Goal: Task Accomplishment & Management: Manage account settings

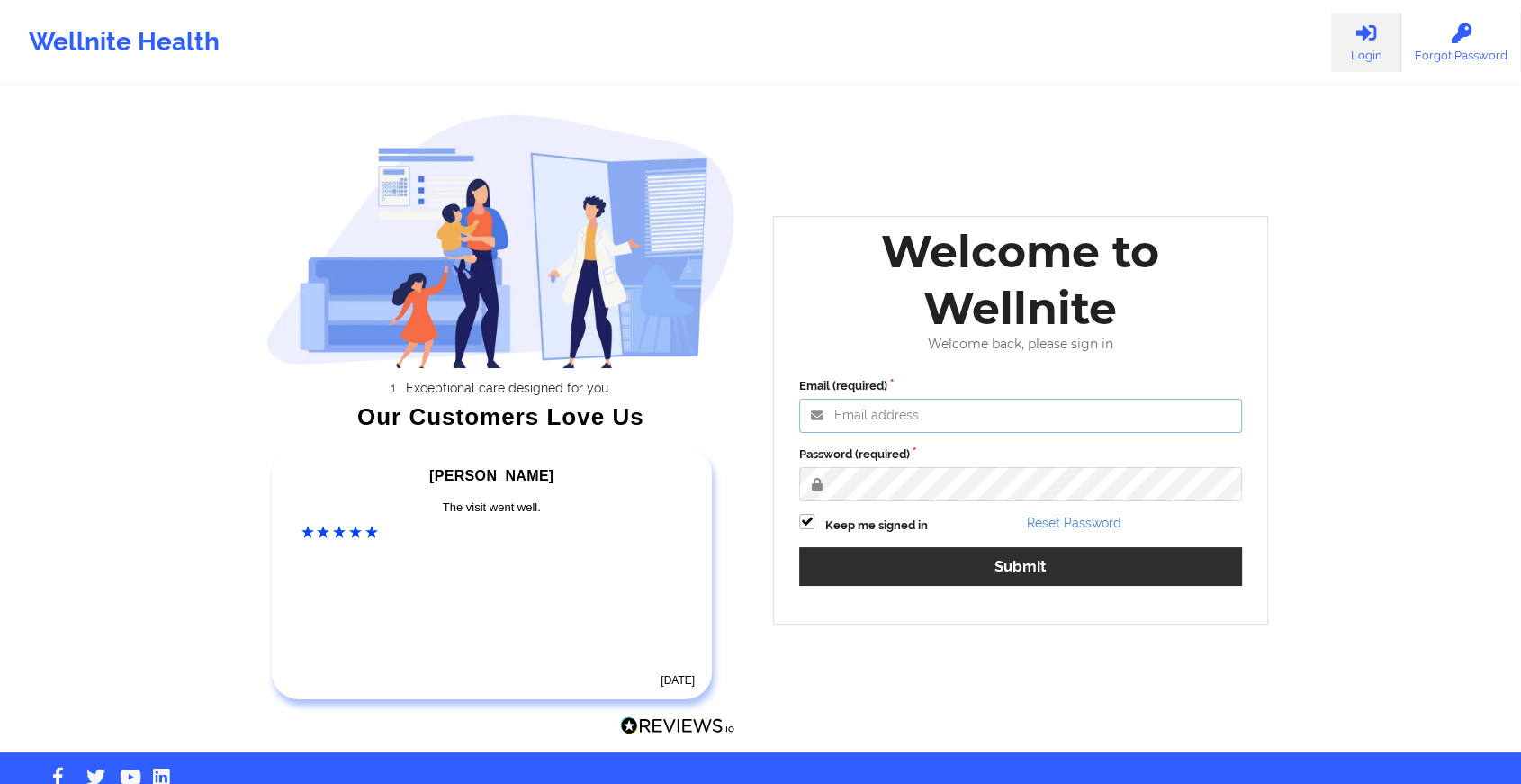
type input "[EMAIL_ADDRESS][DOMAIN_NAME]"
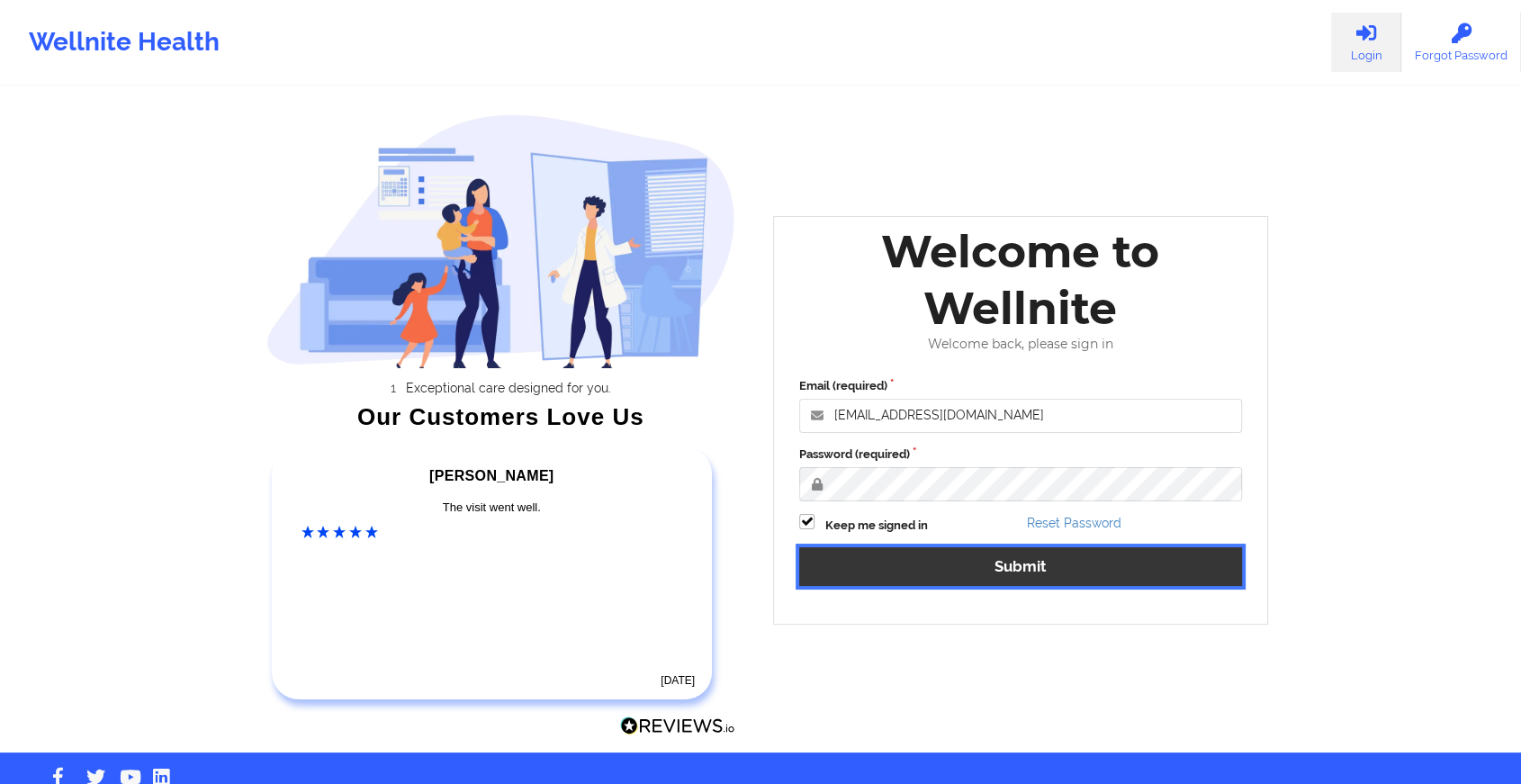
click at [983, 576] on button "Submit" at bounding box center [1020, 566] width 443 height 39
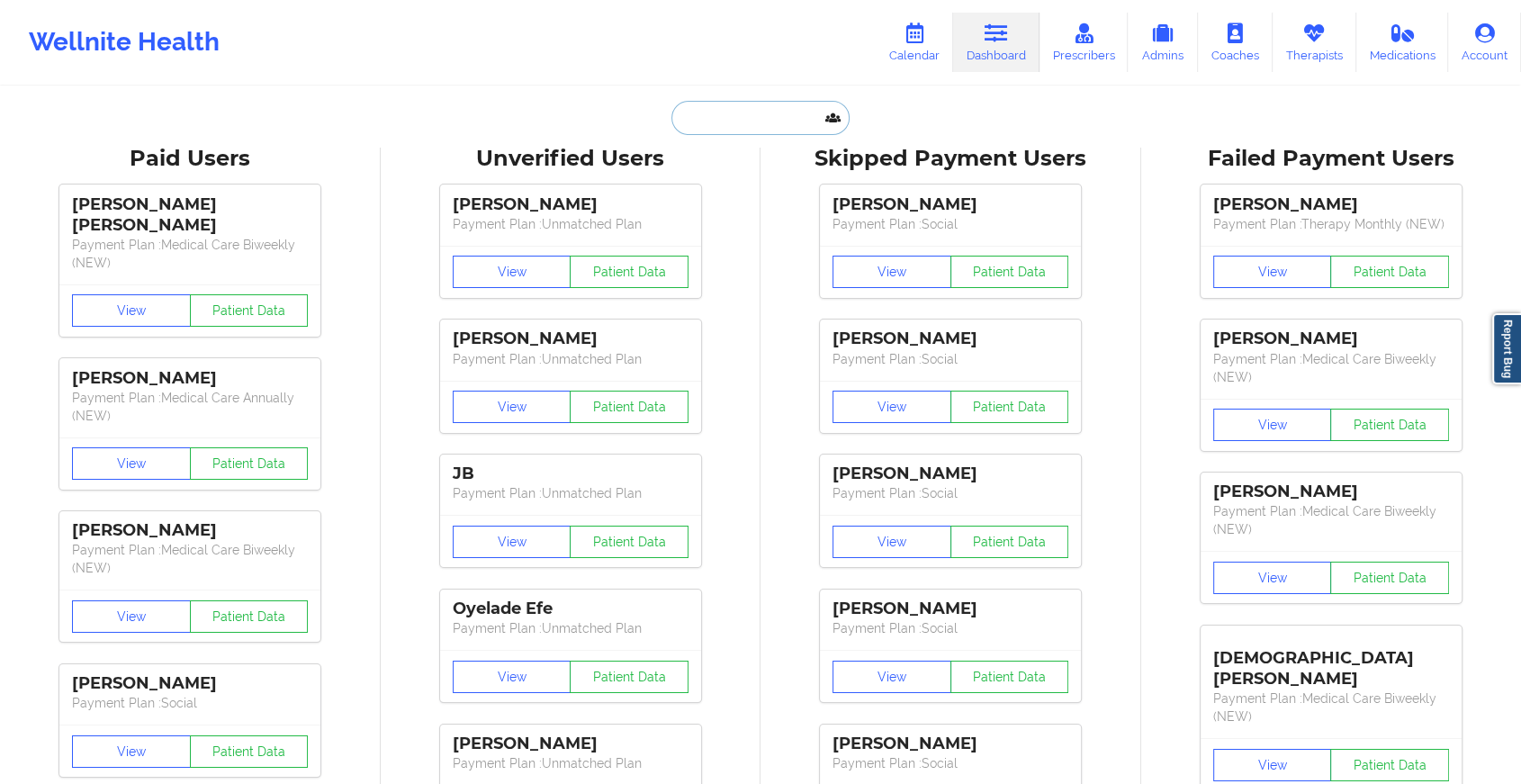
click at [756, 128] on input "text" at bounding box center [760, 117] width 179 height 34
paste input "[EMAIL_ADDRESS][DOMAIN_NAME]"
type input "[EMAIL_ADDRESS][DOMAIN_NAME]"
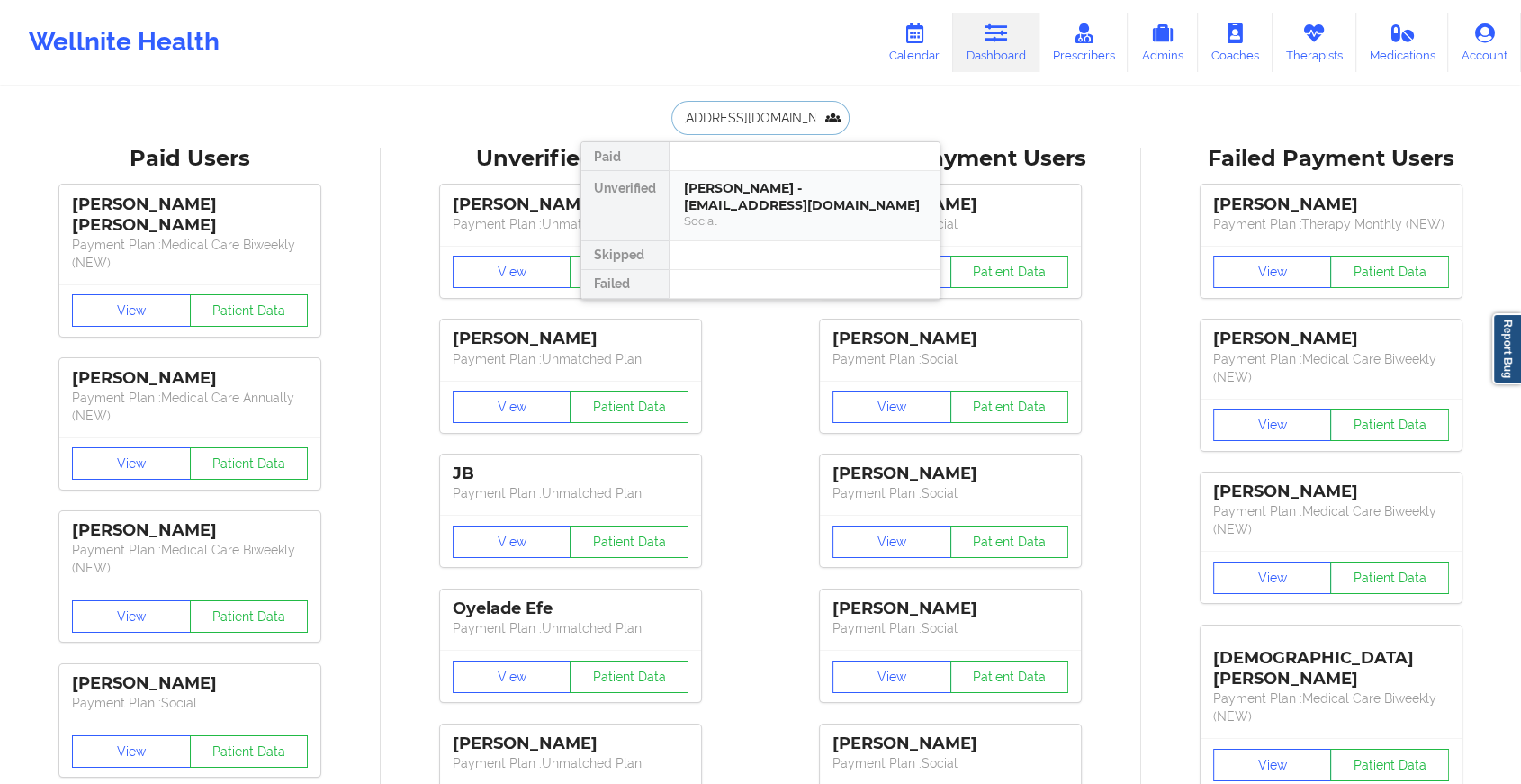
click at [766, 181] on div "[PERSON_NAME] - [EMAIL_ADDRESS][DOMAIN_NAME]" at bounding box center [805, 197] width 241 height 33
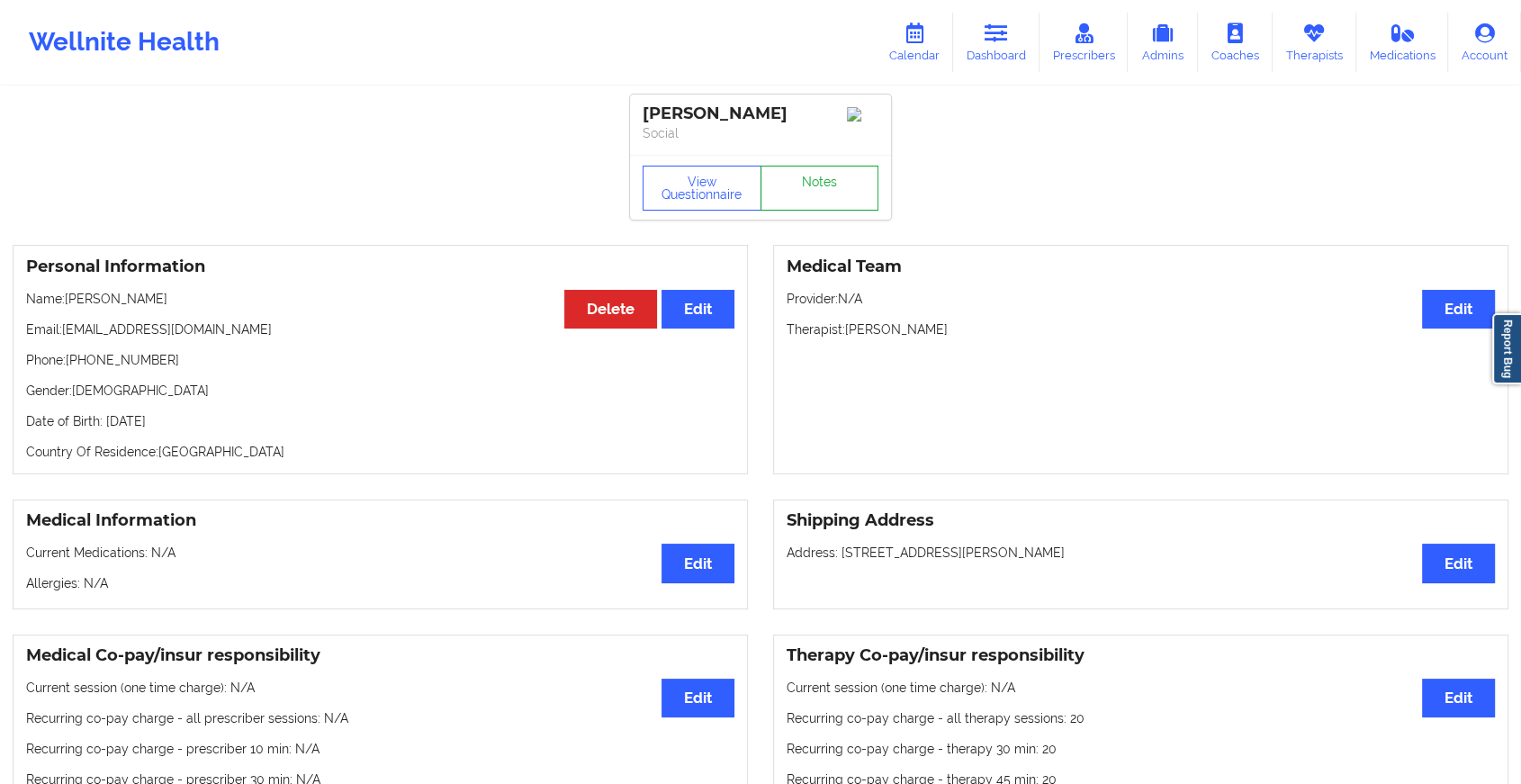
click at [873, 209] on link "Notes" at bounding box center [819, 188] width 119 height 45
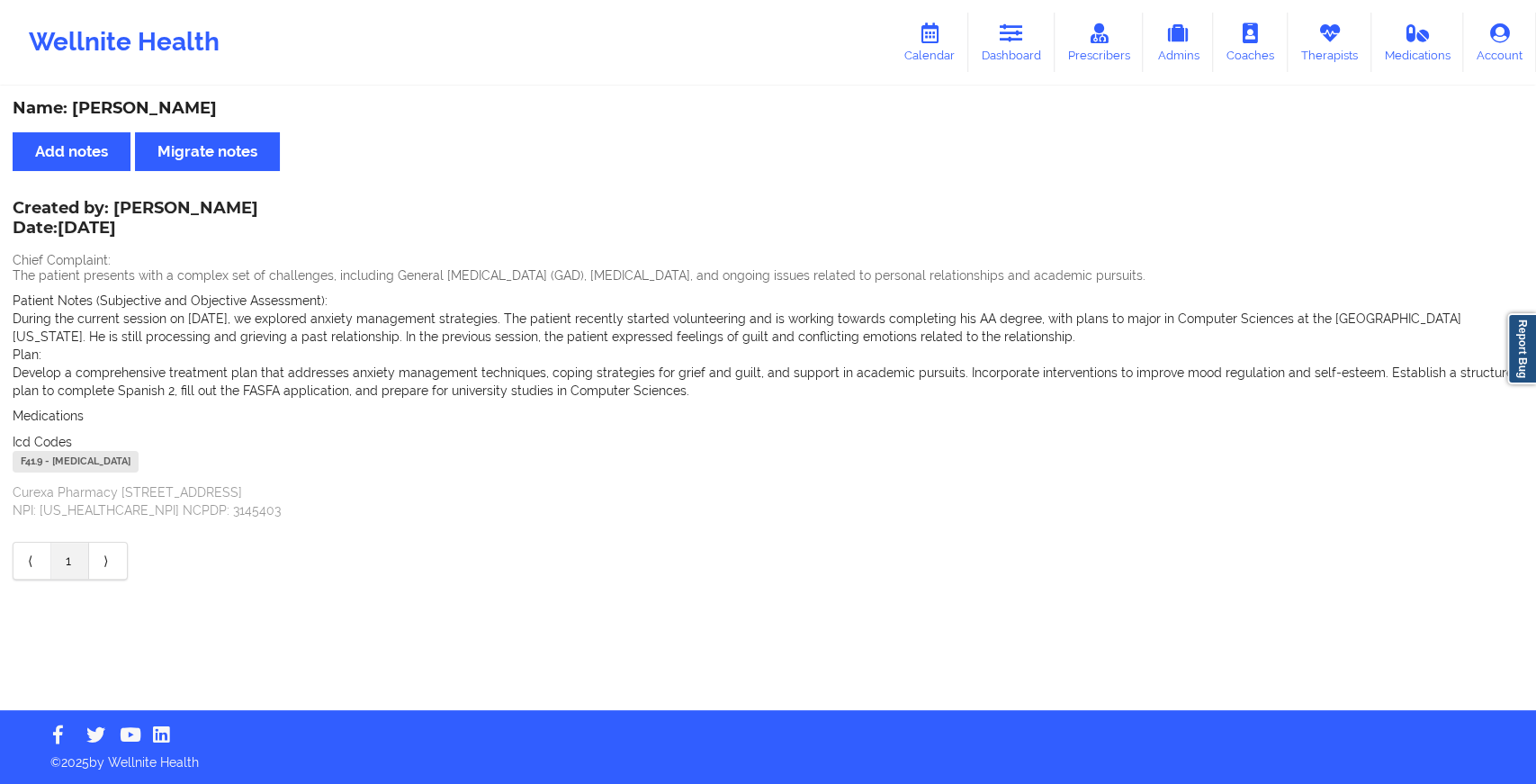
click at [671, 383] on p "Develop a comprehensive treatment plan that addresses anxiety management techni…" at bounding box center [768, 381] width 1511 height 36
click at [718, 684] on div "Name: [PERSON_NAME] Add notes Migrate notes Created by: [PERSON_NAME] Date: [DA…" at bounding box center [768, 399] width 1536 height 622
click at [721, 690] on div "Name: [PERSON_NAME] Add notes Migrate notes Created by: [PERSON_NAME] Date: [DA…" at bounding box center [768, 399] width 1536 height 622
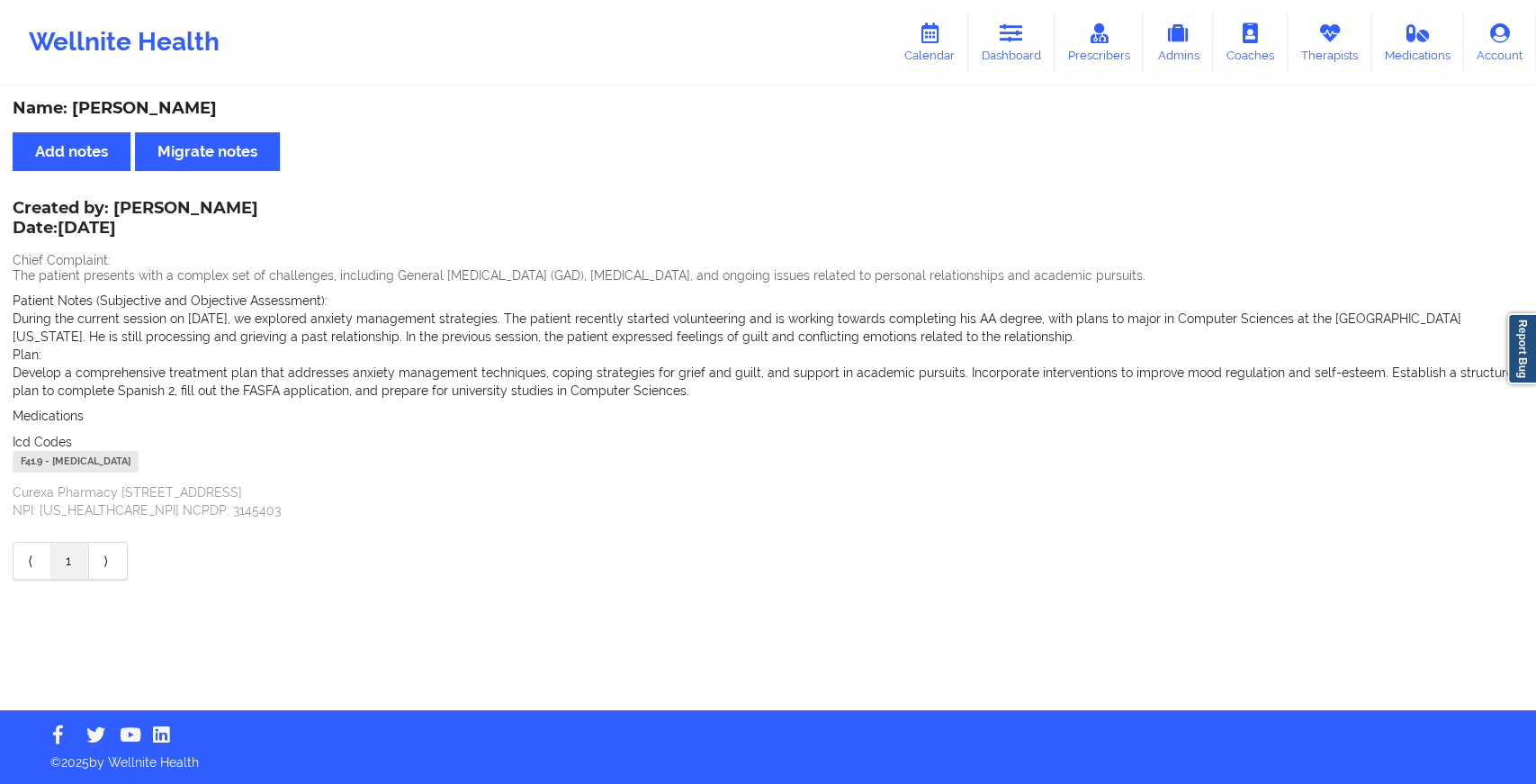
click at [721, 690] on div "Name: [PERSON_NAME] Add notes Migrate notes Created by: [PERSON_NAME] Date: [DA…" at bounding box center [768, 399] width 1536 height 622
click at [917, 109] on div "Name: [PERSON_NAME]" at bounding box center [768, 109] width 1511 height 20
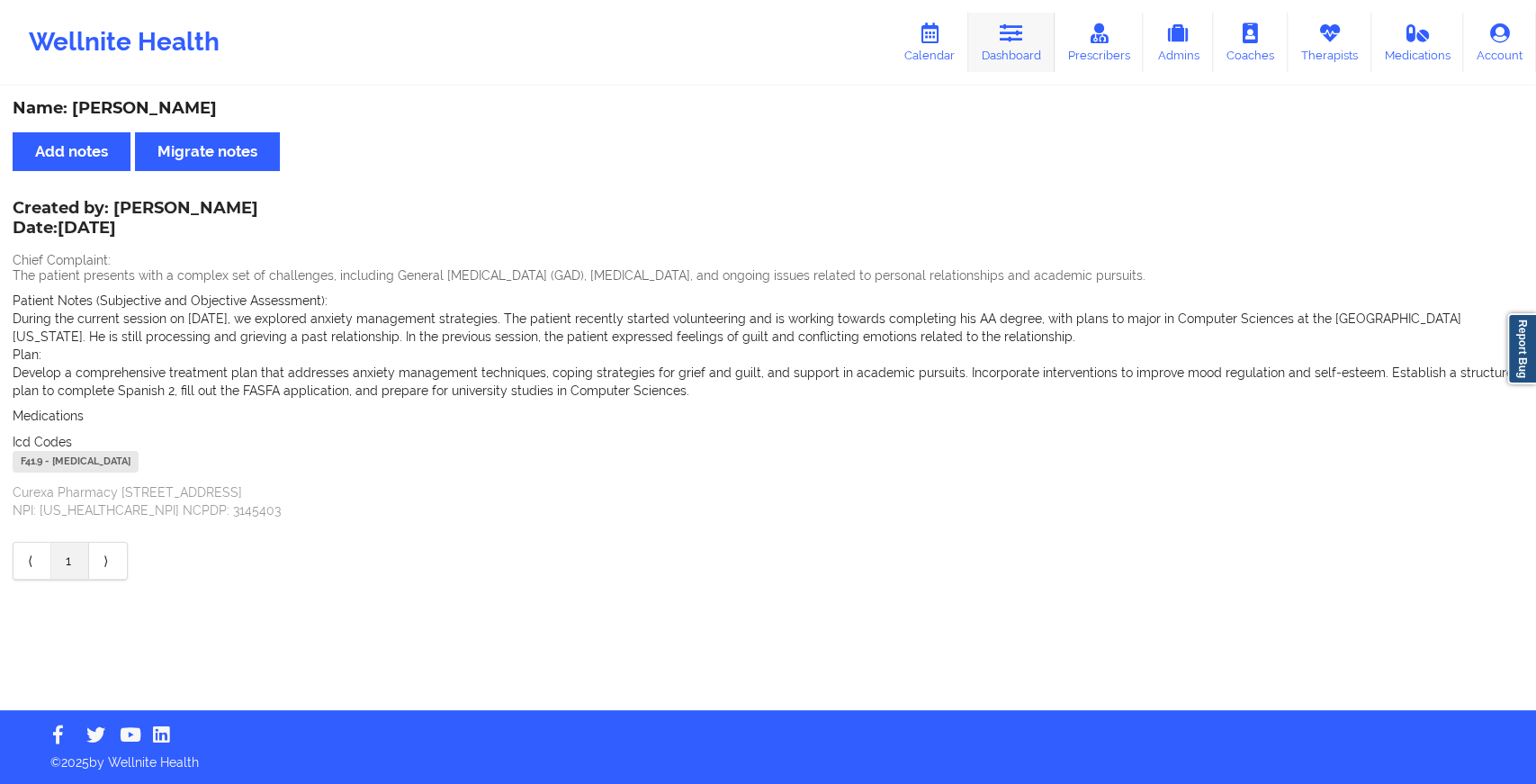
click at [1000, 63] on link "Dashboard" at bounding box center [1011, 42] width 87 height 60
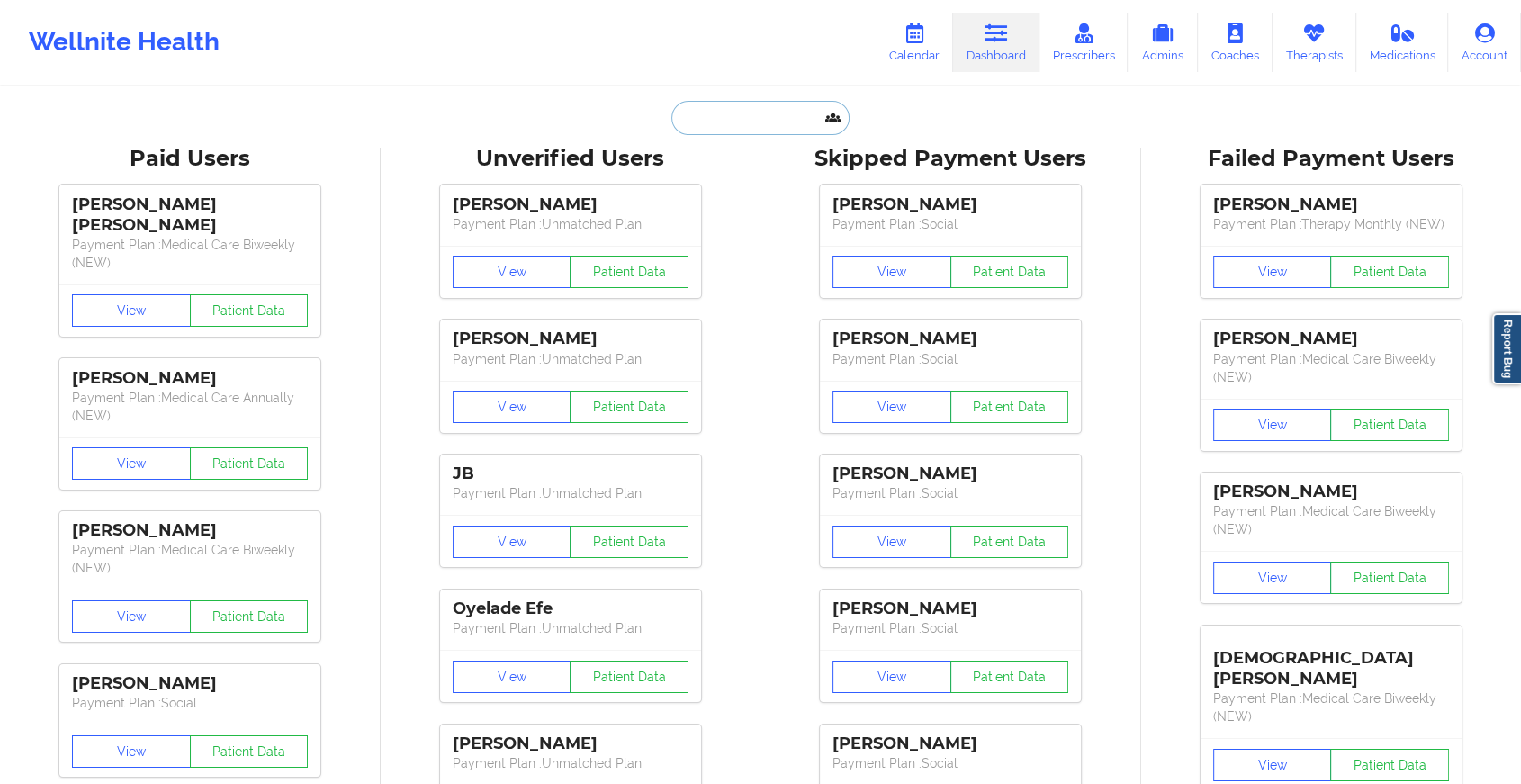
click at [813, 116] on input "text" at bounding box center [760, 117] width 179 height 34
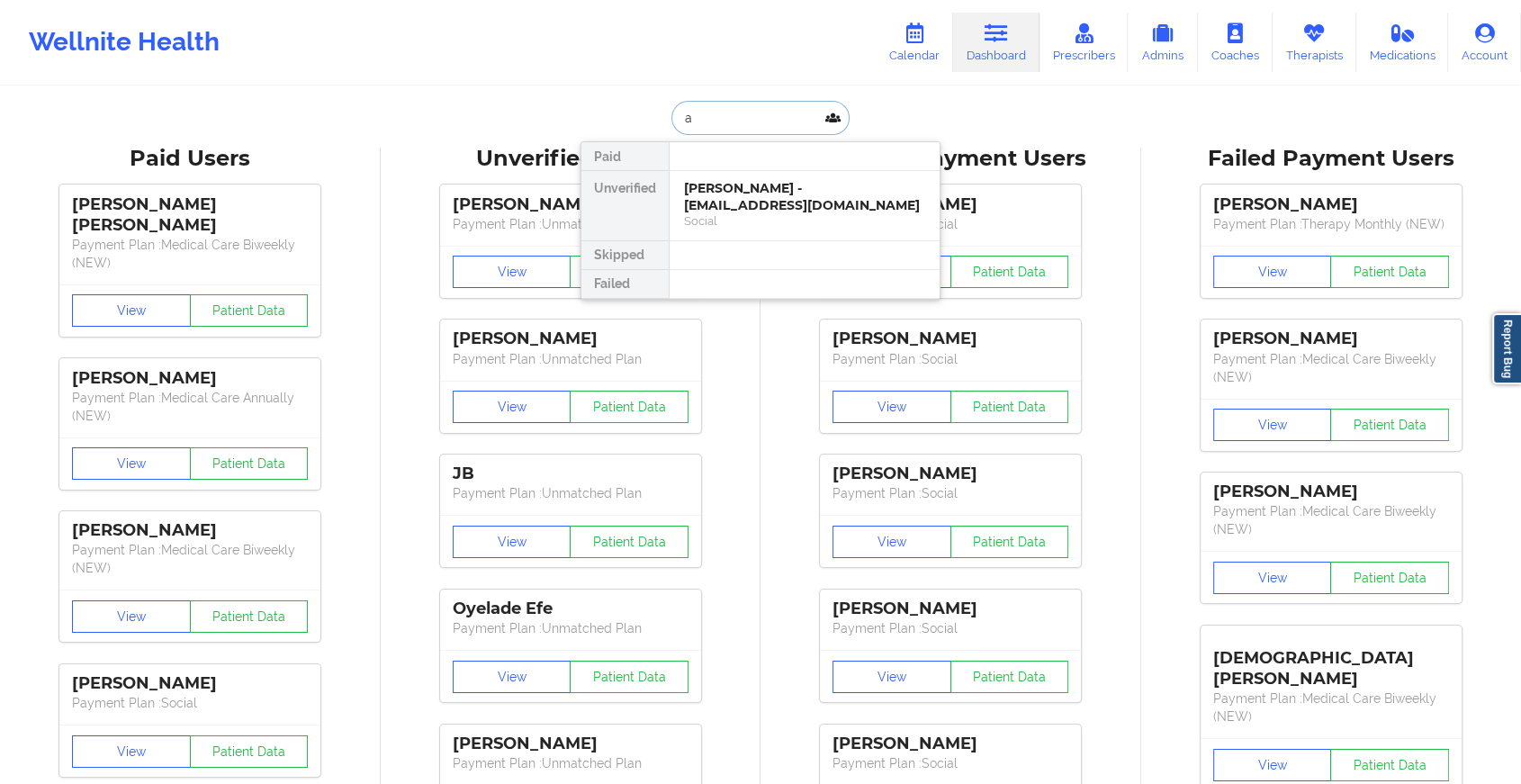
type input "a"
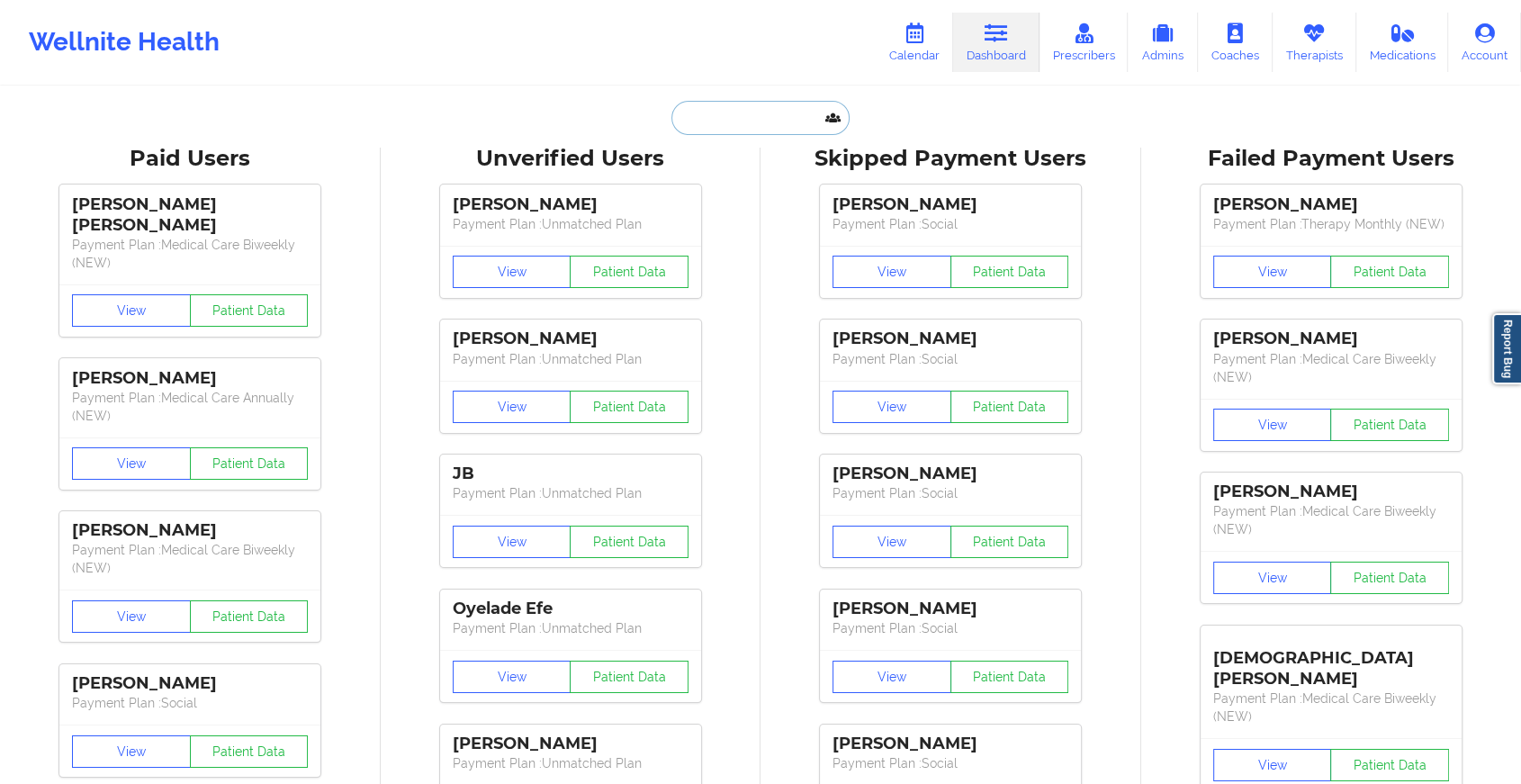
paste input "[EMAIL_ADDRESS][DOMAIN_NAME]"
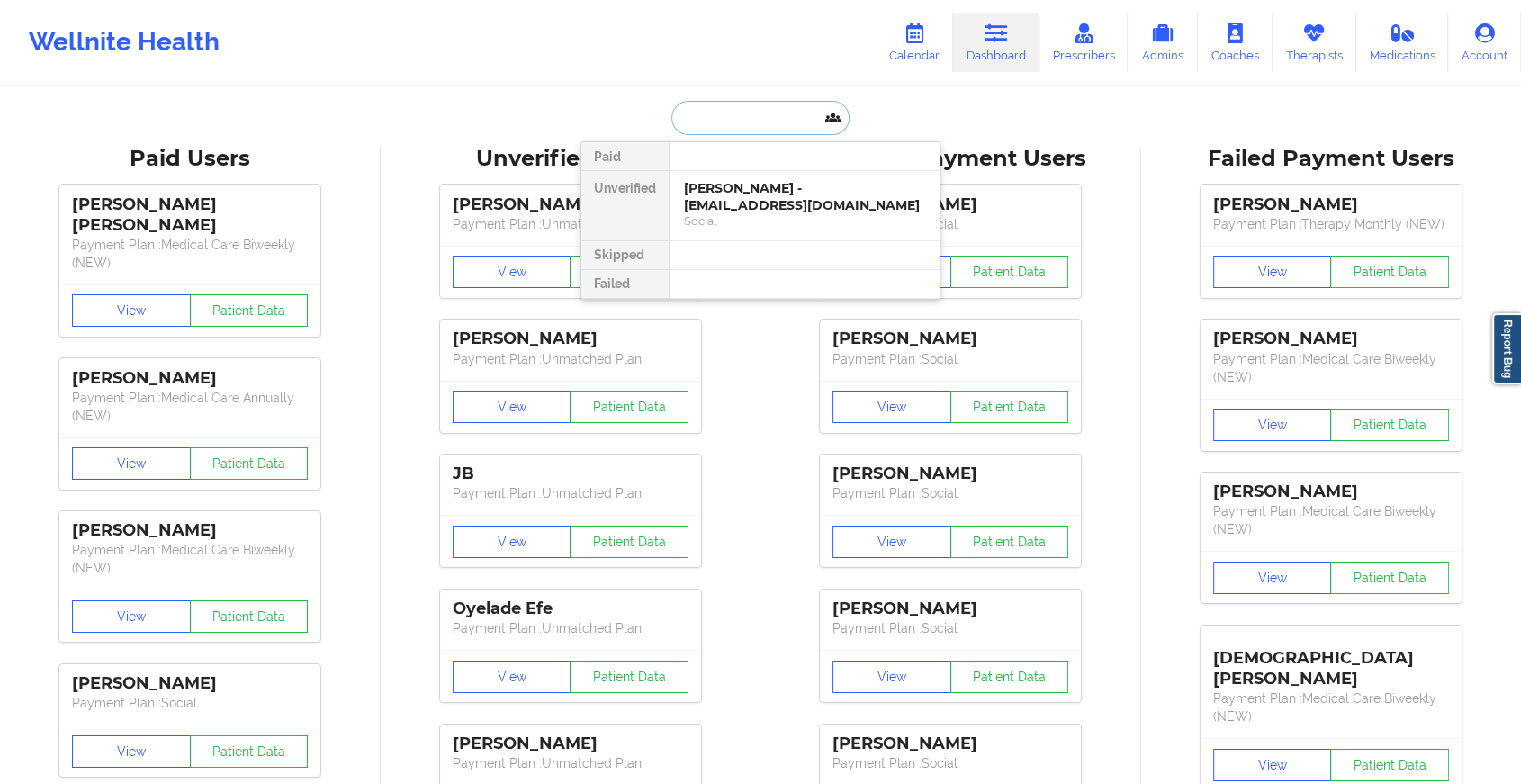
type input "[EMAIL_ADDRESS][DOMAIN_NAME]"
click at [795, 201] on div "[PERSON_NAME] - [EMAIL_ADDRESS][DOMAIN_NAME]" at bounding box center [805, 197] width 241 height 33
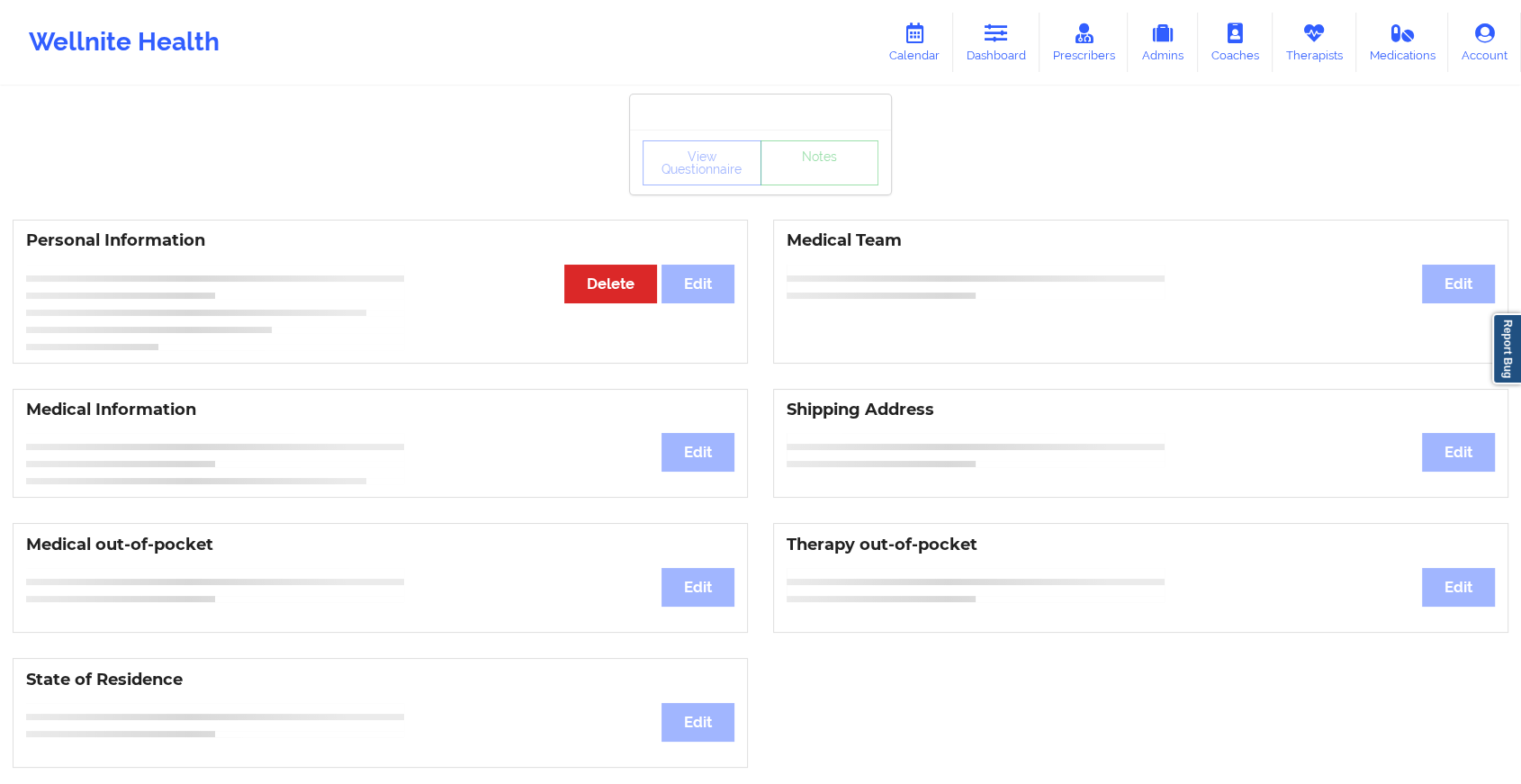
click at [830, 177] on div "View Questionnaire Notes" at bounding box center [760, 163] width 236 height 45
click at [830, 177] on link "Notes" at bounding box center [819, 163] width 119 height 45
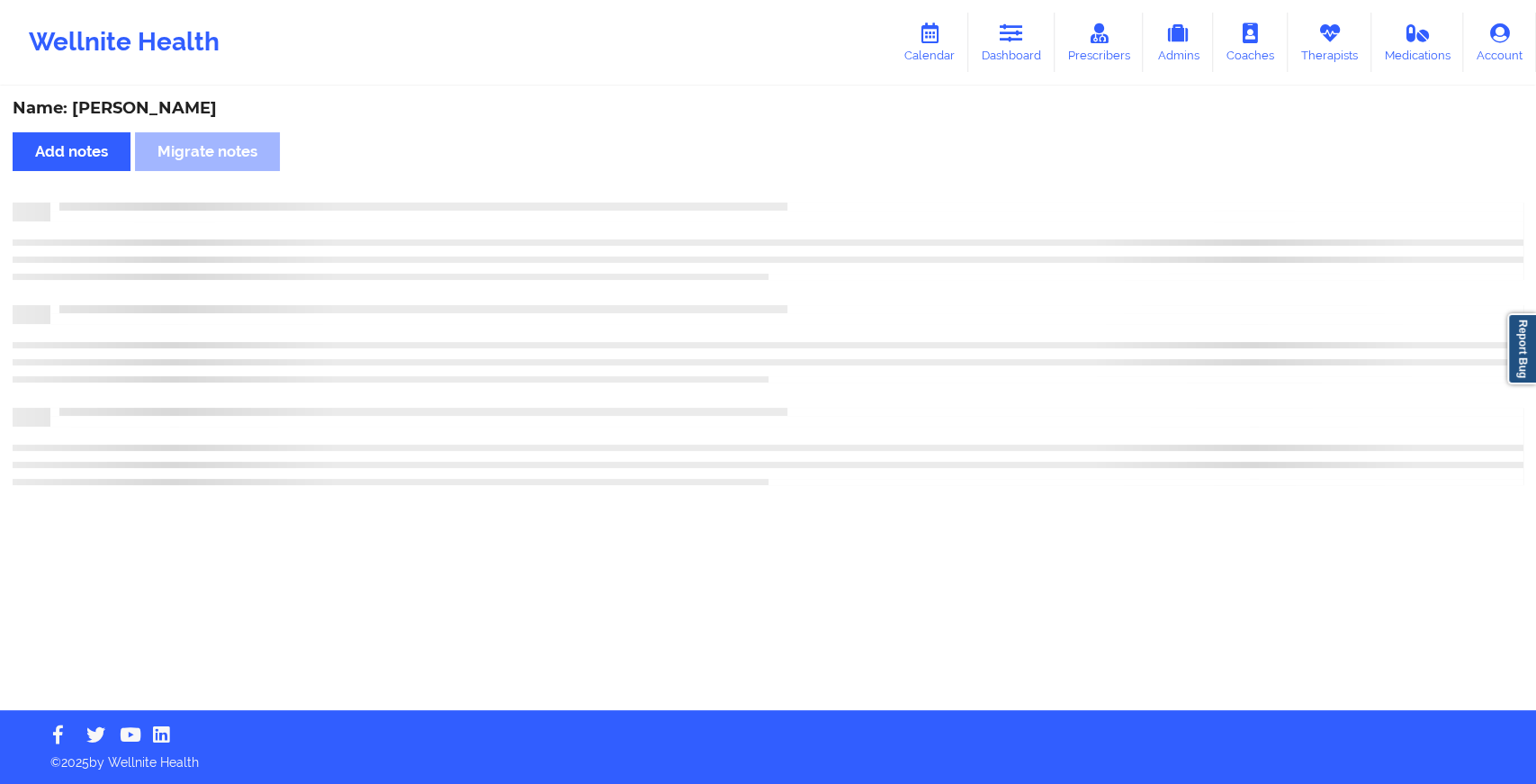
click at [829, 177] on div "Name: [PERSON_NAME] Add notes Migrate notes" at bounding box center [768, 399] width 1536 height 622
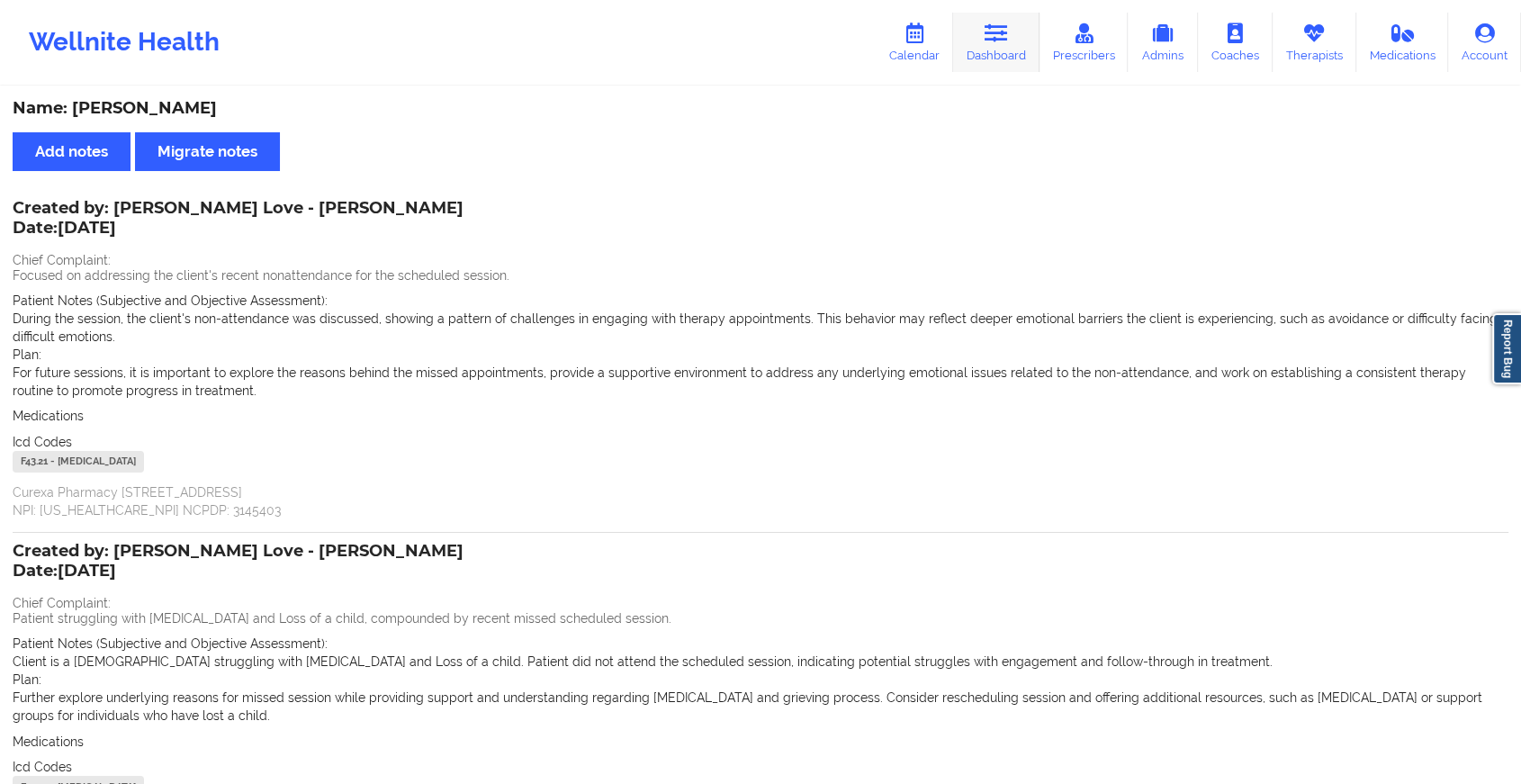
click at [996, 33] on icon at bounding box center [996, 33] width 23 height 20
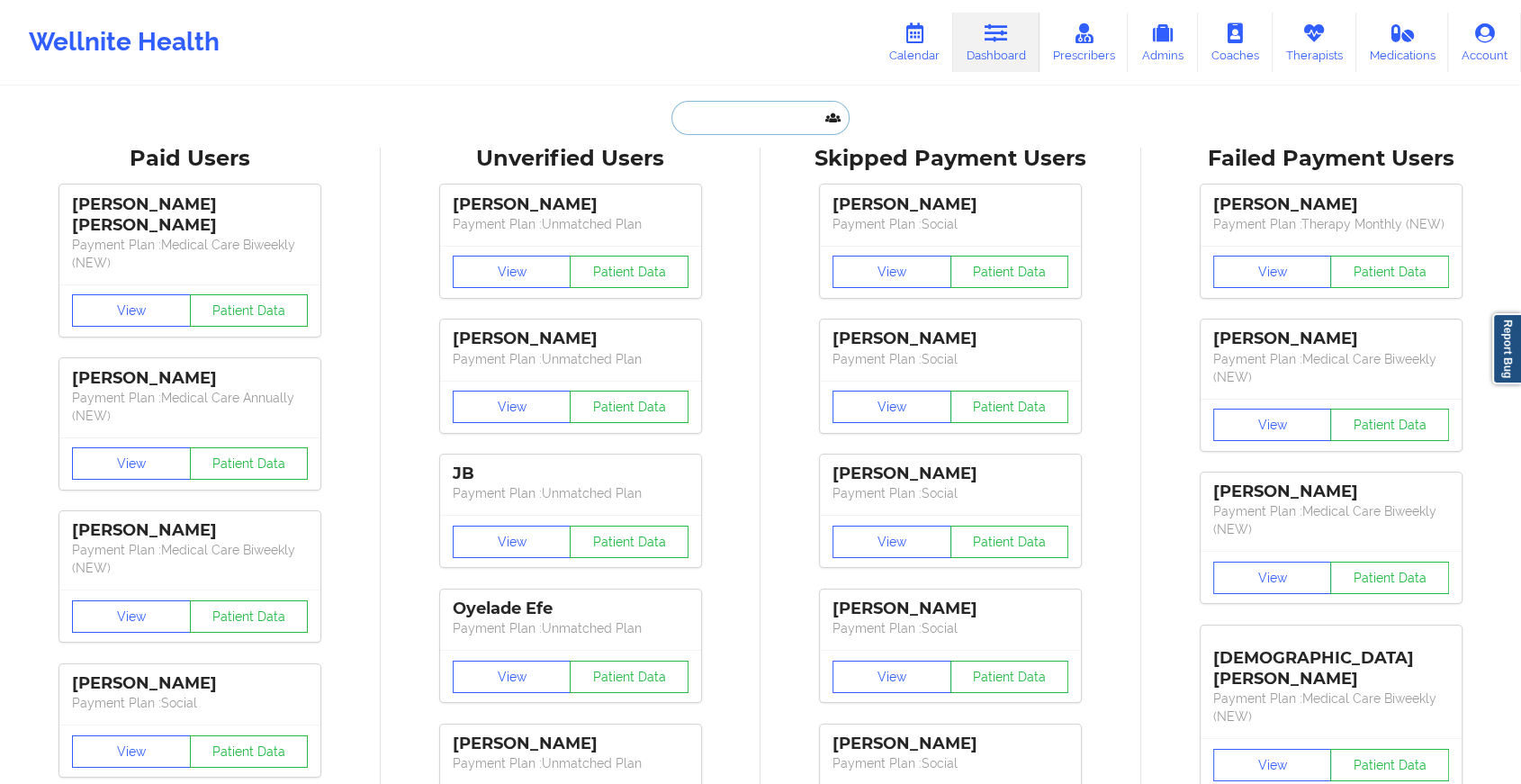
click at [786, 100] on input "text" at bounding box center [760, 117] width 179 height 34
paste input "[EMAIL_ADDRESS][DOMAIN_NAME]"
type input "[EMAIL_ADDRESS][DOMAIN_NAME]"
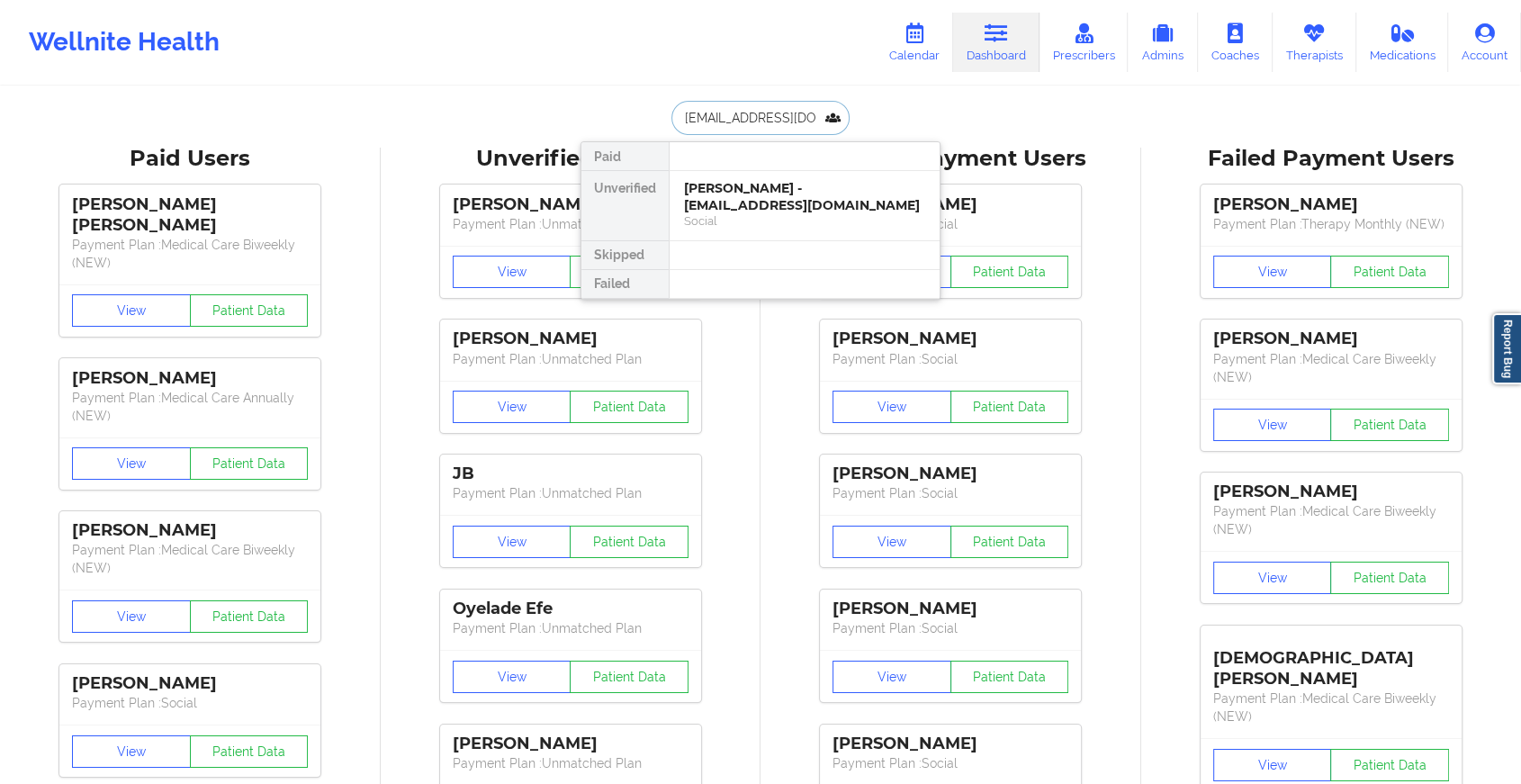
scroll to position [0, 4]
click at [818, 203] on div "[PERSON_NAME] - [EMAIL_ADDRESS][DOMAIN_NAME]" at bounding box center [805, 197] width 241 height 33
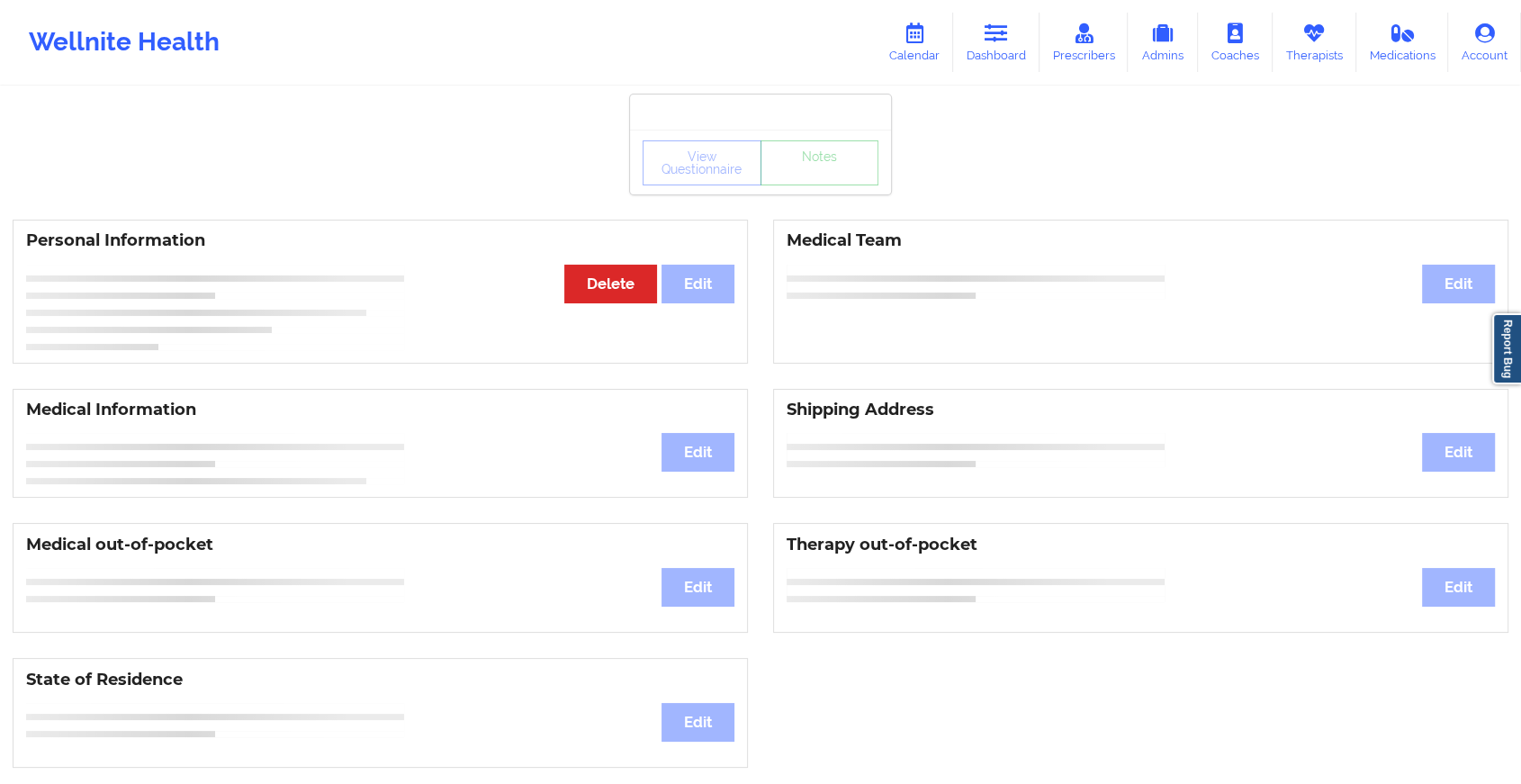
click at [828, 173] on div "View Questionnaire Notes" at bounding box center [760, 163] width 236 height 45
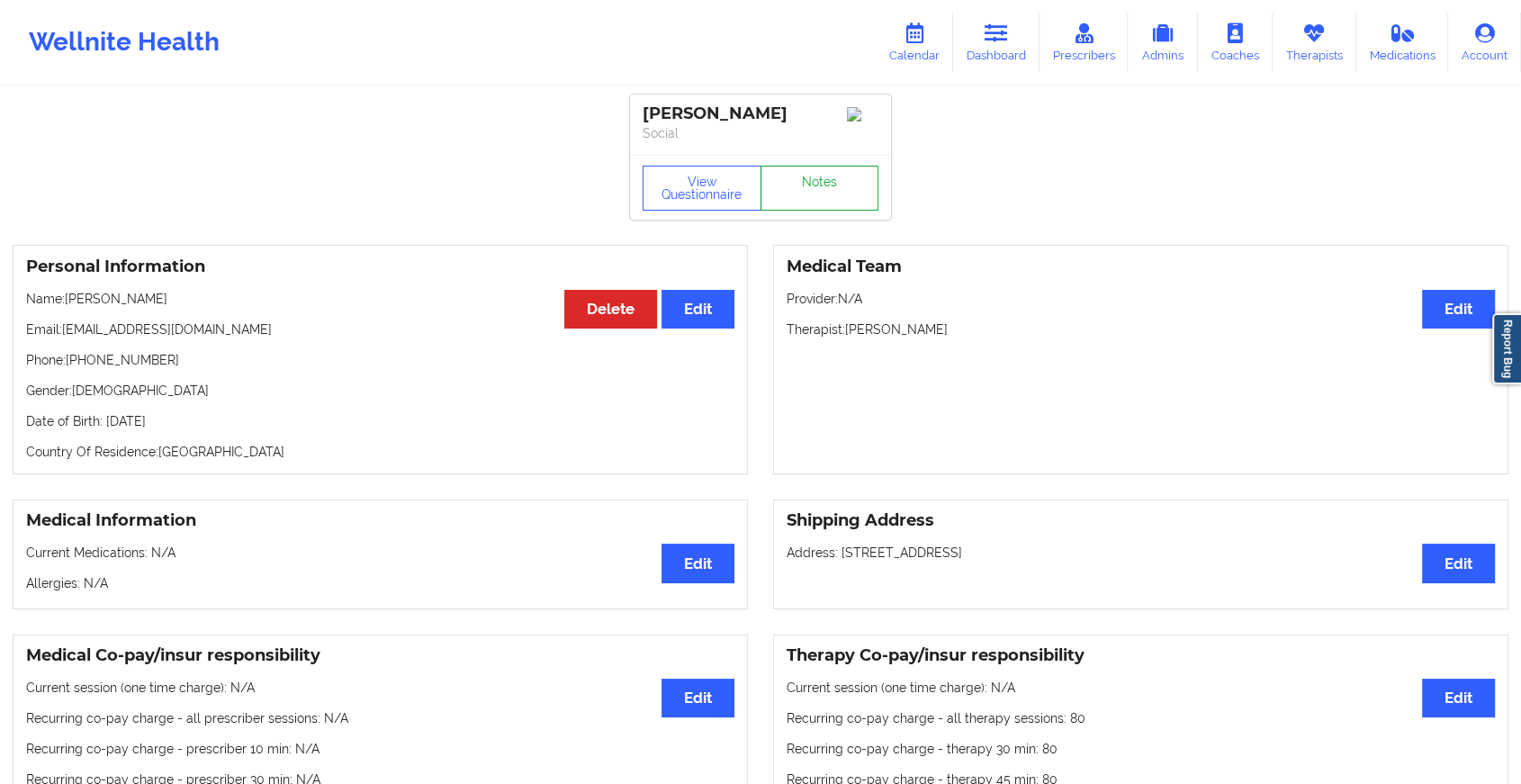
click at [828, 173] on link "Notes" at bounding box center [819, 188] width 119 height 45
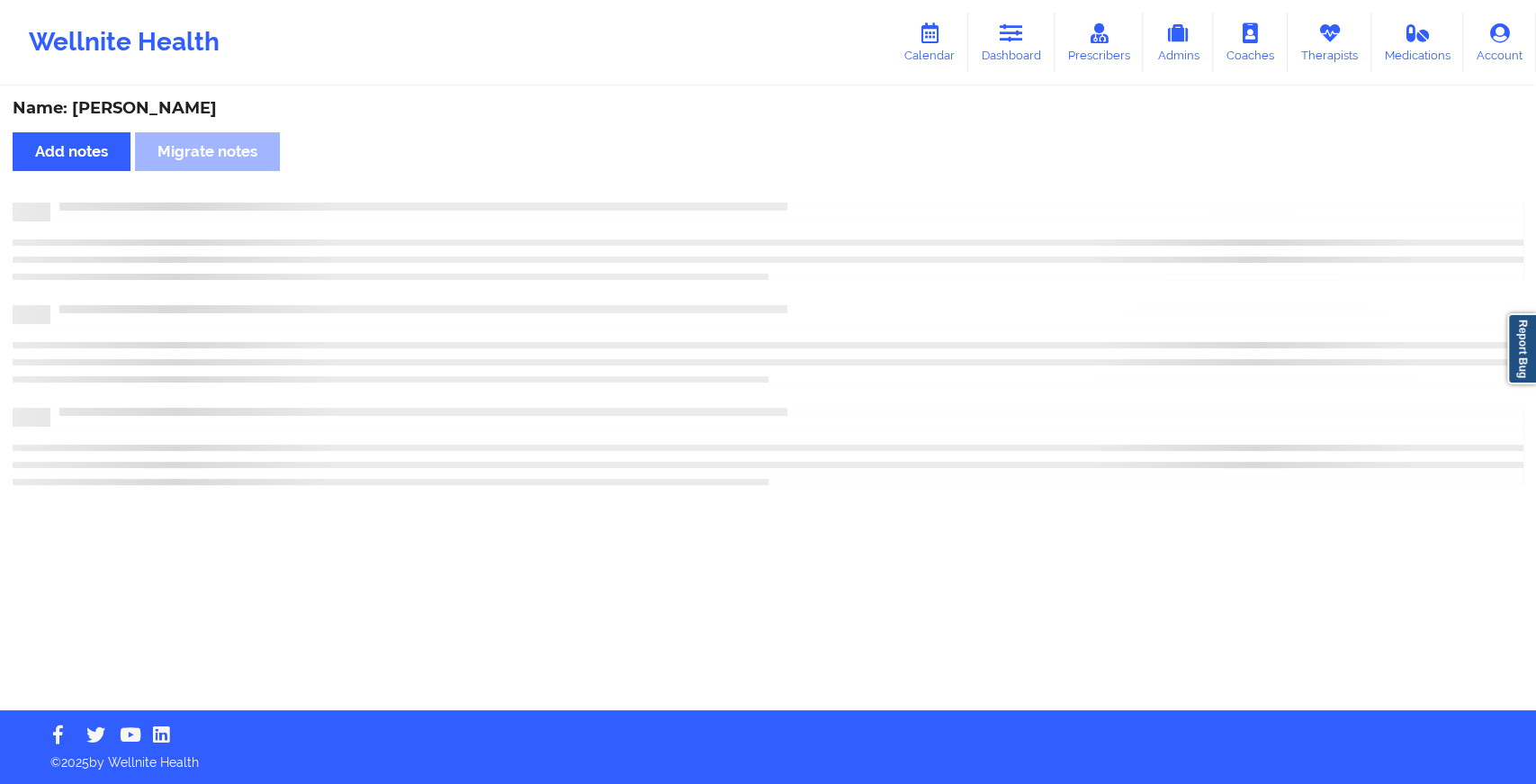
click at [827, 173] on div "Name: [PERSON_NAME] Add notes Migrate notes" at bounding box center [768, 399] width 1536 height 622
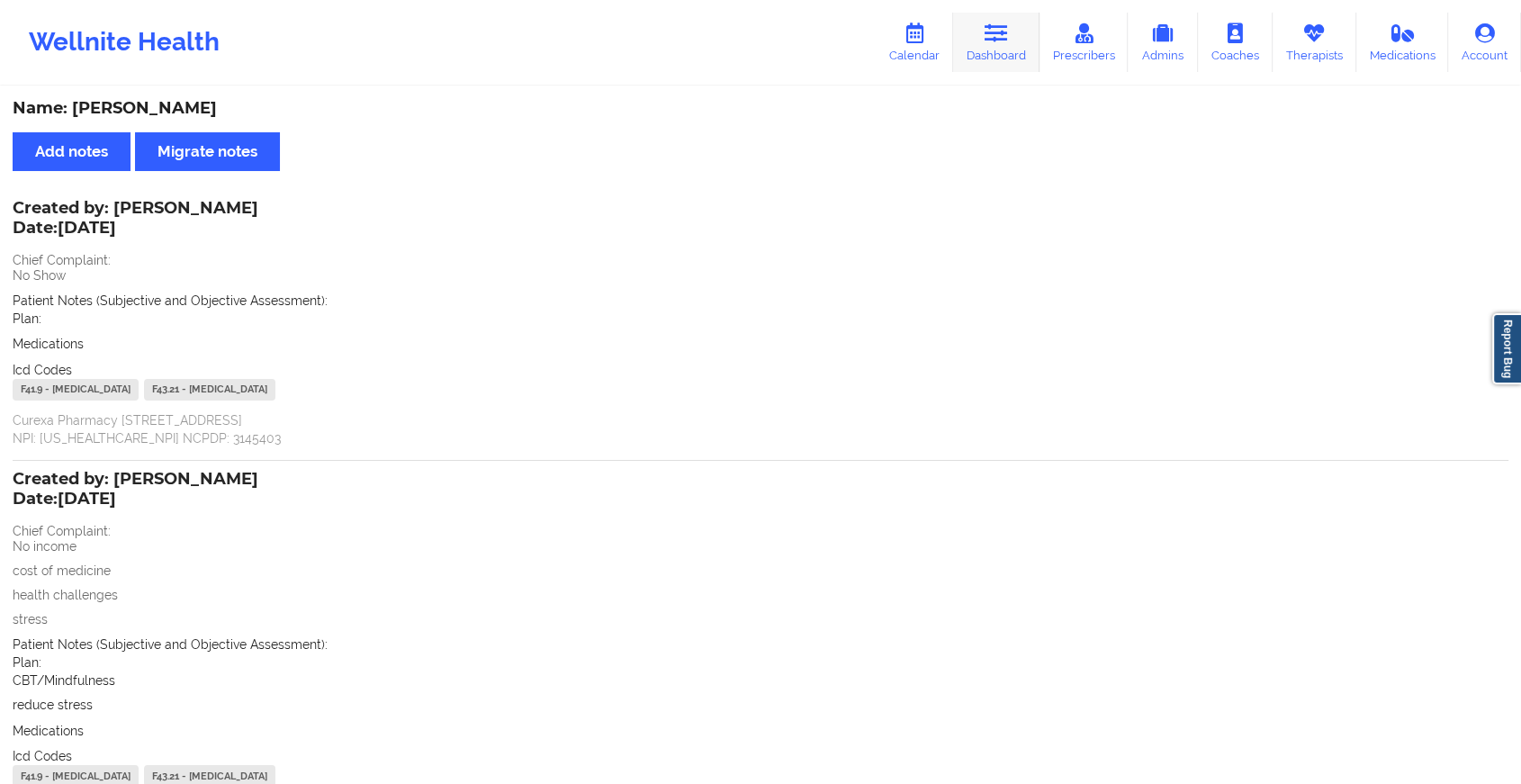
click at [975, 58] on link "Dashboard" at bounding box center [996, 42] width 87 height 60
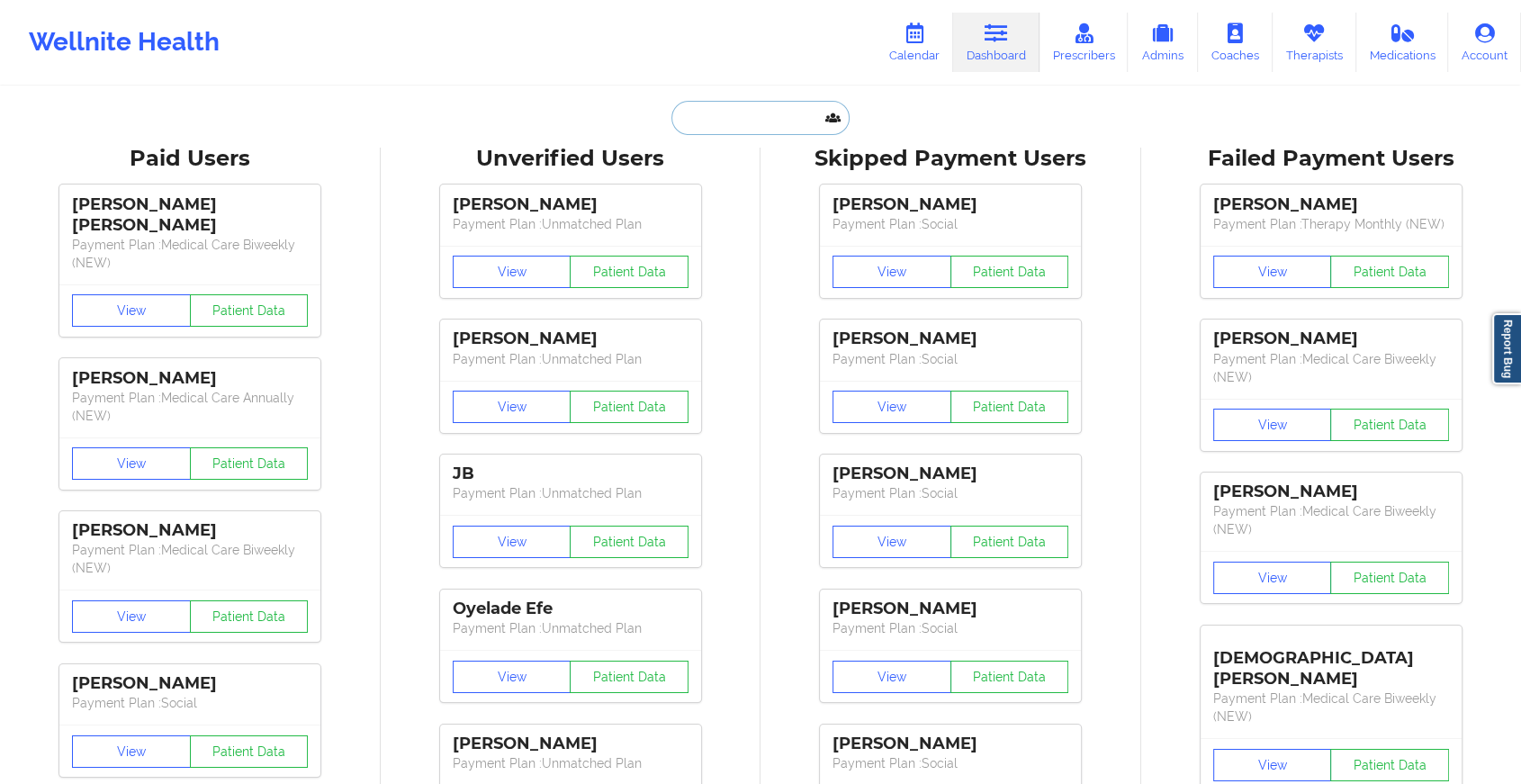
click at [774, 112] on input "text" at bounding box center [760, 117] width 179 height 34
paste input "[EMAIL_ADDRESS][DOMAIN_NAME]"
type input "[EMAIL_ADDRESS][DOMAIN_NAME]"
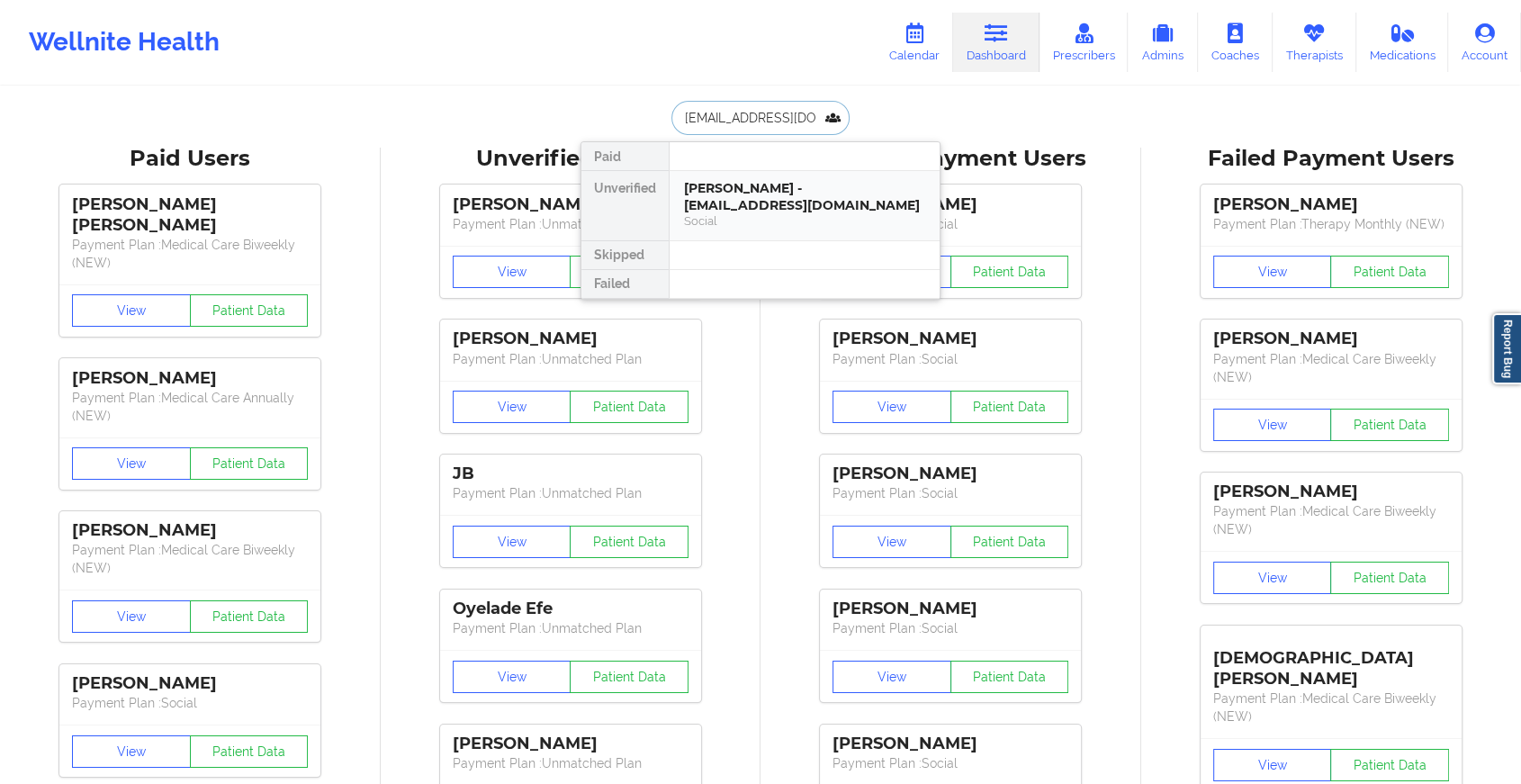
click at [825, 216] on div "Social" at bounding box center [805, 221] width 241 height 16
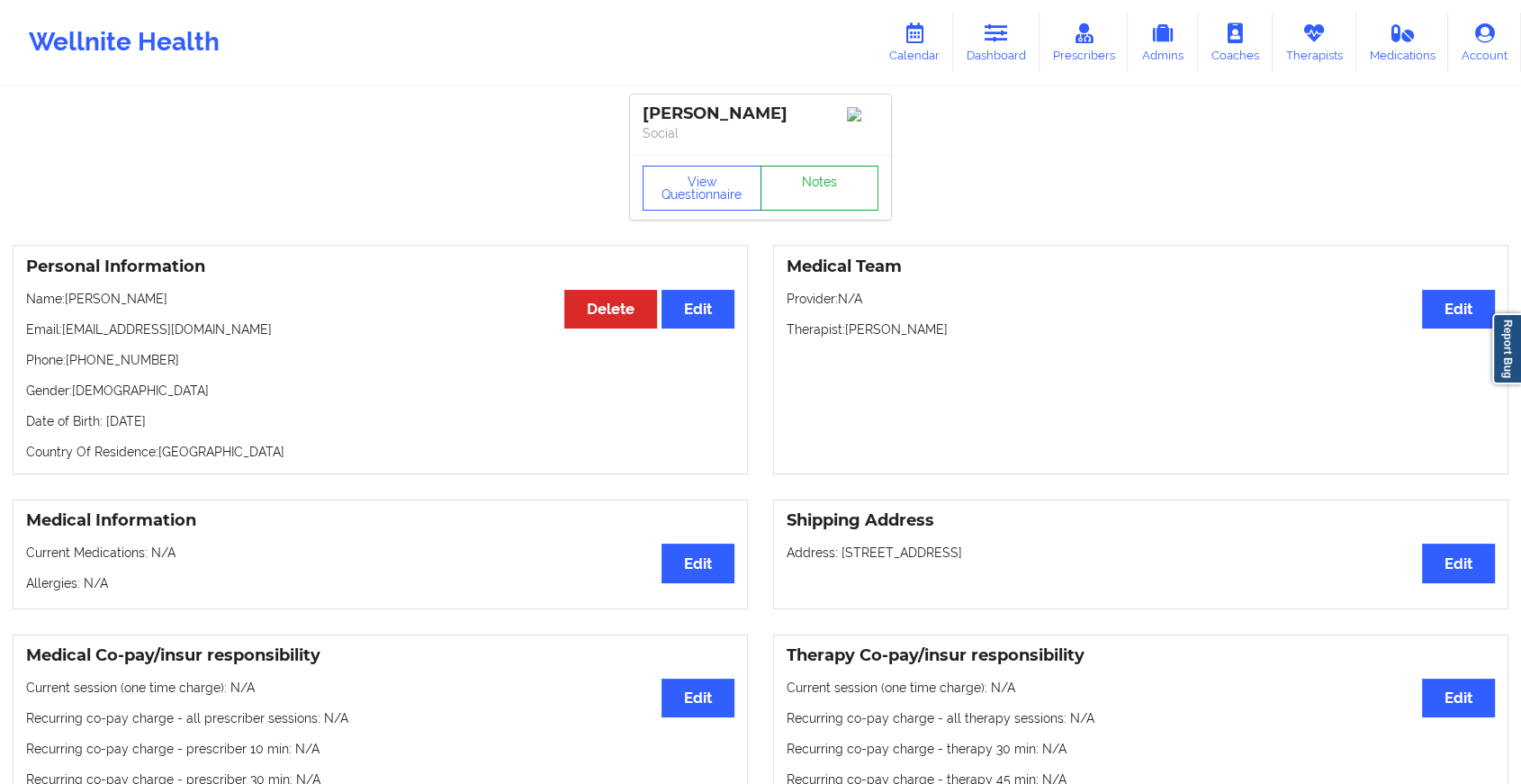
click at [830, 175] on link "Notes" at bounding box center [819, 188] width 119 height 45
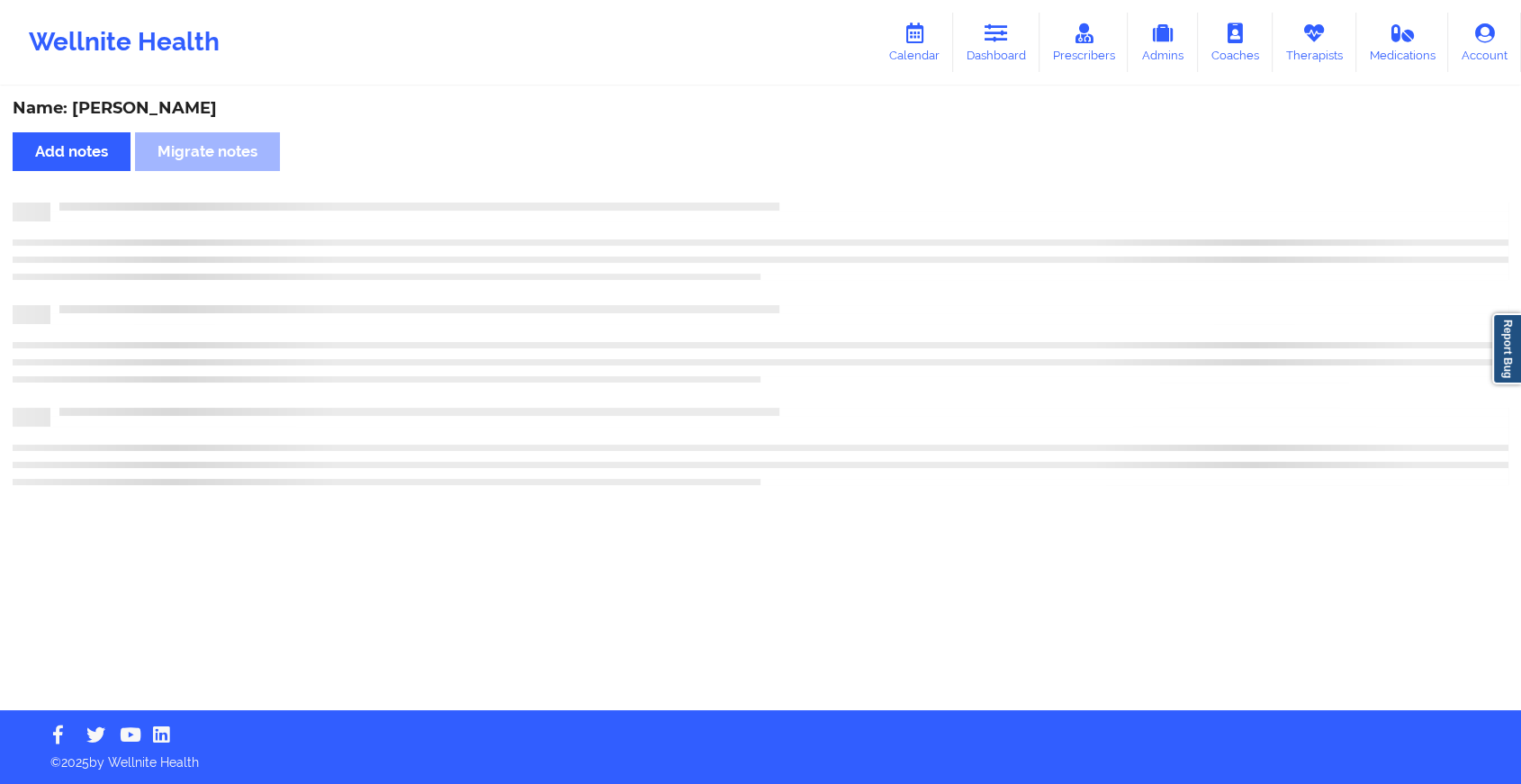
click at [830, 175] on div "Name: [PERSON_NAME] Add notes Migrate notes" at bounding box center [760, 399] width 1521 height 622
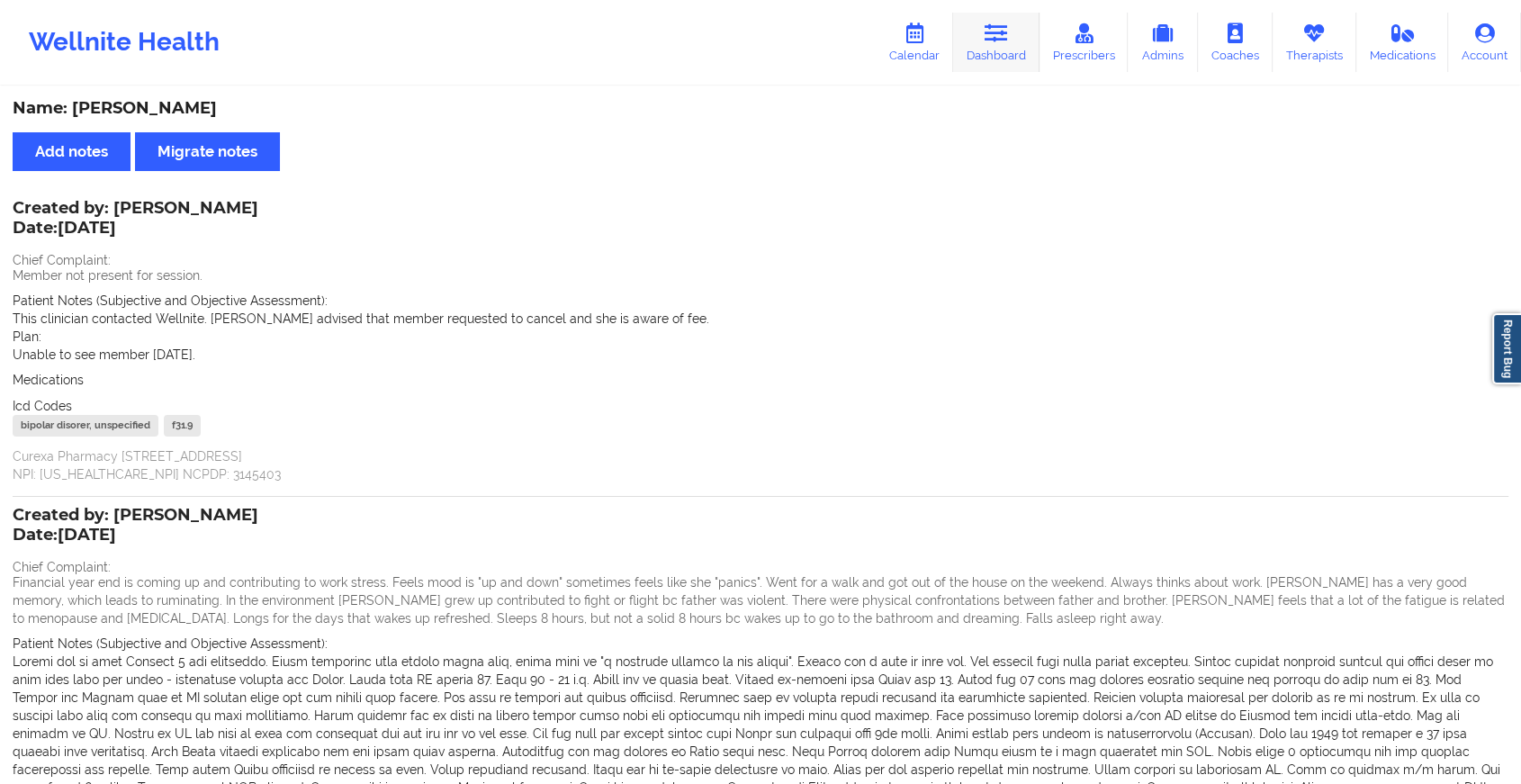
click at [1007, 45] on link "Dashboard" at bounding box center [996, 42] width 87 height 60
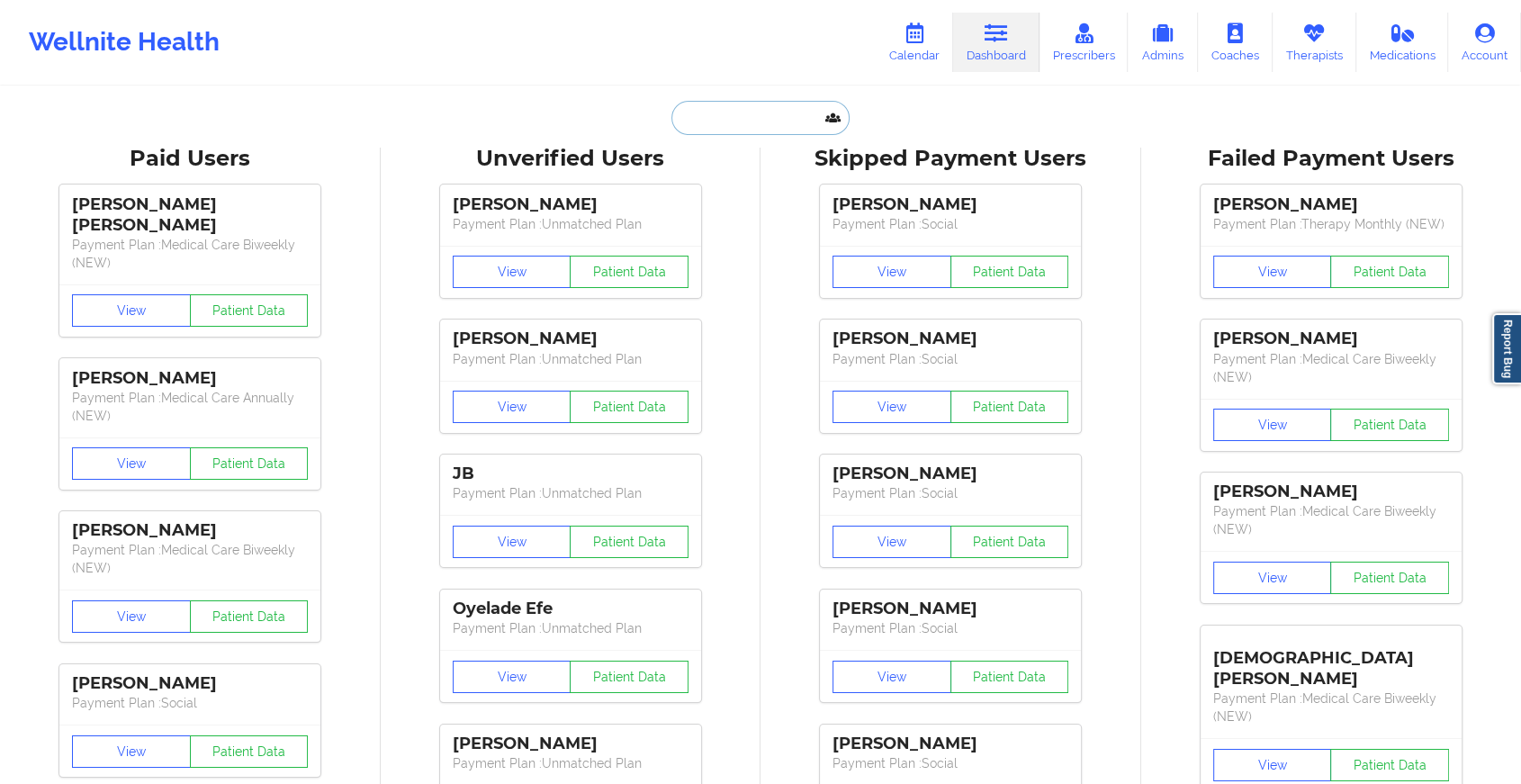
click at [737, 128] on input "text" at bounding box center [760, 117] width 179 height 34
paste input "[EMAIL_ADDRESS][DOMAIN_NAME]"
type input "[EMAIL_ADDRESS][DOMAIN_NAME]"
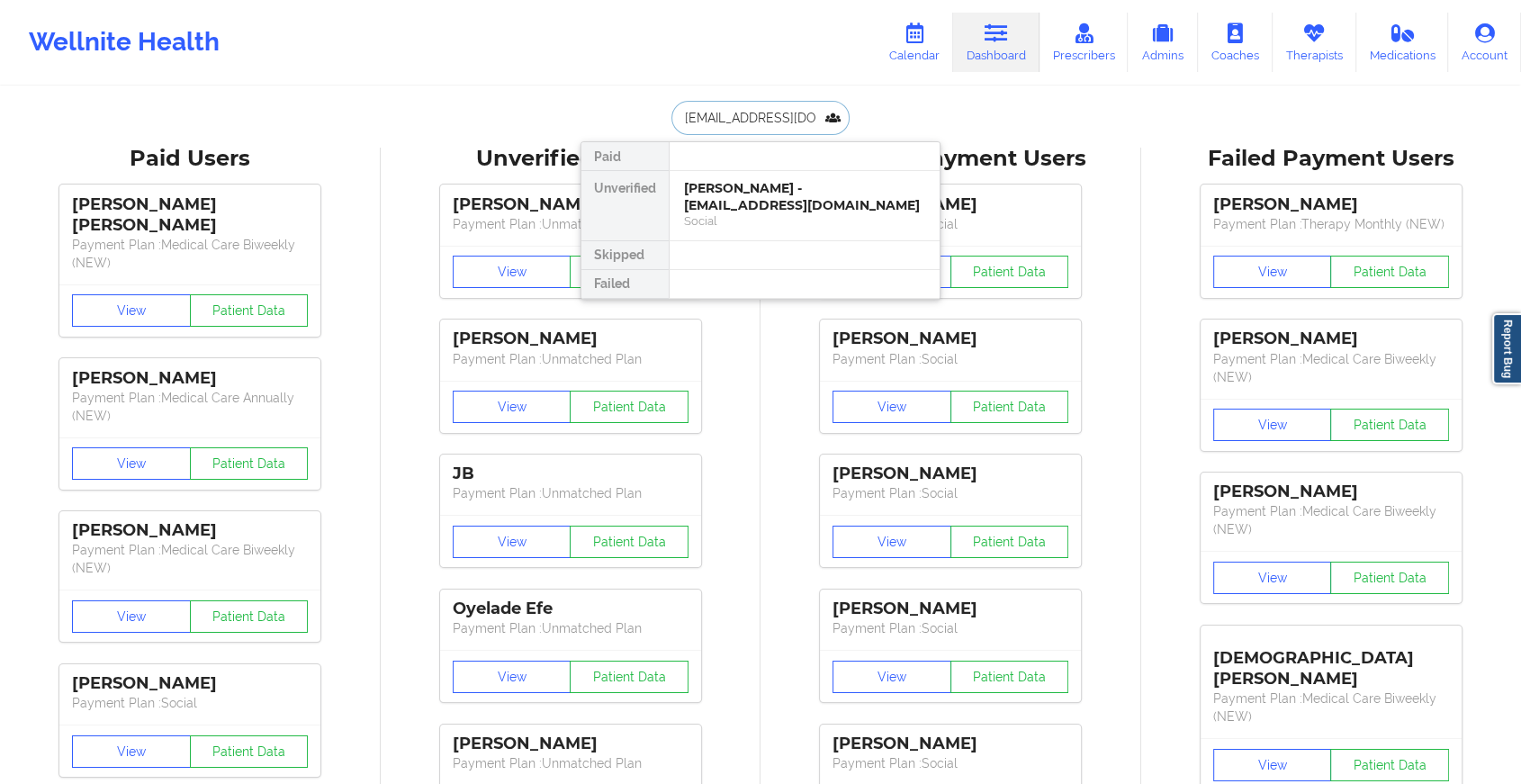
click at [783, 213] on div "Social" at bounding box center [805, 221] width 241 height 16
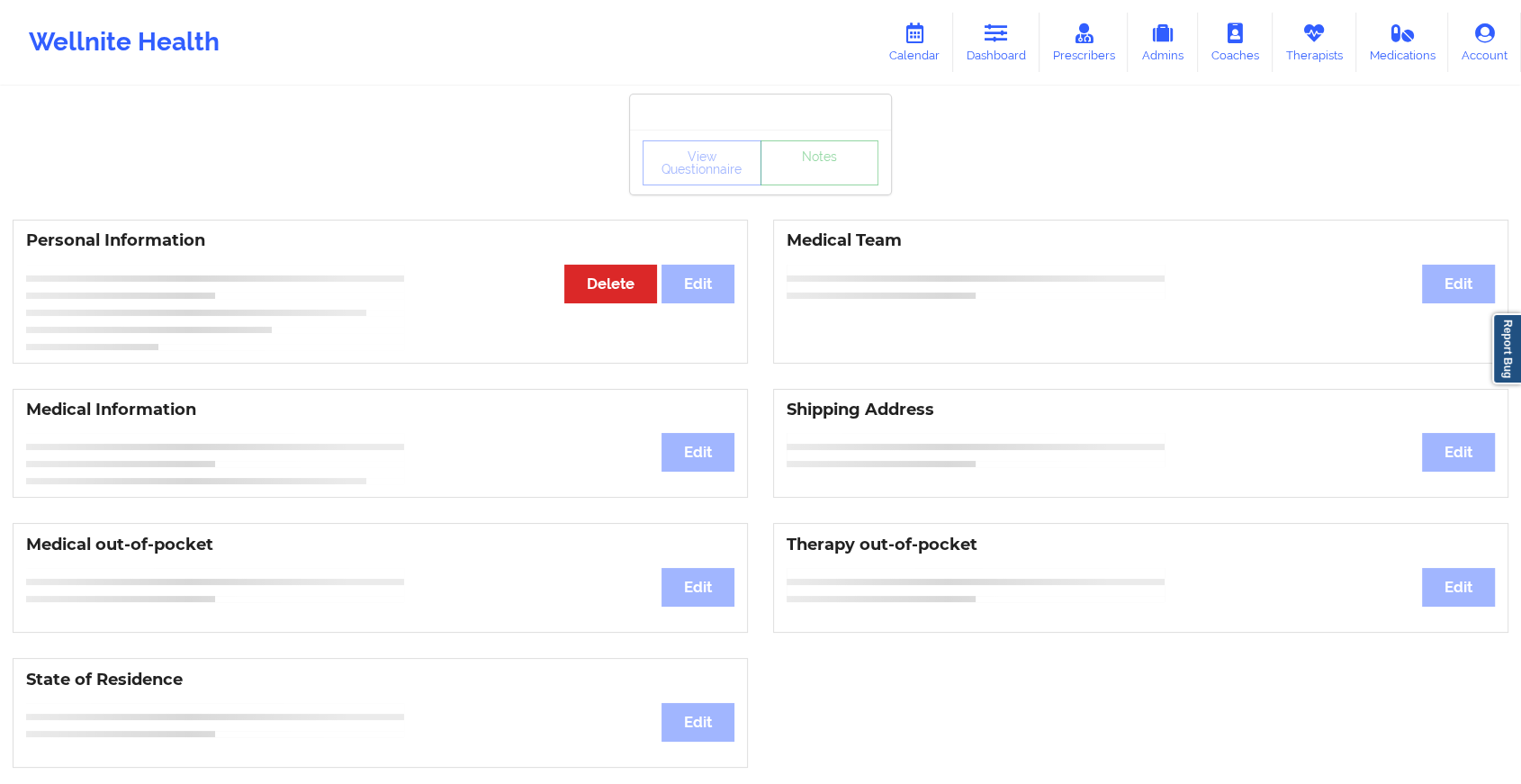
click at [830, 184] on link "Notes" at bounding box center [819, 163] width 119 height 45
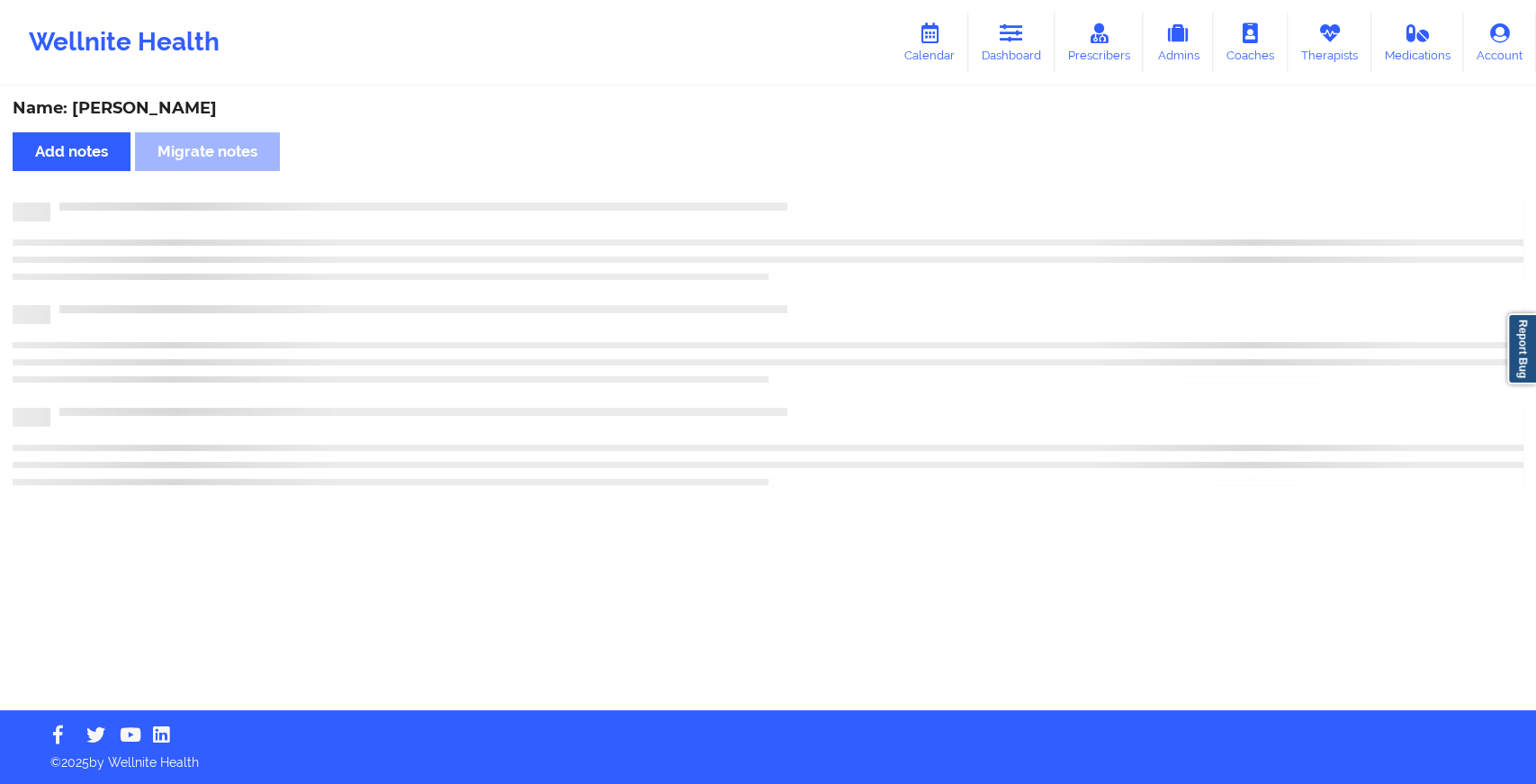
click at [829, 184] on div "Name: [PERSON_NAME] Add notes Migrate notes" at bounding box center [768, 399] width 1536 height 622
drag, startPoint x: 829, startPoint y: 183, endPoint x: 997, endPoint y: 335, distance: 226.6
click at [997, 335] on div "Name: [PERSON_NAME] Add notes Migrate notes" at bounding box center [768, 399] width 1536 height 622
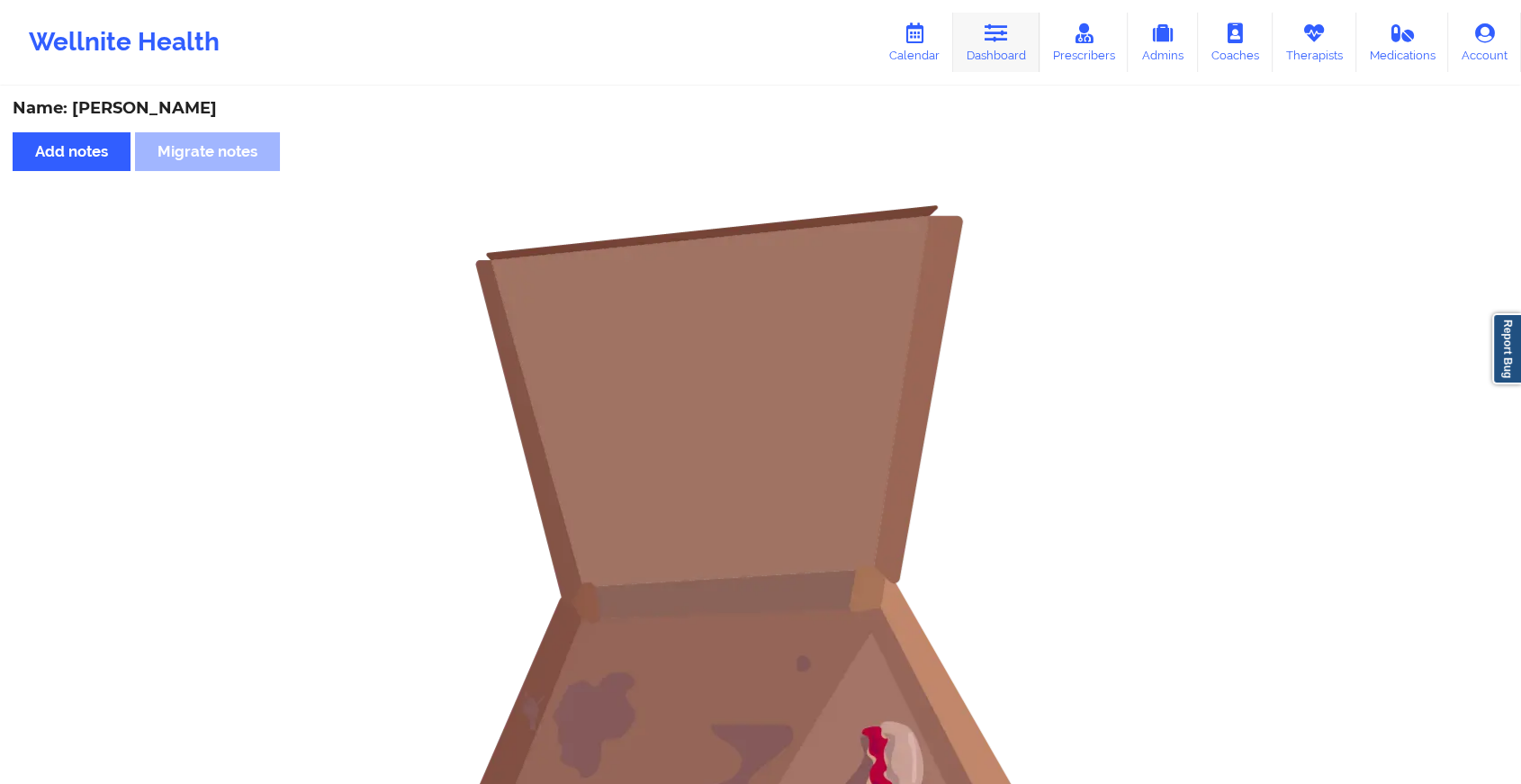
click at [1014, 61] on link "Dashboard" at bounding box center [996, 42] width 87 height 60
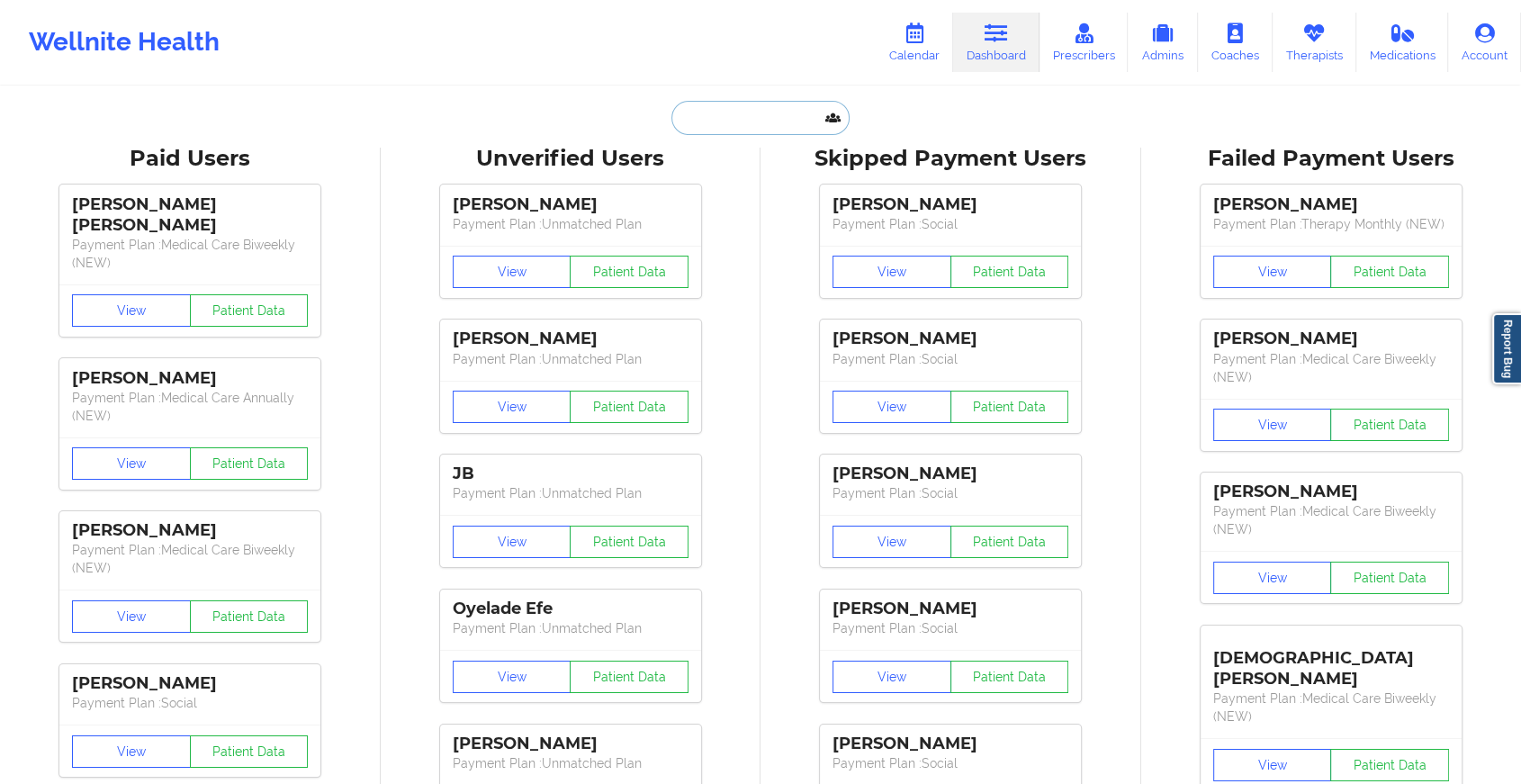
click at [783, 118] on input "text" at bounding box center [760, 117] width 179 height 34
paste input "[EMAIL_ADDRESS][DOMAIN_NAME]"
type input "[EMAIL_ADDRESS][DOMAIN_NAME]"
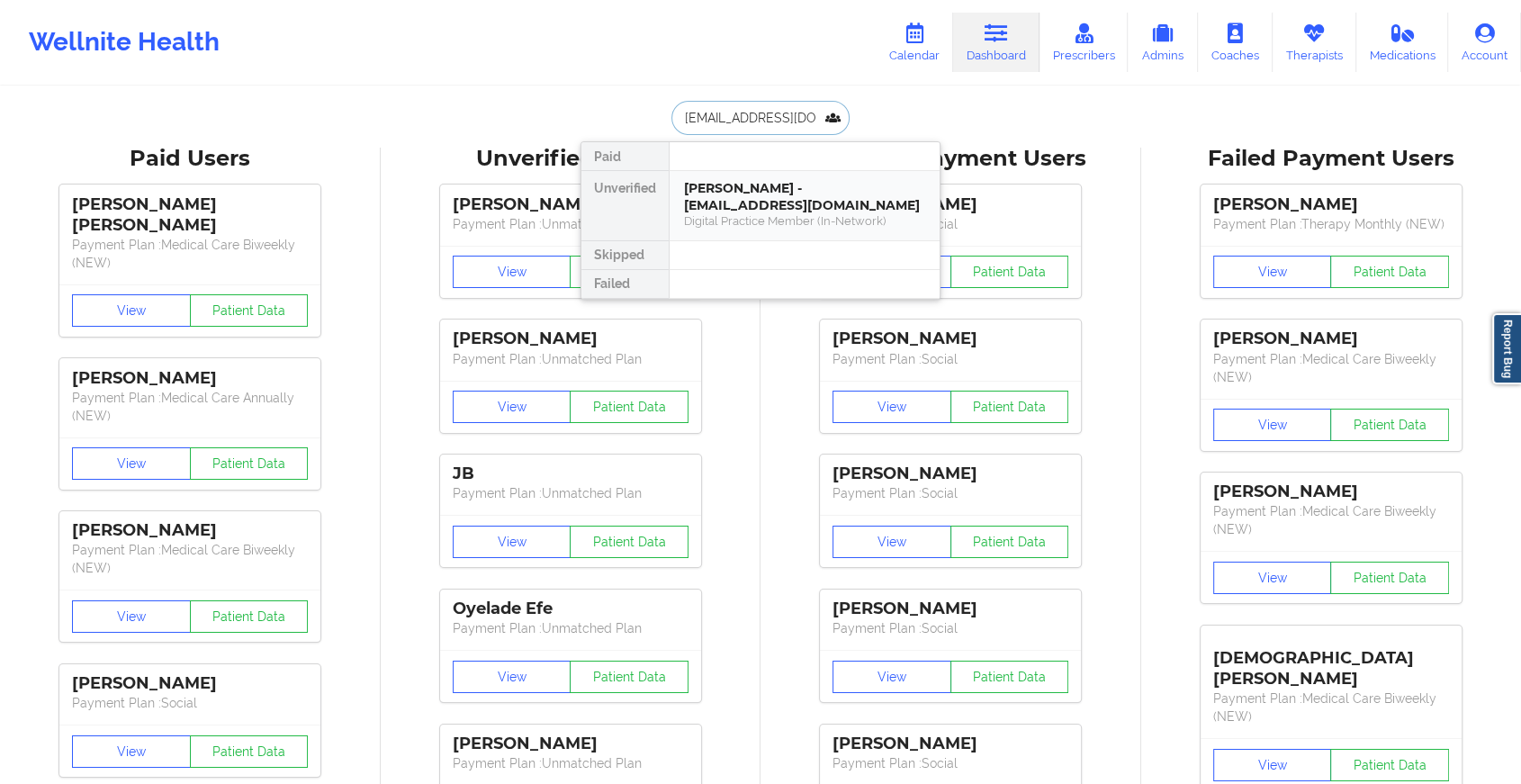
click at [825, 213] on div "Digital Practice Member (In-Network)" at bounding box center [805, 221] width 241 height 16
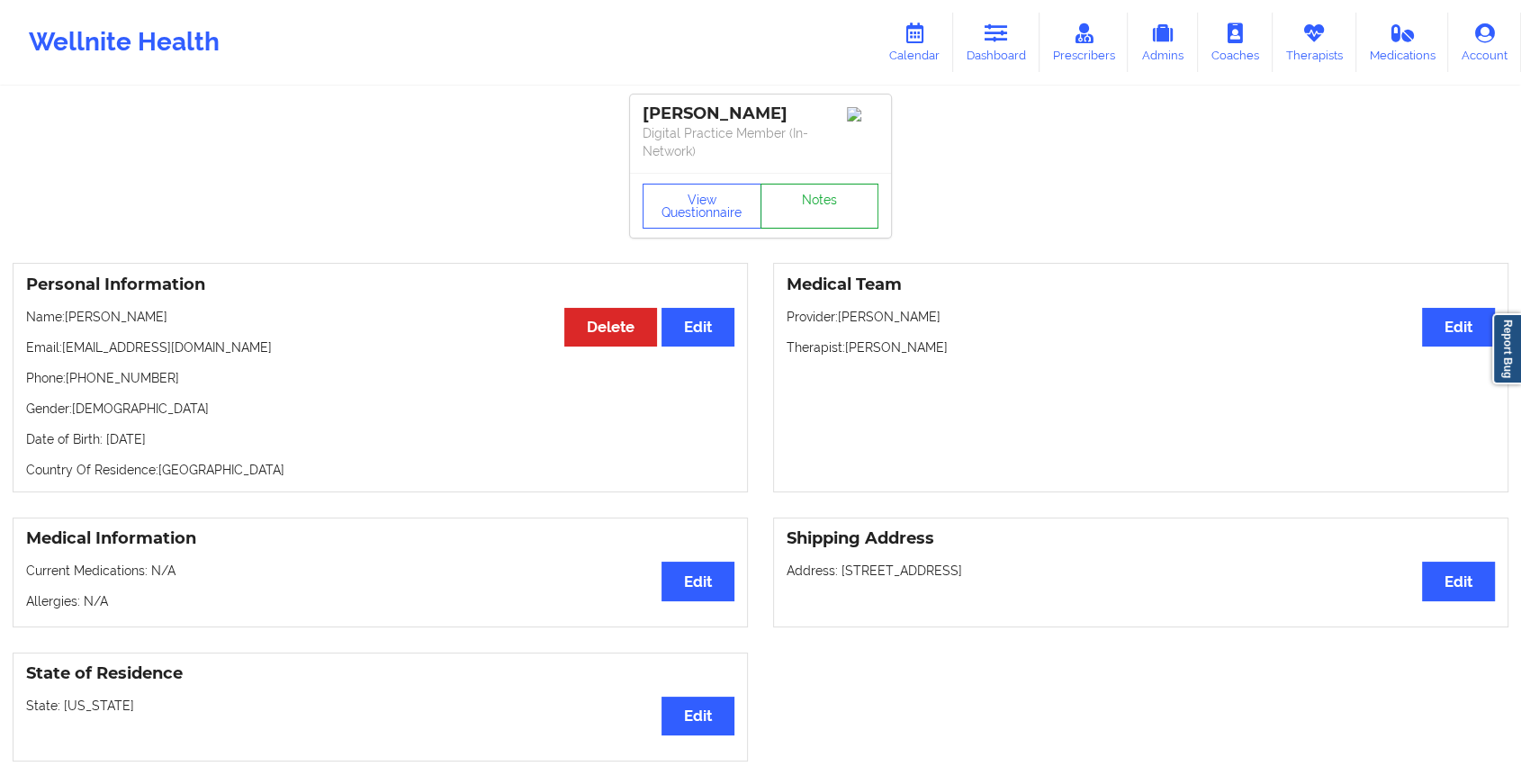
click at [827, 190] on link "Notes" at bounding box center [819, 205] width 119 height 45
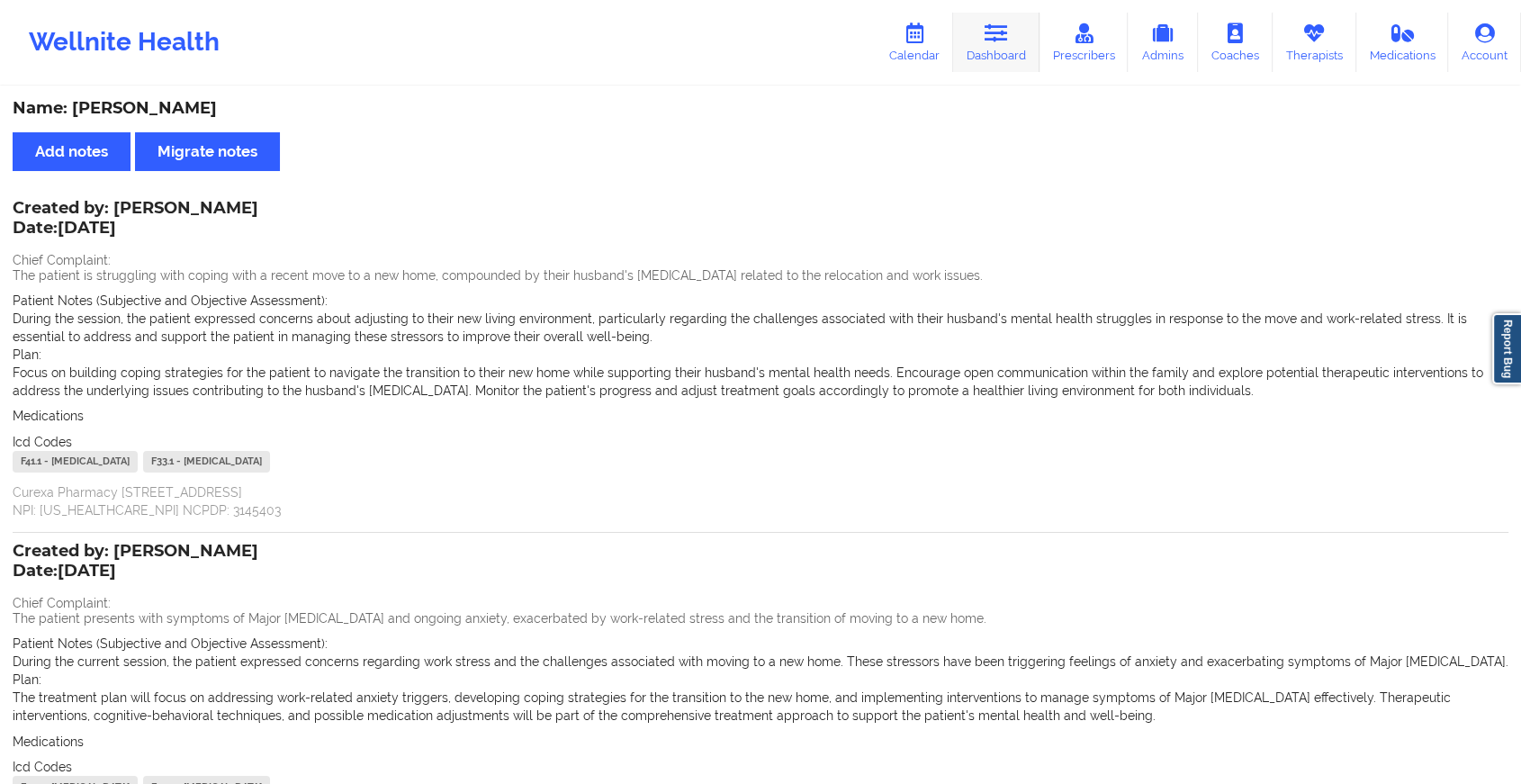
click at [1008, 26] on icon at bounding box center [996, 33] width 23 height 20
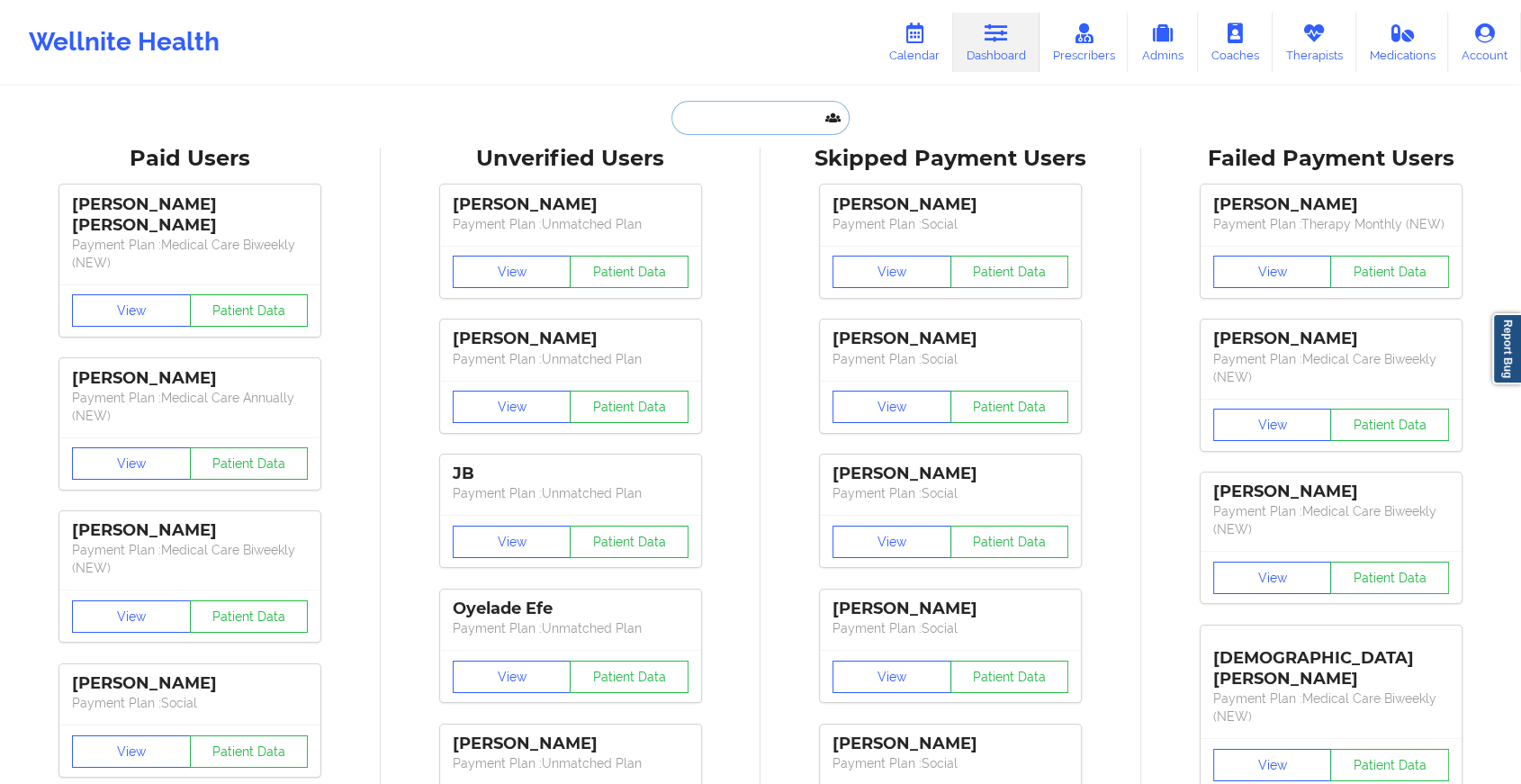
click at [740, 126] on input "text" at bounding box center [760, 117] width 179 height 34
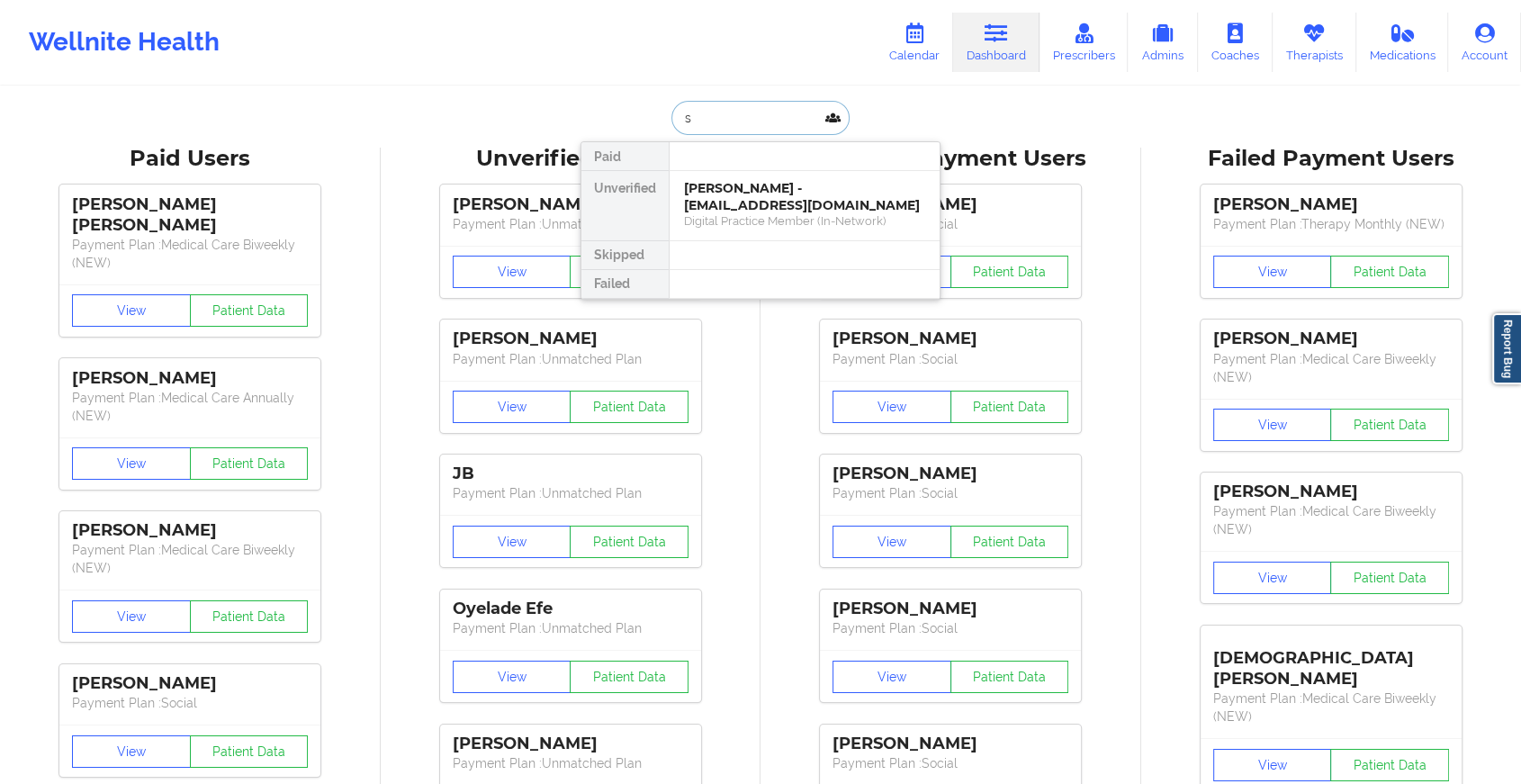
type input "s"
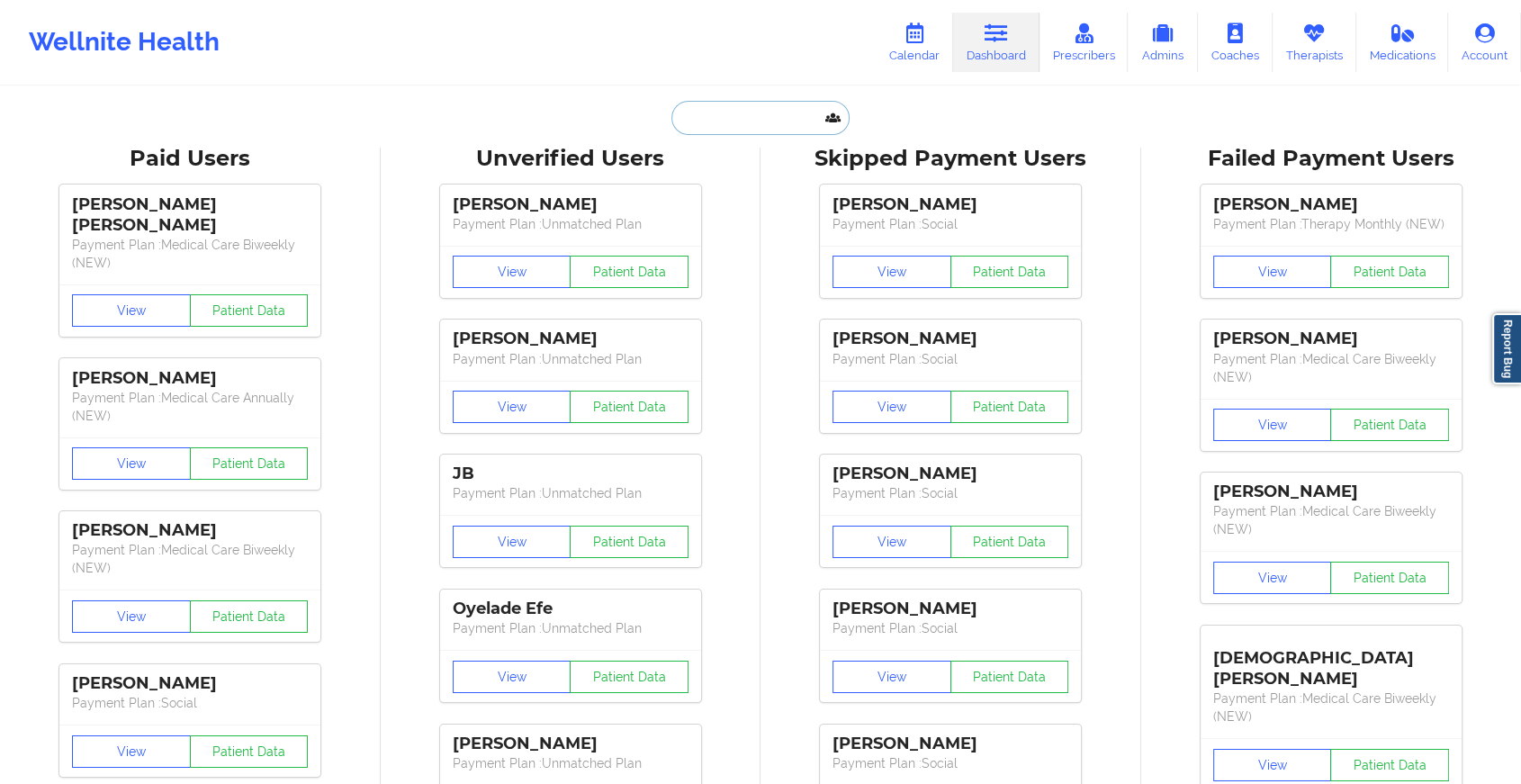
paste input "[EMAIL_ADDRESS][DOMAIN_NAME]"
type input "[EMAIL_ADDRESS][DOMAIN_NAME]"
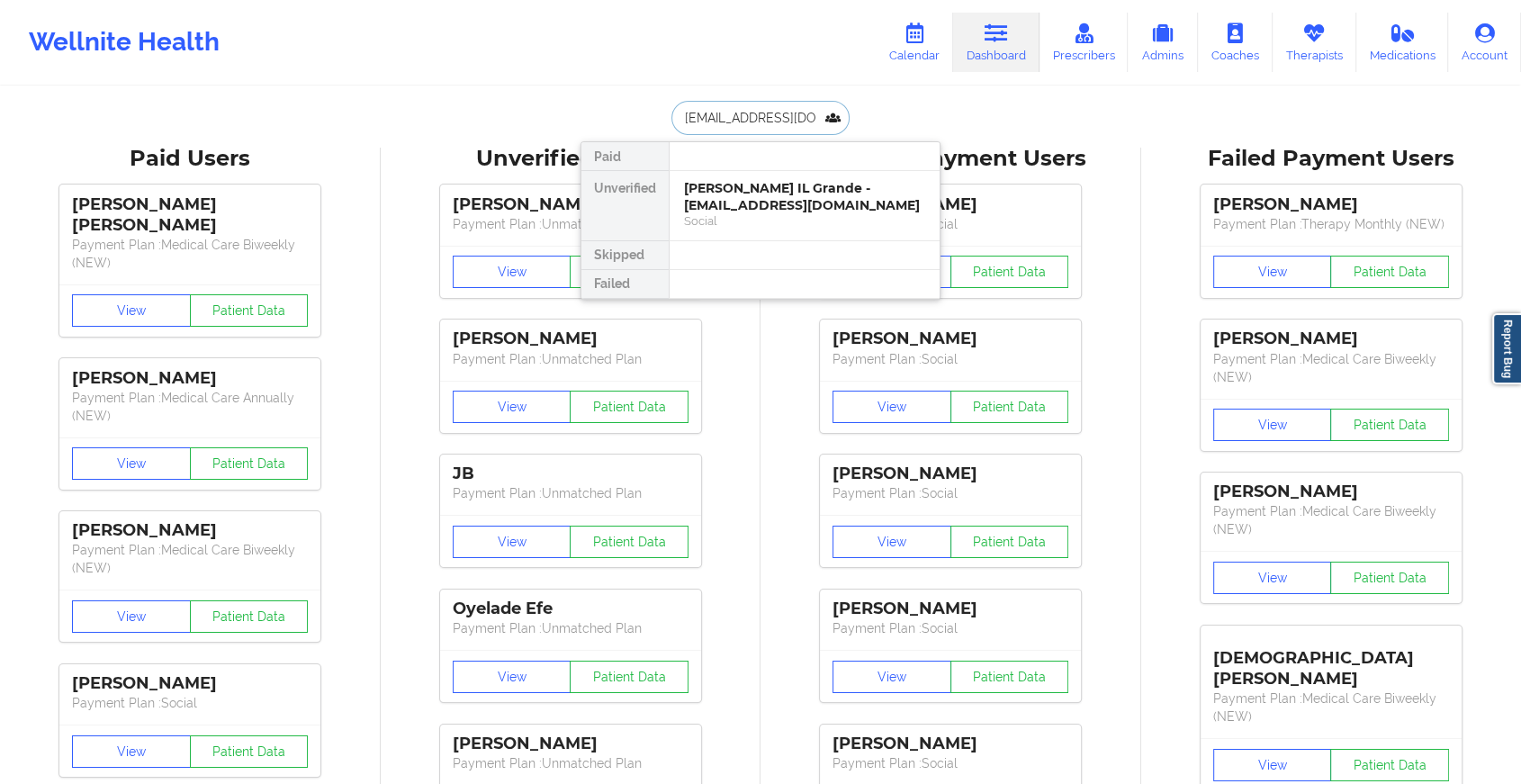
click at [774, 191] on div "[PERSON_NAME] IL Grande - [EMAIL_ADDRESS][DOMAIN_NAME]" at bounding box center [805, 197] width 241 height 33
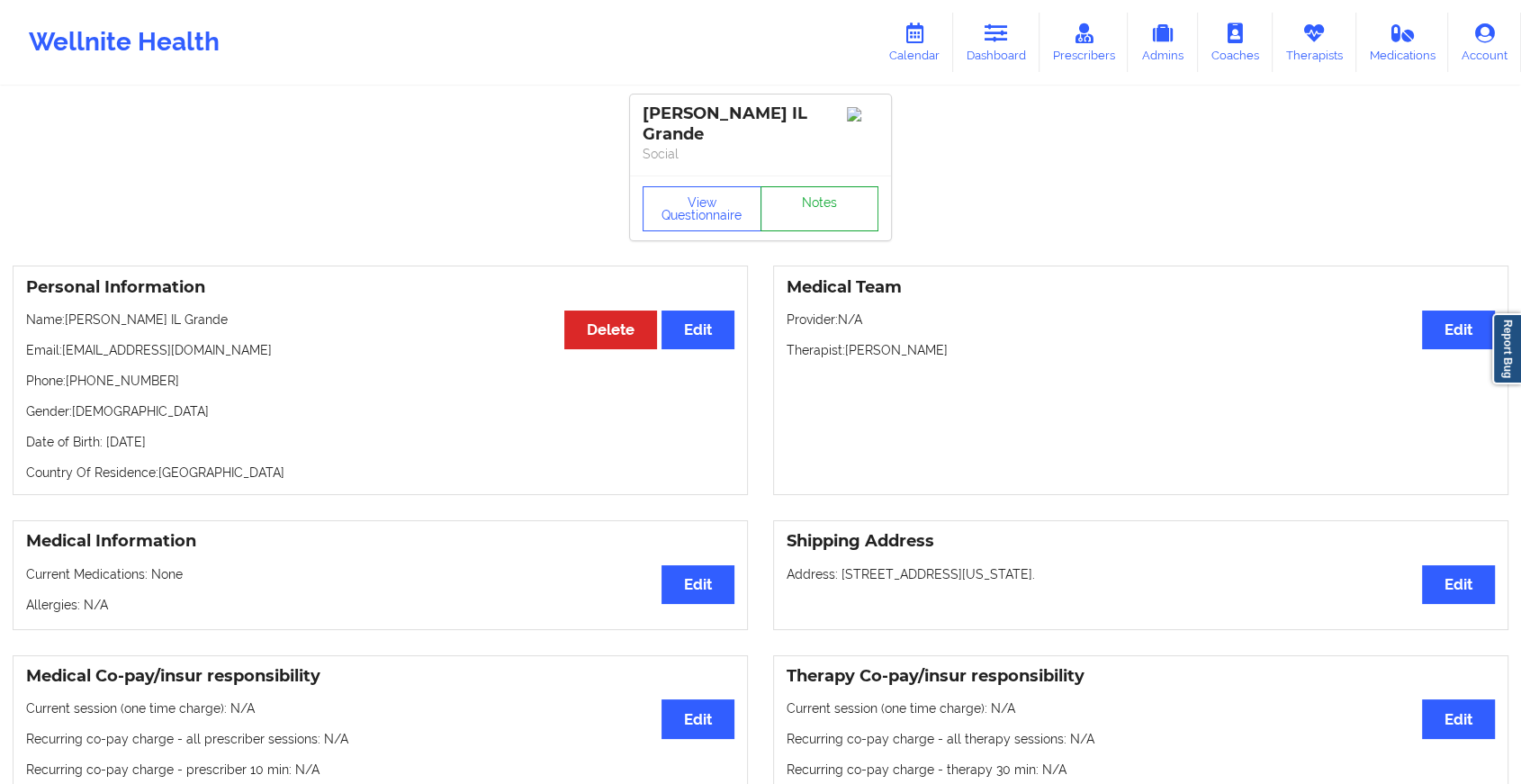
click at [806, 217] on link "Notes" at bounding box center [819, 208] width 119 height 45
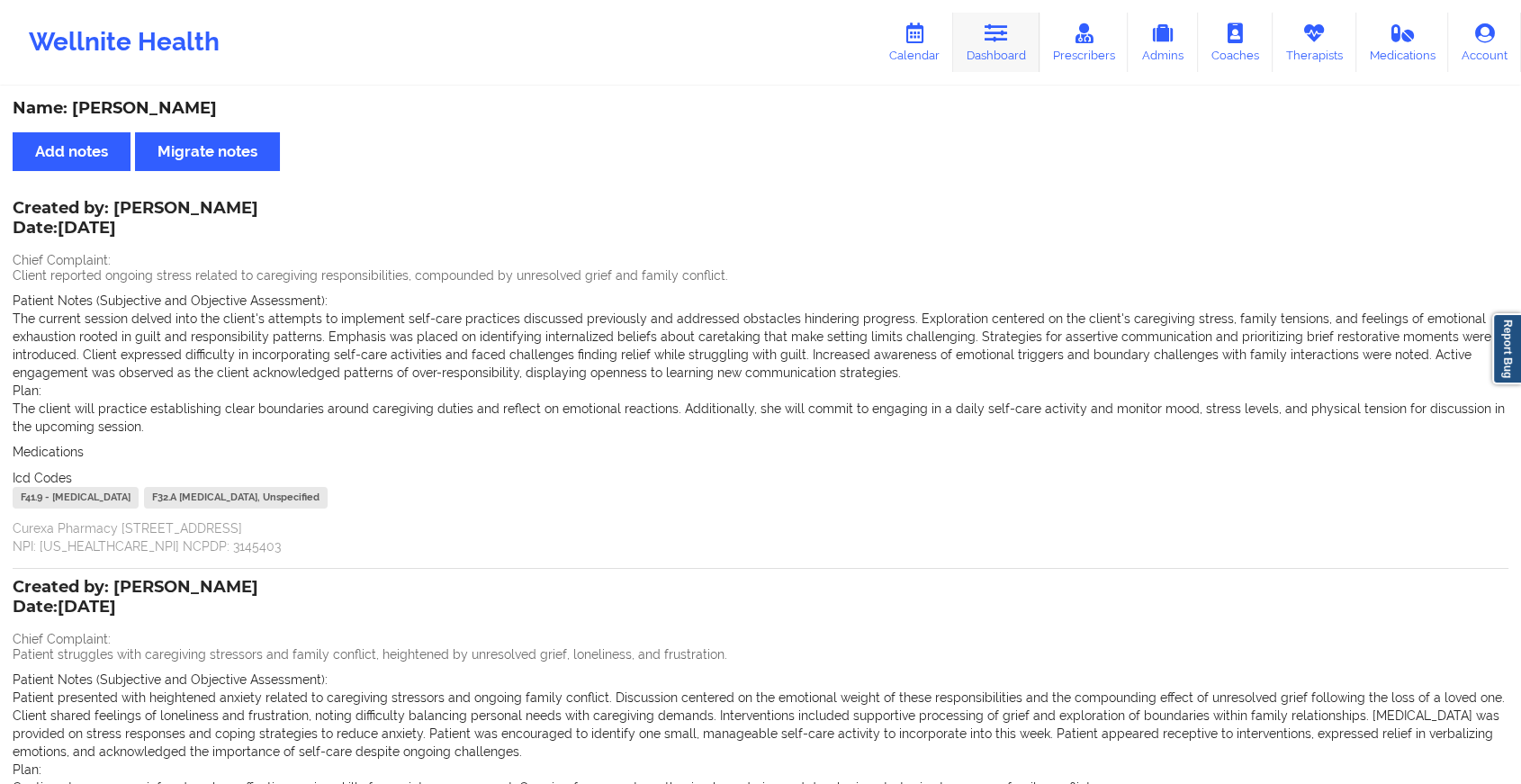
click at [984, 27] on link "Dashboard" at bounding box center [996, 42] width 87 height 60
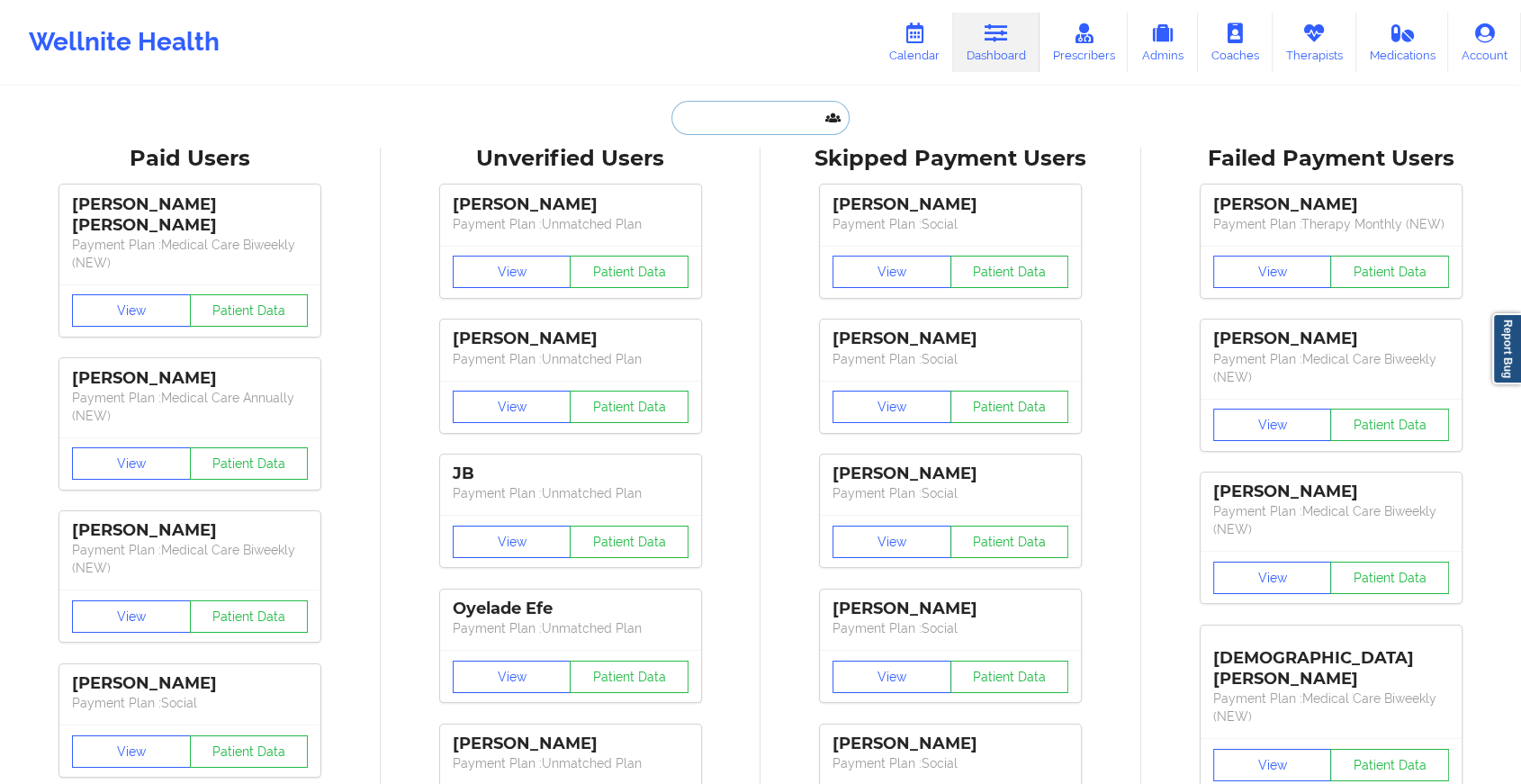
click at [775, 121] on input "text" at bounding box center [760, 117] width 179 height 34
paste input "[EMAIL_ADDRESS][DOMAIN_NAME]"
type input "[EMAIL_ADDRESS][DOMAIN_NAME]"
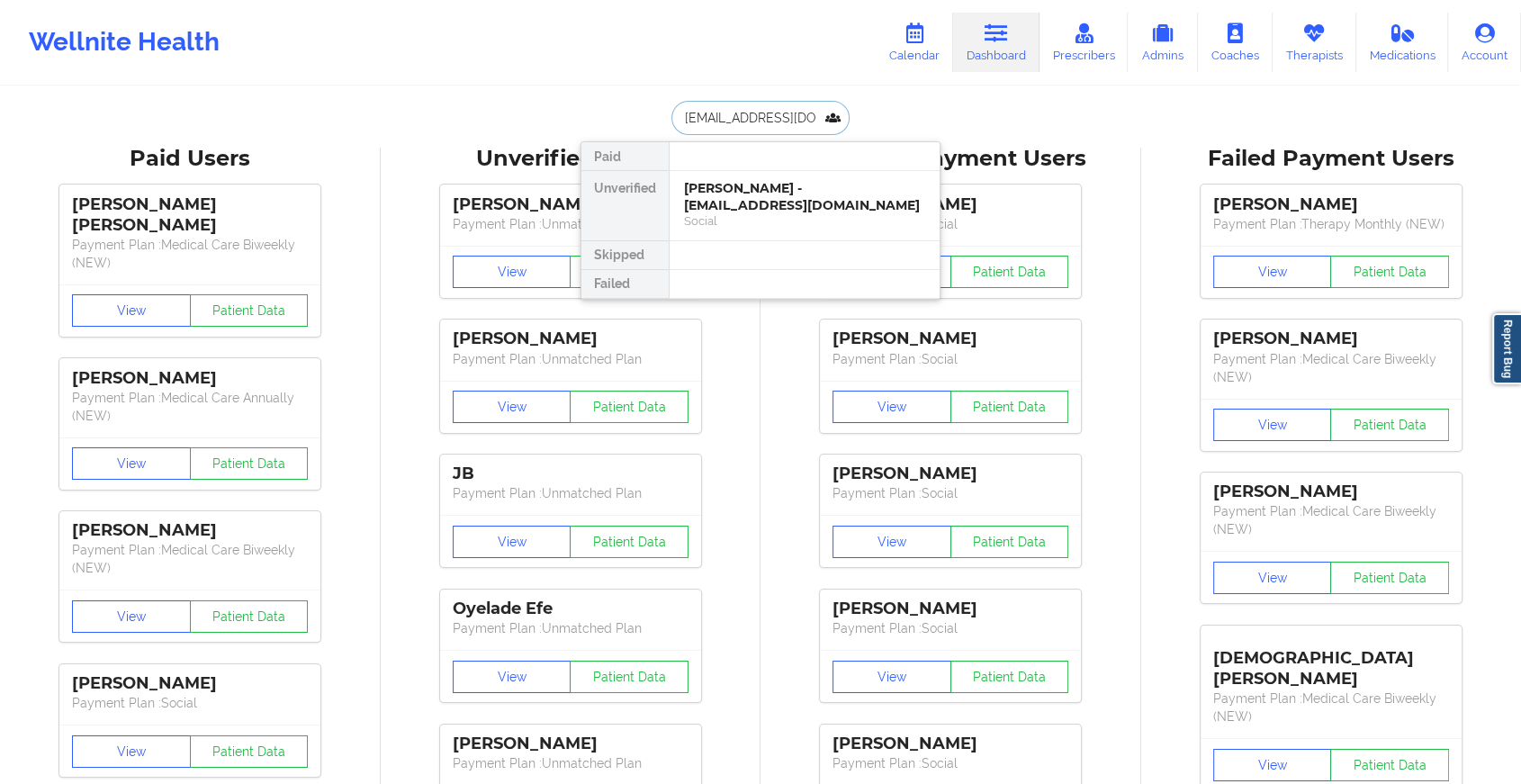
click at [799, 202] on div "[PERSON_NAME] - [EMAIL_ADDRESS][DOMAIN_NAME]" at bounding box center [805, 197] width 241 height 33
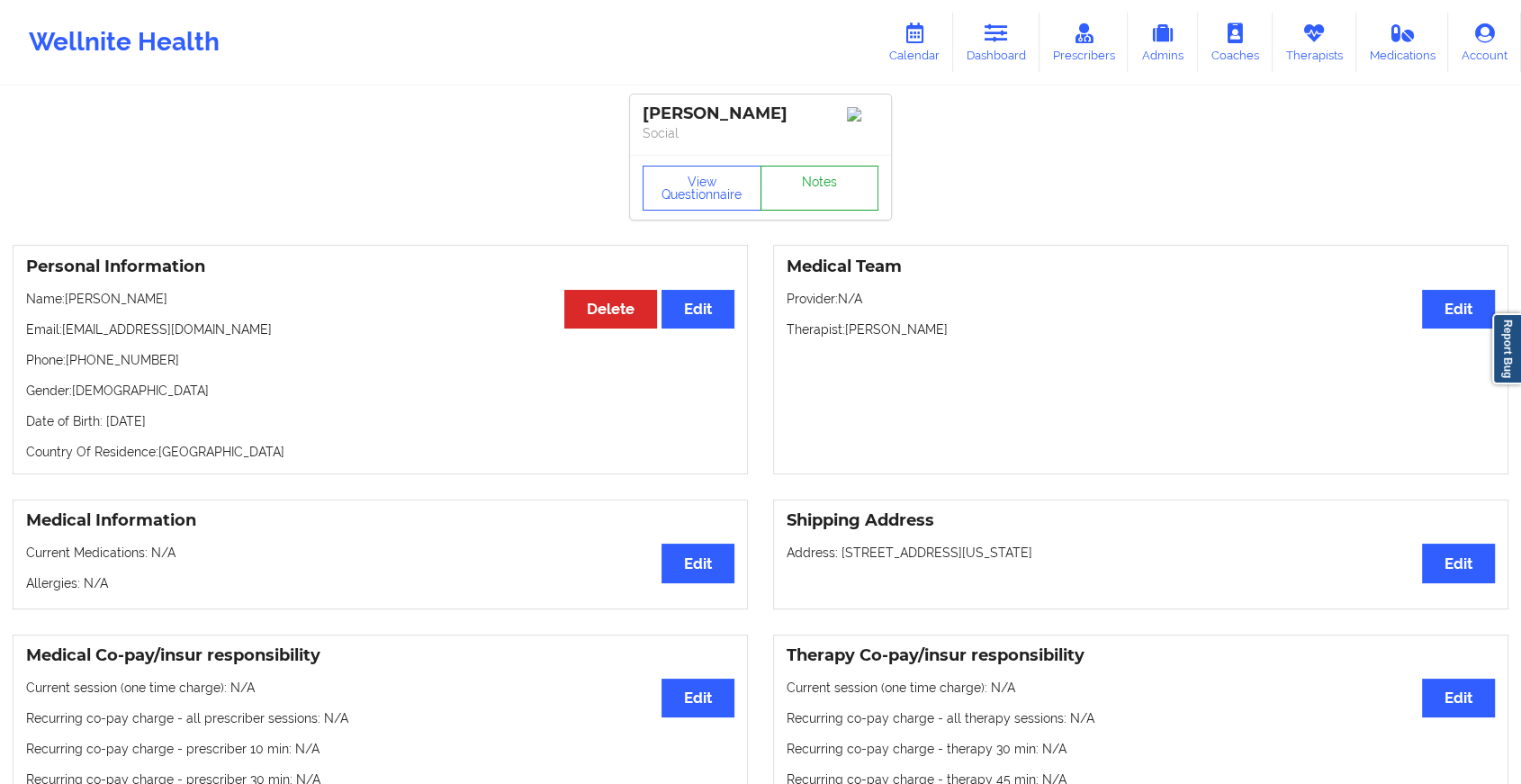
click at [850, 211] on link "Notes" at bounding box center [819, 188] width 119 height 45
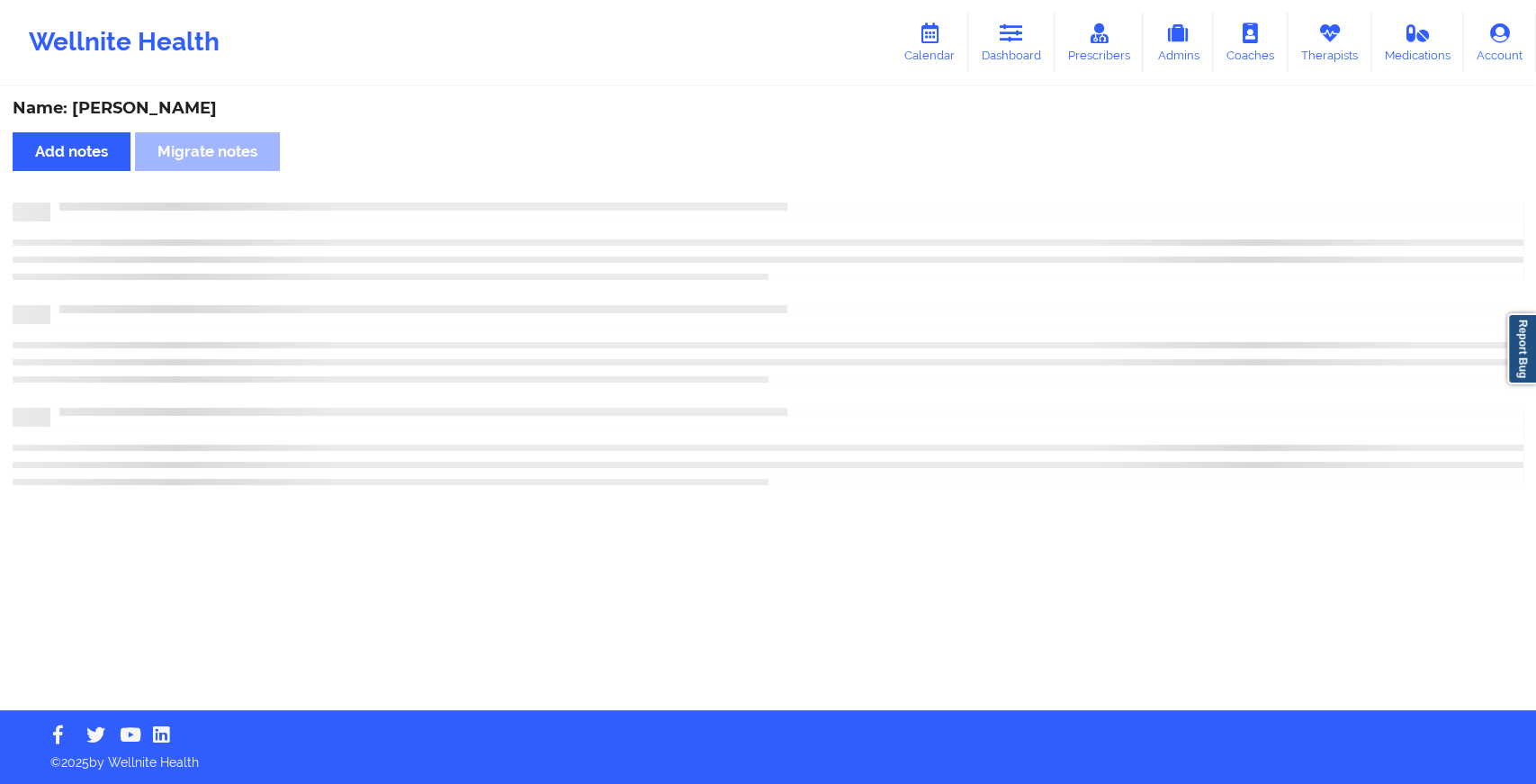
click at [849, 211] on div at bounding box center [768, 212] width 1511 height 19
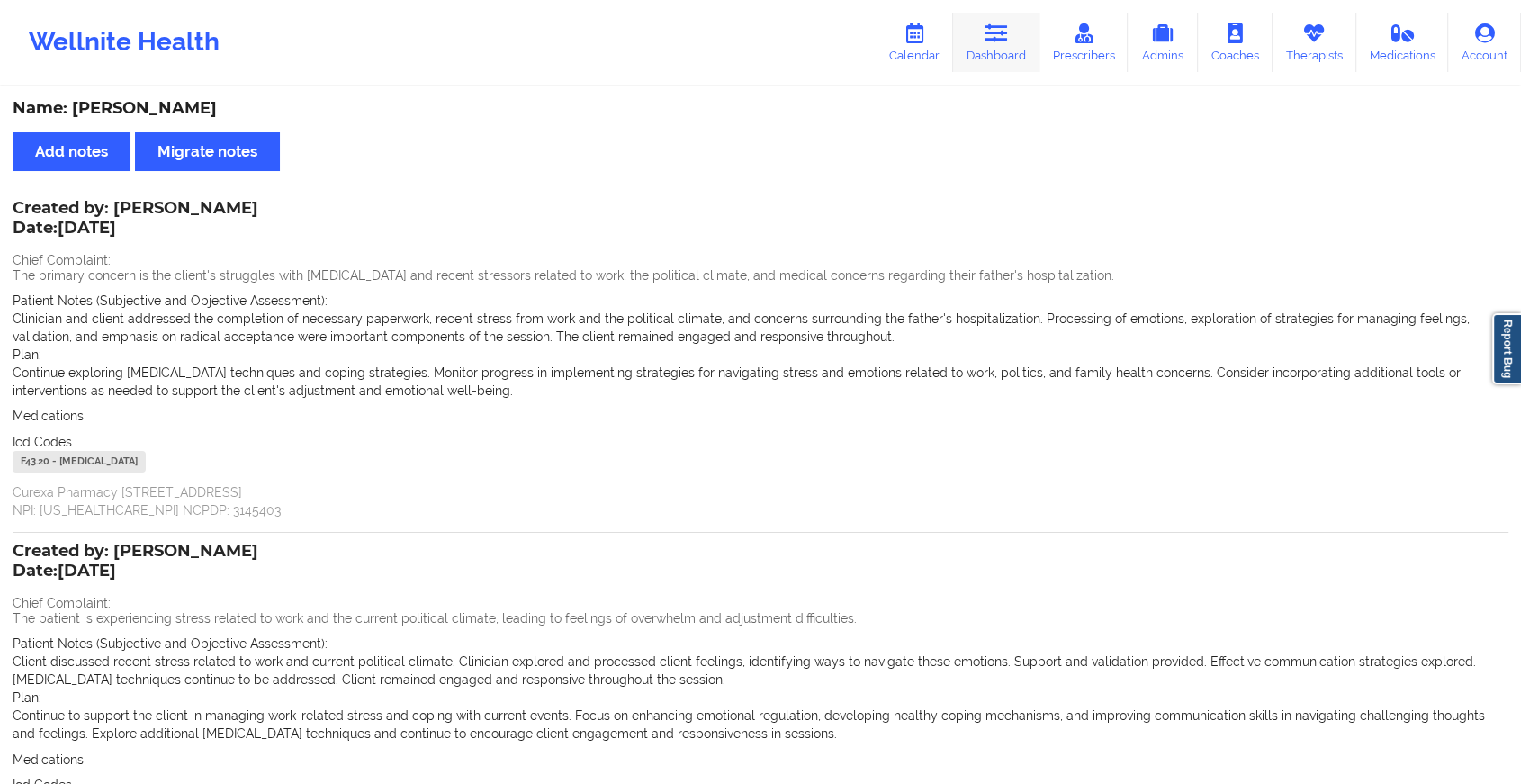
click at [970, 40] on link "Dashboard" at bounding box center [996, 42] width 87 height 60
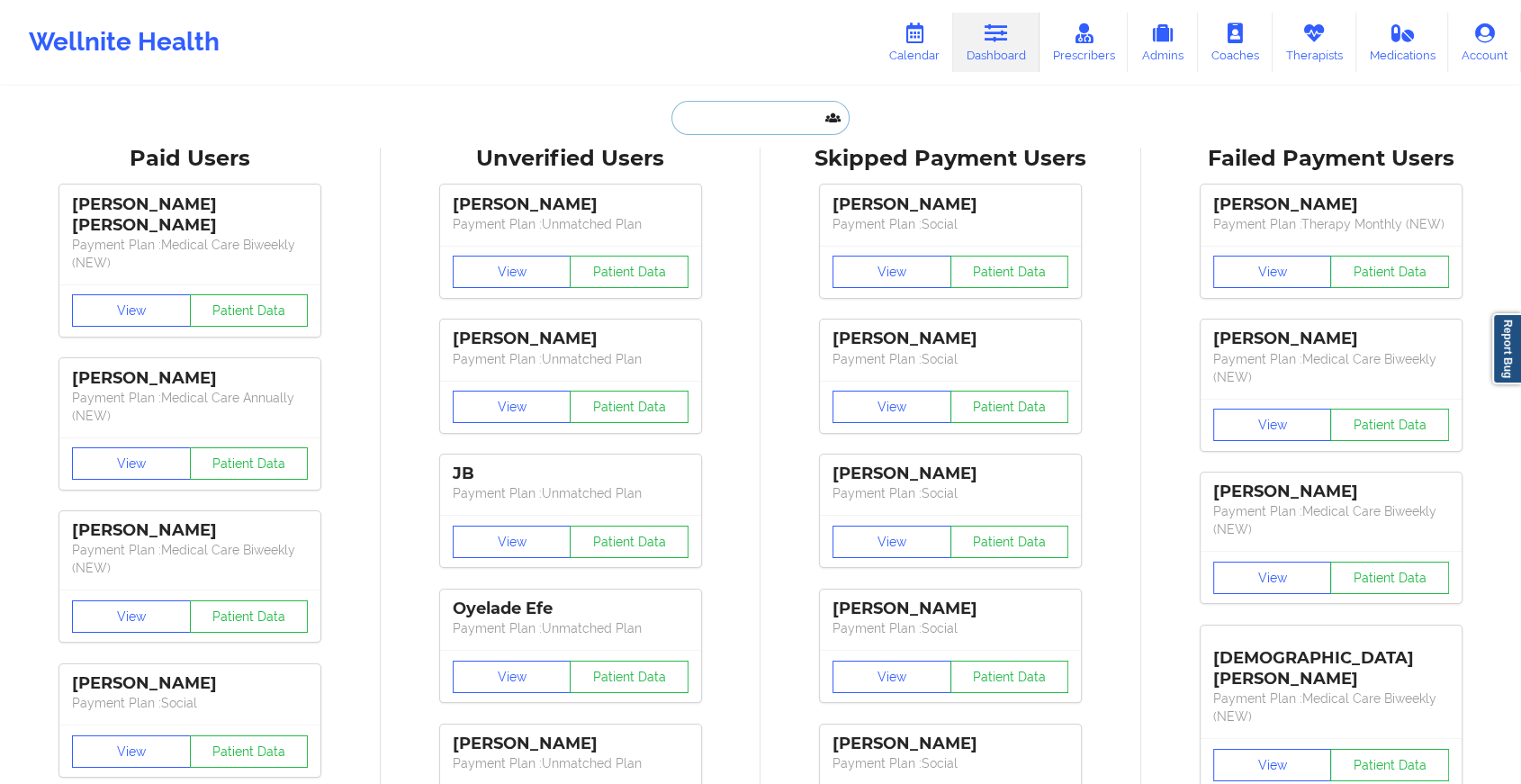
click at [760, 127] on input "text" at bounding box center [760, 117] width 179 height 34
paste input "[EMAIL_ADDRESS][DOMAIN_NAME]"
type input "[EMAIL_ADDRESS][DOMAIN_NAME]"
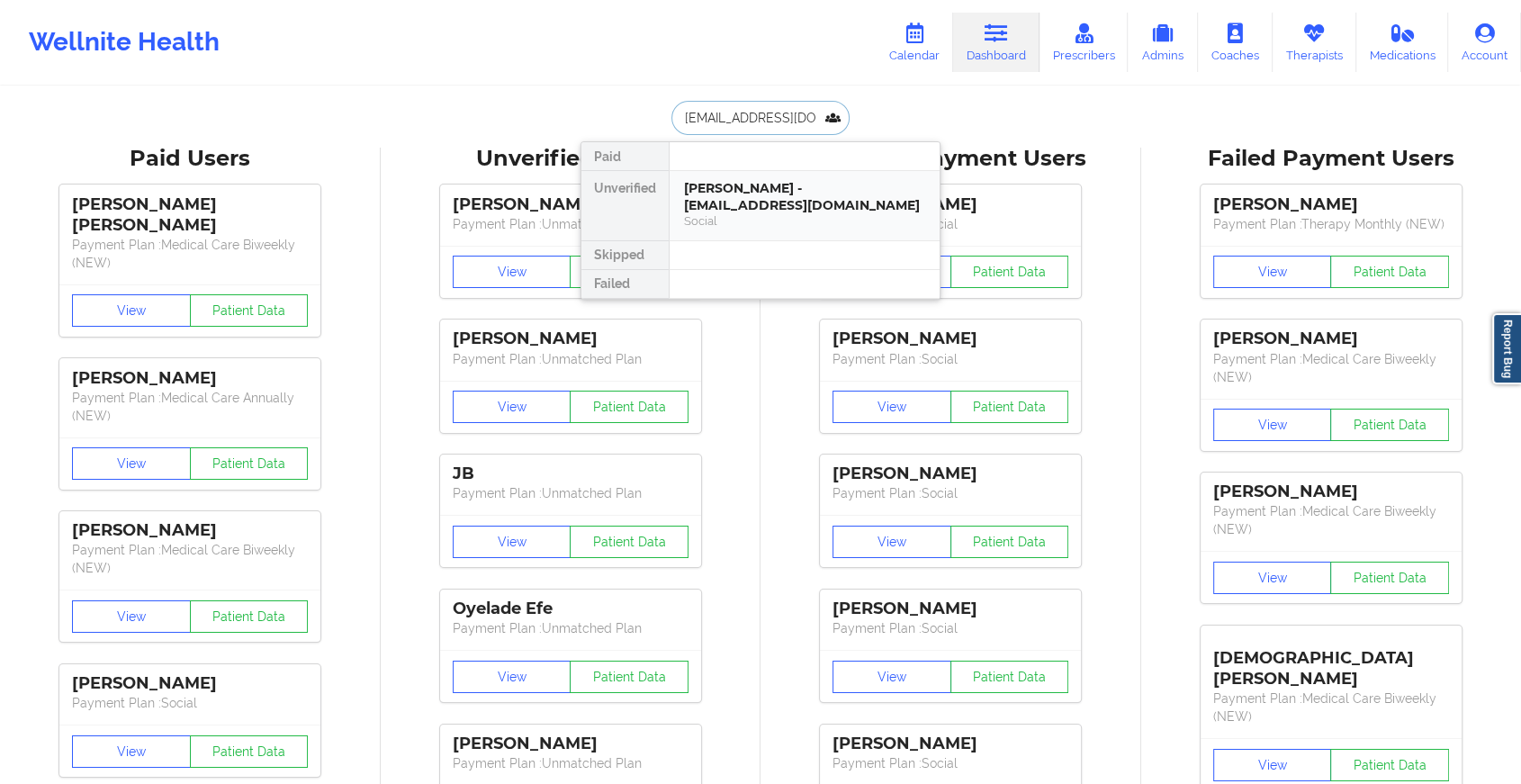
click at [795, 194] on div "[PERSON_NAME] - [EMAIL_ADDRESS][DOMAIN_NAME]" at bounding box center [805, 197] width 241 height 33
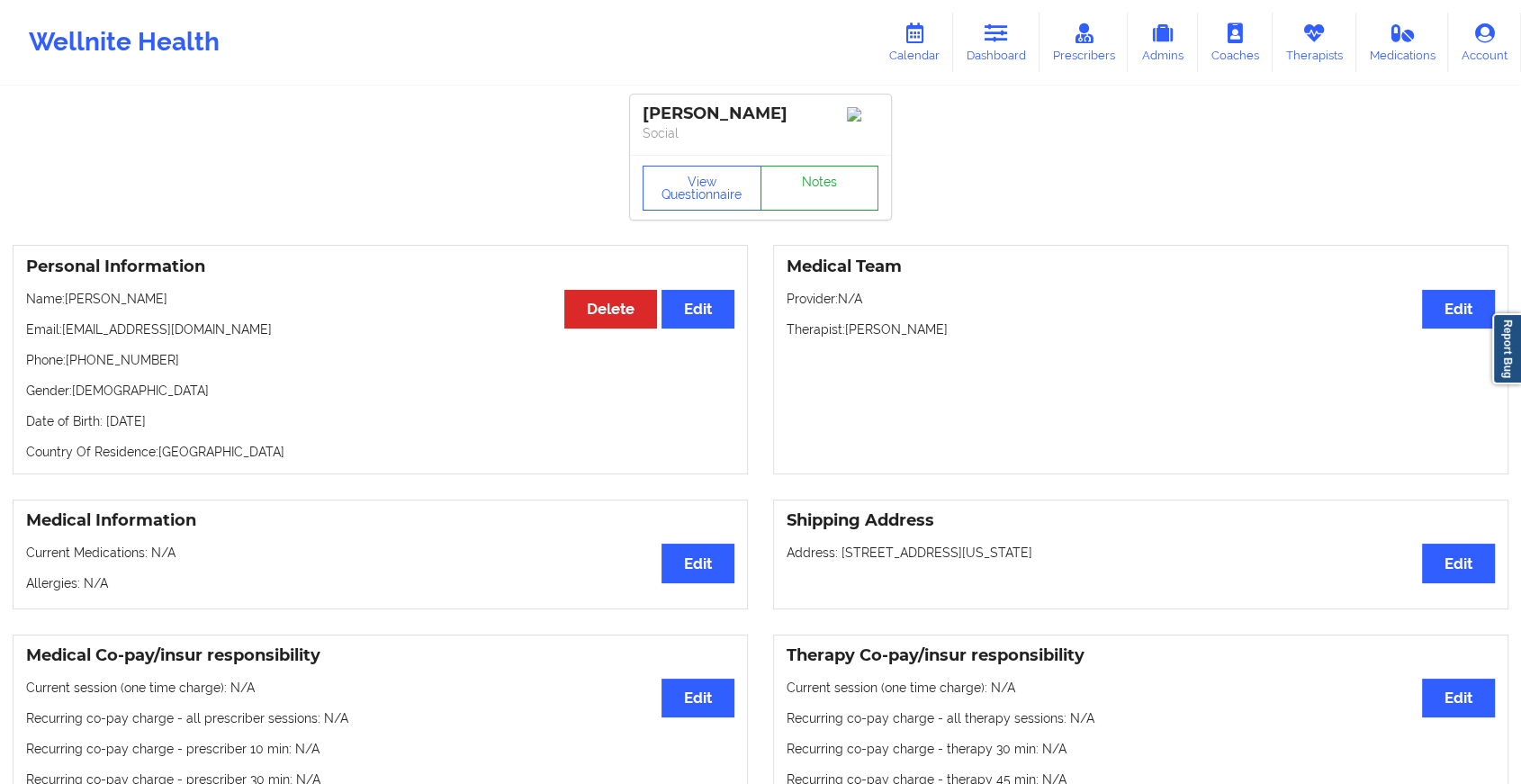
click at [841, 173] on link "Notes" at bounding box center [819, 188] width 119 height 45
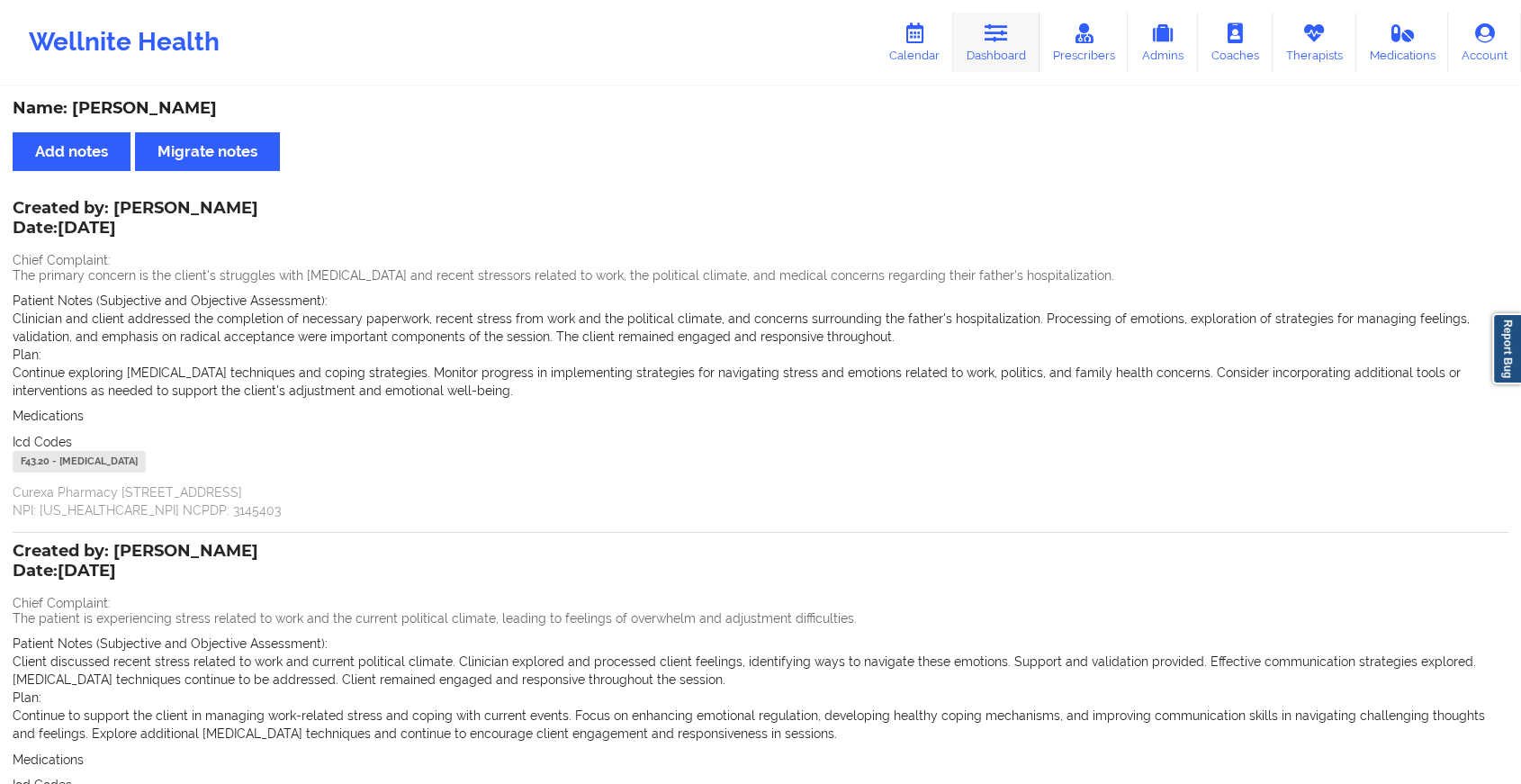
click at [984, 56] on link "Dashboard" at bounding box center [996, 42] width 87 height 60
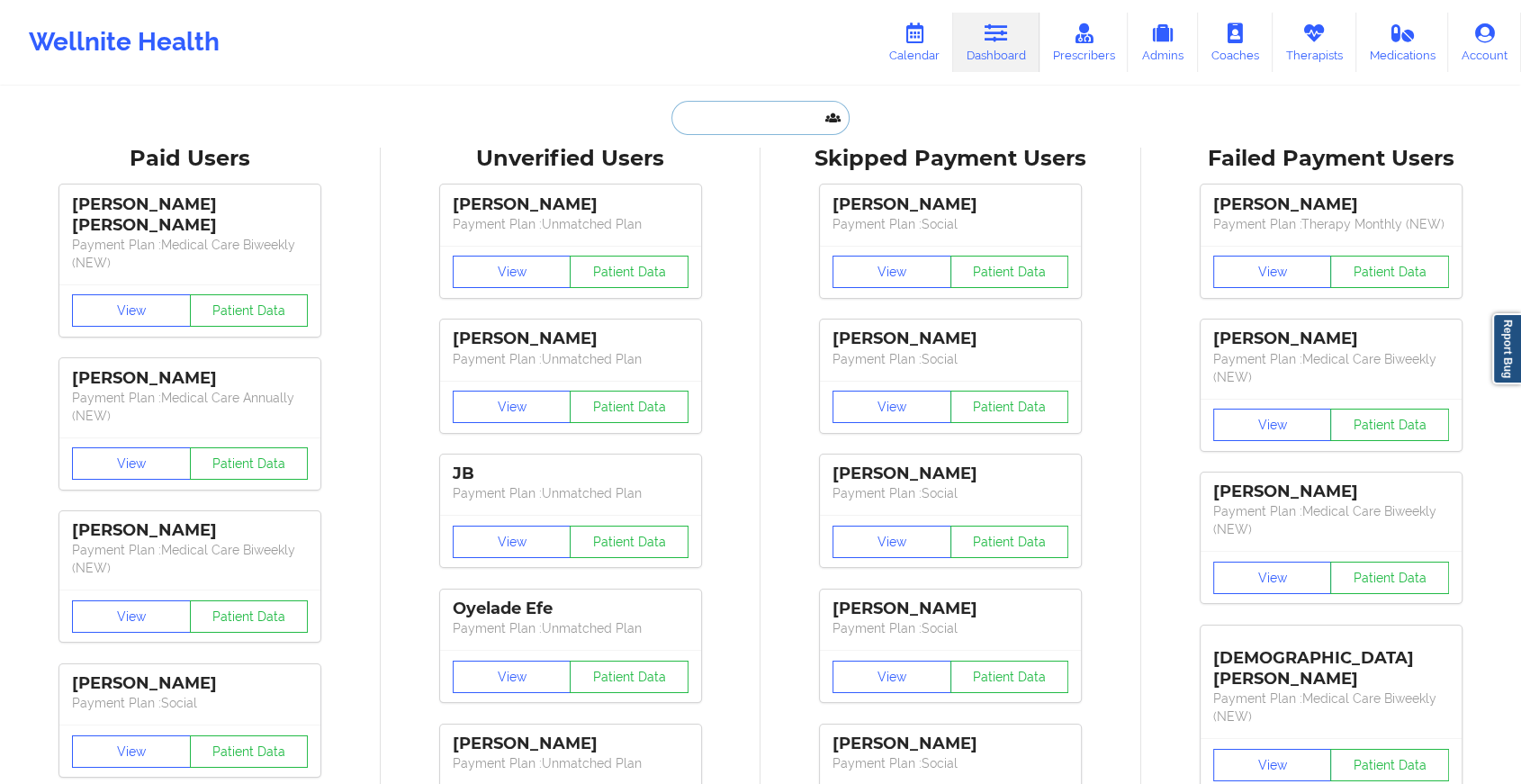
click at [794, 108] on input "text" at bounding box center [760, 117] width 179 height 34
paste input "[EMAIL_ADDRESS][DOMAIN_NAME]"
type input "[EMAIL_ADDRESS][DOMAIN_NAME]"
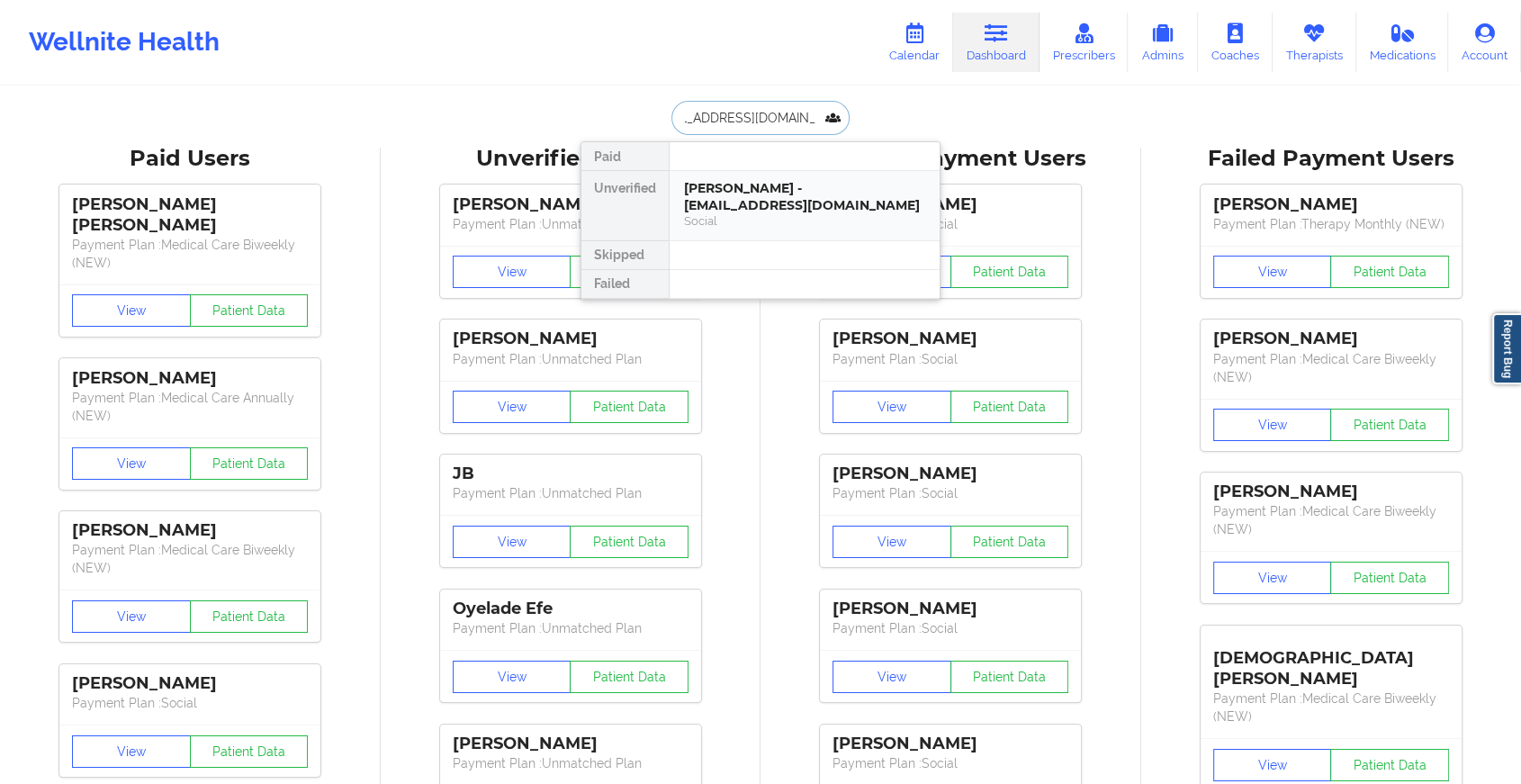
click at [807, 197] on div "[PERSON_NAME] - [EMAIL_ADDRESS][DOMAIN_NAME]" at bounding box center [805, 197] width 241 height 33
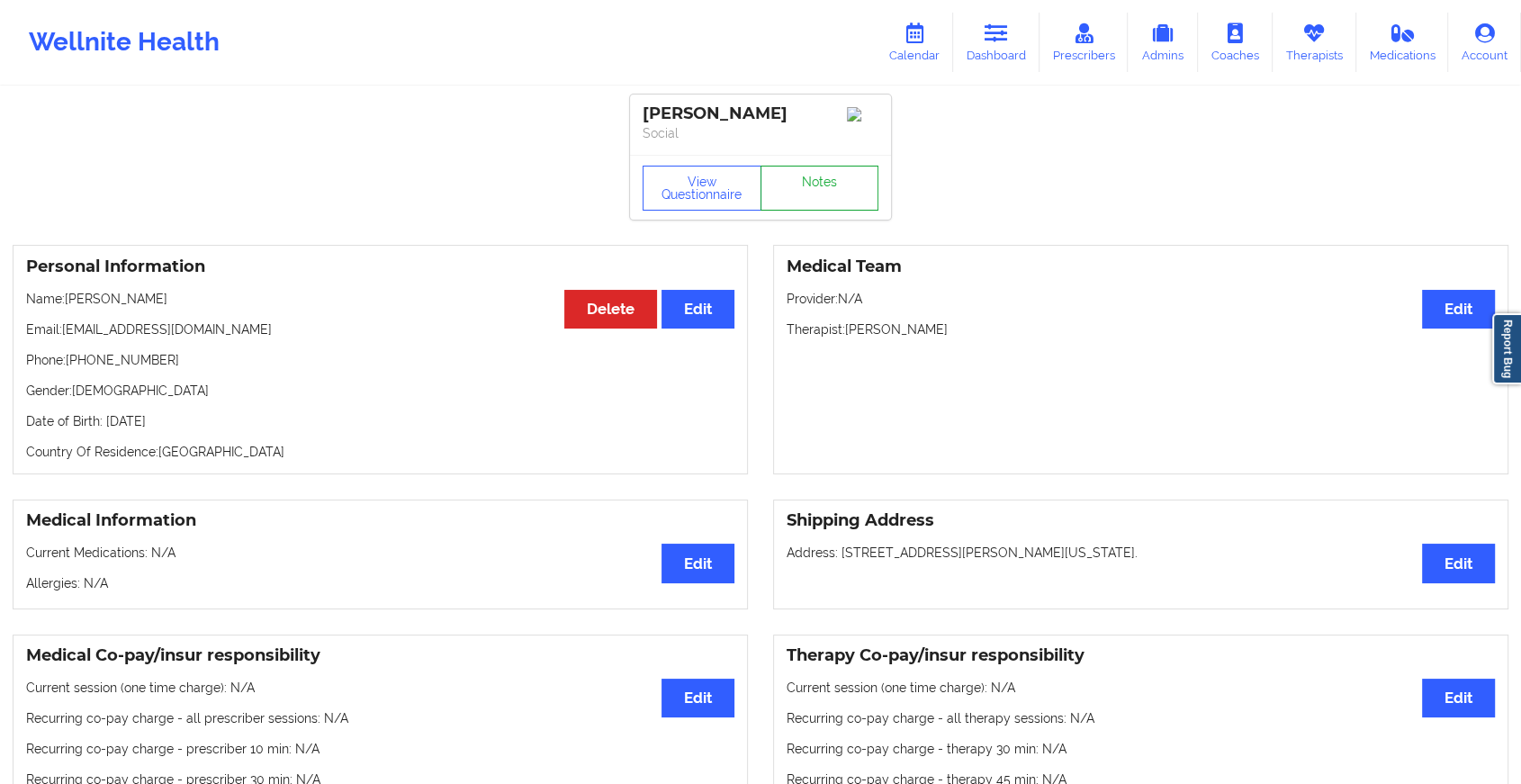
click at [839, 181] on link "Notes" at bounding box center [819, 188] width 119 height 45
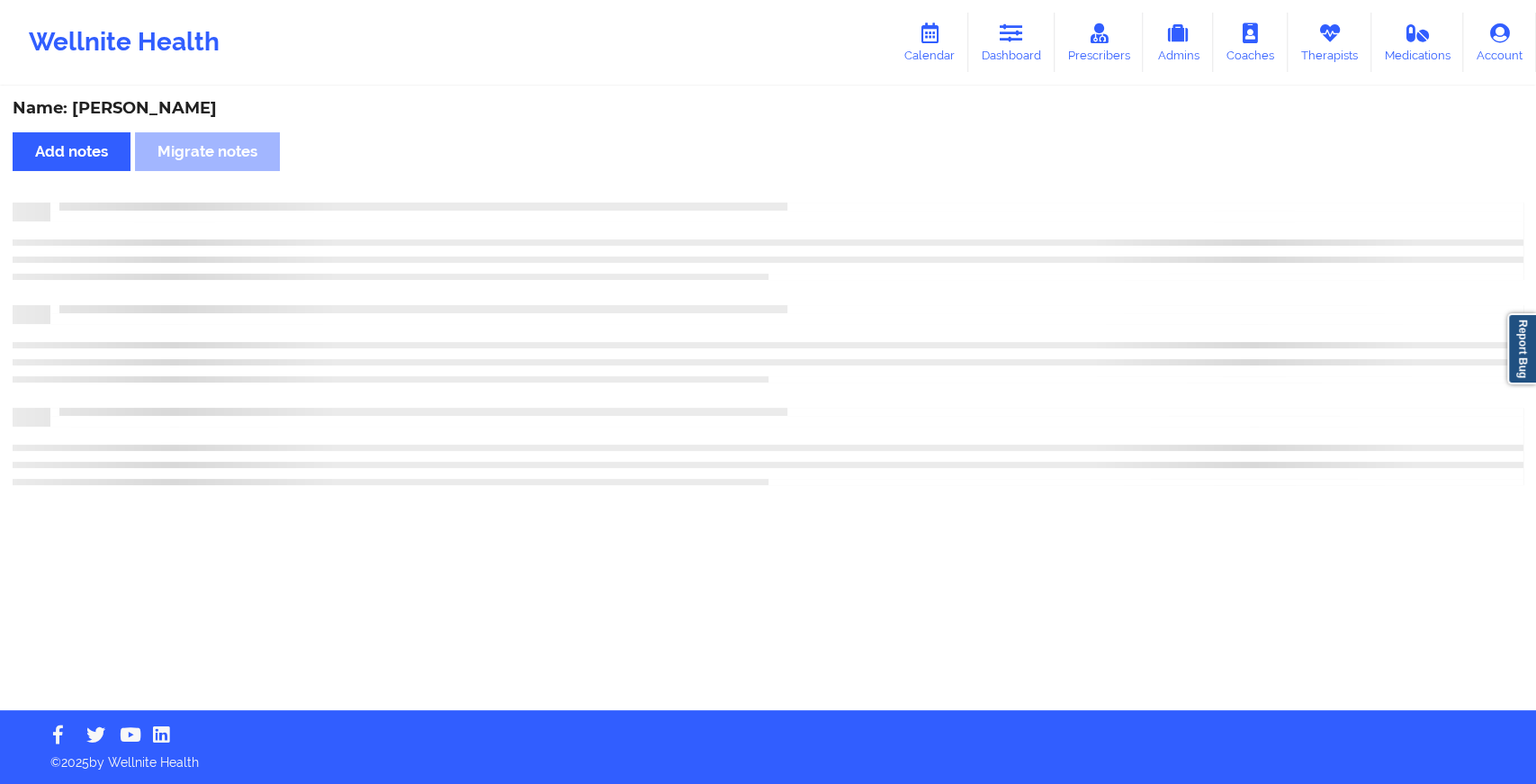
click at [838, 181] on div "Name: [PERSON_NAME] Add notes Migrate notes" at bounding box center [768, 399] width 1536 height 622
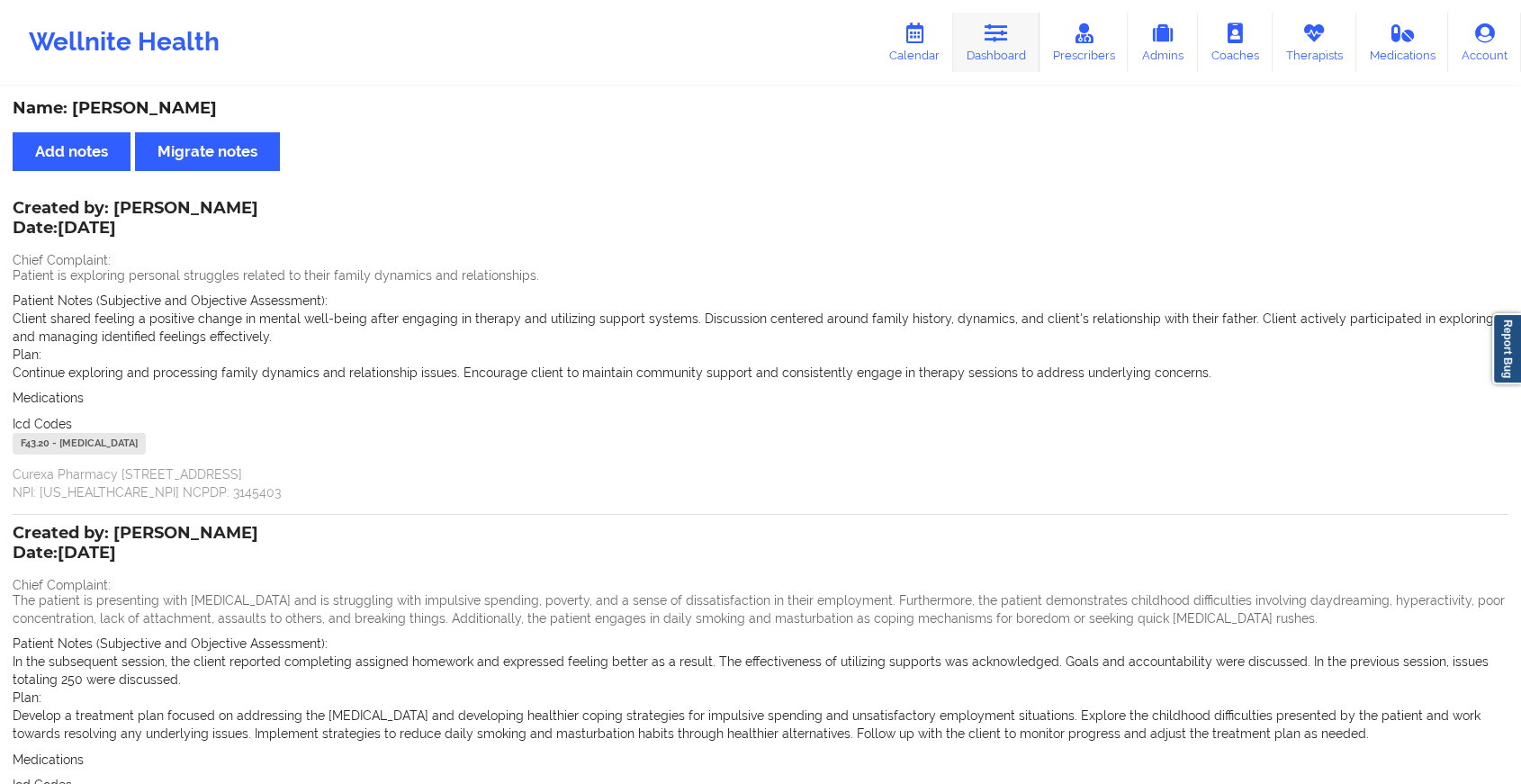
click at [992, 56] on link "Dashboard" at bounding box center [996, 42] width 87 height 60
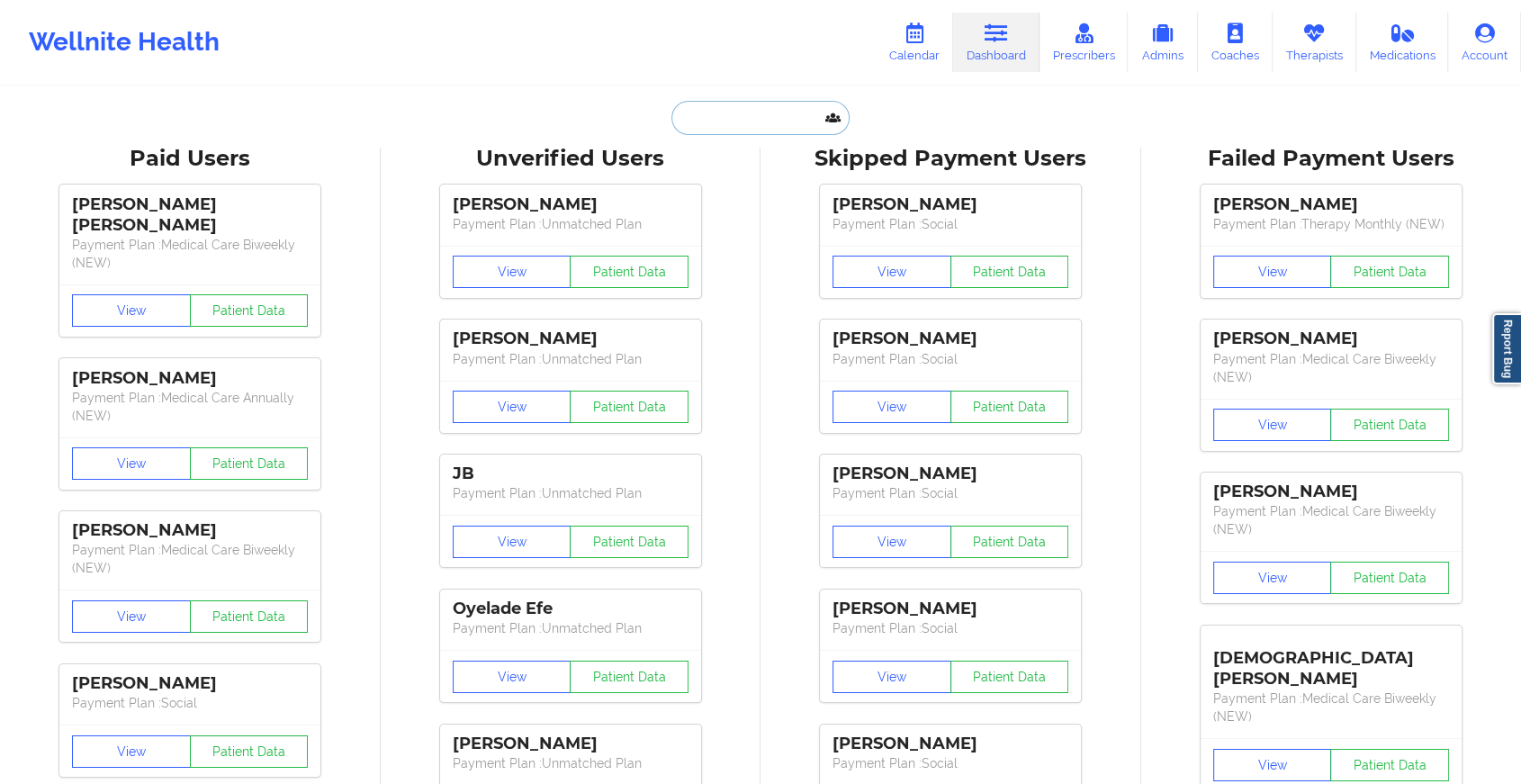
click at [742, 106] on input "text" at bounding box center [760, 117] width 179 height 34
paste input "[EMAIL_ADDRESS][DOMAIN_NAME]"
type input "[EMAIL_ADDRESS][DOMAIN_NAME]"
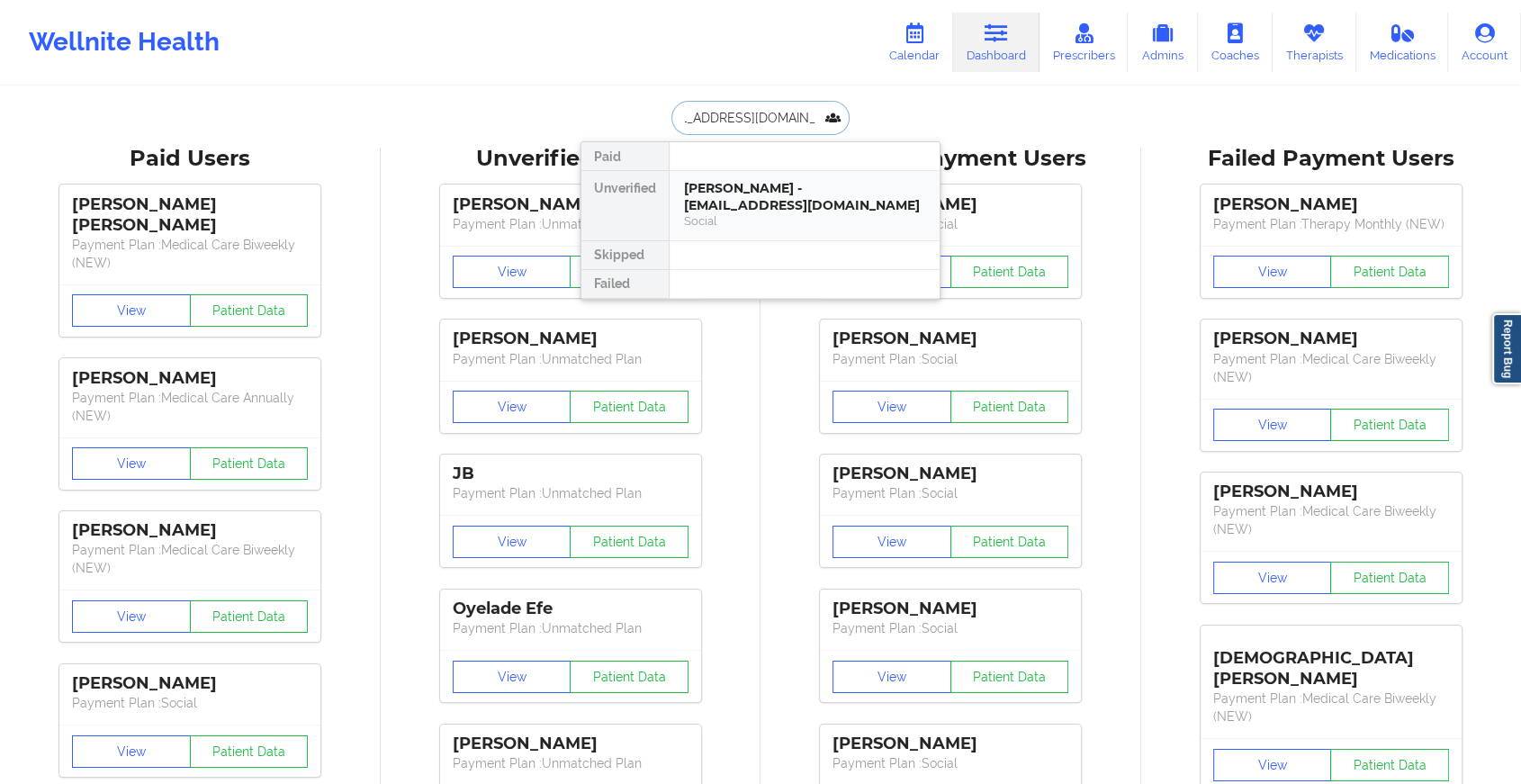
click at [800, 196] on div "[PERSON_NAME] - [EMAIL_ADDRESS][DOMAIN_NAME]" at bounding box center [805, 197] width 241 height 33
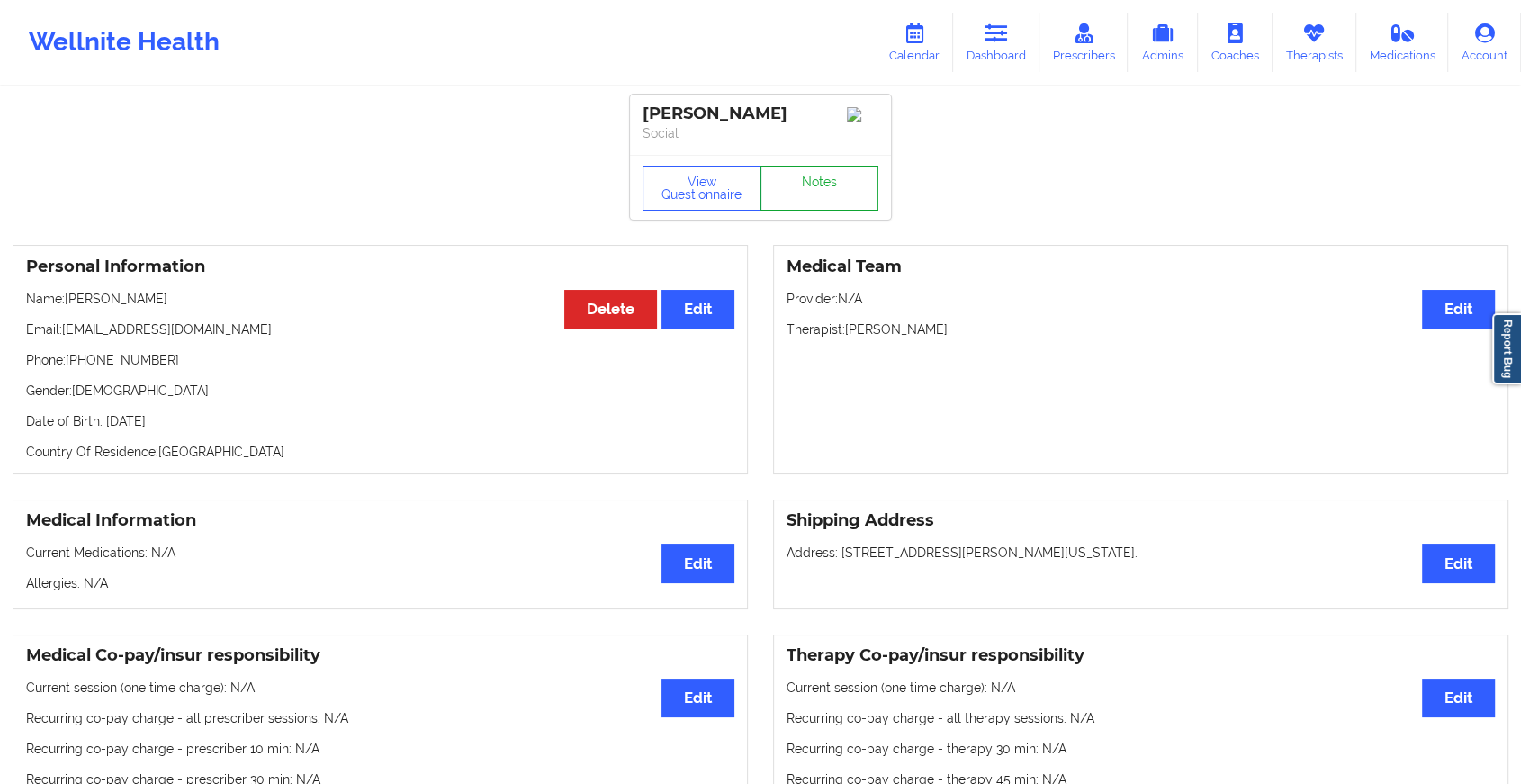
click at [833, 181] on link "Notes" at bounding box center [819, 188] width 119 height 45
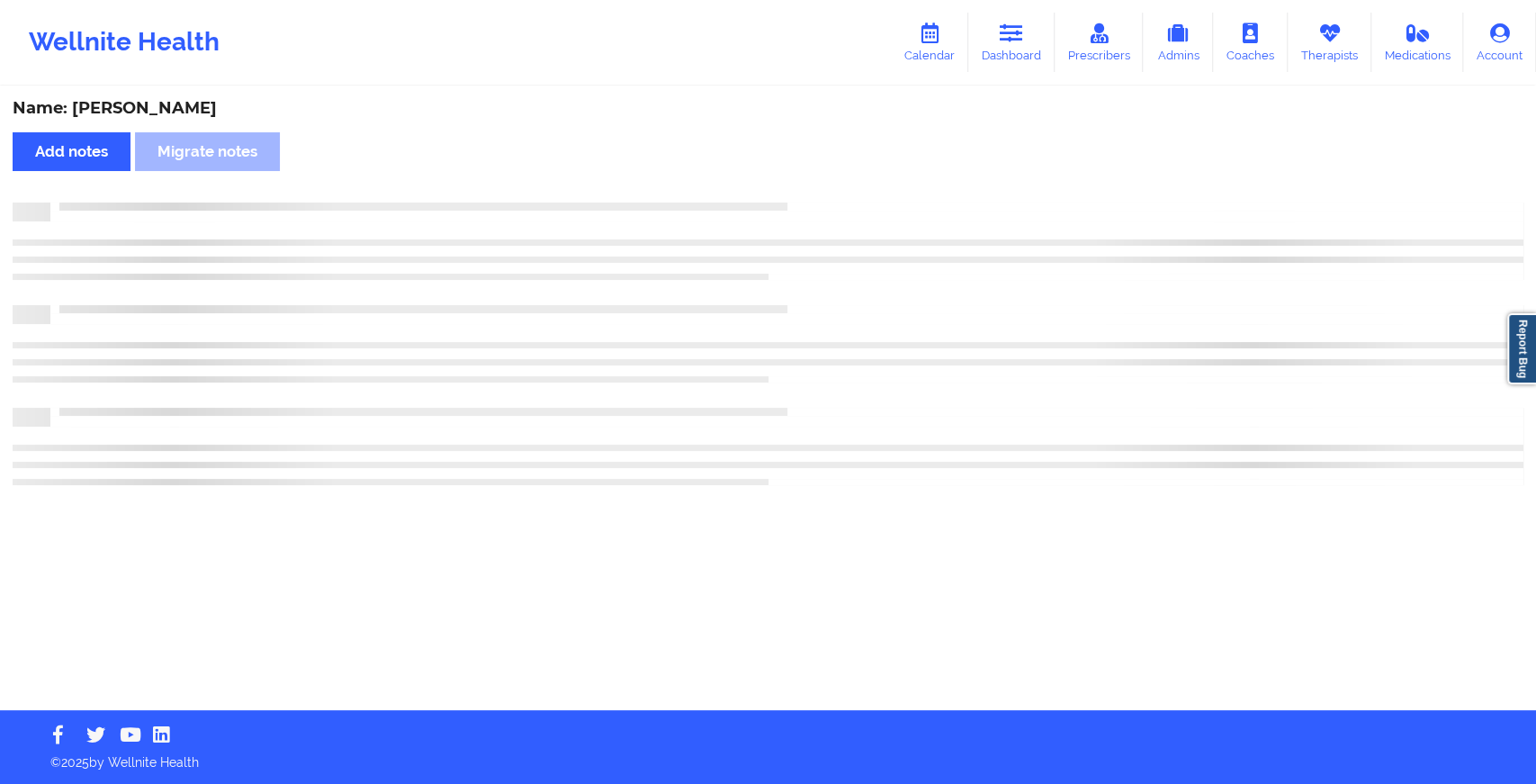
click at [833, 181] on div "Name: [PERSON_NAME] Add notes Migrate notes" at bounding box center [768, 399] width 1536 height 622
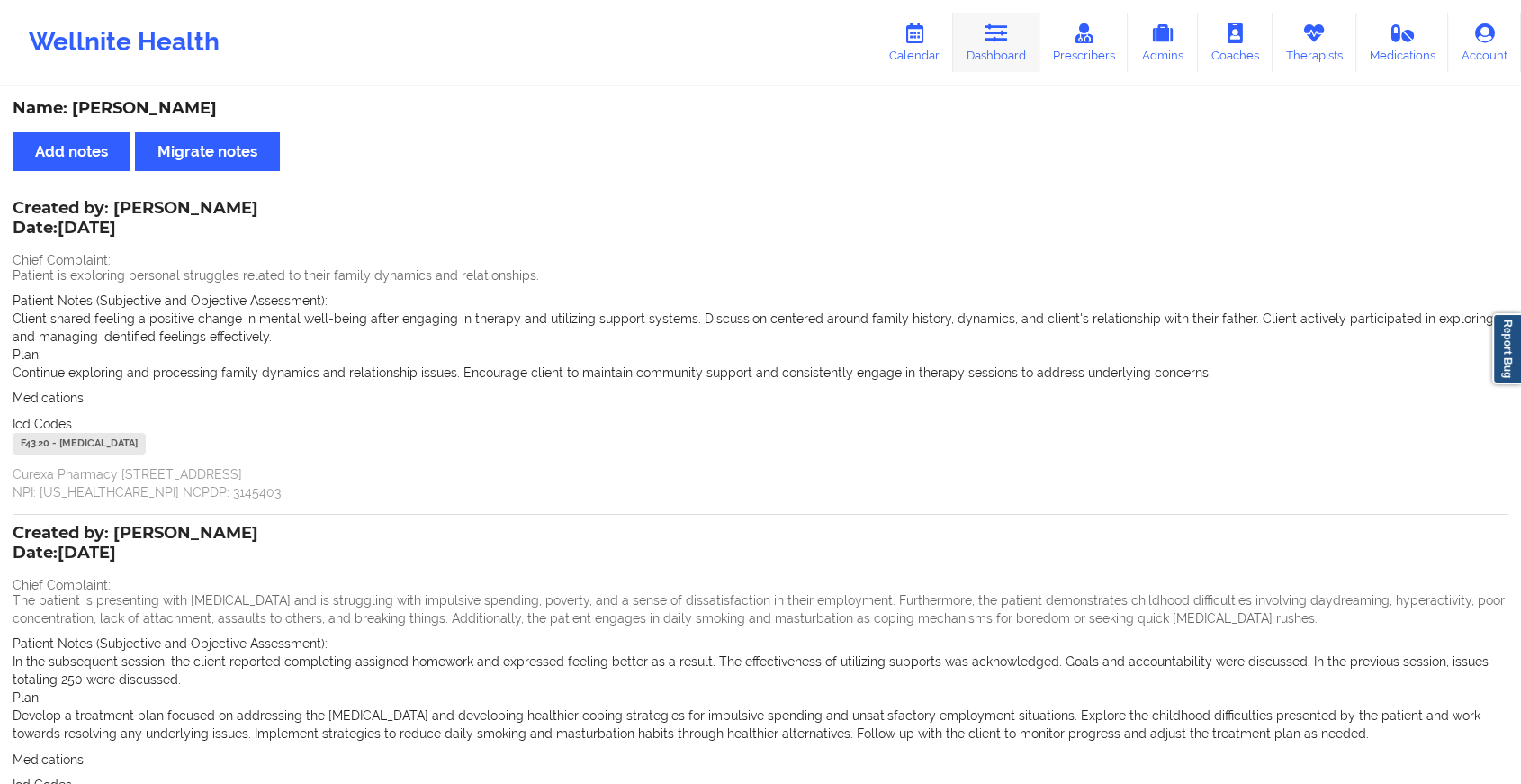
click at [996, 42] on icon at bounding box center [996, 33] width 23 height 20
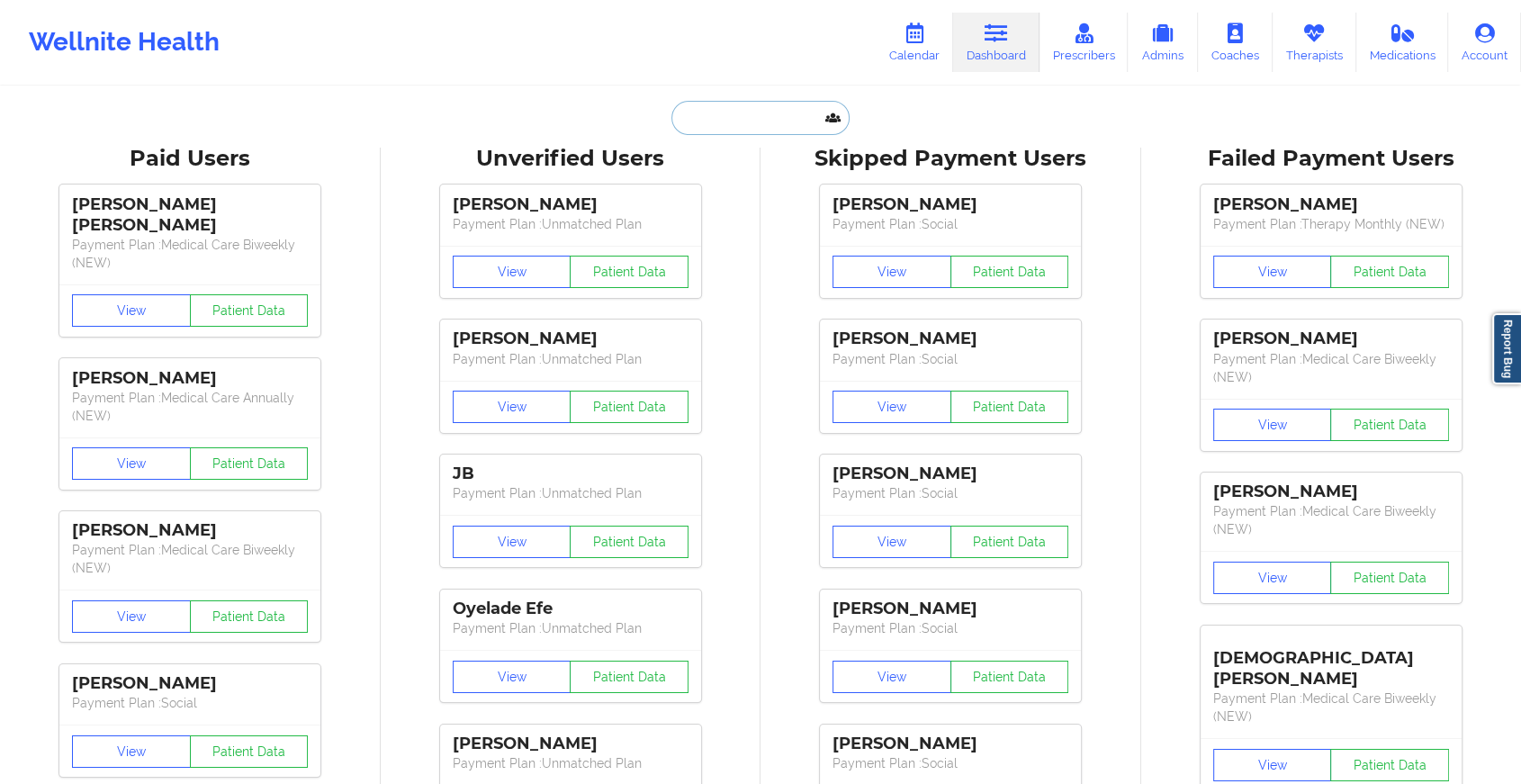
click at [726, 127] on input "text" at bounding box center [760, 117] width 179 height 34
paste input "[EMAIL_ADDRESS][DOMAIN_NAME]"
type input "[EMAIL_ADDRESS][DOMAIN_NAME]"
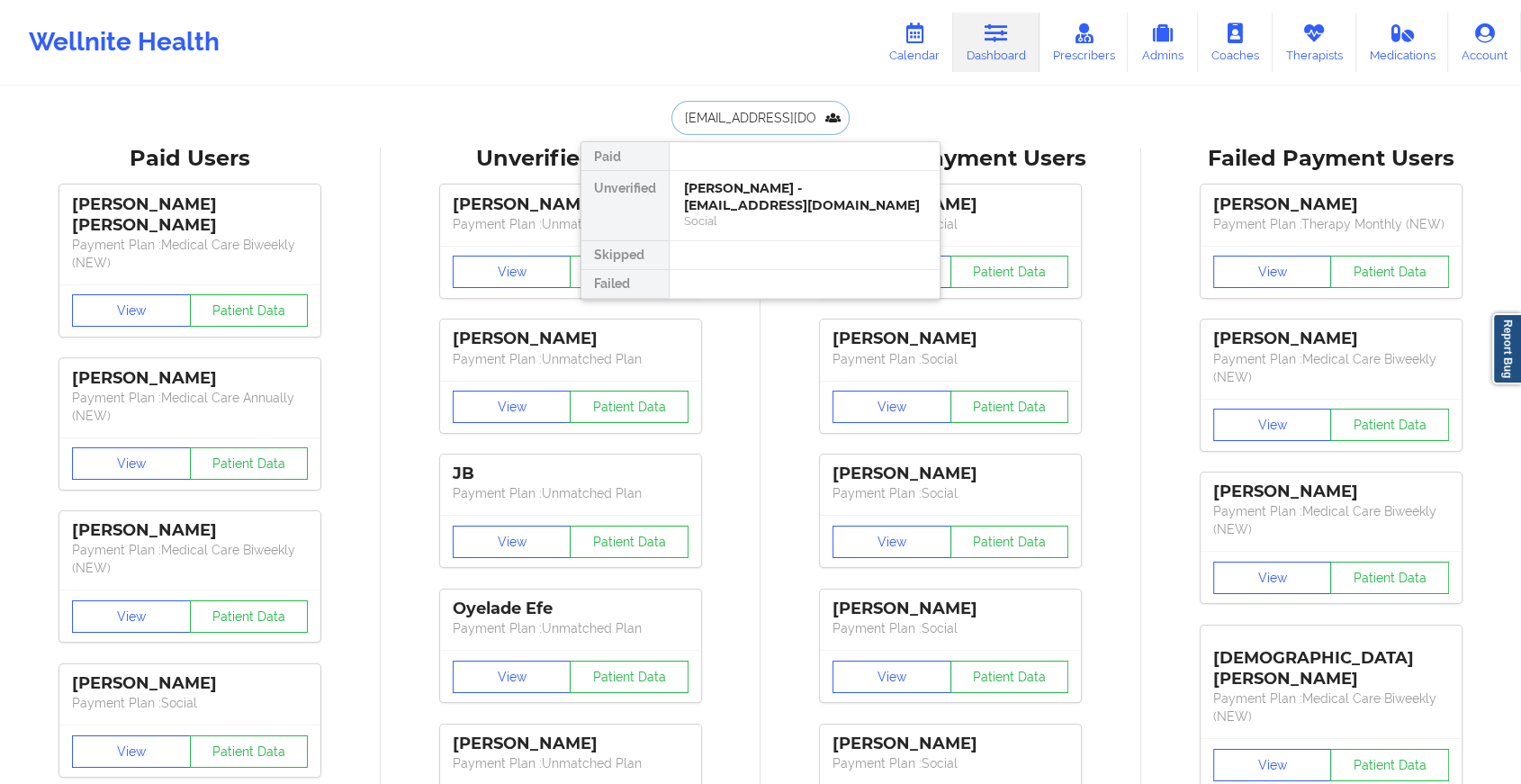
scroll to position [0, 18]
click at [755, 191] on div "[PERSON_NAME] - [EMAIL_ADDRESS][DOMAIN_NAME]" at bounding box center [805, 197] width 241 height 33
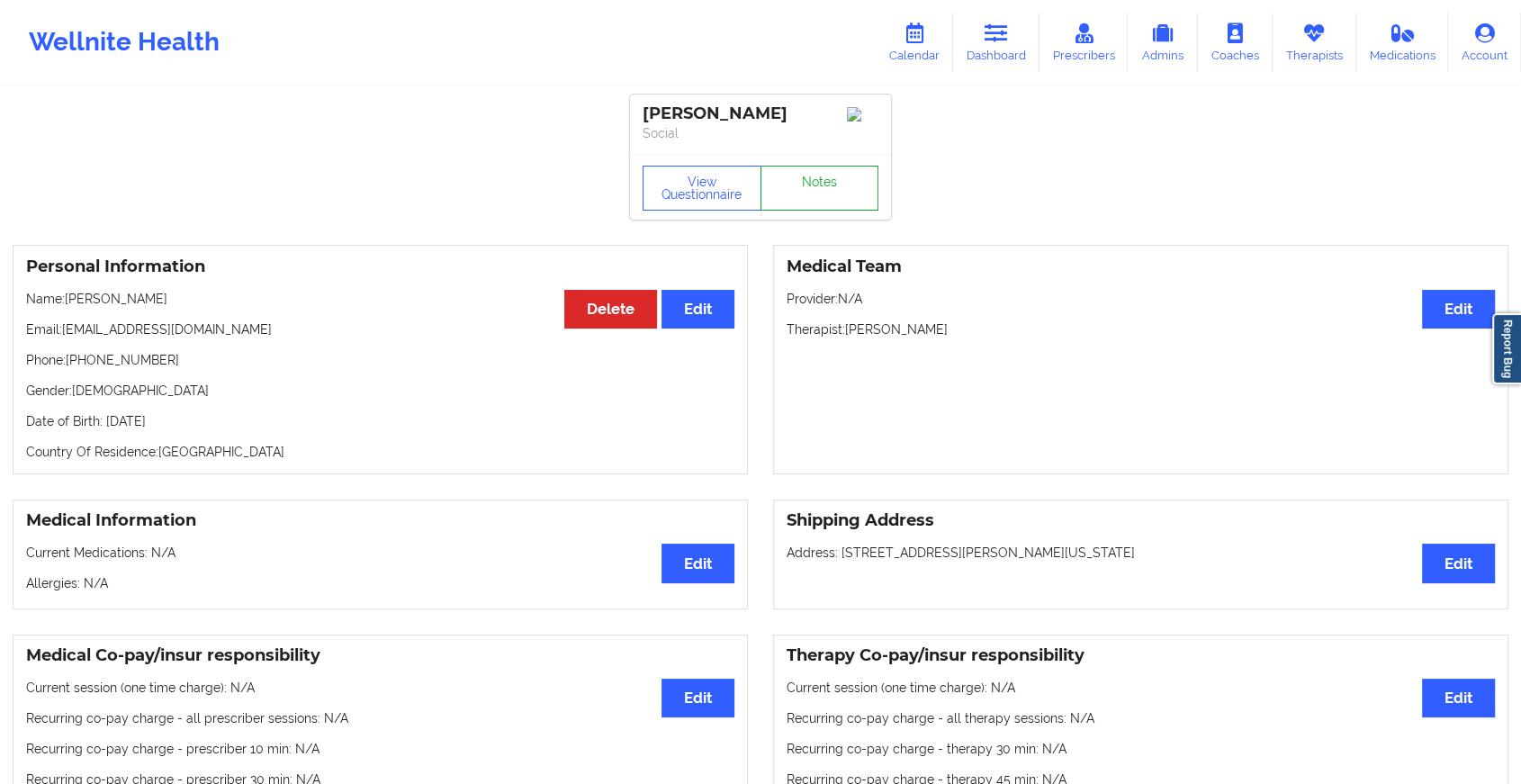
click at [828, 187] on link "Notes" at bounding box center [819, 188] width 119 height 45
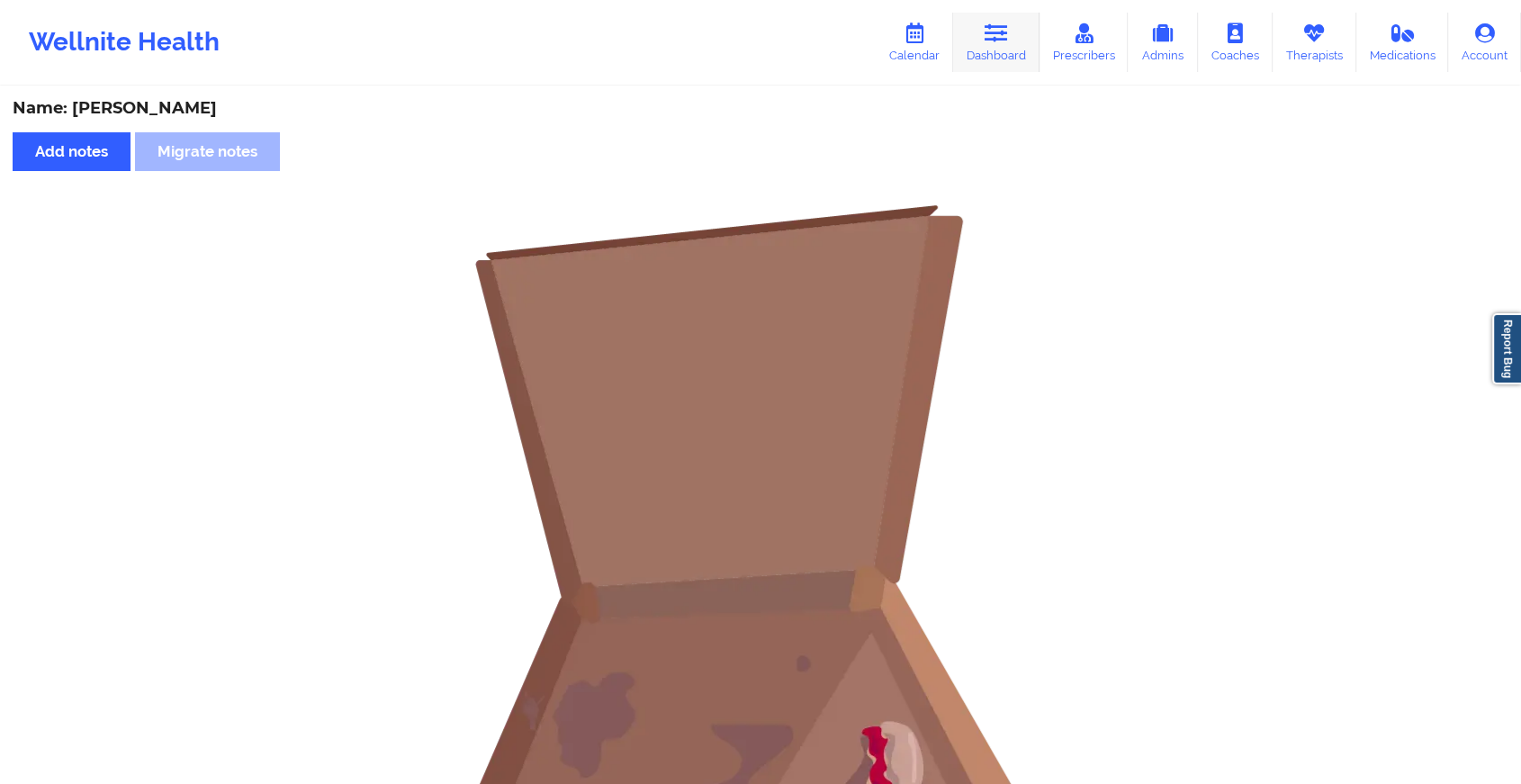
click at [1009, 54] on link "Dashboard" at bounding box center [996, 42] width 87 height 60
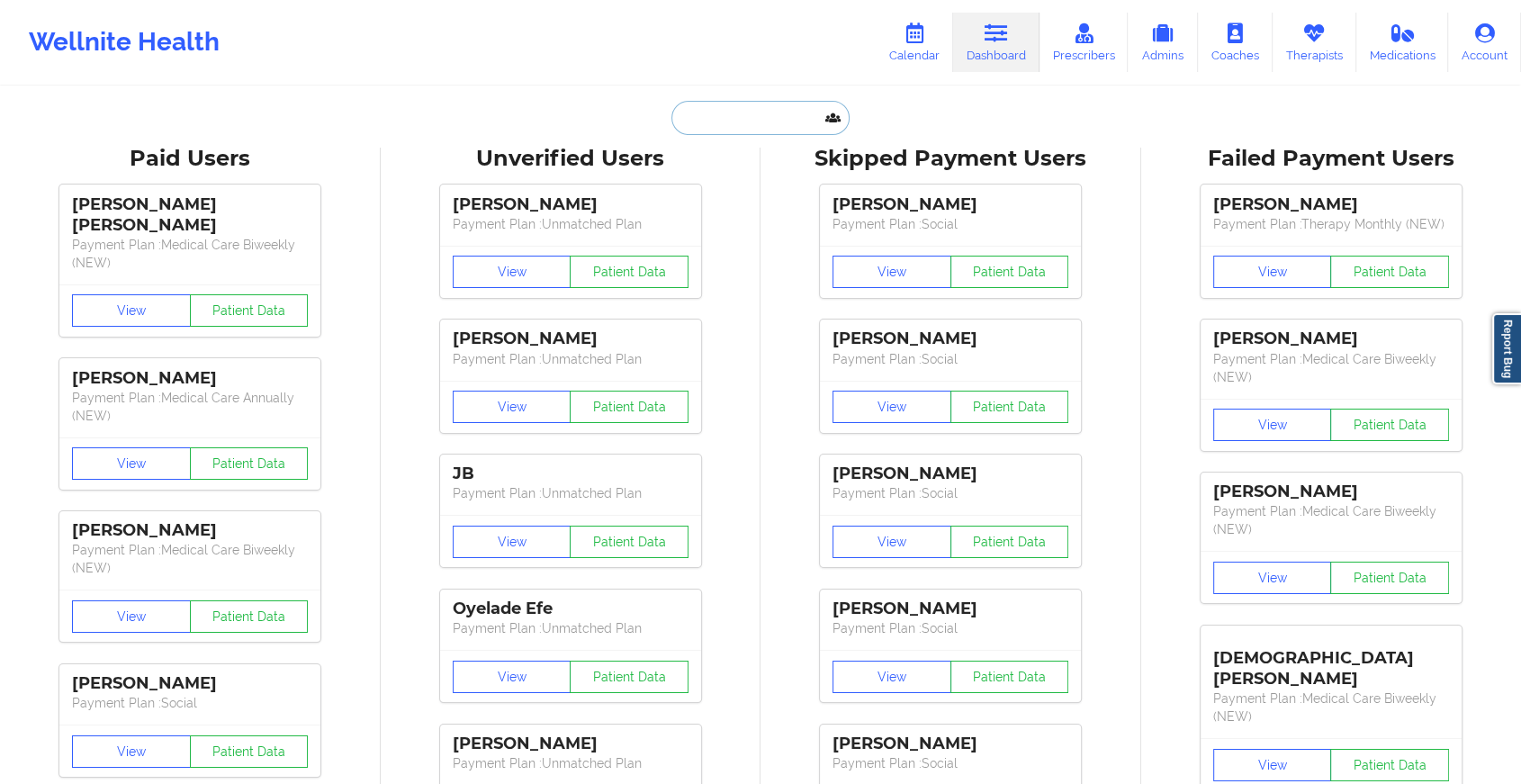
click at [754, 114] on input "text" at bounding box center [760, 117] width 179 height 34
paste input "[EMAIL_ADDRESS][DOMAIN_NAME]"
type input "[EMAIL_ADDRESS][DOMAIN_NAME]"
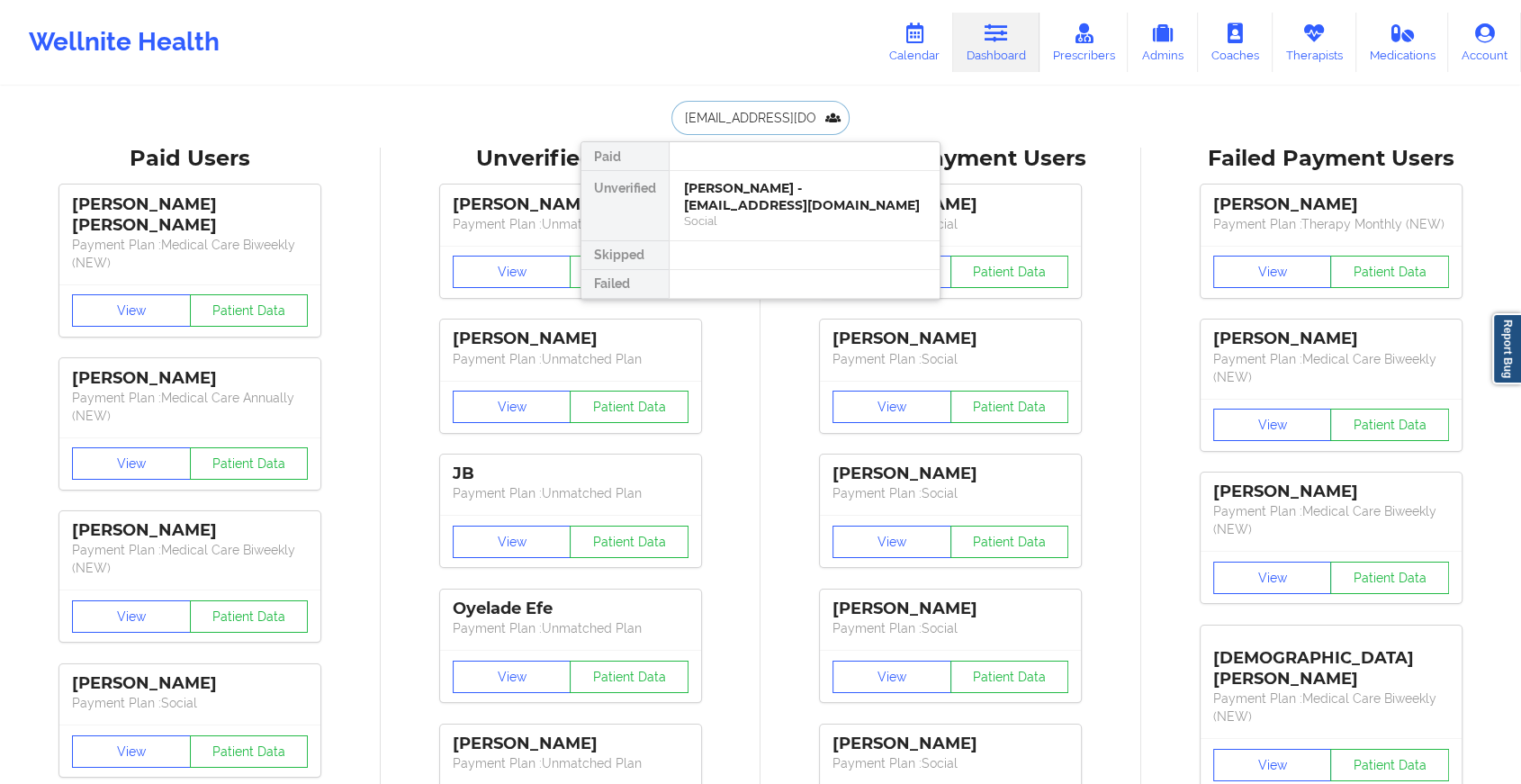
scroll to position [0, 18]
click at [785, 181] on div "[PERSON_NAME] - [EMAIL_ADDRESS][DOMAIN_NAME]" at bounding box center [805, 197] width 241 height 33
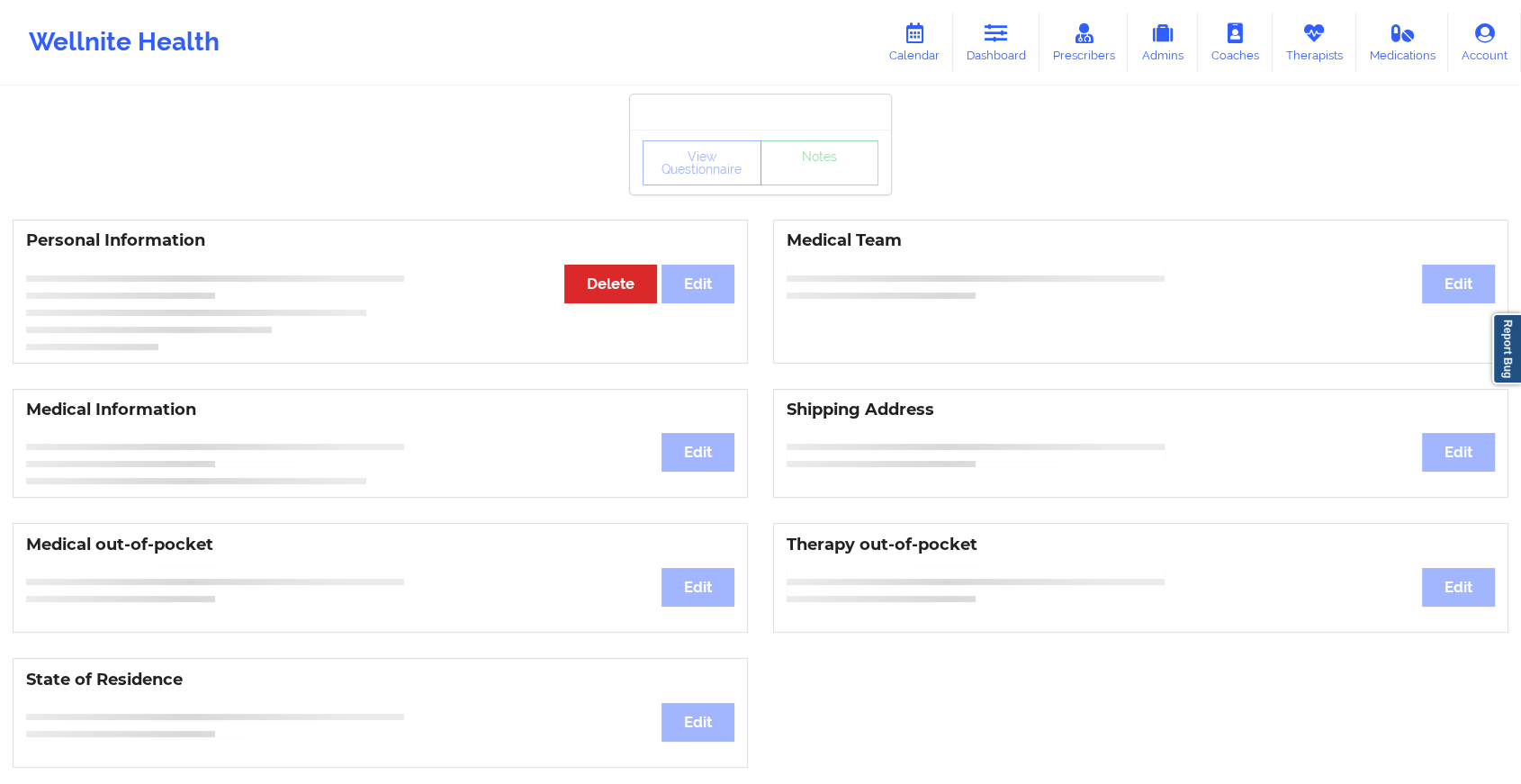
click at [825, 179] on div "View Questionnaire Notes" at bounding box center [760, 163] width 236 height 45
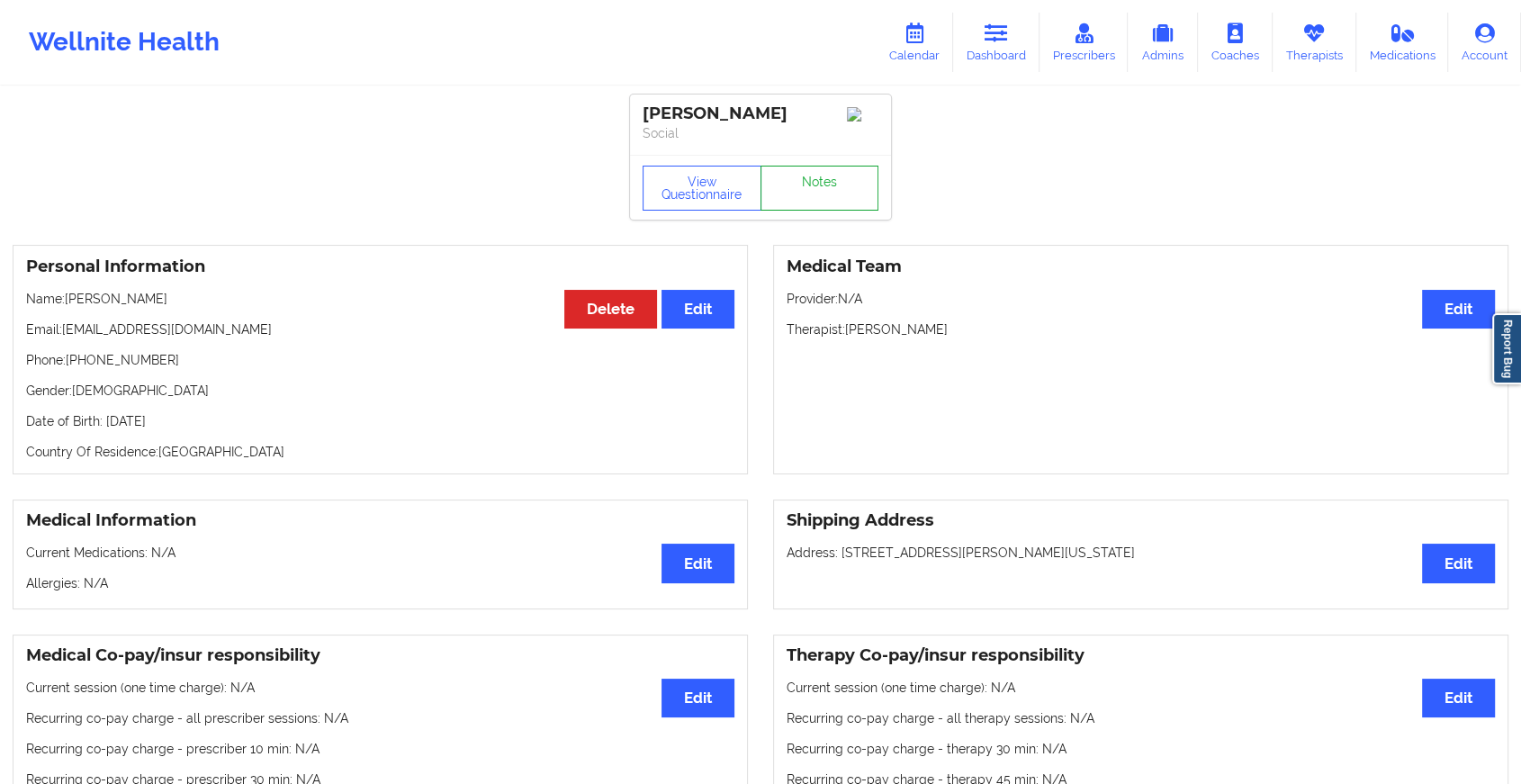
click at [825, 202] on link "Notes" at bounding box center [819, 188] width 119 height 45
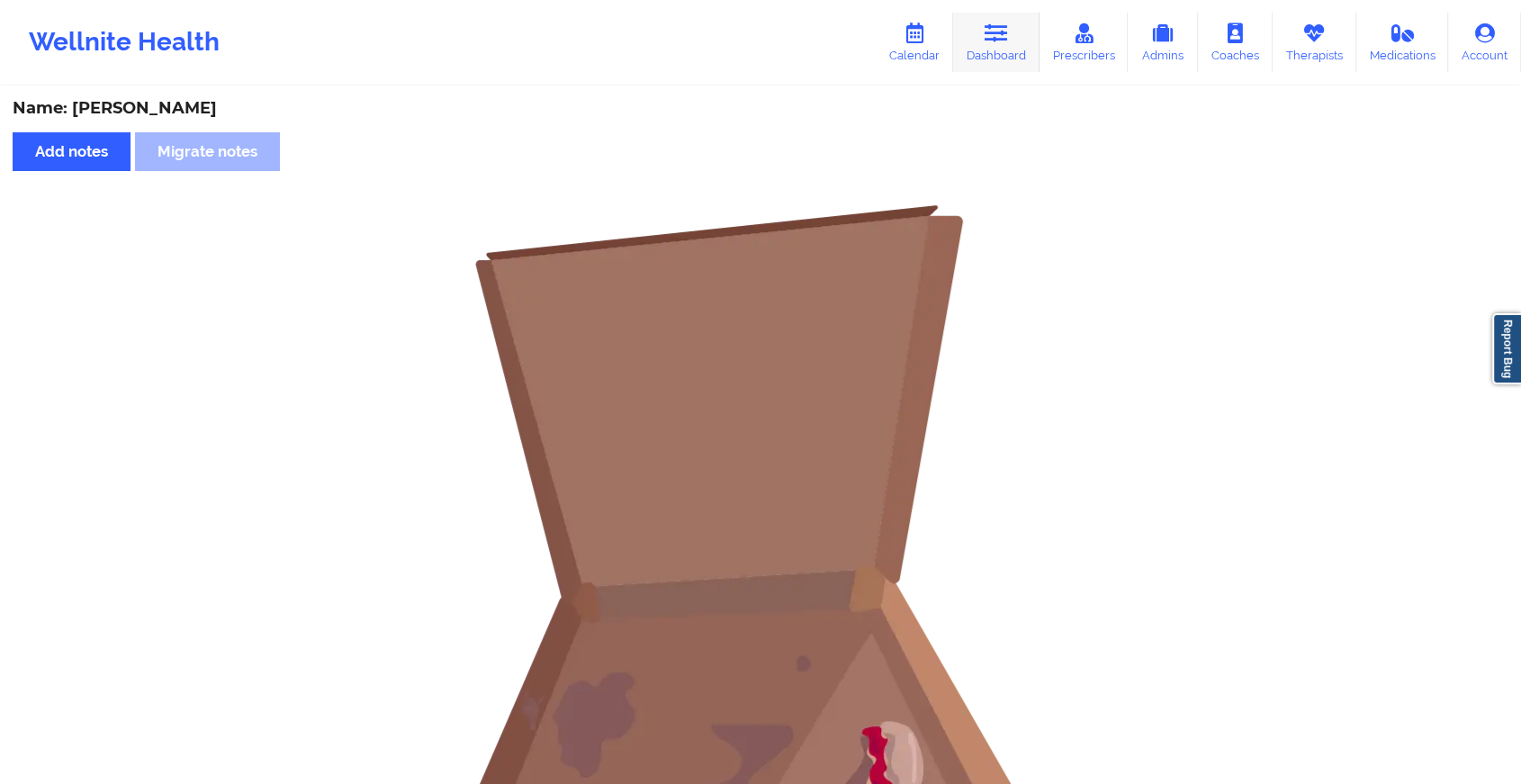
click at [1004, 36] on icon at bounding box center [996, 33] width 23 height 20
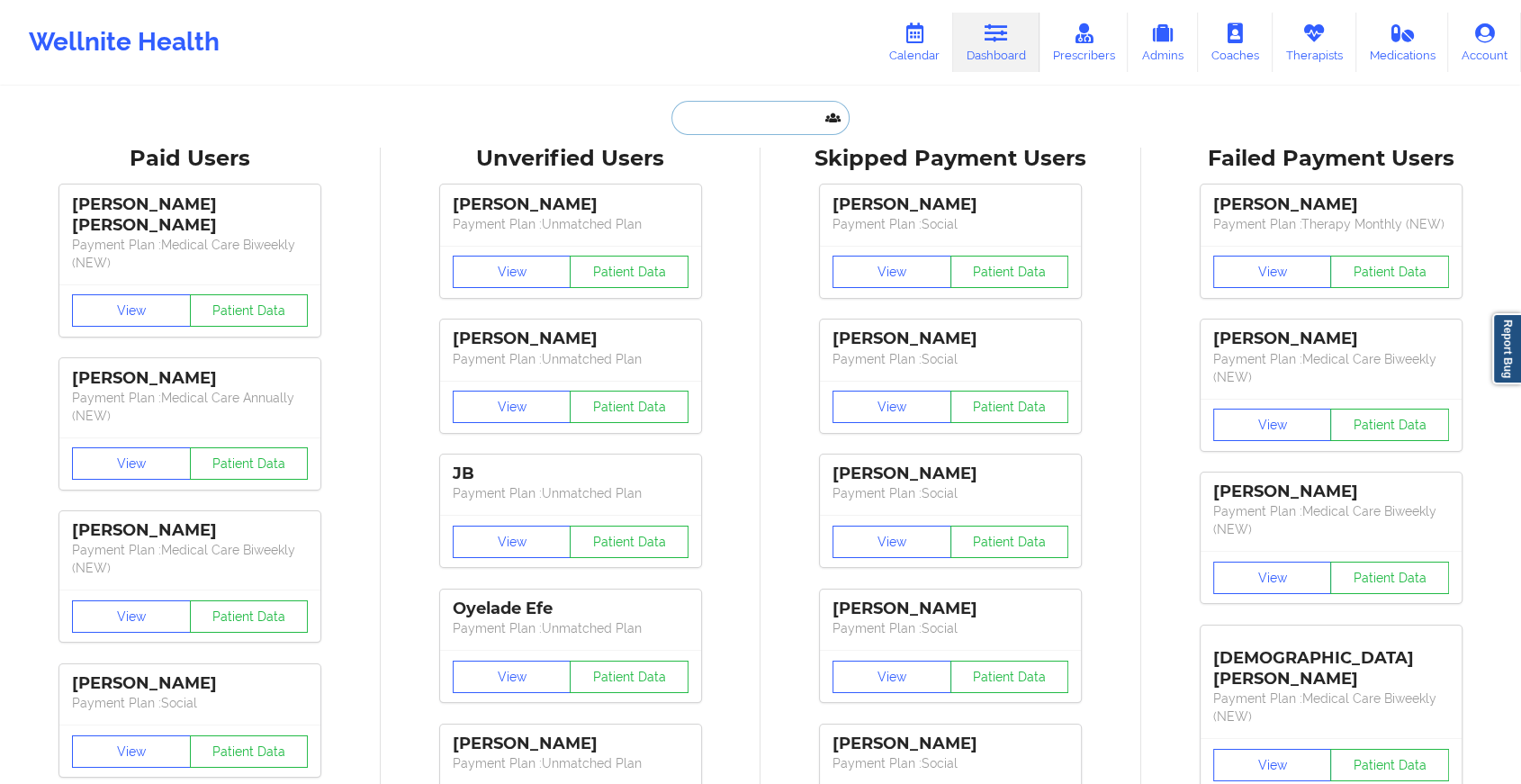
click at [767, 116] on input "text" at bounding box center [760, 117] width 179 height 34
paste input "[EMAIL_ADDRESS][DOMAIN_NAME]"
type input "[EMAIL_ADDRESS][DOMAIN_NAME]"
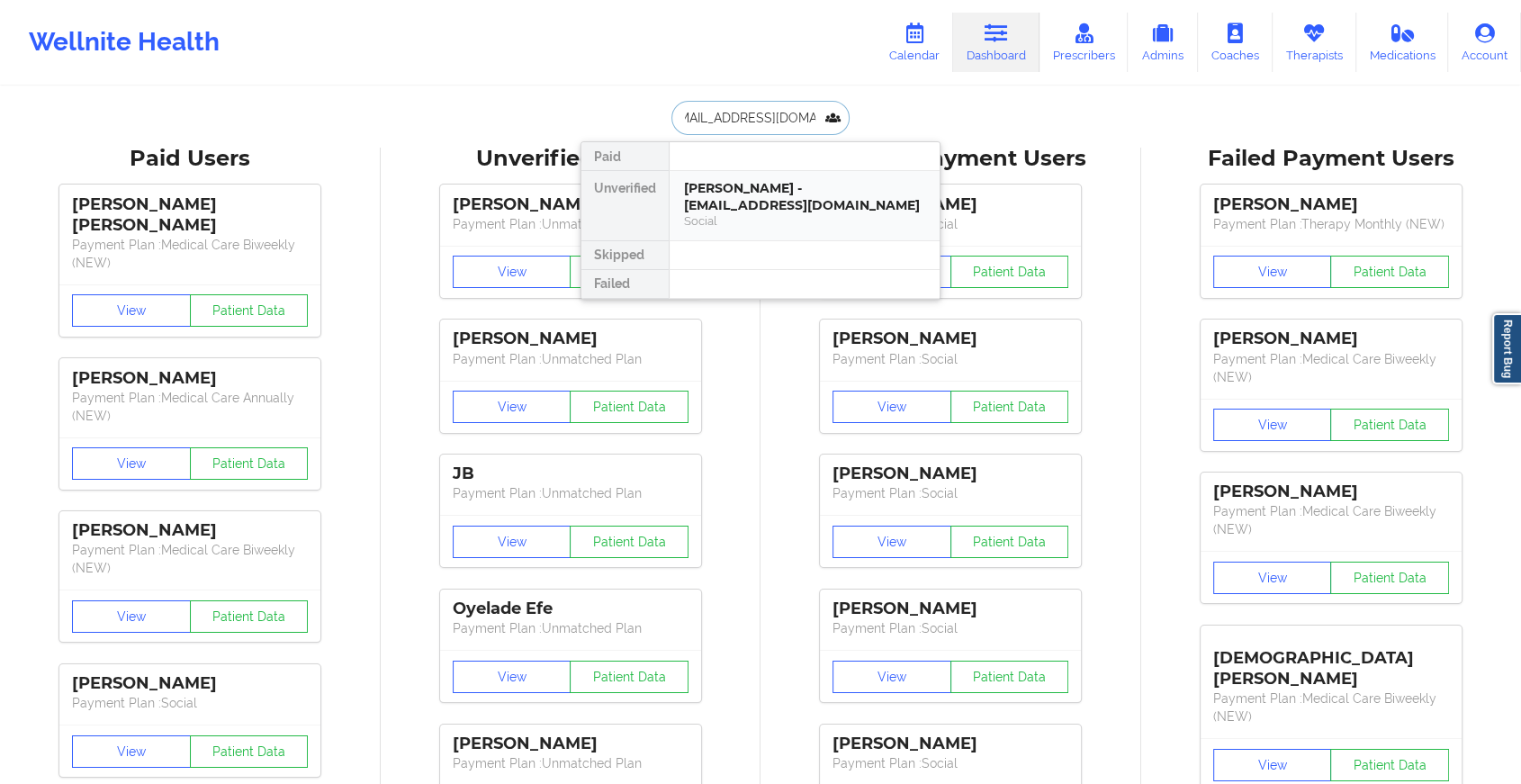
click at [780, 173] on div "[PERSON_NAME] - [EMAIL_ADDRESS][DOMAIN_NAME] Social" at bounding box center [804, 205] width 270 height 69
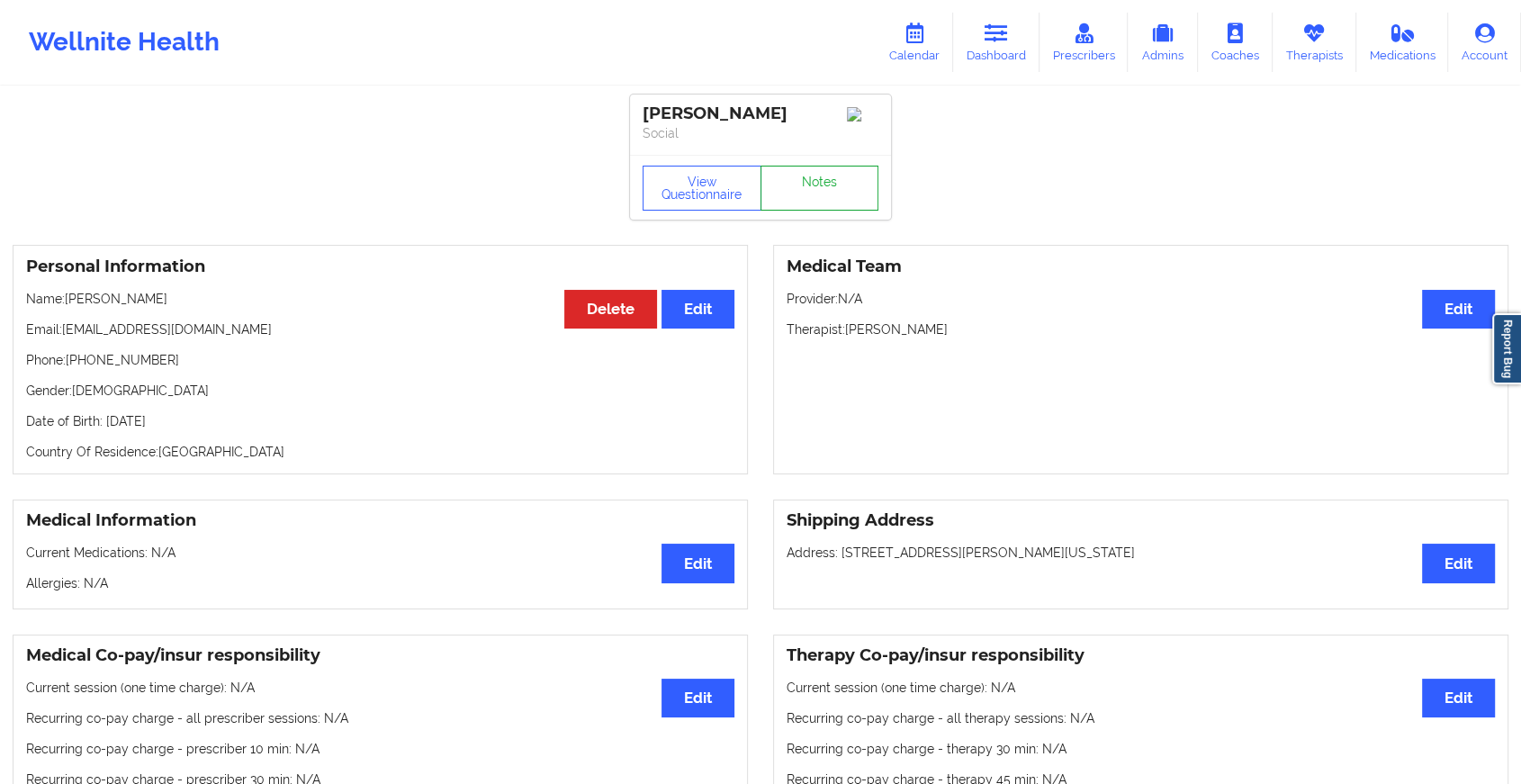
click at [796, 191] on link "Notes" at bounding box center [819, 188] width 119 height 45
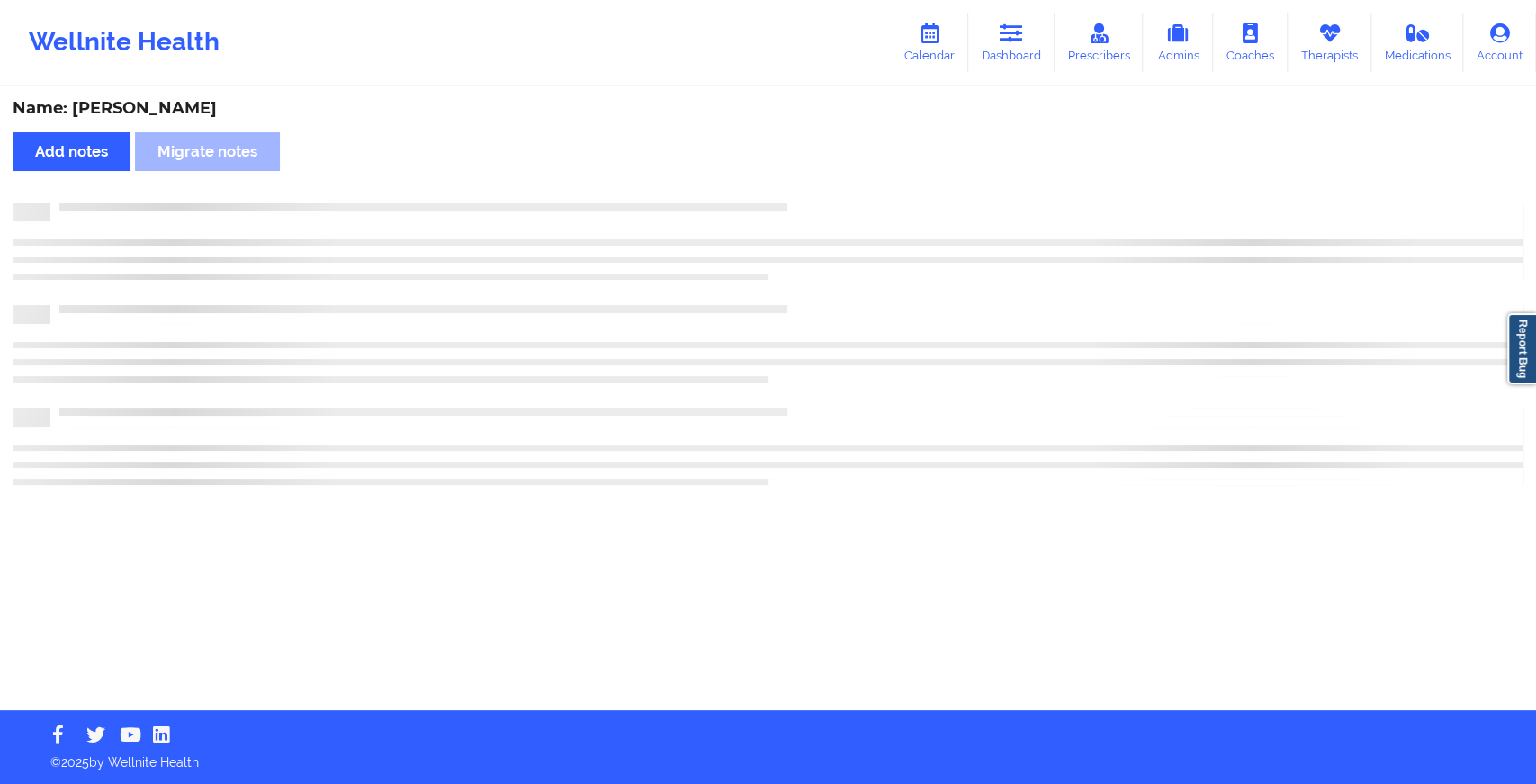
click at [796, 191] on div "Name: [PERSON_NAME] Add notes Migrate notes" at bounding box center [768, 399] width 1536 height 622
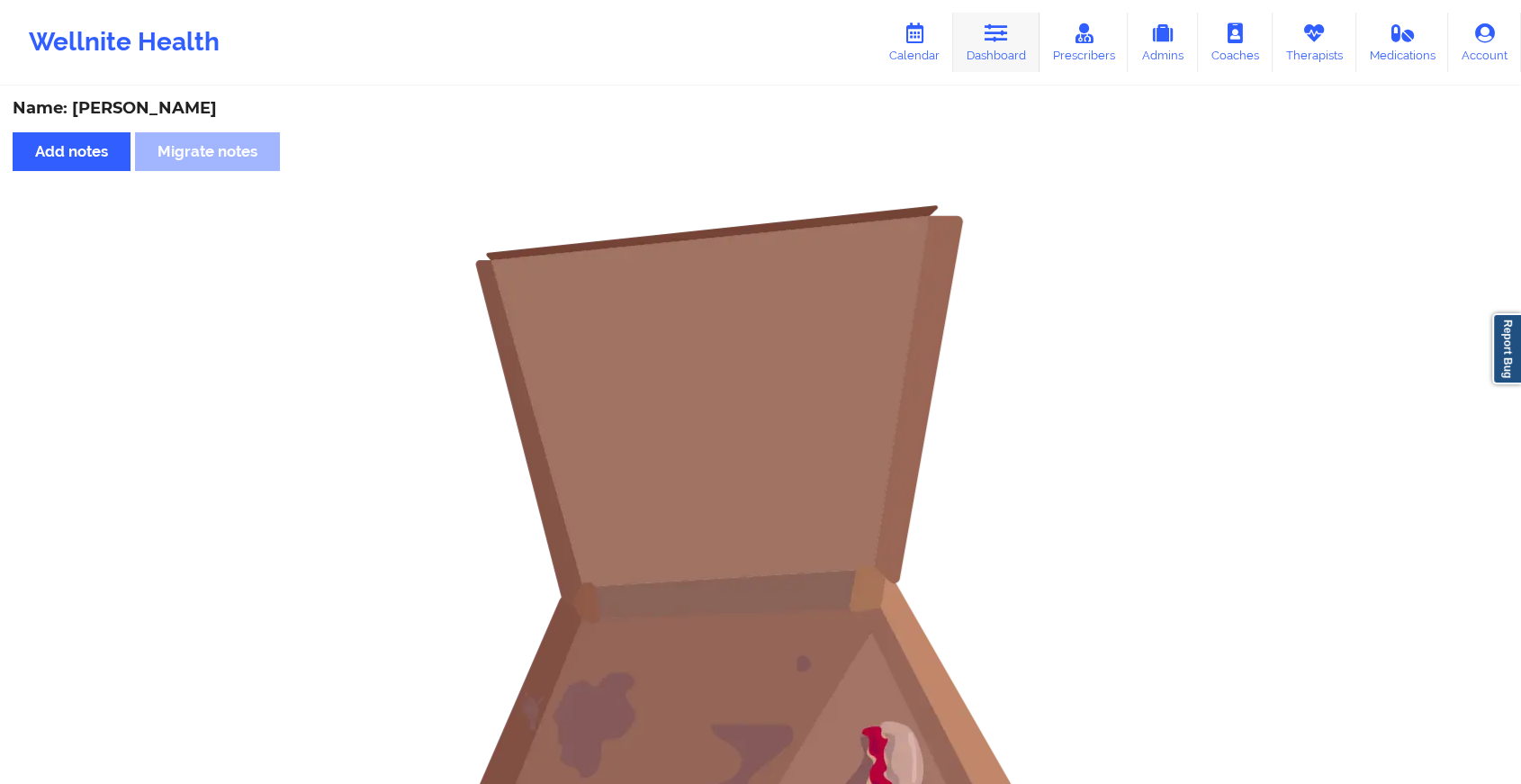
click at [993, 23] on icon at bounding box center [996, 33] width 23 height 20
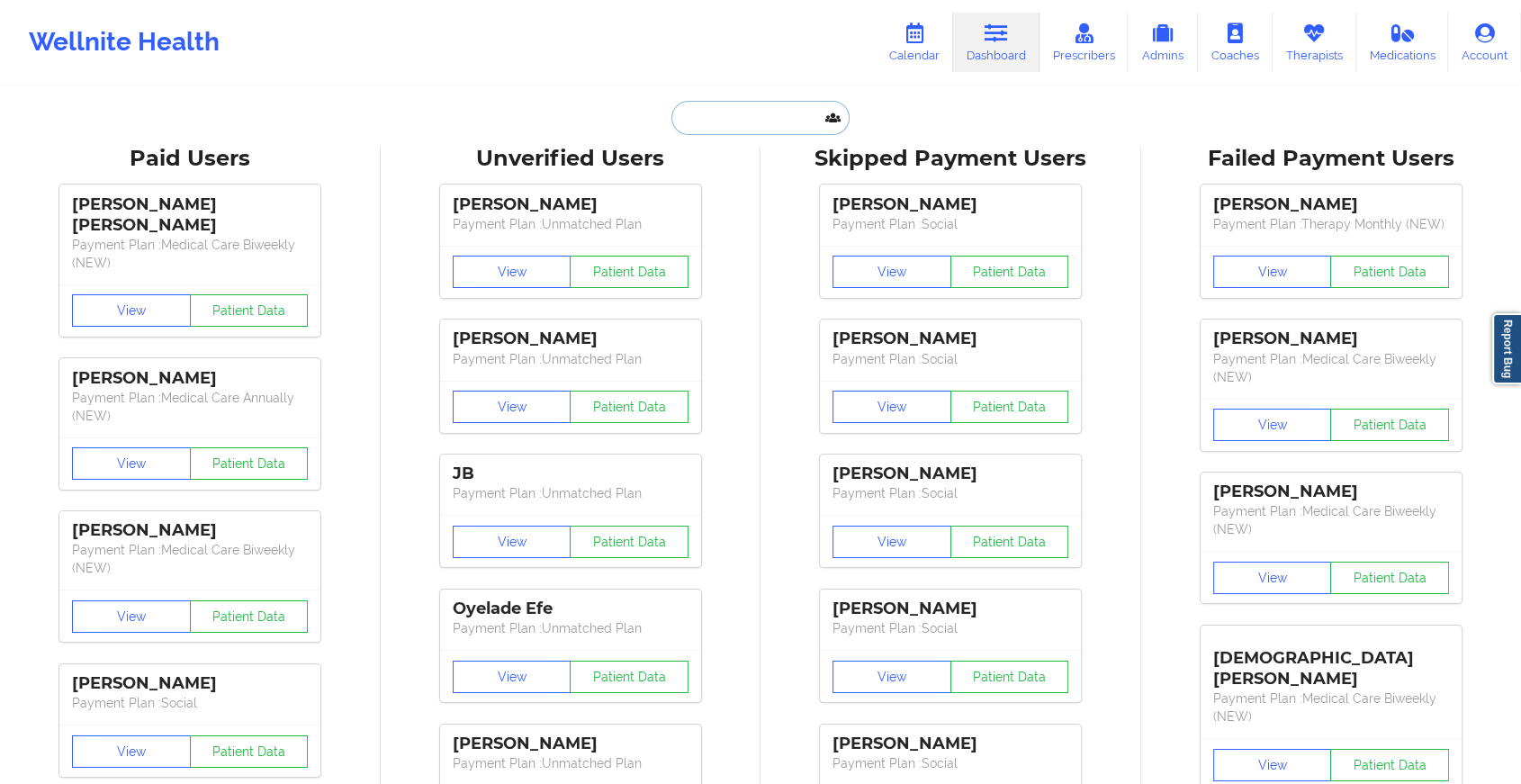
click at [762, 129] on input "text" at bounding box center [760, 117] width 179 height 34
paste input "[EMAIL_ADDRESS][DOMAIN_NAME]"
type input "[EMAIL_ADDRESS][DOMAIN_NAME]"
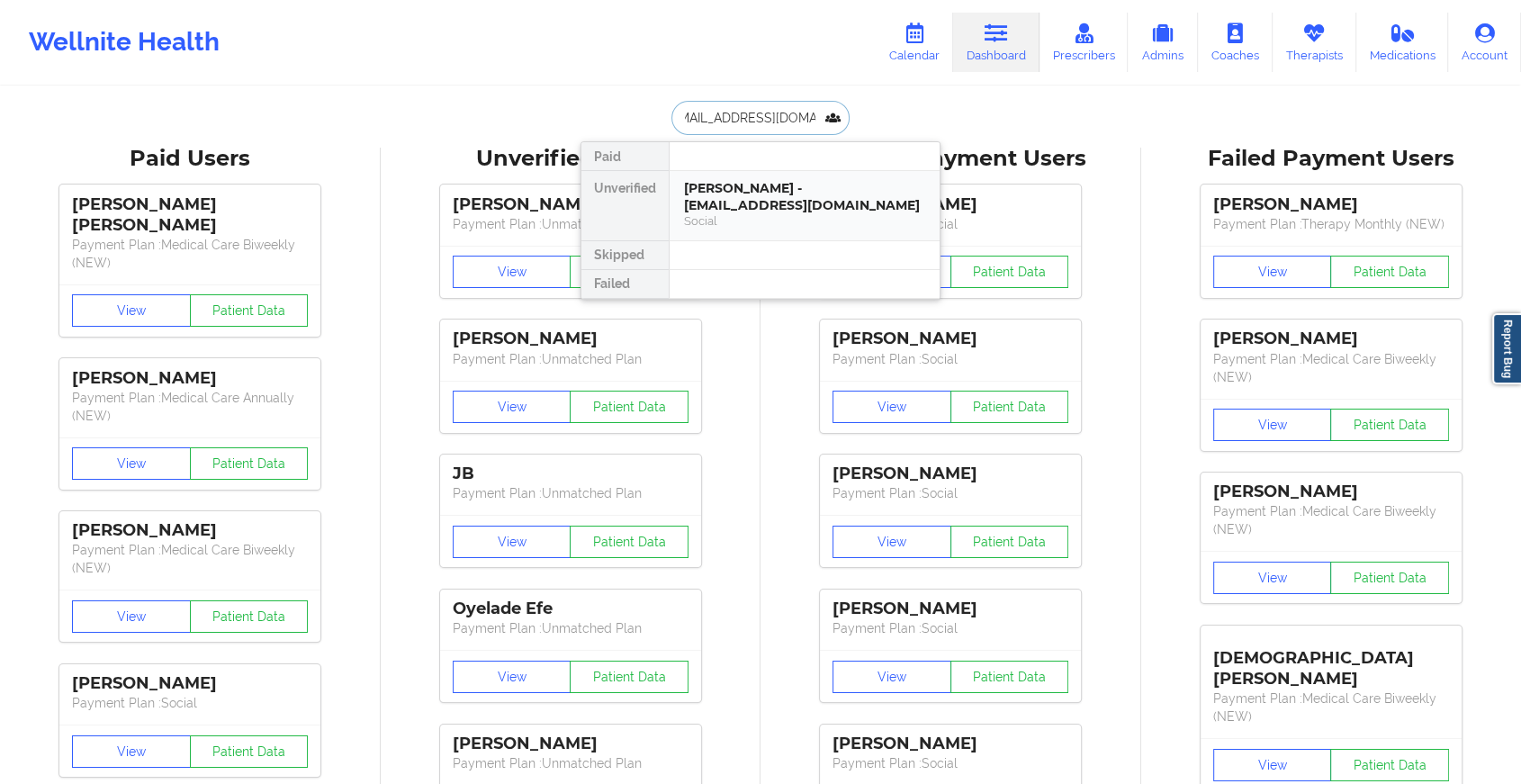
click at [797, 202] on div "[PERSON_NAME] - [EMAIL_ADDRESS][DOMAIN_NAME]" at bounding box center [805, 197] width 241 height 33
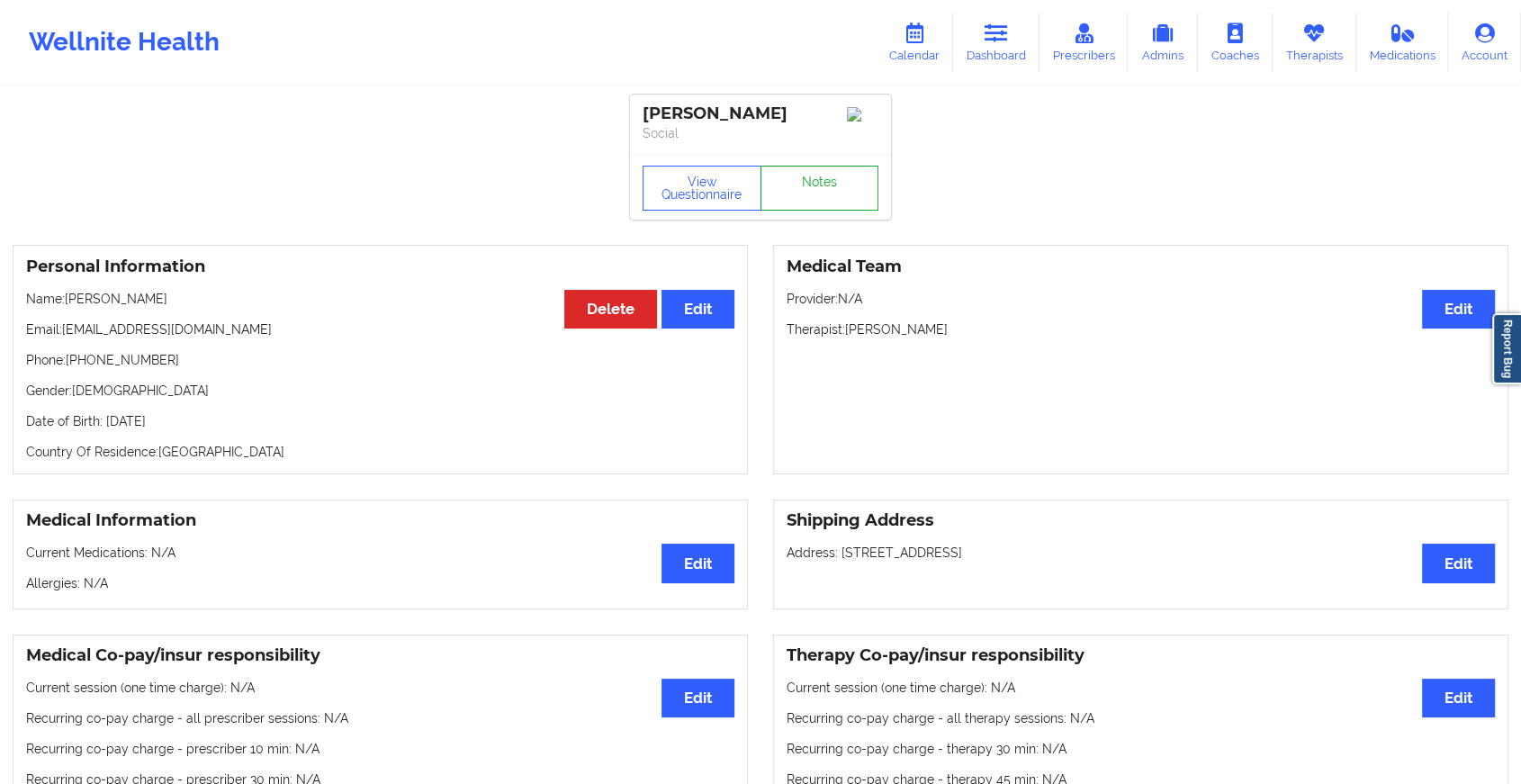
click at [827, 198] on link "Notes" at bounding box center [819, 188] width 119 height 45
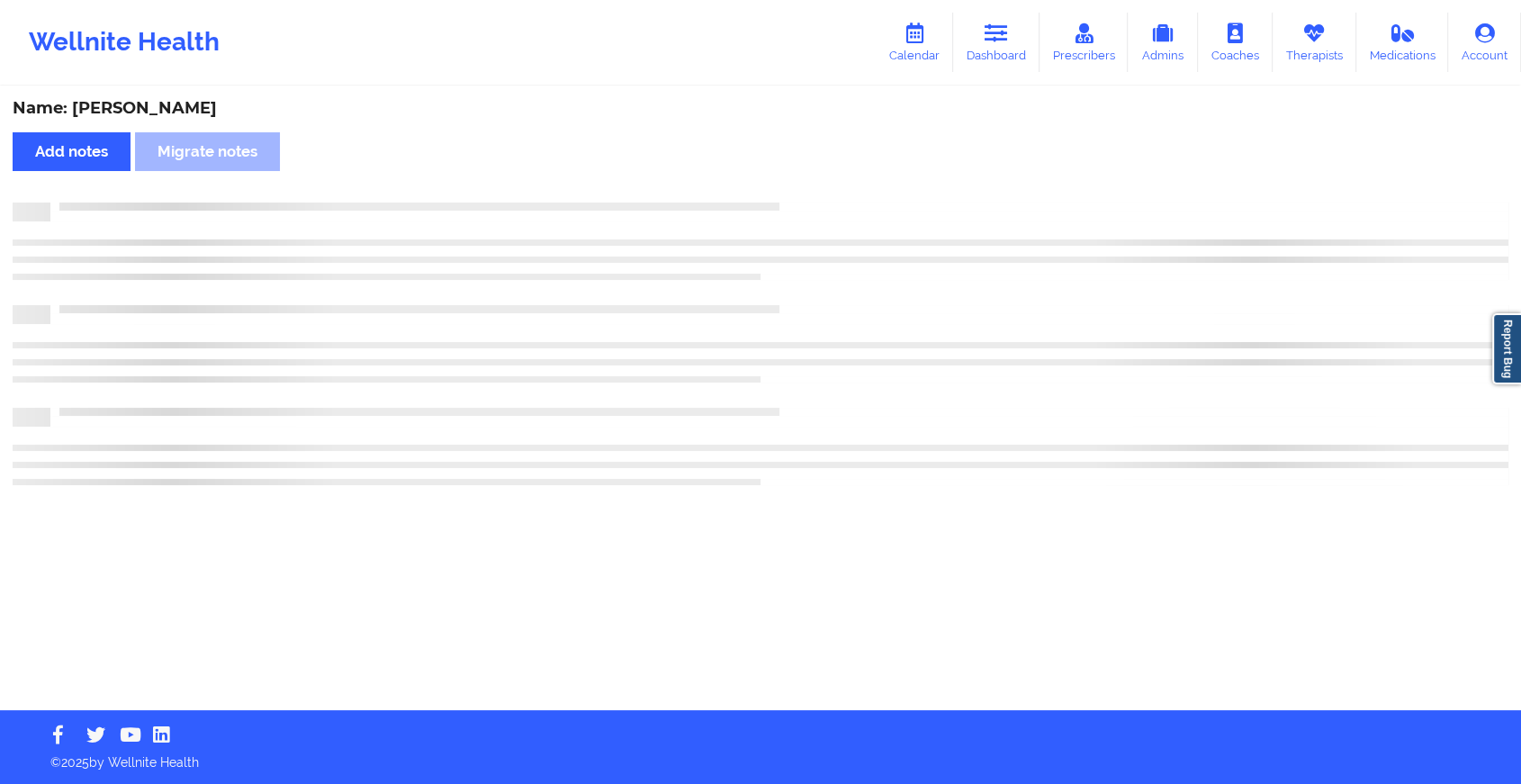
click at [827, 198] on div "Name: [PERSON_NAME] Add notes Migrate notes" at bounding box center [760, 399] width 1521 height 622
click at [827, 198] on div "Name: [PERSON_NAME] Add notes Migrate notes" at bounding box center [768, 399] width 1537 height 622
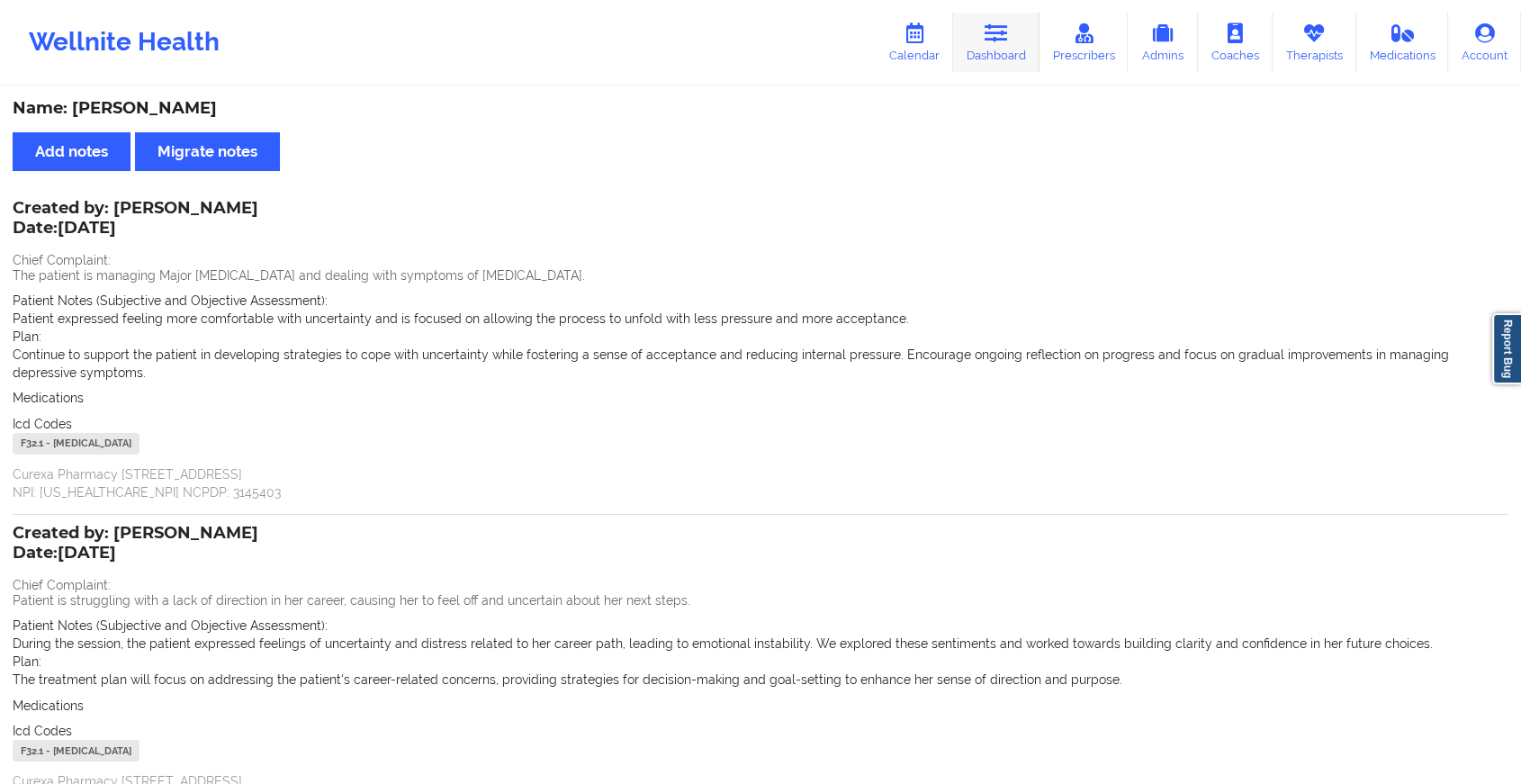
click at [992, 33] on icon at bounding box center [996, 33] width 23 height 20
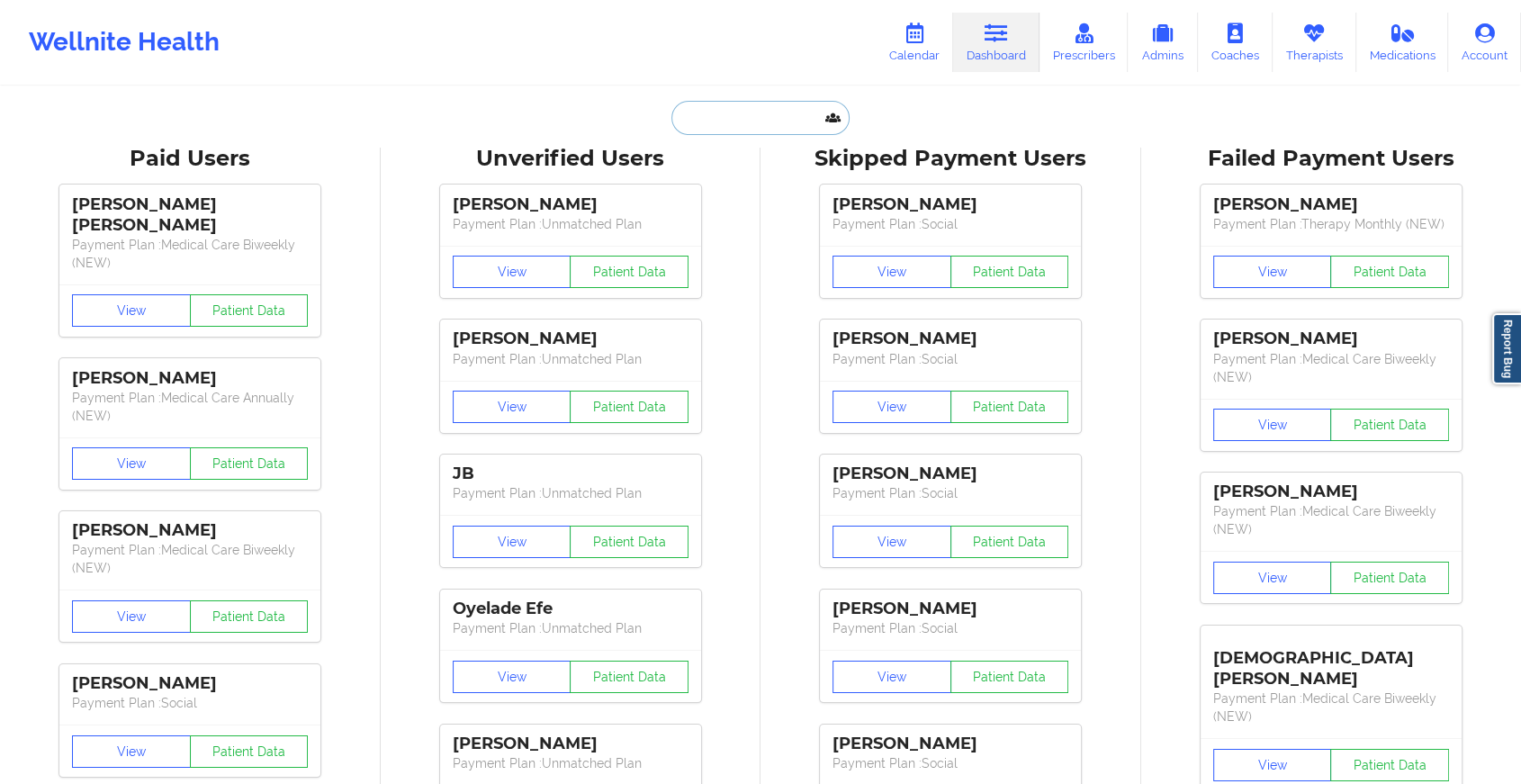
click at [765, 122] on input "text" at bounding box center [760, 117] width 179 height 34
paste input "[EMAIL_ADDRESS][DOMAIN_NAME]"
type input "[EMAIL_ADDRESS][DOMAIN_NAME]"
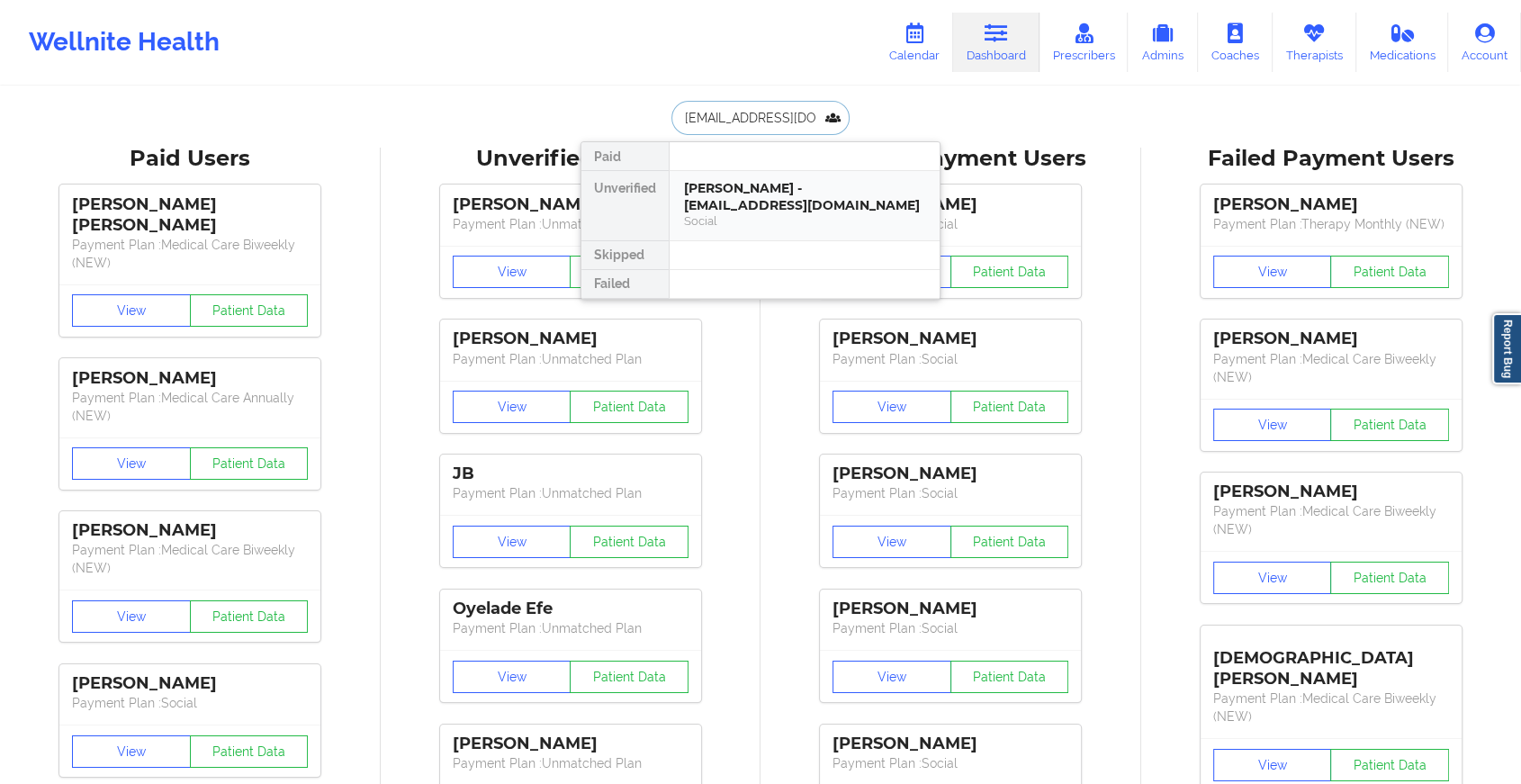
click at [720, 193] on div "[PERSON_NAME] - [EMAIL_ADDRESS][DOMAIN_NAME]" at bounding box center [805, 197] width 241 height 33
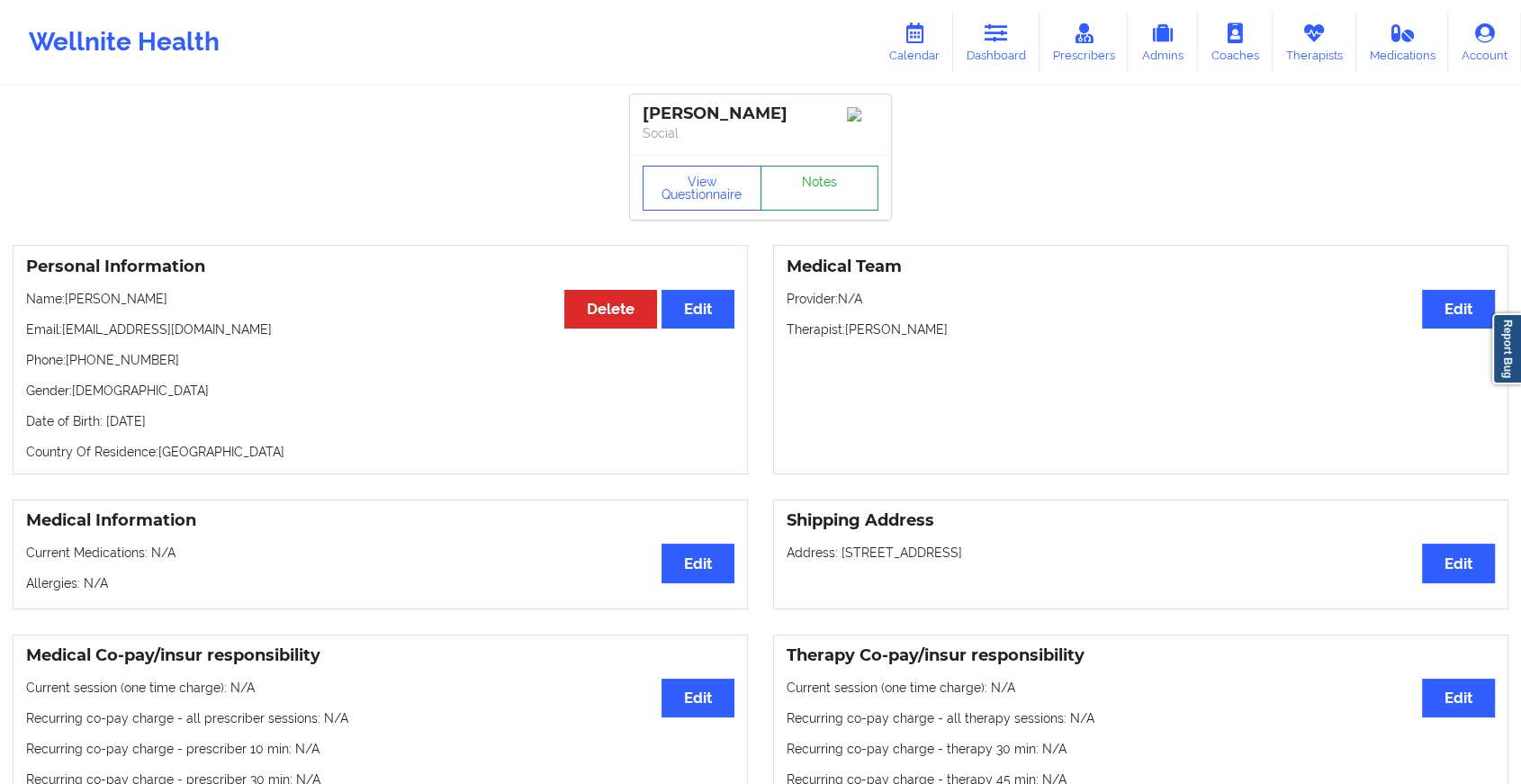
click at [807, 188] on link "Notes" at bounding box center [819, 188] width 119 height 45
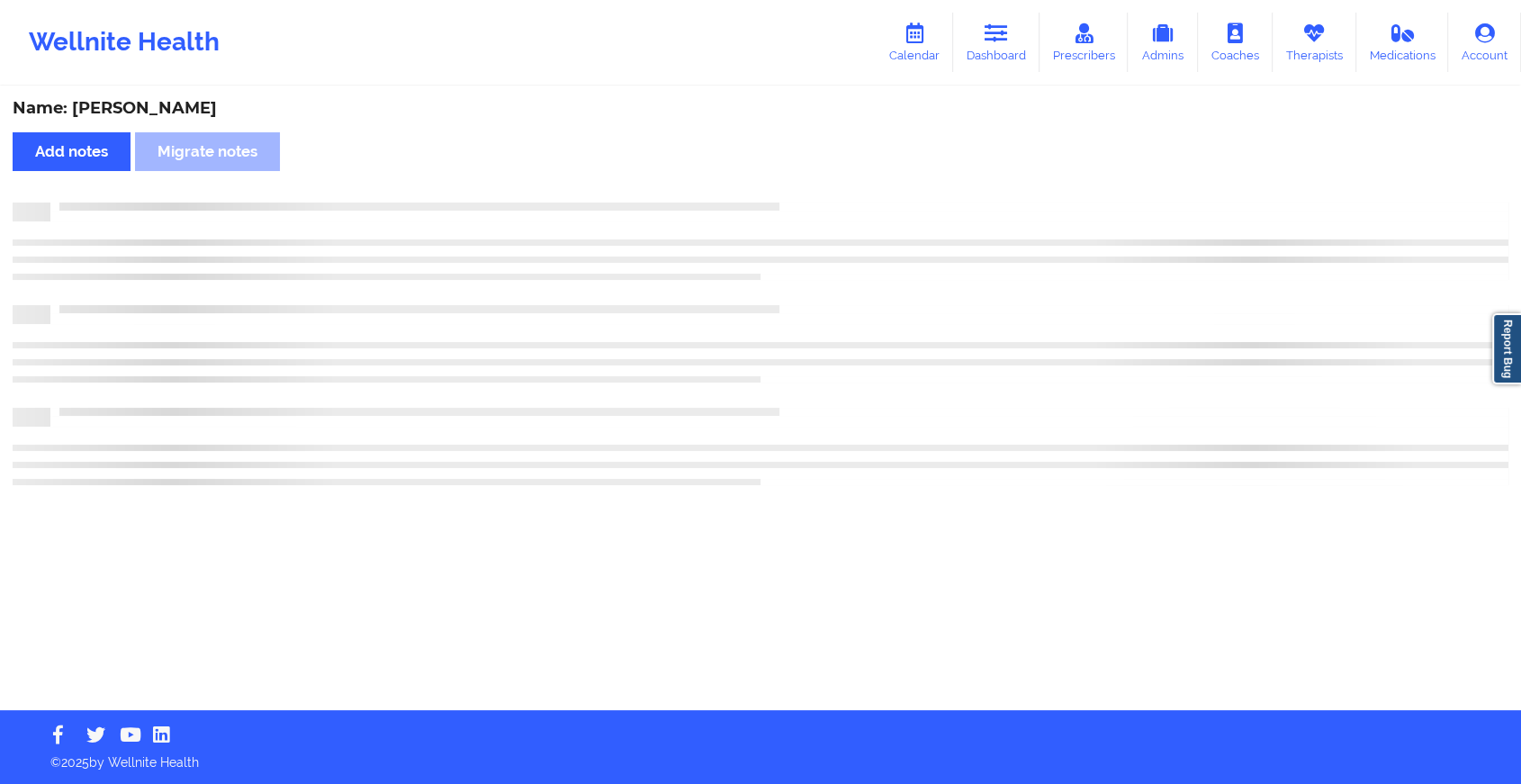
click at [807, 188] on div "Name: [PERSON_NAME] Add notes Migrate notes" at bounding box center [760, 399] width 1521 height 622
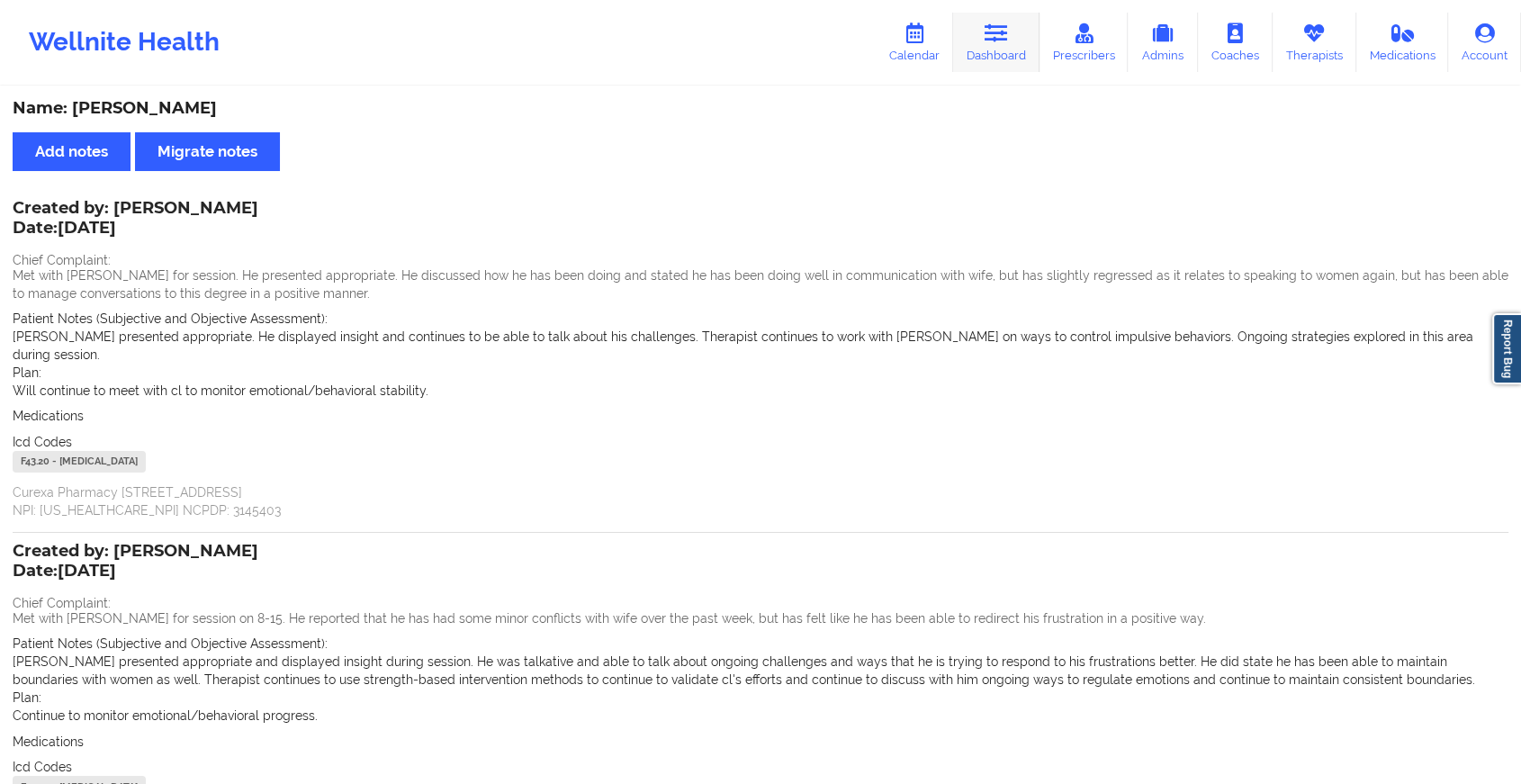
click at [979, 45] on link "Dashboard" at bounding box center [996, 42] width 87 height 60
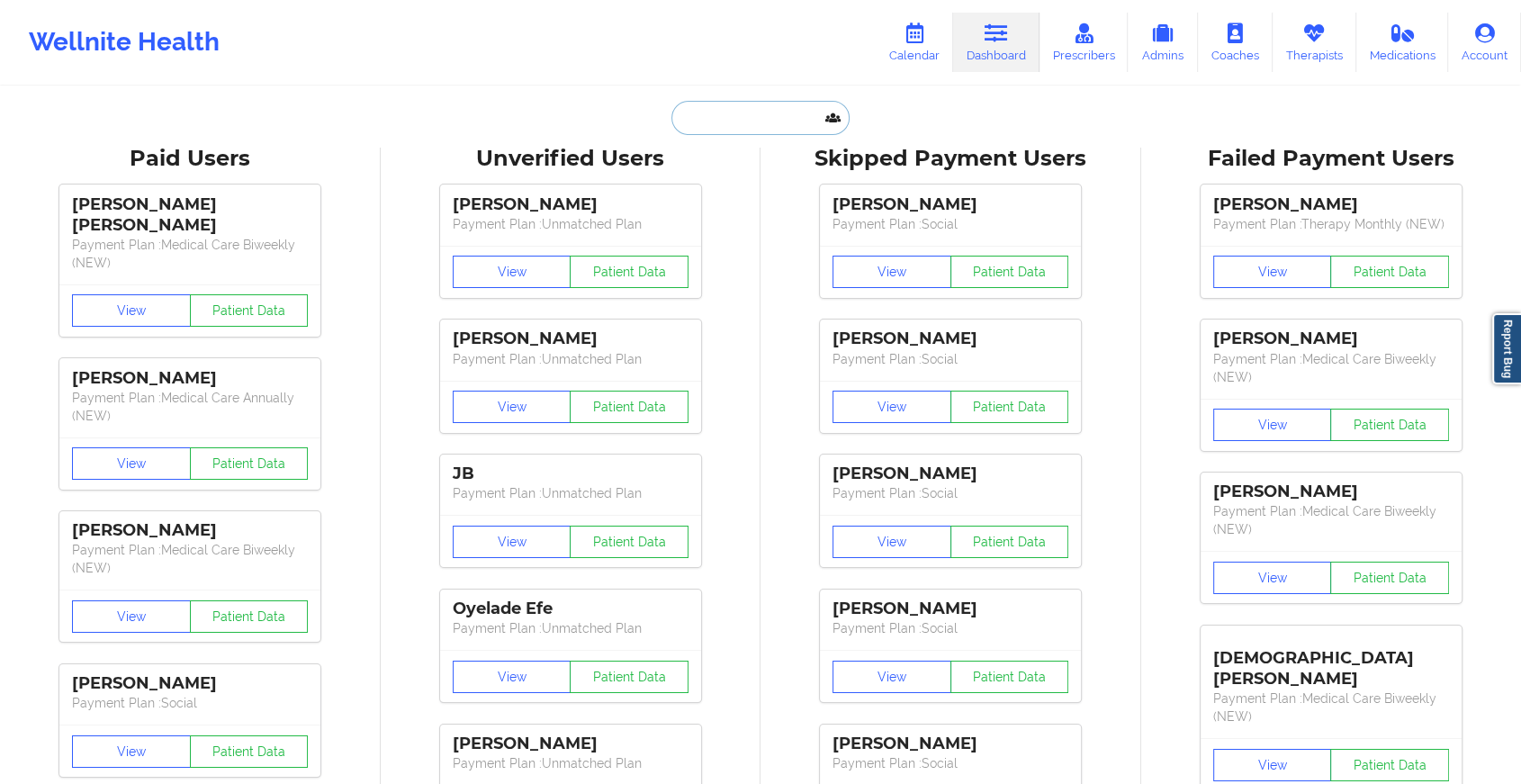
click at [769, 133] on input "text" at bounding box center [760, 117] width 179 height 34
paste input "[EMAIL_ADDRESS][DOMAIN_NAME]"
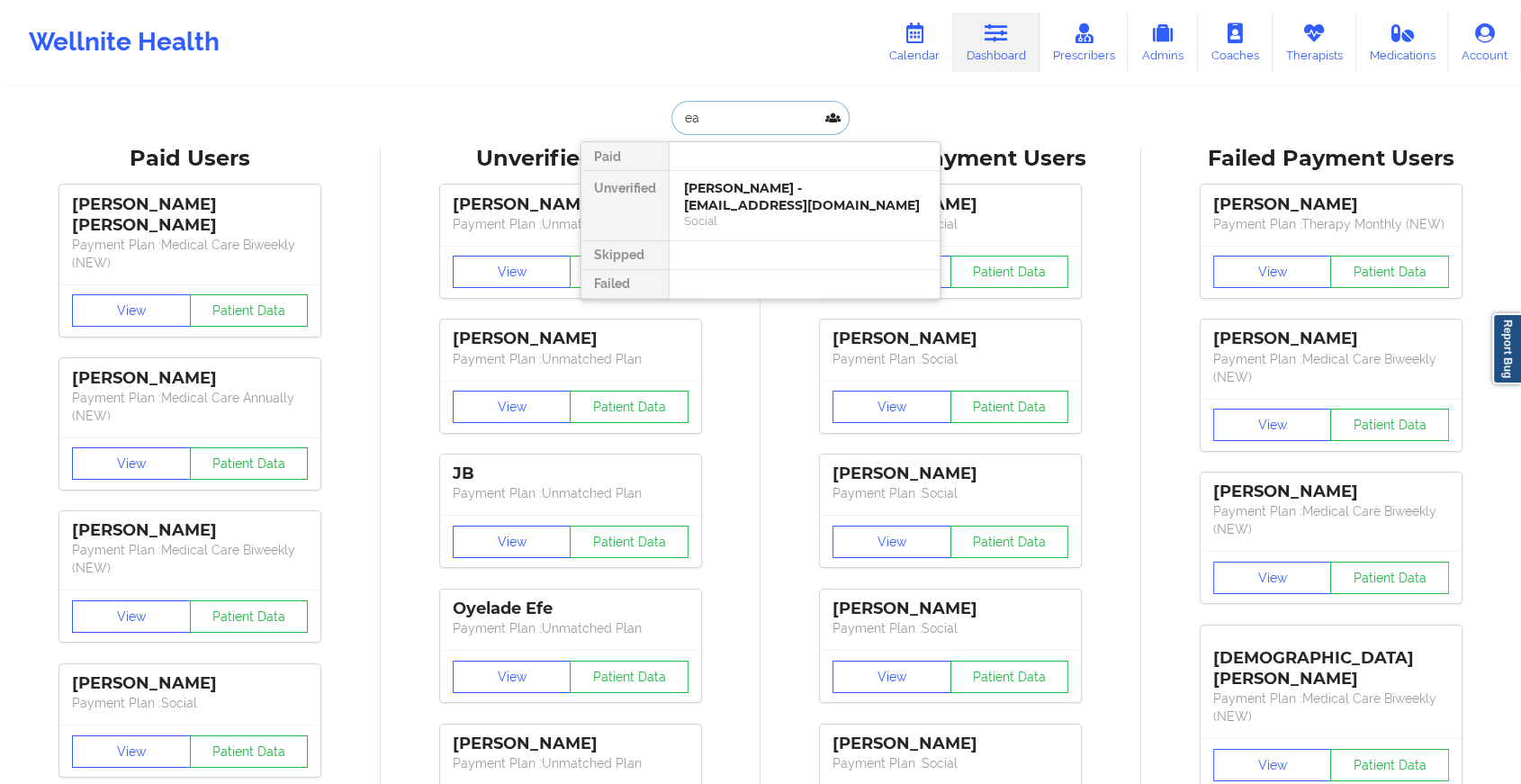
type input "e"
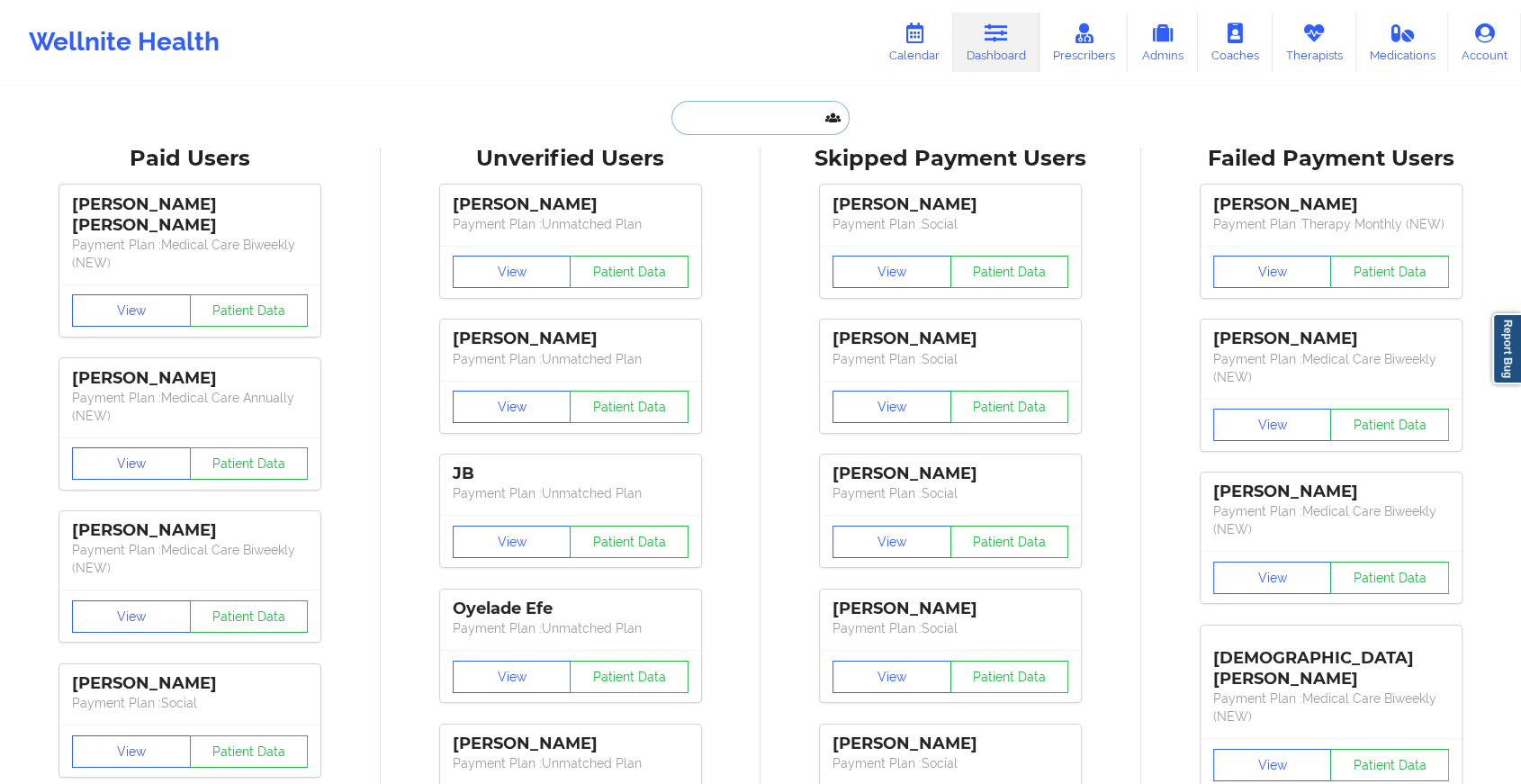
paste input "[DOMAIN_NAME][EMAIL_ADDRESS][DOMAIN_NAME]"
type input "[DOMAIN_NAME][EMAIL_ADDRESS][DOMAIN_NAME]"
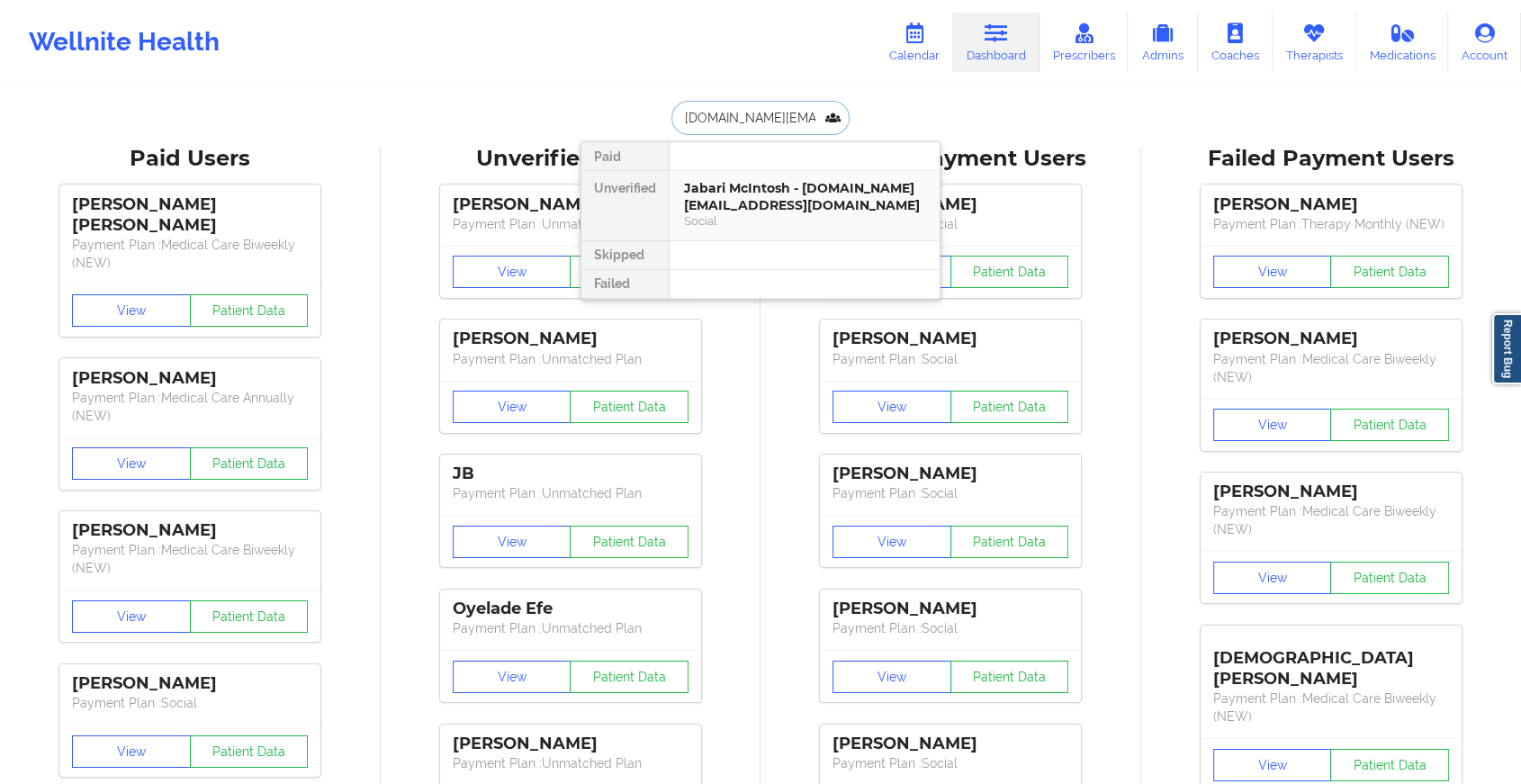
click at [814, 185] on div "Jabari McIntosh - [DOMAIN_NAME][EMAIL_ADDRESS][DOMAIN_NAME]" at bounding box center [805, 197] width 241 height 33
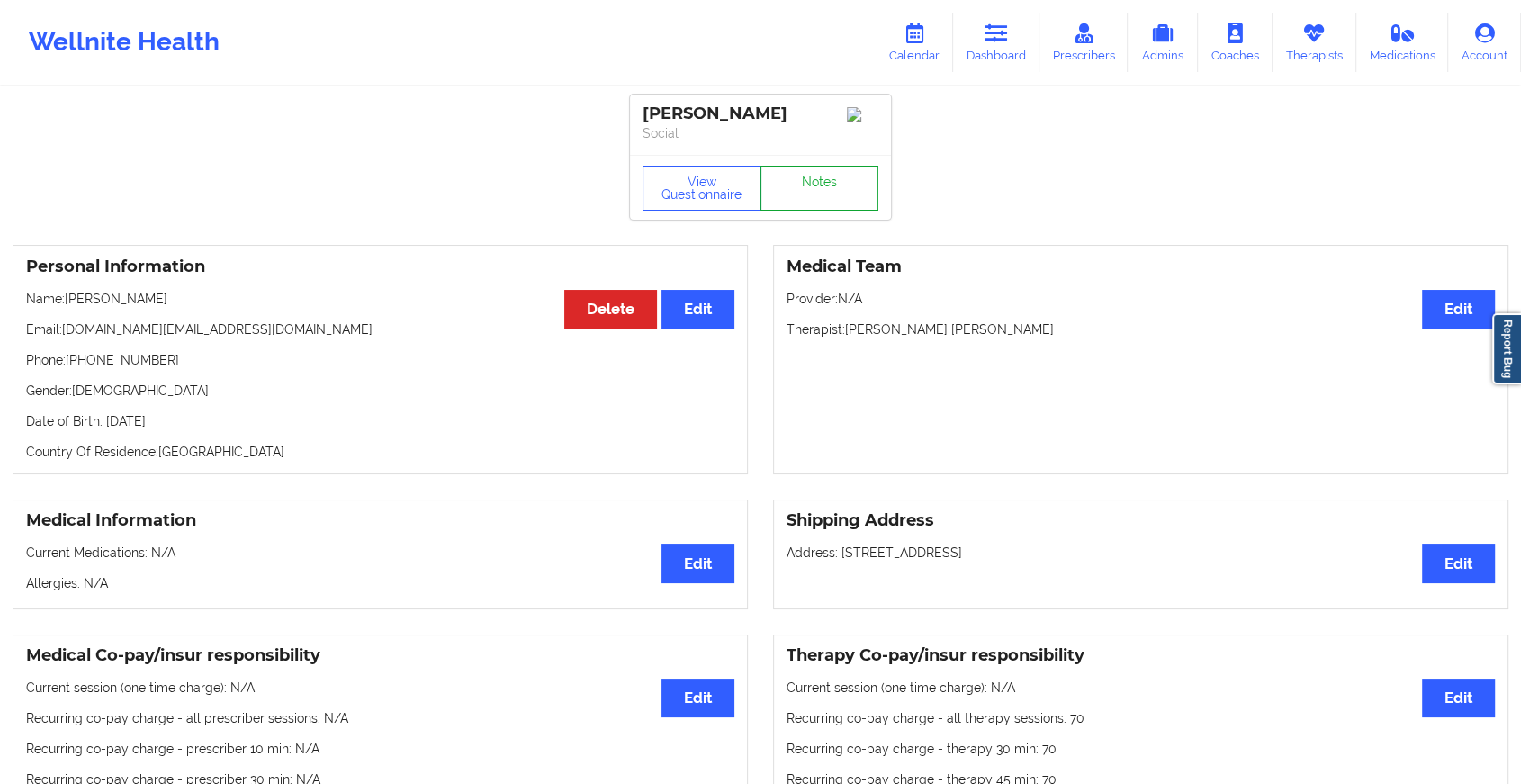
click at [814, 185] on link "Notes" at bounding box center [819, 188] width 119 height 45
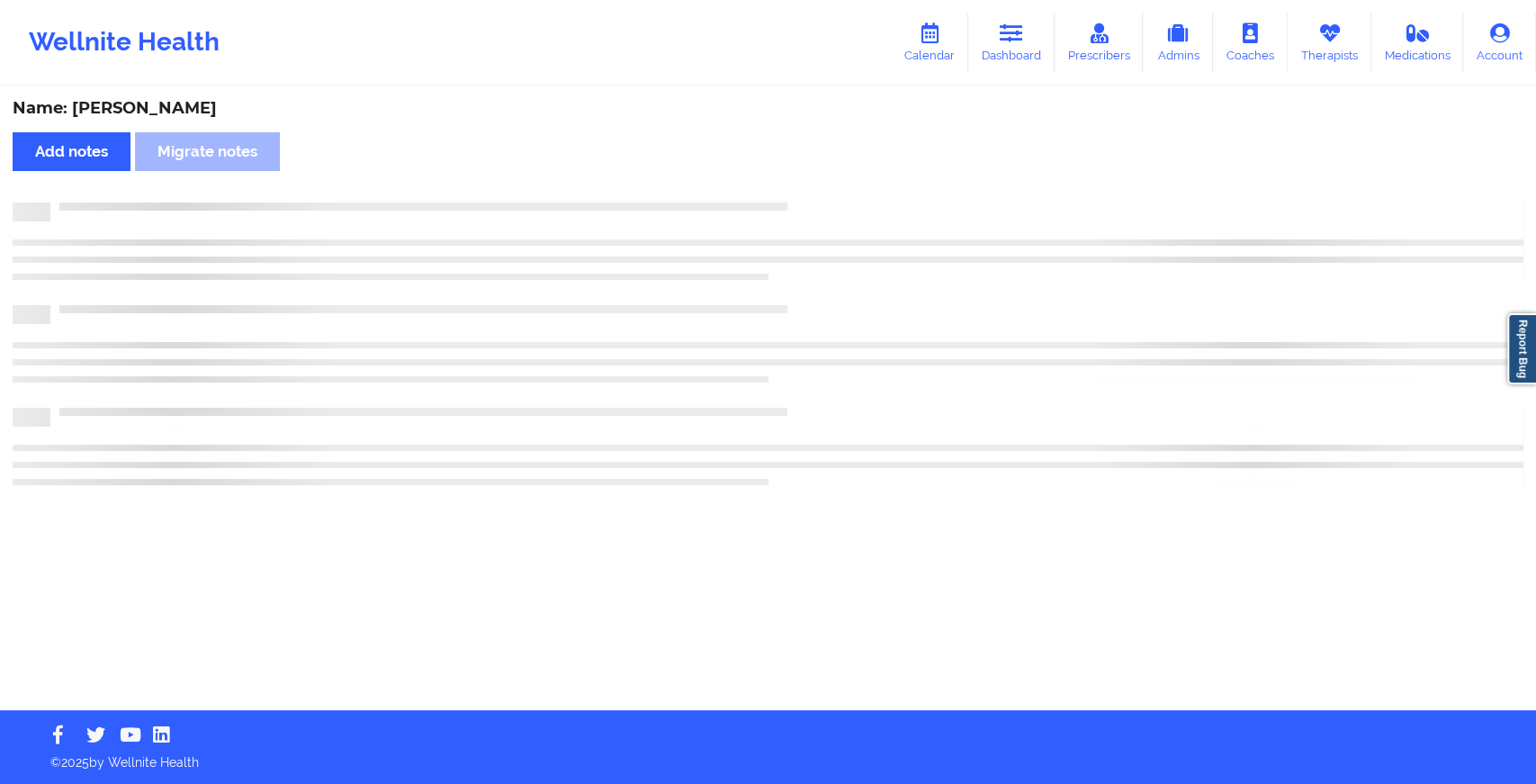
click at [814, 185] on div "Name: [PERSON_NAME] Add notes Migrate notes" at bounding box center [768, 399] width 1536 height 622
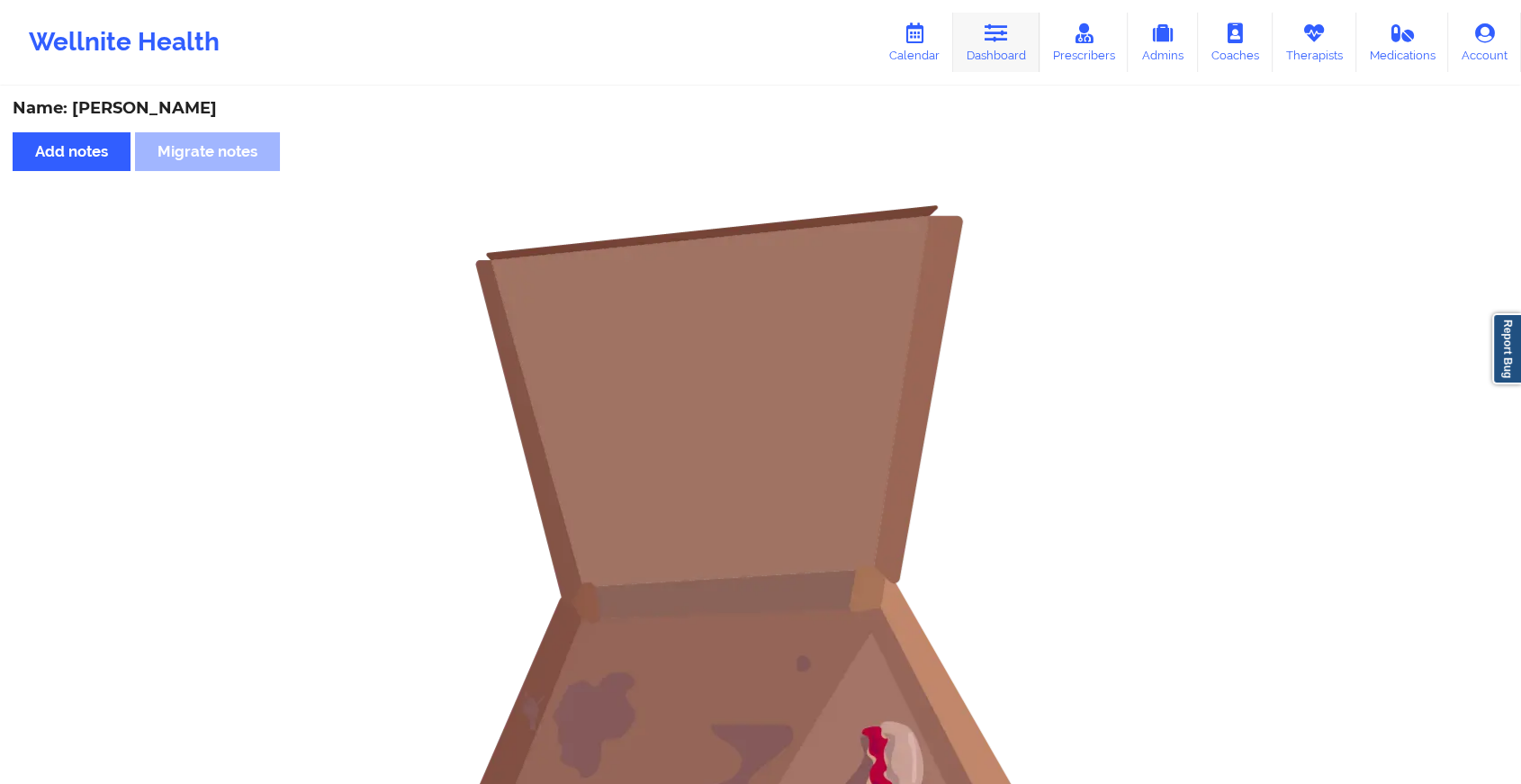
click at [1031, 22] on link "Dashboard" at bounding box center [996, 42] width 87 height 60
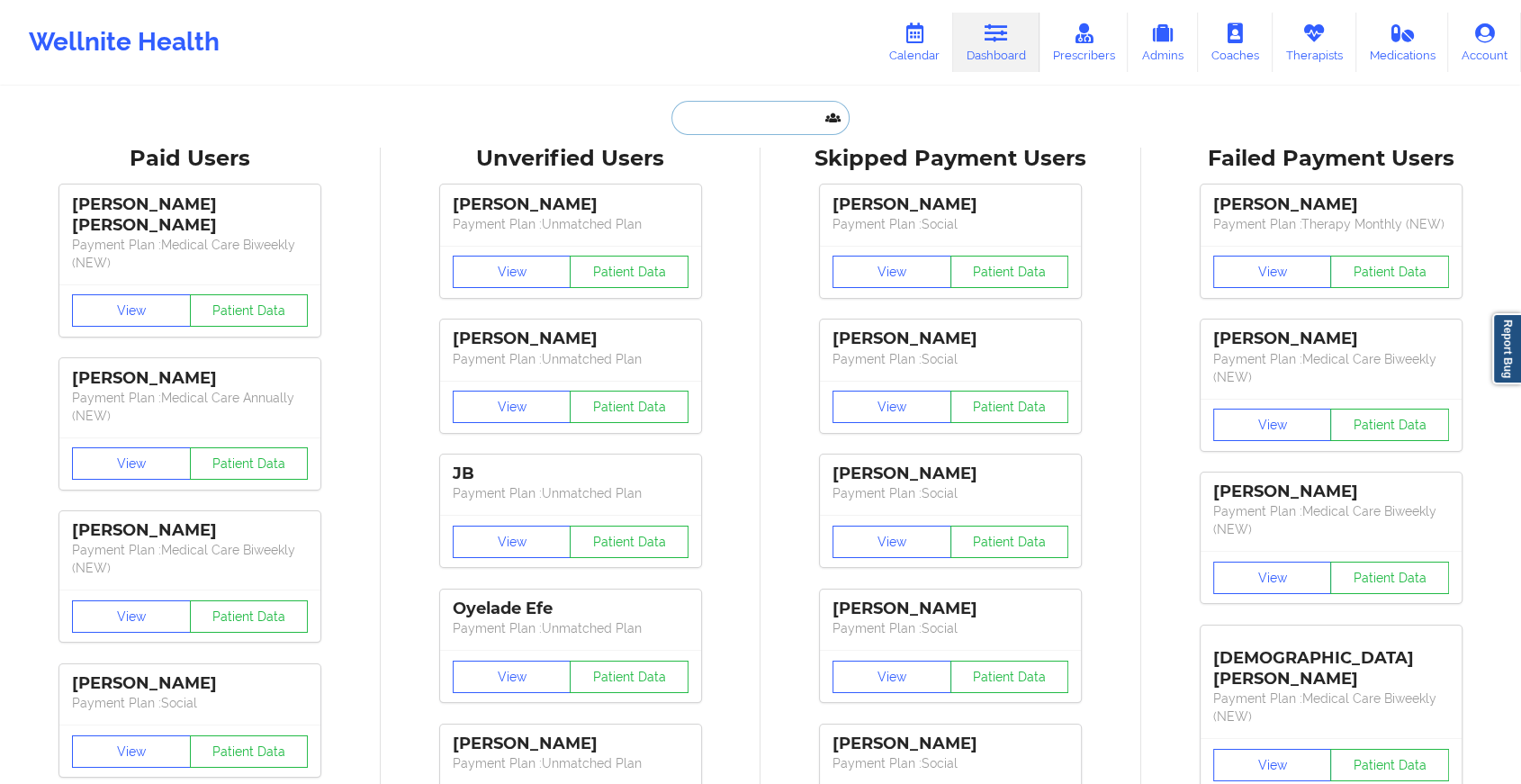
click at [737, 109] on input "text" at bounding box center [760, 117] width 179 height 34
paste input "[EMAIL_ADDRESS][DOMAIN_NAME]"
type input "[EMAIL_ADDRESS][DOMAIN_NAME]"
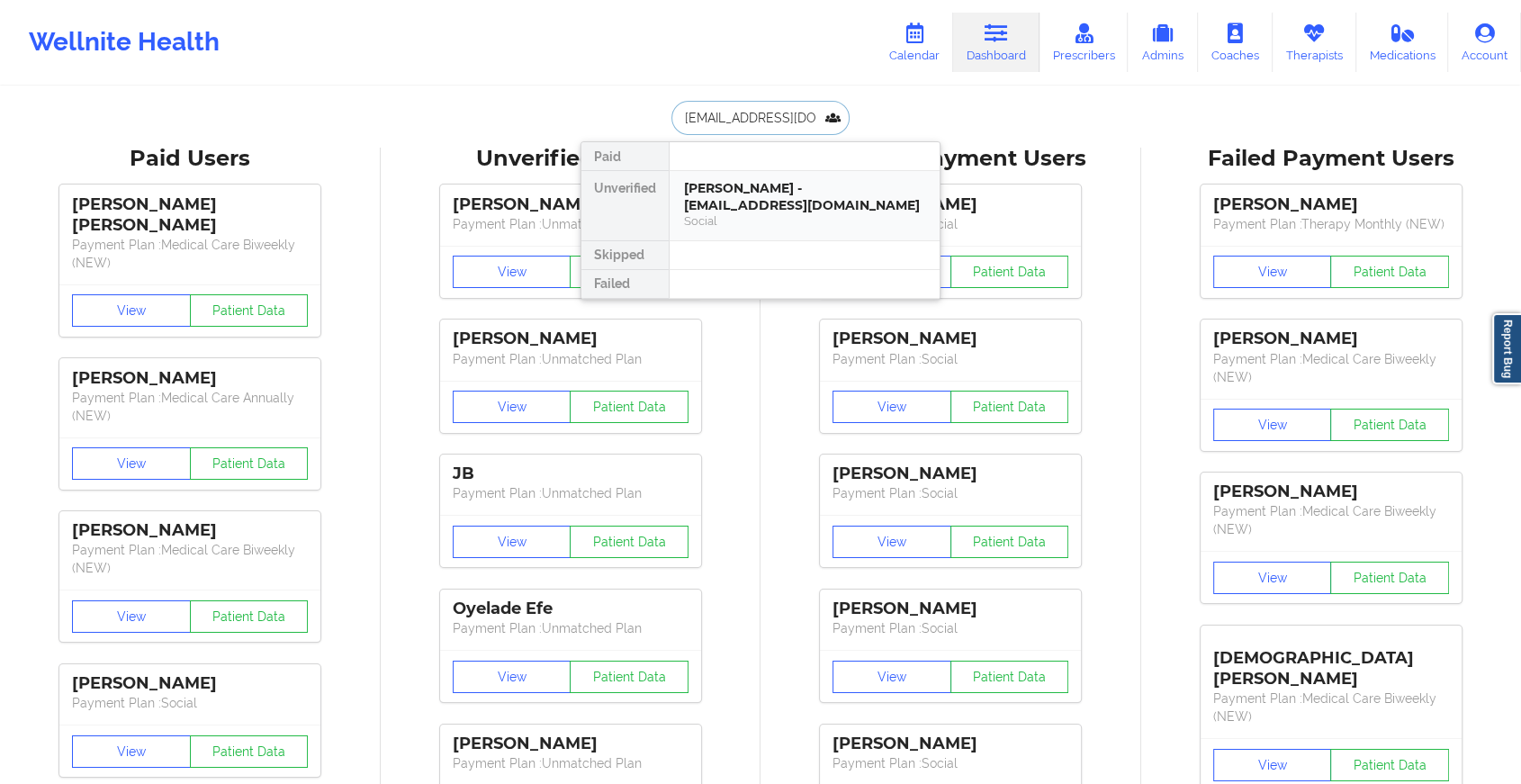
click at [767, 213] on div "Social" at bounding box center [805, 221] width 241 height 16
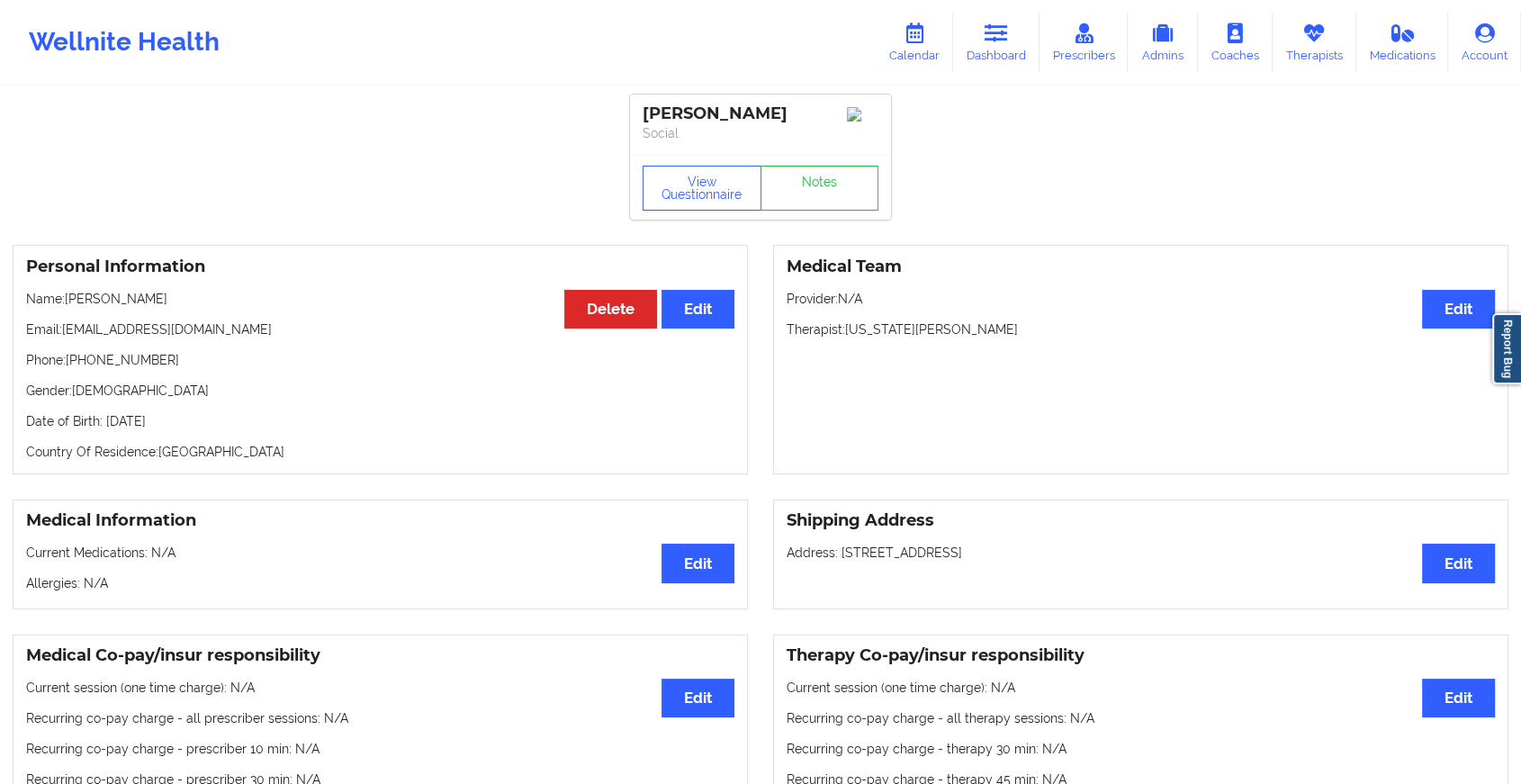
click at [792, 200] on link "Notes" at bounding box center [819, 188] width 119 height 45
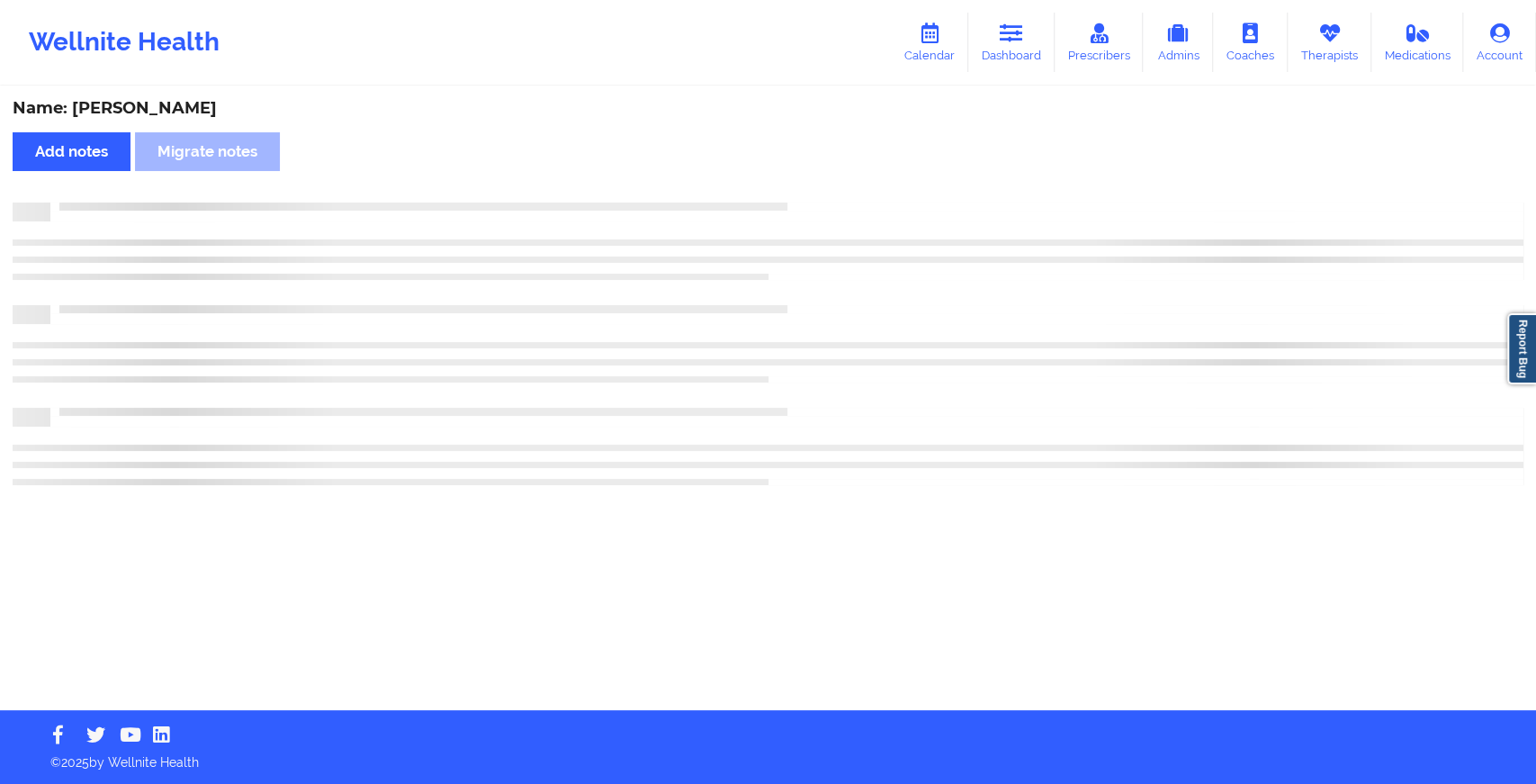
click at [791, 200] on div "Name: [PERSON_NAME] Add notes Migrate notes" at bounding box center [768, 399] width 1536 height 622
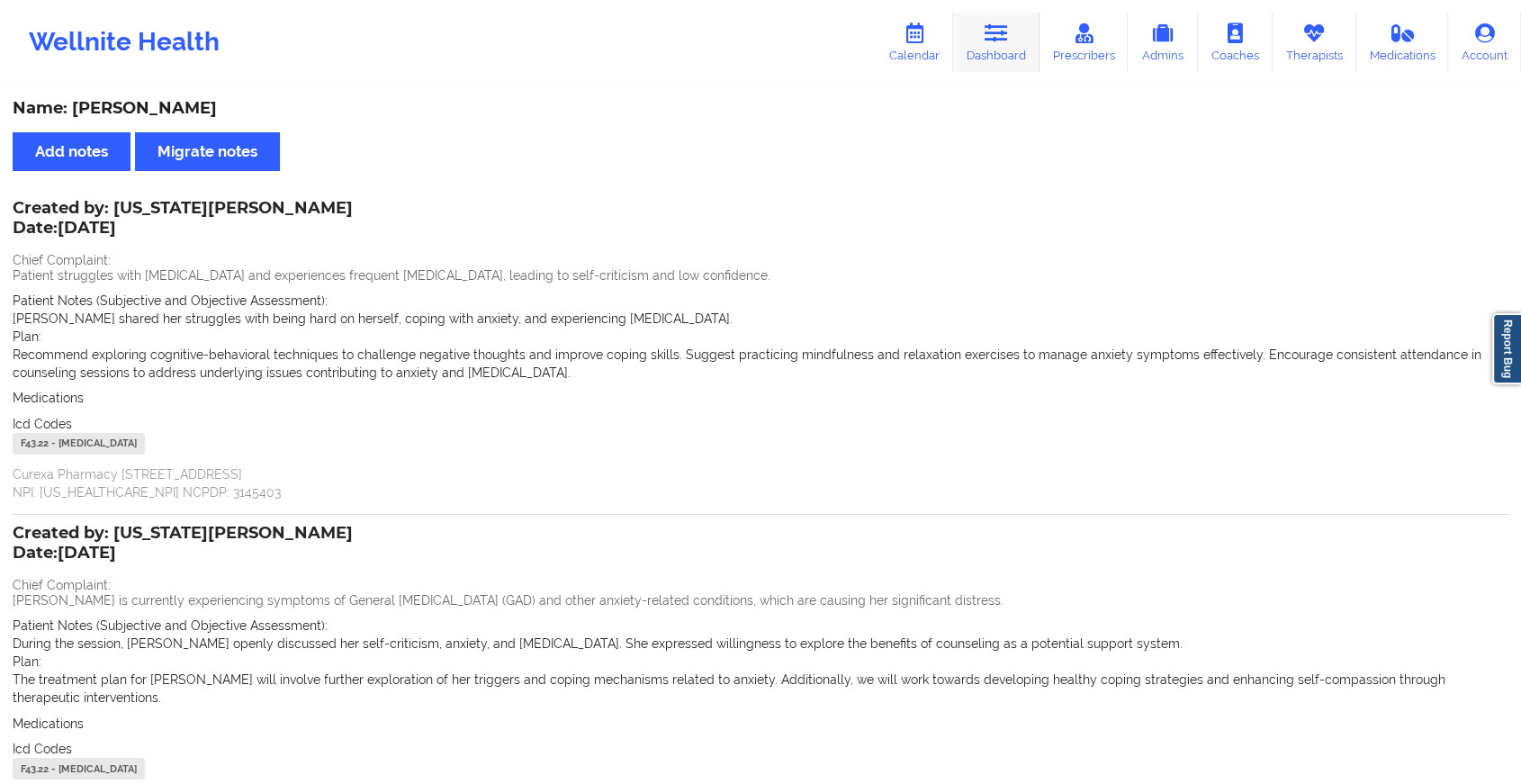
click at [998, 52] on link "Dashboard" at bounding box center [996, 42] width 87 height 60
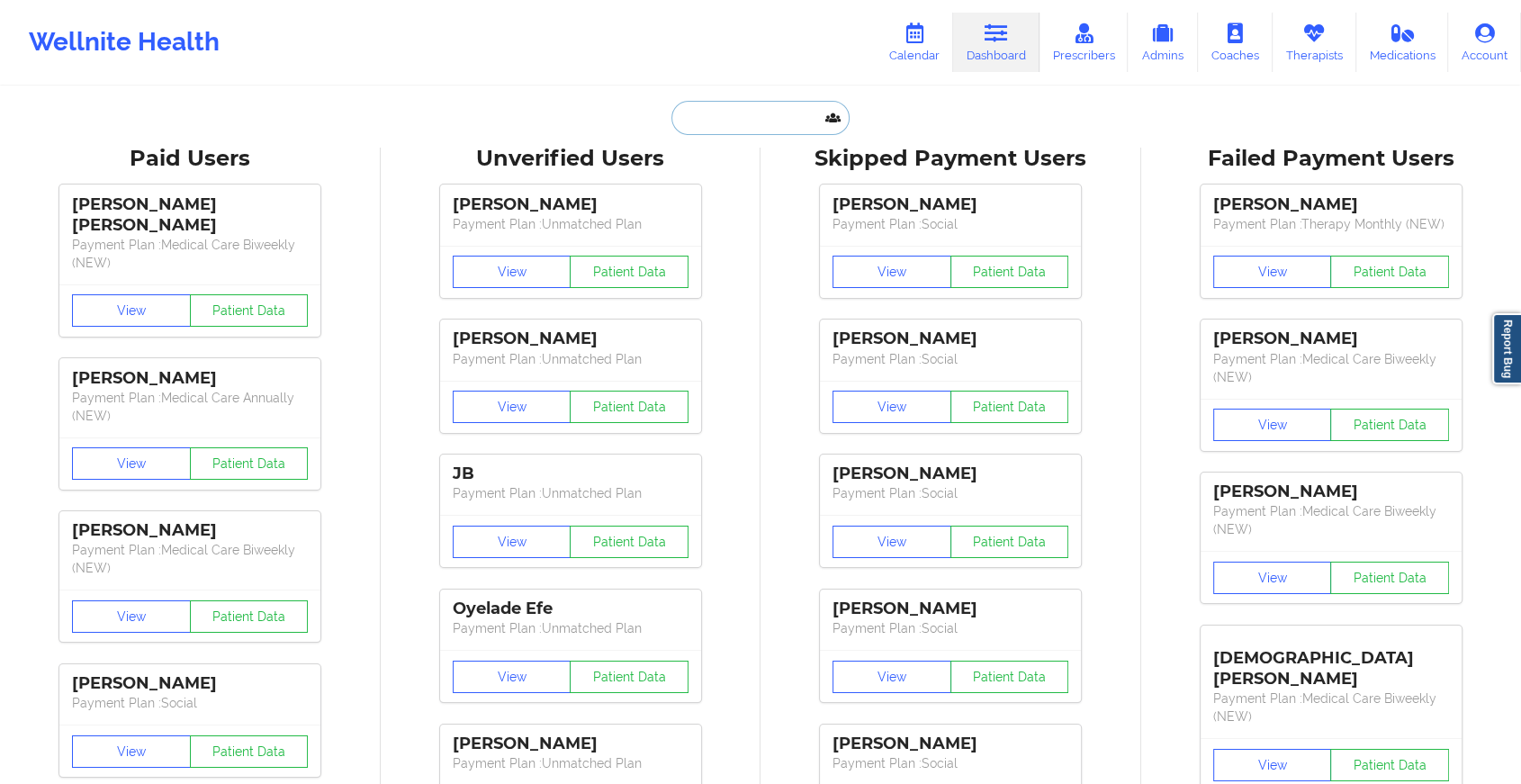
click at [804, 100] on input "text" at bounding box center [760, 117] width 179 height 34
paste input "[EMAIL_ADDRESS][DOMAIN_NAME]"
type input "[EMAIL_ADDRESS][DOMAIN_NAME]"
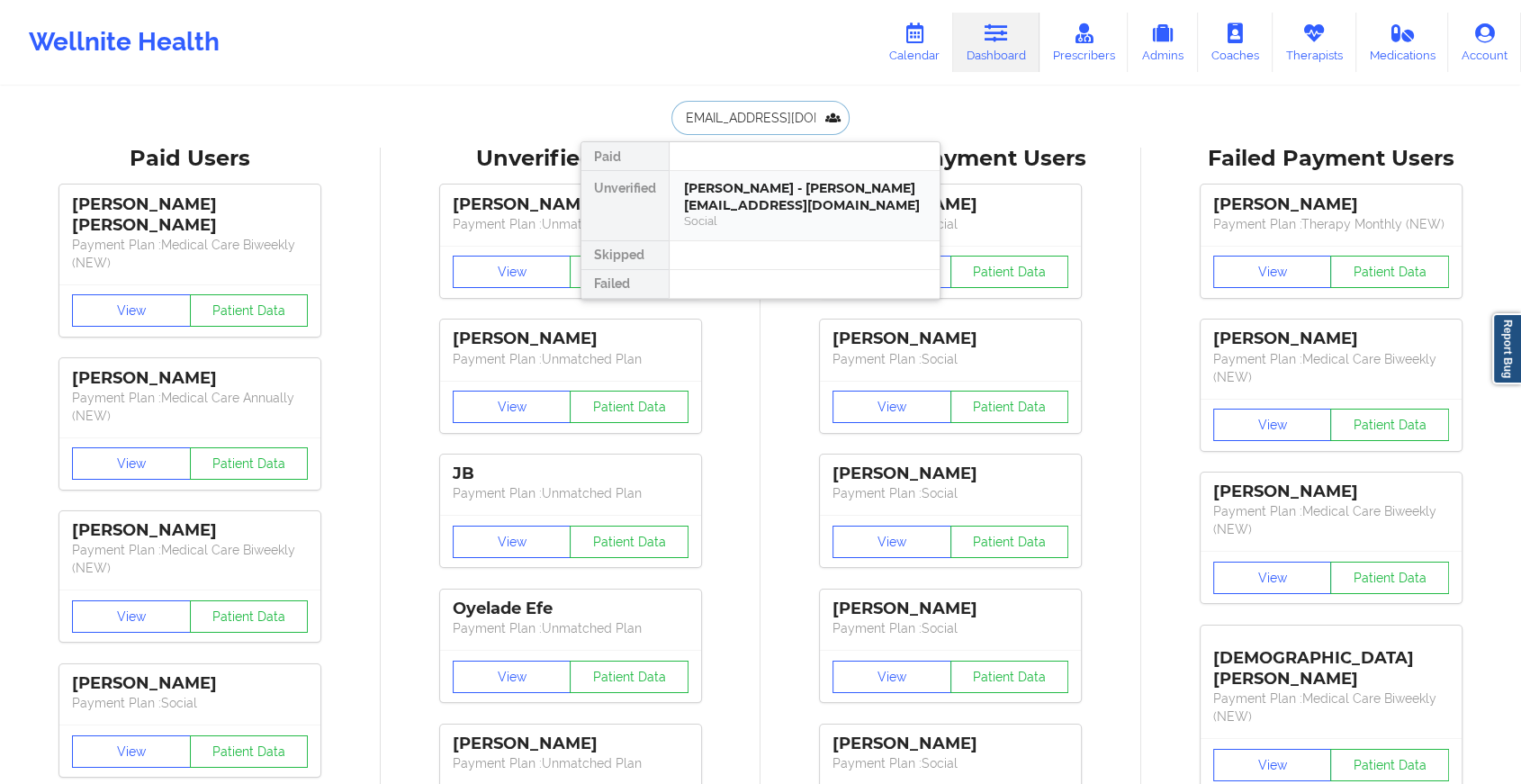
click at [820, 185] on div "[PERSON_NAME] - [PERSON_NAME][EMAIL_ADDRESS][DOMAIN_NAME]" at bounding box center [805, 197] width 241 height 33
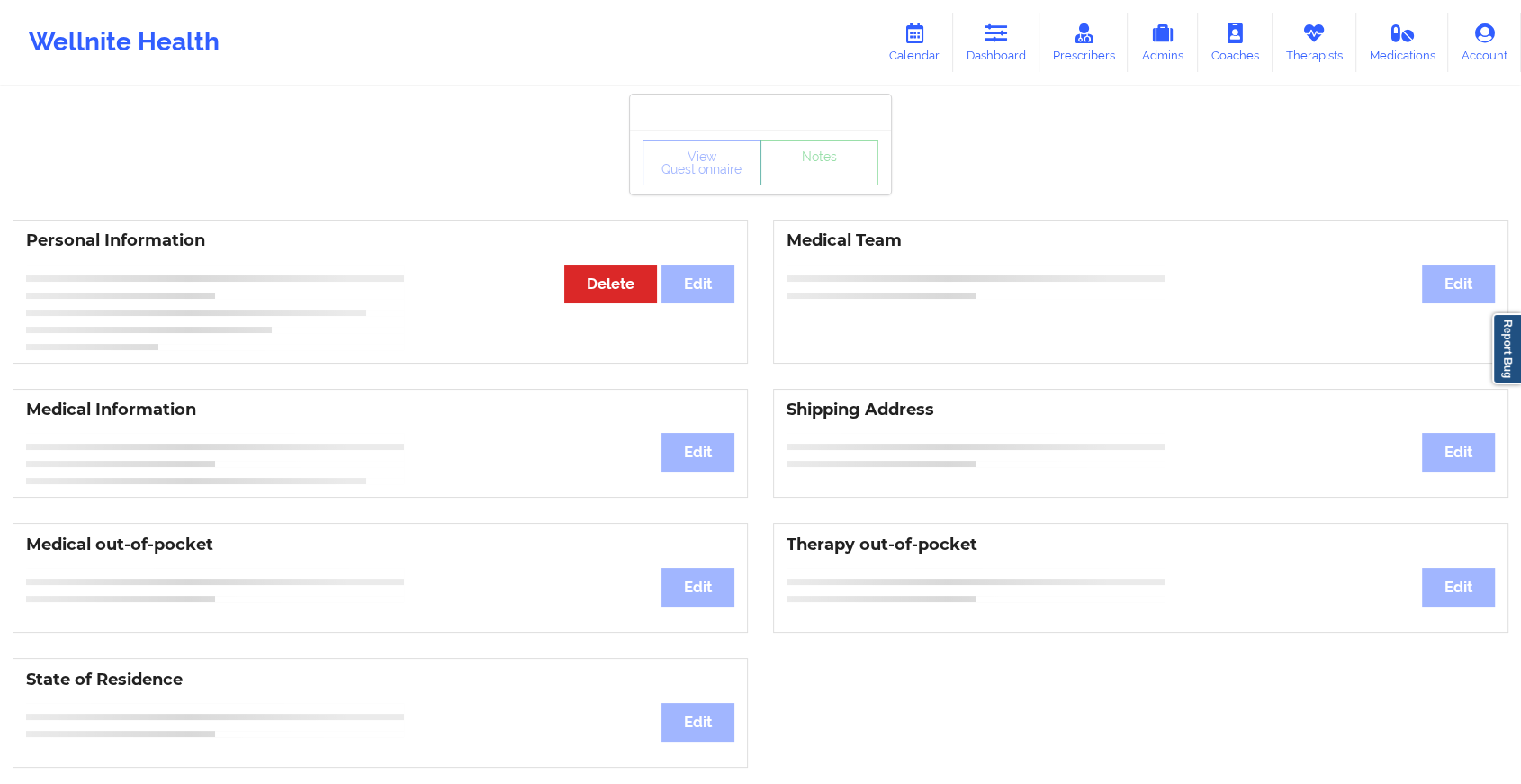
click at [832, 180] on div "View Questionnaire Notes" at bounding box center [760, 163] width 236 height 45
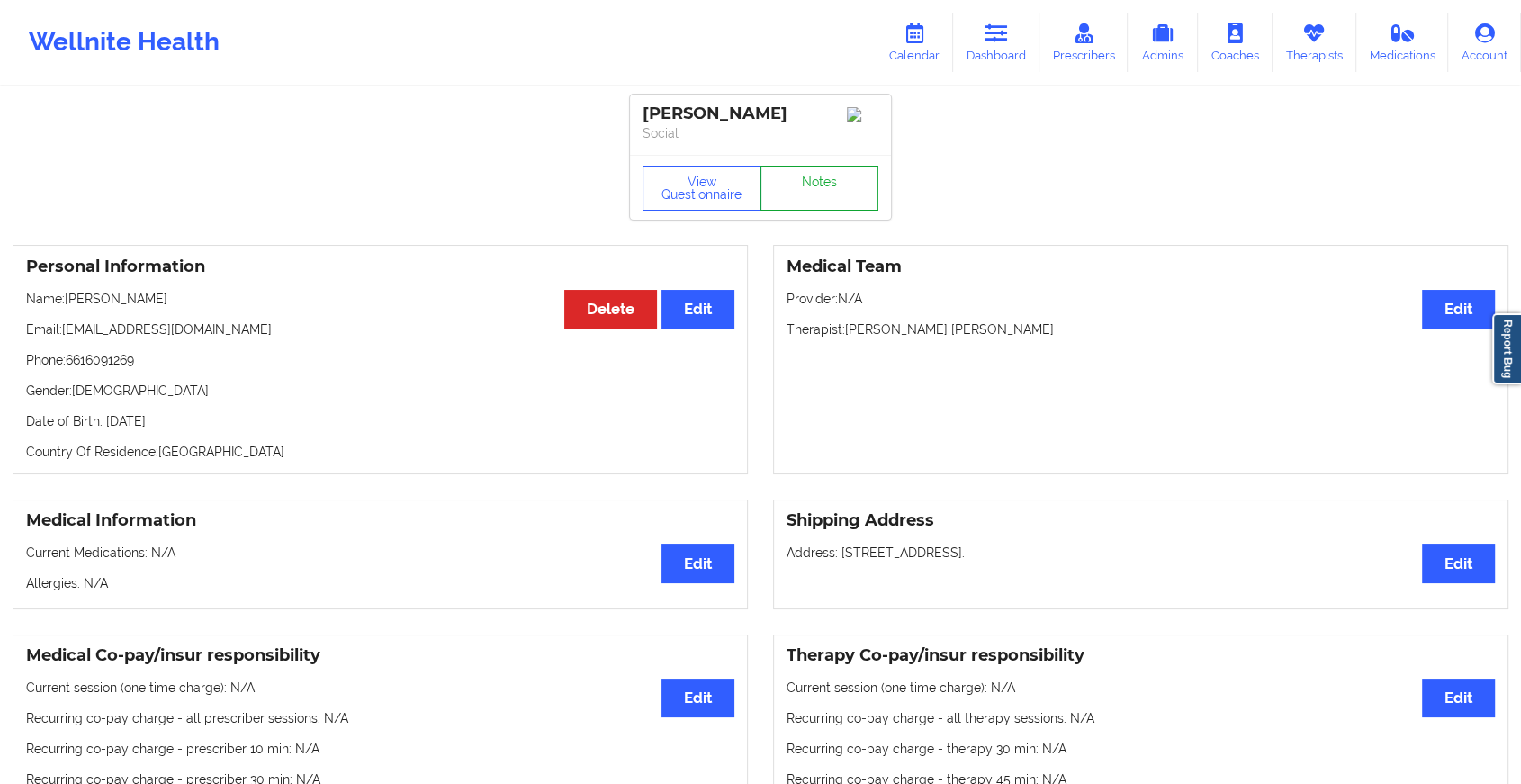
click at [832, 180] on link "Notes" at bounding box center [819, 188] width 119 height 45
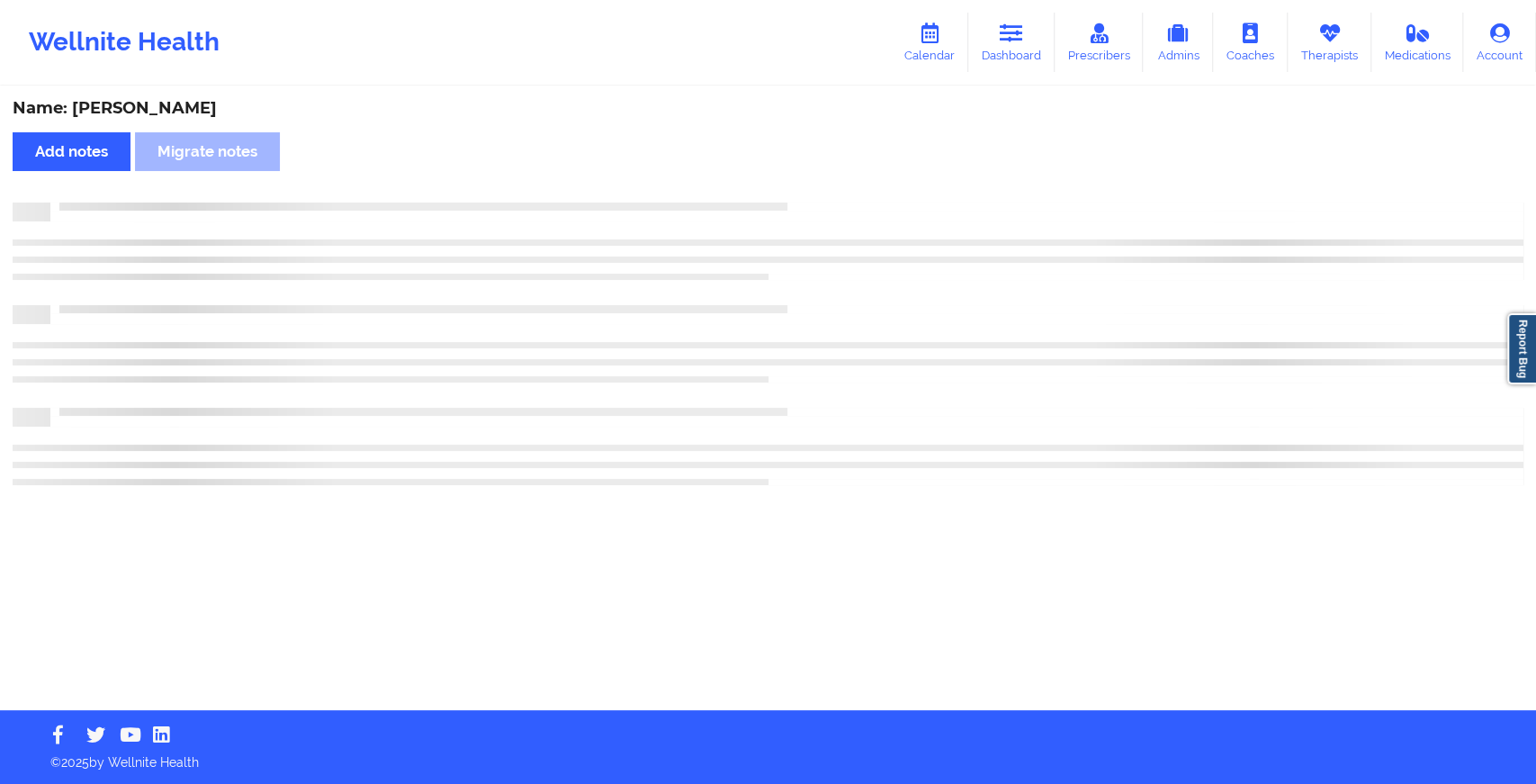
click at [832, 180] on div "Name: [PERSON_NAME] Add notes Migrate notes" at bounding box center [768, 399] width 1536 height 622
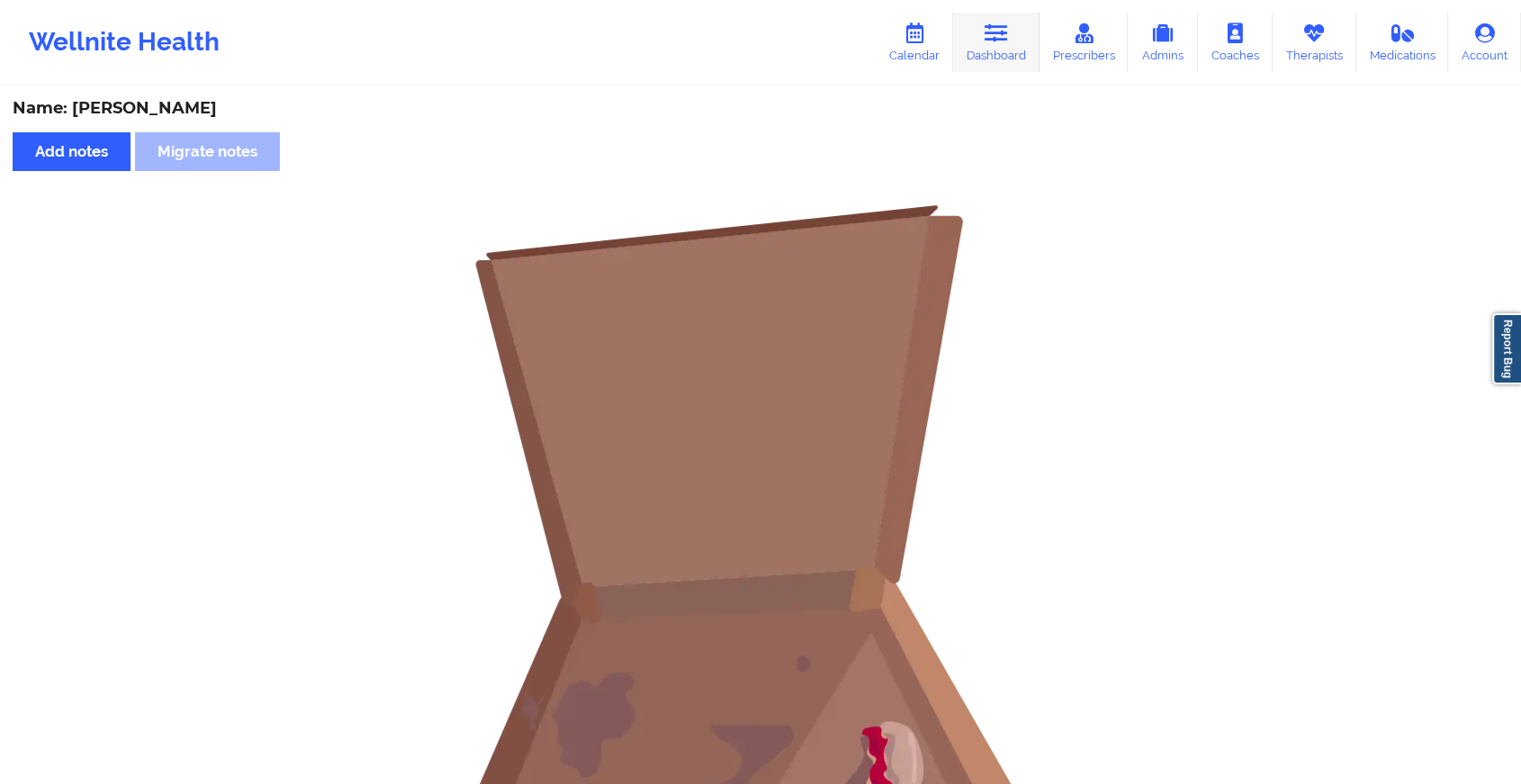
click at [999, 45] on link "Dashboard" at bounding box center [996, 42] width 87 height 60
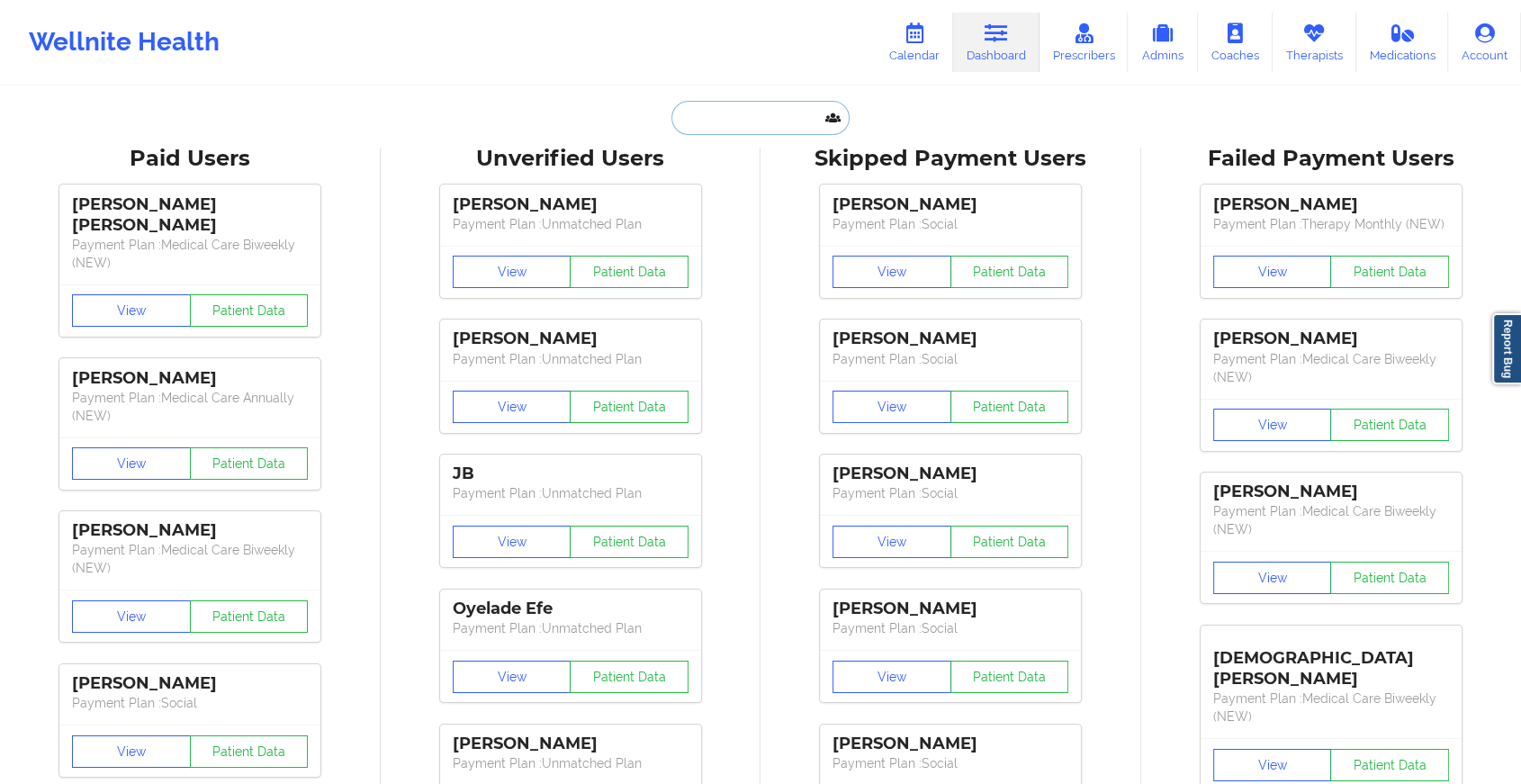
click at [749, 129] on input "text" at bounding box center [760, 117] width 179 height 34
paste input "[EMAIL_ADDRESS][DOMAIN_NAME]"
type input "[EMAIL_ADDRESS][DOMAIN_NAME]"
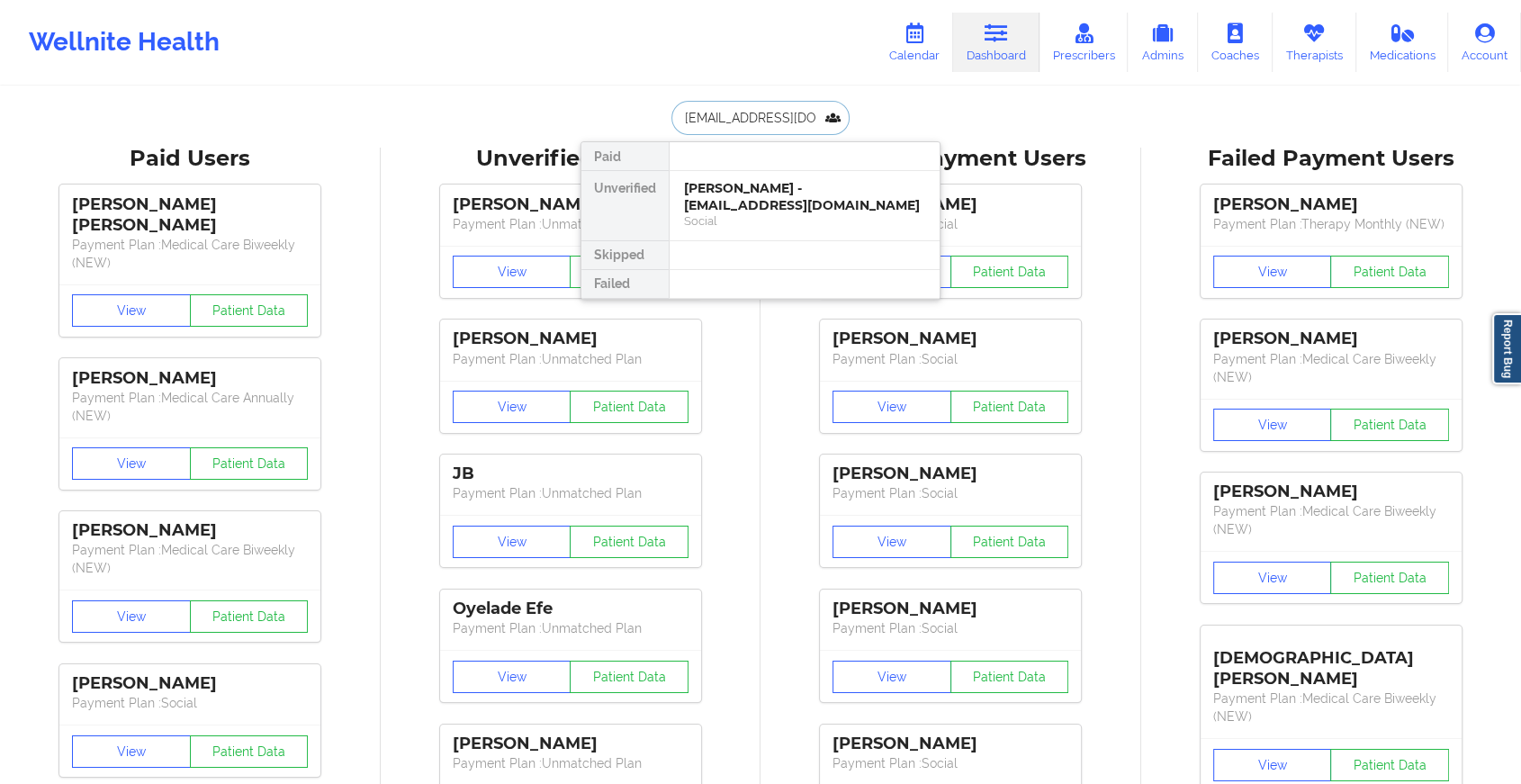
click at [785, 201] on div "[PERSON_NAME] - [EMAIL_ADDRESS][DOMAIN_NAME]" at bounding box center [805, 197] width 241 height 33
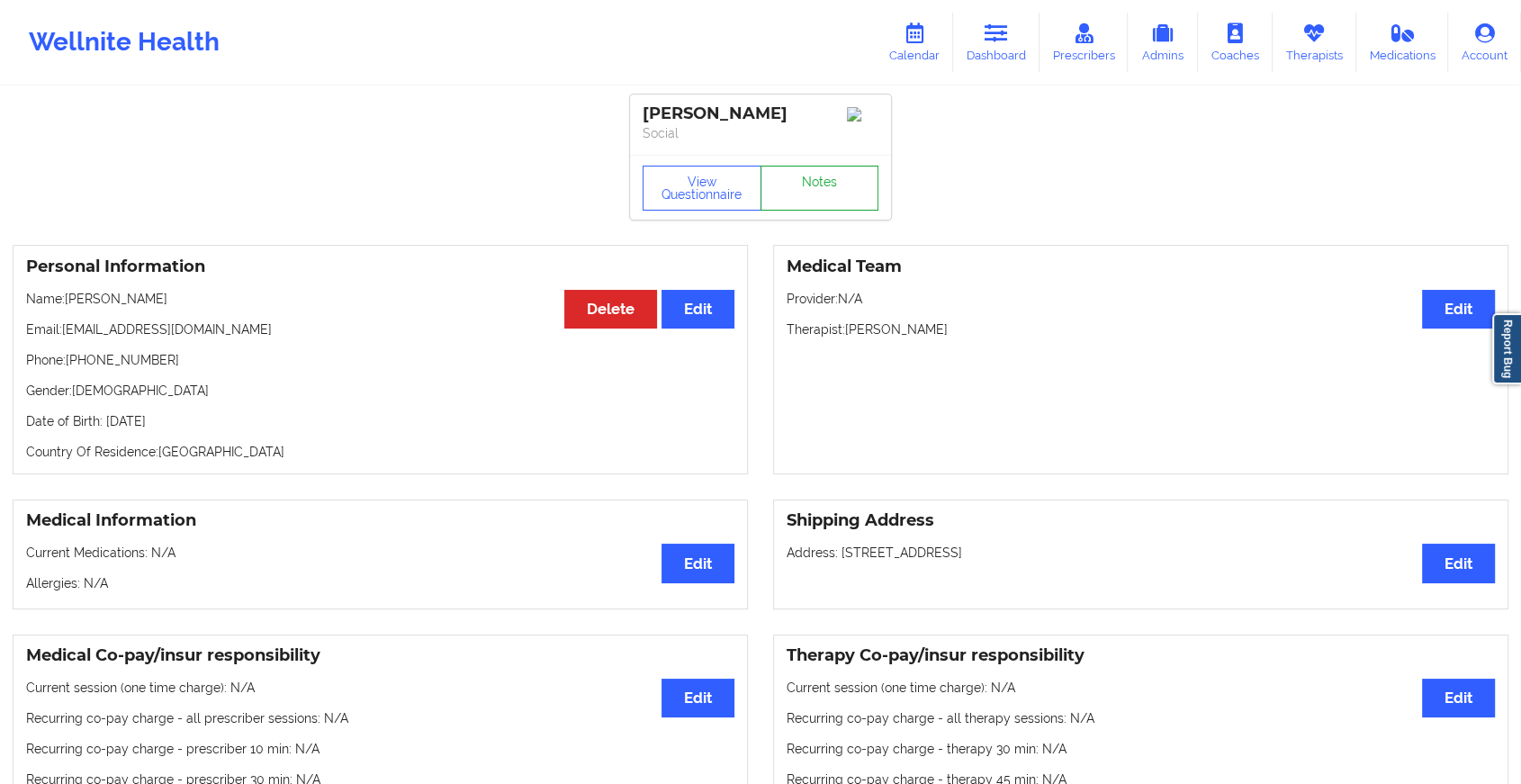
click at [828, 180] on link "Notes" at bounding box center [819, 188] width 119 height 45
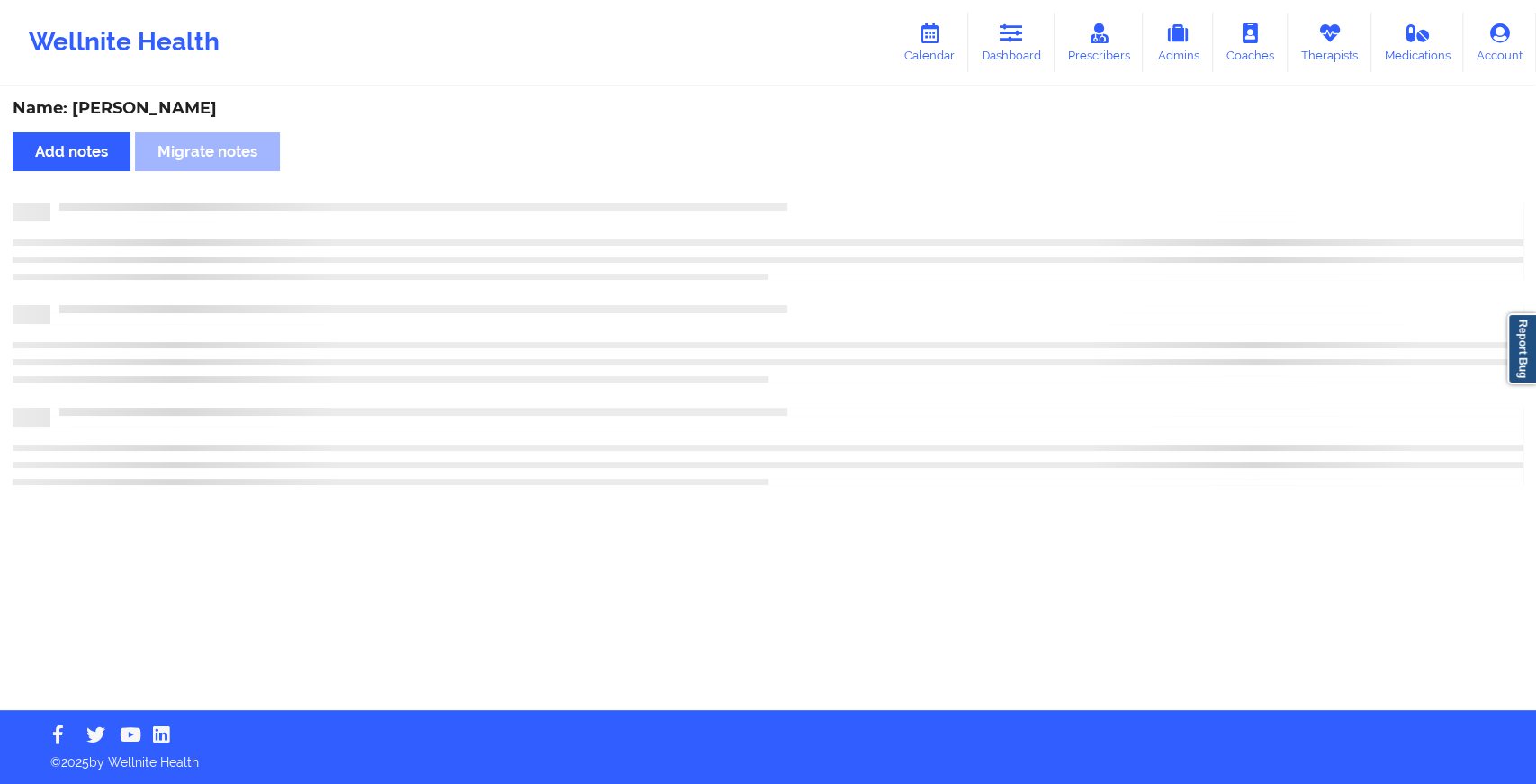
click at [827, 180] on div "Name: [PERSON_NAME] Add notes Migrate notes" at bounding box center [768, 399] width 1536 height 622
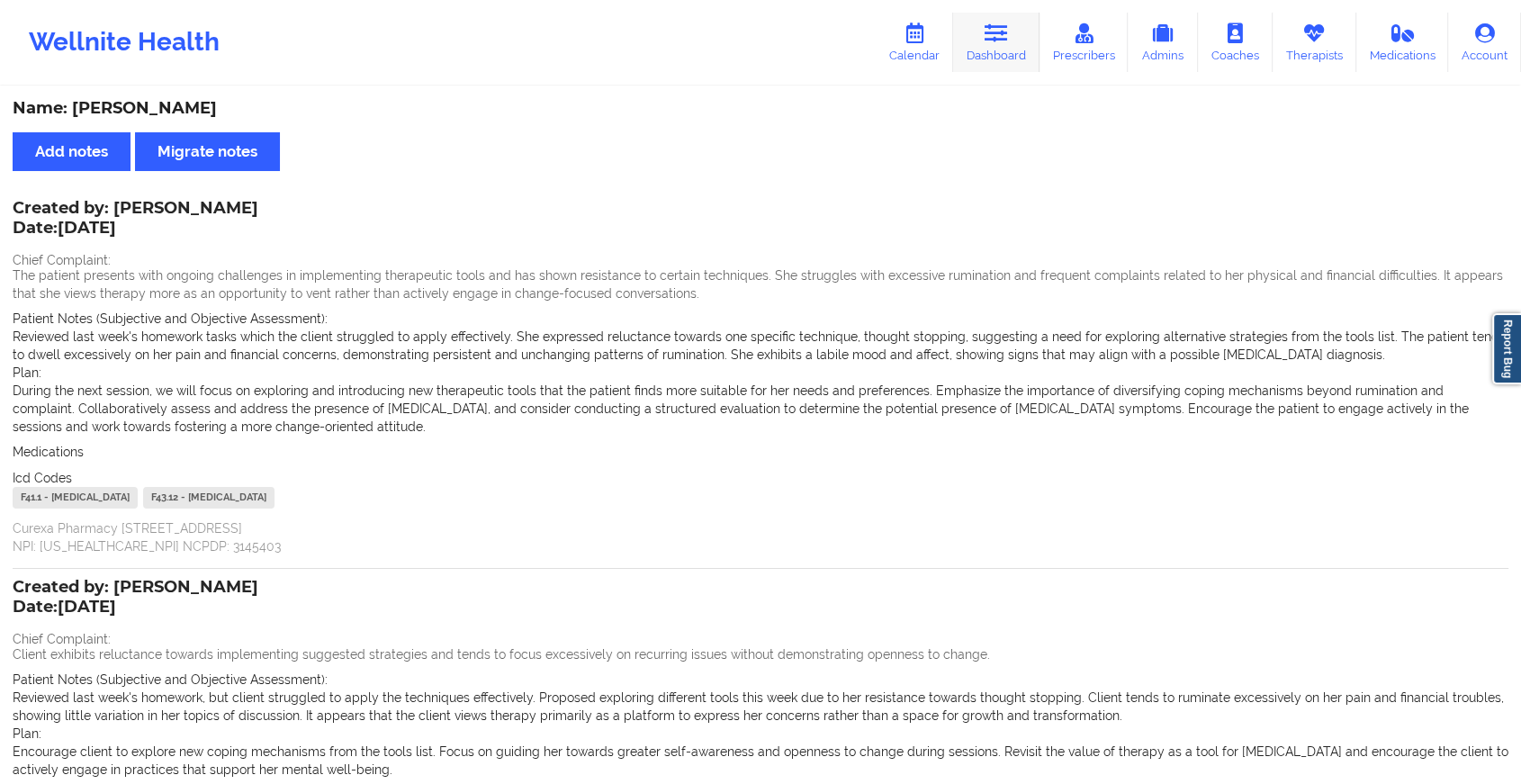
click at [1008, 36] on icon at bounding box center [996, 33] width 23 height 20
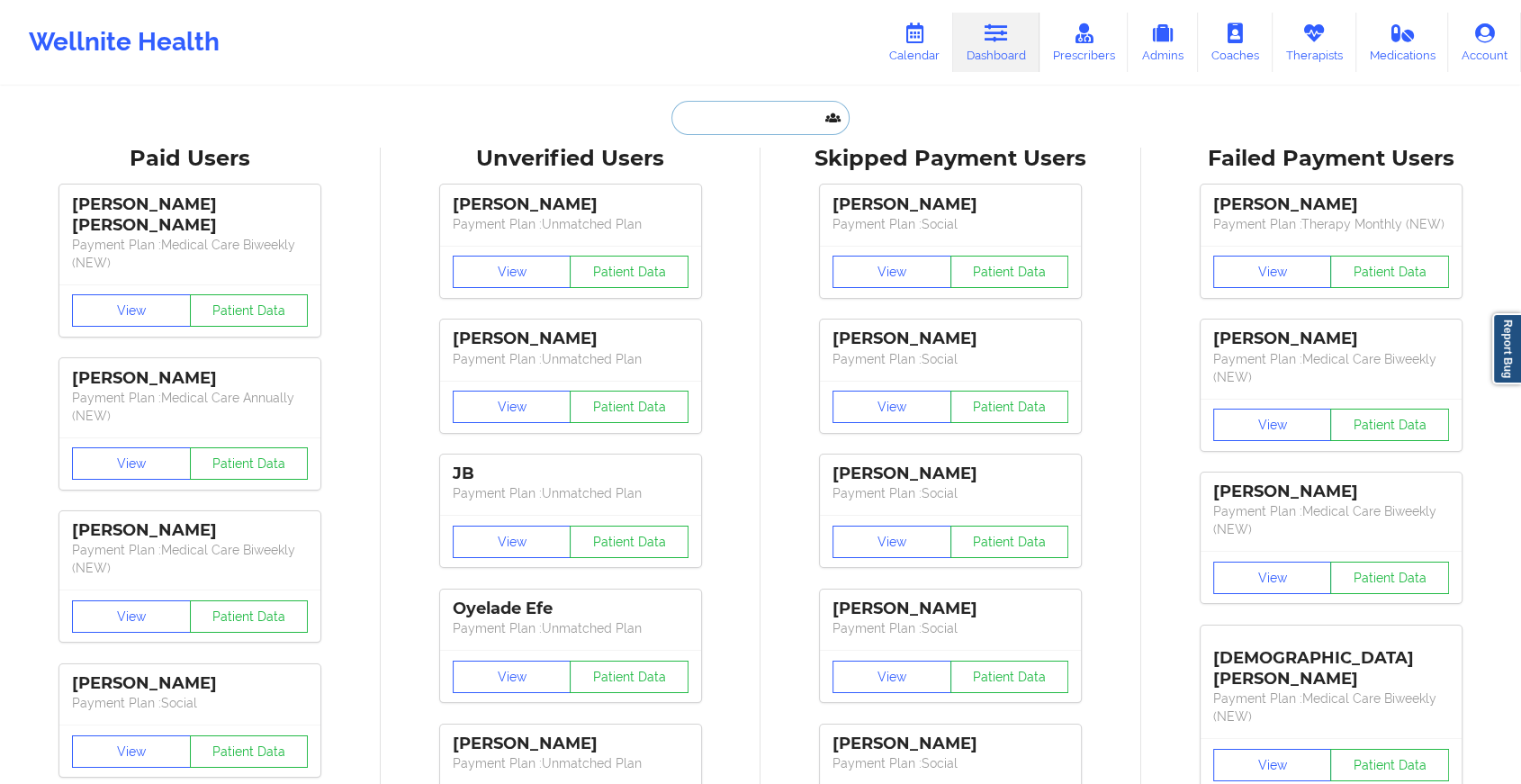
click at [779, 124] on input "text" at bounding box center [760, 117] width 179 height 34
paste input "[PERSON_NAME][EMAIL_ADDRESS][DOMAIN_NAME]"
type input "[PERSON_NAME][EMAIL_ADDRESS][DOMAIN_NAME]"
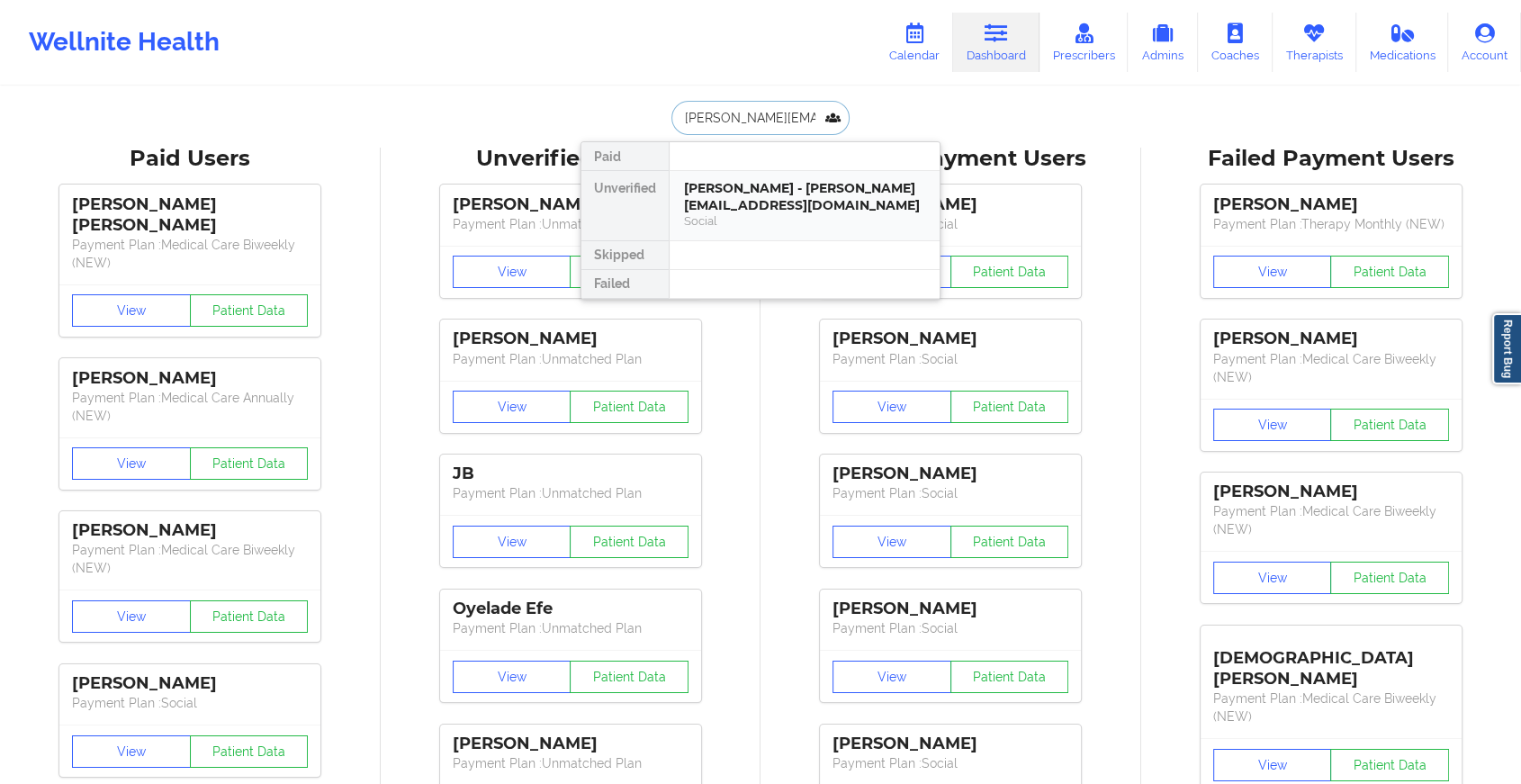
click at [792, 202] on div "[PERSON_NAME] - [PERSON_NAME][EMAIL_ADDRESS][DOMAIN_NAME]" at bounding box center [805, 197] width 241 height 33
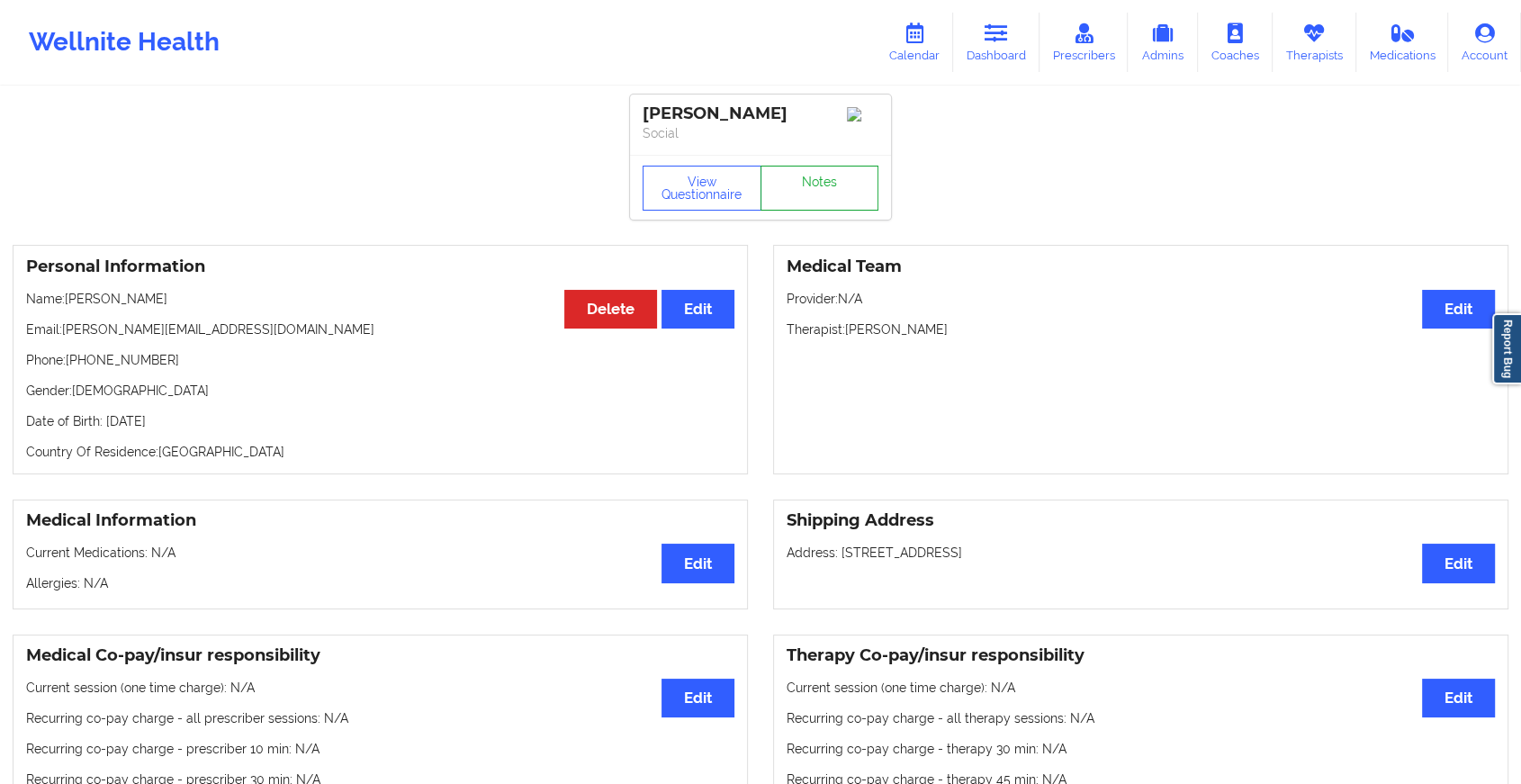
click at [817, 183] on link "Notes" at bounding box center [819, 188] width 119 height 45
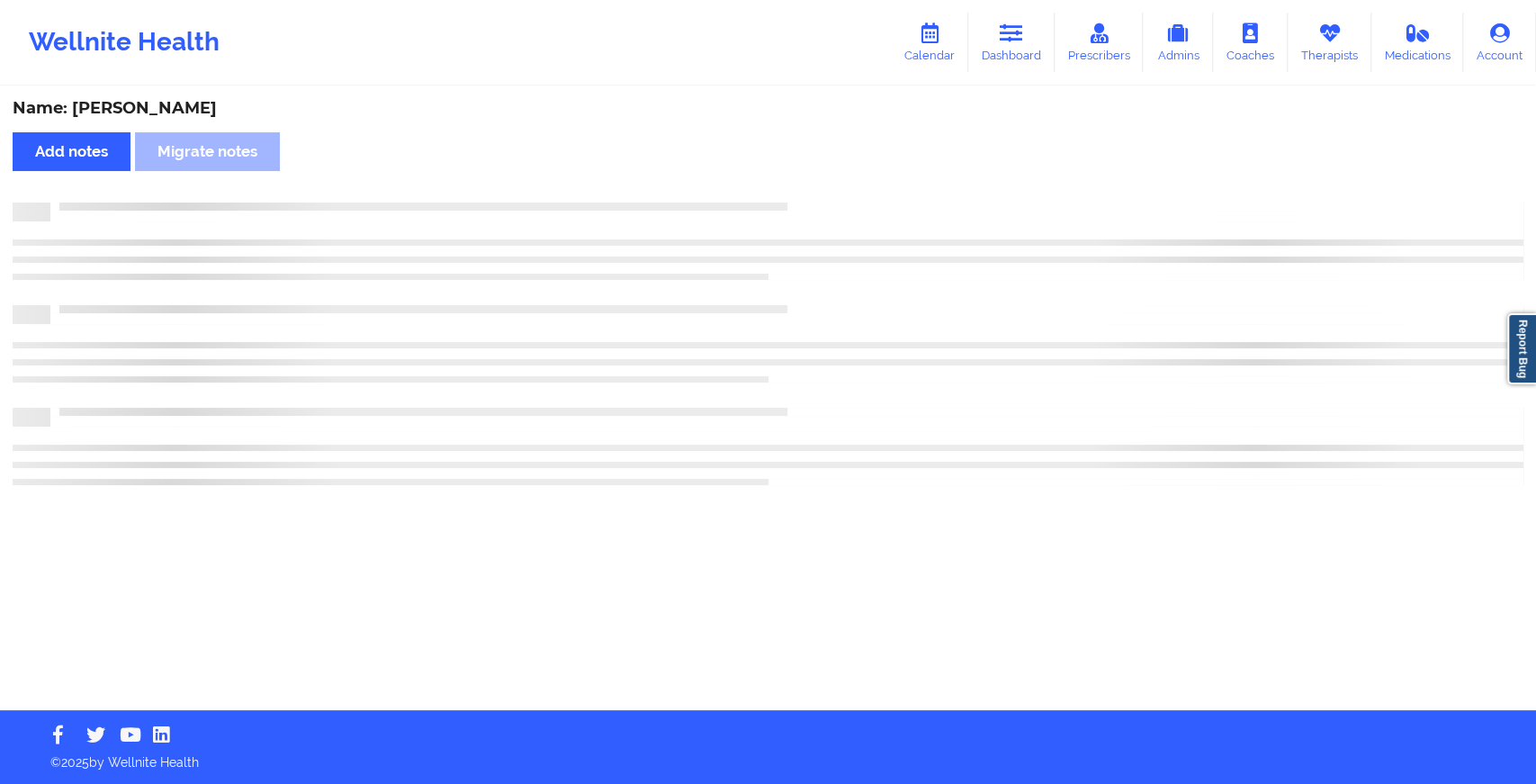
click at [816, 183] on div "Name: [PERSON_NAME] Add notes Migrate notes" at bounding box center [768, 399] width 1536 height 622
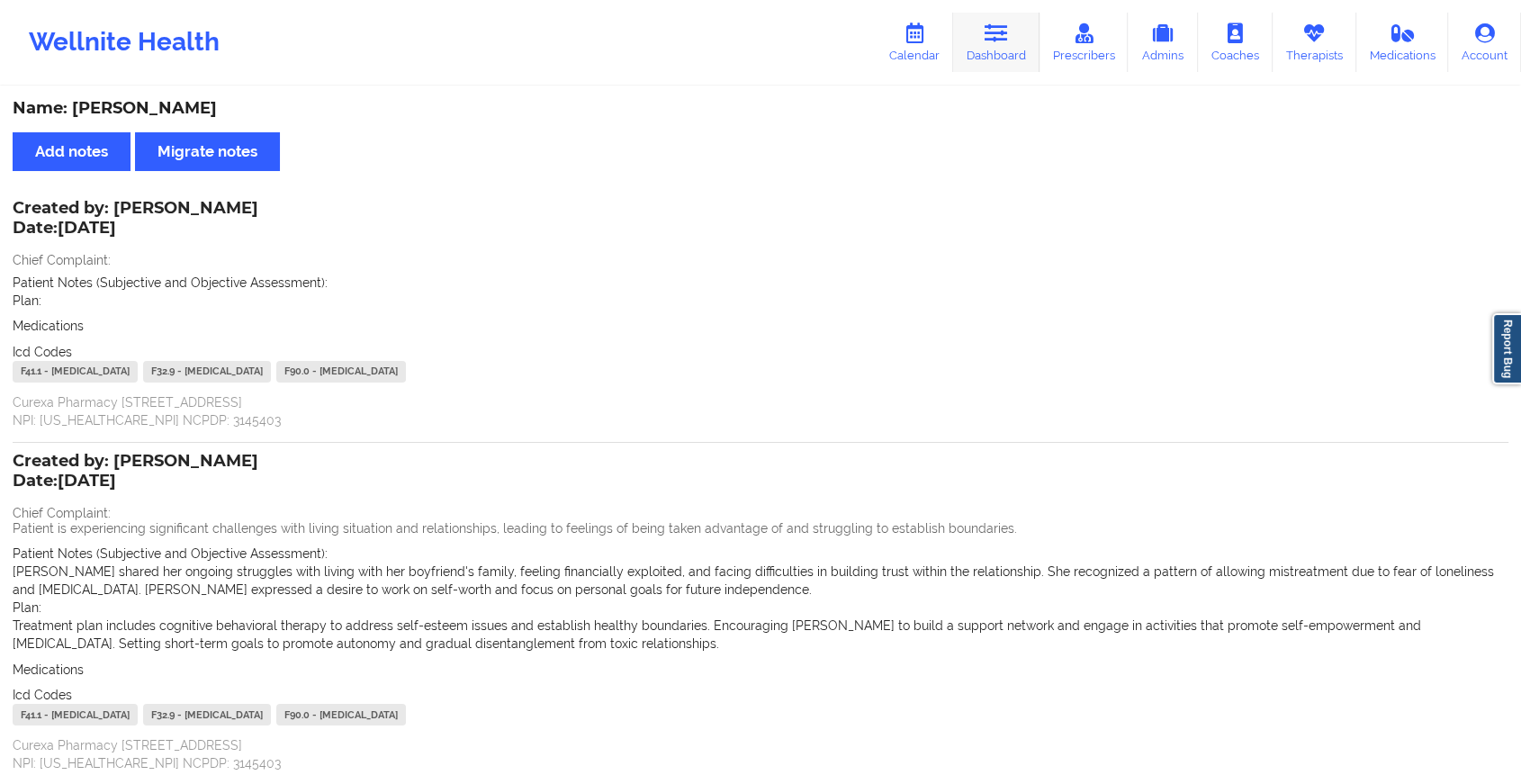
click at [999, 35] on icon at bounding box center [996, 33] width 23 height 20
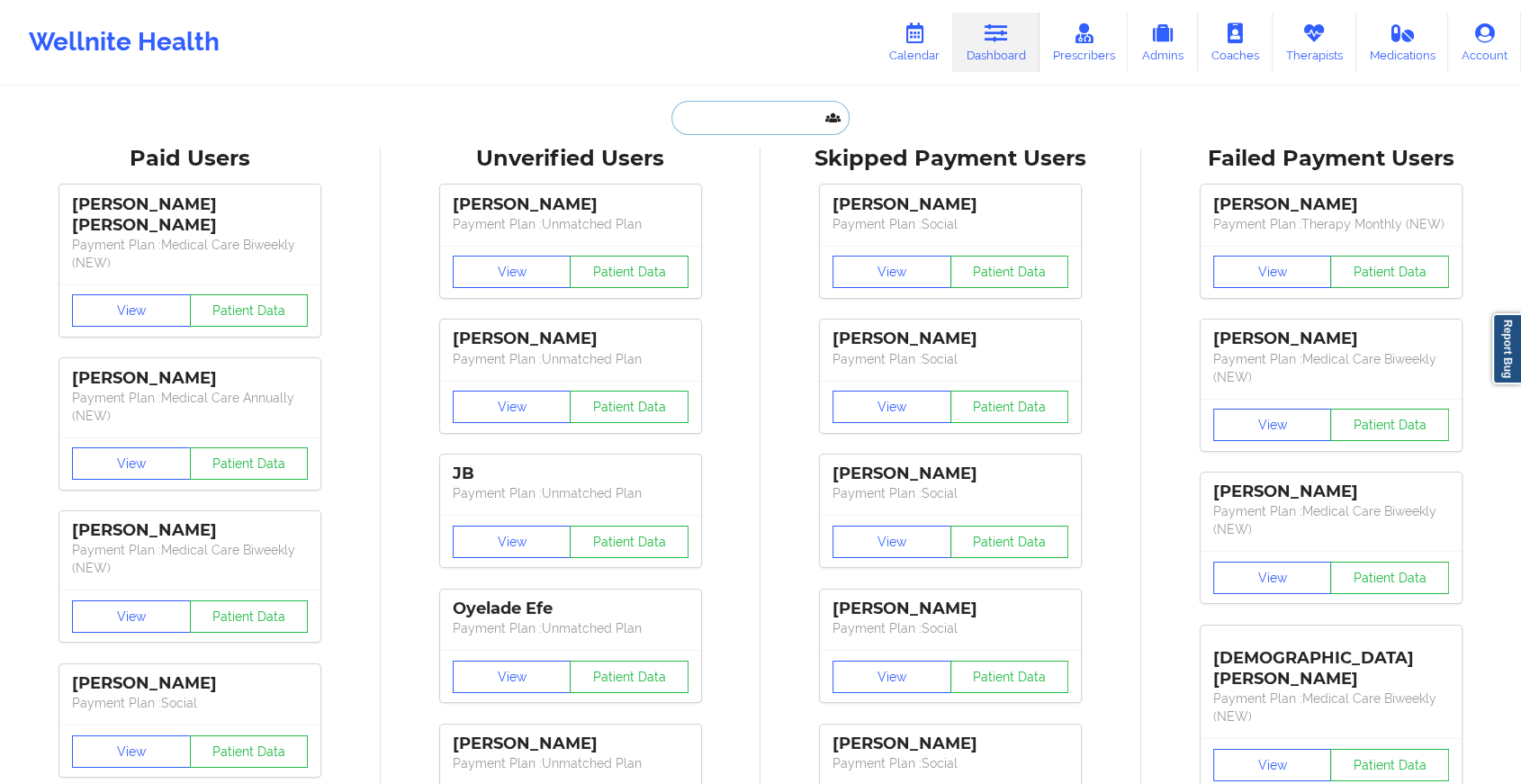
click at [801, 101] on input "text" at bounding box center [760, 117] width 179 height 34
paste input "[EMAIL_ADDRESS][DOMAIN_NAME]"
type input "[EMAIL_ADDRESS][DOMAIN_NAME]"
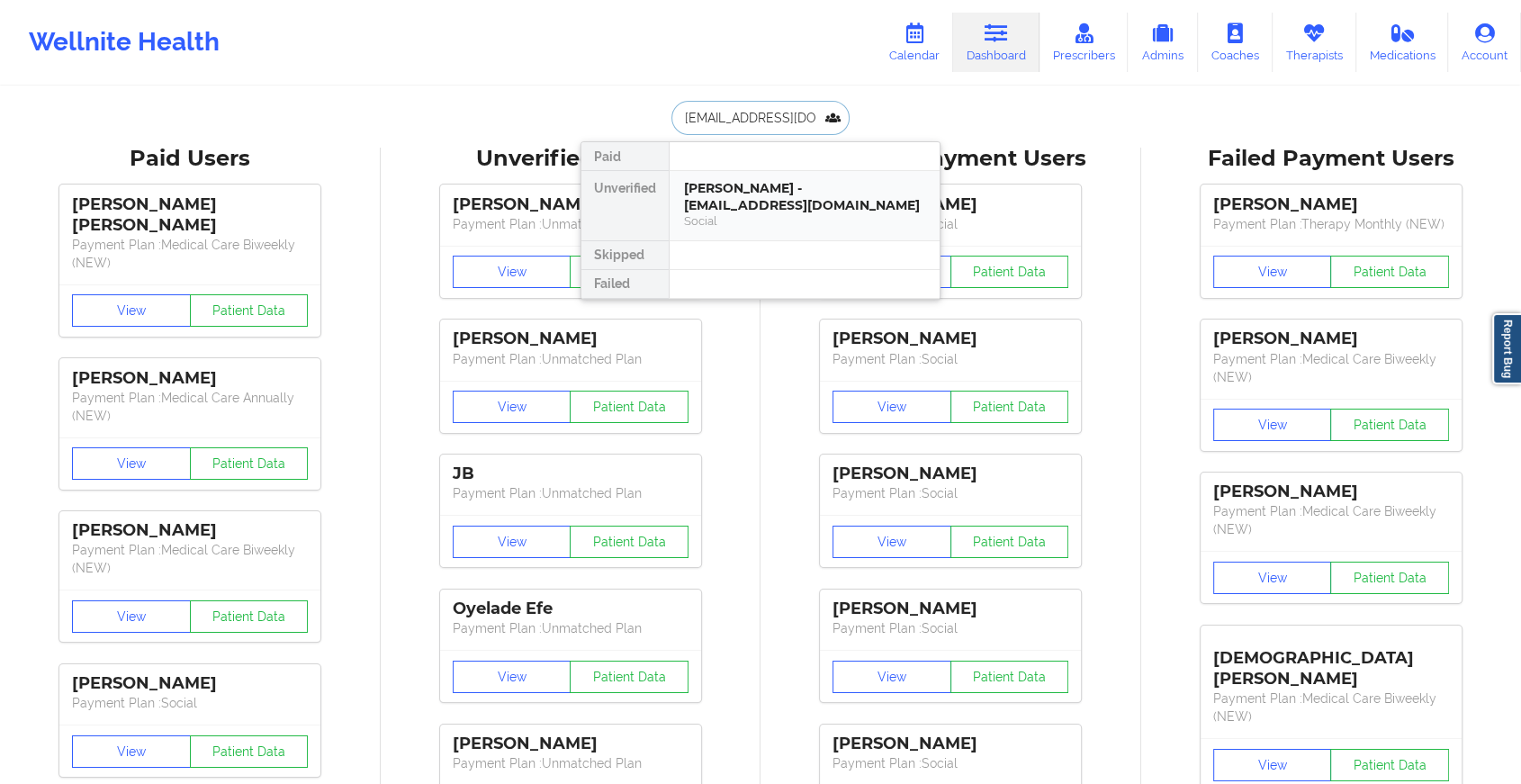
click at [742, 184] on div "[PERSON_NAME] - [EMAIL_ADDRESS][DOMAIN_NAME]" at bounding box center [805, 197] width 241 height 33
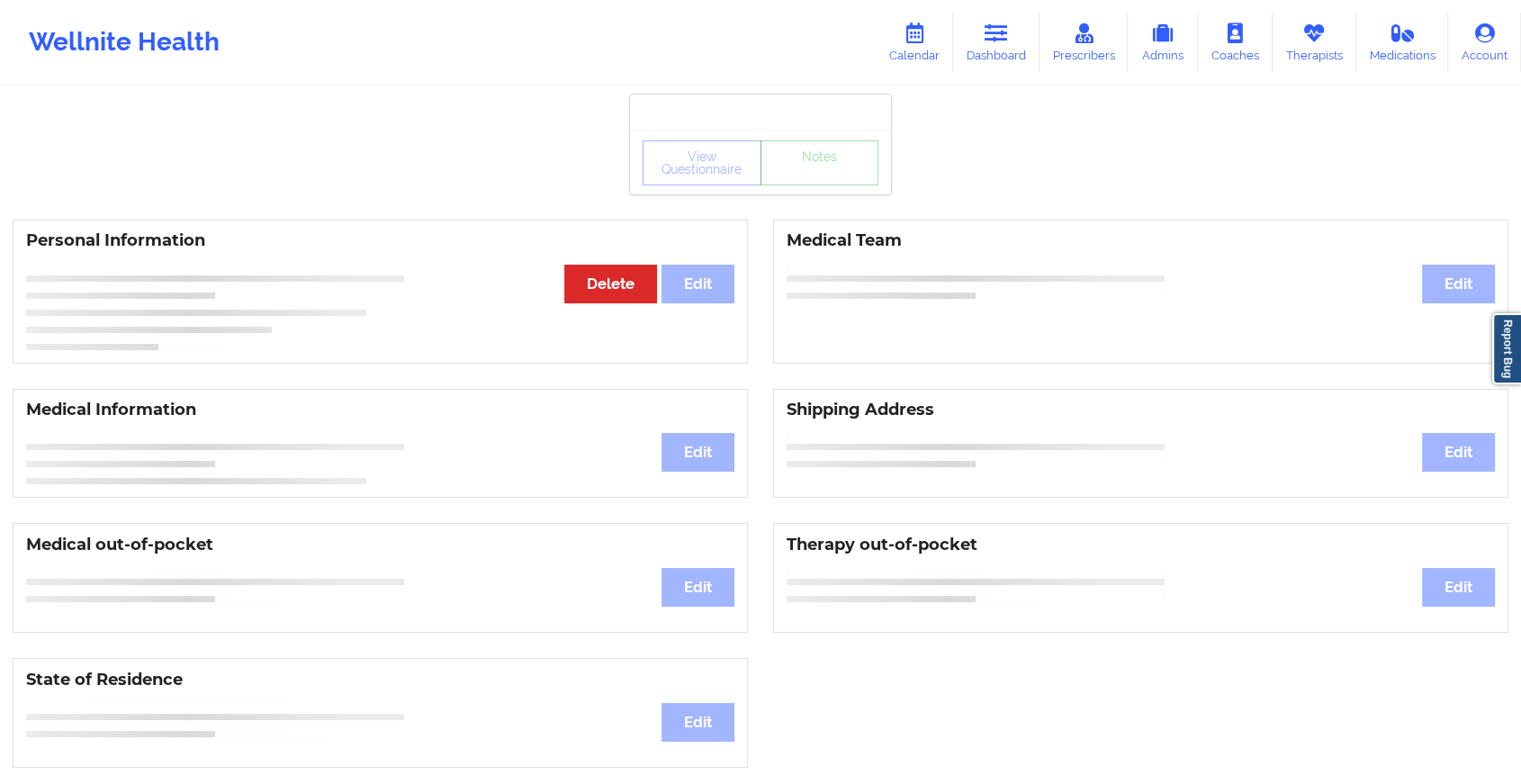
click at [802, 172] on div "View Questionnaire Notes" at bounding box center [760, 163] width 236 height 45
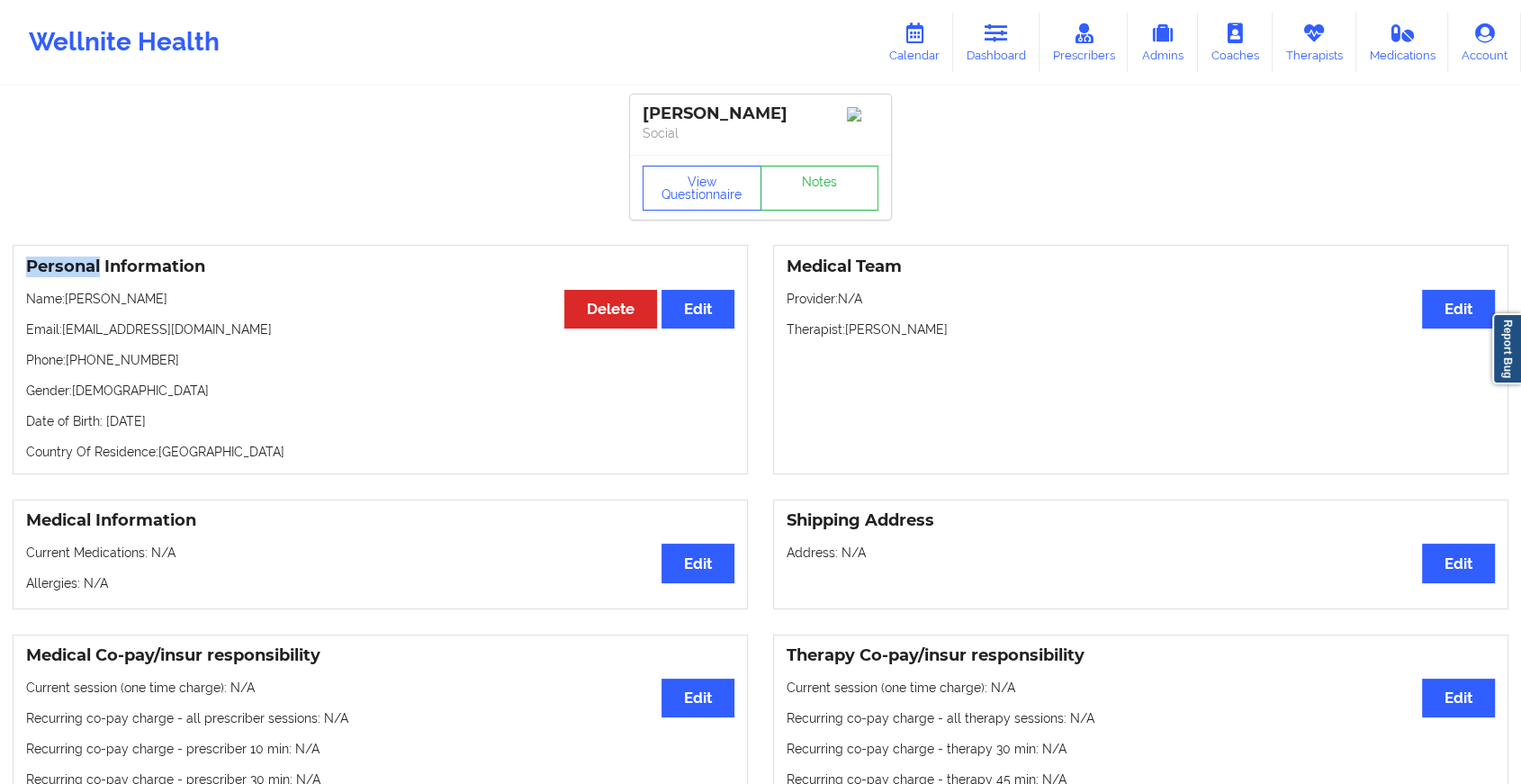
click at [802, 172] on div "View Questionnaire Notes" at bounding box center [760, 188] width 236 height 45
drag, startPoint x: 802, startPoint y: 172, endPoint x: 805, endPoint y: 195, distance: 23.2
click at [805, 195] on link "Notes" at bounding box center [819, 188] width 119 height 45
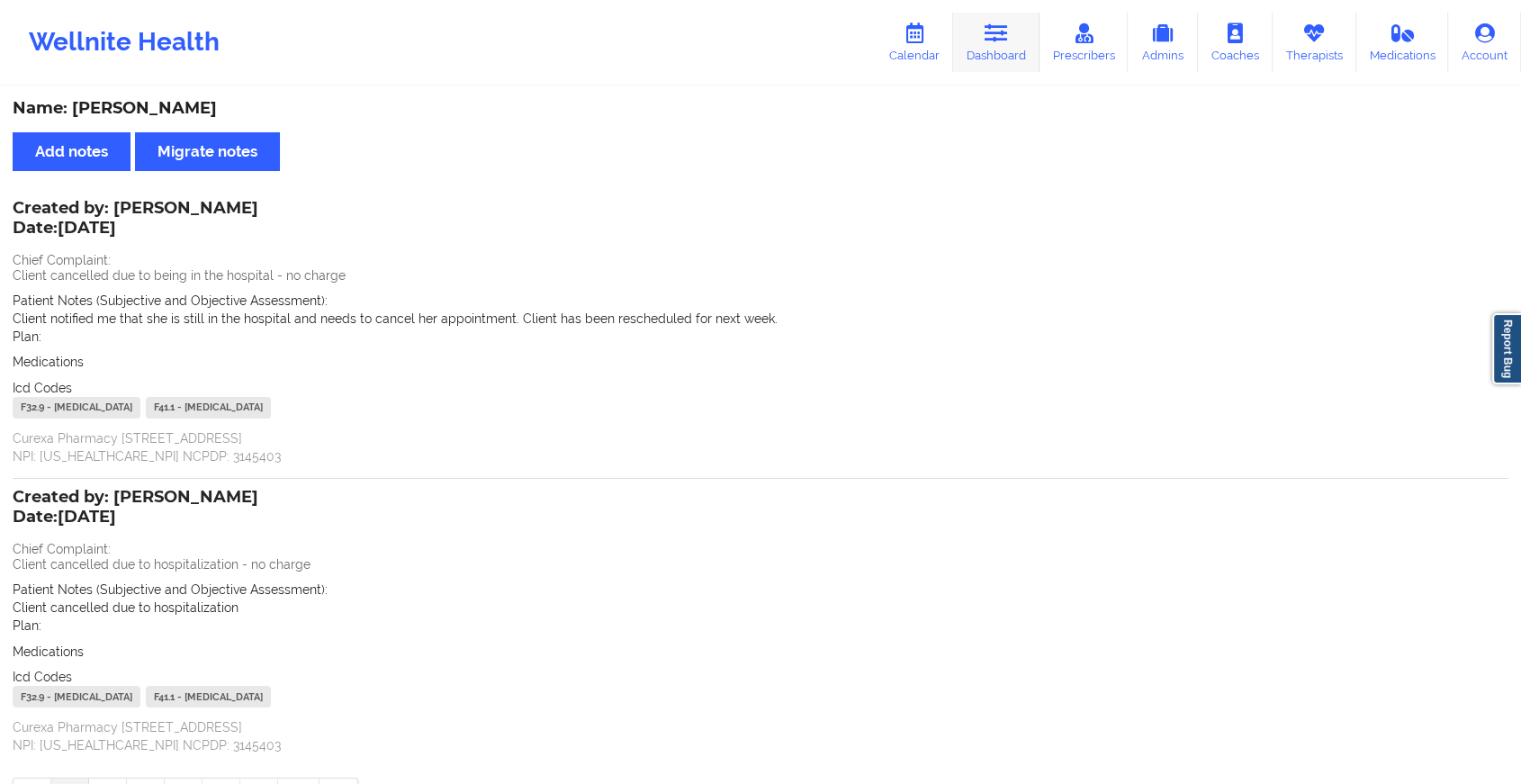
click at [1008, 31] on icon at bounding box center [996, 33] width 23 height 20
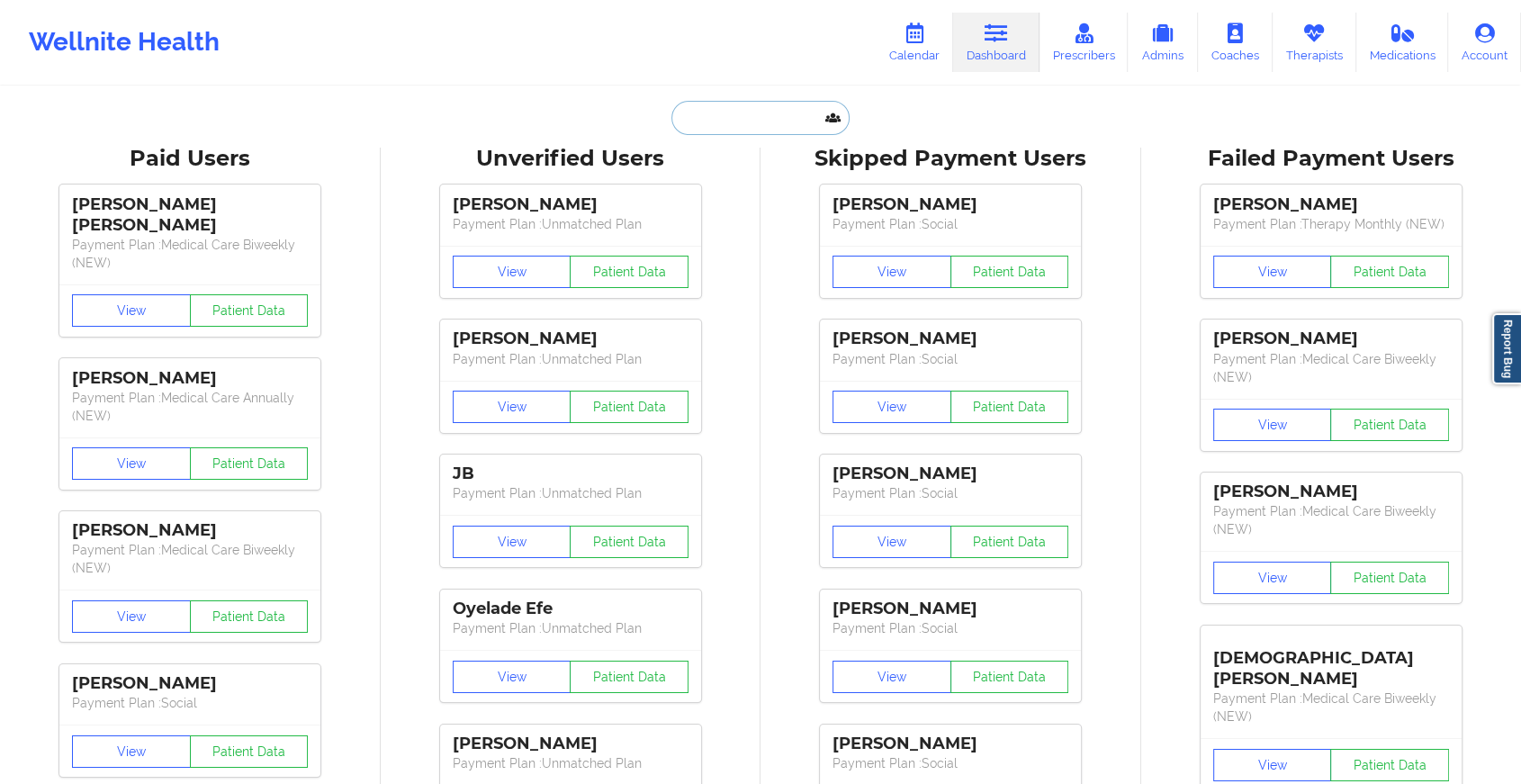
click at [785, 110] on input "text" at bounding box center [760, 117] width 179 height 34
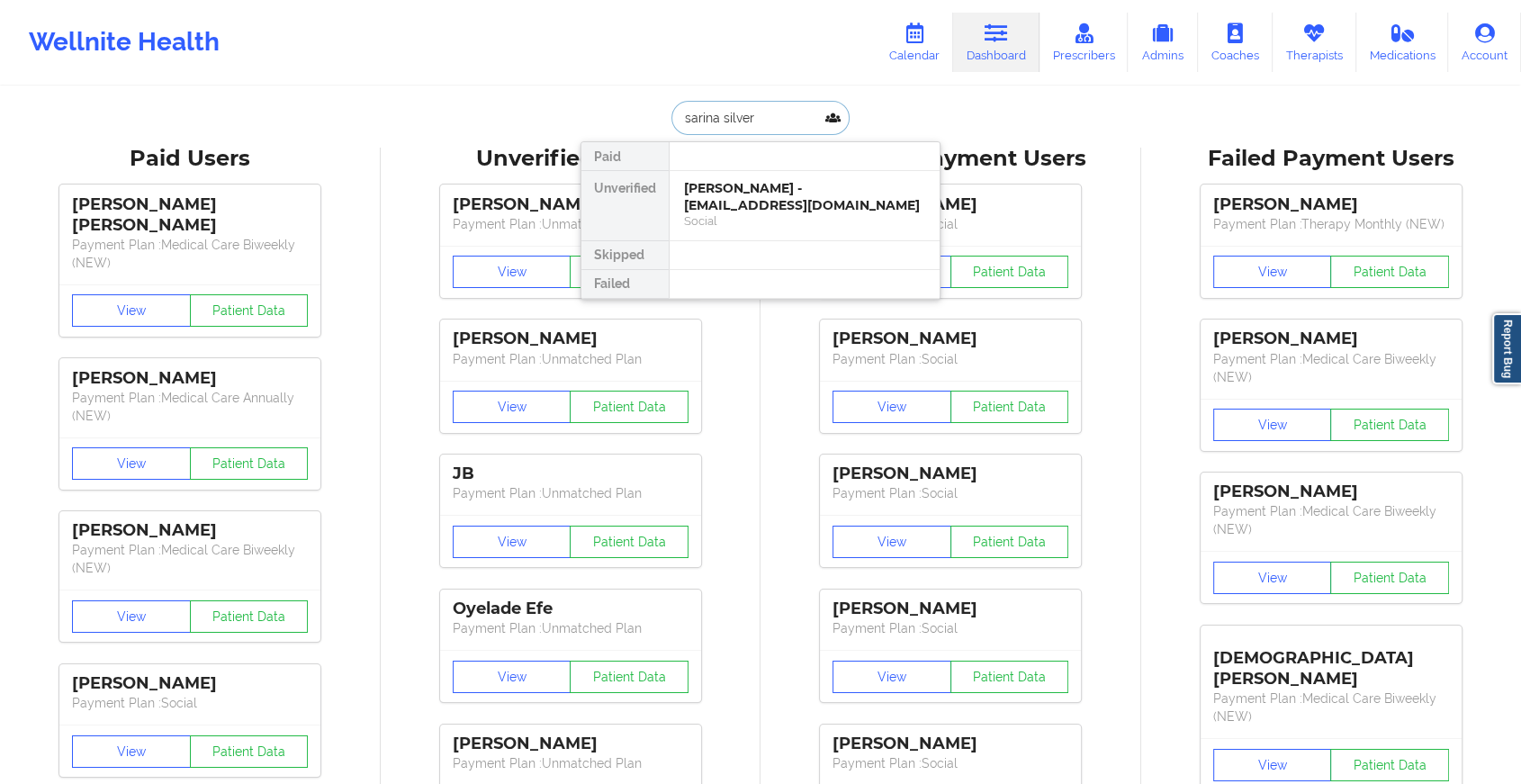
type input "[PERSON_NAME]"
click at [816, 199] on div "[PERSON_NAME] - [PERSON_NAME][EMAIL_ADDRESS][PERSON_NAME][DOMAIN_NAME]" at bounding box center [805, 205] width 241 height 51
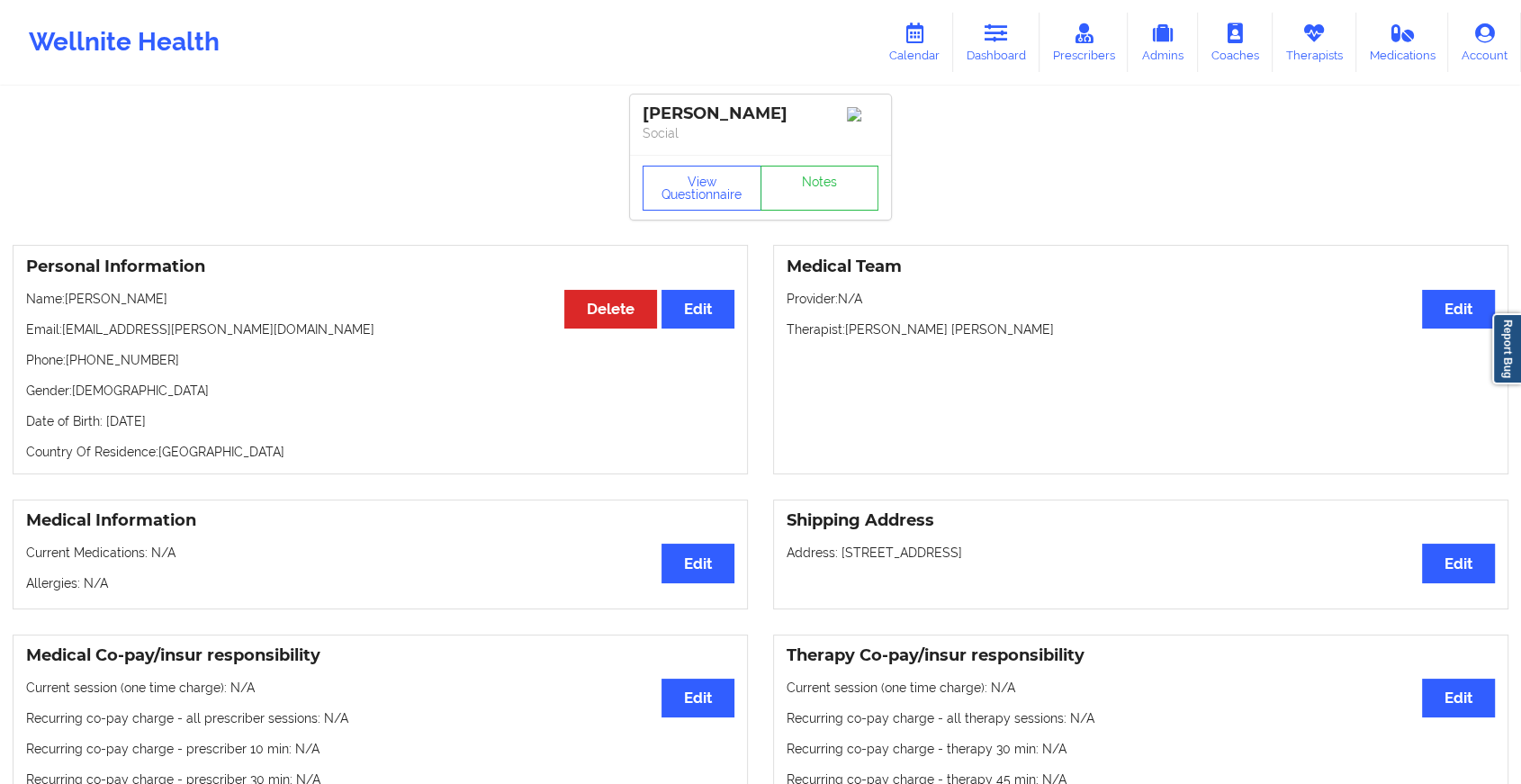
click at [841, 187] on div "View Questionnaire Notes" at bounding box center [760, 187] width 261 height 64
click at [841, 187] on link "Notes" at bounding box center [819, 188] width 119 height 45
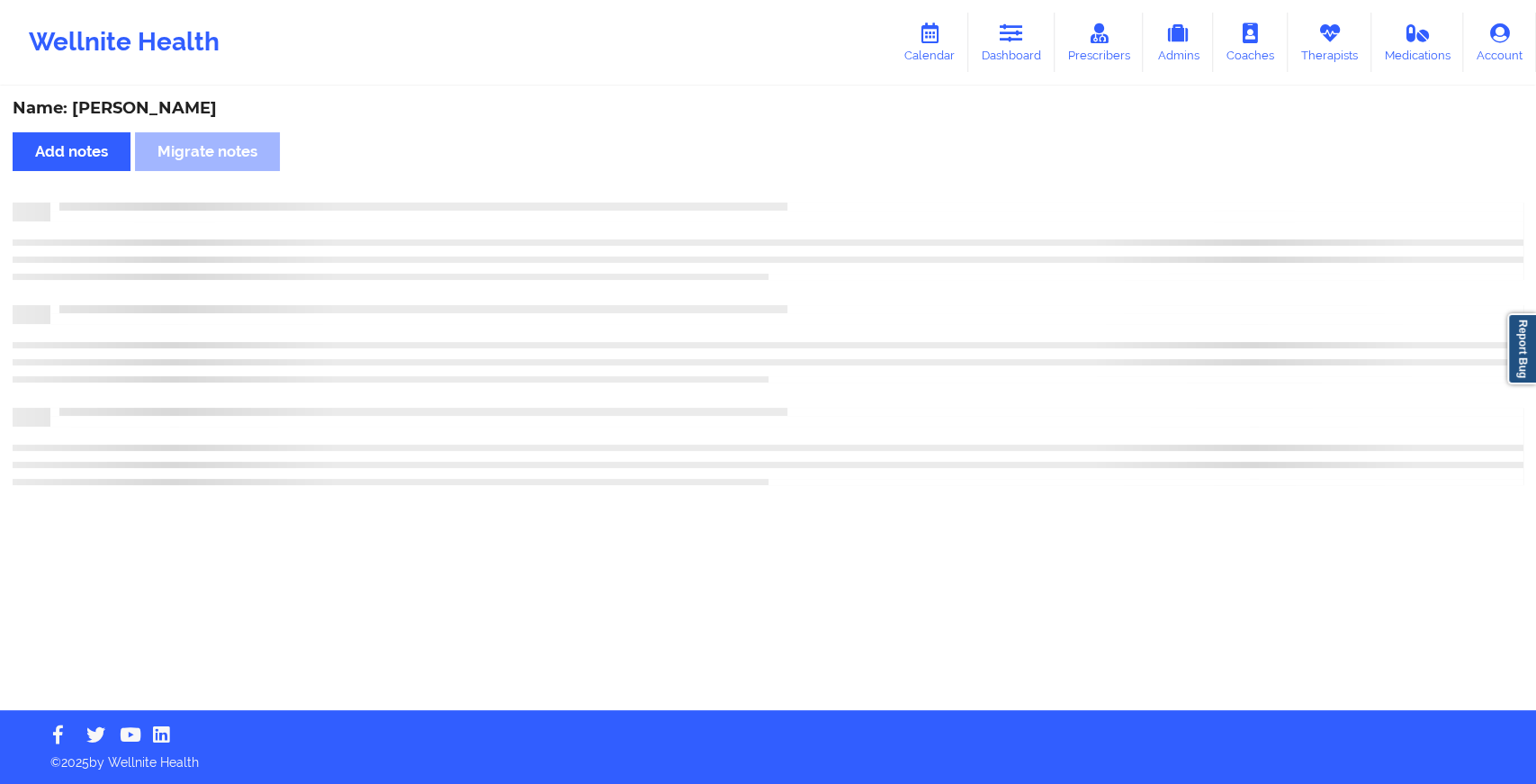
click at [840, 187] on div "Name: [PERSON_NAME] Add notes Migrate notes" at bounding box center [768, 399] width 1536 height 622
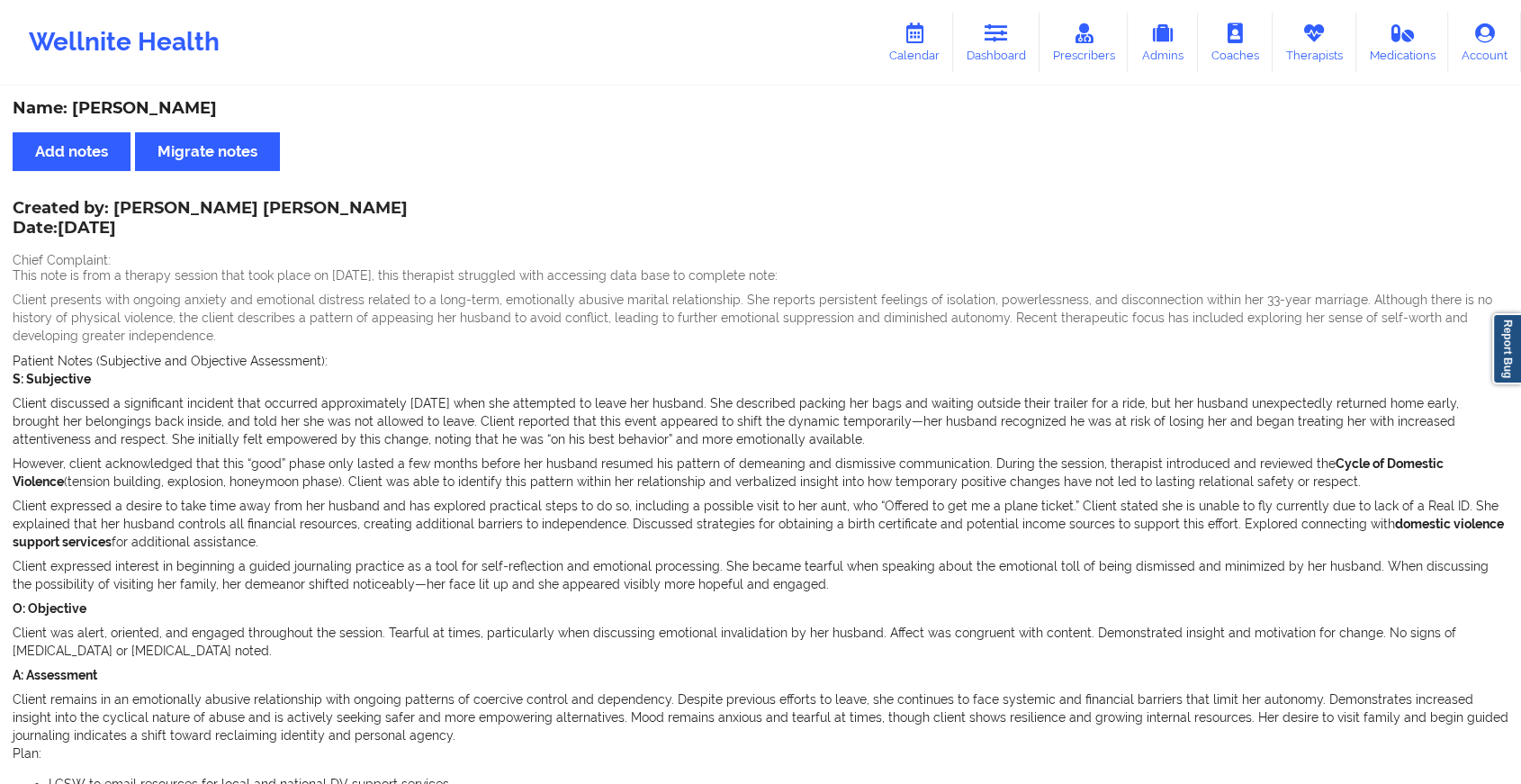
scroll to position [1232, 0]
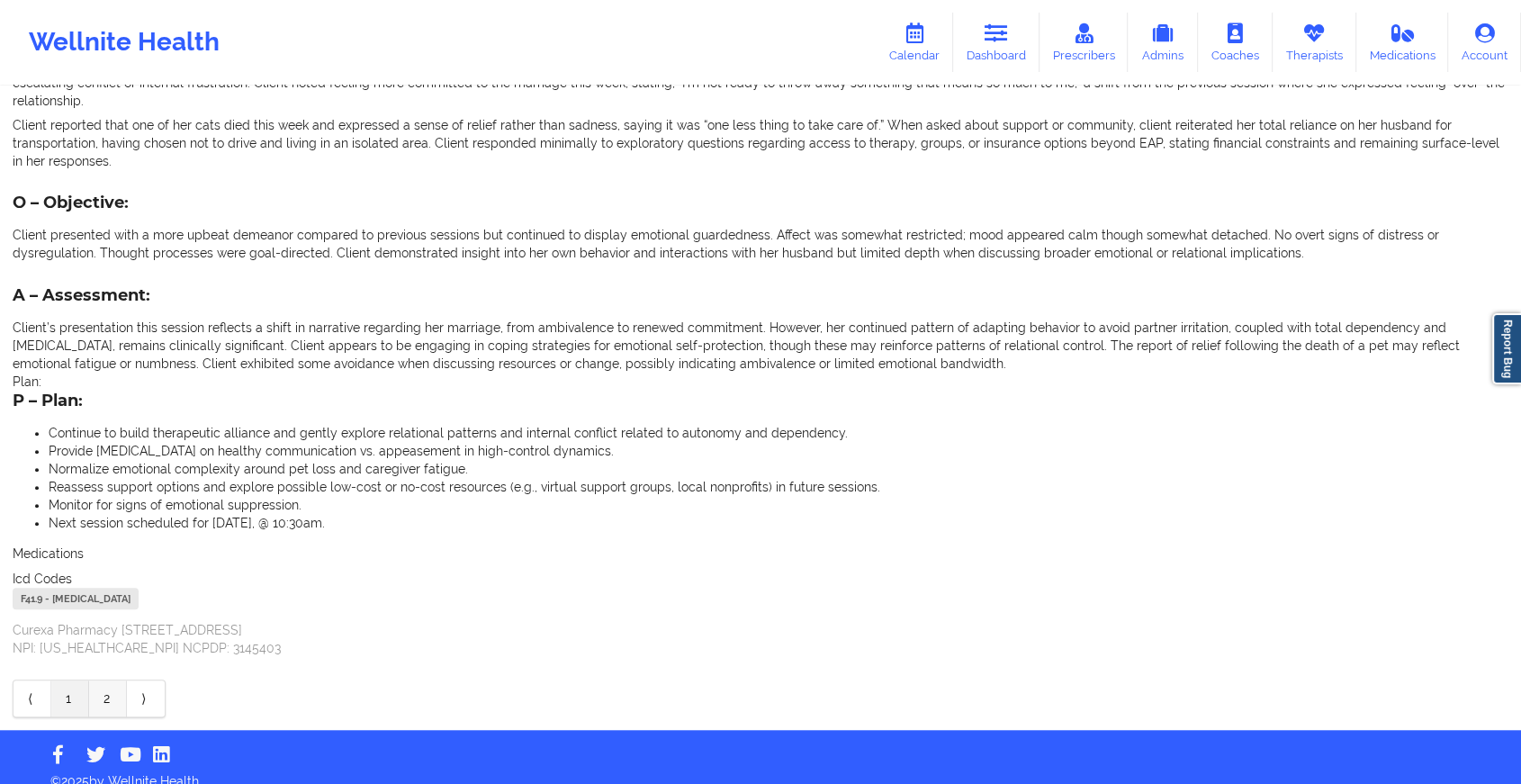
click at [109, 696] on link "2" at bounding box center [108, 698] width 38 height 36
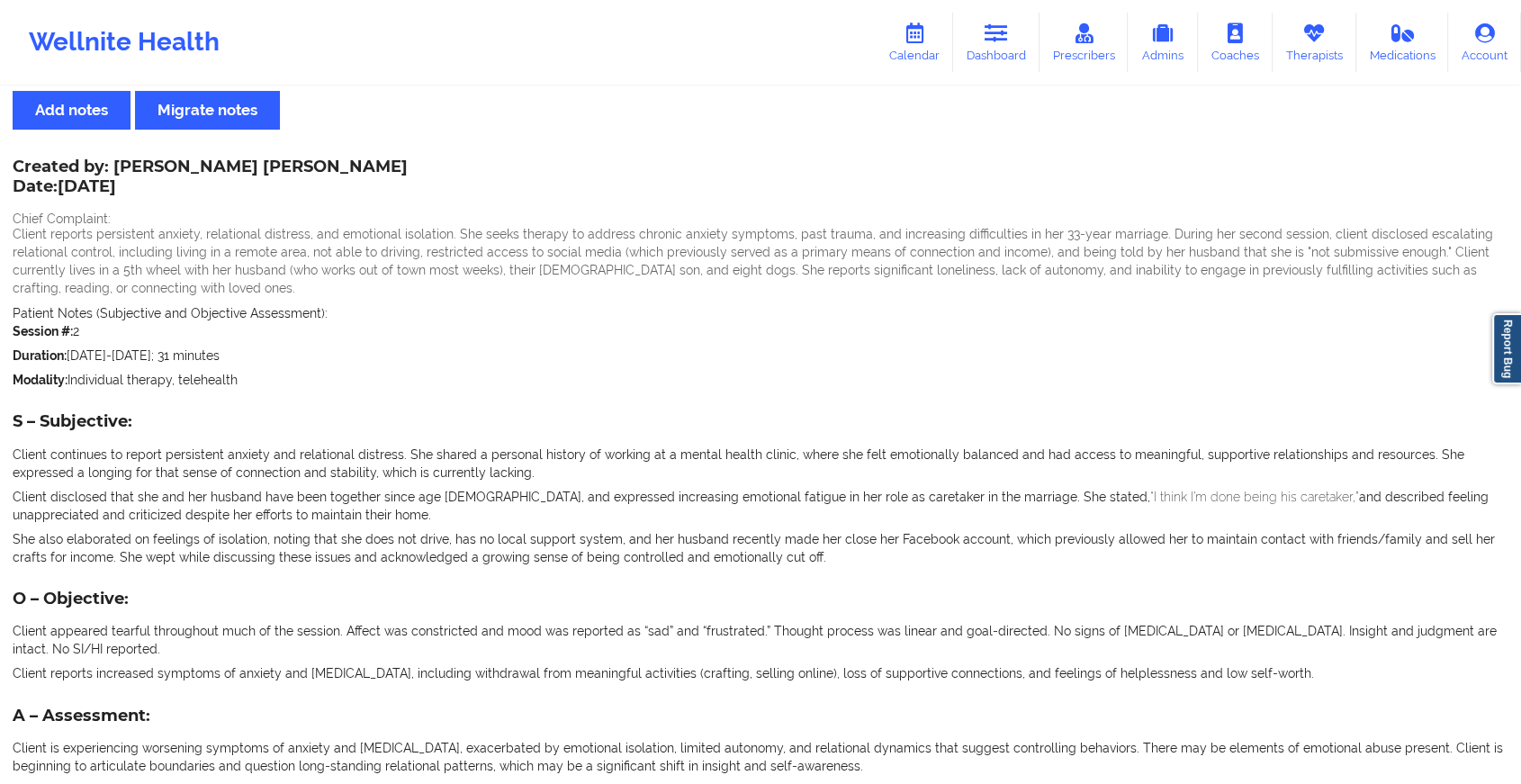
scroll to position [30, 0]
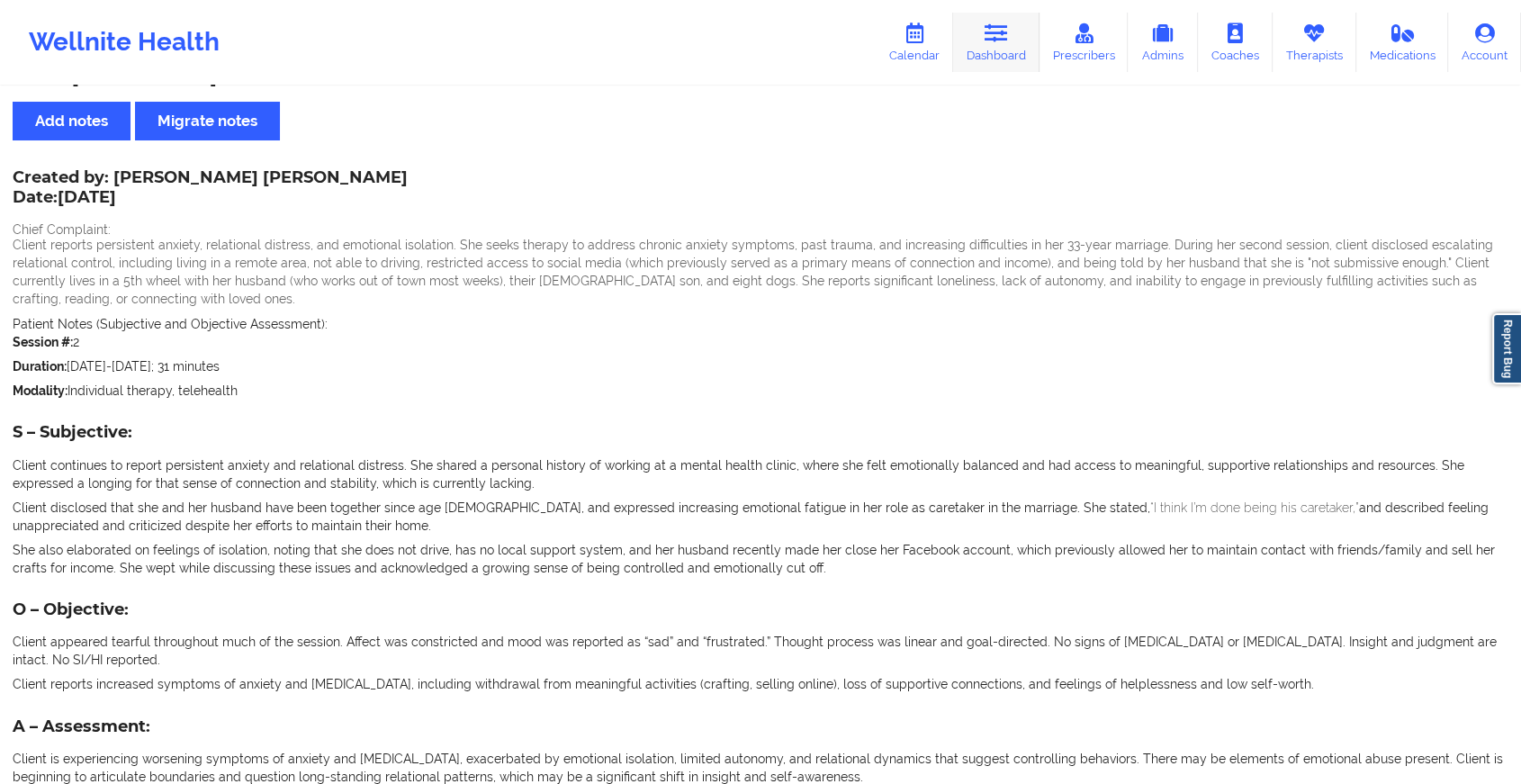
click at [986, 16] on link "Dashboard" at bounding box center [996, 42] width 87 height 60
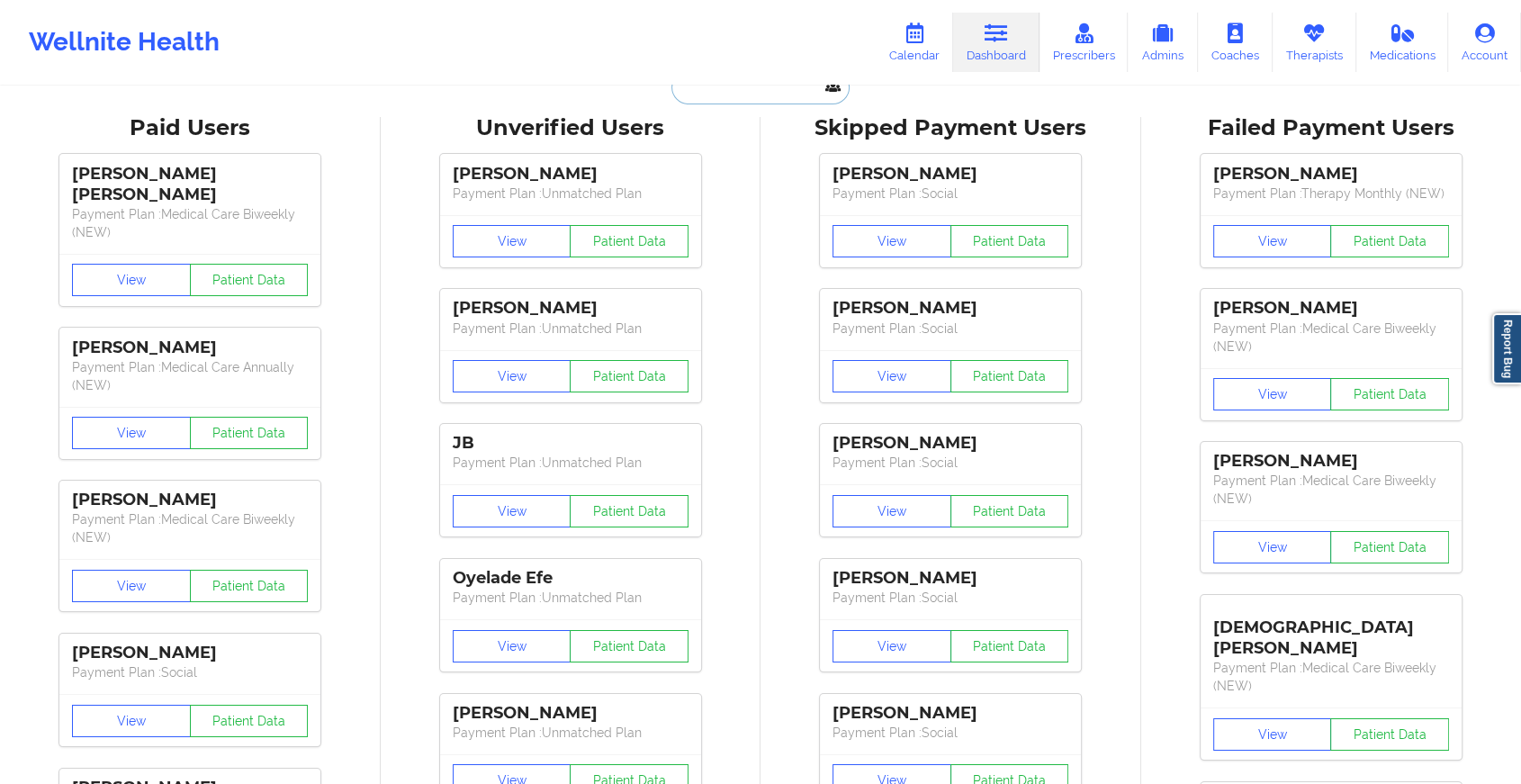
click at [760, 96] on input "text" at bounding box center [760, 86] width 179 height 34
paste input "[EMAIL_ADDRESS][DOMAIN_NAME]"
type input "[EMAIL_ADDRESS][DOMAIN_NAME]"
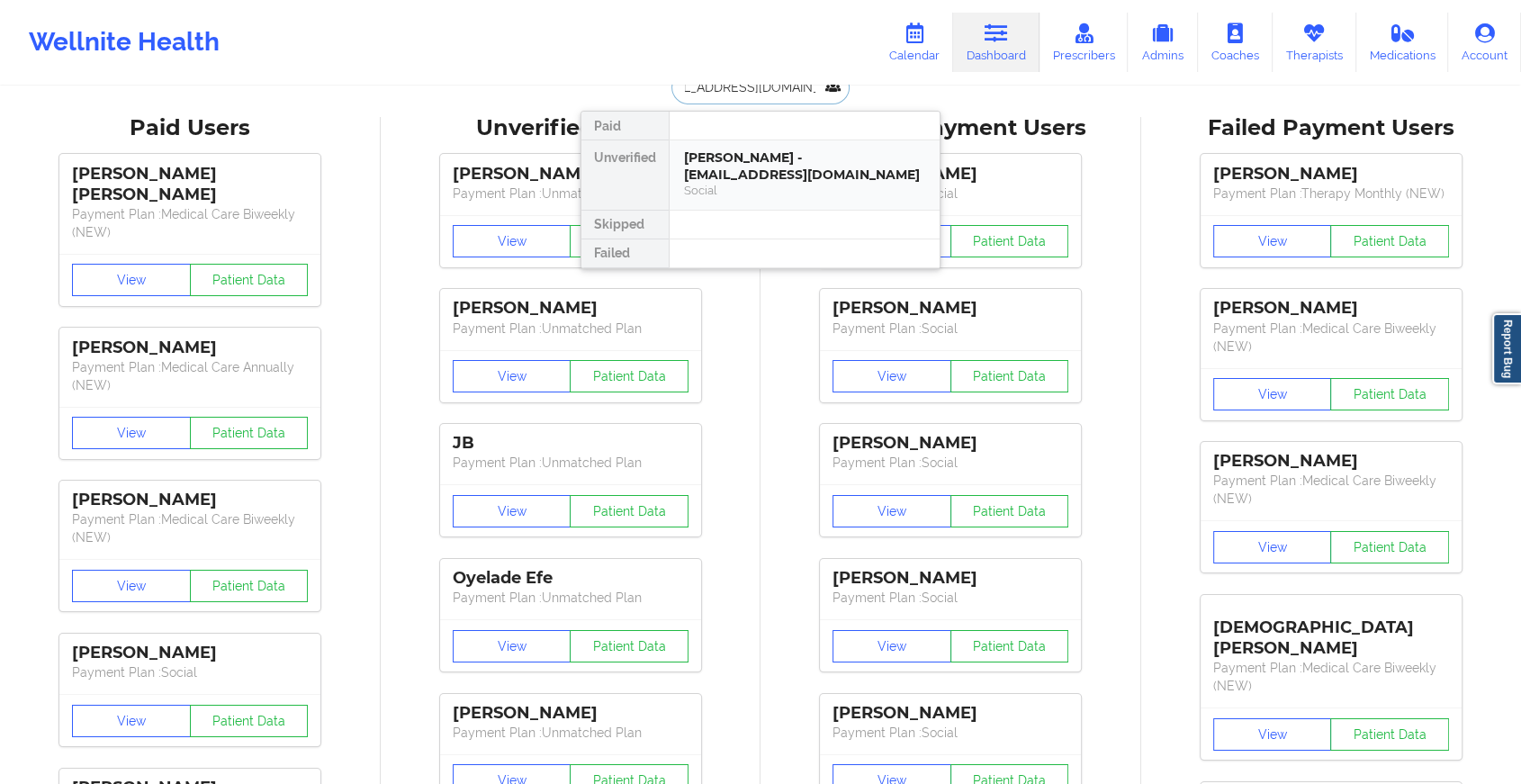
click at [807, 170] on div "[PERSON_NAME] - [EMAIL_ADDRESS][DOMAIN_NAME]" at bounding box center [805, 166] width 241 height 33
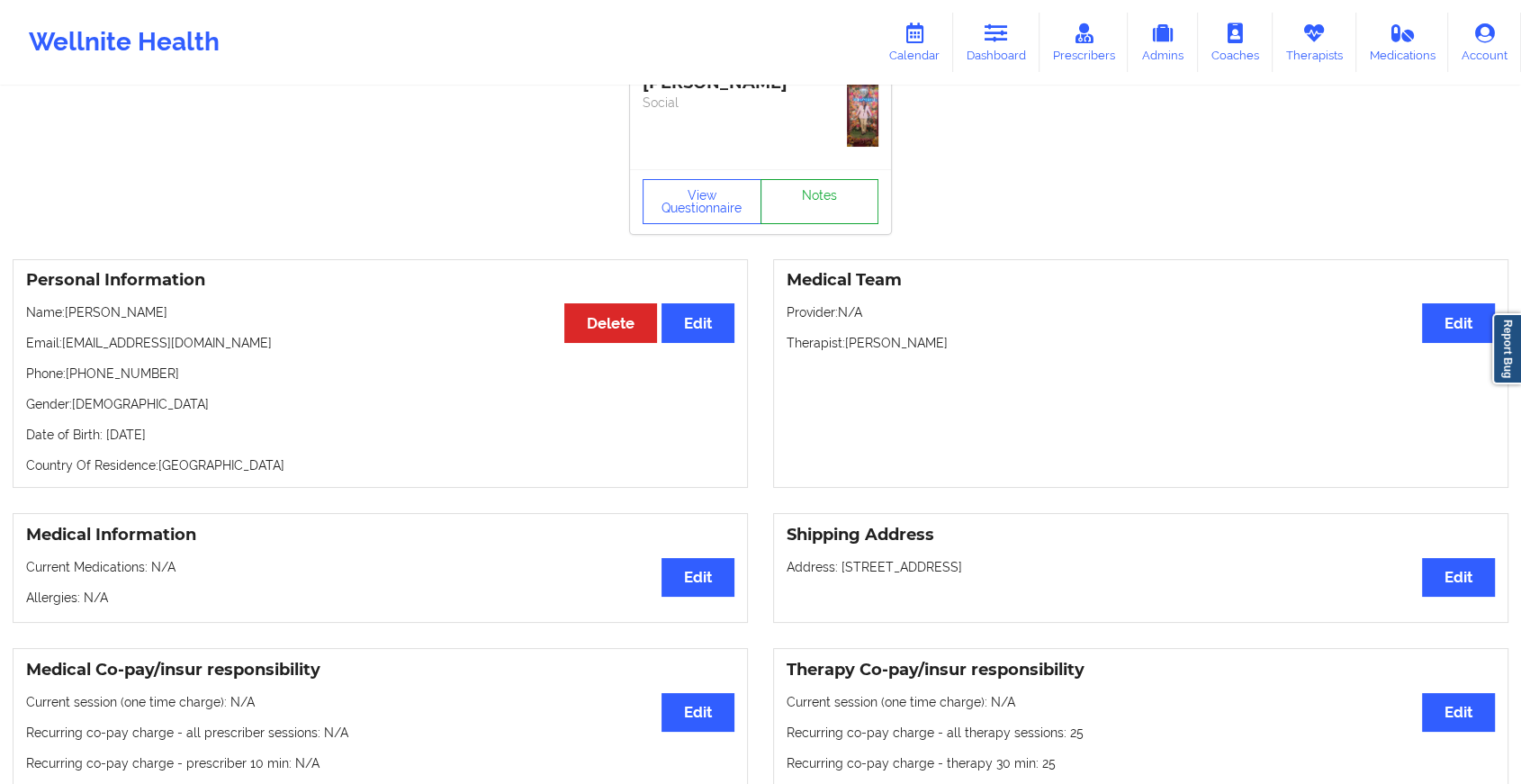
click at [821, 179] on link "Notes" at bounding box center [819, 202] width 119 height 45
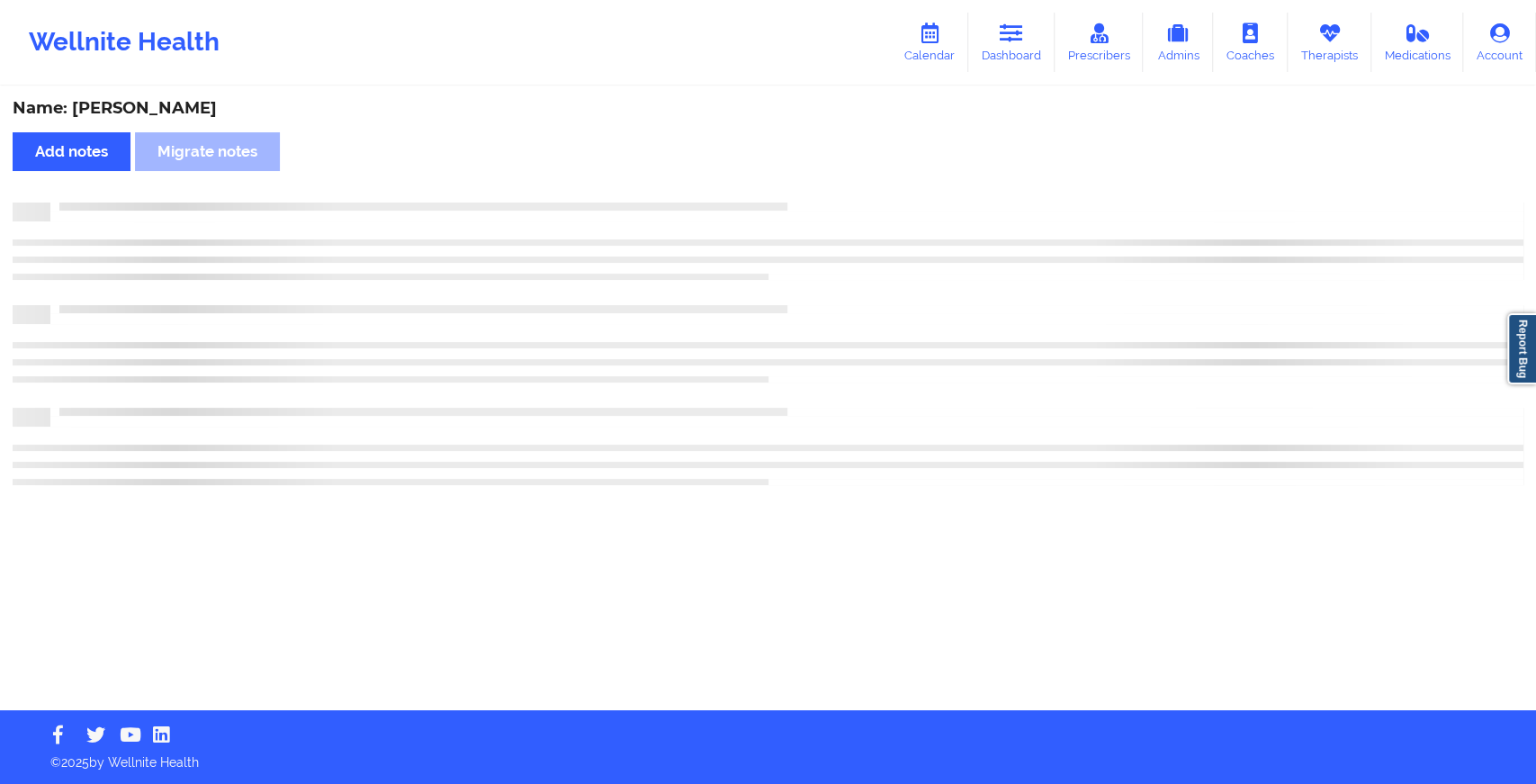
click at [821, 136] on div "Name: [PERSON_NAME] Add notes Migrate notes" at bounding box center [768, 399] width 1536 height 622
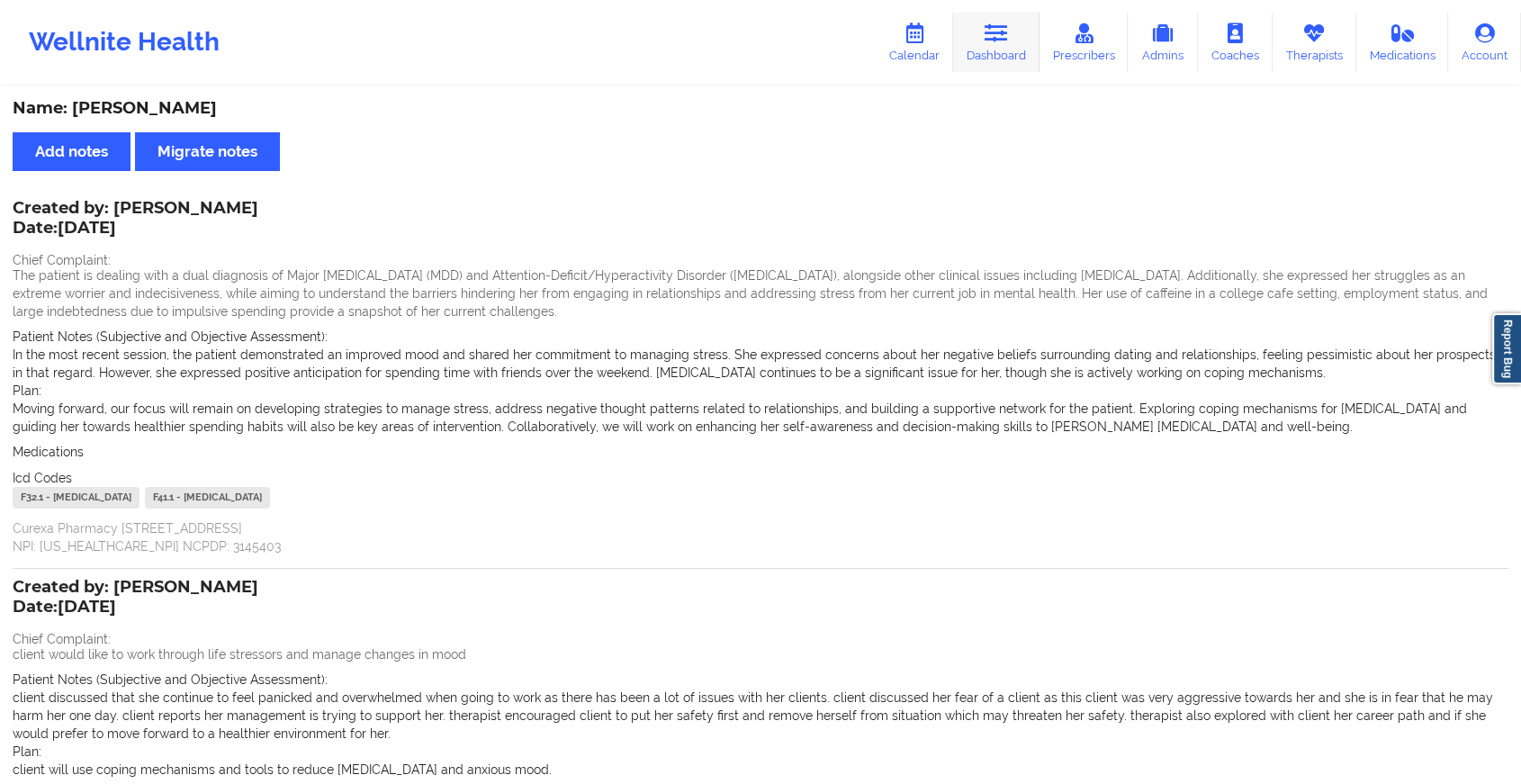
click at [1001, 61] on link "Dashboard" at bounding box center [996, 42] width 87 height 60
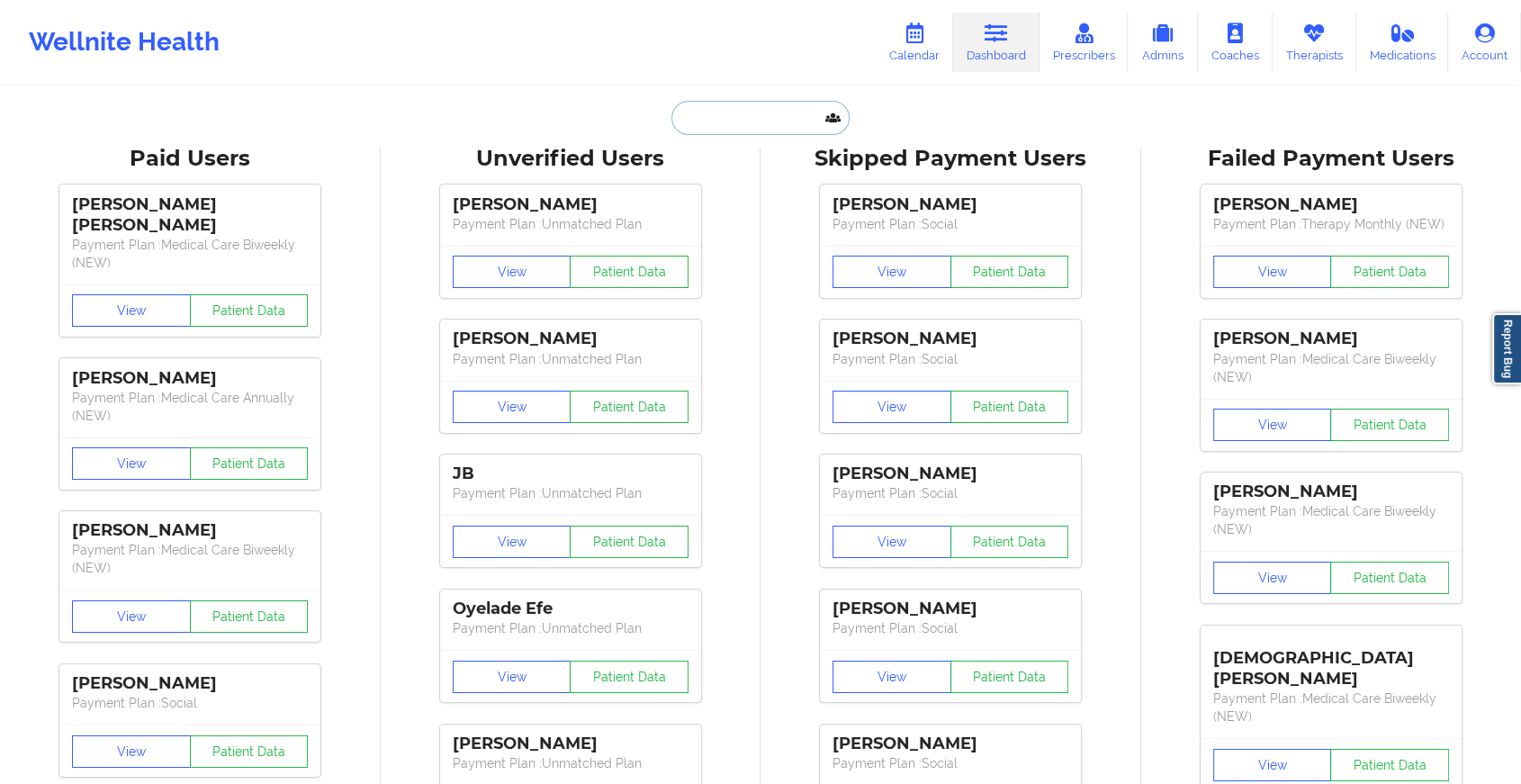
click at [820, 117] on input "text" at bounding box center [760, 117] width 179 height 34
paste input "[EMAIL_ADDRESS][DOMAIN_NAME]"
type input "[EMAIL_ADDRESS][DOMAIN_NAME]"
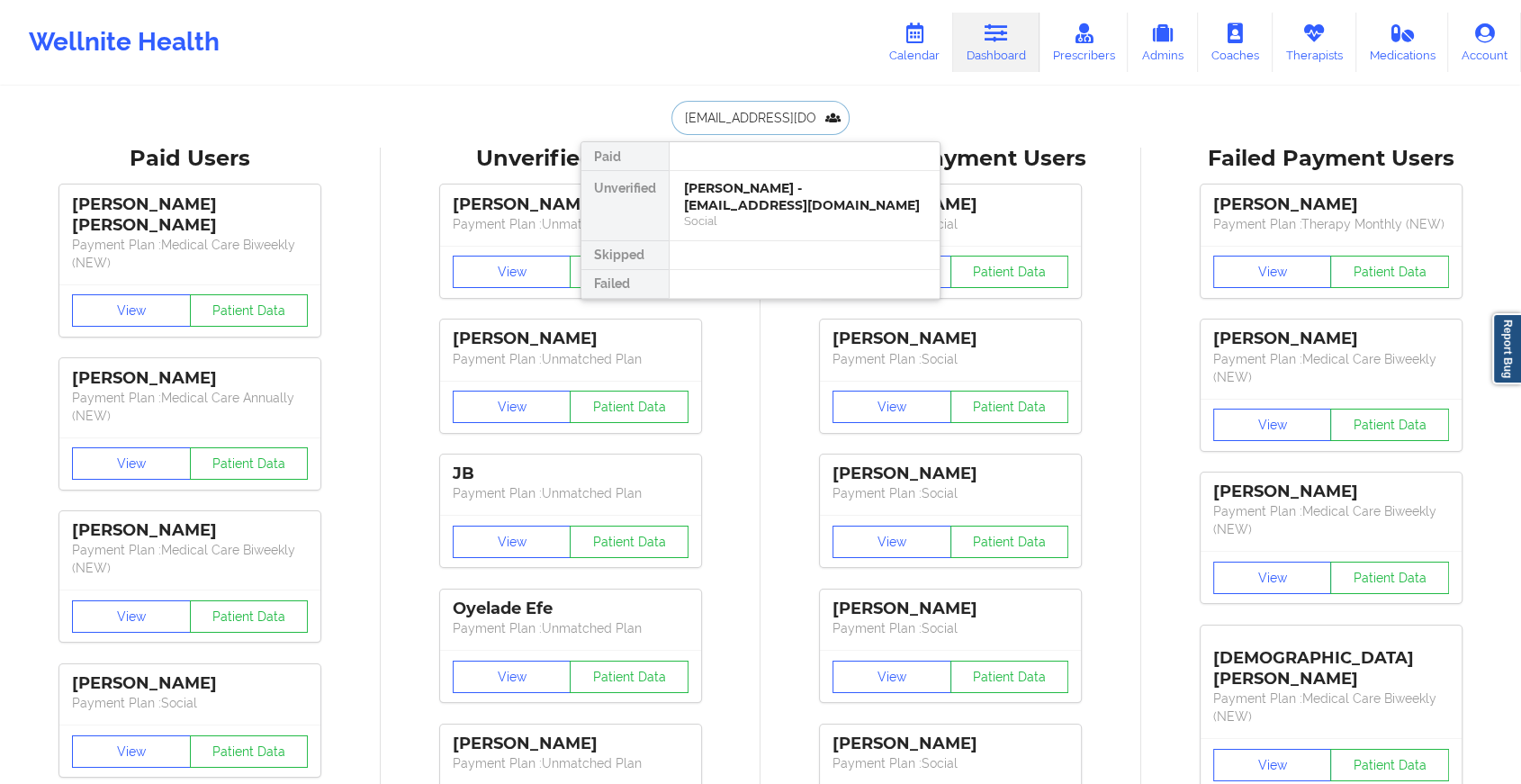
scroll to position [0, 7]
click at [807, 203] on div "[PERSON_NAME] - [EMAIL_ADDRESS][DOMAIN_NAME]" at bounding box center [805, 197] width 241 height 33
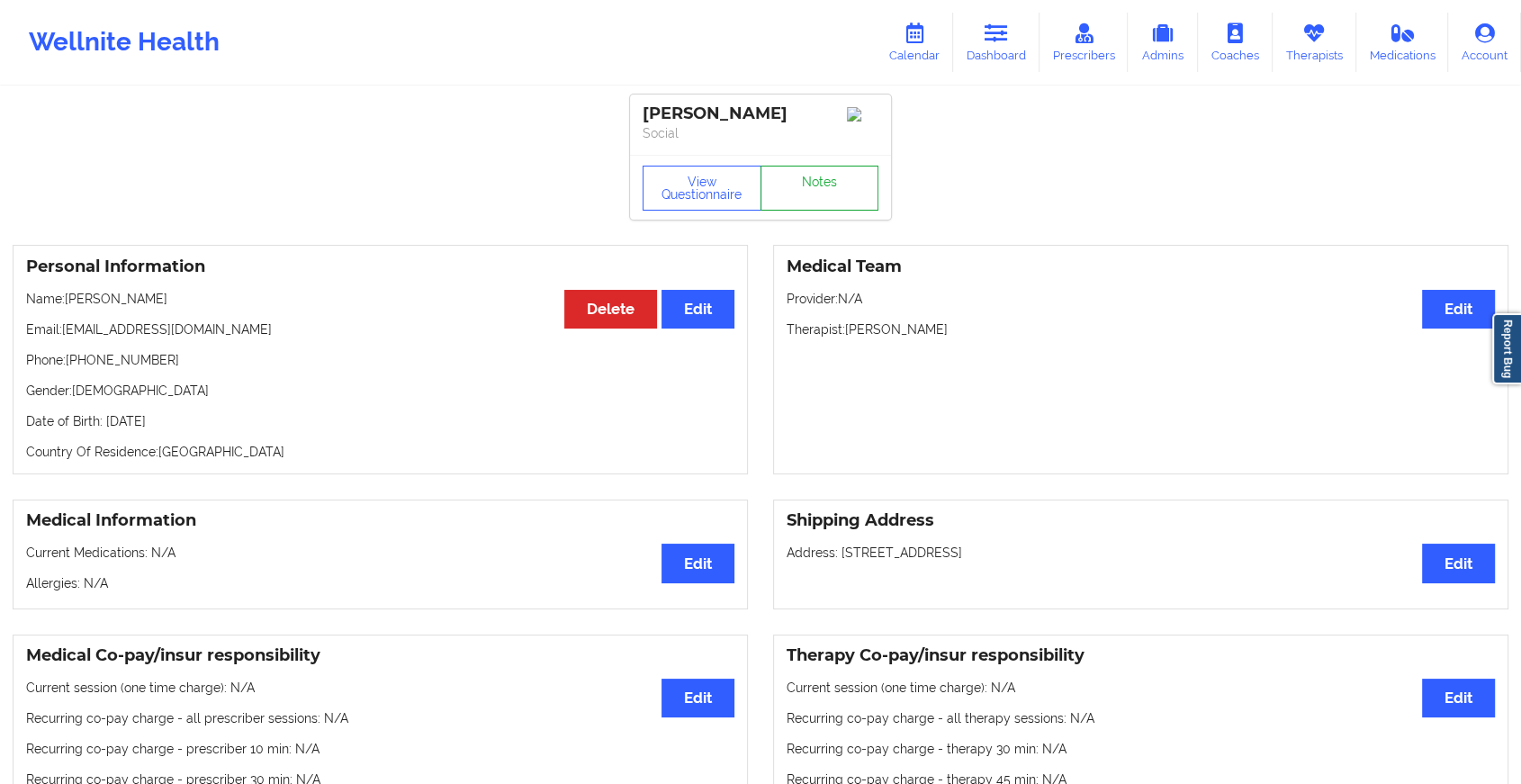
click at [827, 180] on link "Notes" at bounding box center [819, 188] width 119 height 45
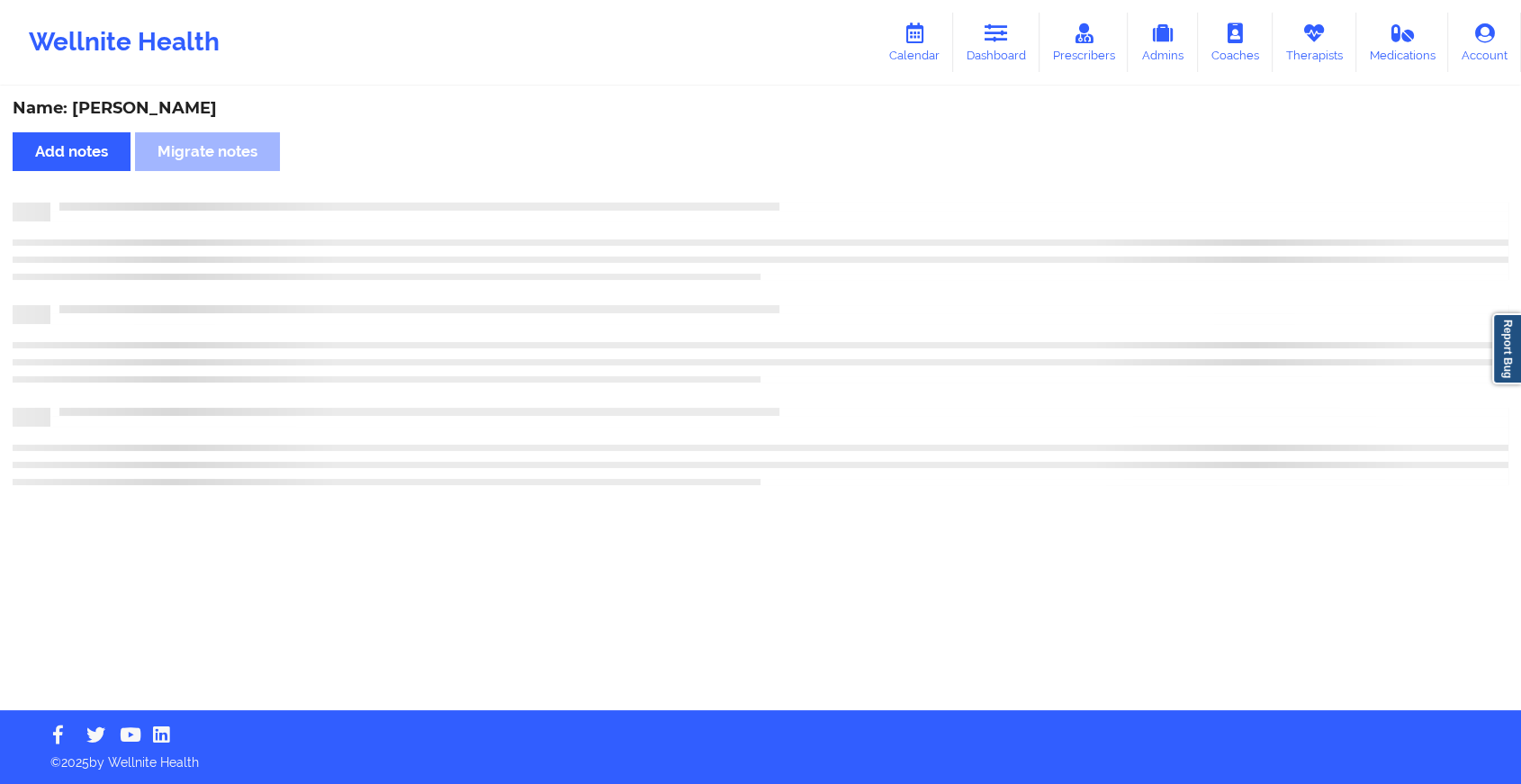
click at [827, 180] on div "Name: [PERSON_NAME] Add notes Migrate notes" at bounding box center [760, 399] width 1521 height 622
click at [827, 180] on div "Name: [PERSON_NAME] Add notes Migrate notes" at bounding box center [768, 399] width 1537 height 622
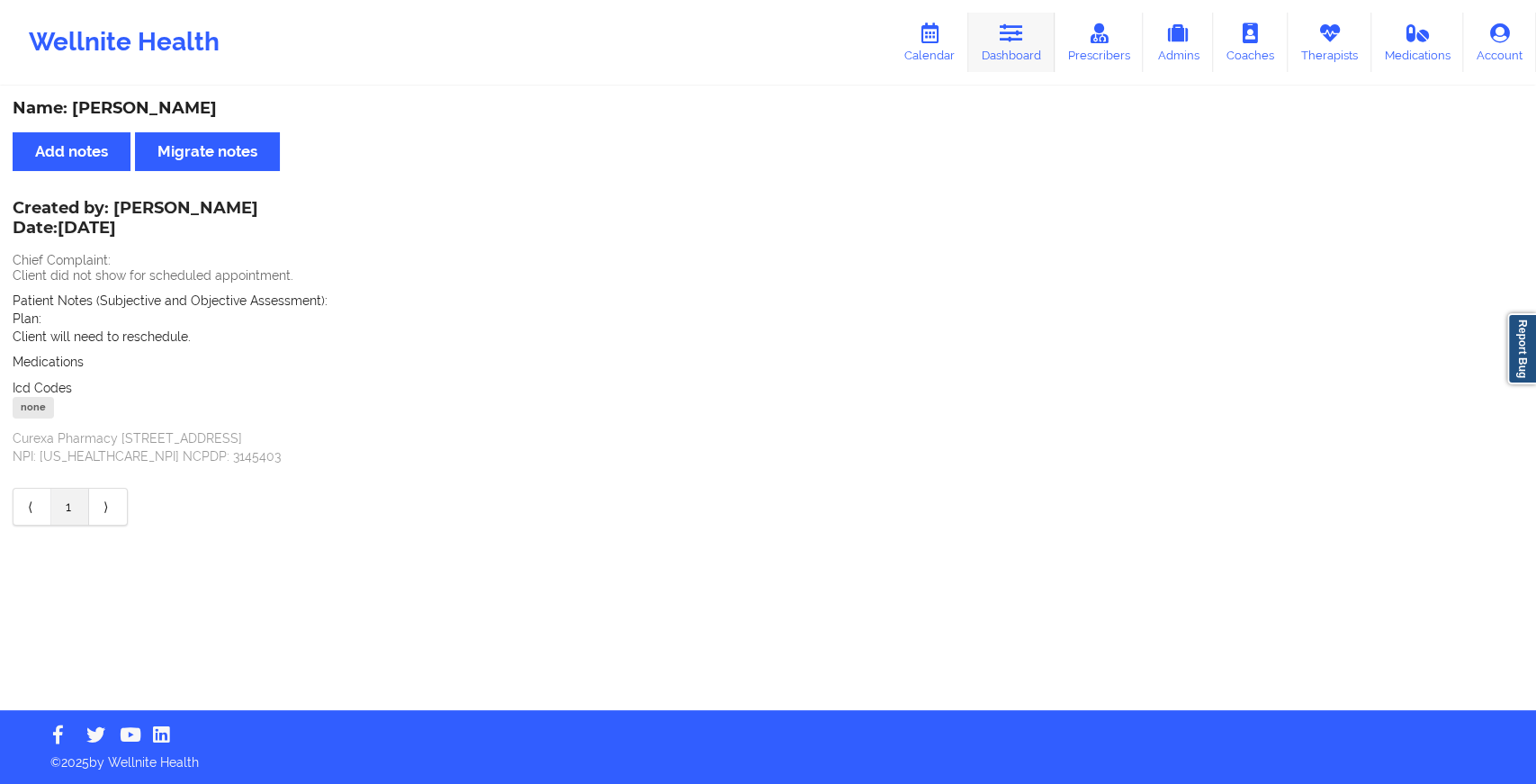
click at [1016, 49] on link "Dashboard" at bounding box center [1011, 42] width 87 height 60
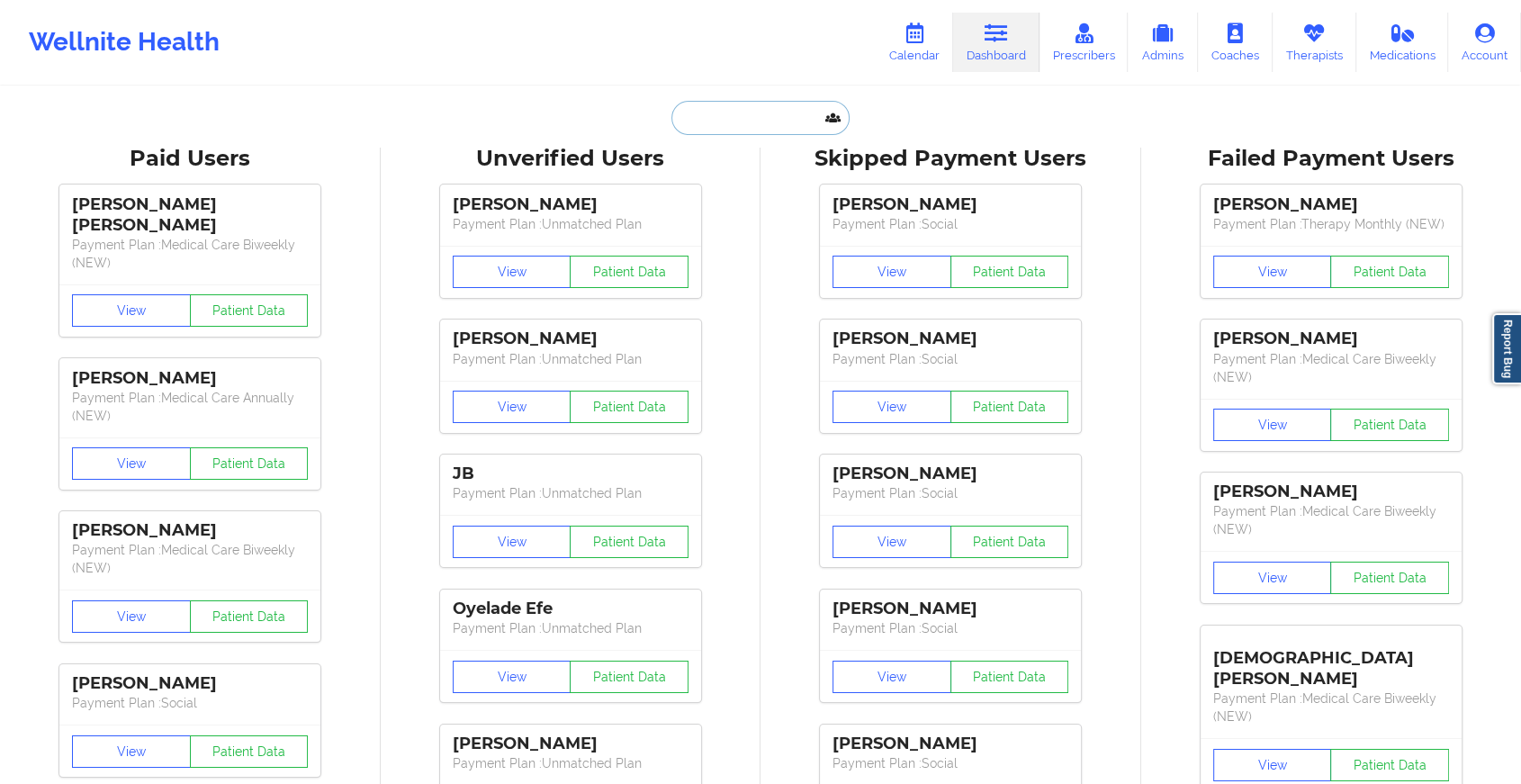
click at [806, 109] on input "text" at bounding box center [760, 117] width 179 height 34
paste input "[EMAIL_ADDRESS][DOMAIN_NAME]"
type input "[EMAIL_ADDRESS][DOMAIN_NAME]"
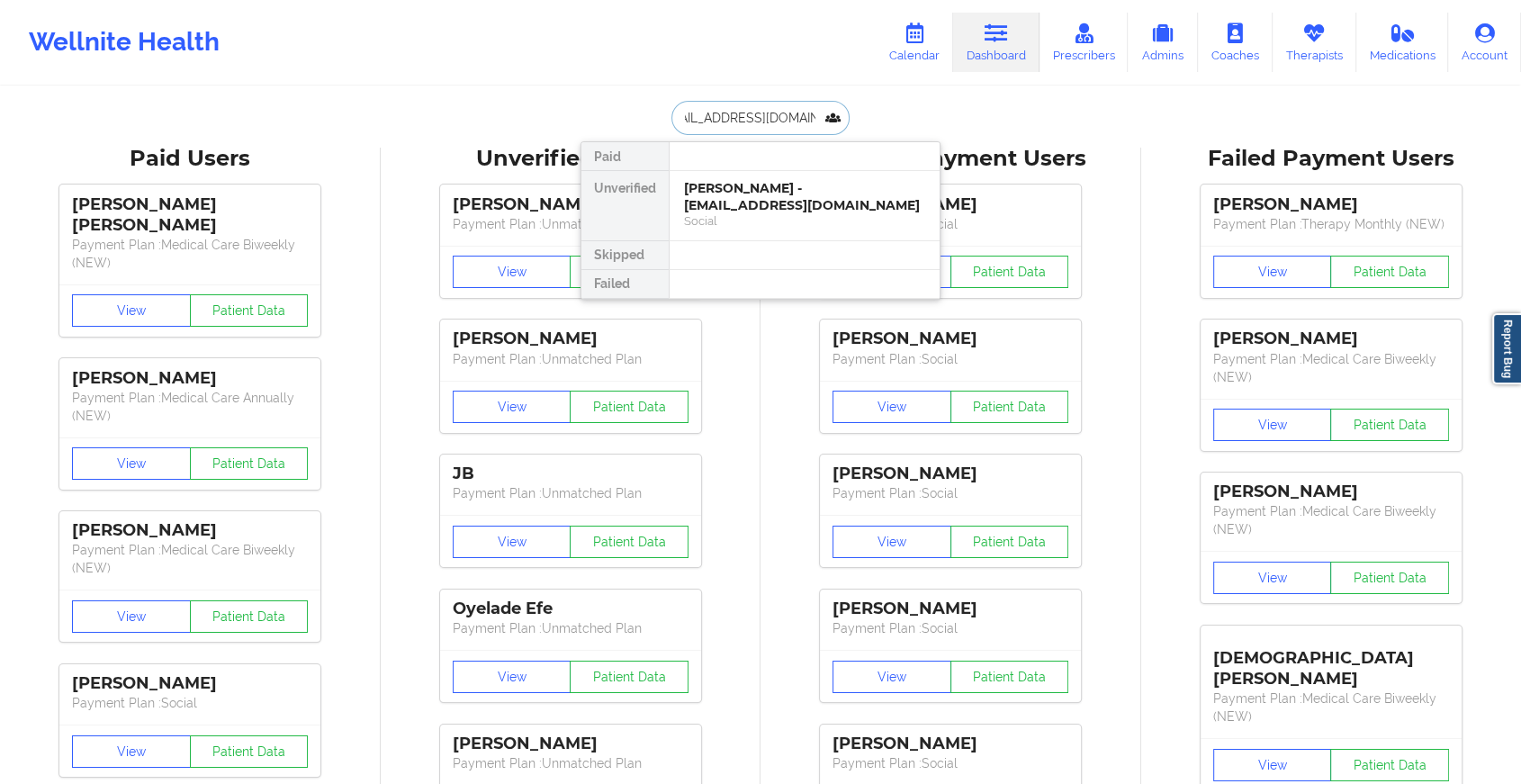
click at [828, 200] on div "[PERSON_NAME] - [EMAIL_ADDRESS][DOMAIN_NAME]" at bounding box center [805, 197] width 241 height 33
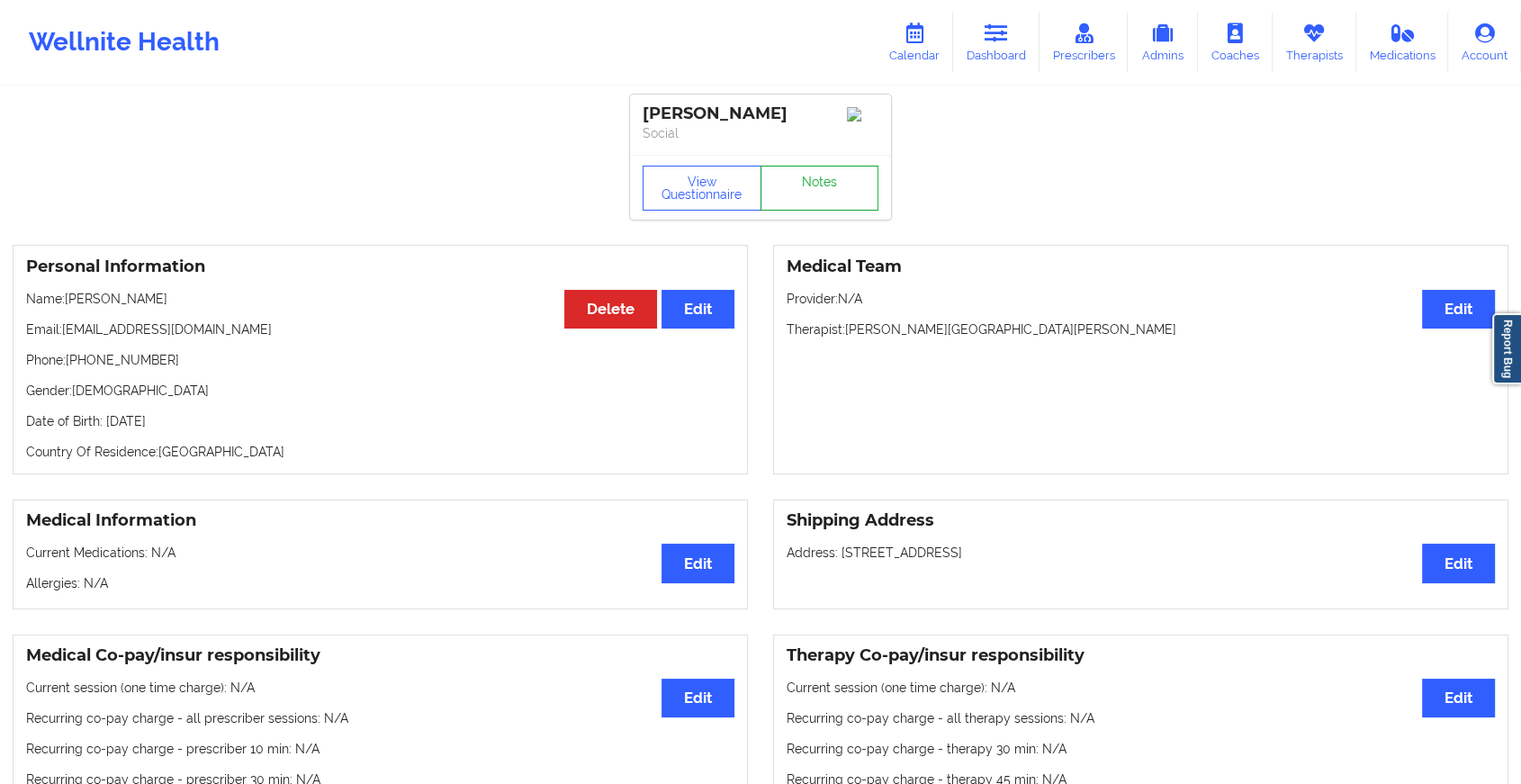
click at [832, 192] on link "Notes" at bounding box center [819, 188] width 119 height 45
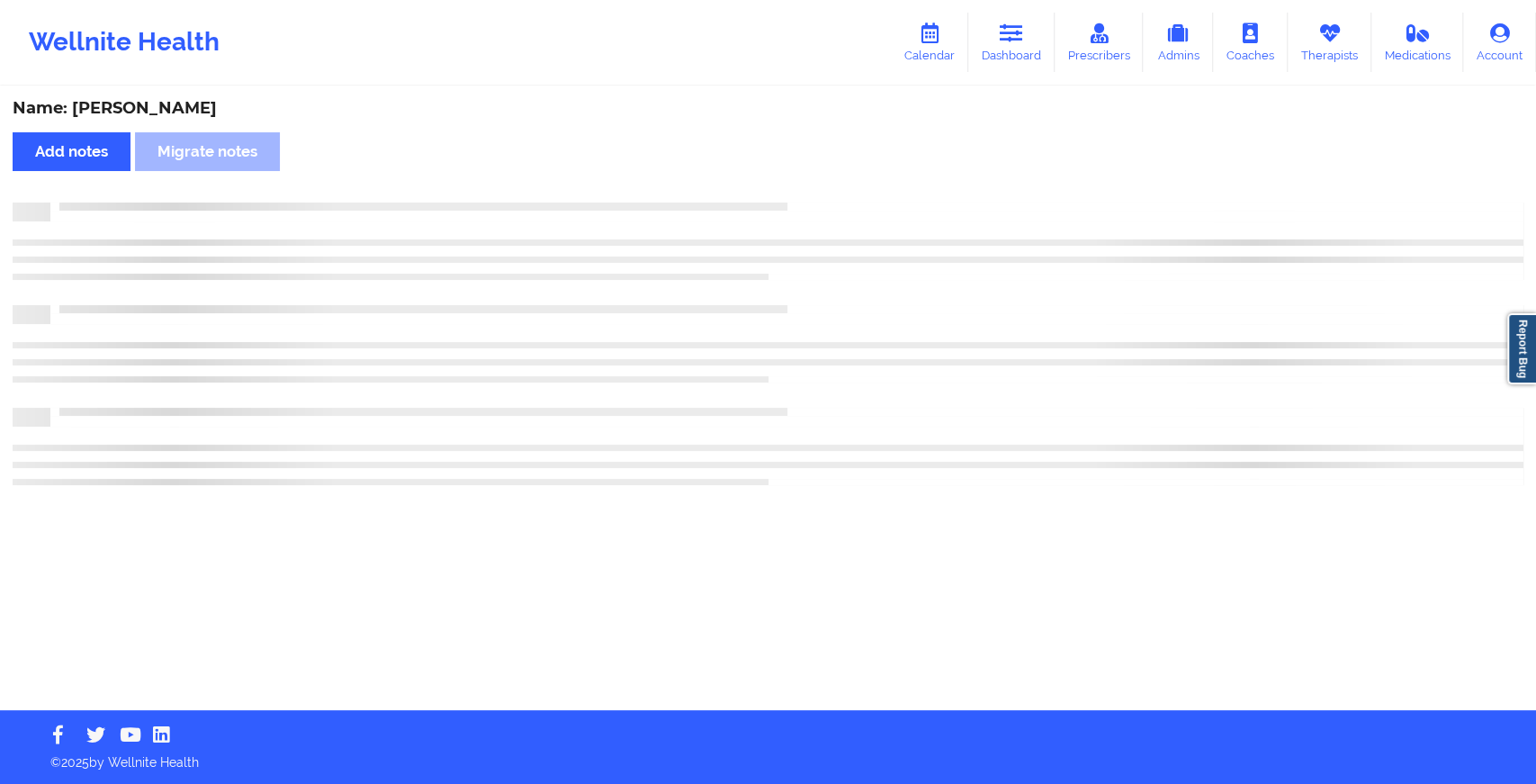
click at [832, 192] on div "Name: [PERSON_NAME] Add notes Migrate notes" at bounding box center [768, 399] width 1536 height 622
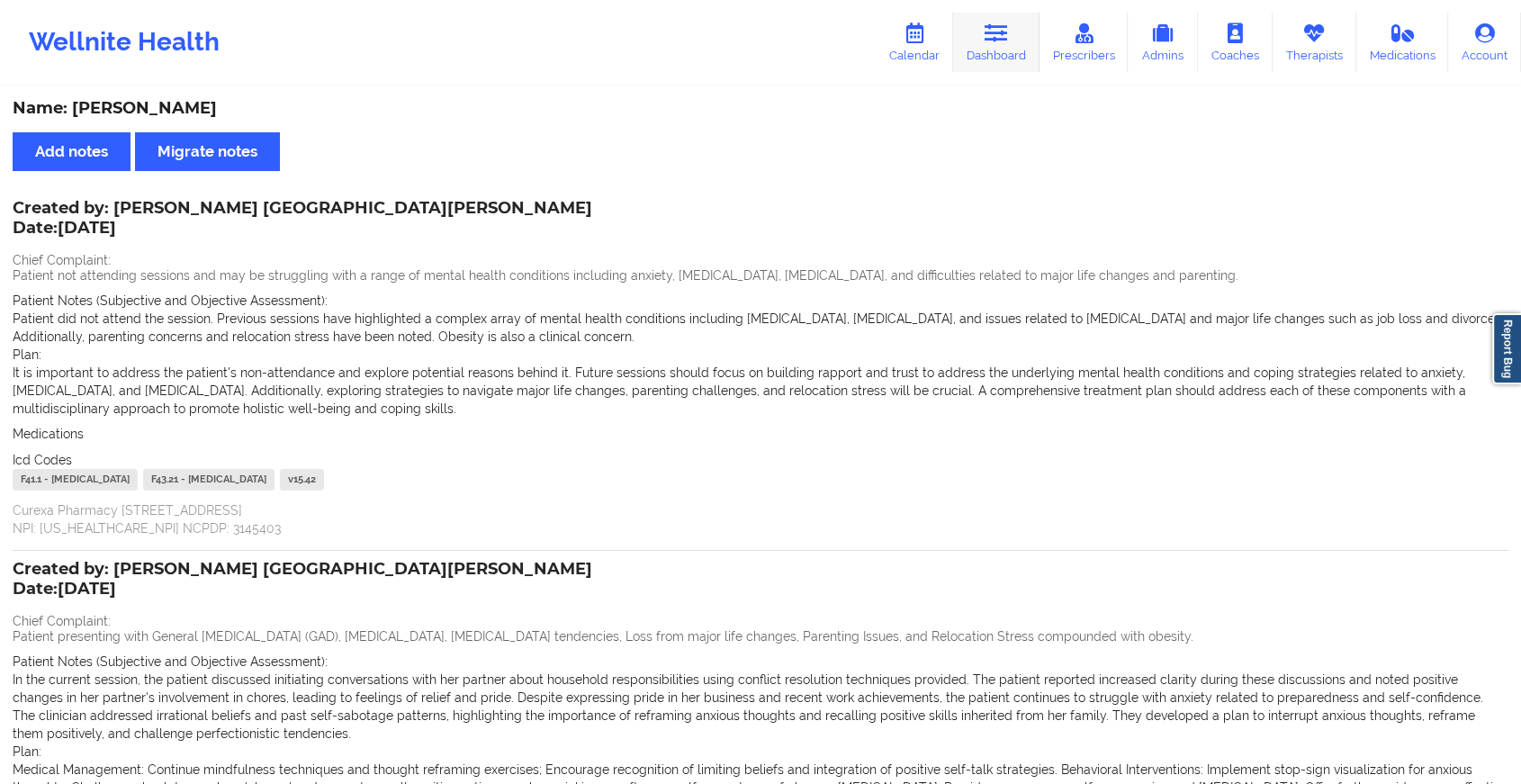
click at [1000, 53] on link "Dashboard" at bounding box center [996, 42] width 87 height 60
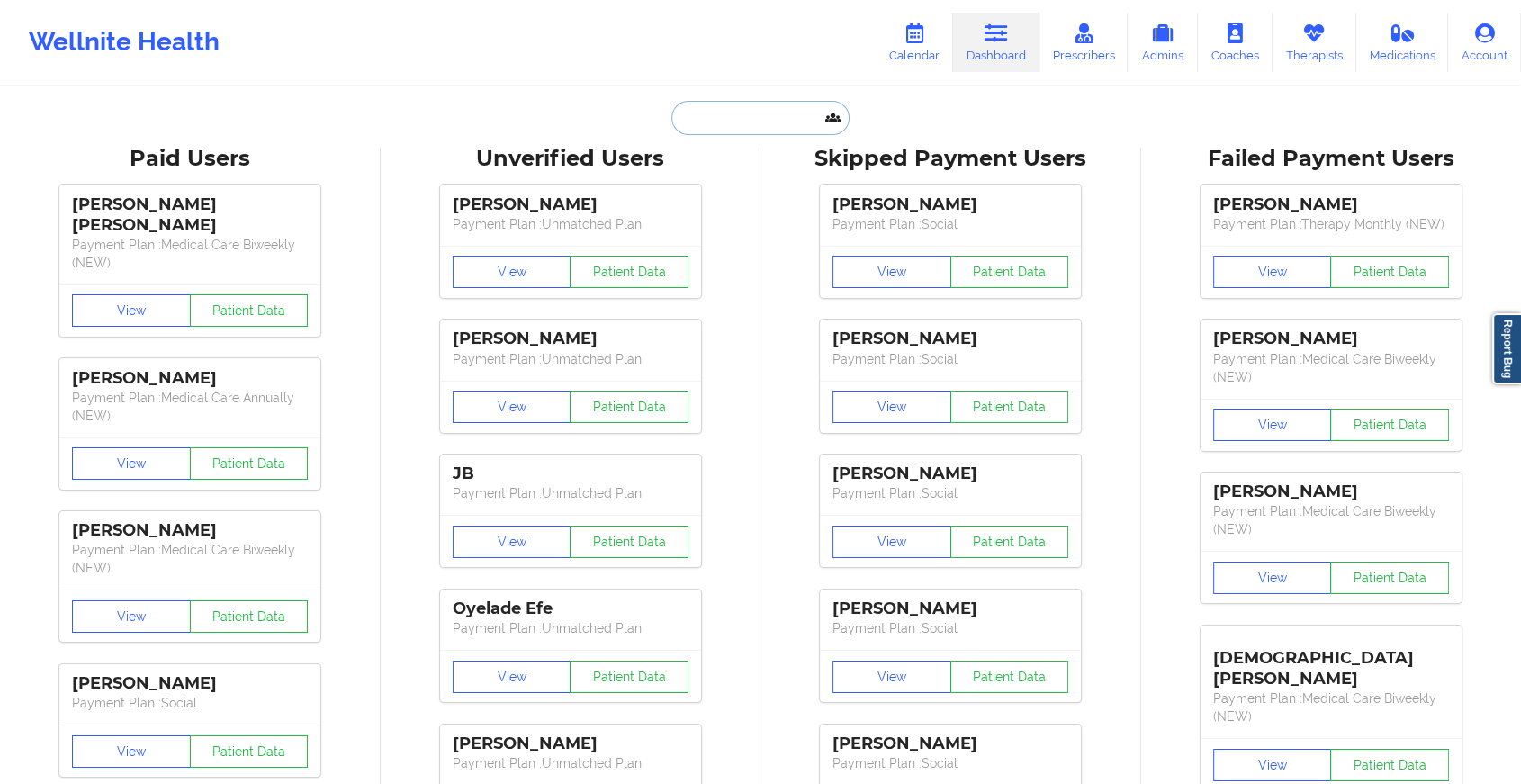
click at [781, 105] on input "text" at bounding box center [760, 117] width 179 height 34
paste input "[EMAIL_ADDRESS][DOMAIN_NAME]"
type input "[EMAIL_ADDRESS][DOMAIN_NAME]"
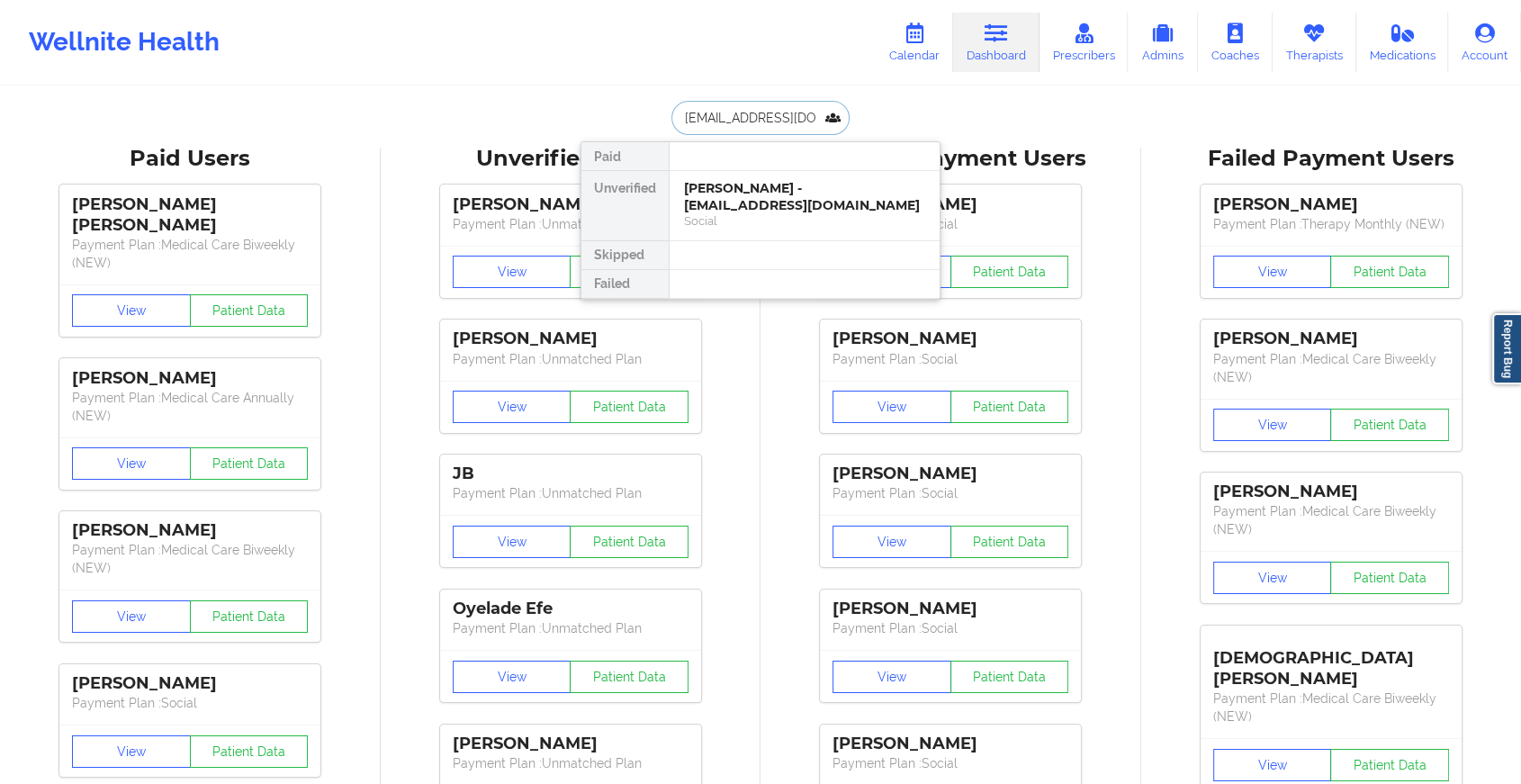
scroll to position [0, 21]
click at [796, 216] on div "Social" at bounding box center [805, 221] width 241 height 16
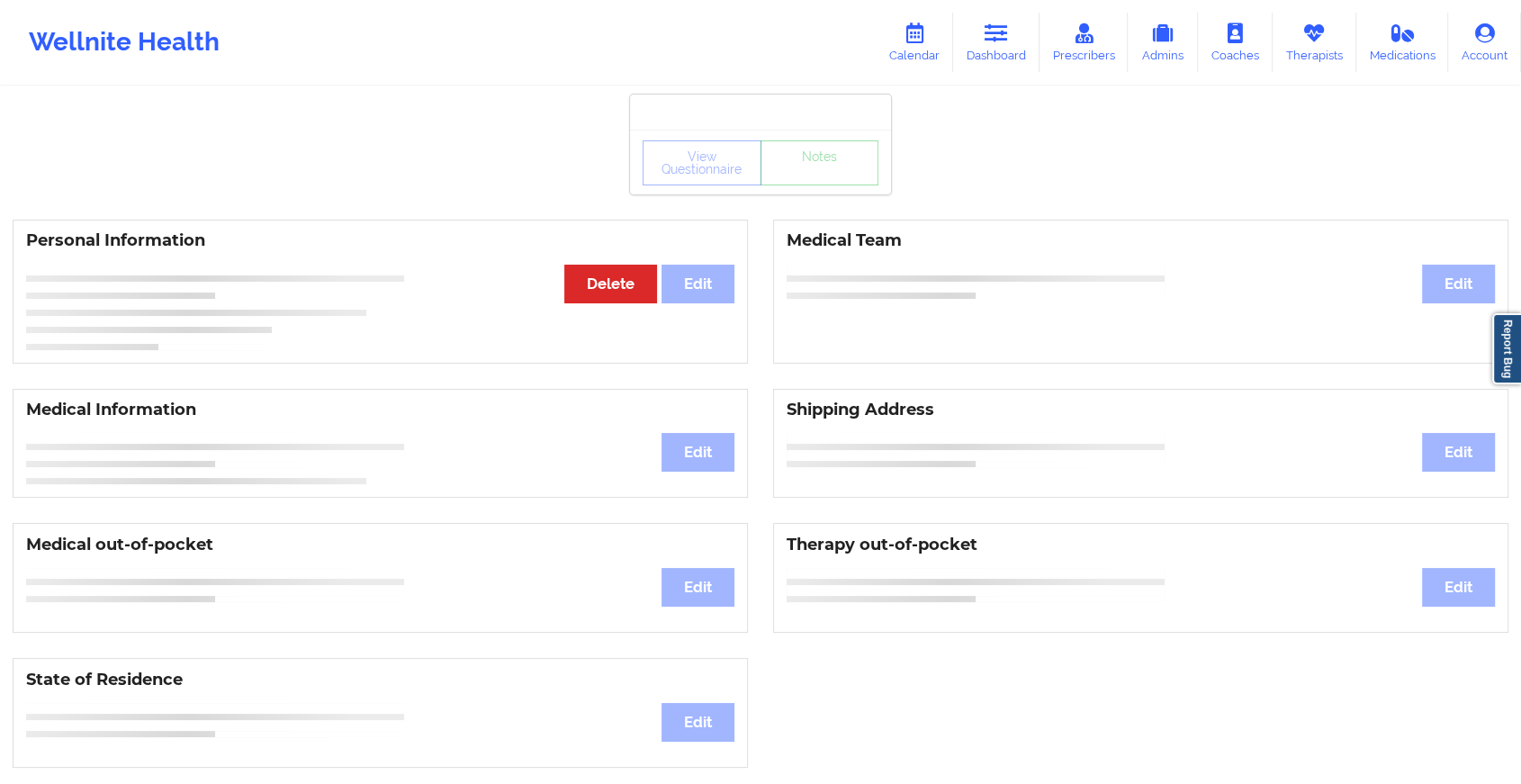
click at [824, 214] on div "View Questionnaire Notes Personal Information Edit Delete Medical Team Edit Med…" at bounding box center [760, 759] width 1521 height 1518
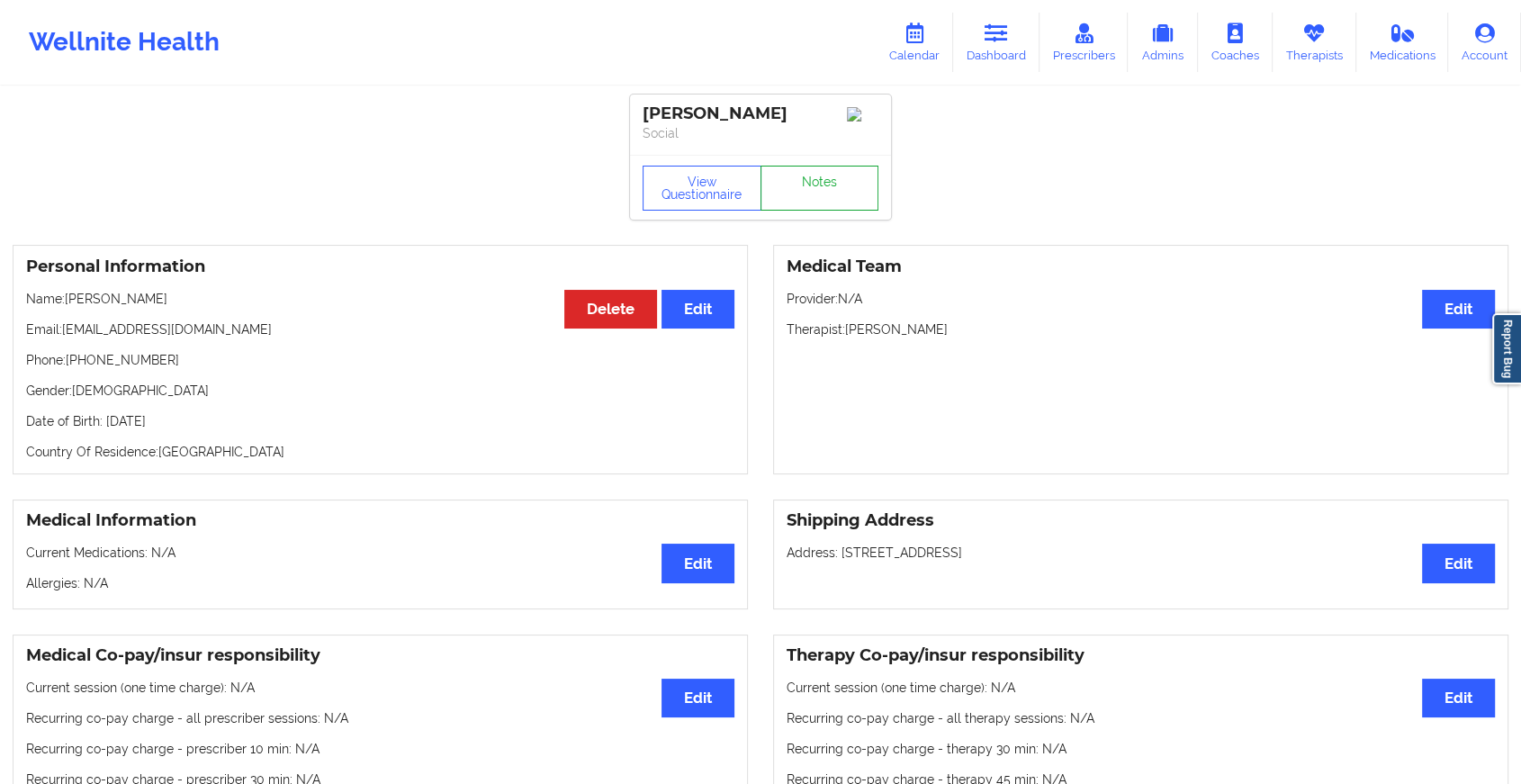
click at [824, 211] on link "Notes" at bounding box center [819, 188] width 119 height 45
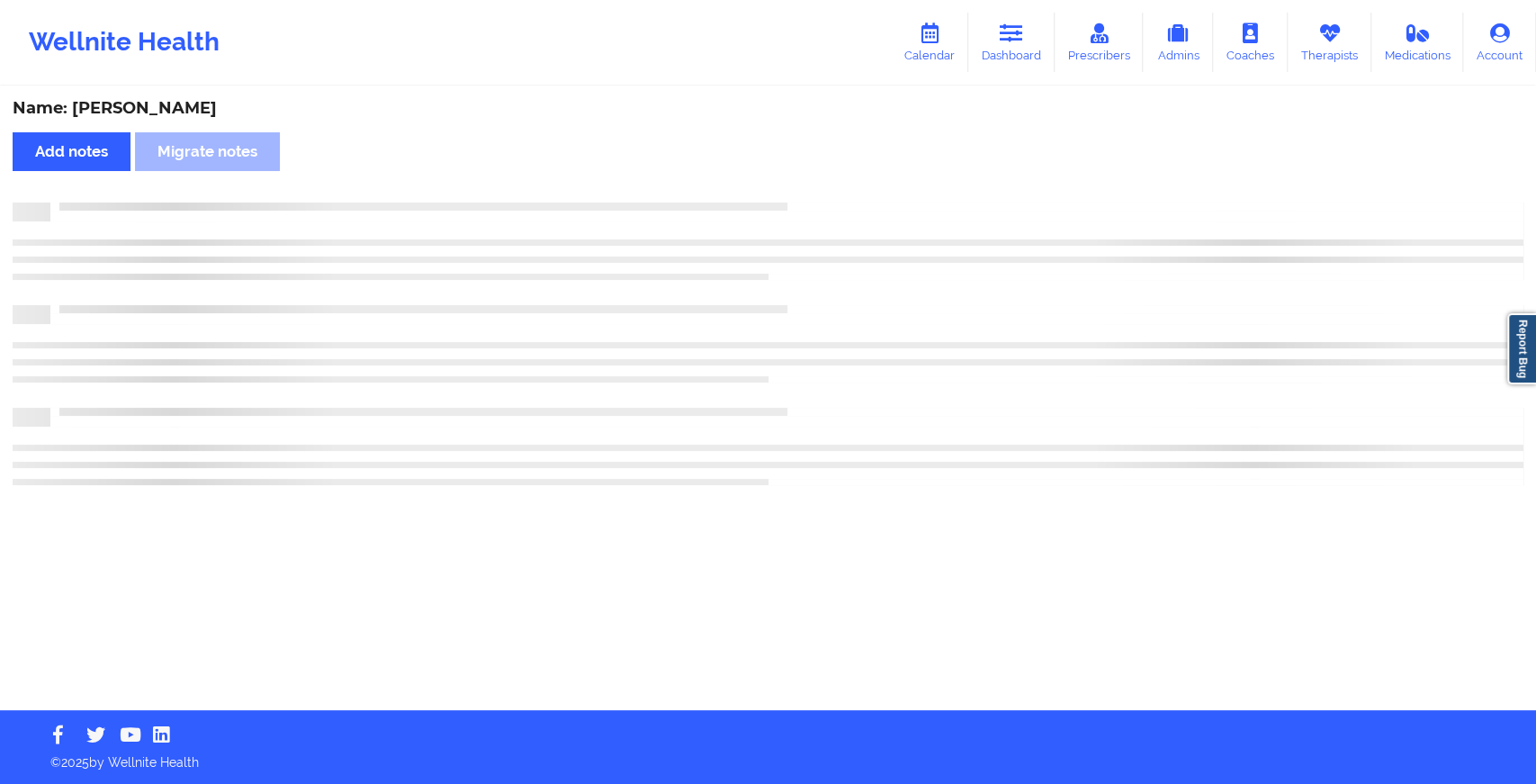
click at [824, 214] on div at bounding box center [768, 212] width 1511 height 19
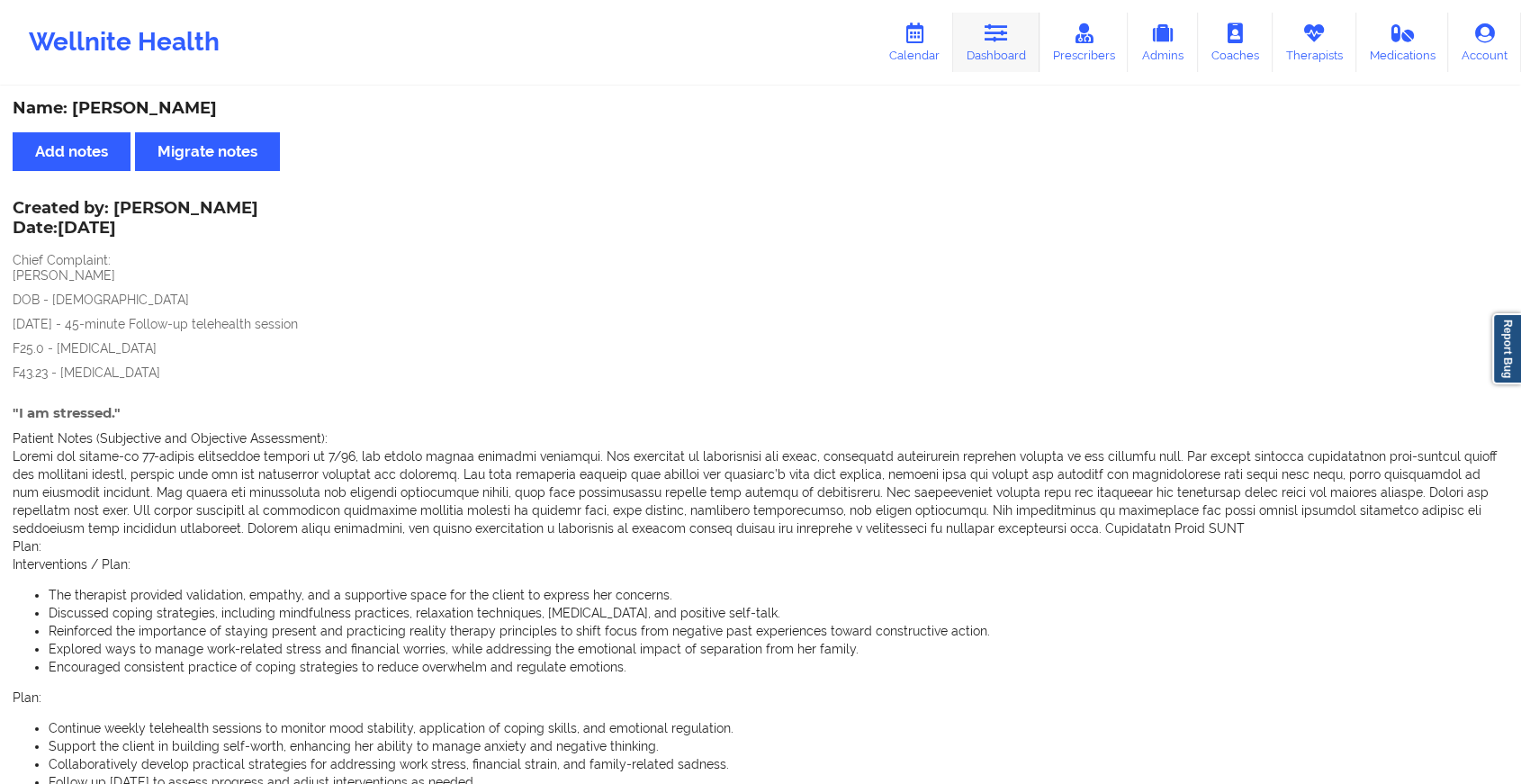
click at [1000, 64] on link "Dashboard" at bounding box center [996, 42] width 87 height 60
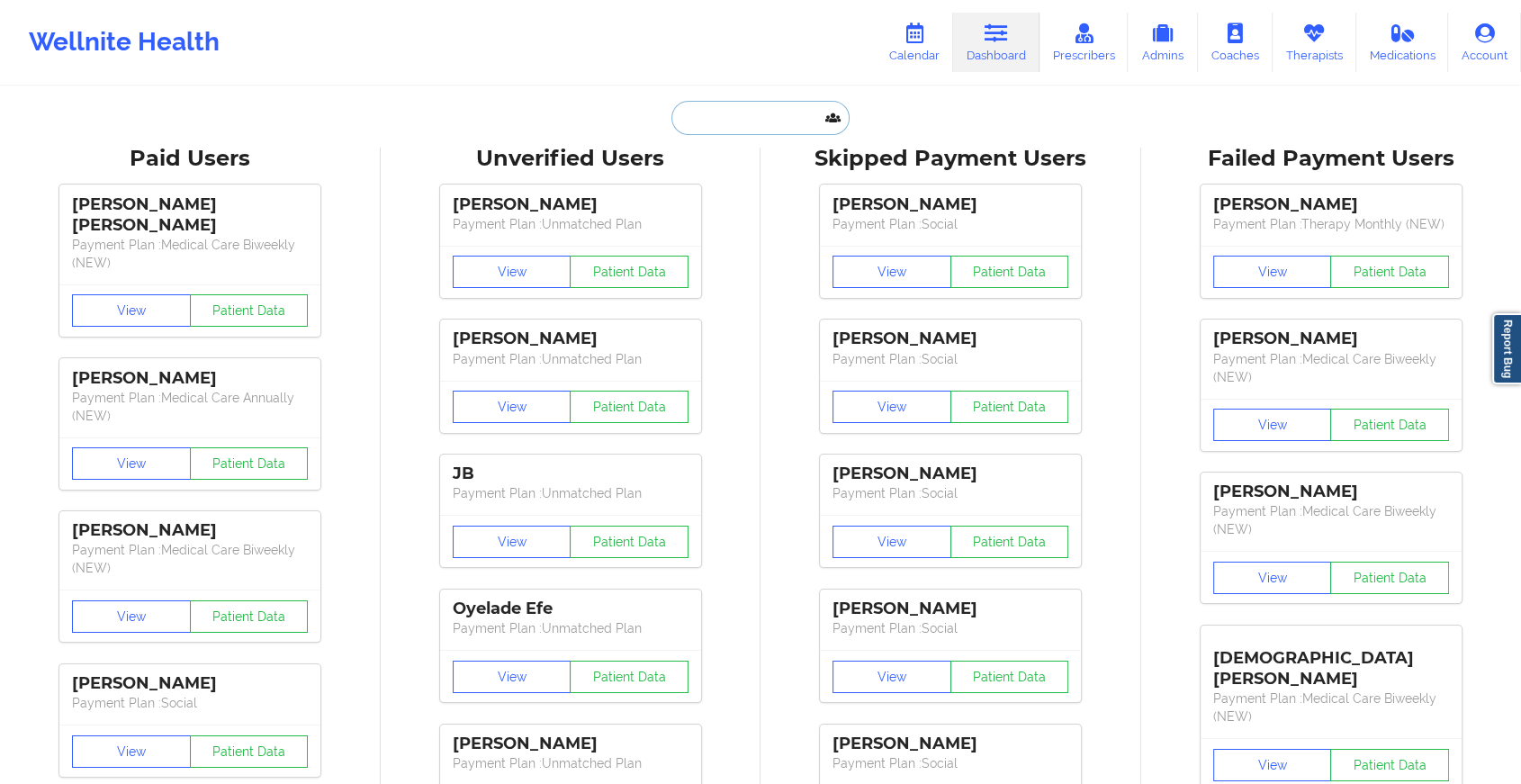
click at [756, 125] on input "text" at bounding box center [760, 117] width 179 height 34
paste input "[EMAIL_ADDRESS][DOMAIN_NAME]"
type input "[EMAIL_ADDRESS][DOMAIN_NAME]"
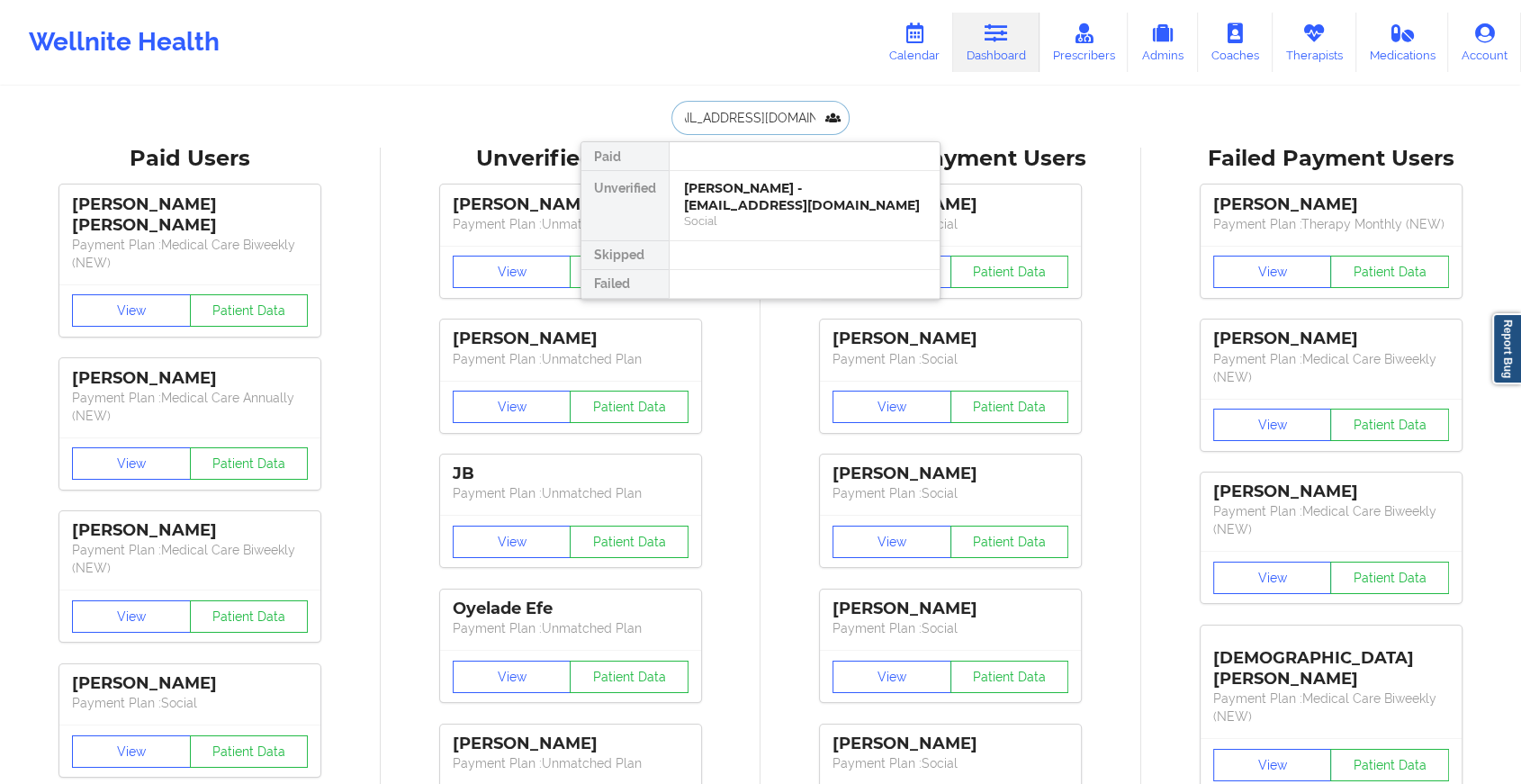
click at [774, 202] on div "[PERSON_NAME] - [EMAIL_ADDRESS][DOMAIN_NAME]" at bounding box center [805, 197] width 241 height 33
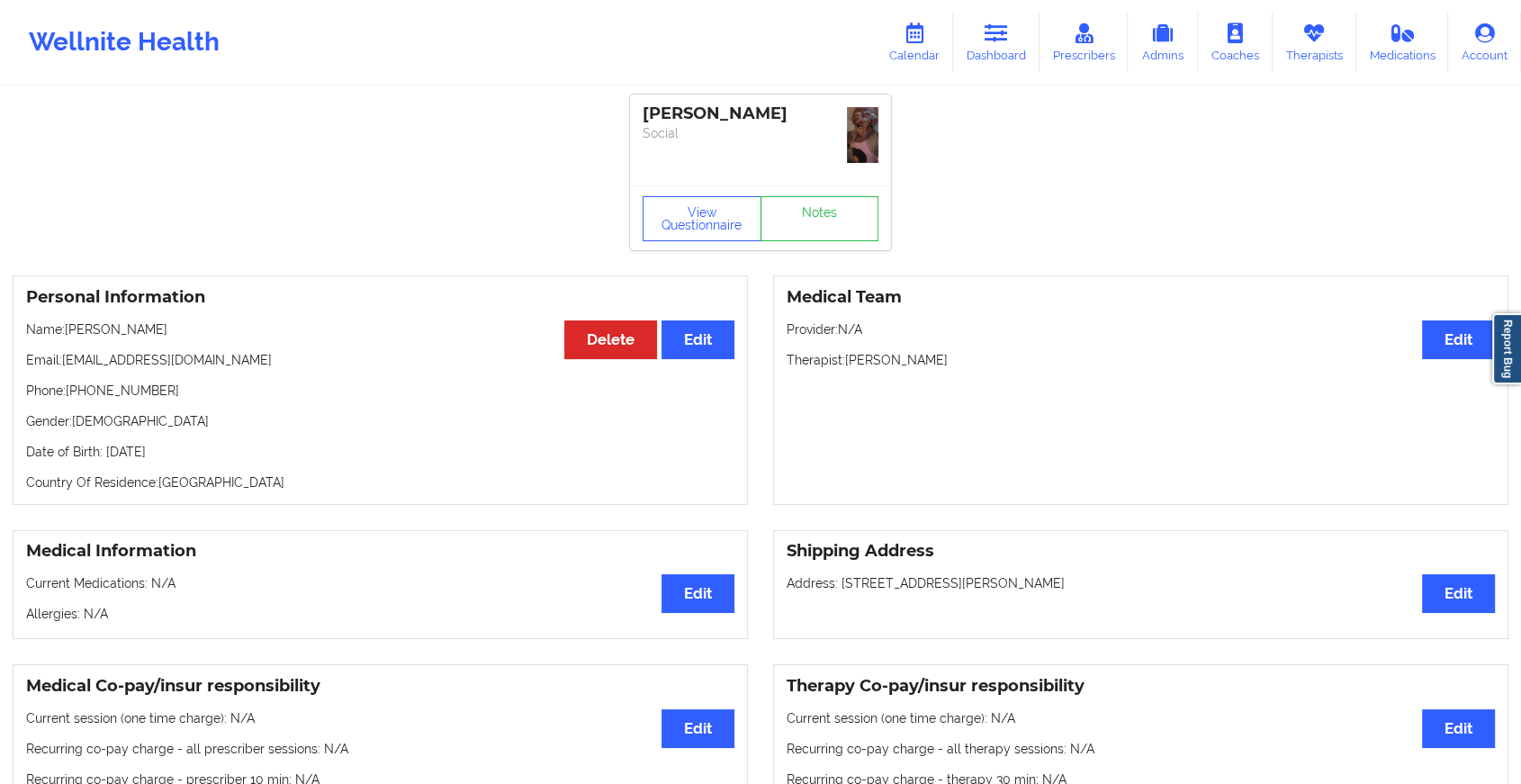
click at [819, 196] on div "View Questionnaire Notes" at bounding box center [760, 218] width 236 height 45
click at [819, 196] on link "Notes" at bounding box center [819, 218] width 119 height 45
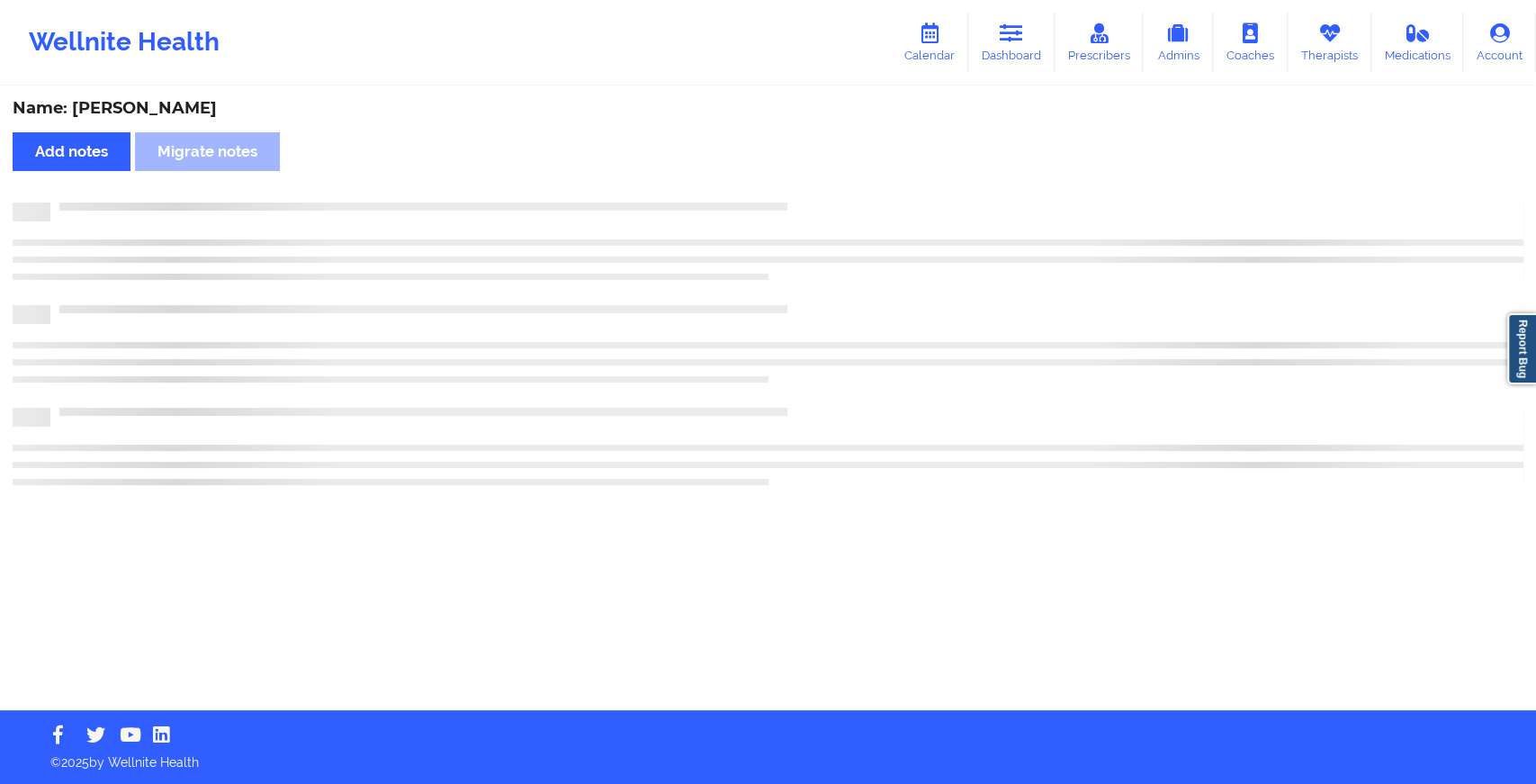
click at [818, 174] on div "Name: [PERSON_NAME] Add notes Migrate notes" at bounding box center [768, 399] width 1536 height 622
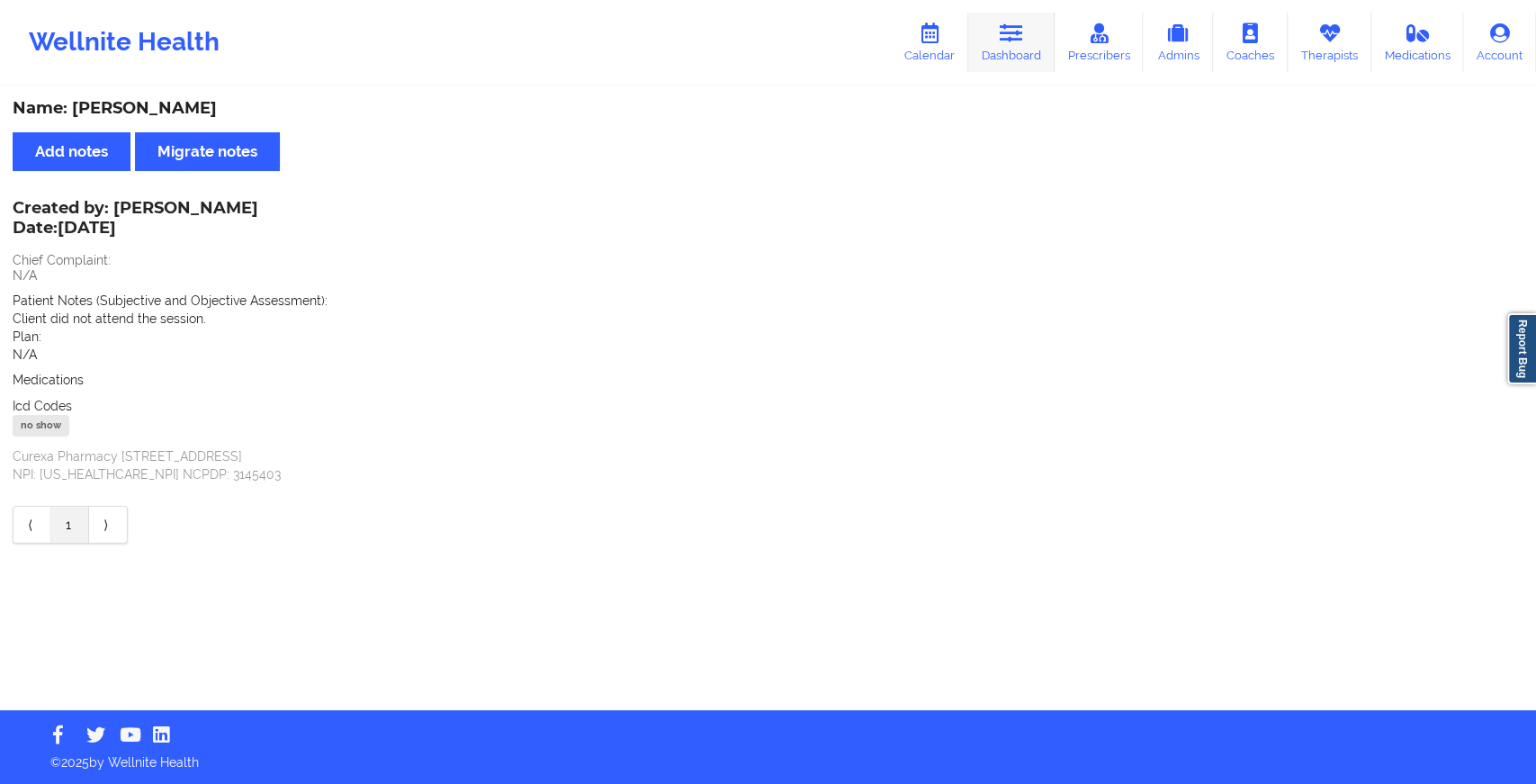
click at [995, 33] on link "Dashboard" at bounding box center [1011, 42] width 87 height 60
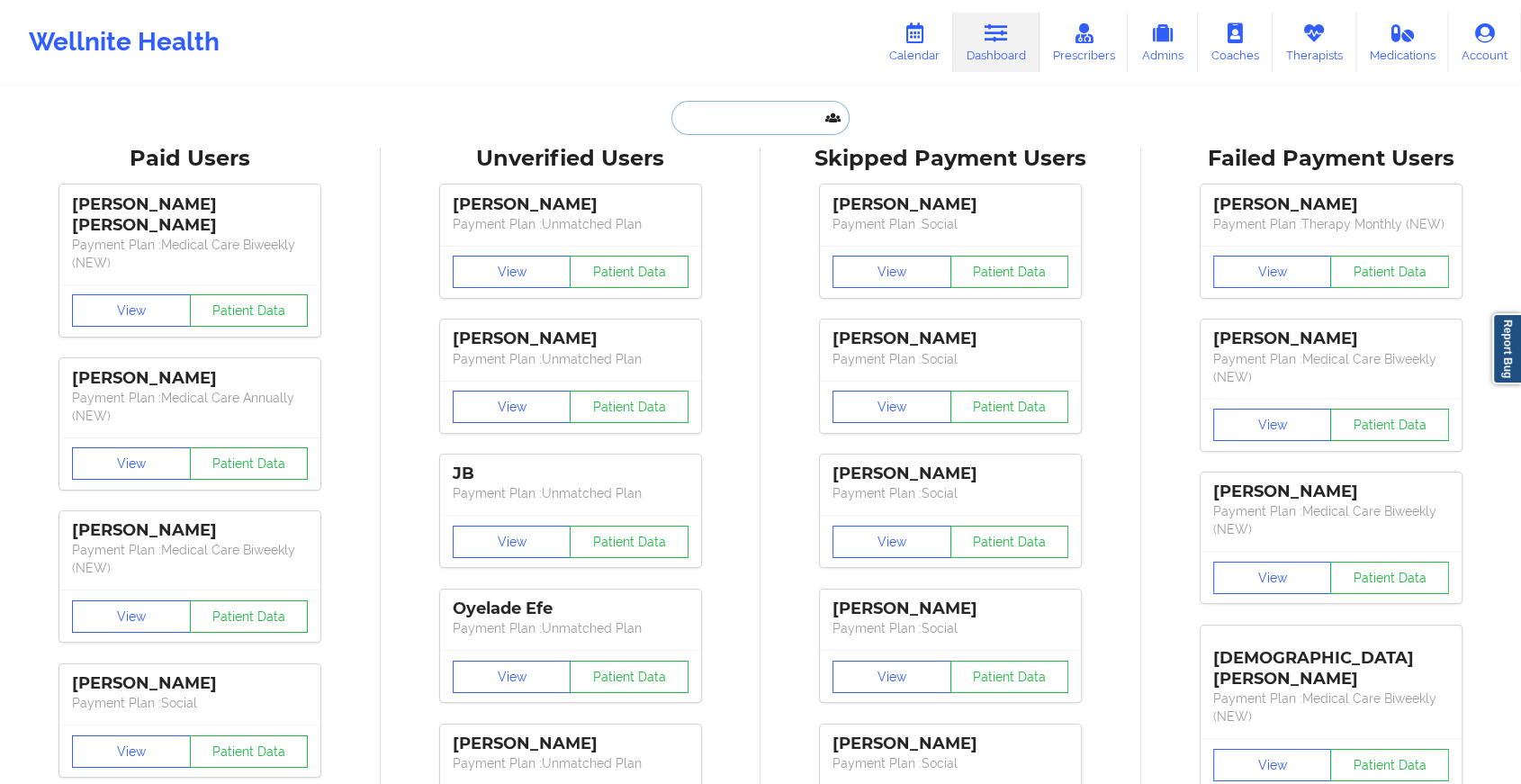
click at [765, 133] on input "text" at bounding box center [760, 117] width 179 height 34
paste input "[EMAIL_ADDRESS][DOMAIN_NAME]"
type input "[EMAIL_ADDRESS][DOMAIN_NAME]"
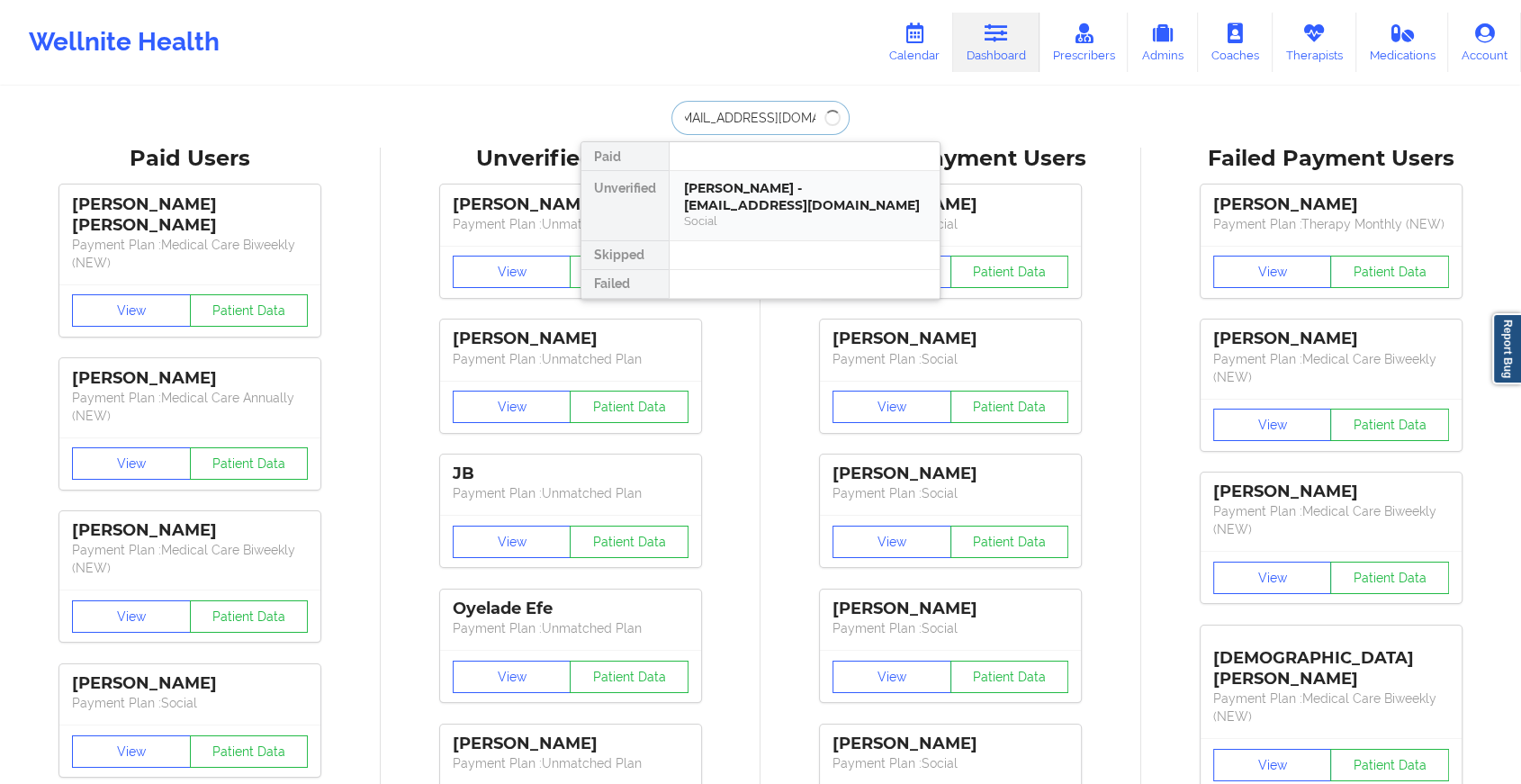
click at [789, 182] on div "[PERSON_NAME] - [EMAIL_ADDRESS][DOMAIN_NAME]" at bounding box center [805, 197] width 241 height 33
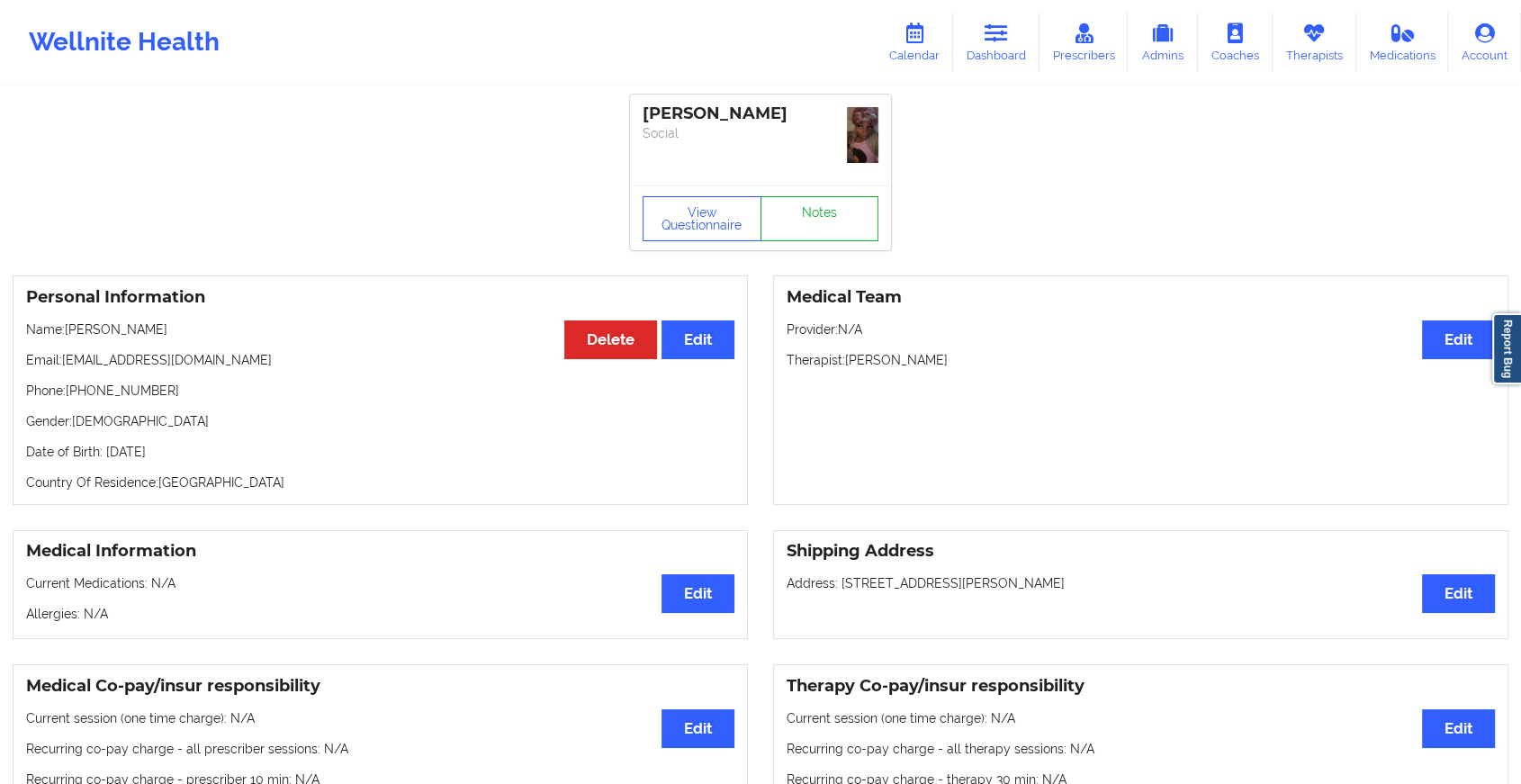
click at [815, 213] on link "Notes" at bounding box center [819, 218] width 119 height 45
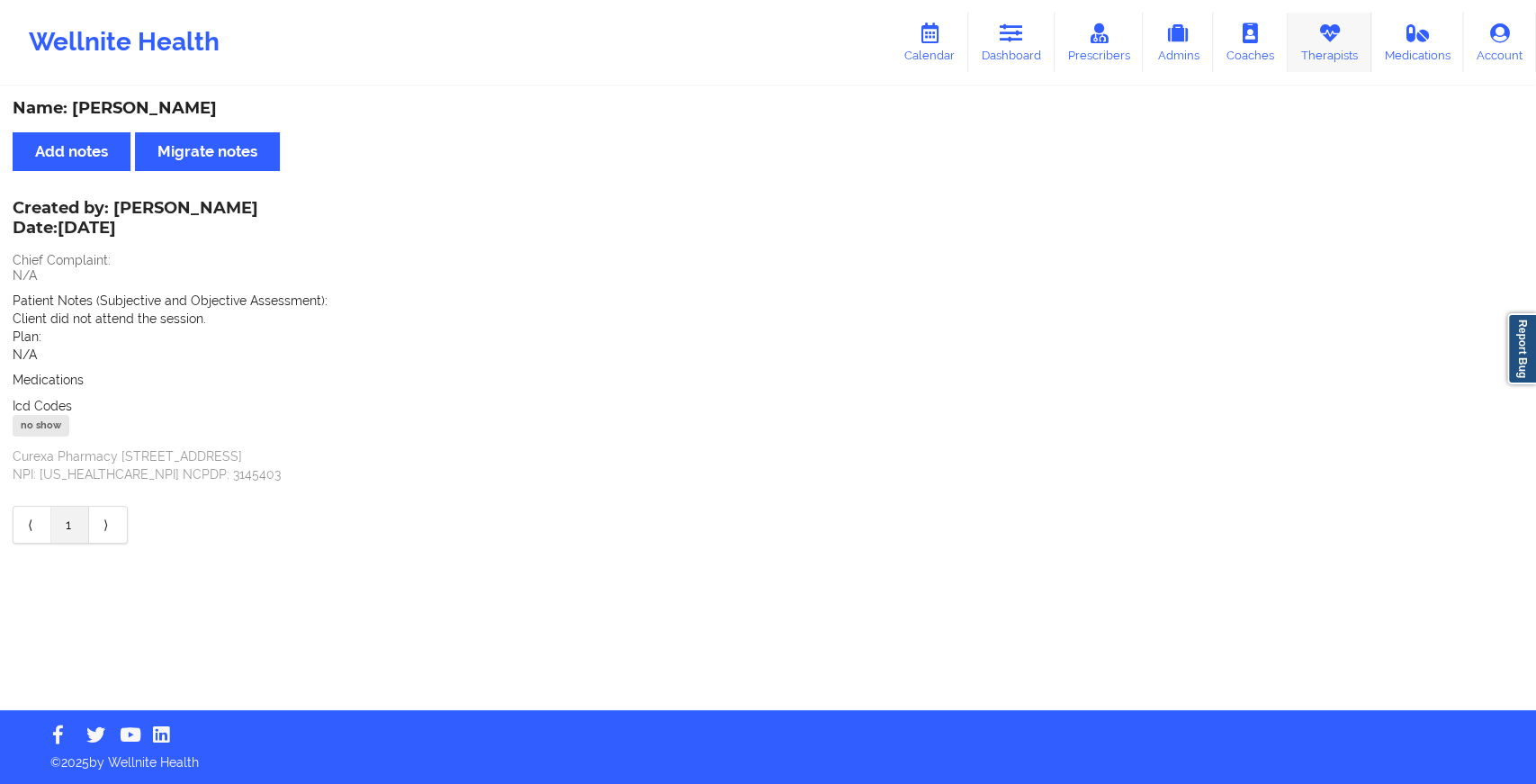
click at [1317, 53] on link "Therapists" at bounding box center [1329, 42] width 84 height 60
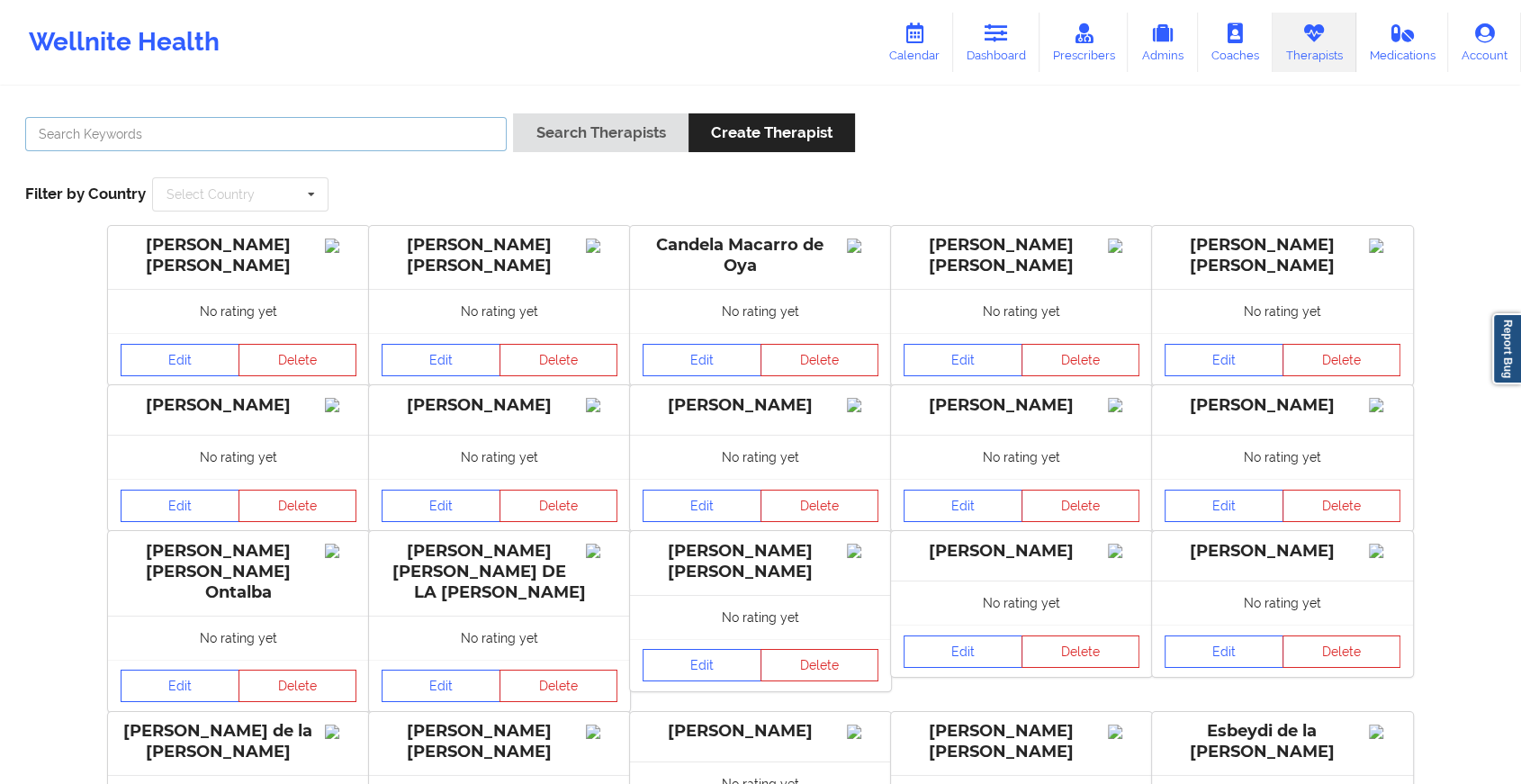
click at [351, 149] on input "text" at bounding box center [265, 133] width 482 height 34
click at [513, 113] on button "Search Therapists" at bounding box center [600, 133] width 175 height 39
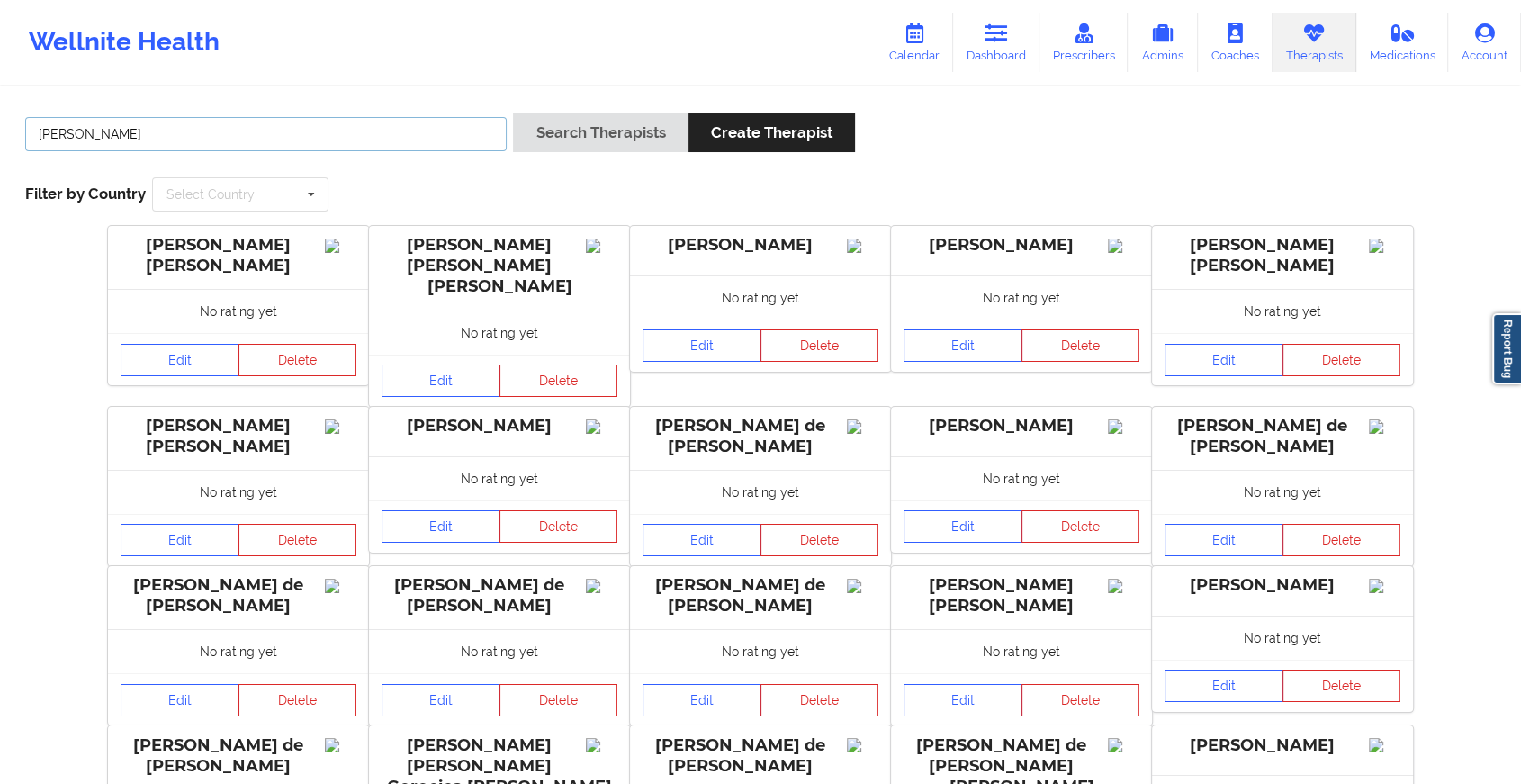
click at [513, 113] on button "Search Therapists" at bounding box center [600, 133] width 175 height 39
type input "[PERSON_NAME]"
click at [513, 113] on button "Search Therapists" at bounding box center [600, 133] width 175 height 39
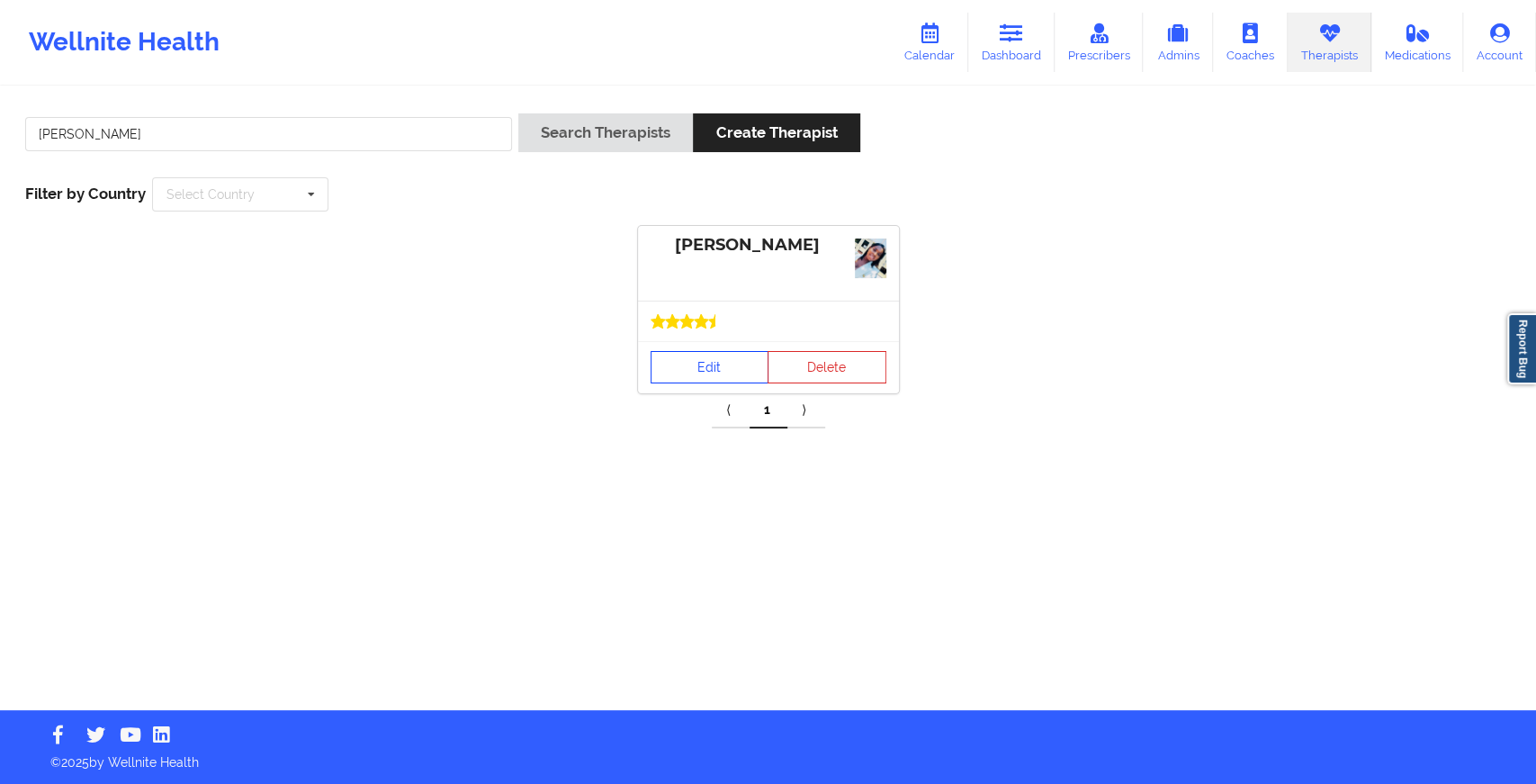
click at [687, 371] on link "Edit" at bounding box center [710, 366] width 119 height 32
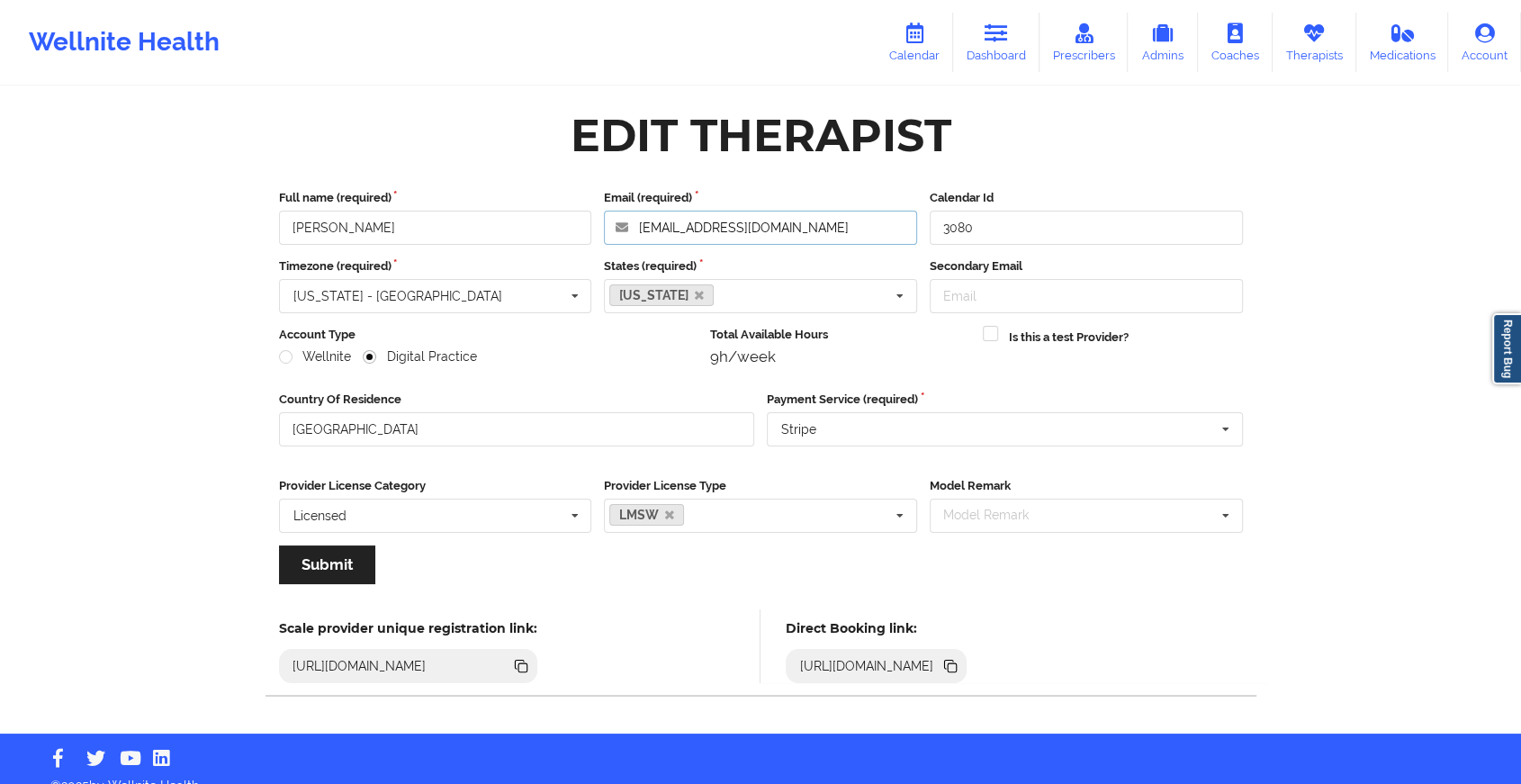
drag, startPoint x: 789, startPoint y: 233, endPoint x: 601, endPoint y: 236, distance: 188.0
click at [601, 236] on div "Email (required) [EMAIL_ADDRESS][DOMAIN_NAME]" at bounding box center [760, 216] width 326 height 56
click at [1003, 41] on icon at bounding box center [996, 33] width 23 height 20
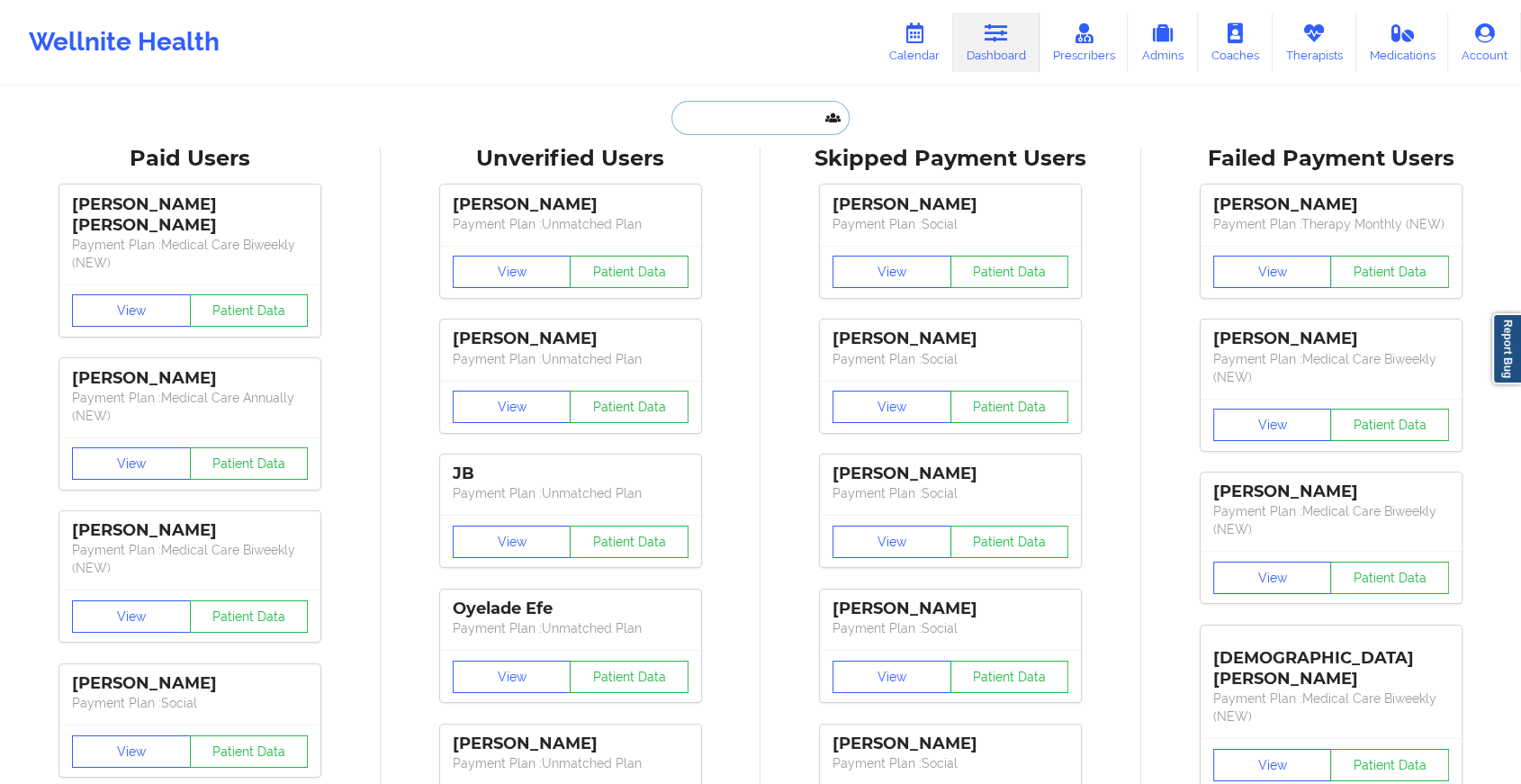
click at [781, 115] on input "text" at bounding box center [760, 117] width 179 height 34
paste input "[EMAIL_ADDRESS][DOMAIN_NAME]"
type input "[EMAIL_ADDRESS][DOMAIN_NAME]"
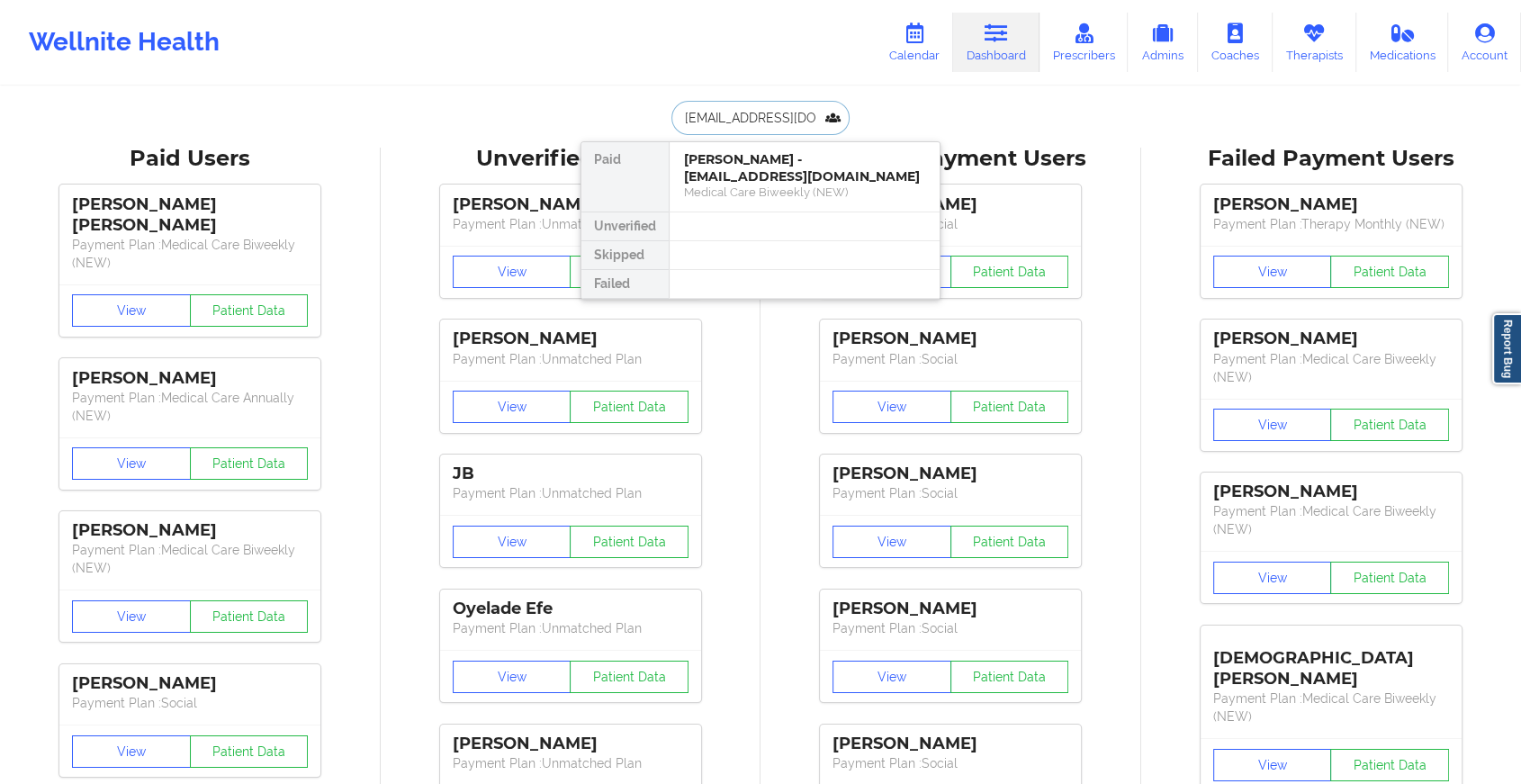
scroll to position [0, 5]
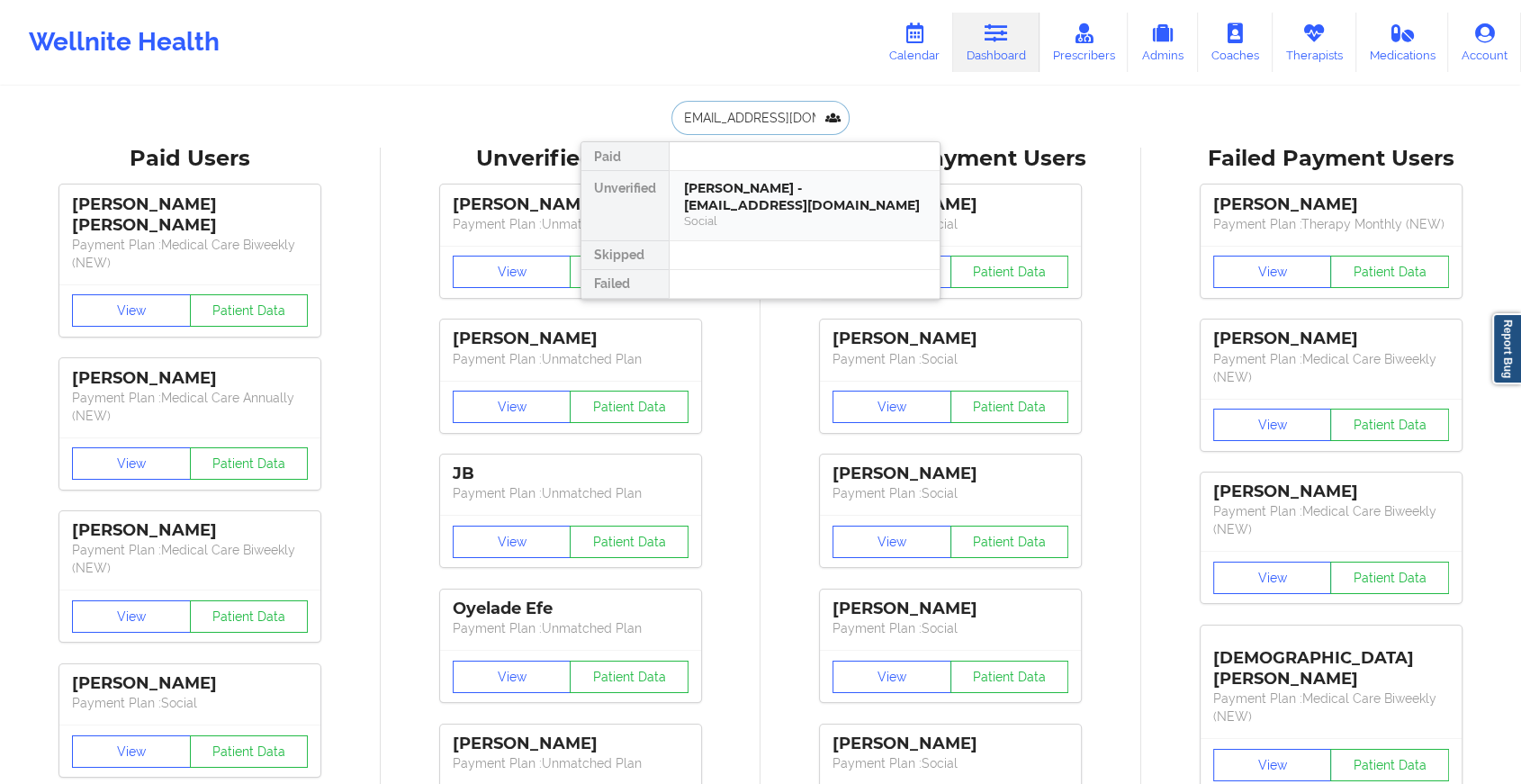
click at [810, 203] on div "[PERSON_NAME] - [EMAIL_ADDRESS][DOMAIN_NAME]" at bounding box center [805, 197] width 241 height 33
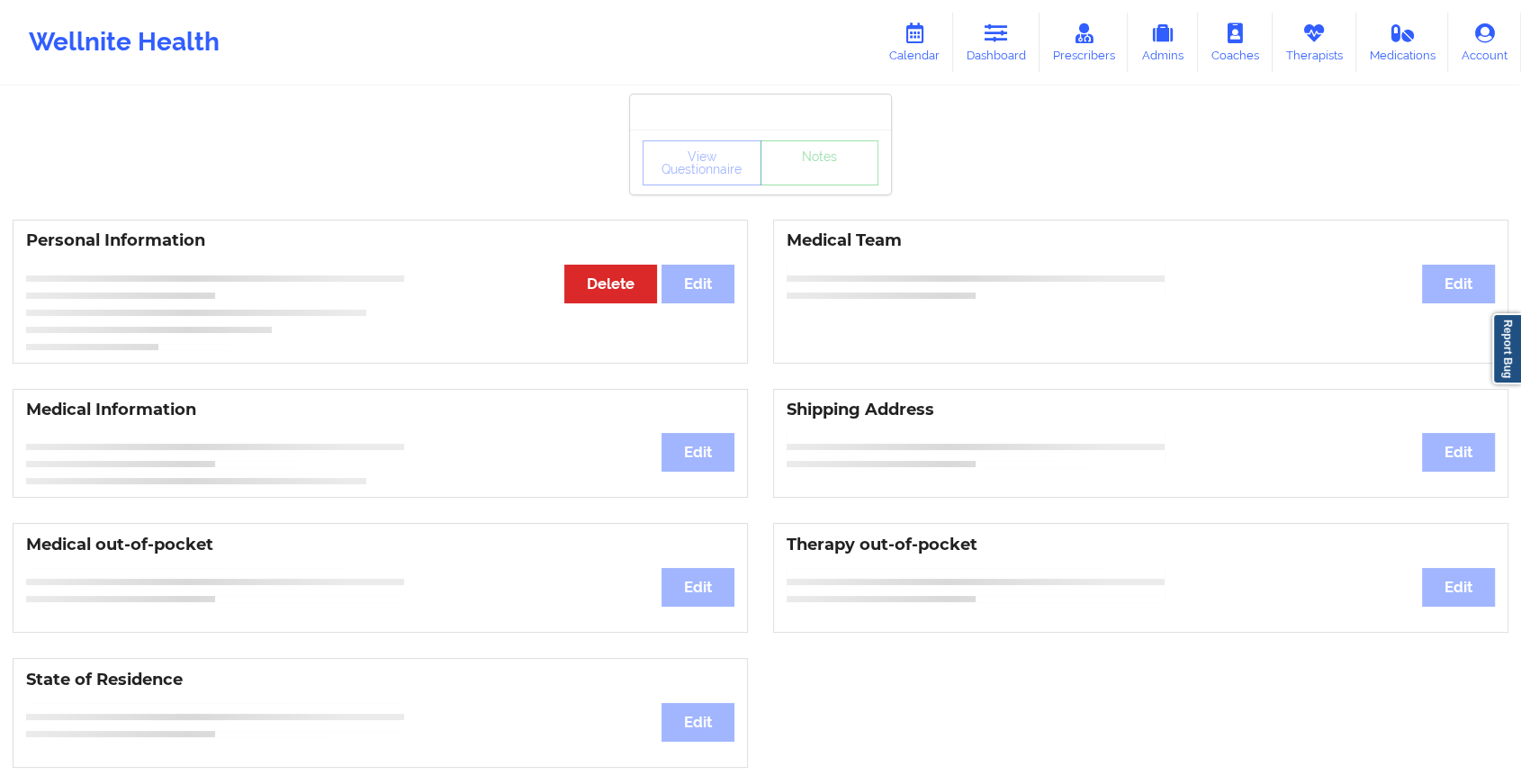
click at [827, 192] on div "View Questionnaire Notes" at bounding box center [760, 162] width 261 height 64
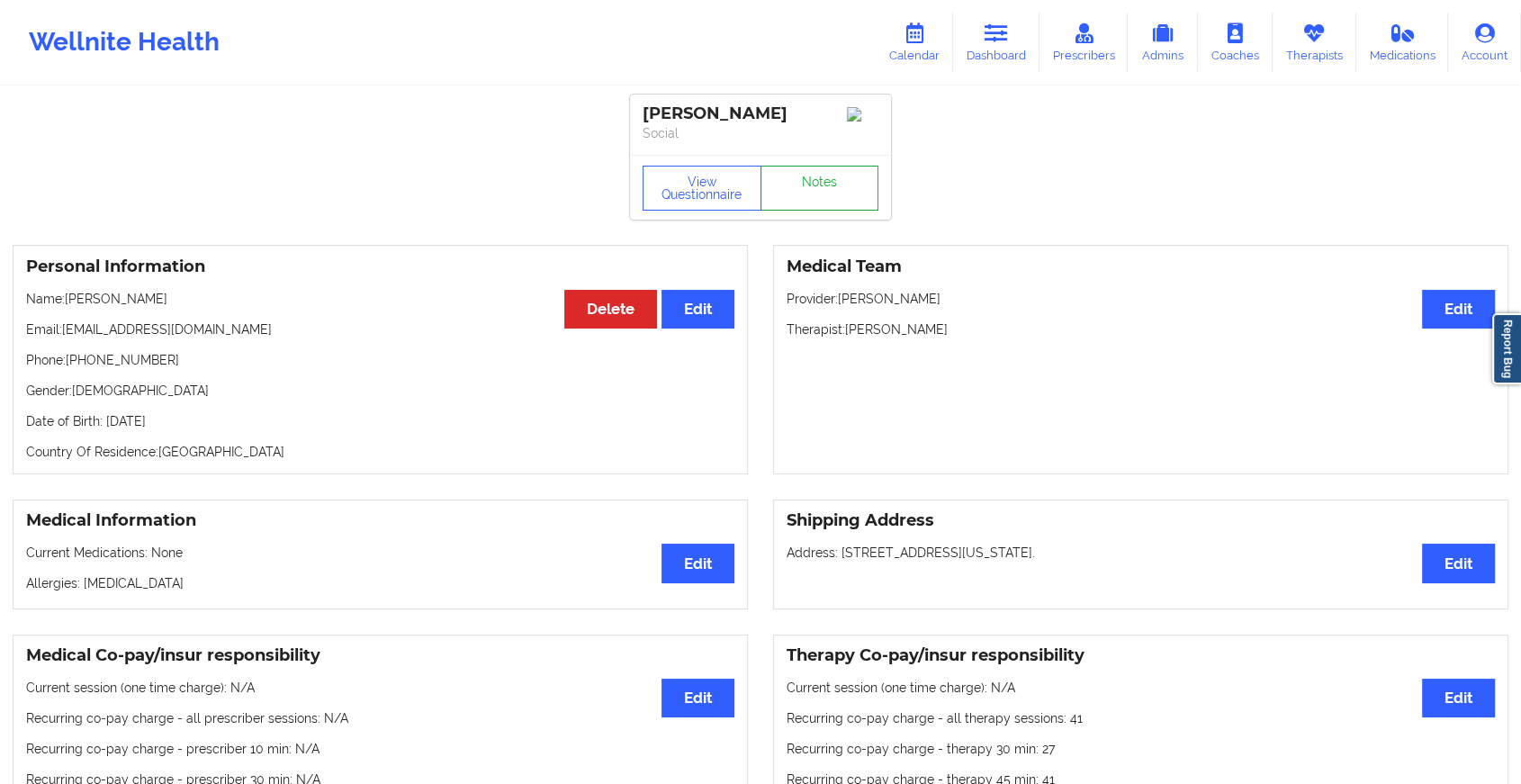
click at [827, 192] on link "Notes" at bounding box center [819, 188] width 119 height 45
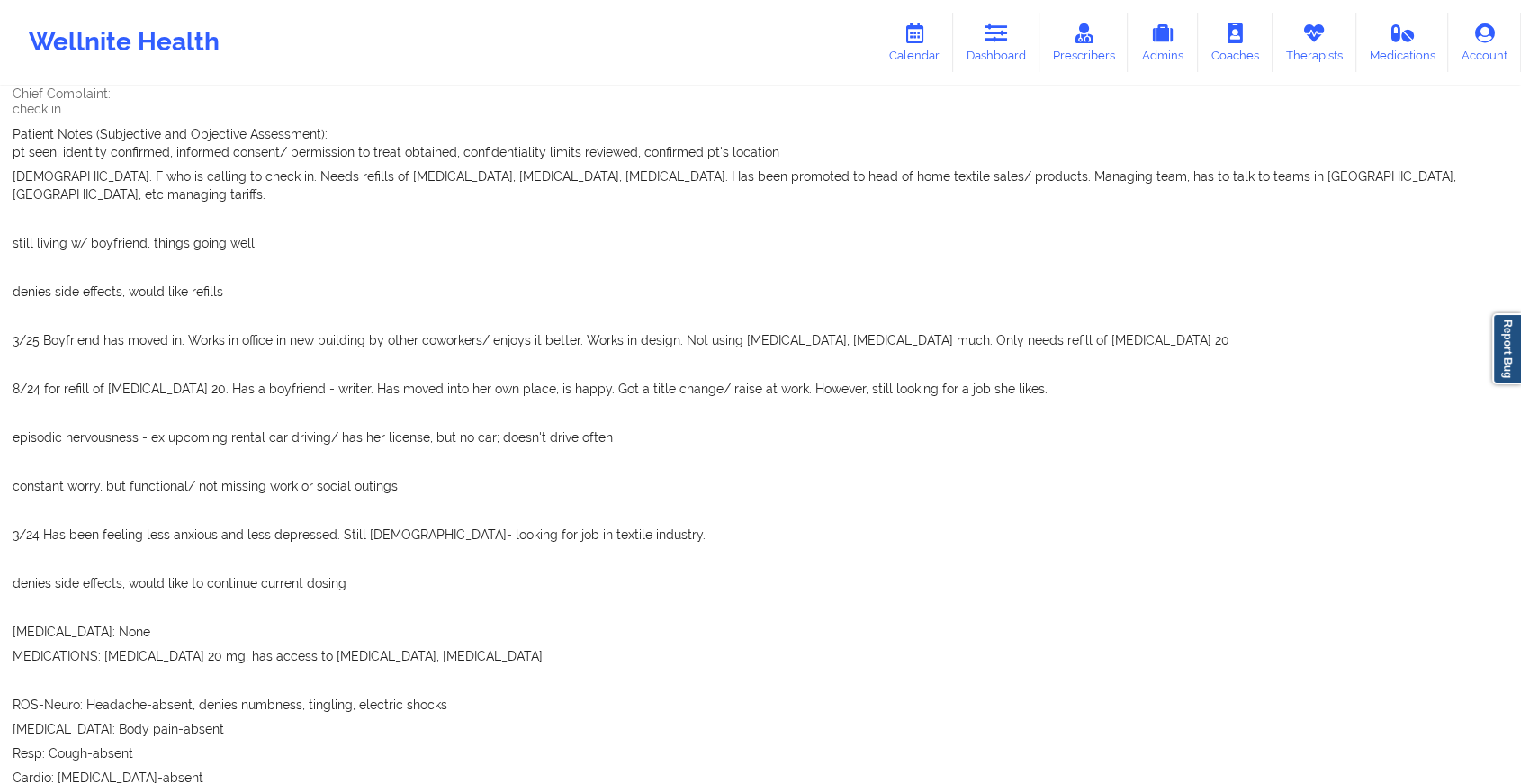
scroll to position [164, 0]
click at [987, 70] on link "Dashboard" at bounding box center [996, 42] width 87 height 60
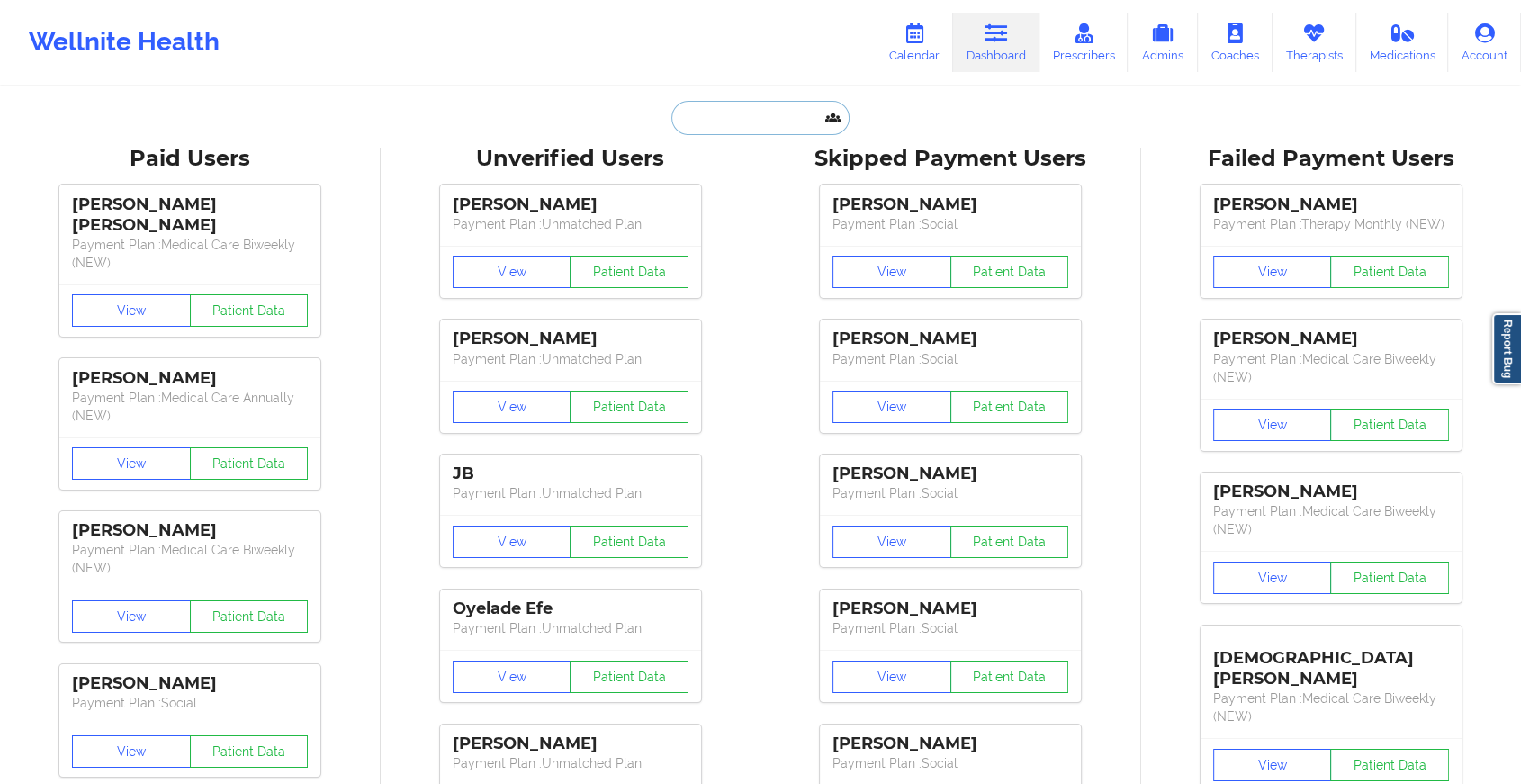
click at [817, 121] on input "text" at bounding box center [760, 117] width 179 height 34
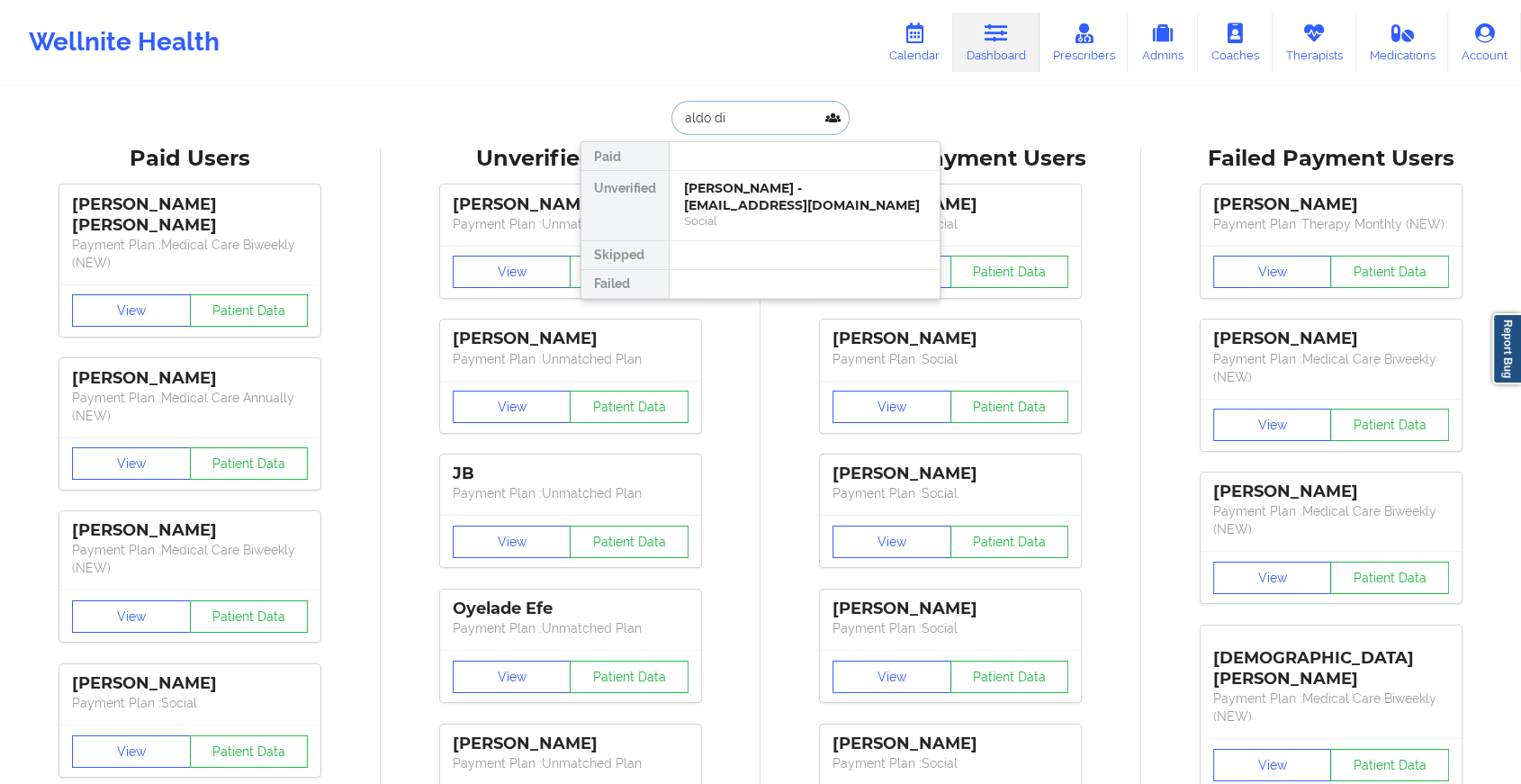
type input "[PERSON_NAME]"
click at [796, 194] on div "[PERSON_NAME] - [EMAIL_ADDRESS][DOMAIN_NAME]" at bounding box center [805, 197] width 241 height 33
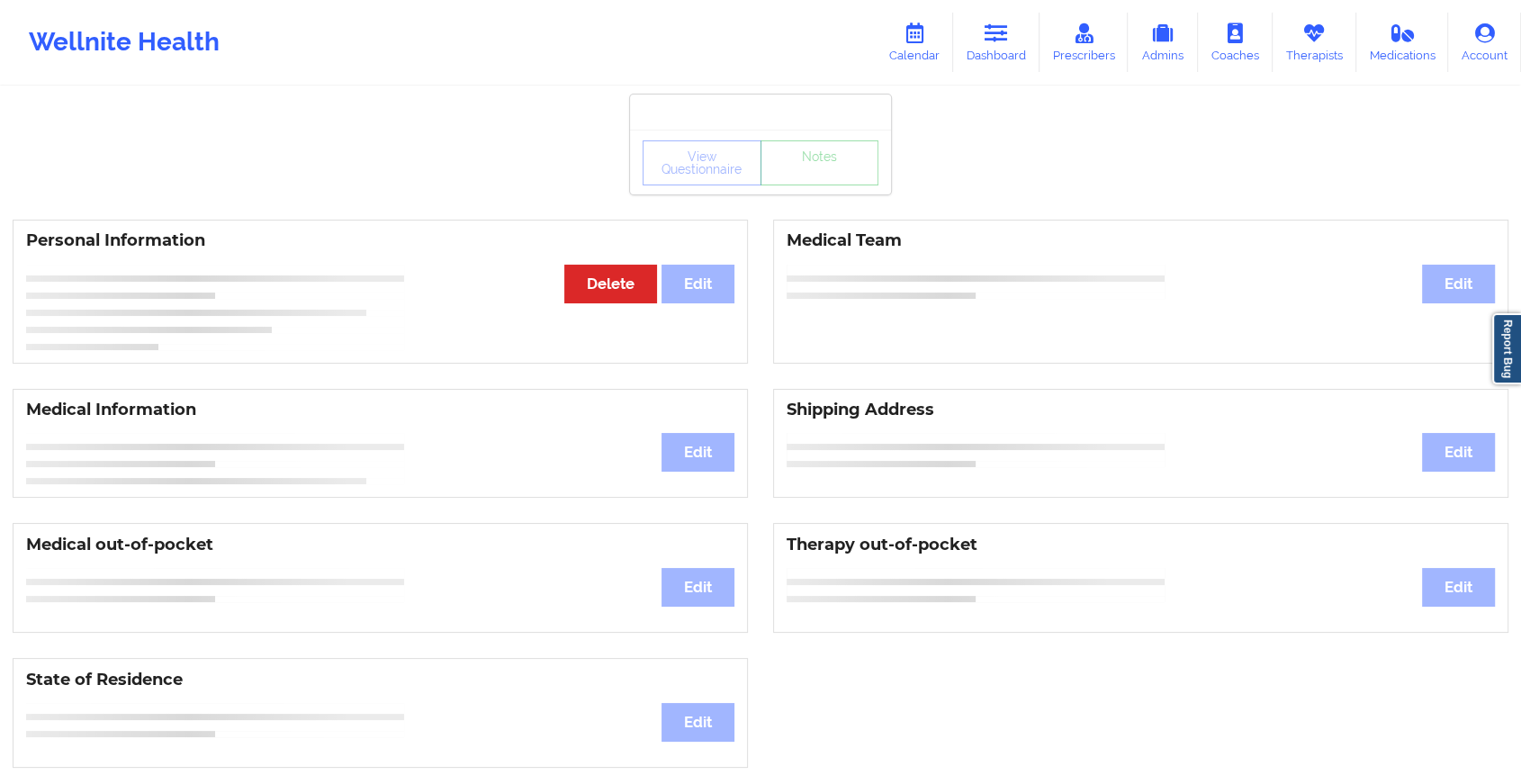
click at [835, 173] on div "View Questionnaire Notes" at bounding box center [760, 163] width 236 height 45
click at [835, 173] on link "Notes" at bounding box center [819, 163] width 119 height 45
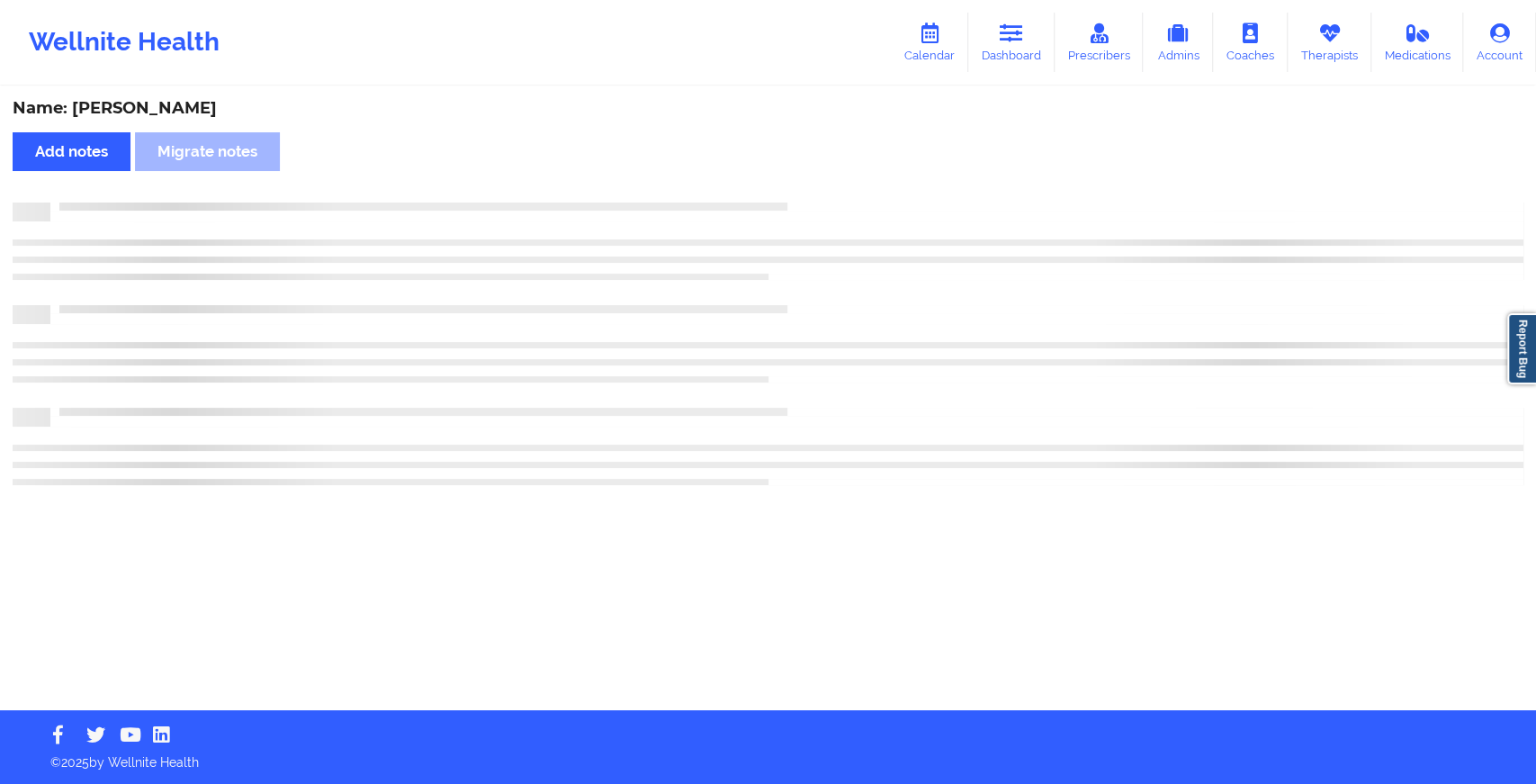
click at [835, 173] on div "Name: [PERSON_NAME] Add notes Migrate notes" at bounding box center [768, 399] width 1536 height 622
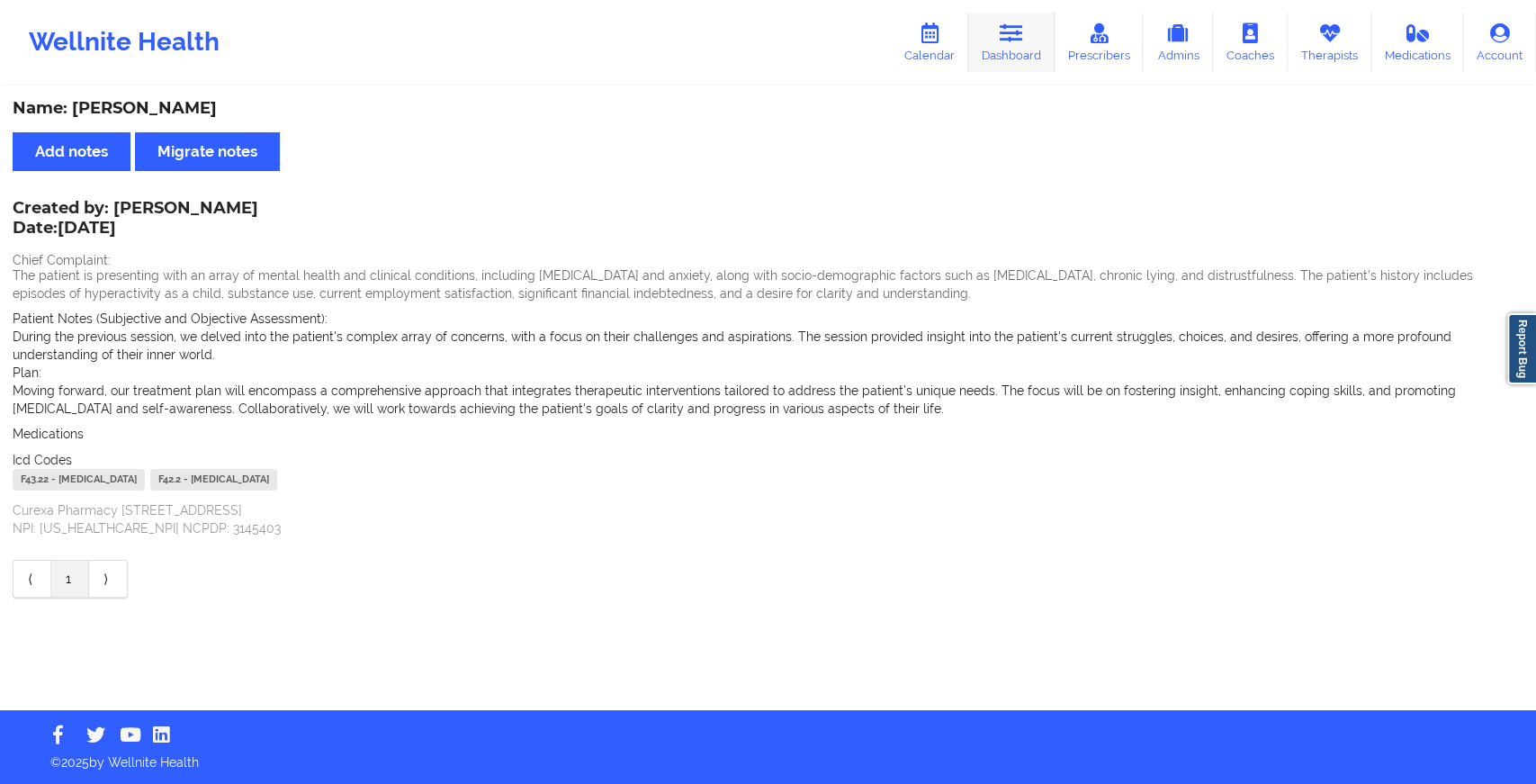
click at [1013, 44] on link "Dashboard" at bounding box center [1011, 42] width 87 height 60
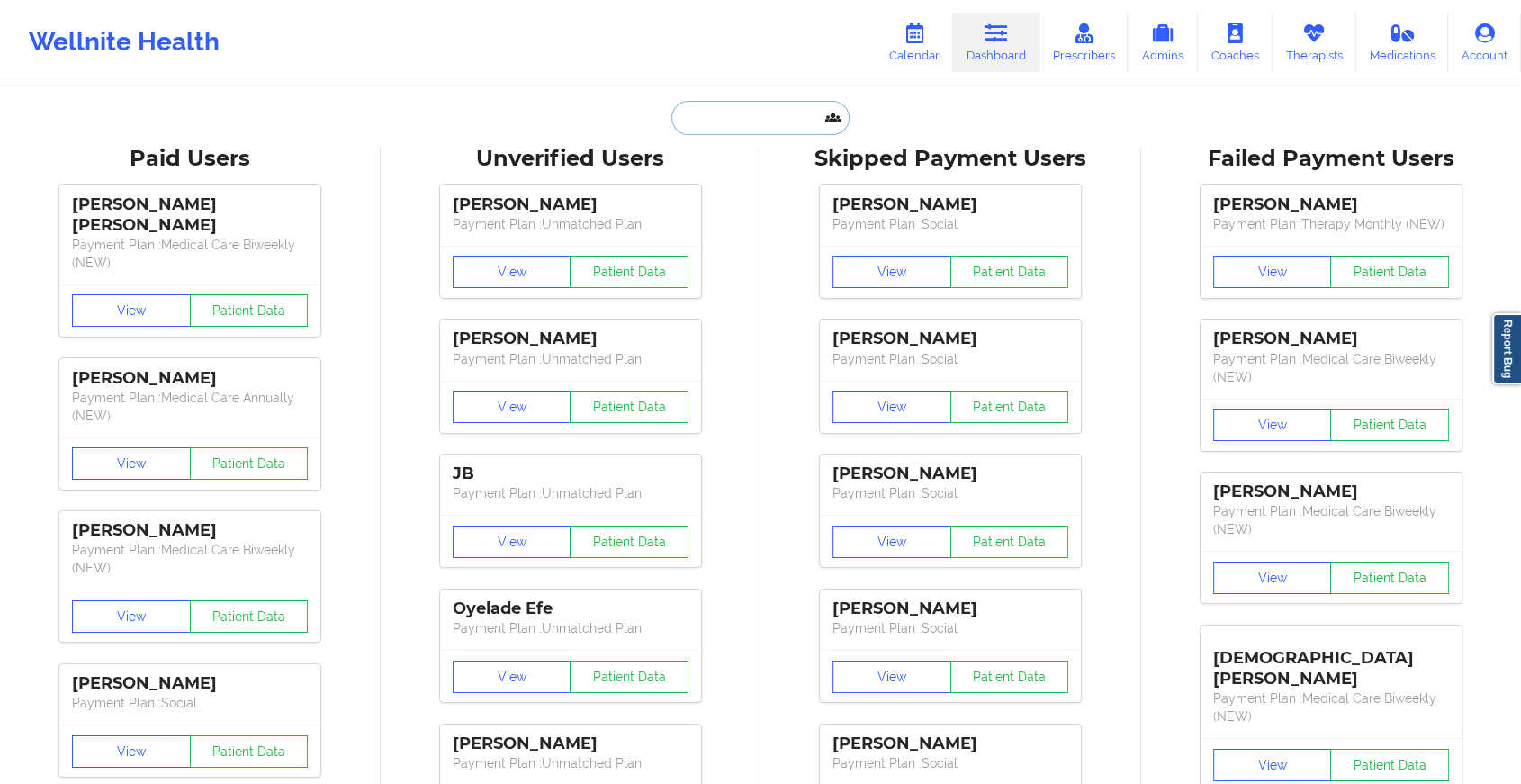
click at [806, 110] on input "text" at bounding box center [760, 117] width 179 height 34
paste input "[EMAIL_ADDRESS][DOMAIN_NAME]"
type input "[EMAIL_ADDRESS][DOMAIN_NAME]"
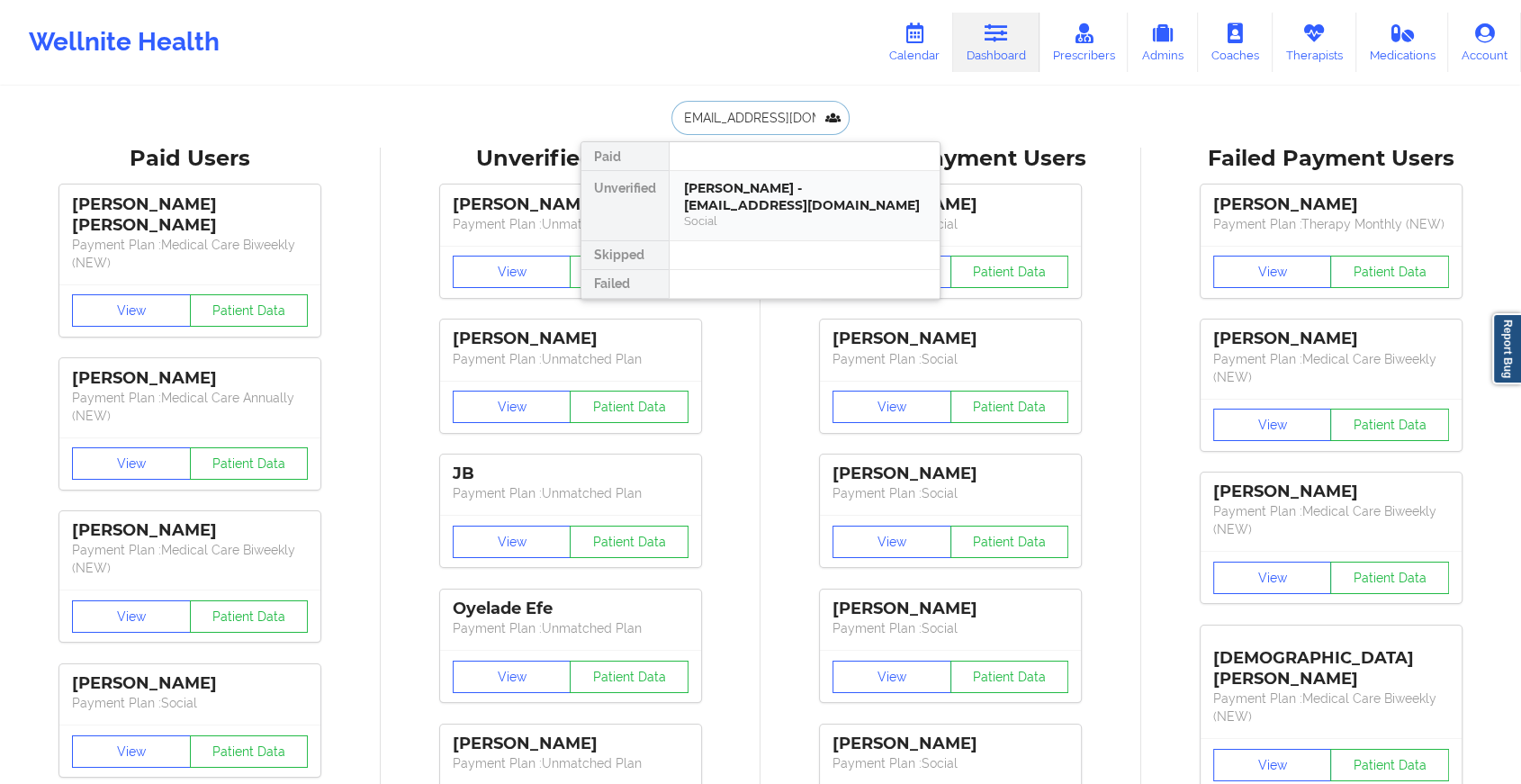
click at [842, 186] on div "[PERSON_NAME] - [EMAIL_ADDRESS][DOMAIN_NAME]" at bounding box center [805, 197] width 241 height 33
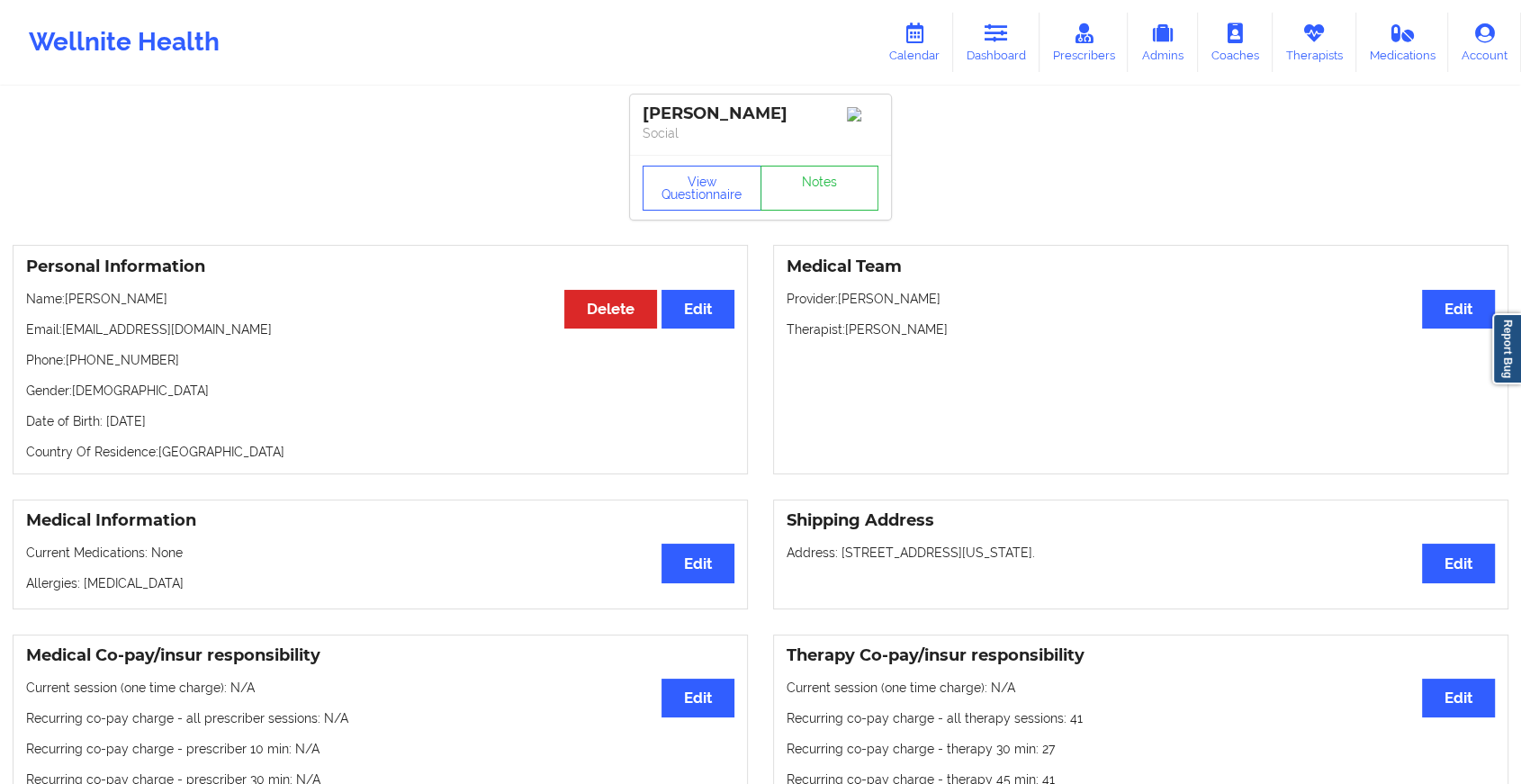
click at [814, 166] on div "View Questionnaire Notes" at bounding box center [760, 187] width 261 height 64
drag, startPoint x: 814, startPoint y: 166, endPoint x: 817, endPoint y: 194, distance: 28.2
click at [817, 194] on div "View Questionnaire Notes" at bounding box center [760, 187] width 261 height 64
click at [817, 194] on link "Notes" at bounding box center [819, 188] width 119 height 45
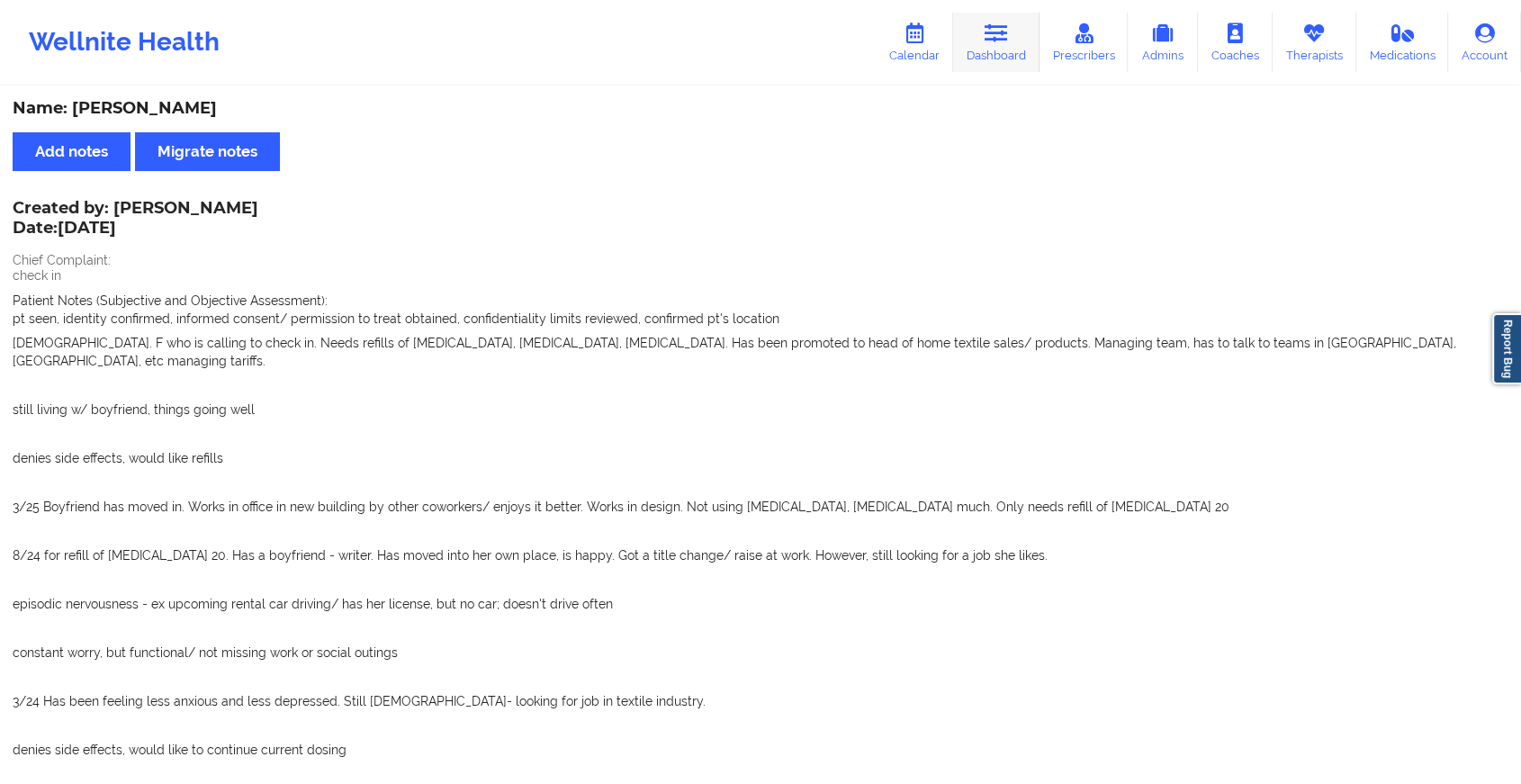
click at [995, 44] on link "Dashboard" at bounding box center [996, 42] width 87 height 60
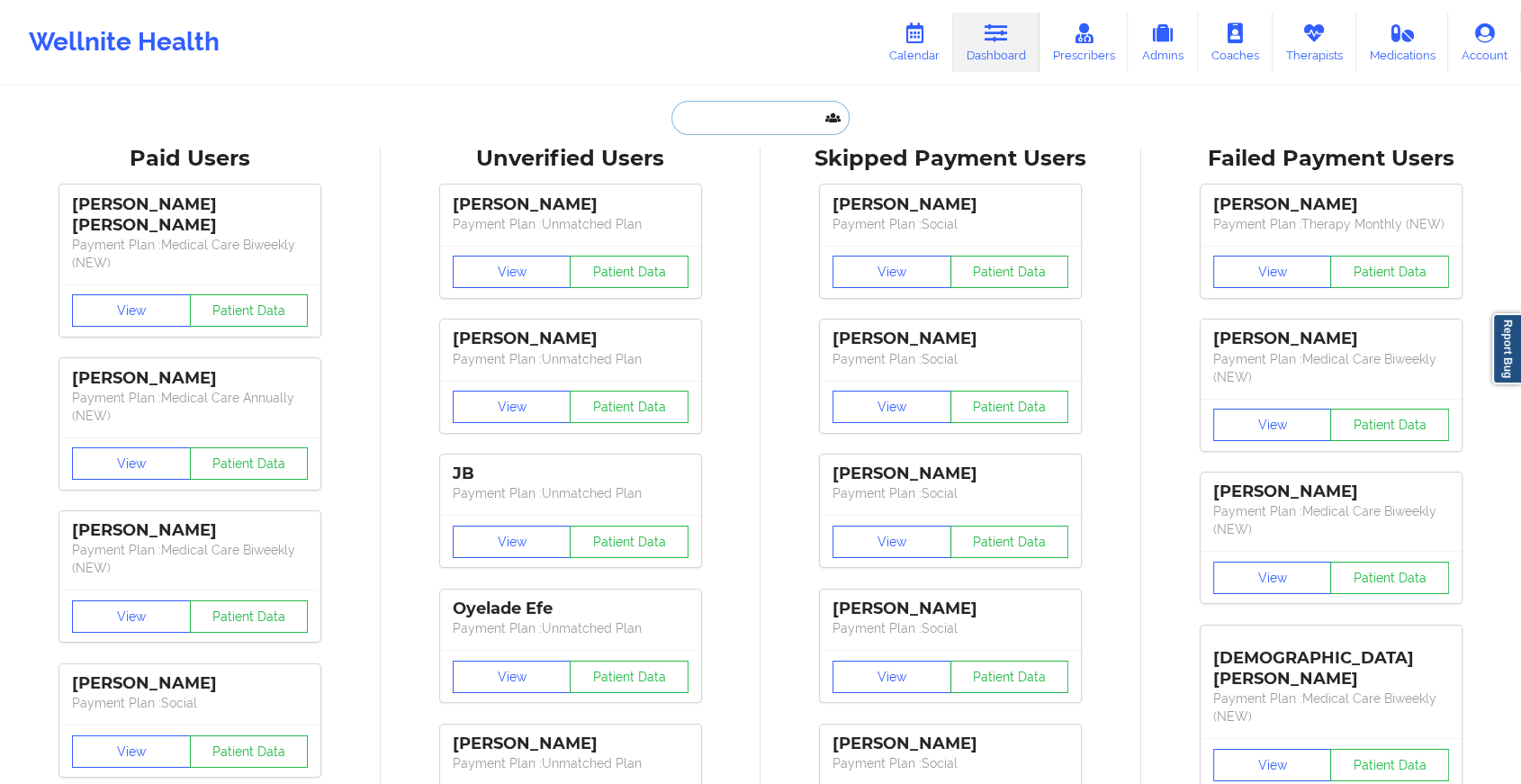
click at [776, 115] on input "text" at bounding box center [760, 117] width 179 height 34
paste input "[PERSON_NAME][EMAIL_ADDRESS][DOMAIN_NAME]"
type input "[PERSON_NAME][EMAIL_ADDRESS][DOMAIN_NAME]"
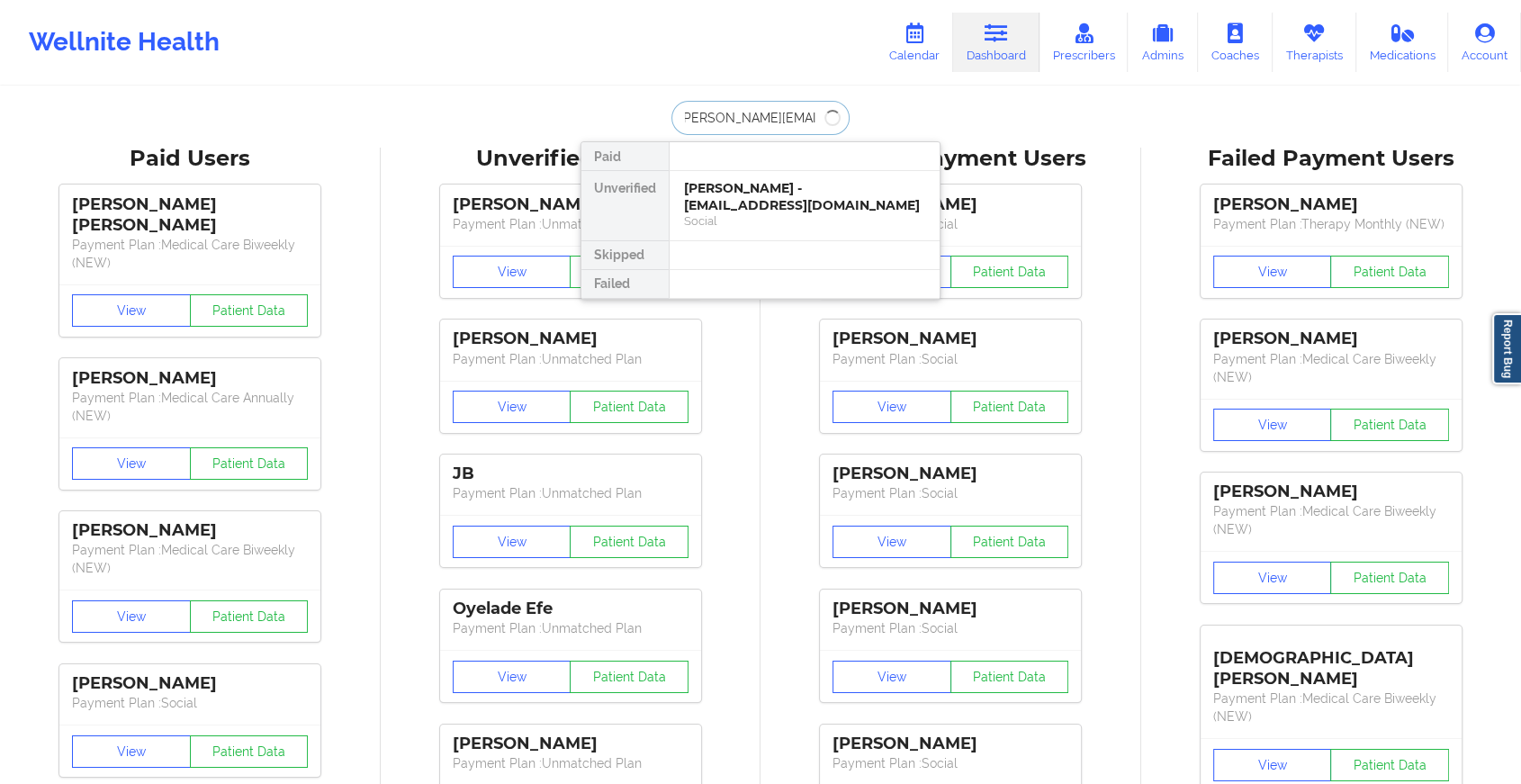
click at [776, 115] on input "[PERSON_NAME][EMAIL_ADDRESS][DOMAIN_NAME]" at bounding box center [760, 117] width 179 height 34
click at [781, 196] on div "Charles Argento - [EMAIL_ADDRESS][DOMAIN_NAME]" at bounding box center [805, 197] width 241 height 33
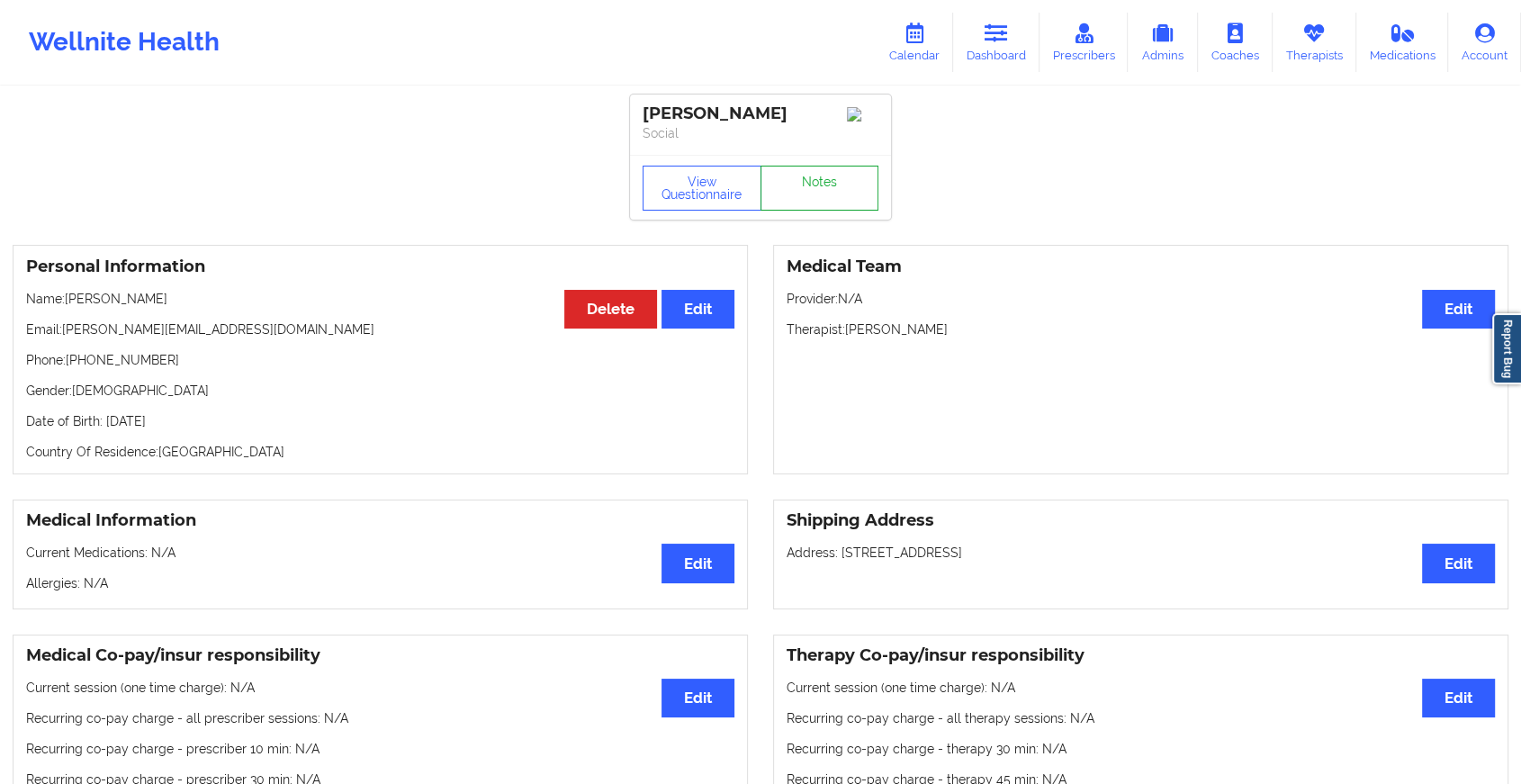
click at [800, 178] on link "Notes" at bounding box center [819, 188] width 119 height 45
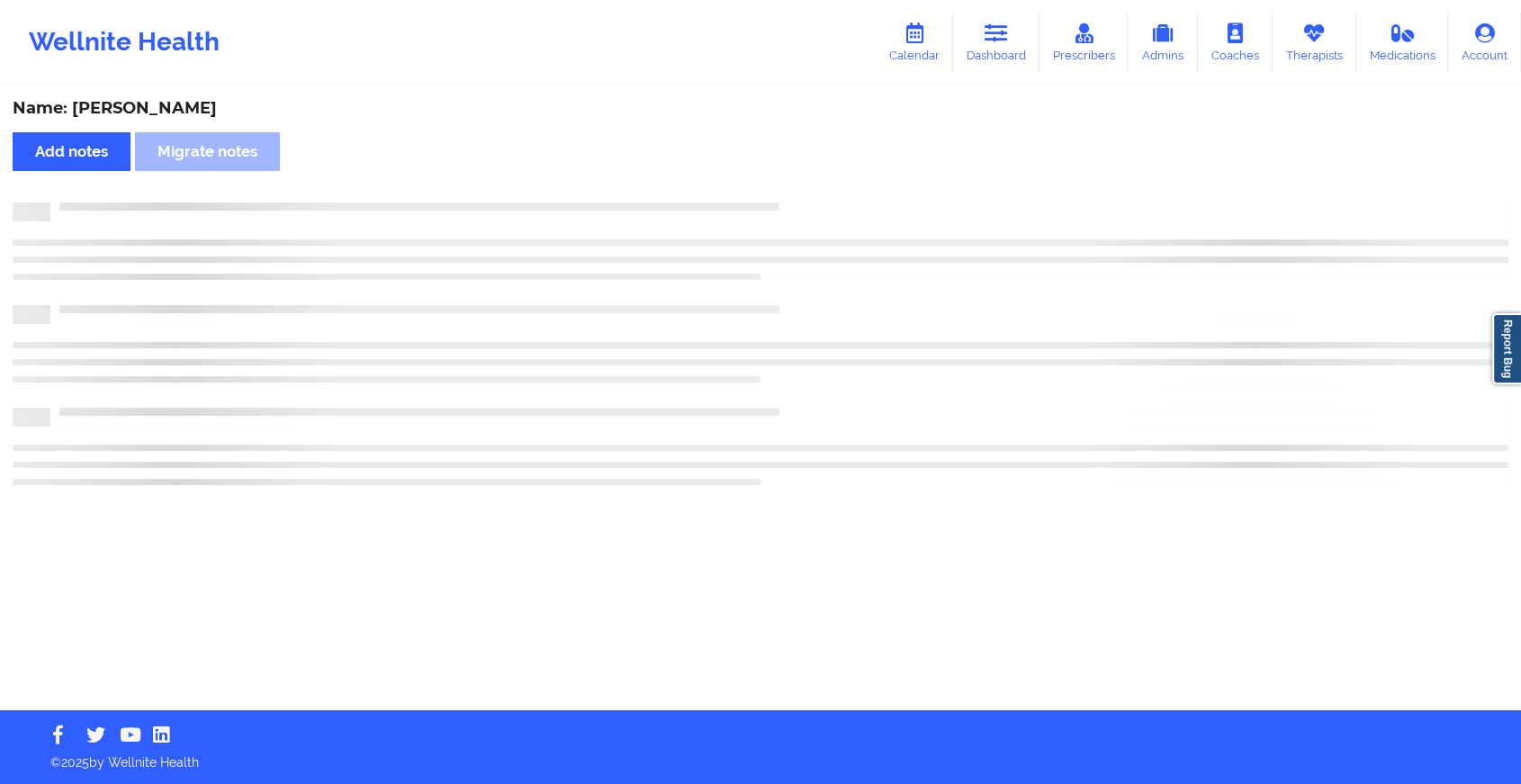
click at [800, 178] on div "Name: [PERSON_NAME] Add notes Migrate notes" at bounding box center [760, 399] width 1521 height 622
click at [800, 178] on div "Name: [PERSON_NAME] Add notes Migrate notes" at bounding box center [768, 399] width 1537 height 622
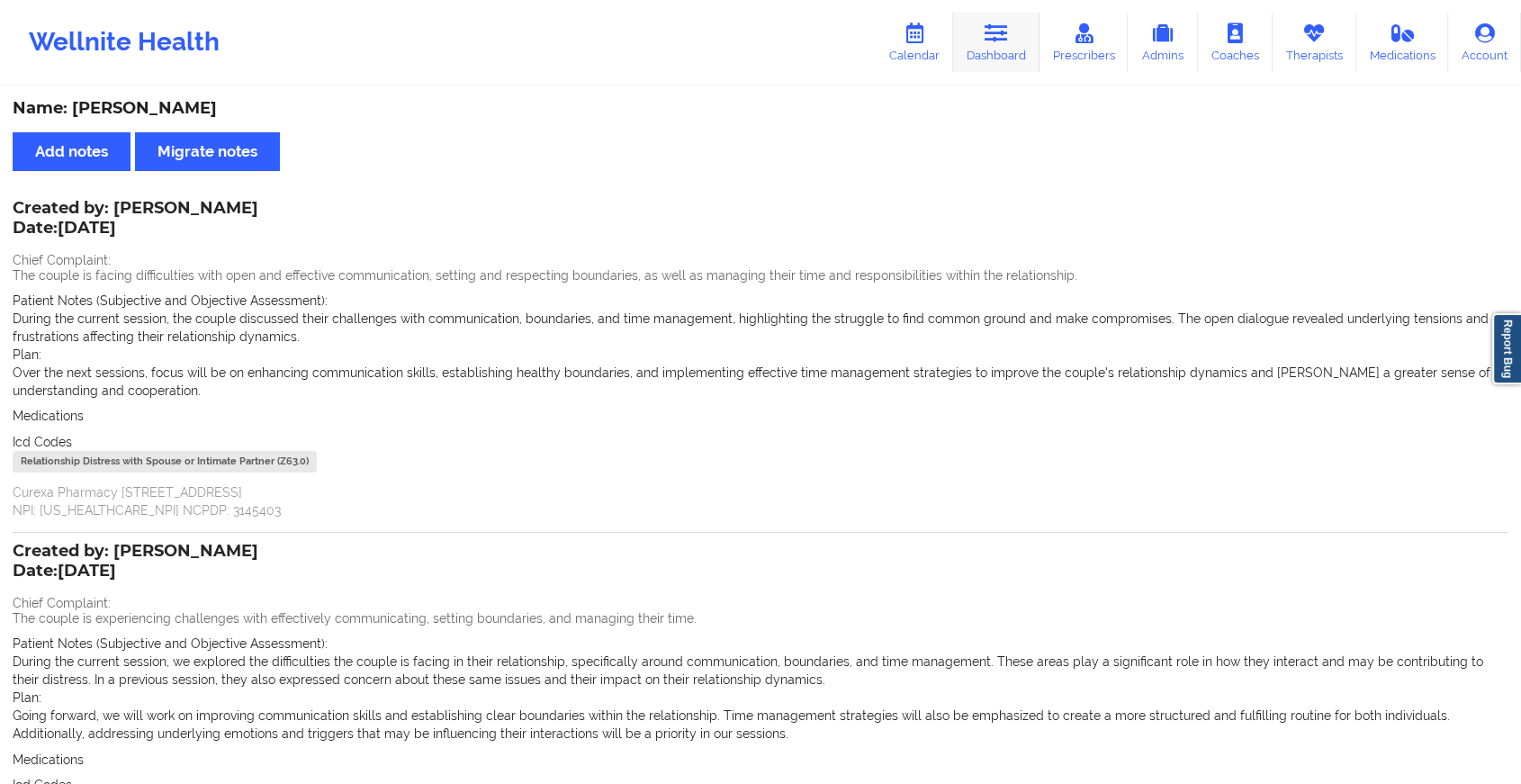
click at [982, 51] on link "Dashboard" at bounding box center [996, 42] width 87 height 60
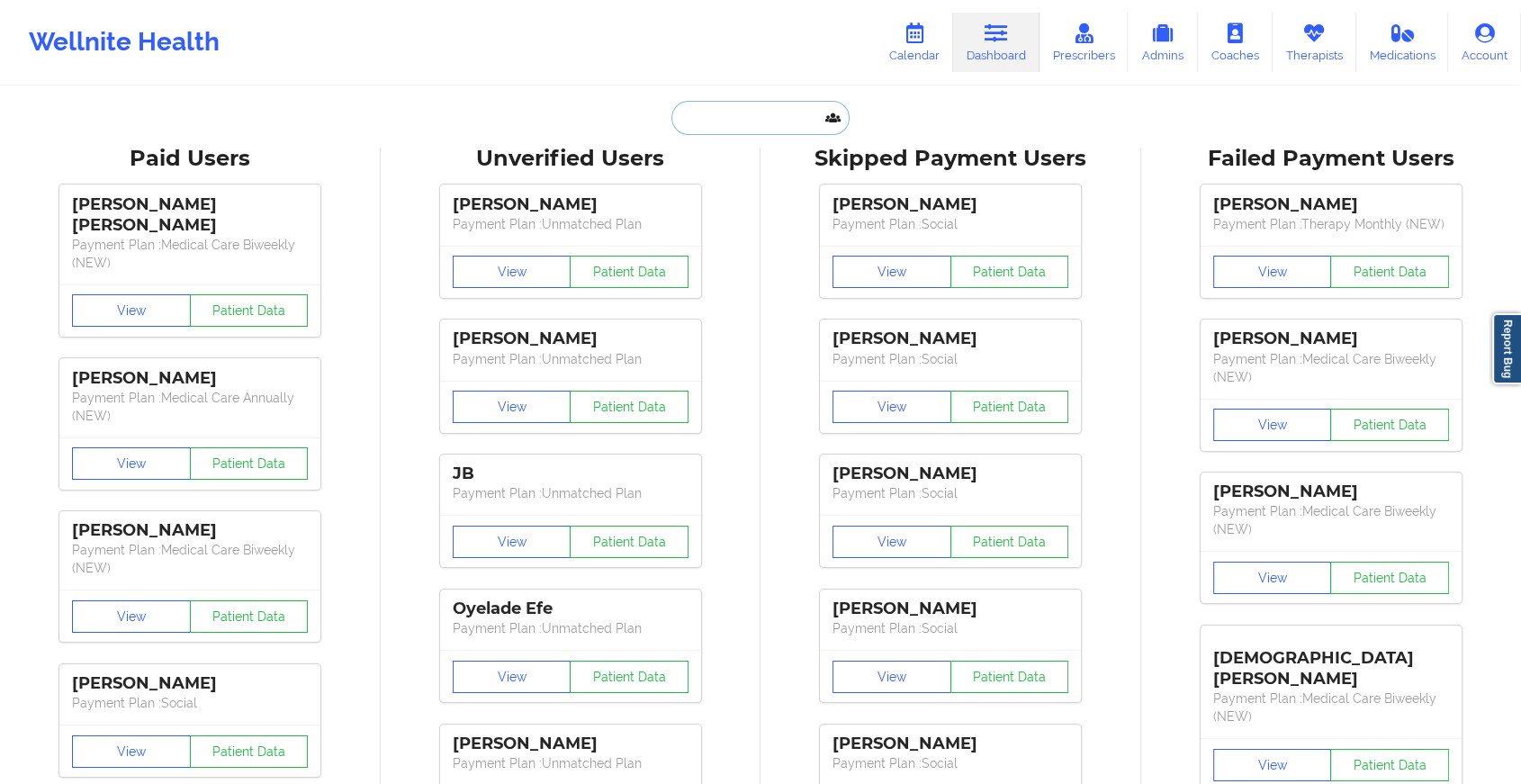
click at [747, 121] on input "text" at bounding box center [760, 117] width 179 height 34
paste input "[EMAIL_ADDRESS][DOMAIN_NAME]"
type input "[EMAIL_ADDRESS][DOMAIN_NAME]"
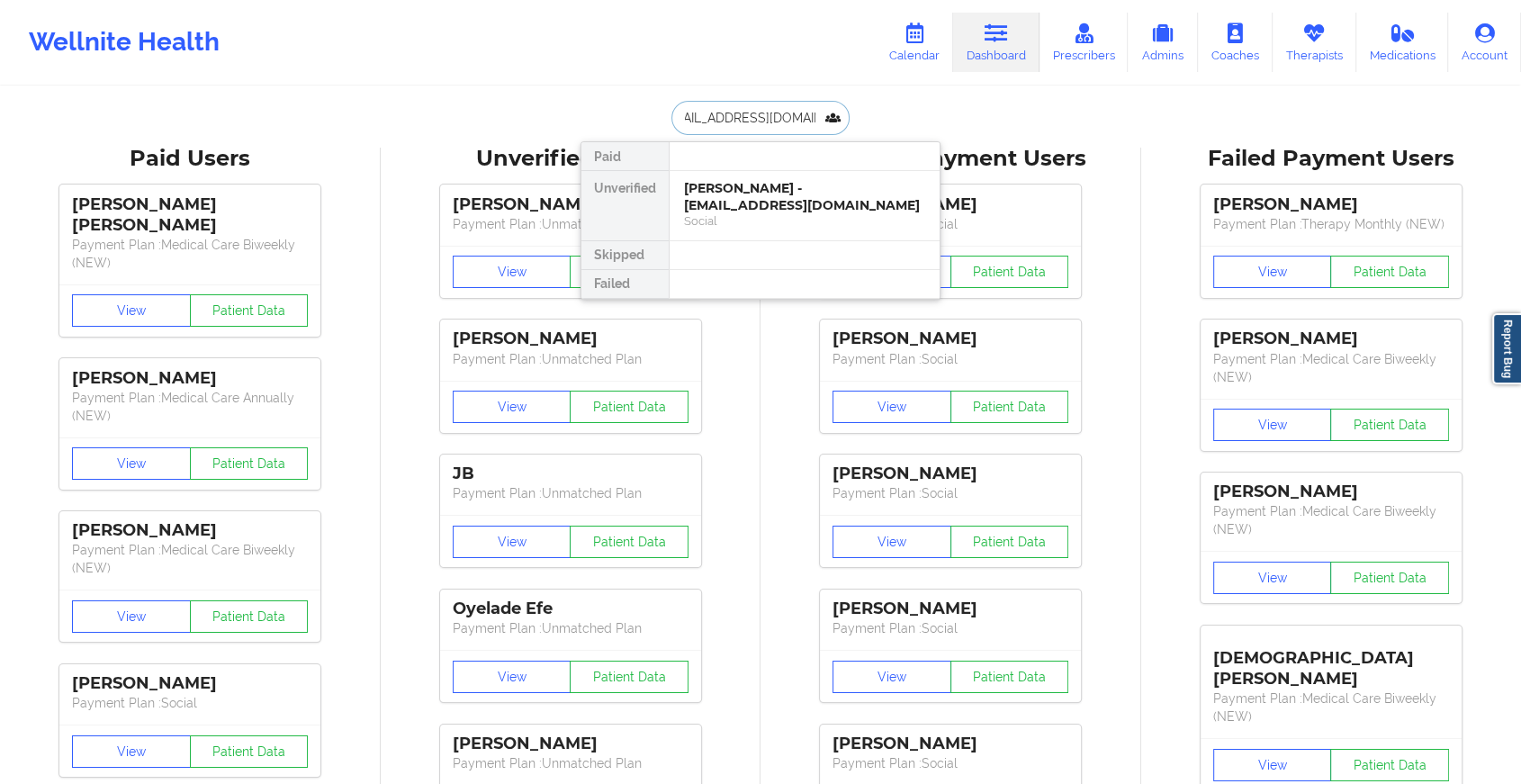
click at [767, 204] on div "[PERSON_NAME] - [EMAIL_ADDRESS][DOMAIN_NAME]" at bounding box center [805, 197] width 241 height 33
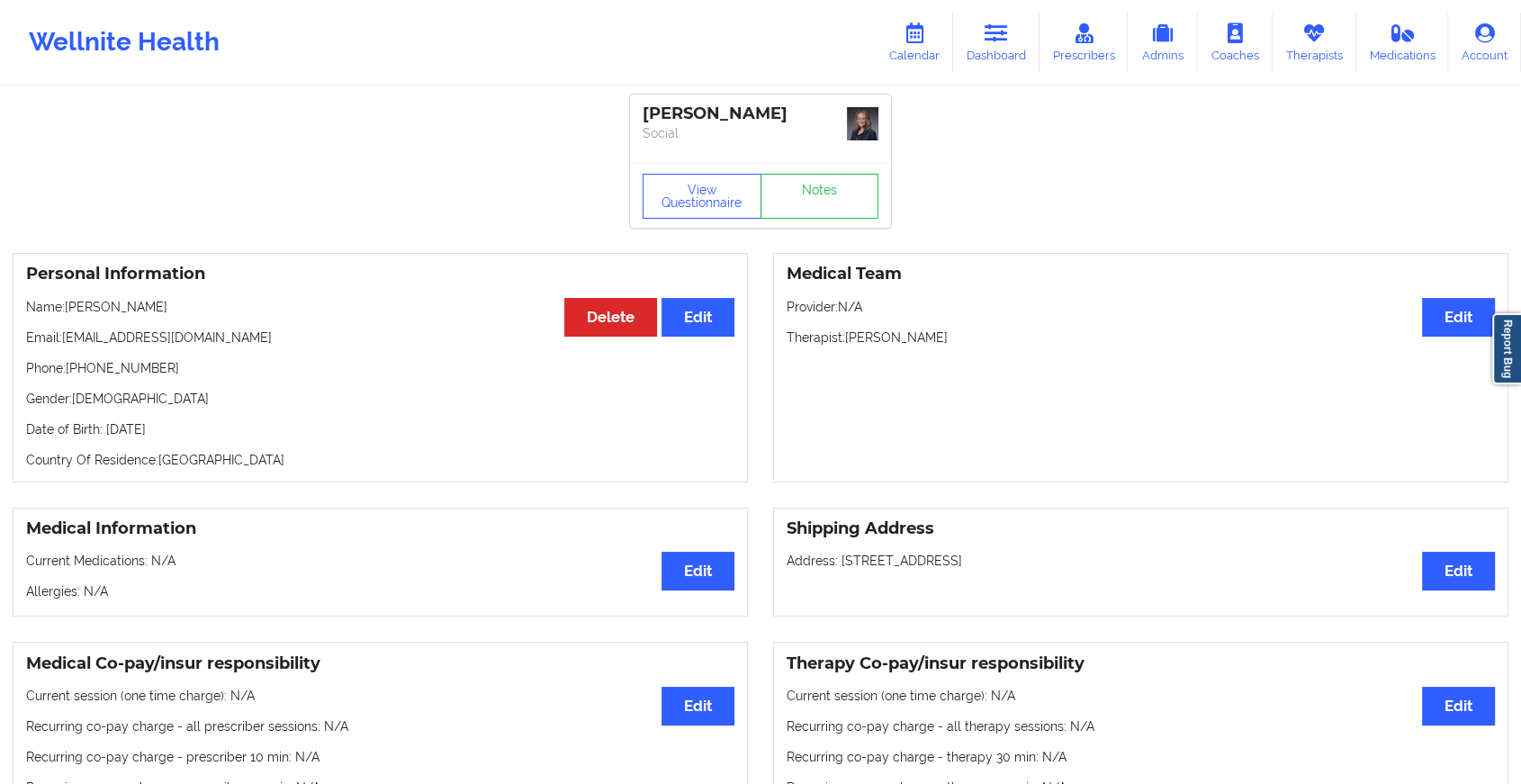
click at [804, 202] on link "Notes" at bounding box center [819, 196] width 119 height 45
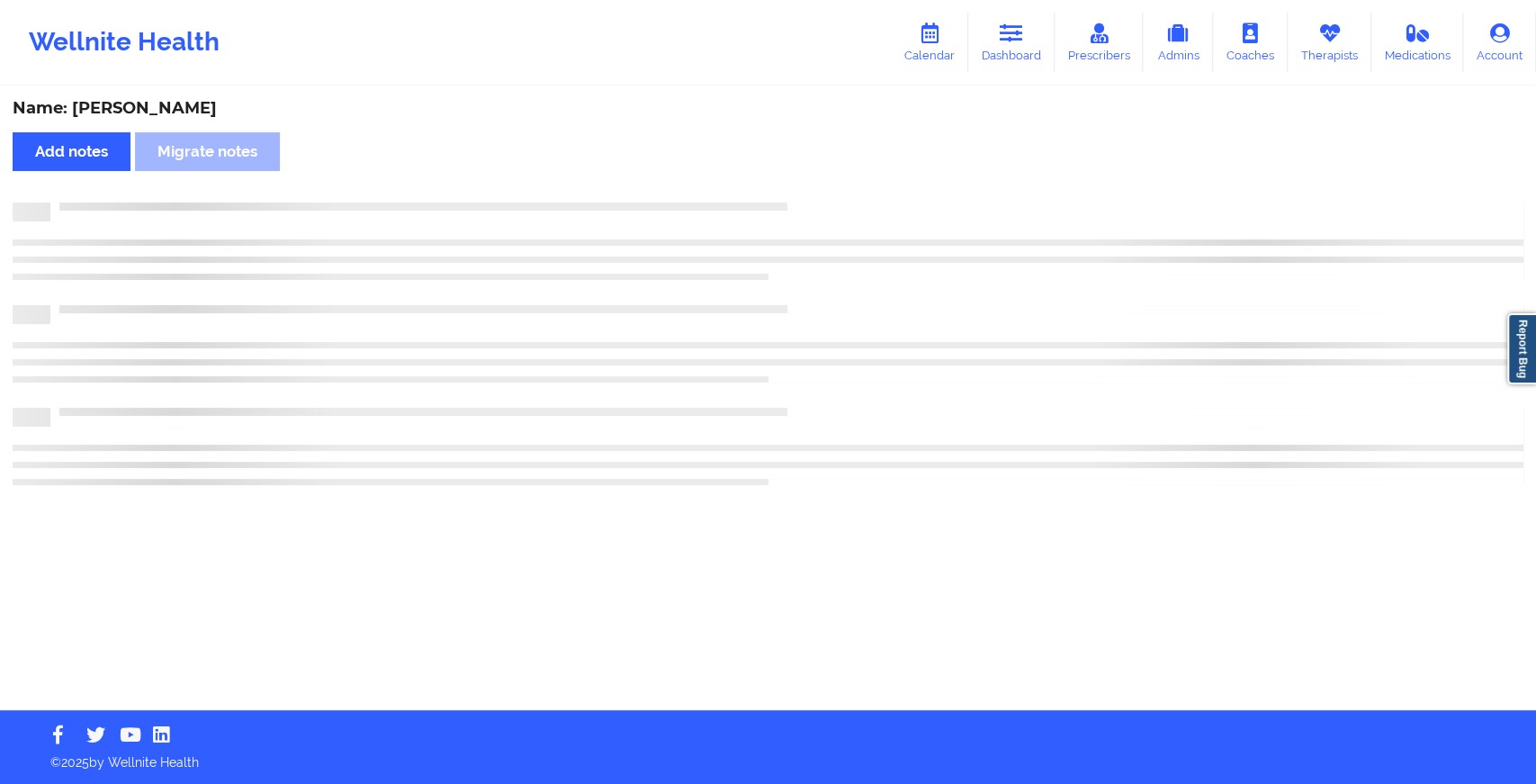
click at [803, 202] on div at bounding box center [787, 202] width 1472 height 0
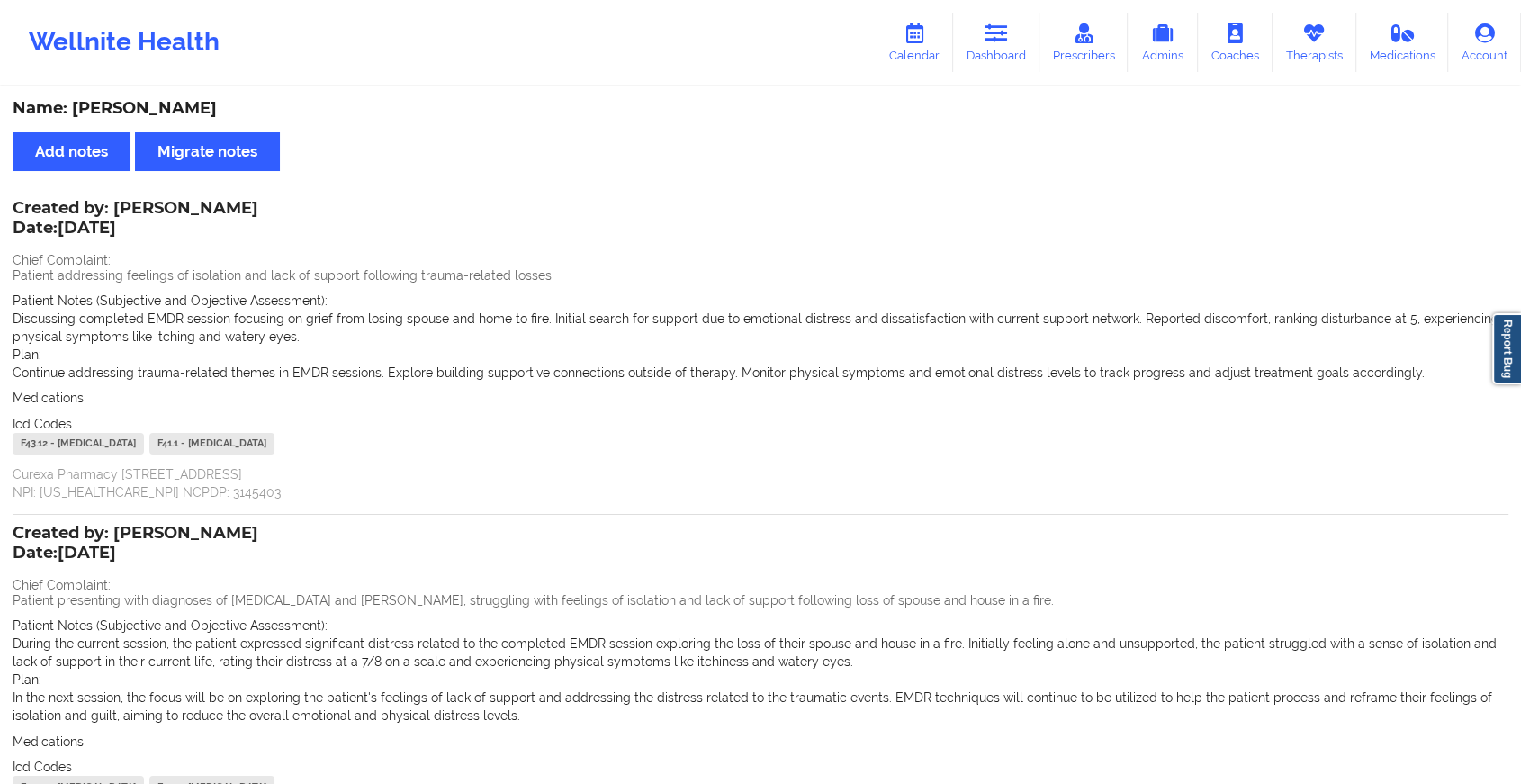
scroll to position [206, 0]
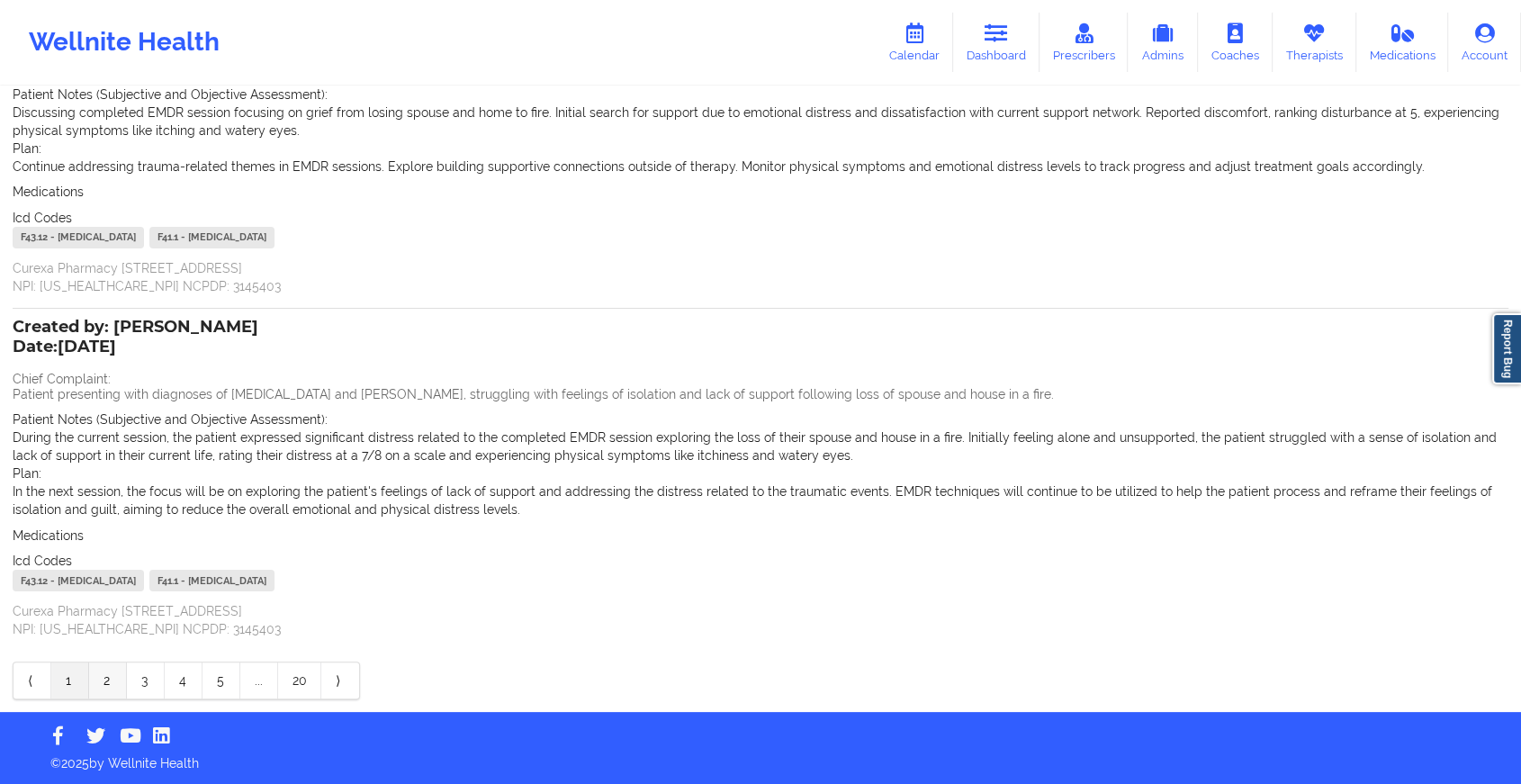
click at [120, 677] on link "2" at bounding box center [108, 680] width 38 height 36
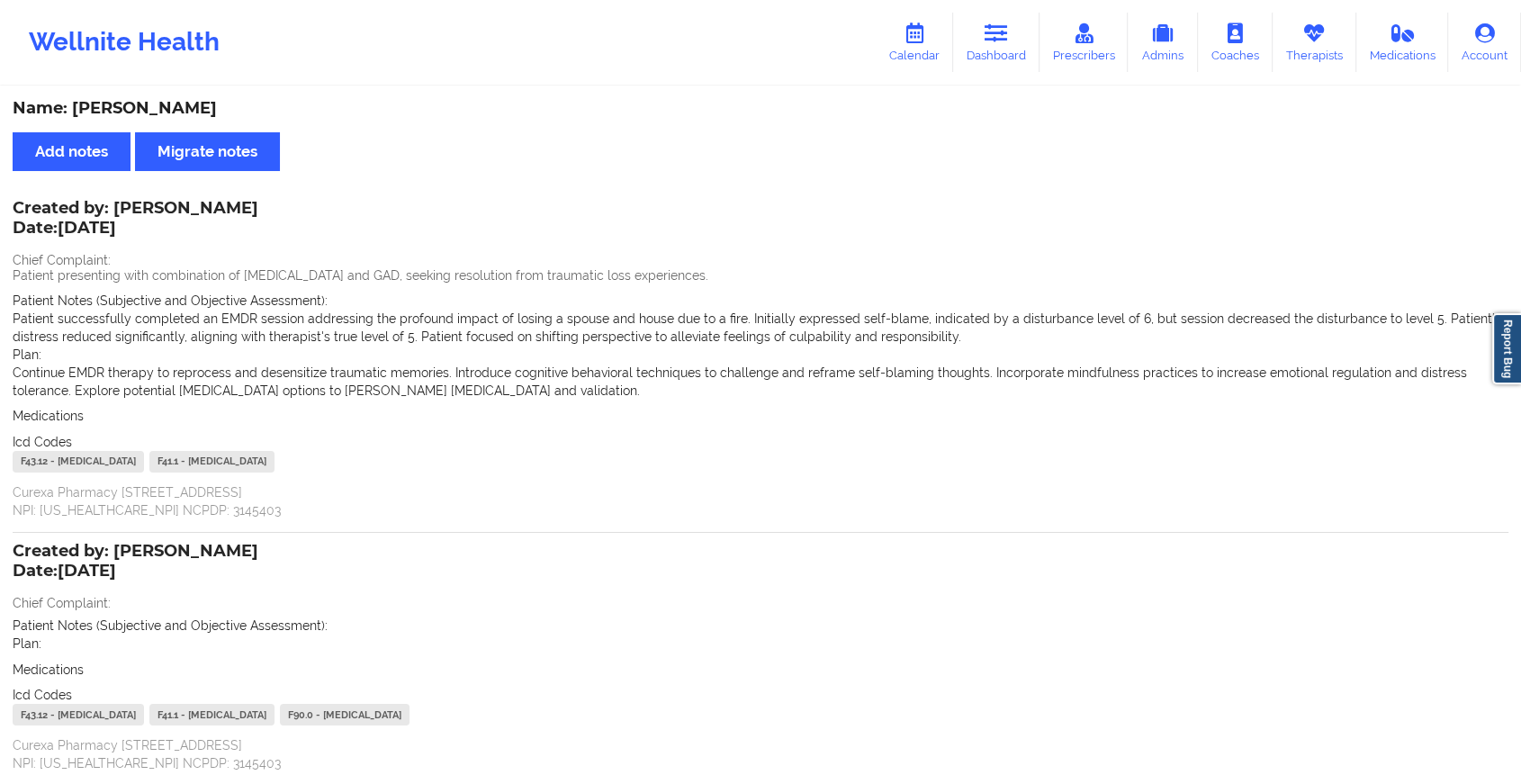
scroll to position [134, 0]
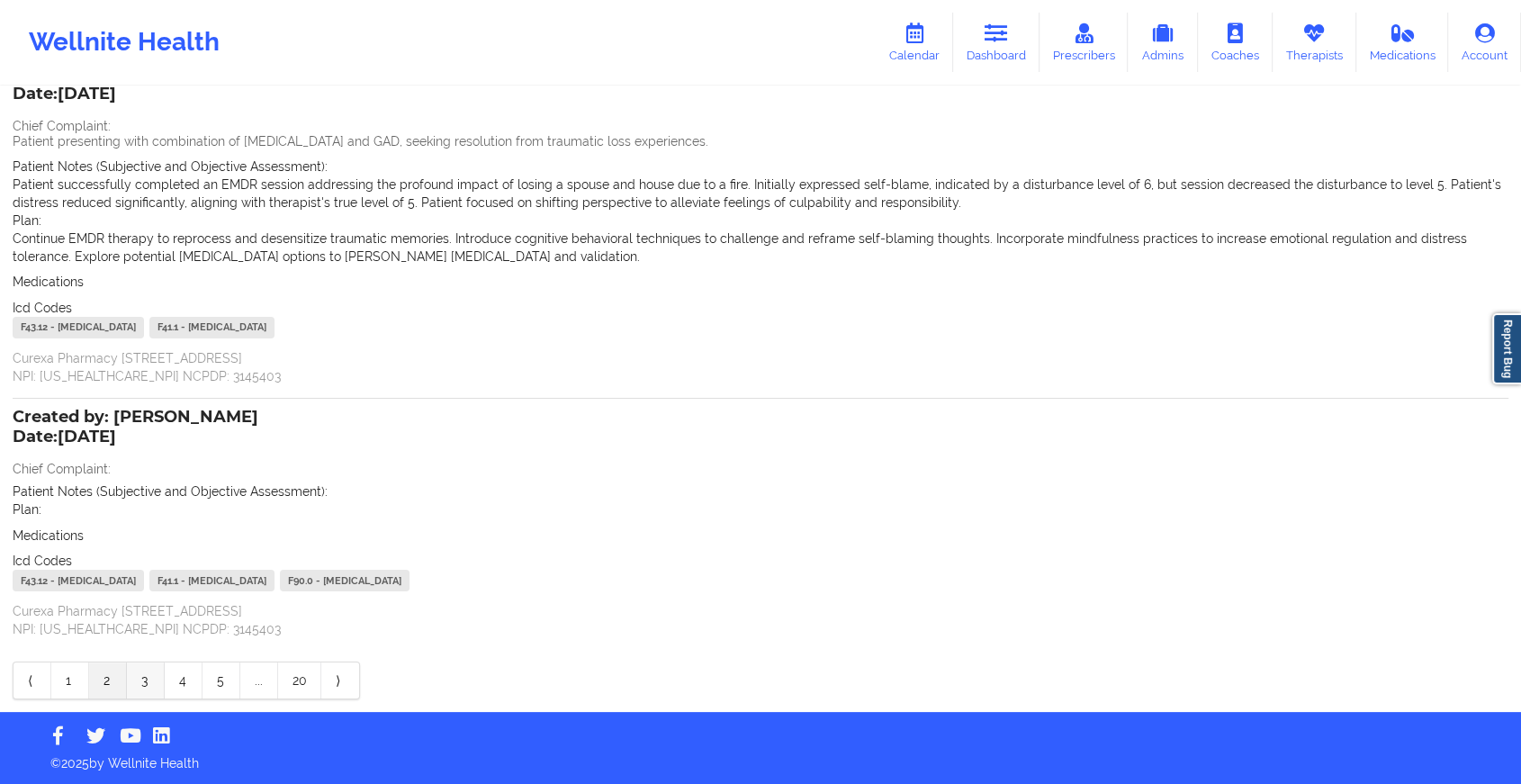
click at [141, 689] on link "3" at bounding box center [145, 680] width 38 height 36
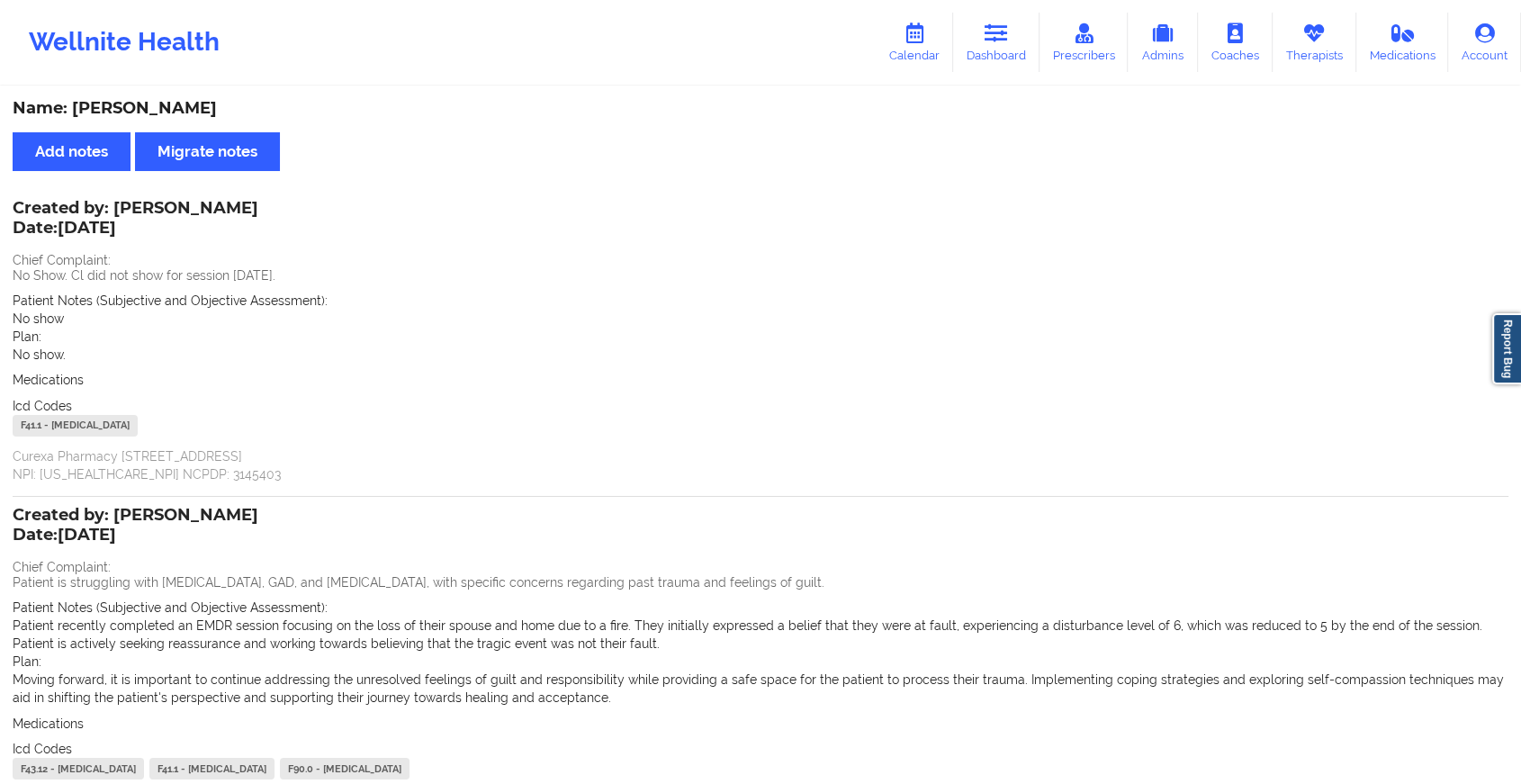
scroll to position [188, 0]
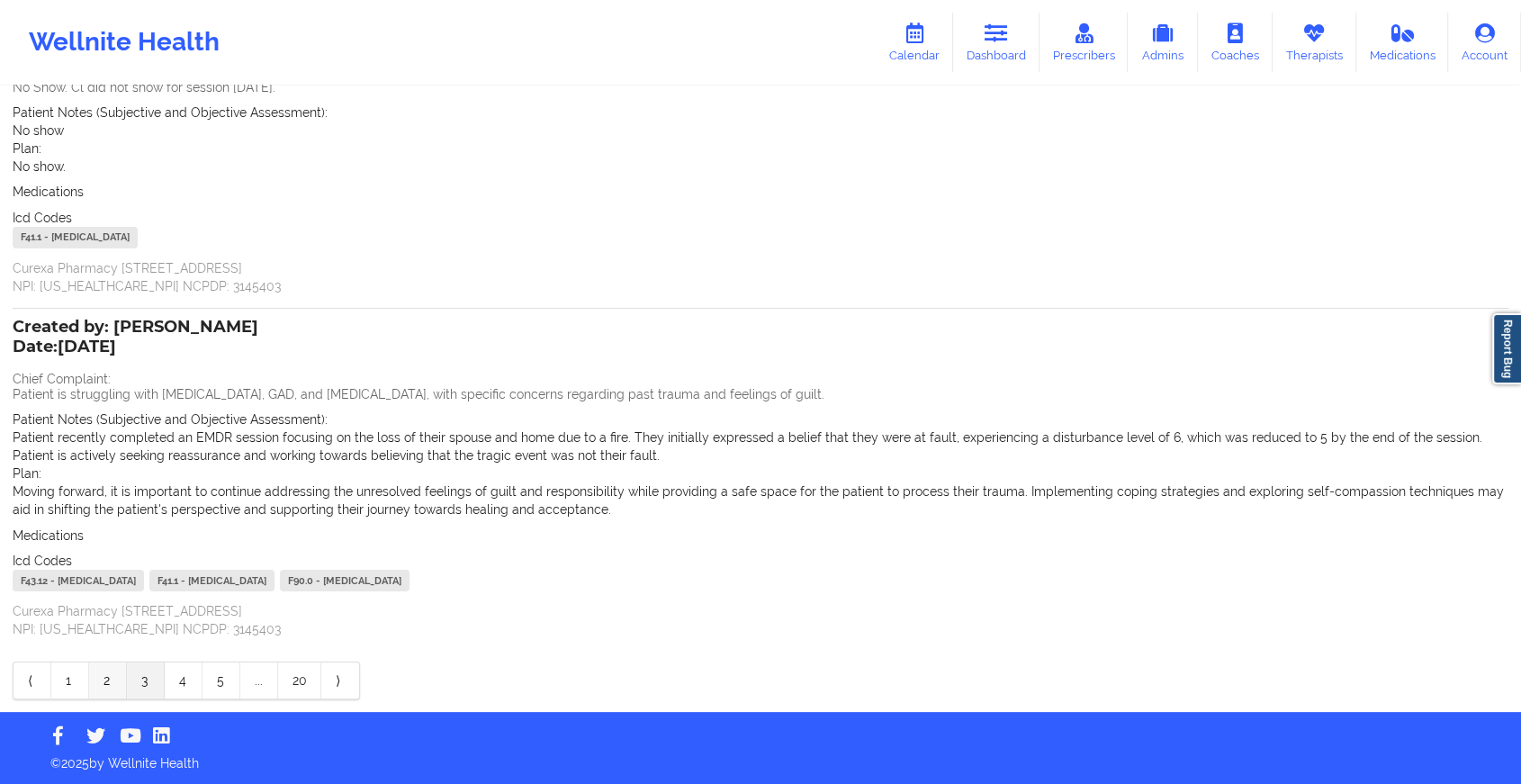
click at [100, 669] on link "2" at bounding box center [108, 680] width 38 height 36
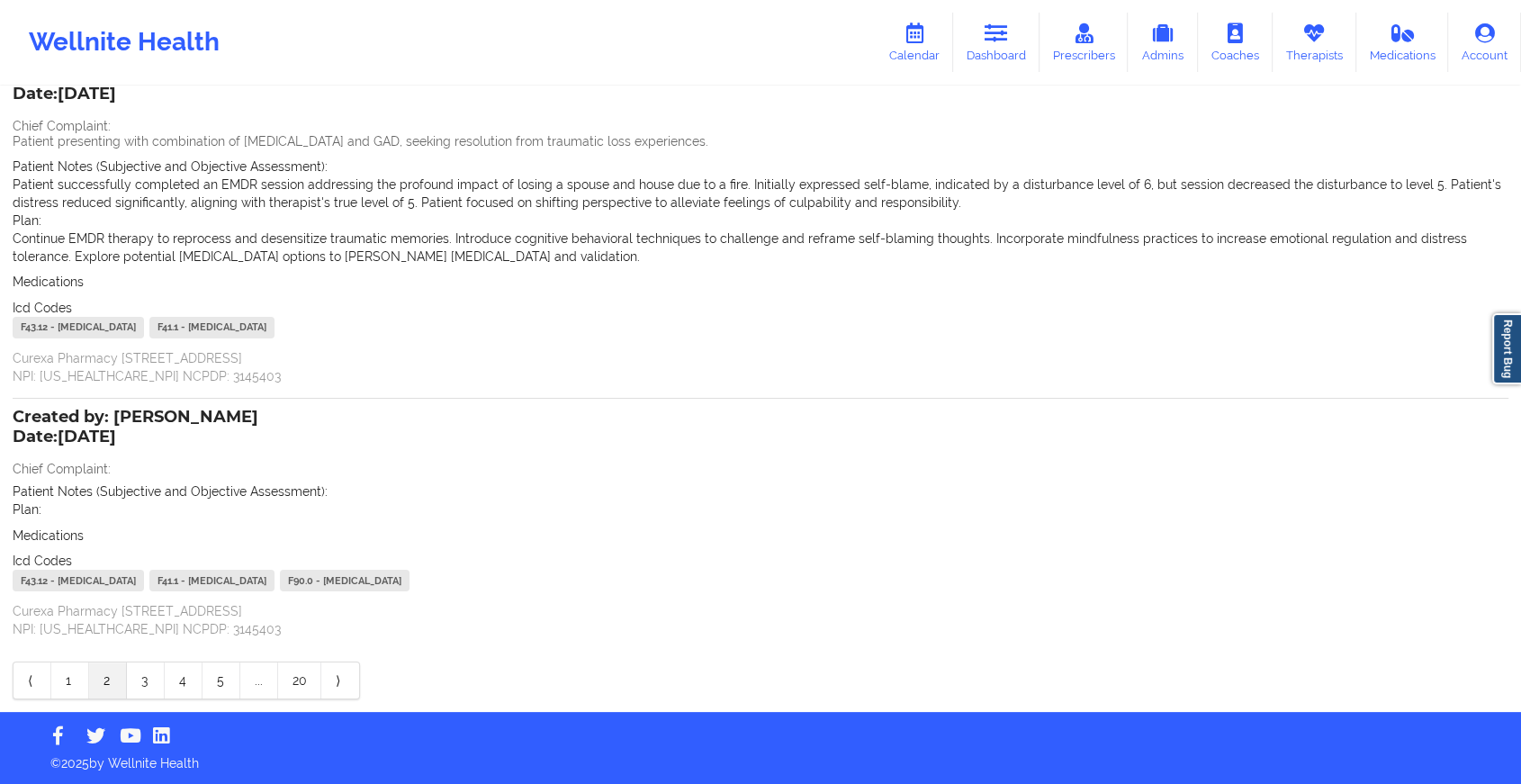
scroll to position [0, 0]
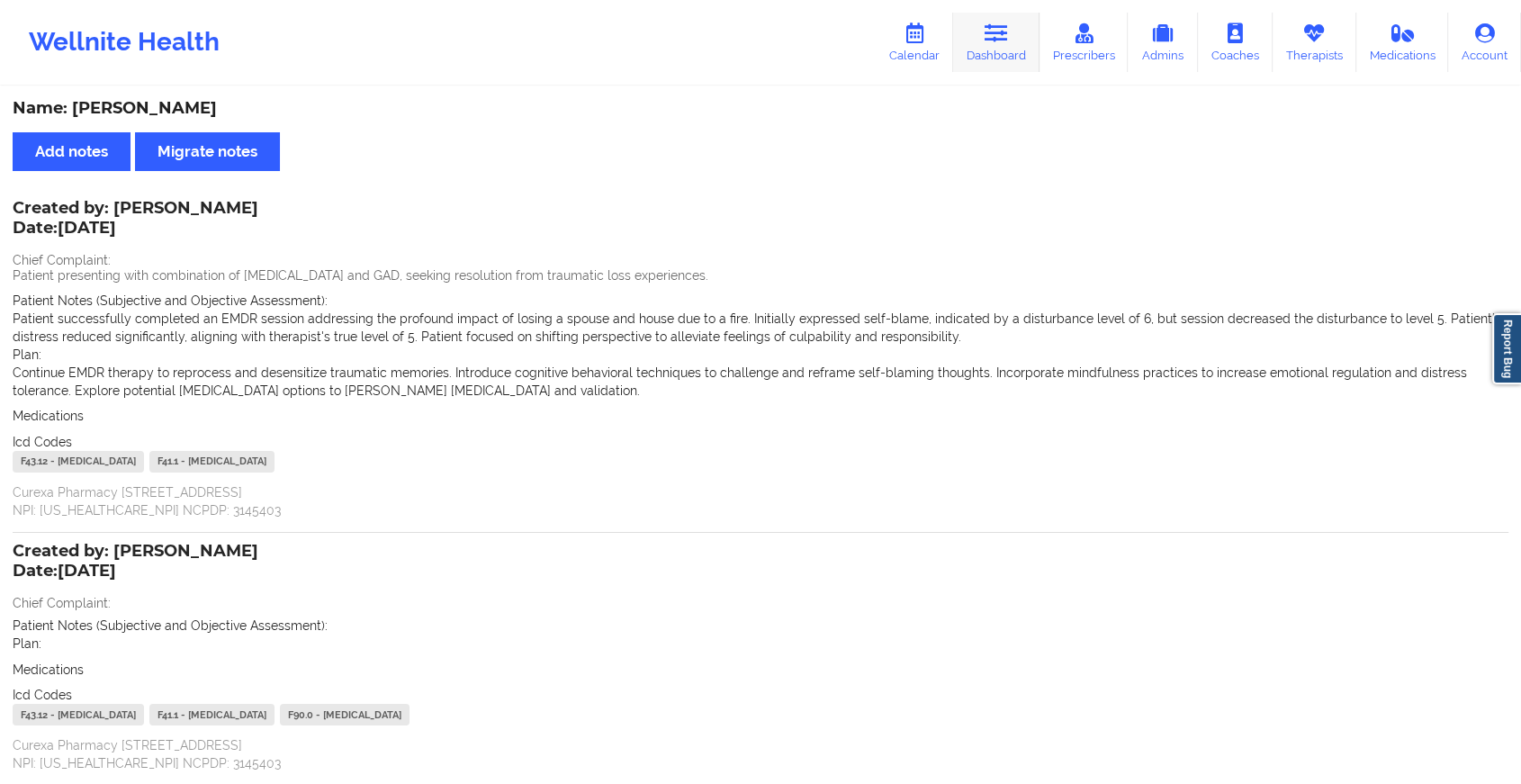
click at [1008, 32] on icon at bounding box center [996, 33] width 23 height 20
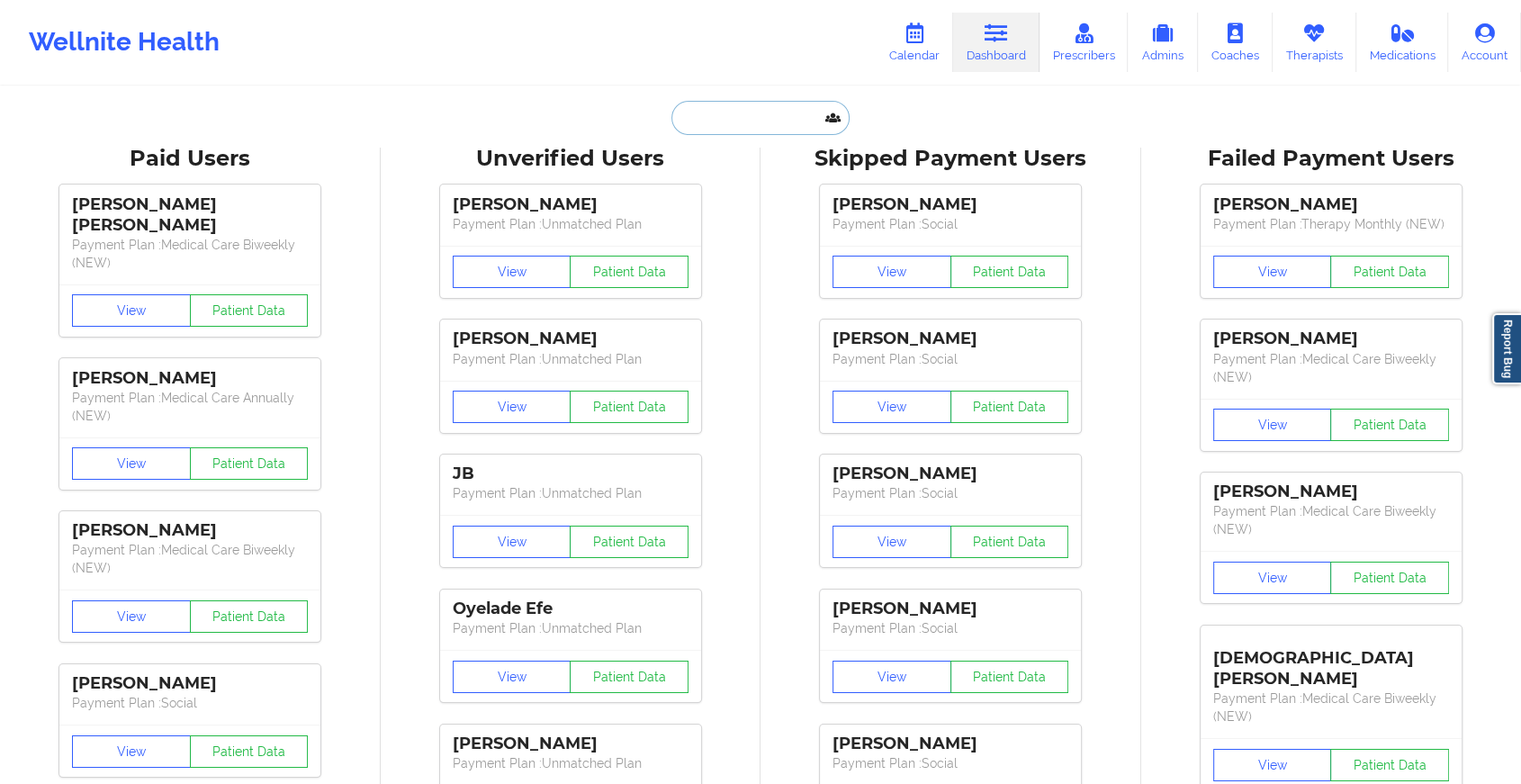
click at [712, 121] on input "text" at bounding box center [760, 117] width 179 height 34
paste input "[EMAIL_ADDRESS][DOMAIN_NAME]"
type input "[EMAIL_ADDRESS][DOMAIN_NAME]"
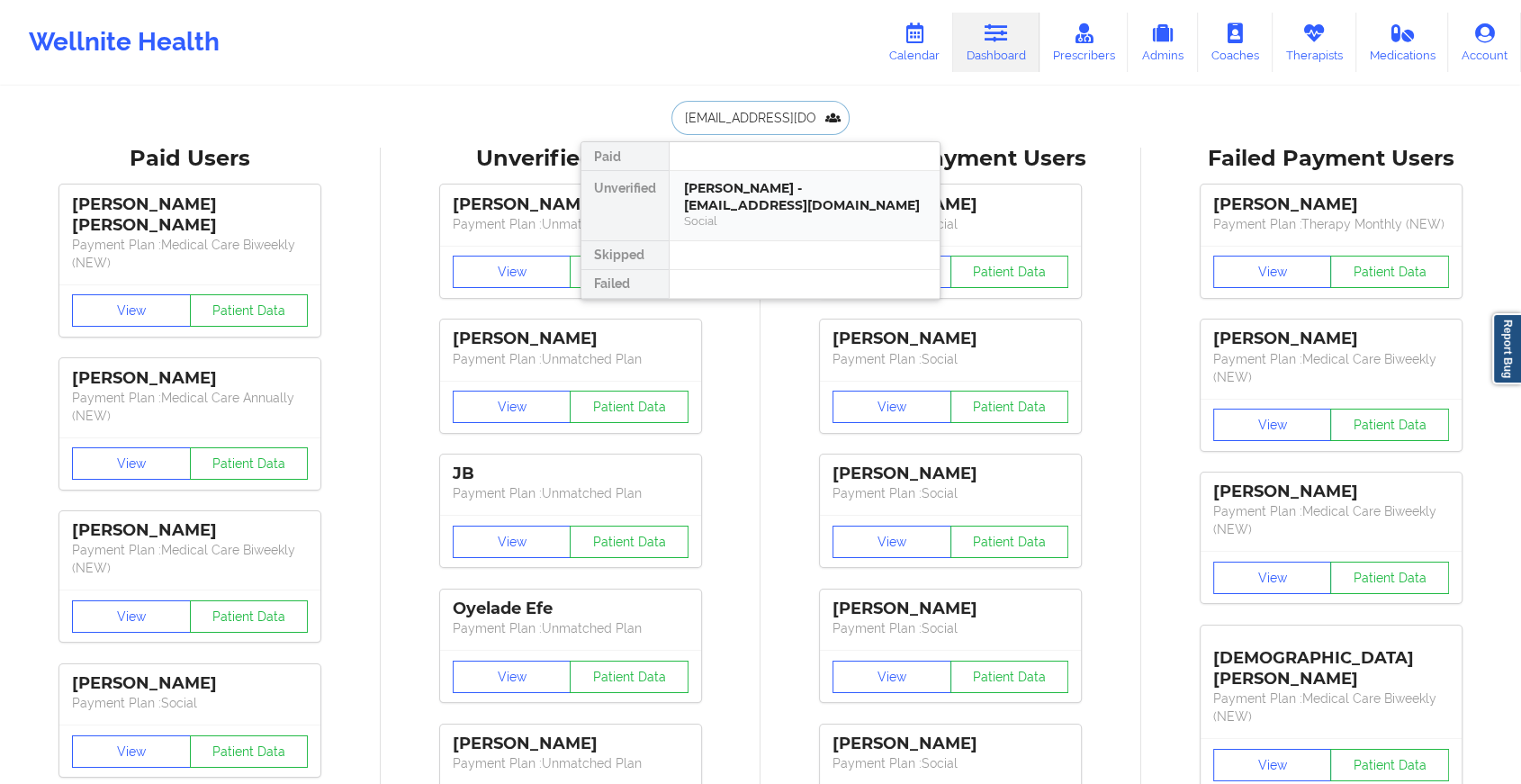
click at [742, 189] on div "[PERSON_NAME] - [EMAIL_ADDRESS][DOMAIN_NAME]" at bounding box center [805, 197] width 241 height 33
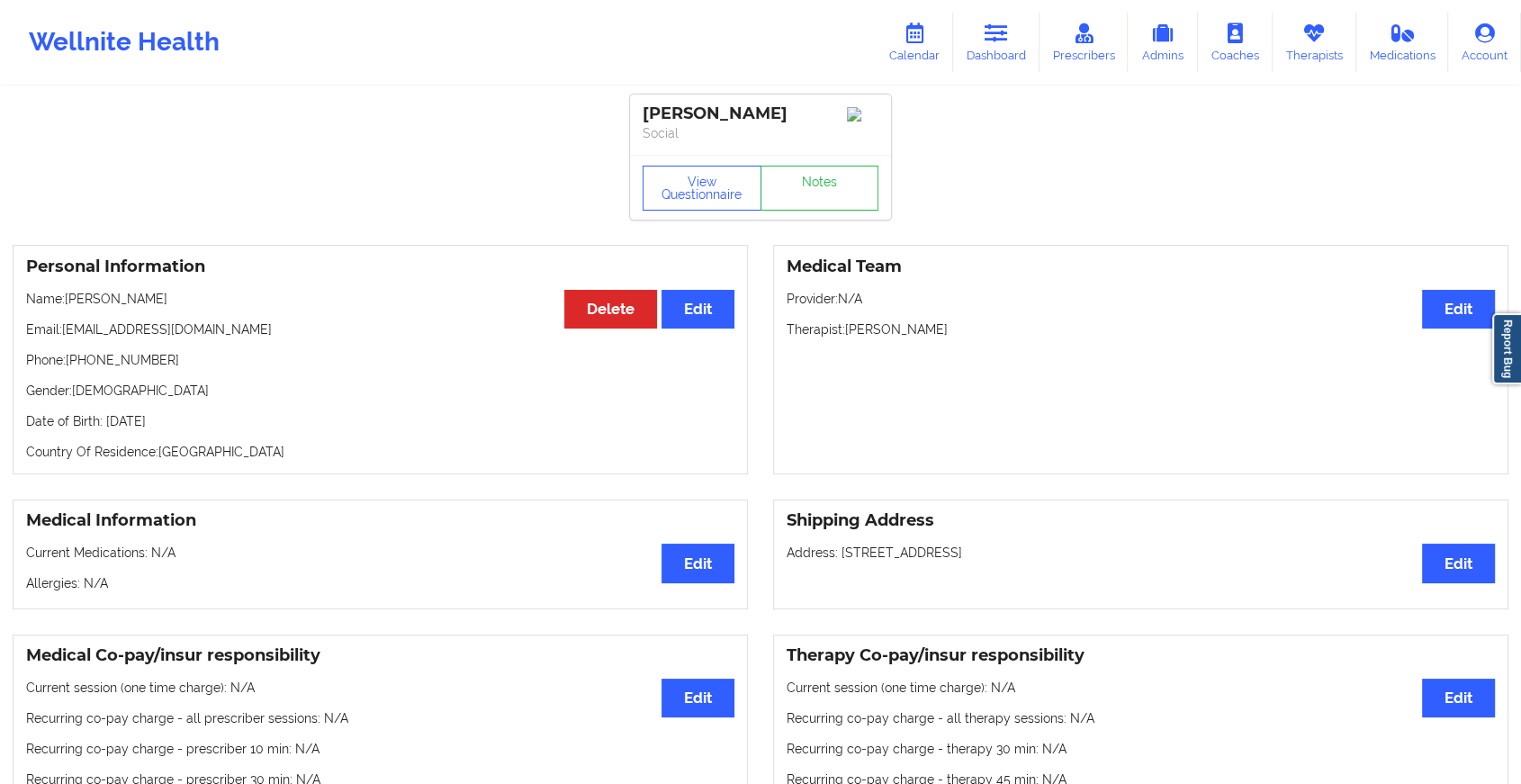
click at [814, 187] on div "View Questionnaire Notes" at bounding box center [760, 187] width 261 height 64
click at [814, 187] on link "Notes" at bounding box center [819, 188] width 119 height 45
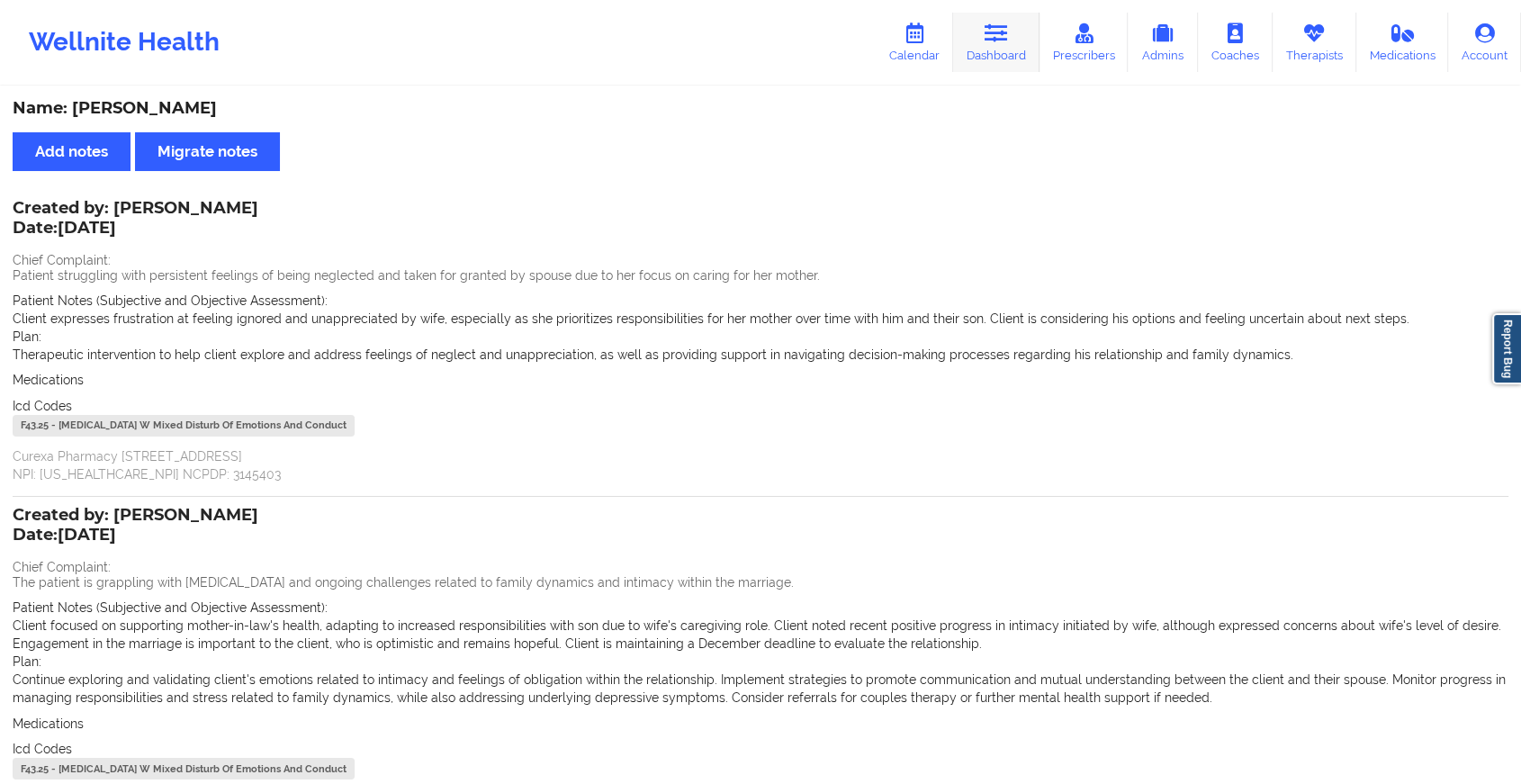
click at [1039, 21] on link "Dashboard" at bounding box center [996, 42] width 87 height 60
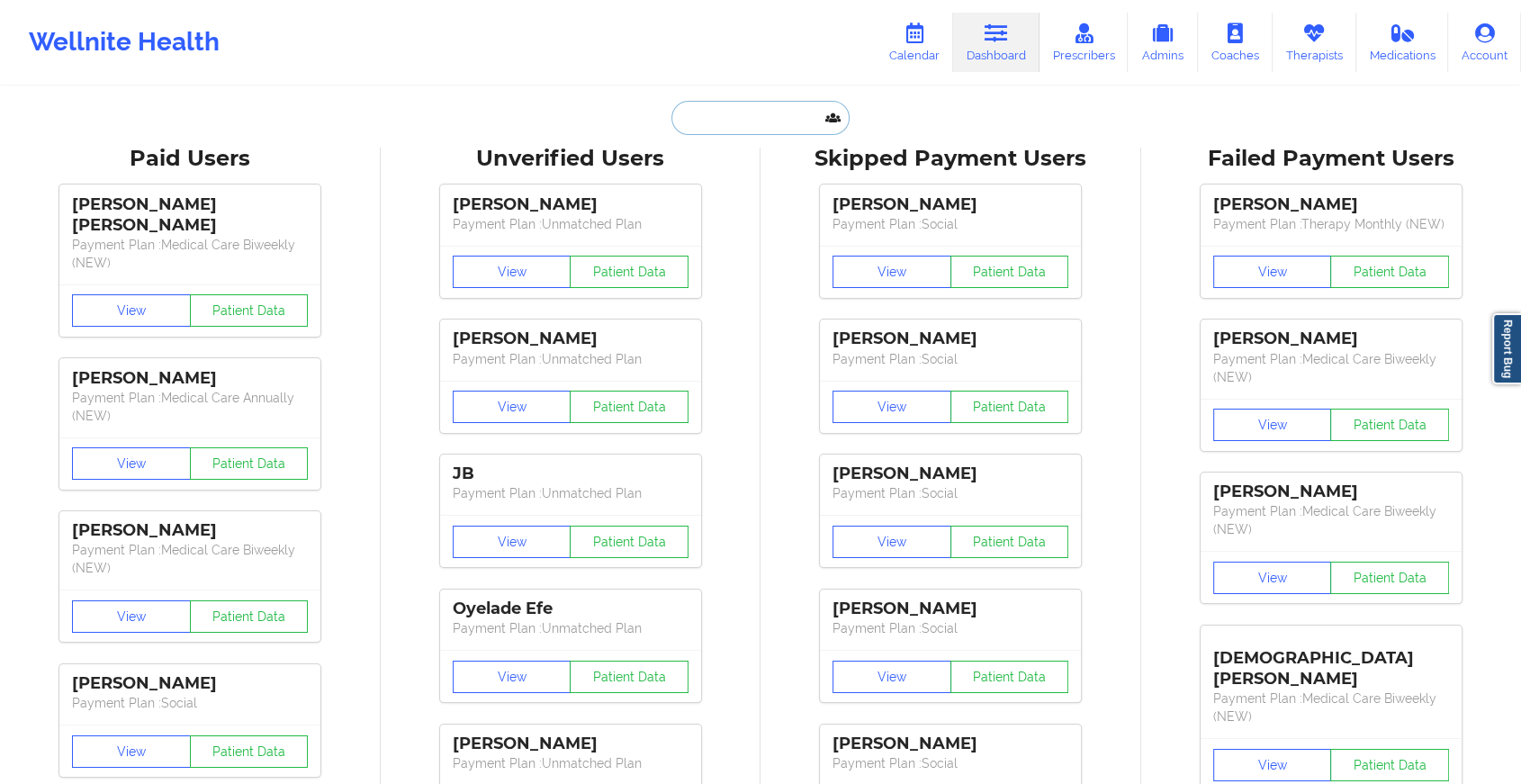
click at [717, 119] on input "text" at bounding box center [760, 117] width 179 height 34
type input "v"
paste input "[EMAIL_ADDRESS][DOMAIN_NAME]"
type input "[EMAIL_ADDRESS][DOMAIN_NAME]"
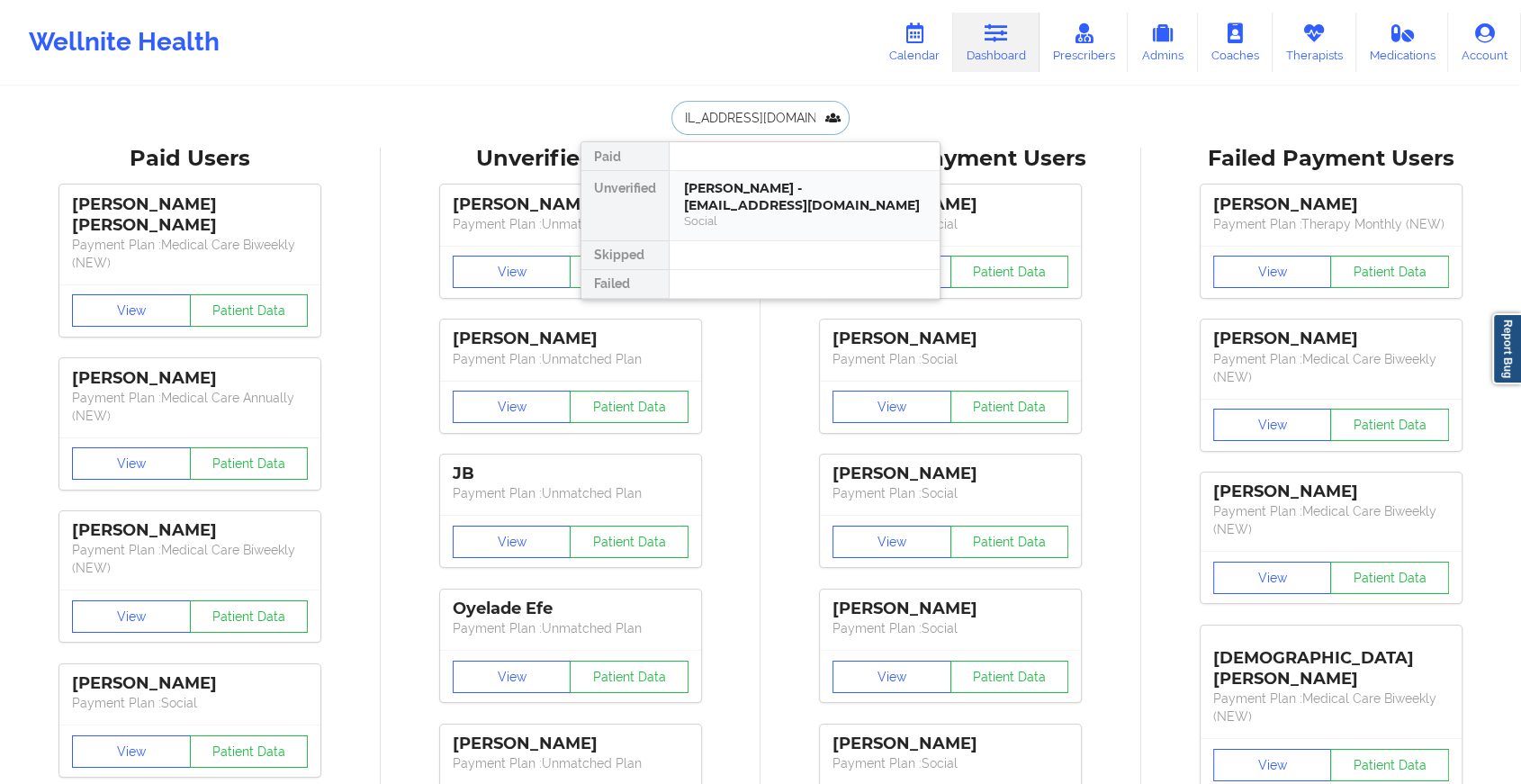
click at [807, 198] on div "[PERSON_NAME] - [EMAIL_ADDRESS][DOMAIN_NAME]" at bounding box center [805, 197] width 241 height 33
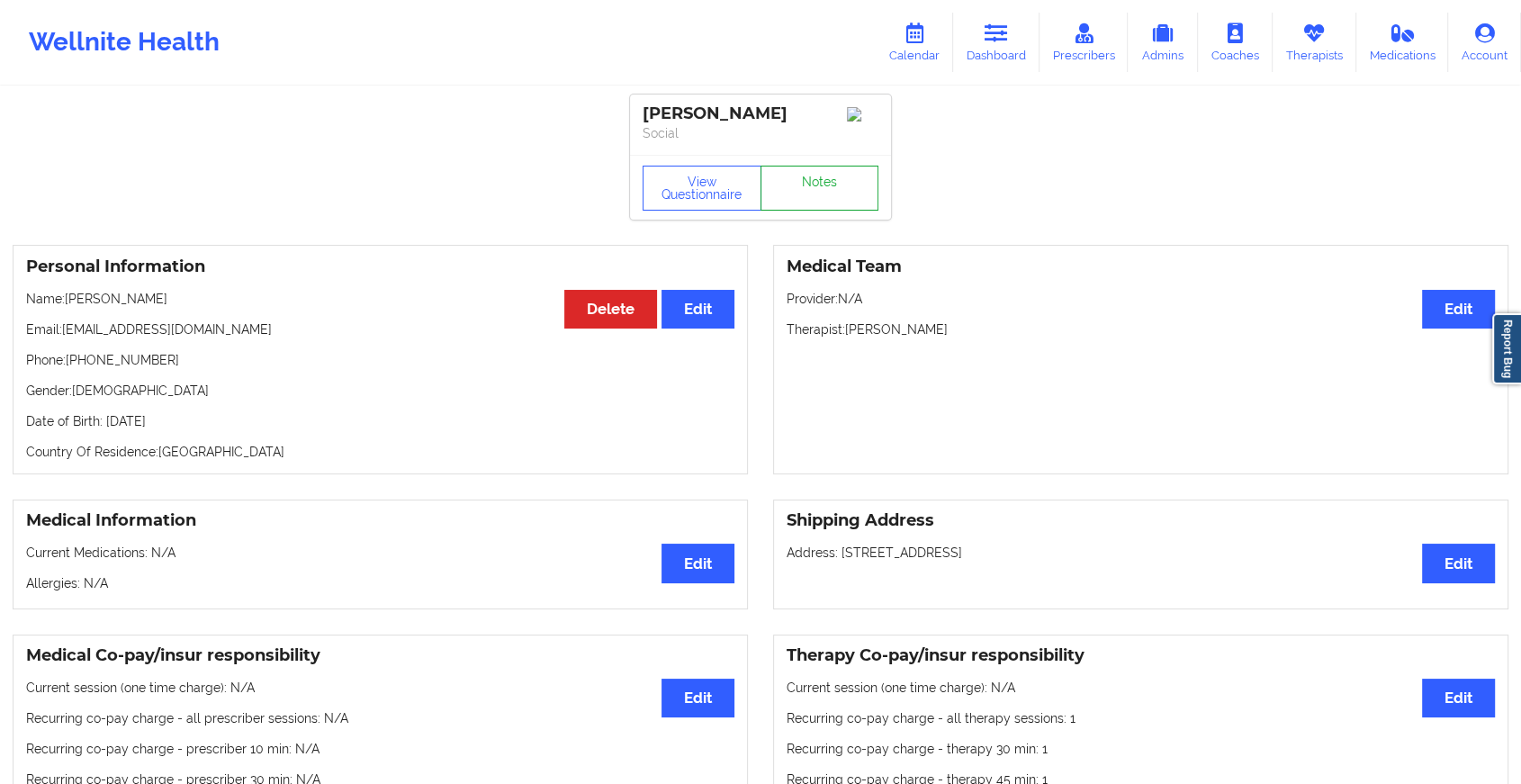
click at [814, 182] on link "Notes" at bounding box center [819, 188] width 119 height 45
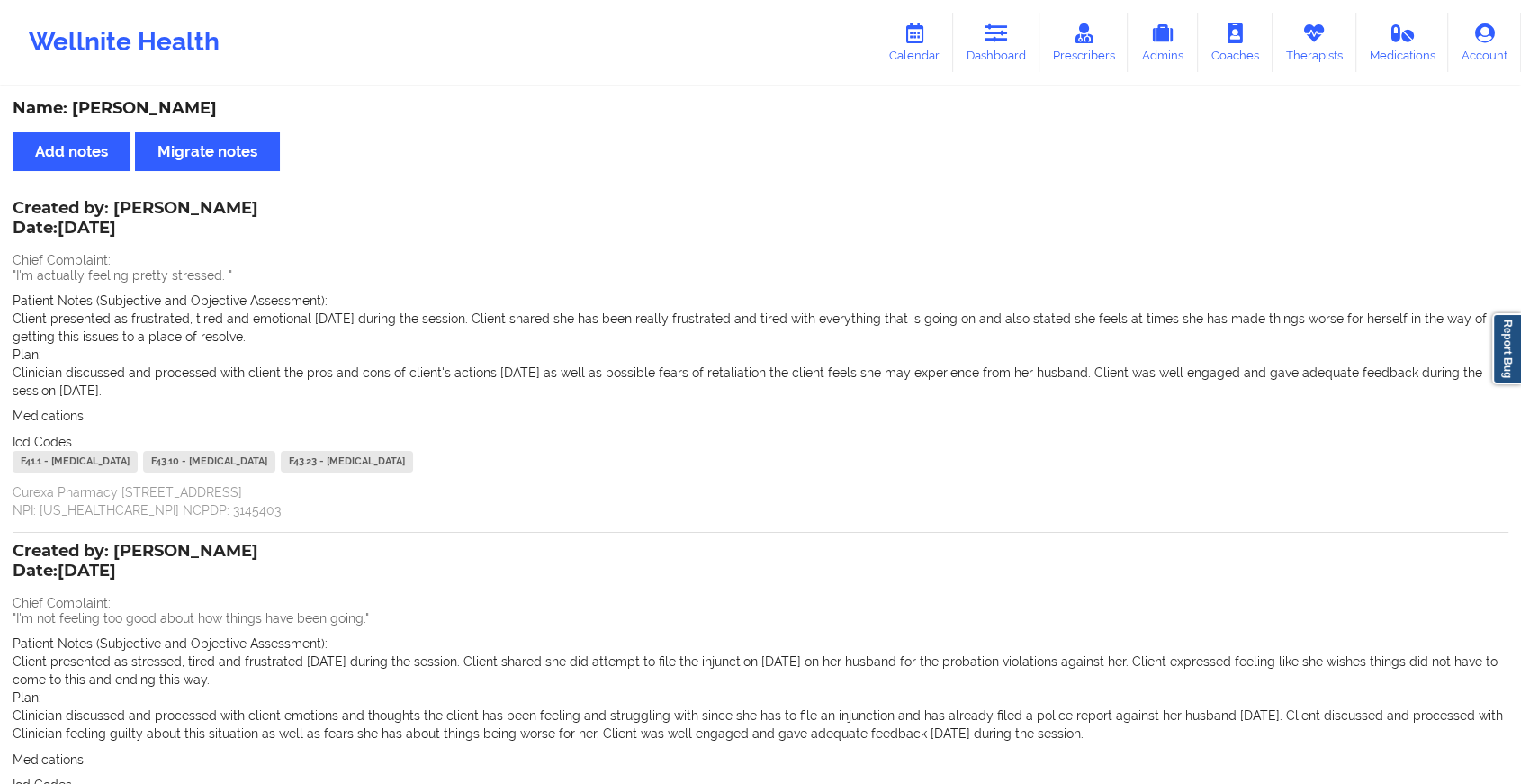
scroll to position [224, 0]
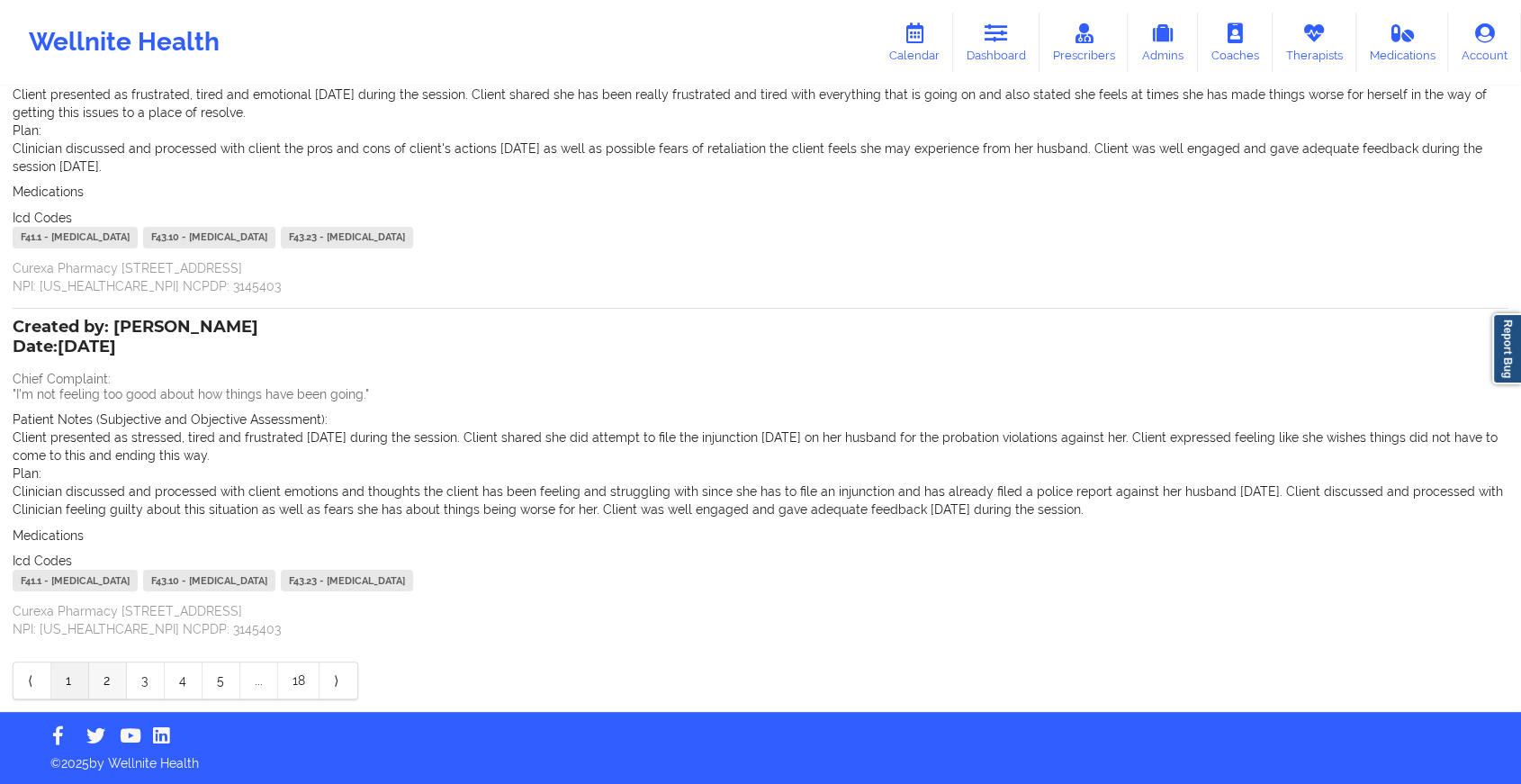
click at [111, 670] on link "2" at bounding box center [108, 680] width 38 height 36
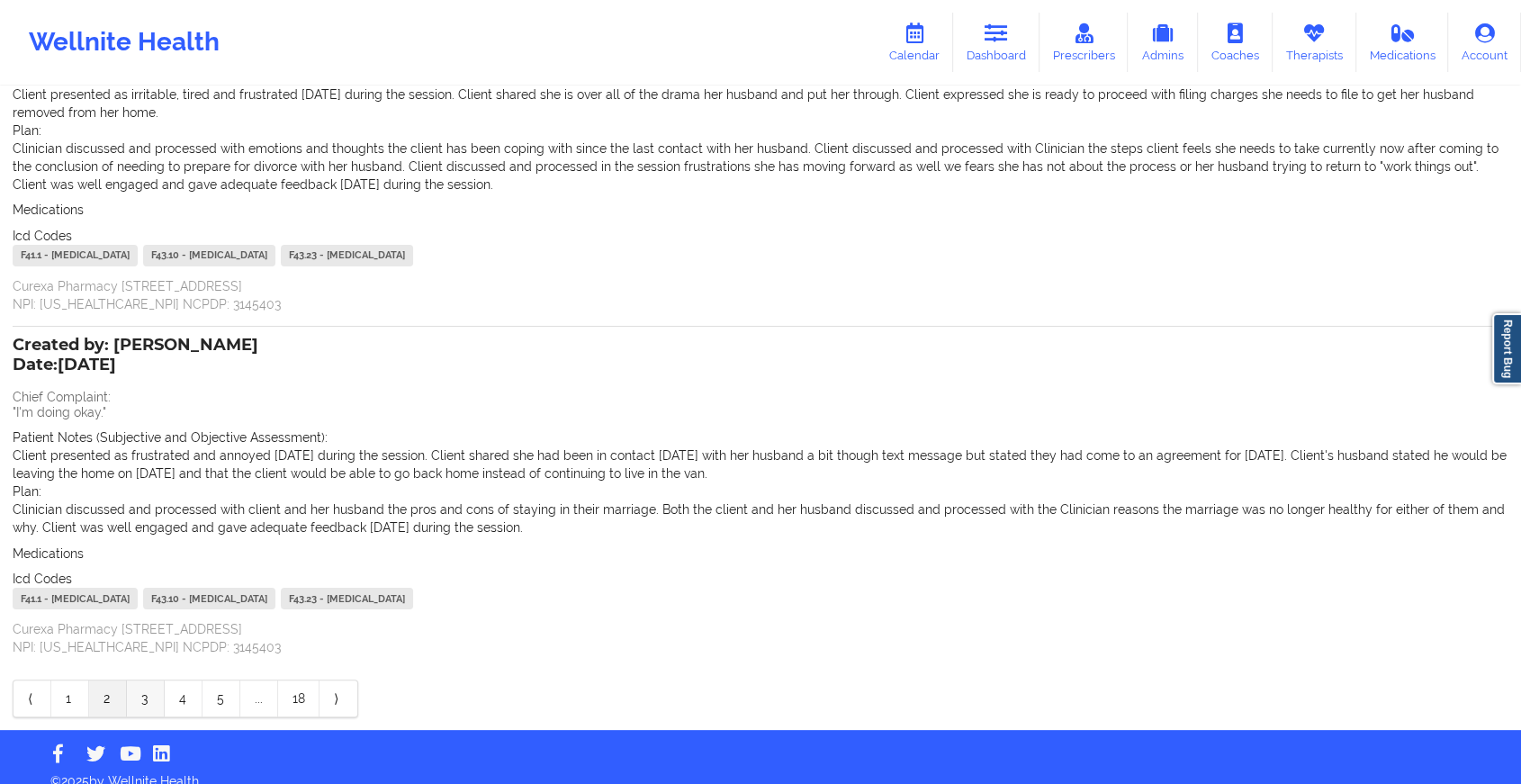
click at [151, 695] on link "3" at bounding box center [145, 698] width 38 height 36
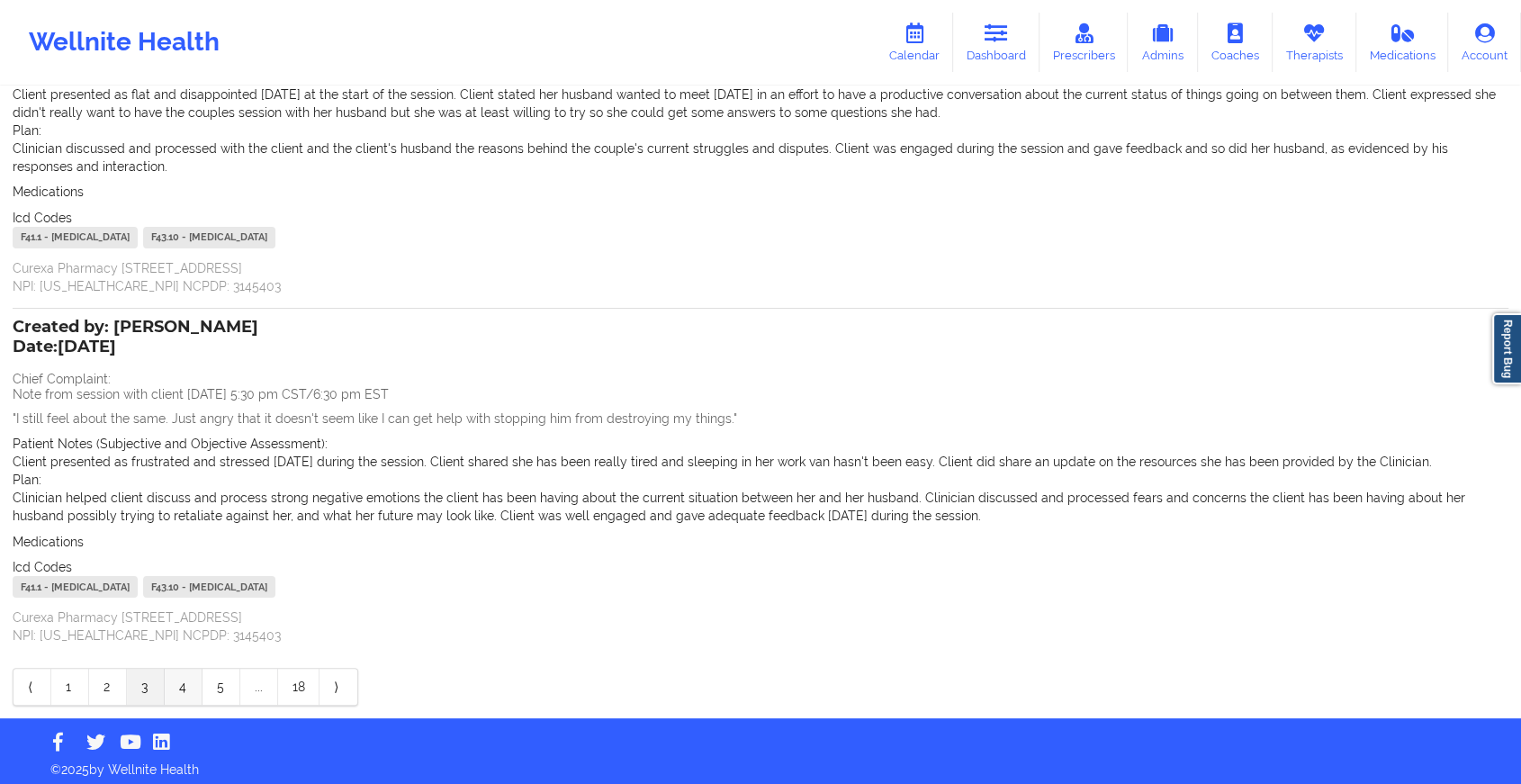
click at [194, 688] on link "4" at bounding box center [183, 686] width 38 height 36
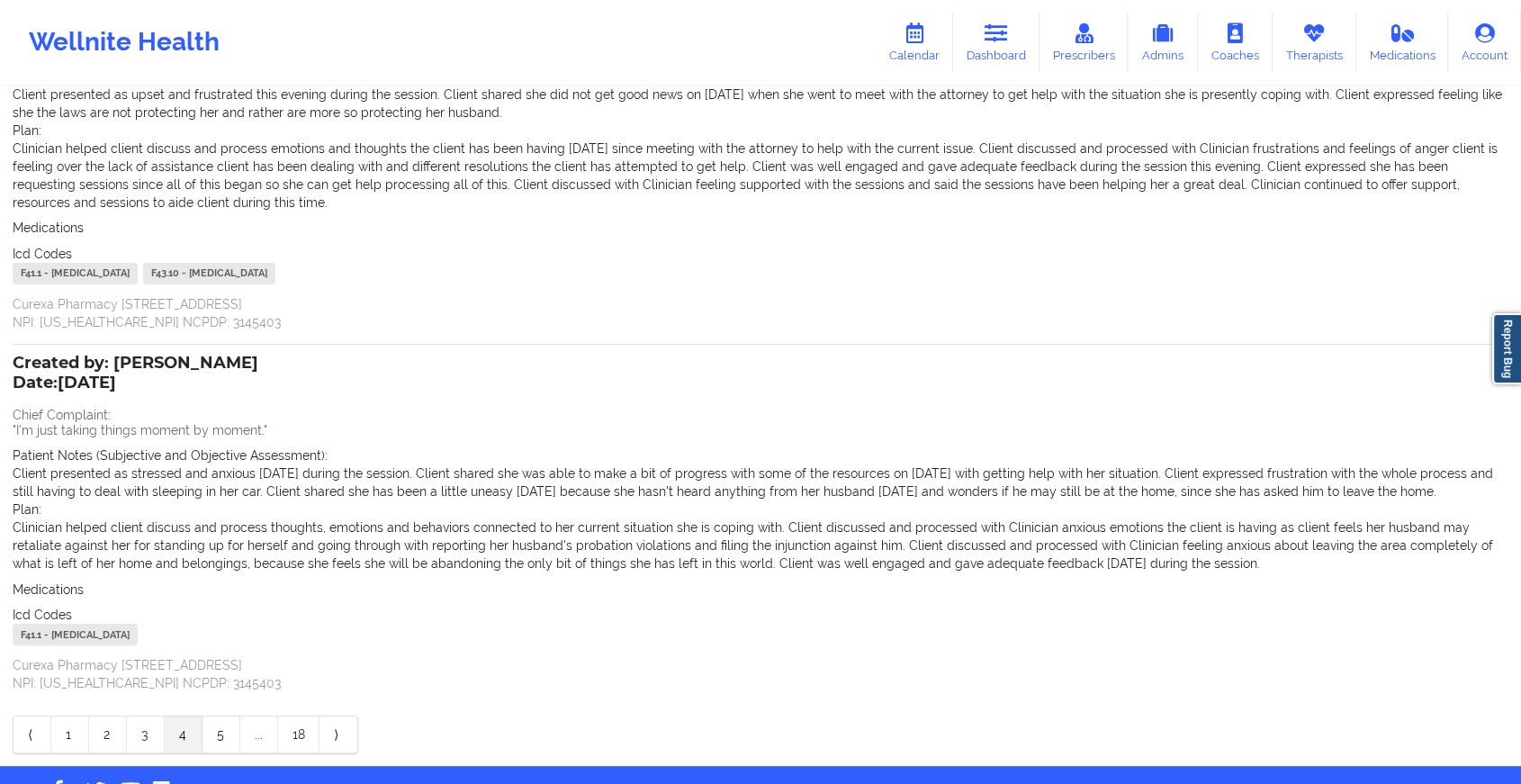
scroll to position [0, 0]
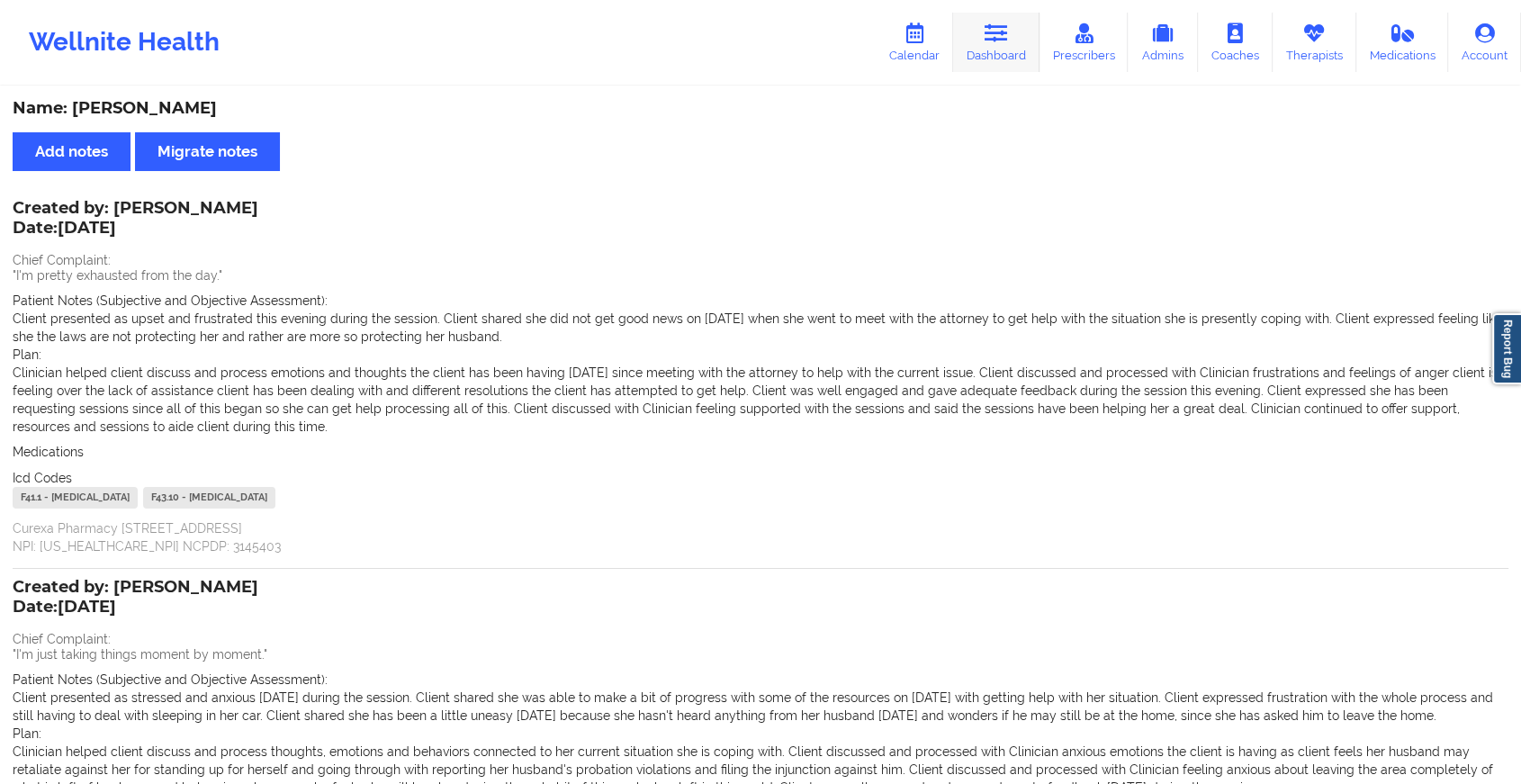
click at [1003, 58] on link "Dashboard" at bounding box center [996, 42] width 87 height 60
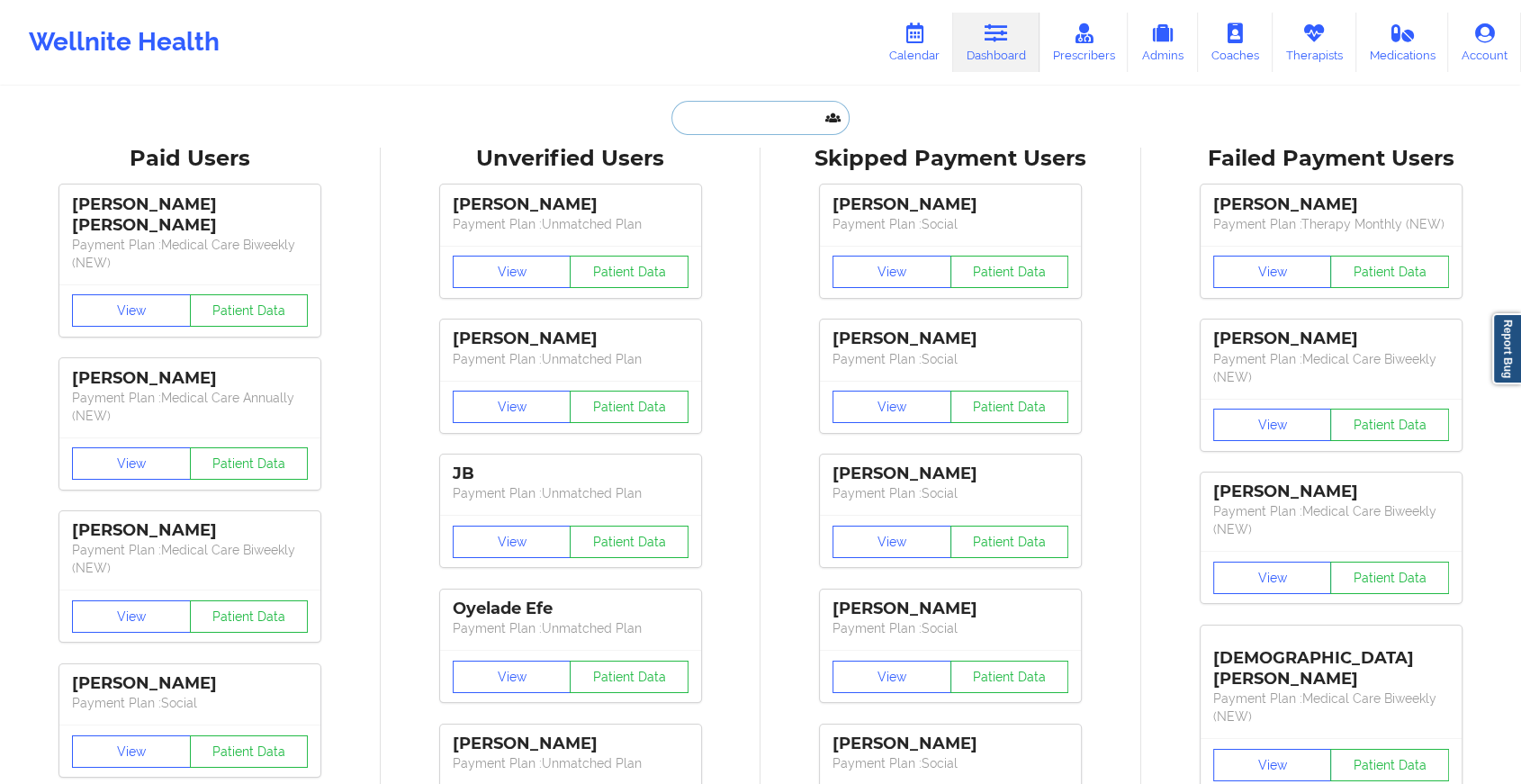
click at [716, 126] on input "text" at bounding box center [760, 117] width 179 height 34
paste input "[EMAIL_ADDRESS][DOMAIN_NAME]"
type input "[EMAIL_ADDRESS][DOMAIN_NAME]"
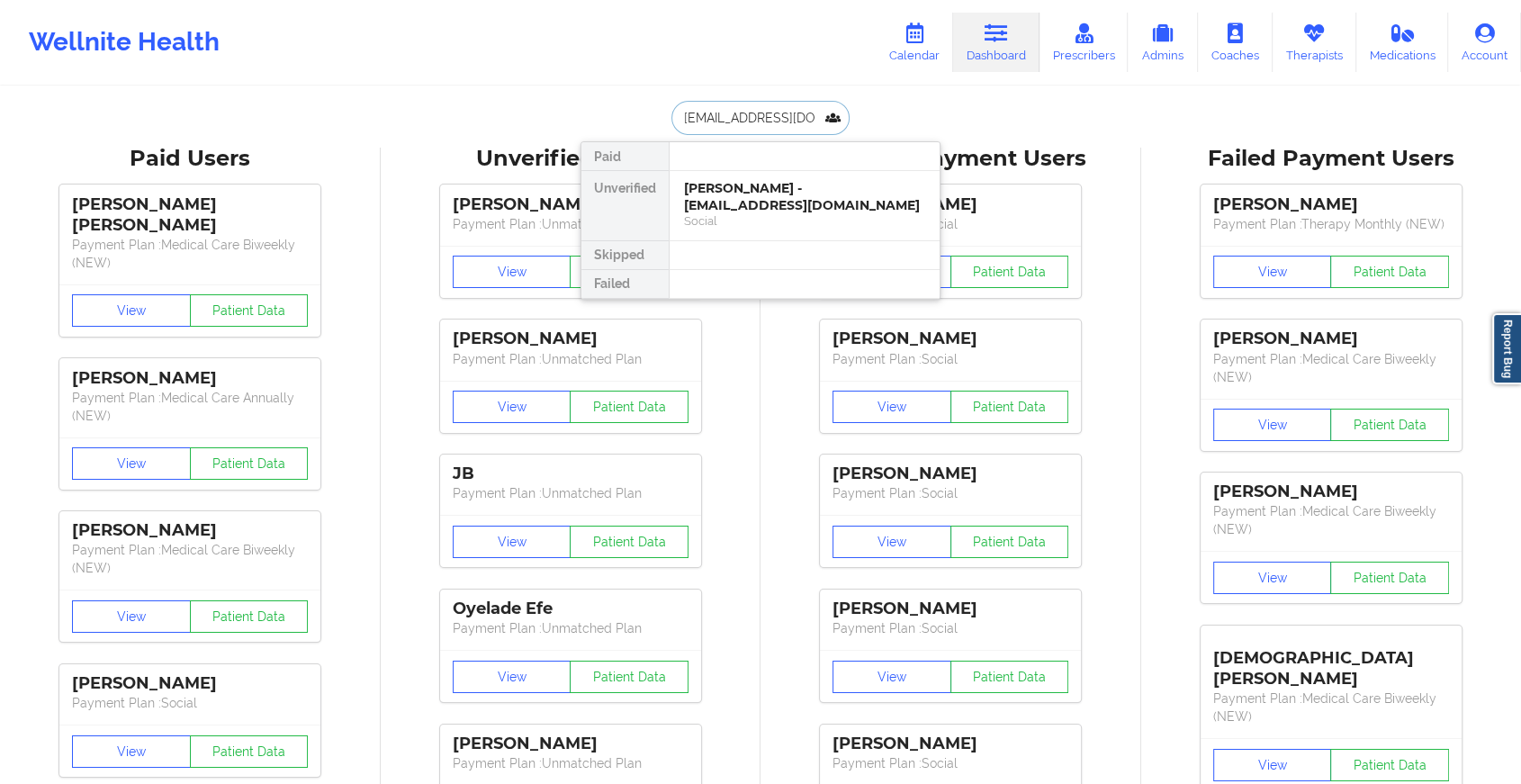
click at [731, 200] on div "[PERSON_NAME] - [EMAIL_ADDRESS][DOMAIN_NAME]" at bounding box center [805, 197] width 241 height 33
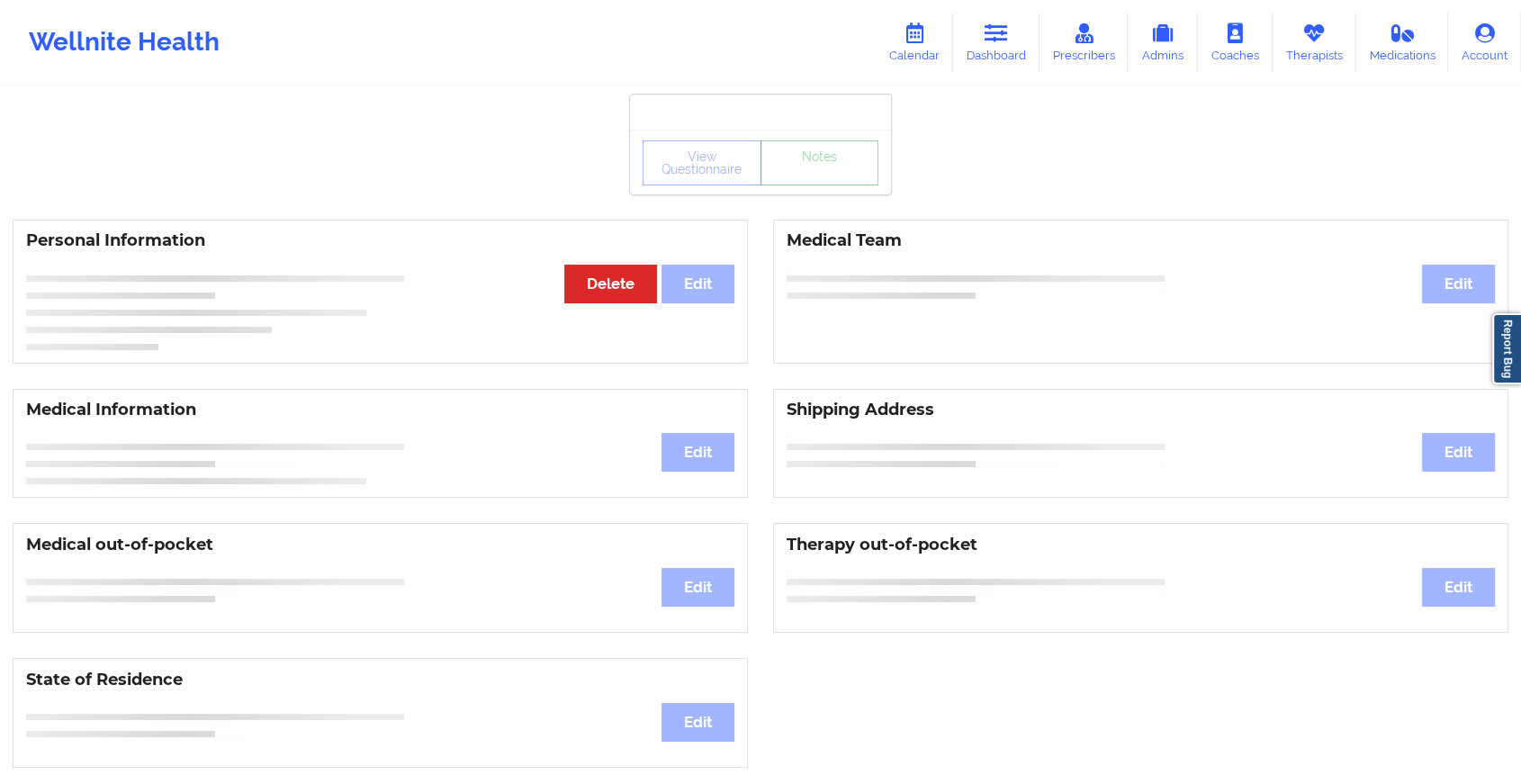
click at [804, 185] on link "Notes" at bounding box center [819, 163] width 119 height 45
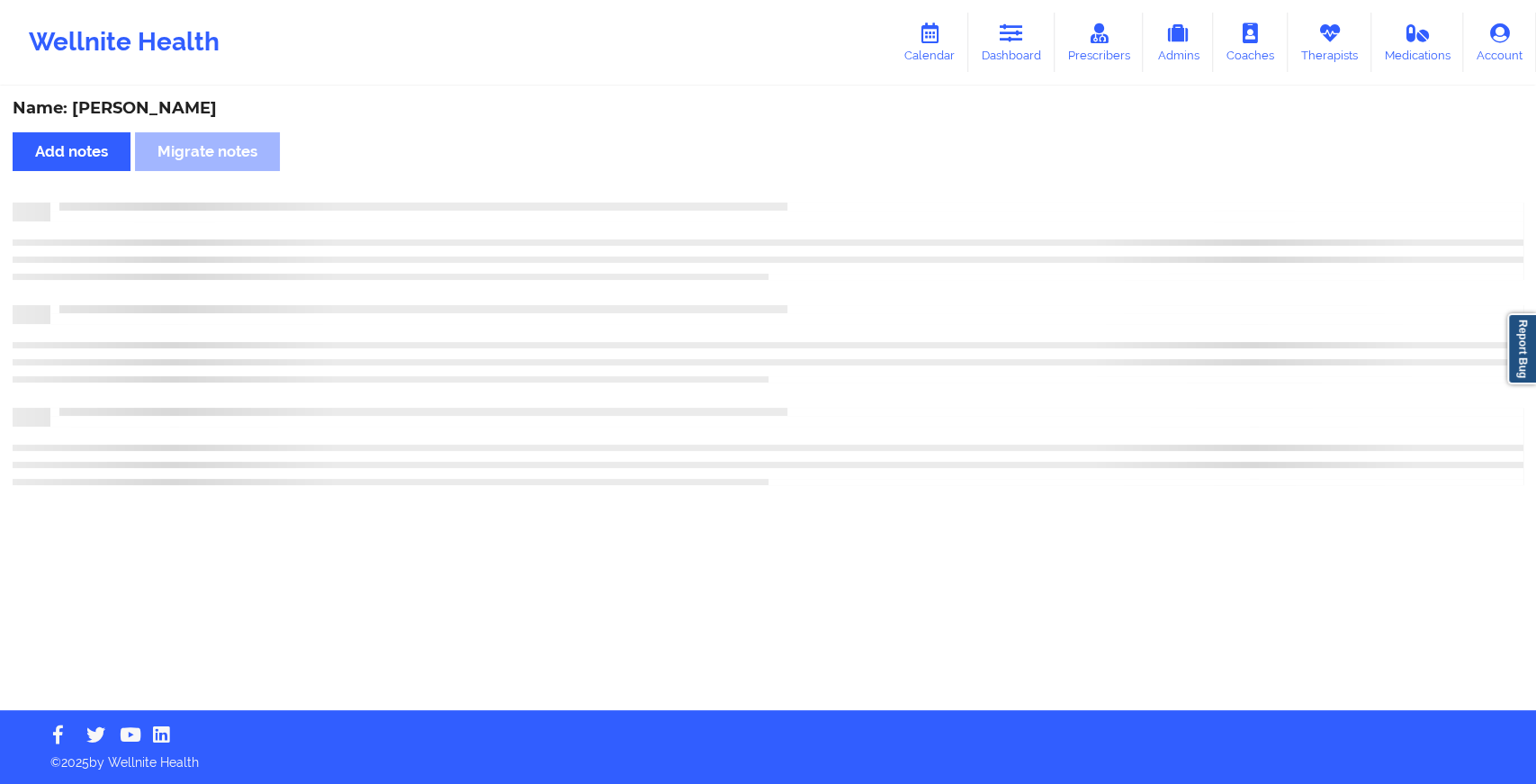
click at [803, 187] on div "Name: [PERSON_NAME] Add notes Migrate notes" at bounding box center [768, 399] width 1536 height 622
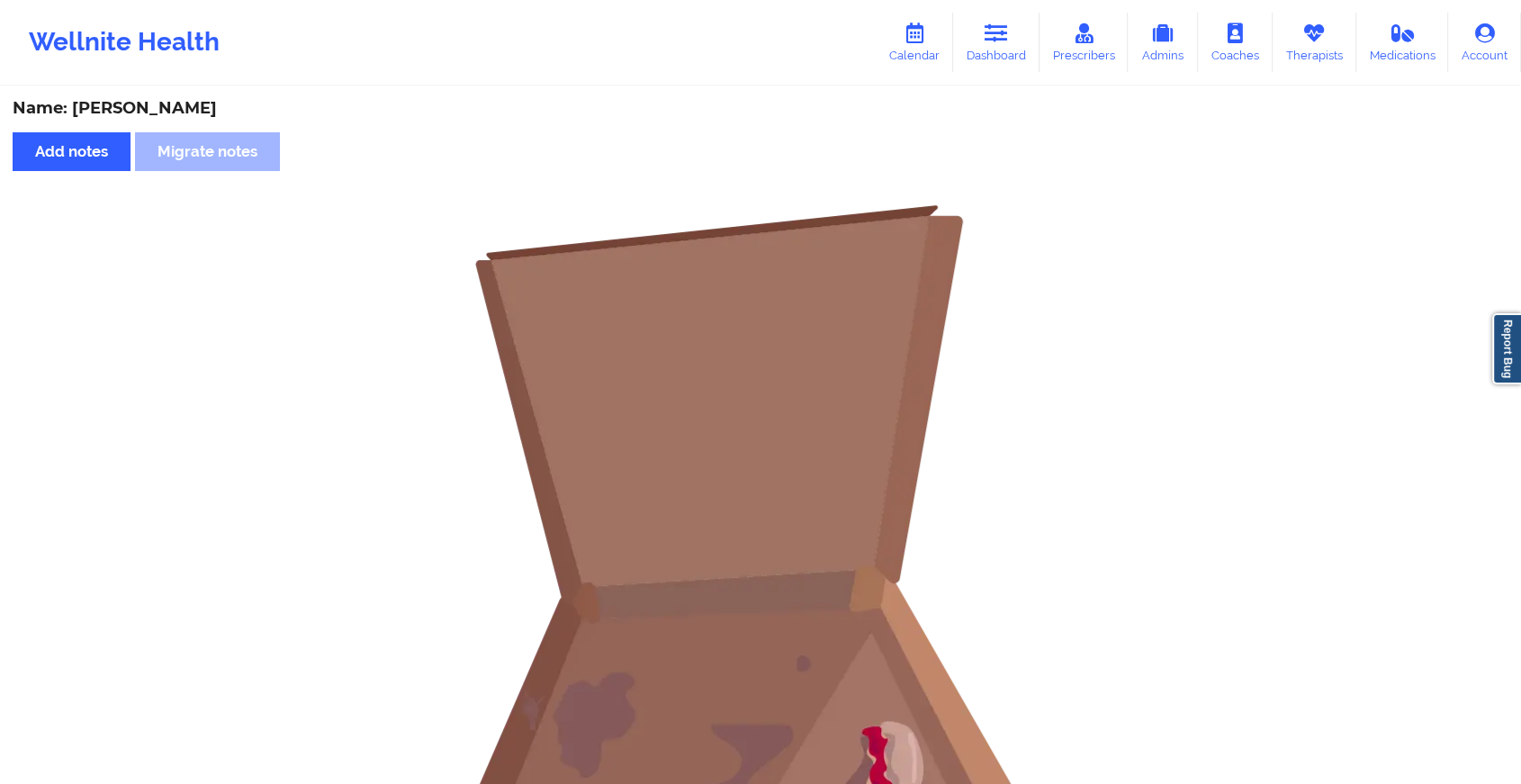
click at [997, 5] on div "Wellnite Health Calendar Dashboard Prescribers Admins Coaches Therapists Medica…" at bounding box center [760, 42] width 1521 height 85
click at [1008, 41] on icon at bounding box center [996, 33] width 23 height 20
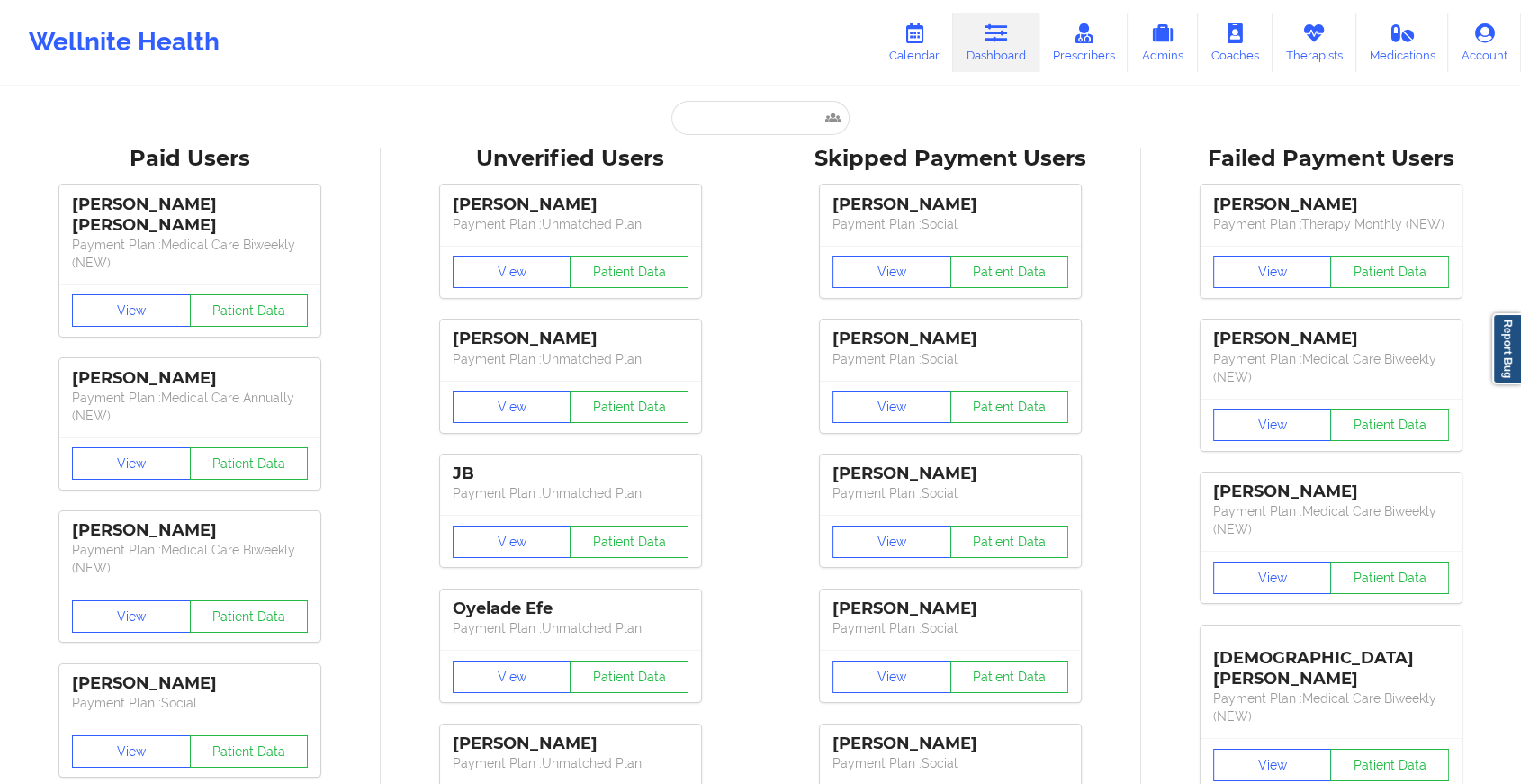
click at [769, 101] on input "text" at bounding box center [760, 117] width 179 height 34
paste input "[EMAIL_ADDRESS][DOMAIN_NAME]"
type input "[EMAIL_ADDRESS][DOMAIN_NAME]"
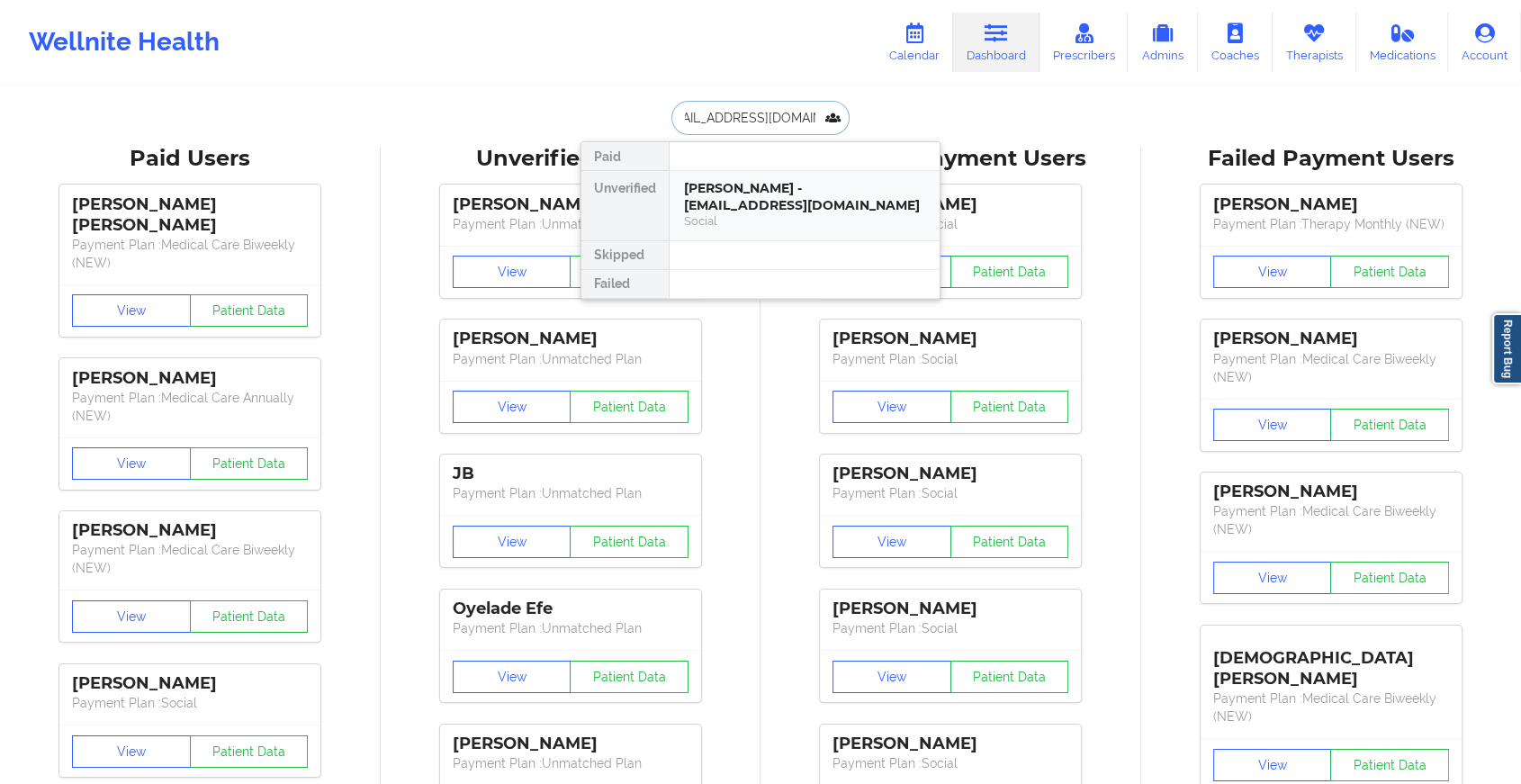
click at [795, 180] on div "[PERSON_NAME] - [EMAIL_ADDRESS][DOMAIN_NAME]" at bounding box center [805, 197] width 241 height 33
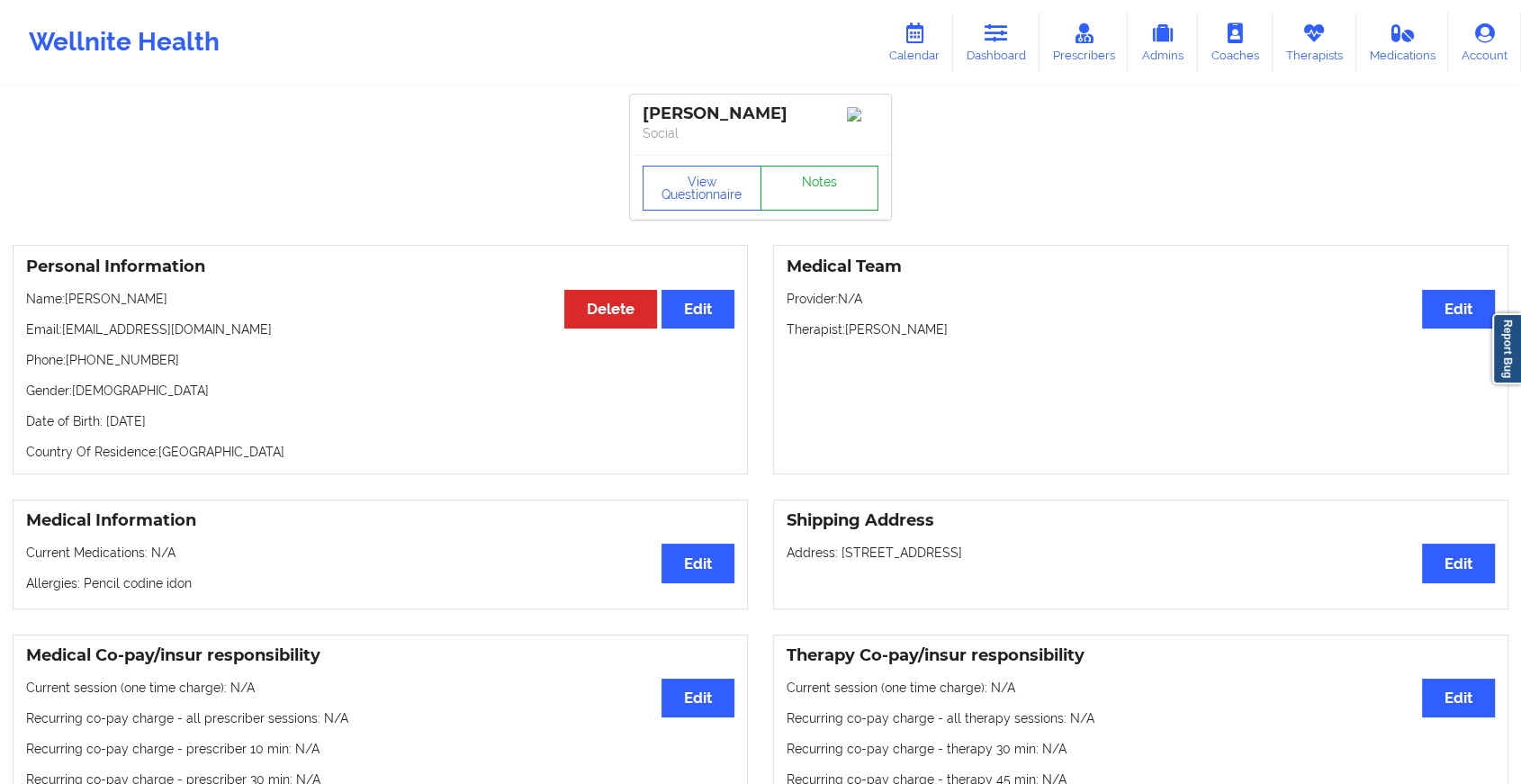
click at [809, 193] on link "Notes" at bounding box center [819, 188] width 119 height 45
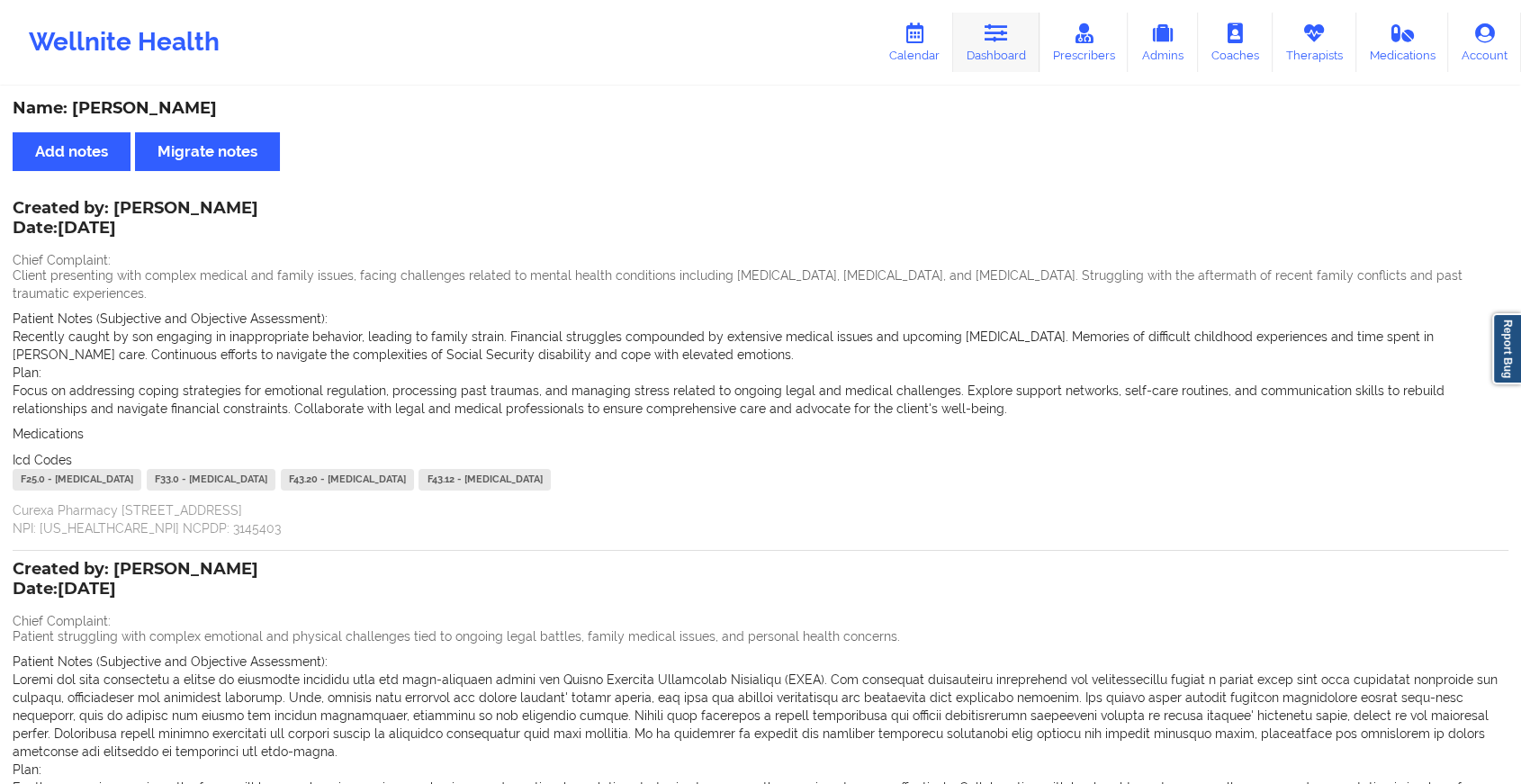
click at [990, 44] on link "Dashboard" at bounding box center [996, 42] width 87 height 60
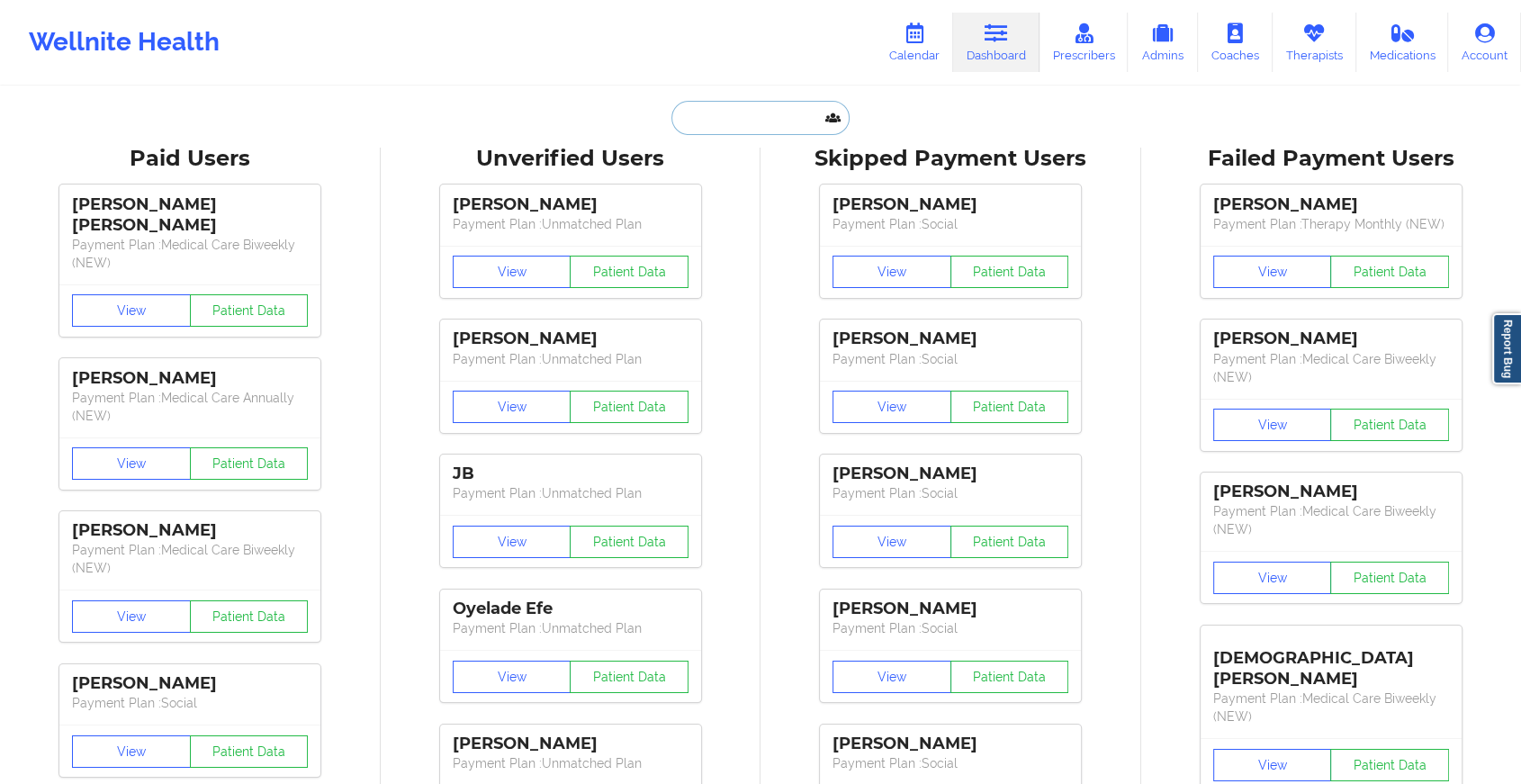
click at [749, 117] on input "text" at bounding box center [760, 117] width 179 height 34
paste input "[EMAIL_ADDRESS][DOMAIN_NAME]"
type input "[EMAIL_ADDRESS][DOMAIN_NAME]"
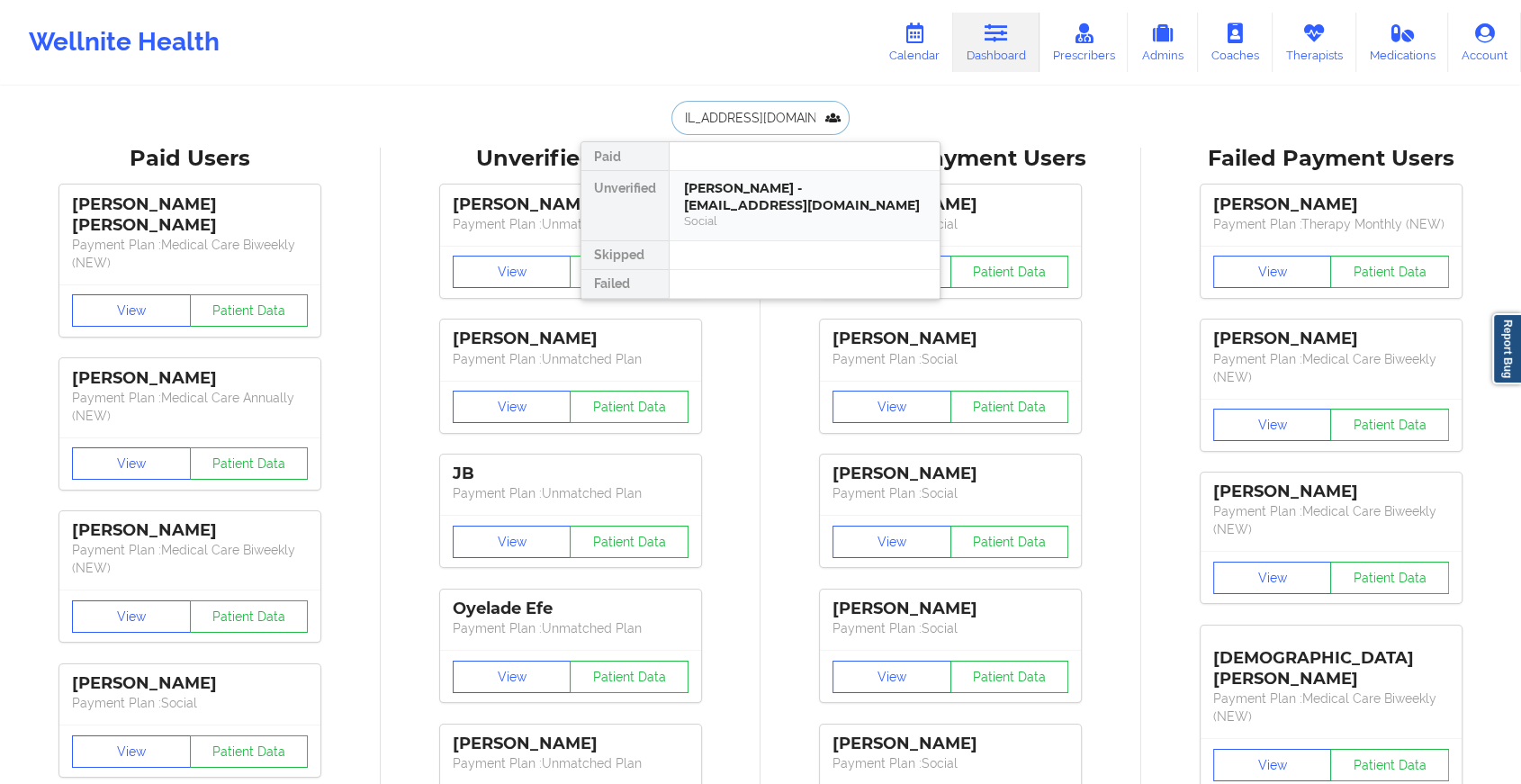
click at [735, 212] on div "[PERSON_NAME] - [EMAIL_ADDRESS][DOMAIN_NAME]" at bounding box center [805, 197] width 241 height 33
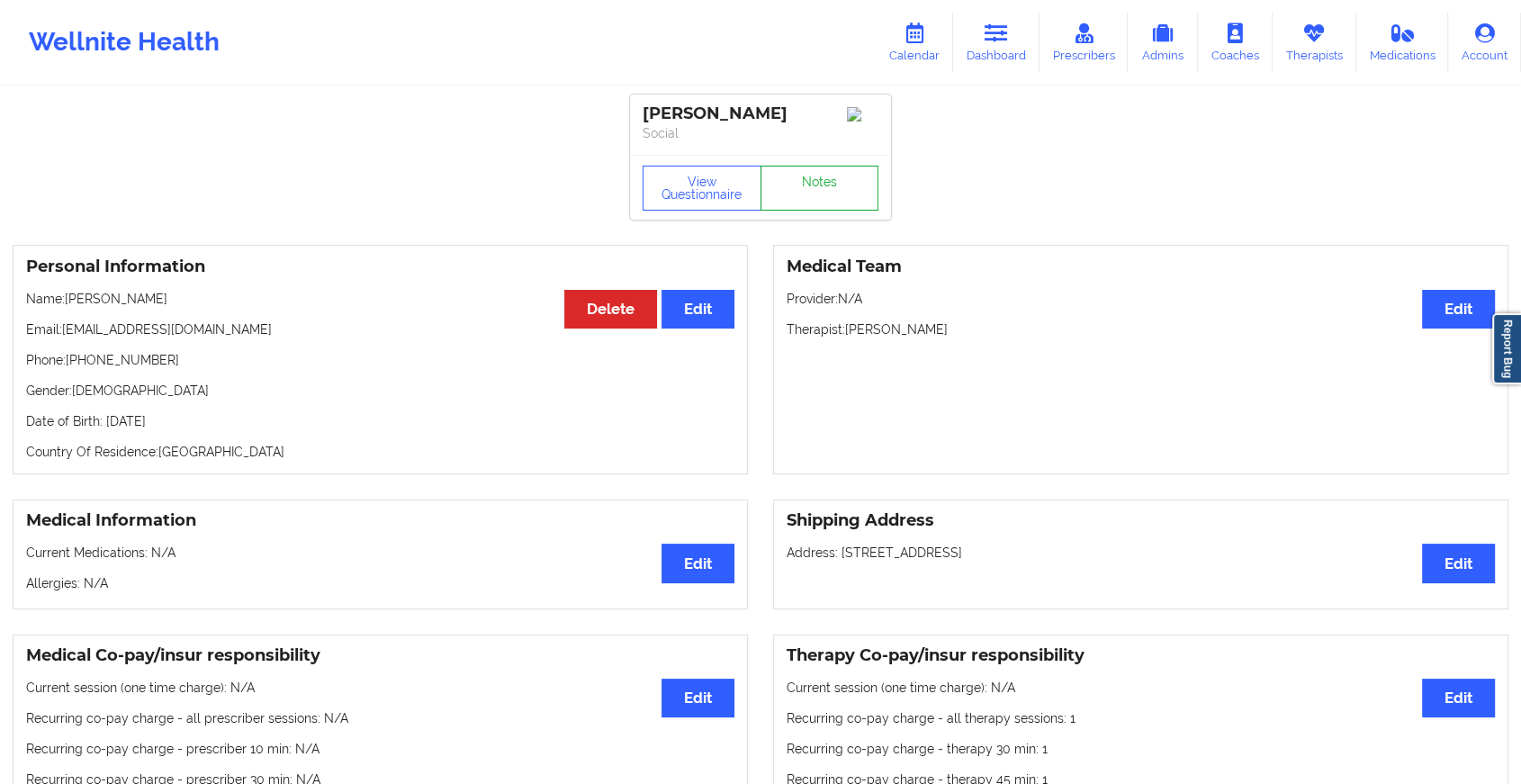
click at [841, 180] on link "Notes" at bounding box center [819, 188] width 119 height 45
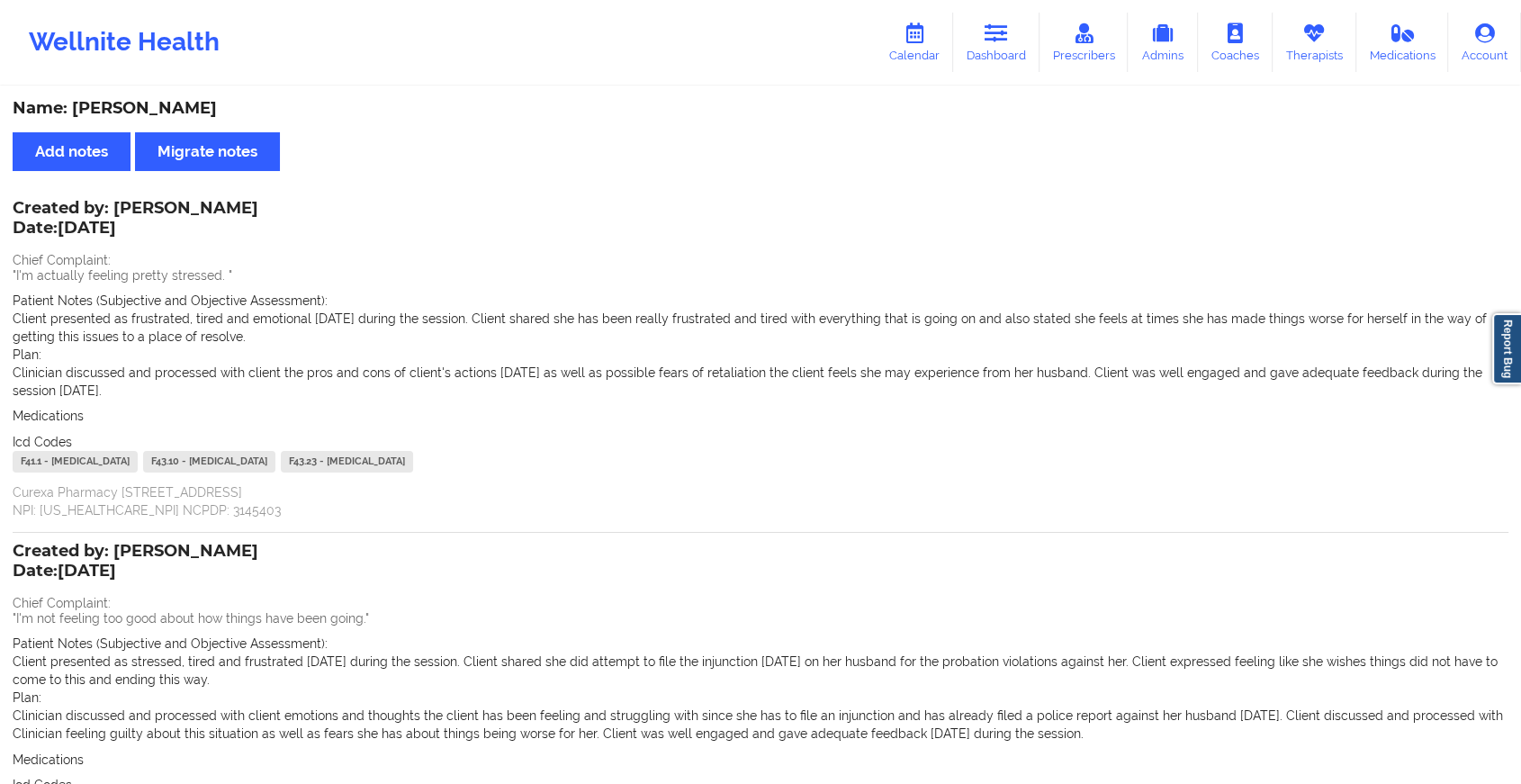
scroll to position [224, 0]
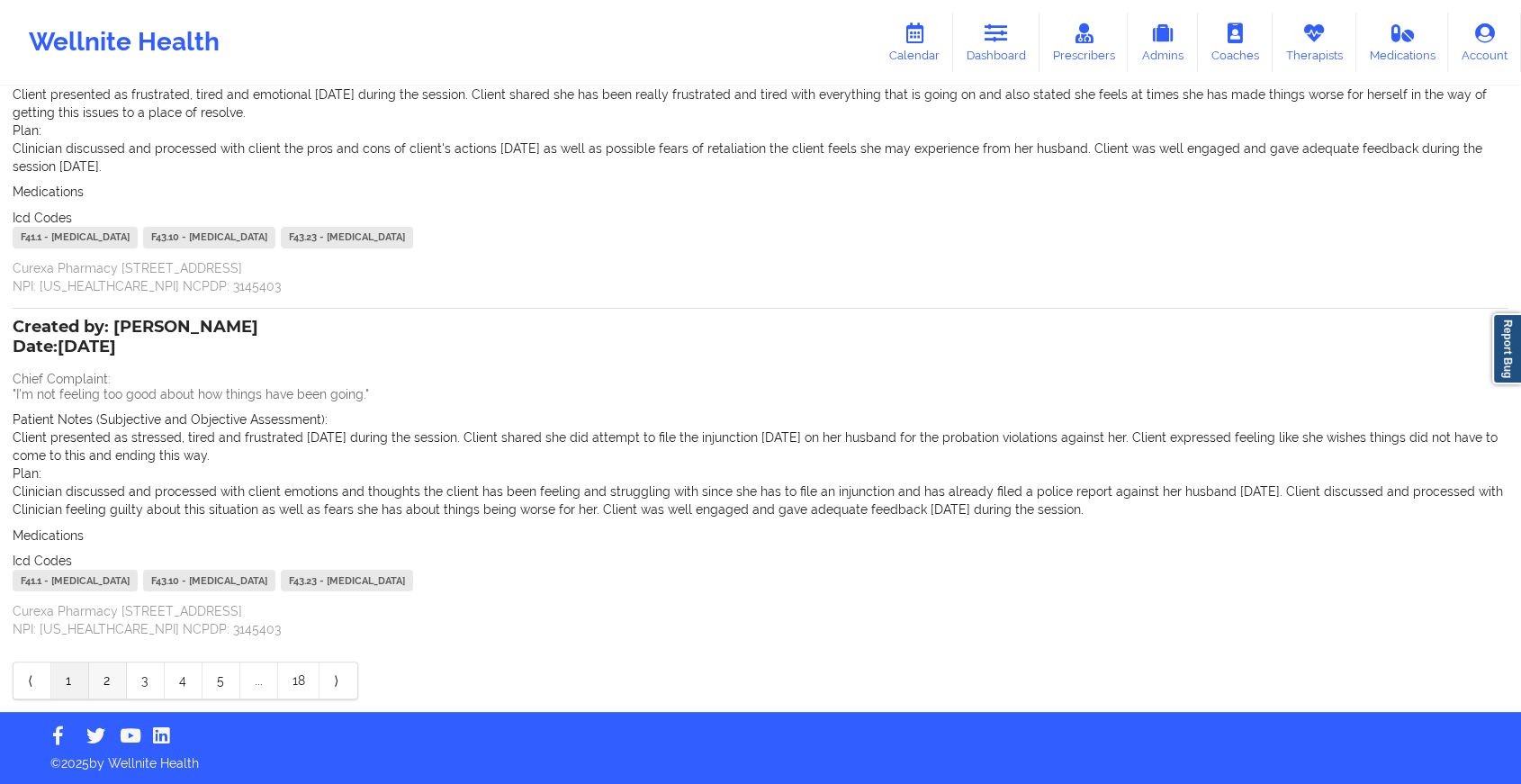
click at [100, 677] on link "2" at bounding box center [108, 680] width 38 height 36
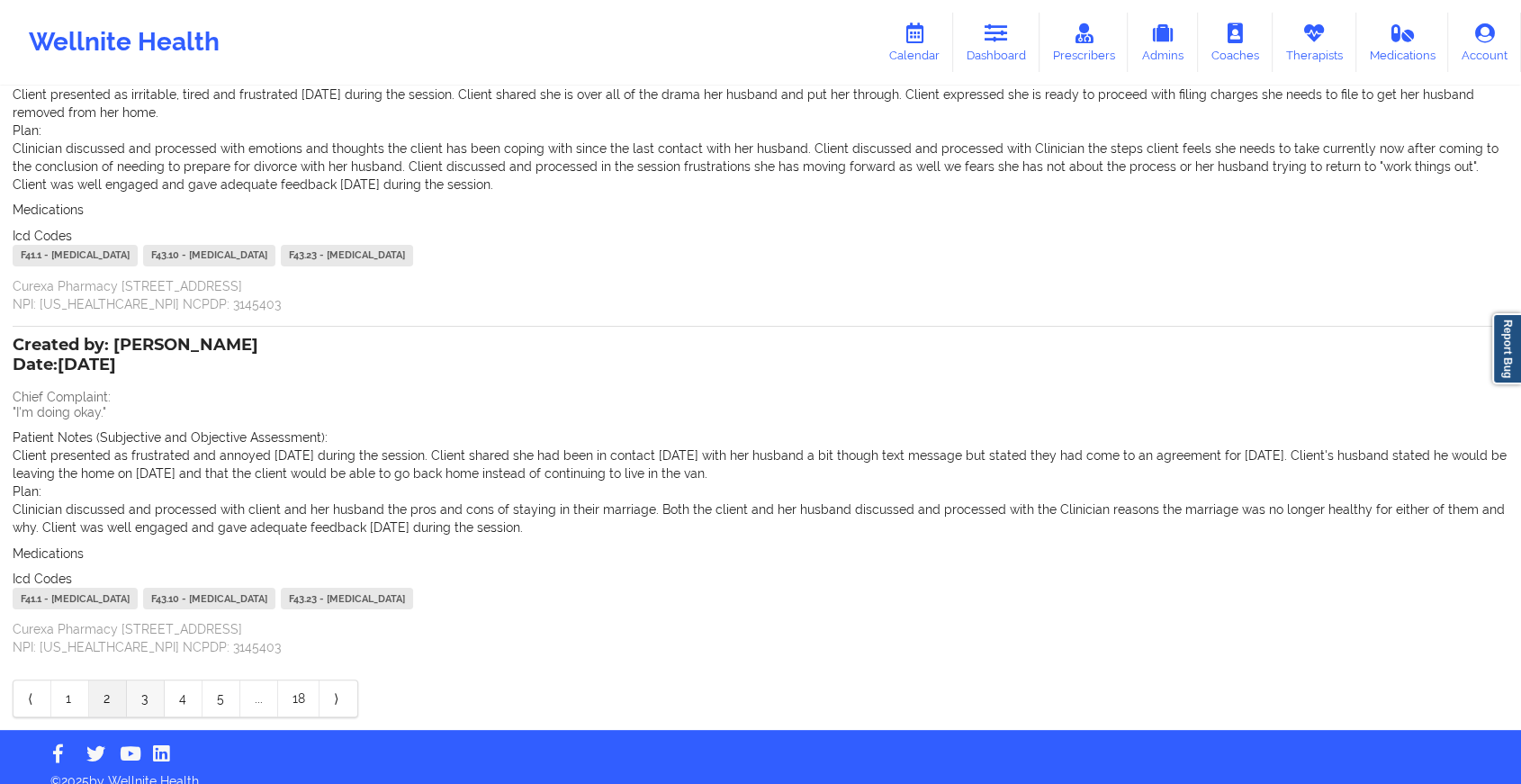
click at [134, 694] on link "3" at bounding box center [145, 698] width 38 height 36
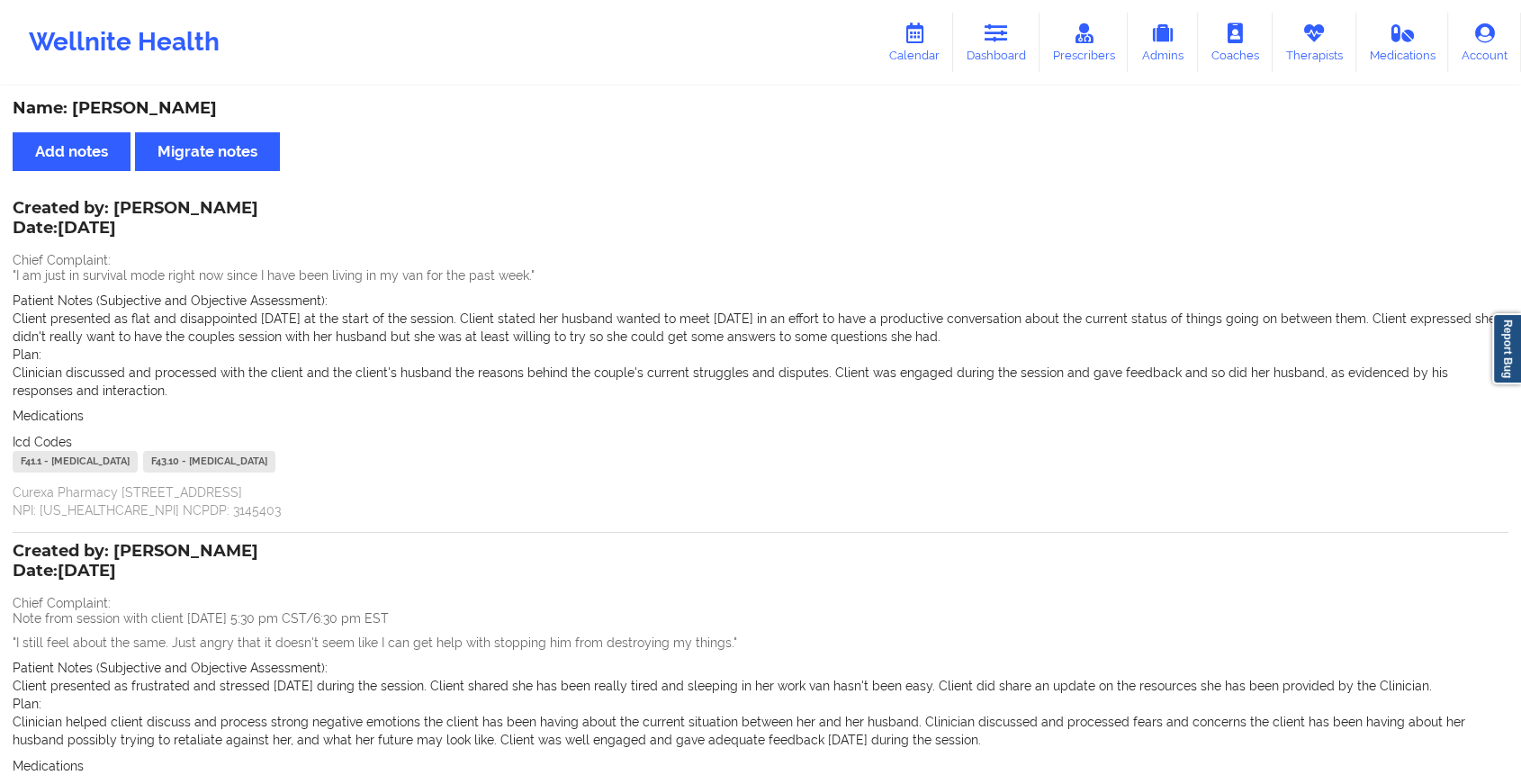
scroll to position [230, 0]
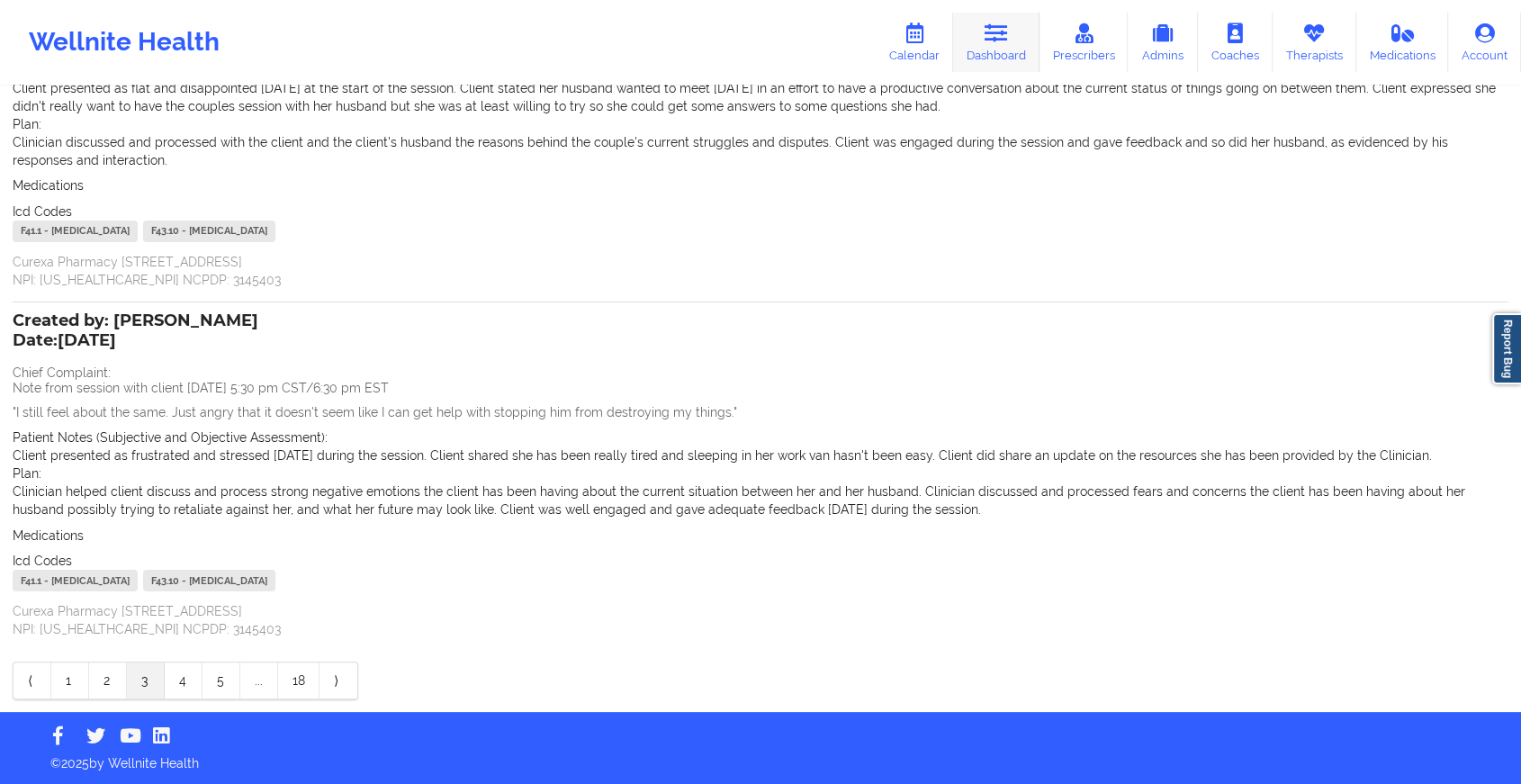
click at [1029, 21] on link "Dashboard" at bounding box center [996, 42] width 87 height 60
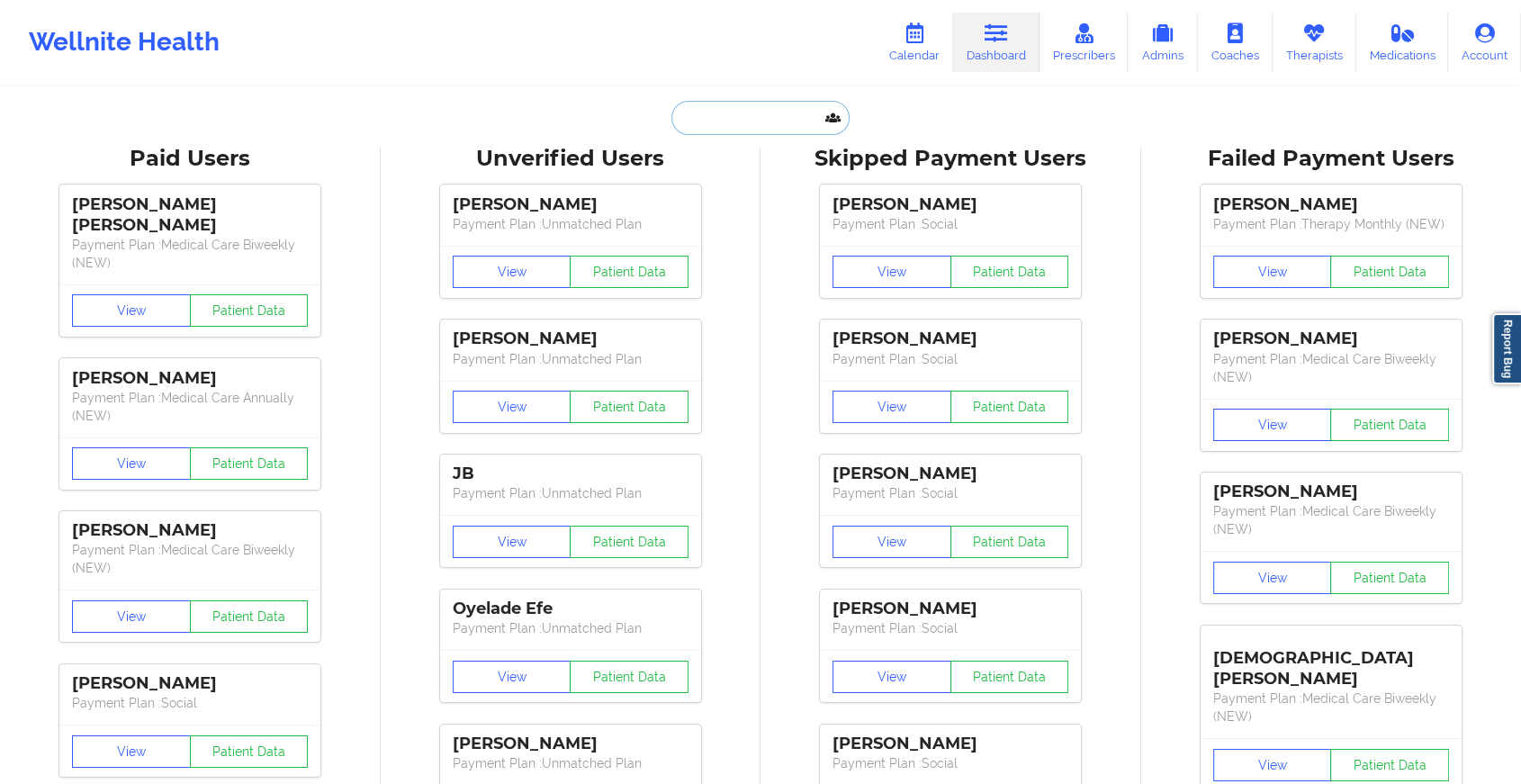
click at [772, 107] on input "text" at bounding box center [760, 117] width 179 height 34
paste input "[EMAIL_ADDRESS][DOMAIN_NAME]"
type input "[EMAIL_ADDRESS][DOMAIN_NAME]"
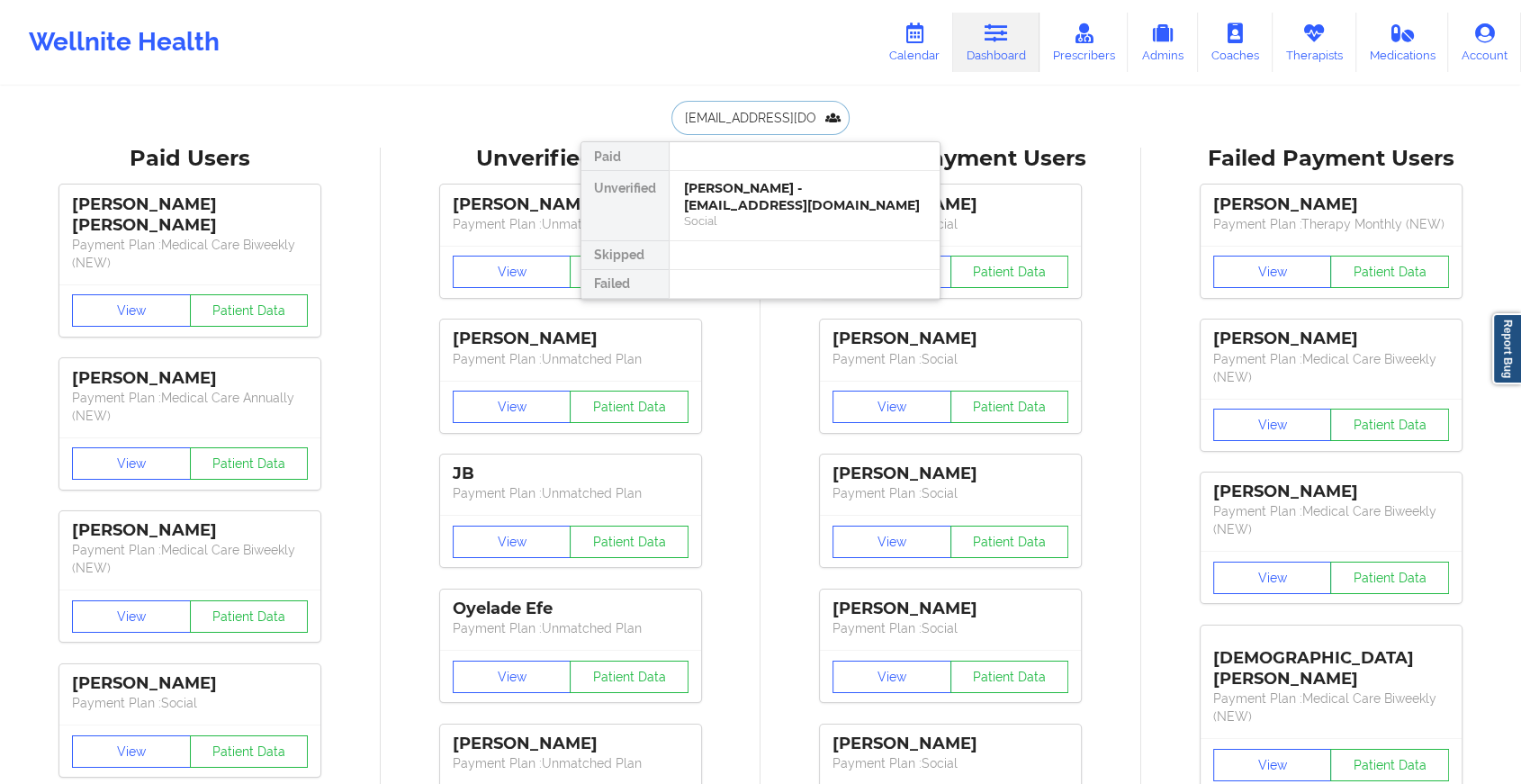
click at [774, 191] on div "[PERSON_NAME] - [EMAIL_ADDRESS][DOMAIN_NAME]" at bounding box center [805, 197] width 241 height 33
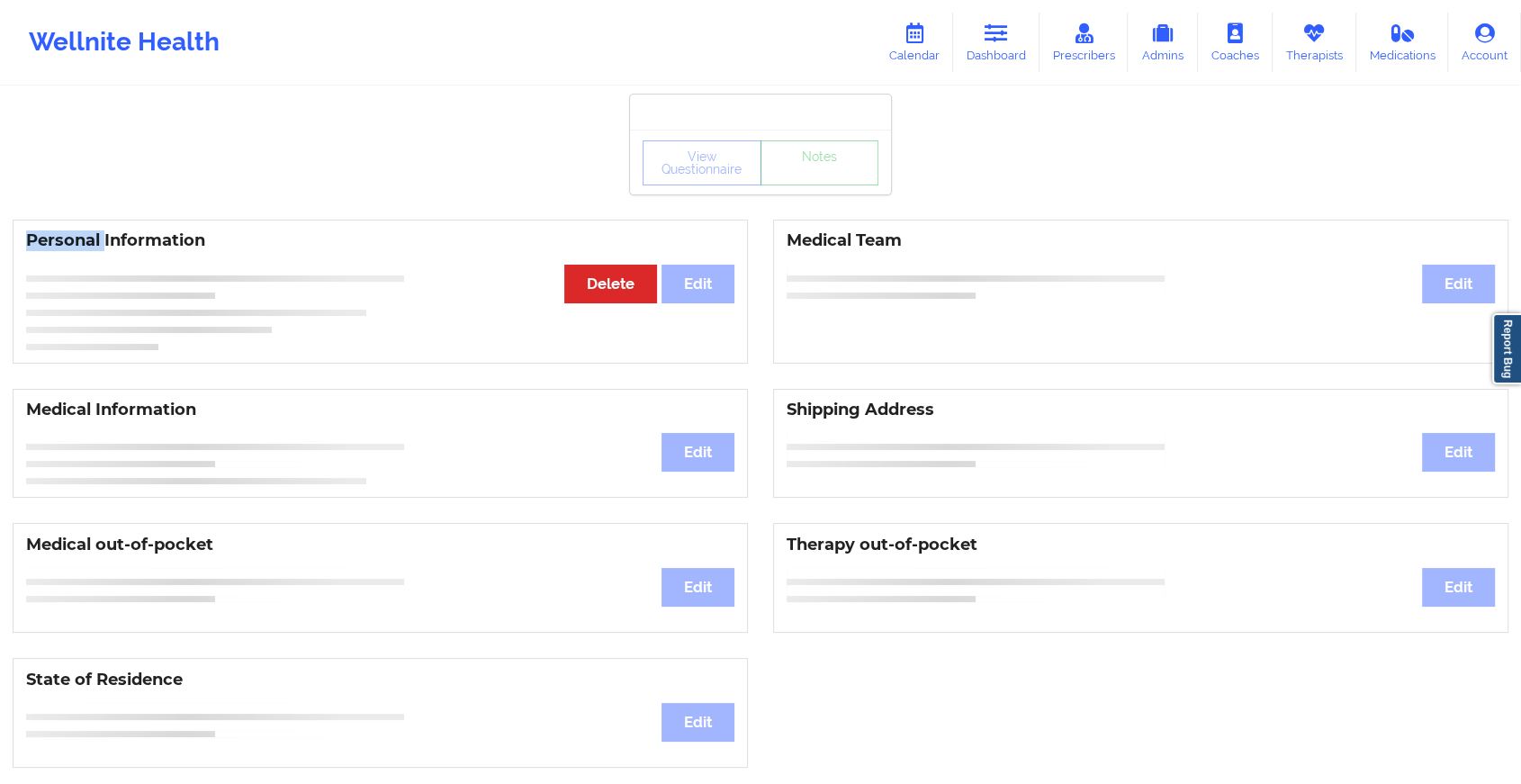
click at [774, 191] on div "View Questionnaire Notes" at bounding box center [760, 162] width 261 height 64
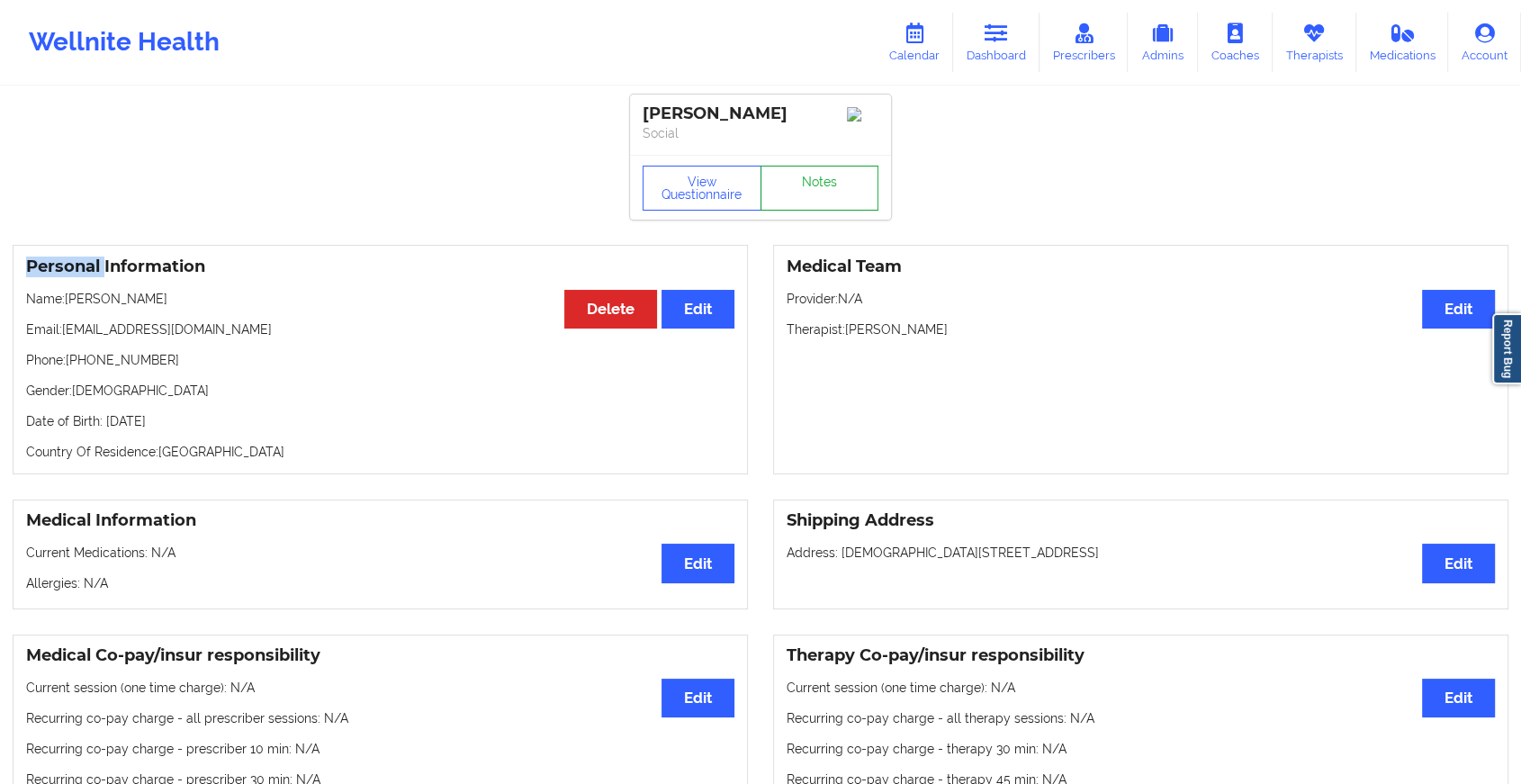
drag, startPoint x: 774, startPoint y: 191, endPoint x: 816, endPoint y: 190, distance: 42.0
click at [816, 190] on link "Notes" at bounding box center [819, 188] width 119 height 45
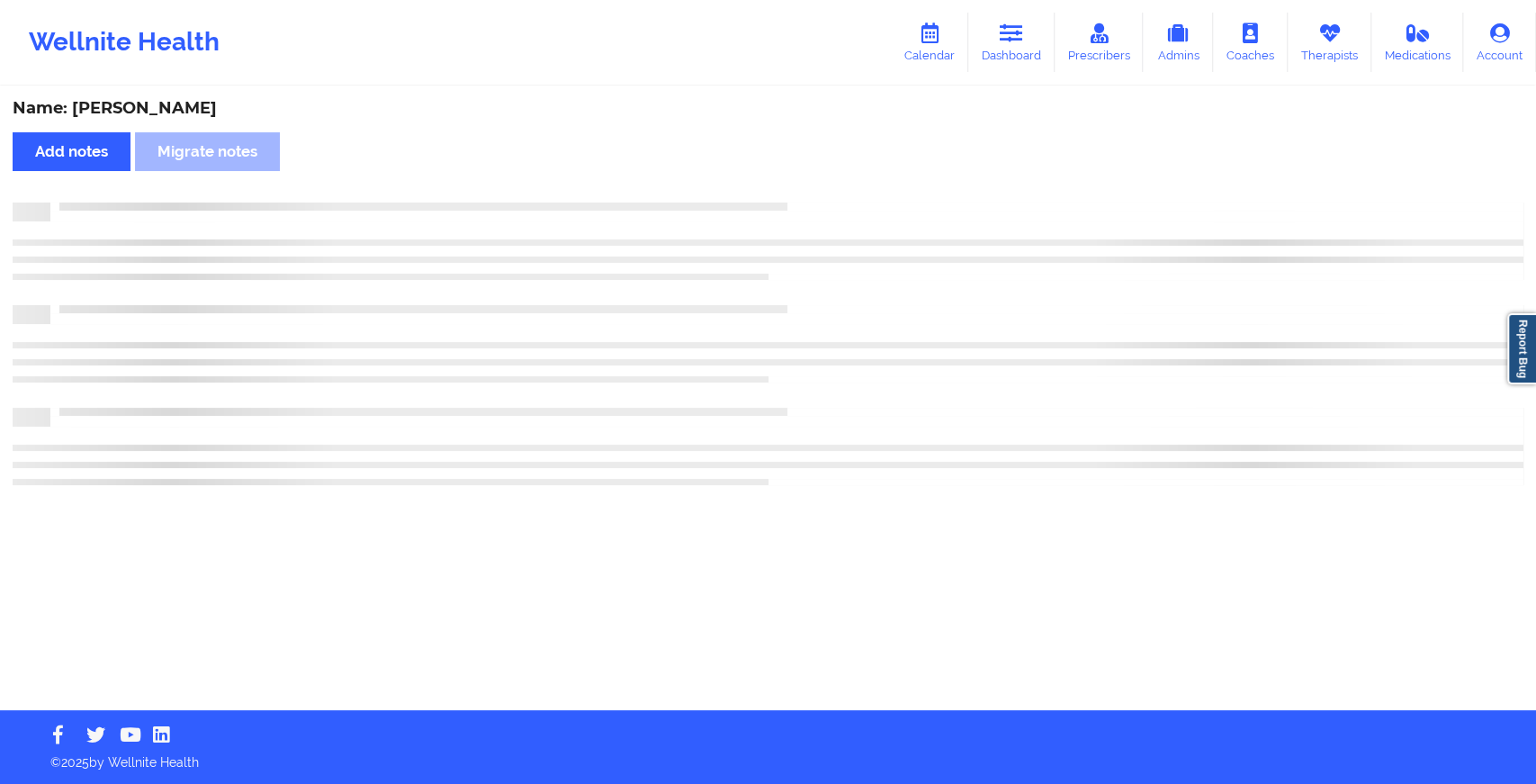
click at [815, 190] on div "Name: [PERSON_NAME] Add notes Migrate notes" at bounding box center [768, 399] width 1536 height 622
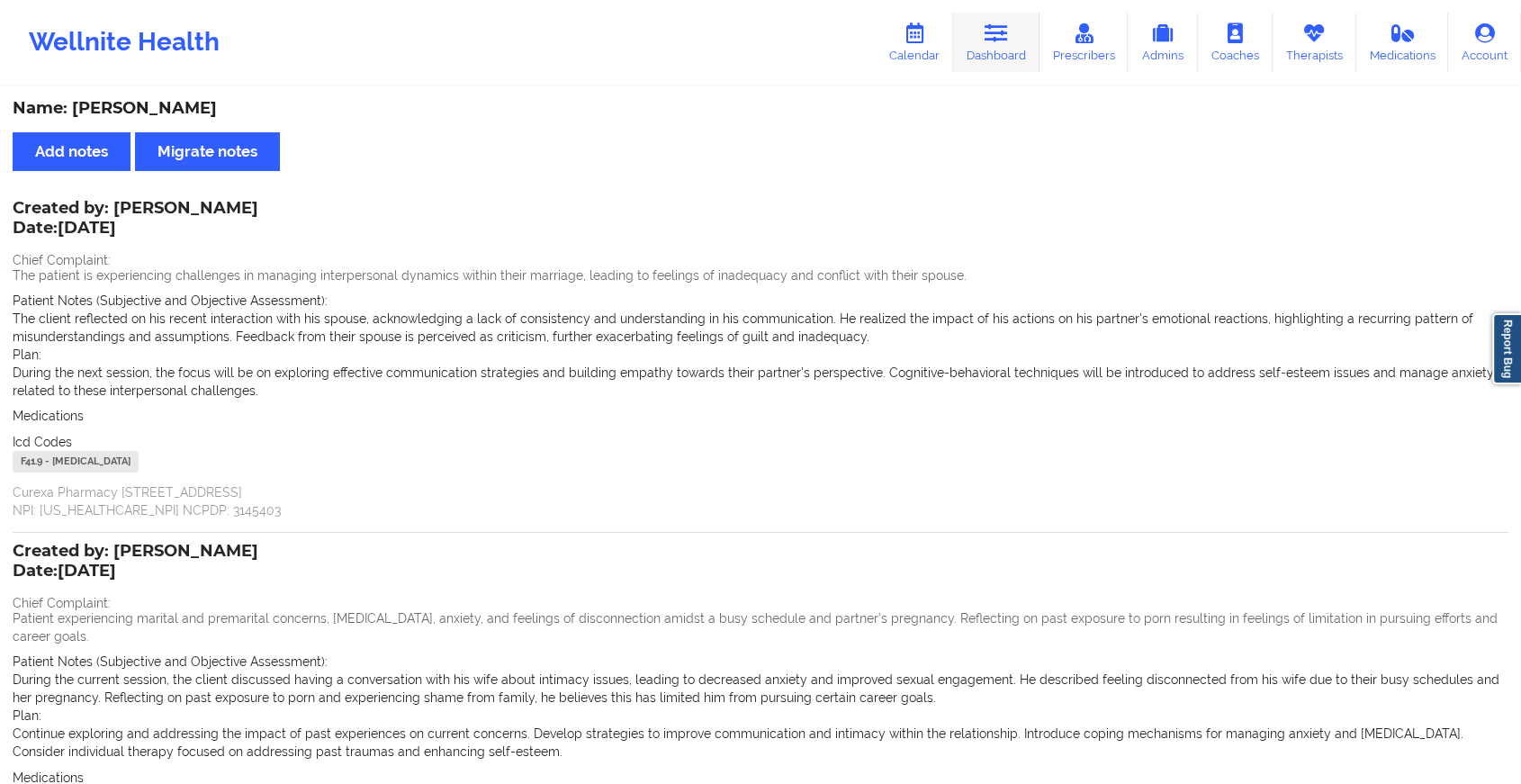
click at [982, 21] on link "Dashboard" at bounding box center [996, 42] width 87 height 60
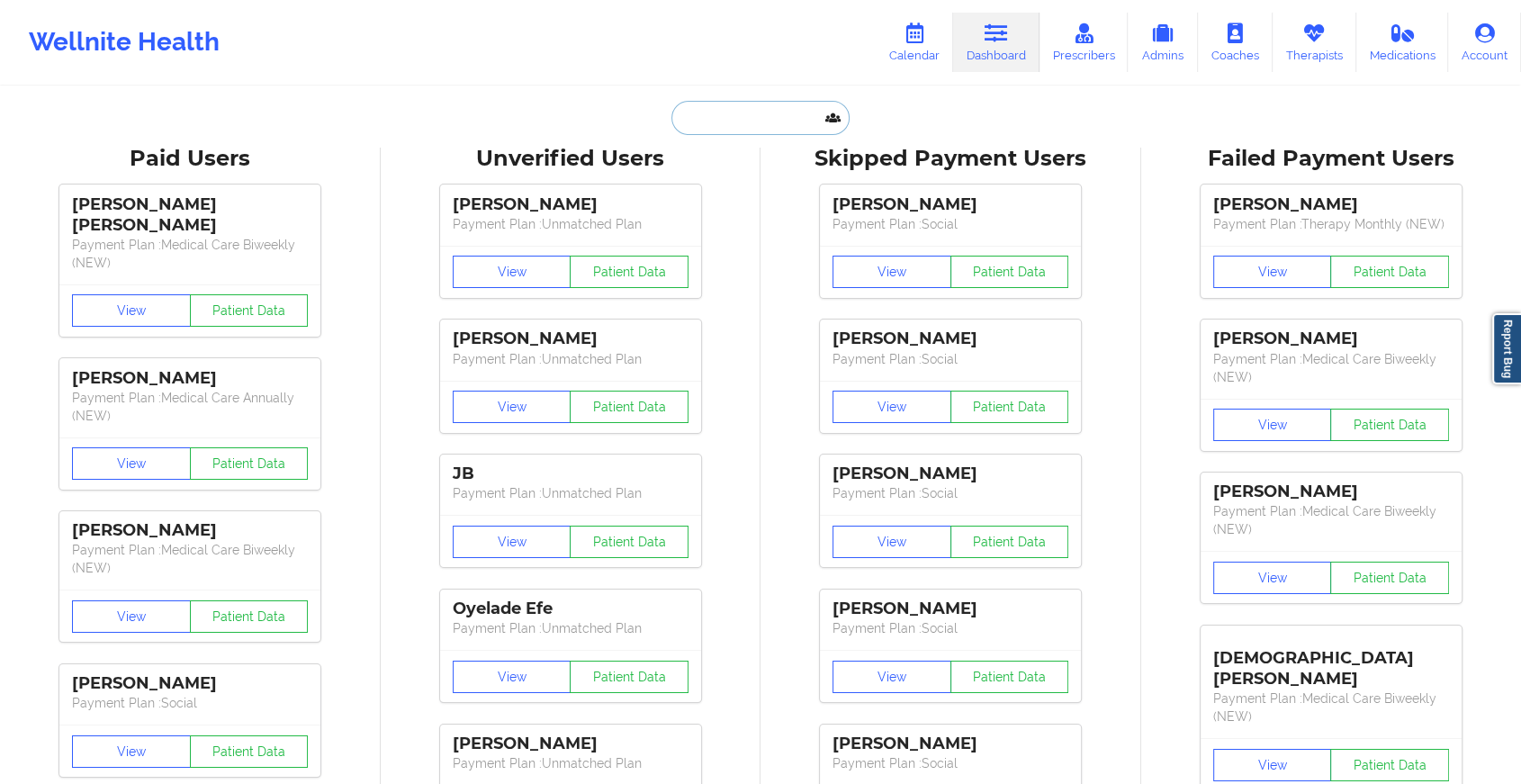
click at [761, 113] on input "text" at bounding box center [760, 117] width 179 height 34
paste input "[EMAIL_ADDRESS][DOMAIN_NAME]"
type input "[EMAIL_ADDRESS][DOMAIN_NAME]"
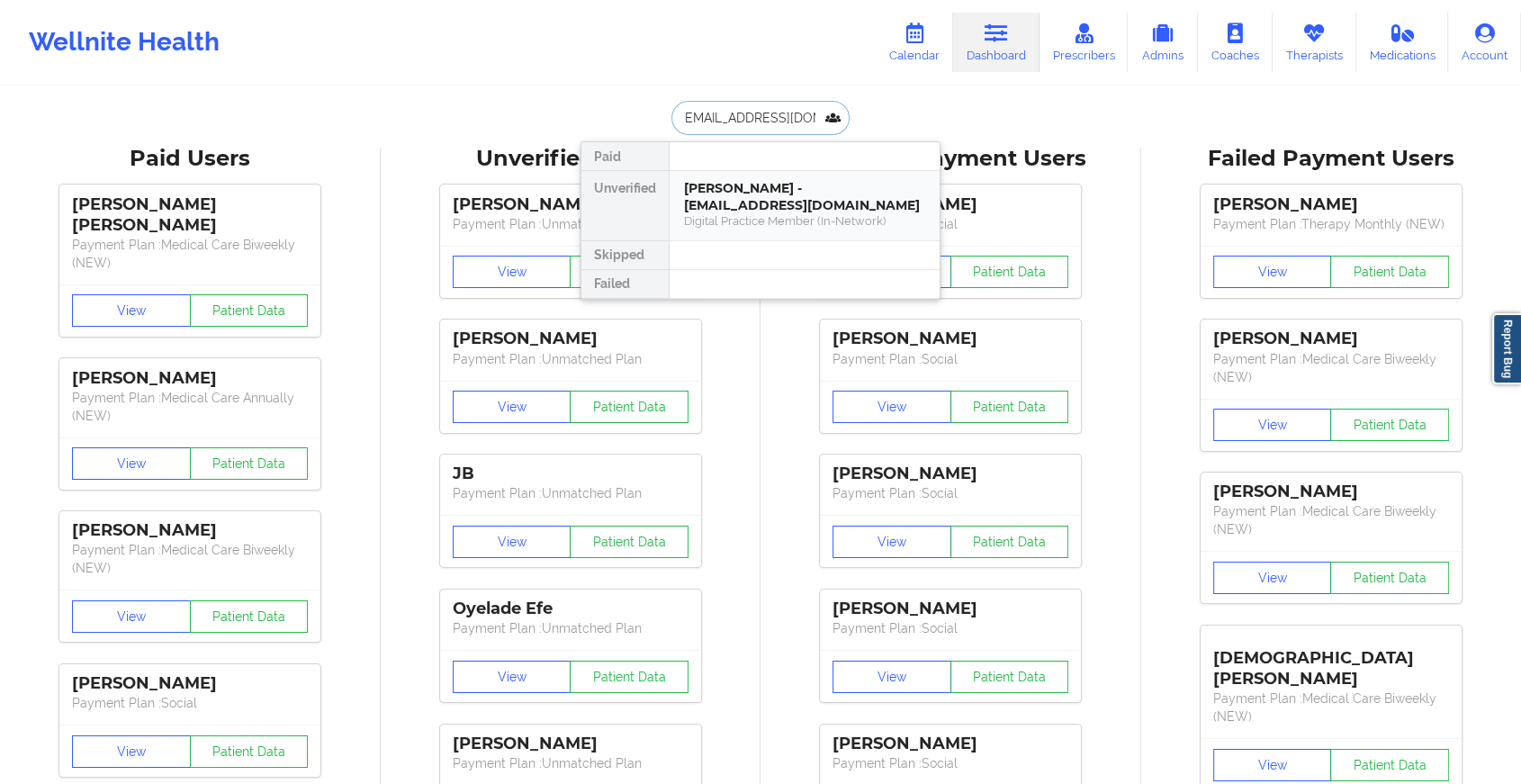
click at [781, 198] on div "[PERSON_NAME] - [EMAIL_ADDRESS][DOMAIN_NAME]" at bounding box center [805, 197] width 241 height 33
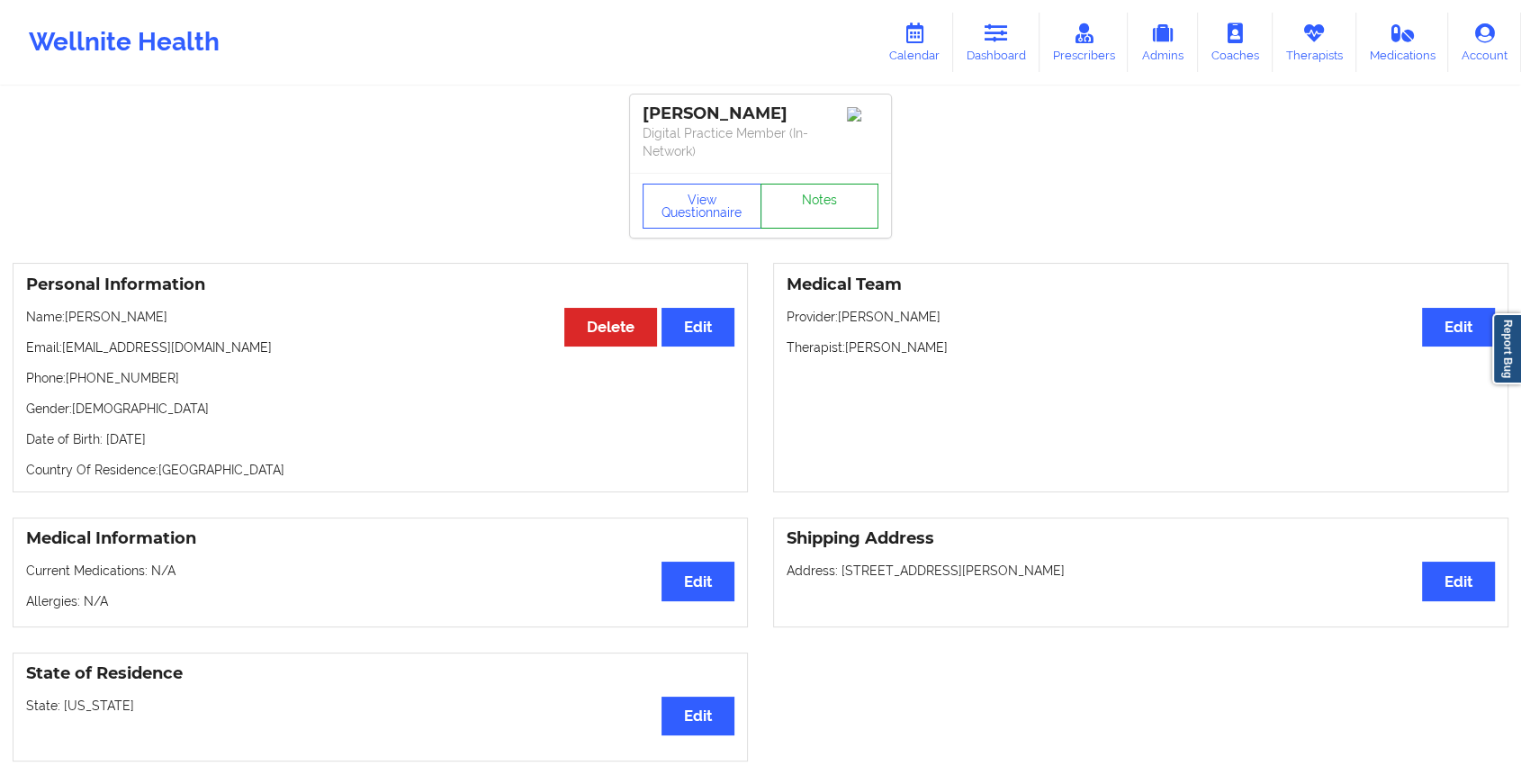
click at [812, 213] on link "Notes" at bounding box center [819, 205] width 119 height 45
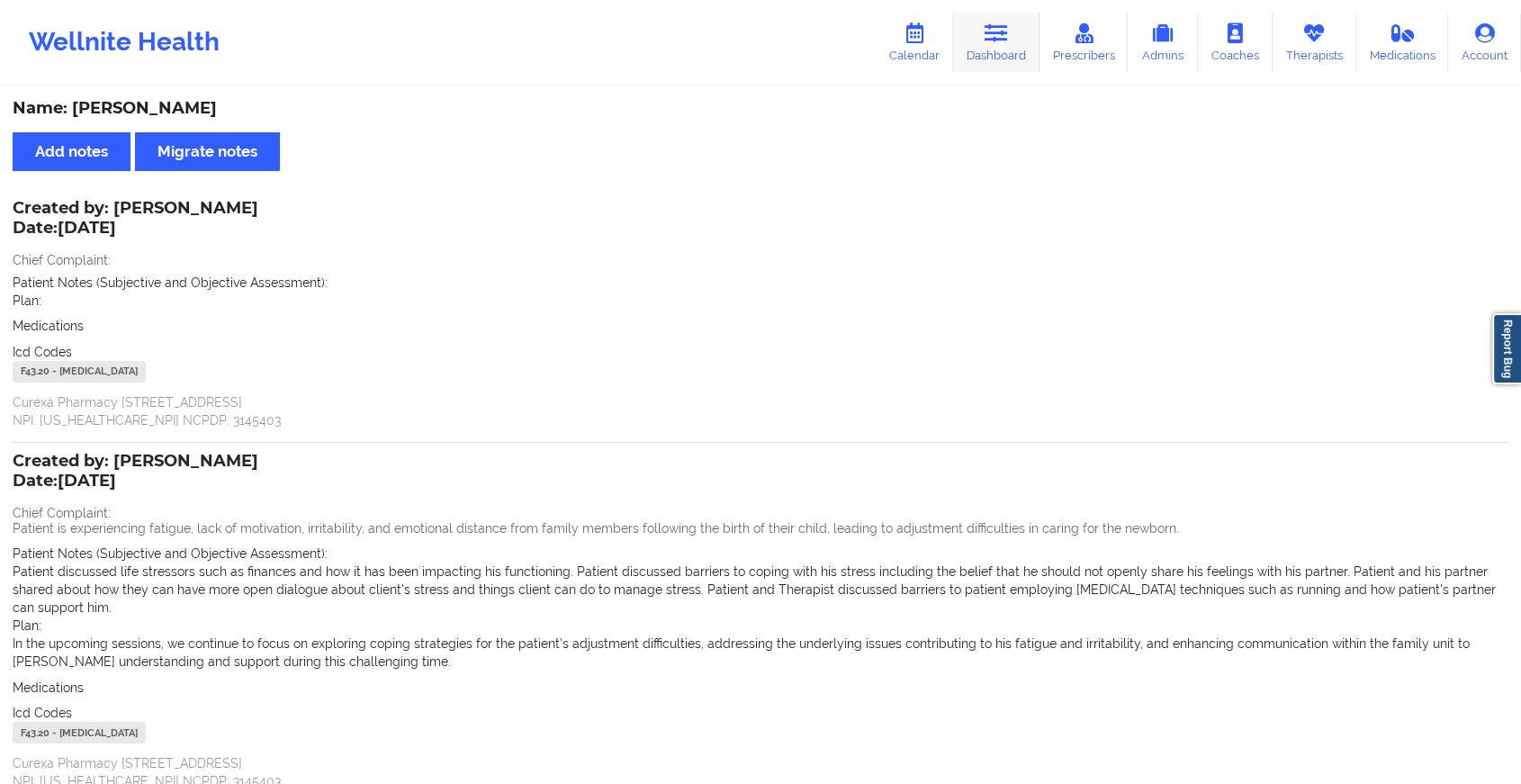
click at [1007, 34] on icon at bounding box center [996, 33] width 23 height 20
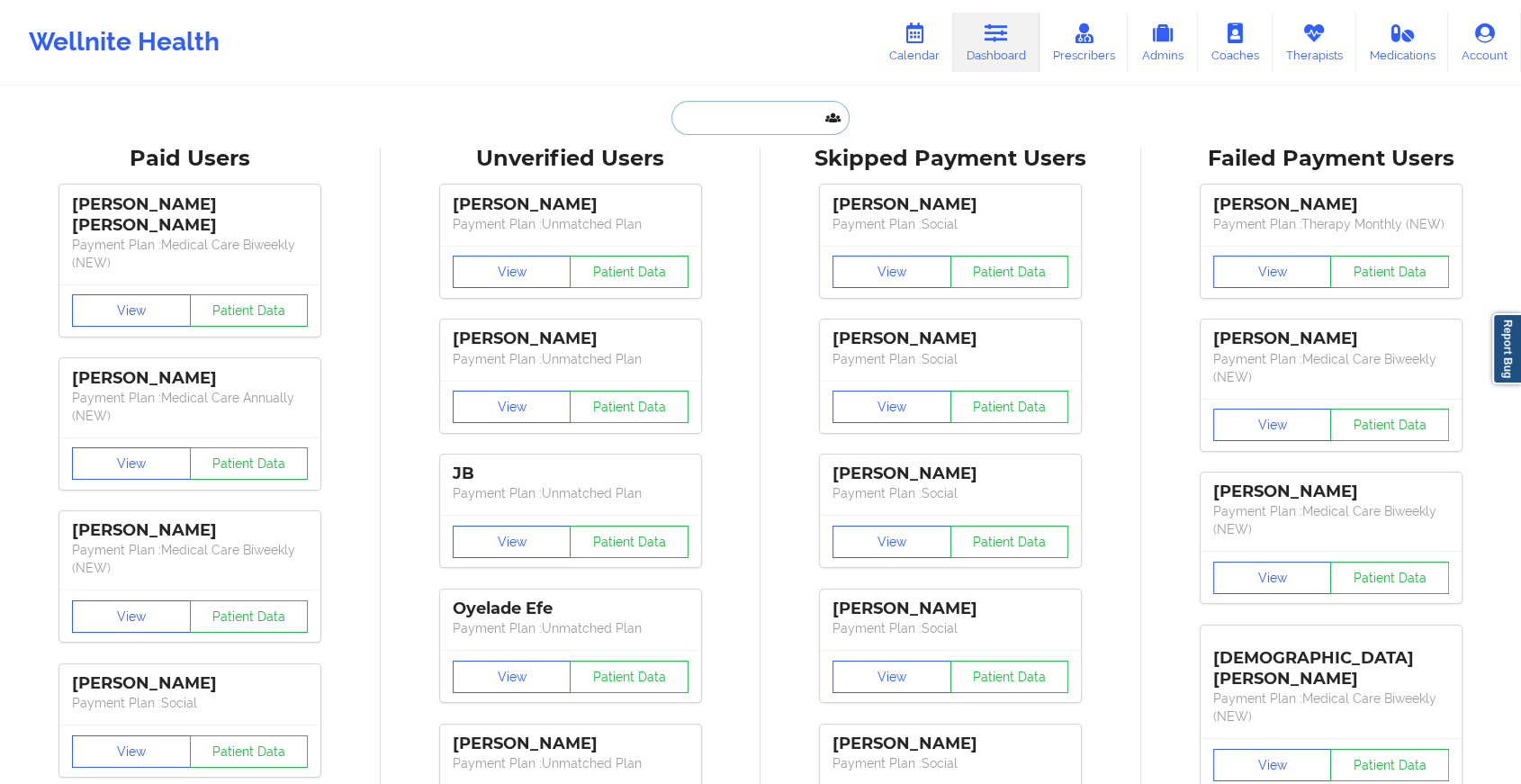
click at [728, 129] on input "text" at bounding box center [760, 117] width 179 height 34
paste input "[EMAIL_ADDRESS][DOMAIN_NAME]"
type input "[EMAIL_ADDRESS][DOMAIN_NAME]"
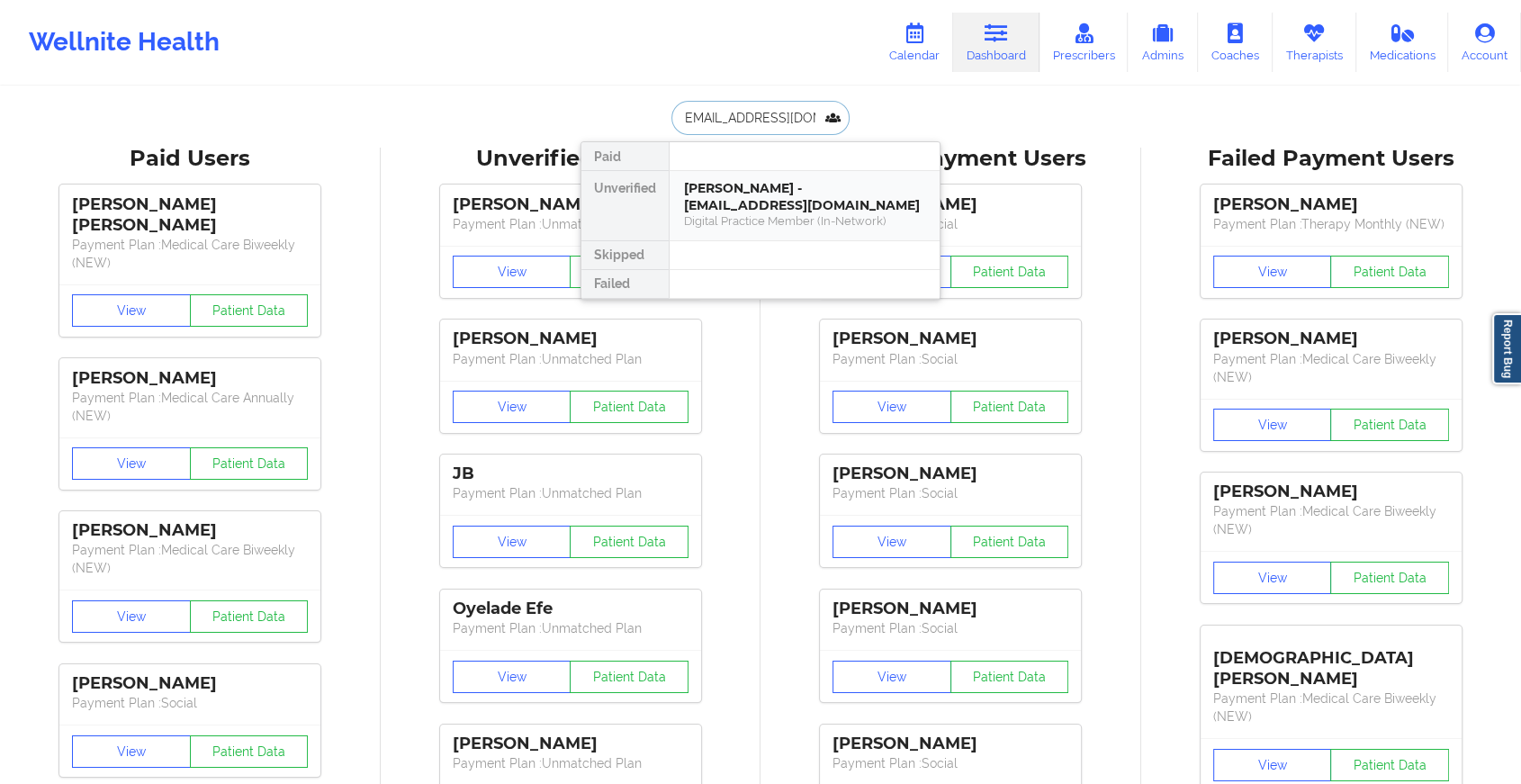
click at [748, 199] on div "[PERSON_NAME] - [EMAIL_ADDRESS][DOMAIN_NAME]" at bounding box center [805, 197] width 241 height 33
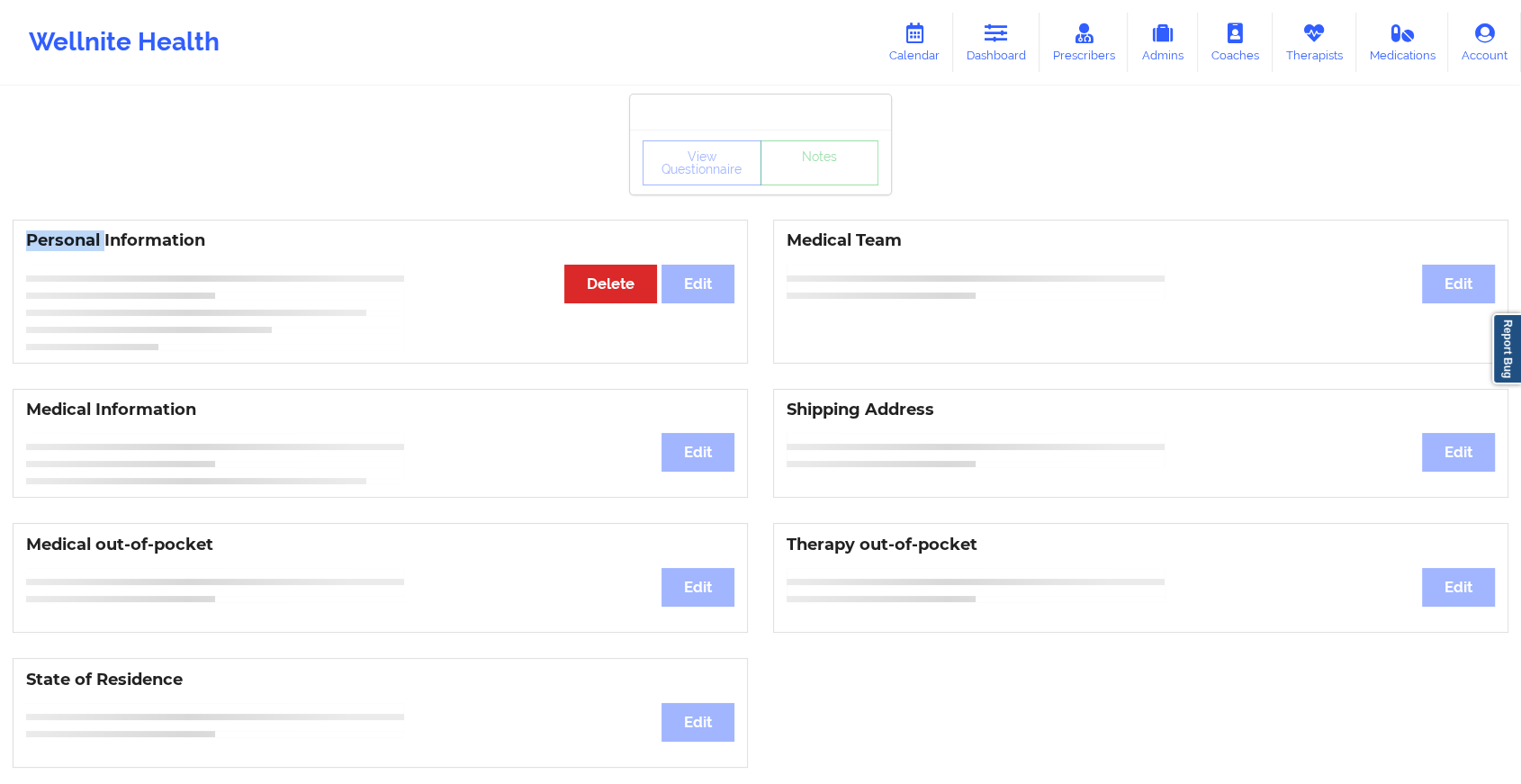
click at [748, 199] on div "View Questionnaire Notes Personal Information Edit Delete Medical Team Edit Med…" at bounding box center [760, 759] width 1521 height 1518
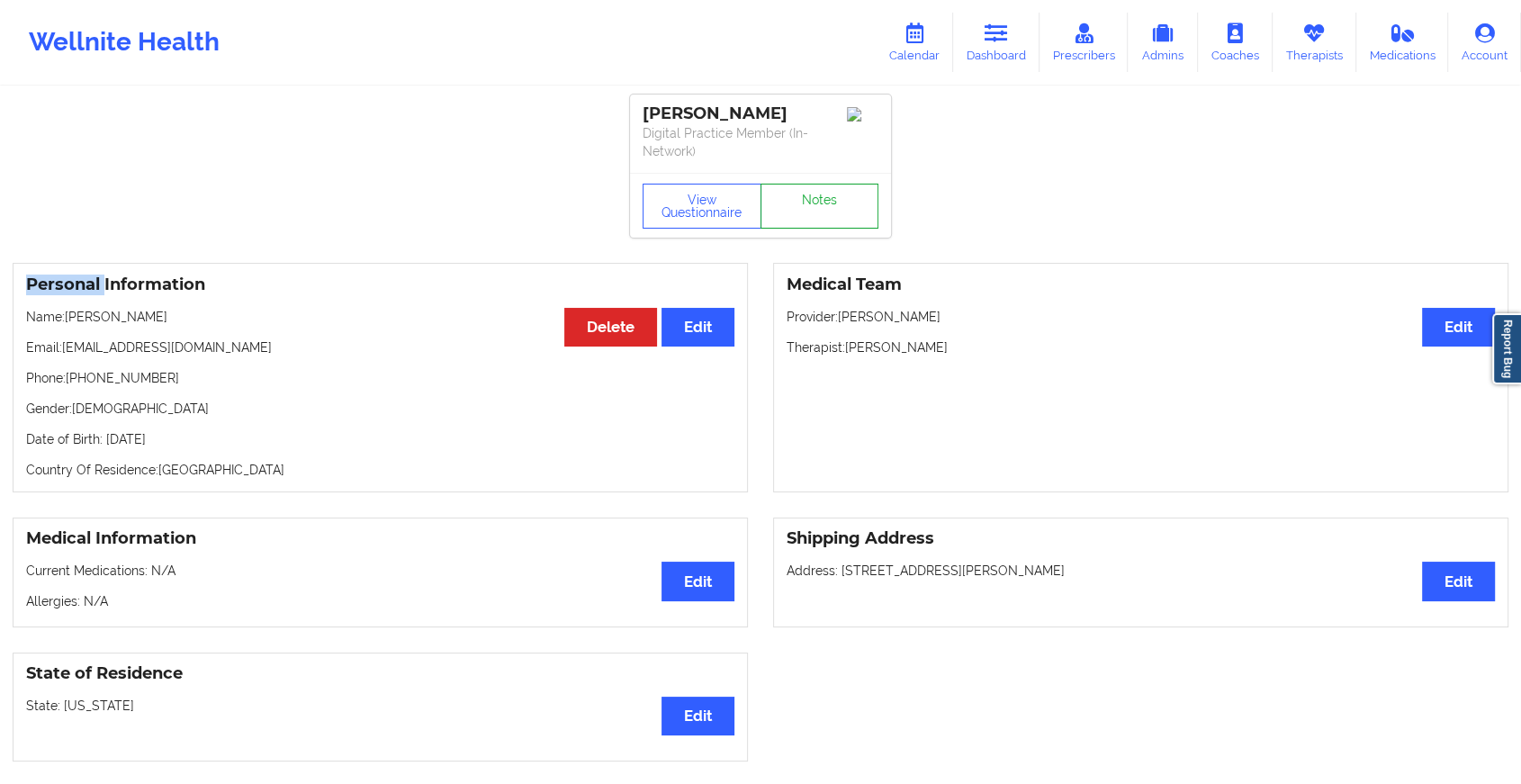
drag, startPoint x: 748, startPoint y: 199, endPoint x: 819, endPoint y: 198, distance: 71.0
click at [819, 198] on link "Notes" at bounding box center [819, 205] width 119 height 45
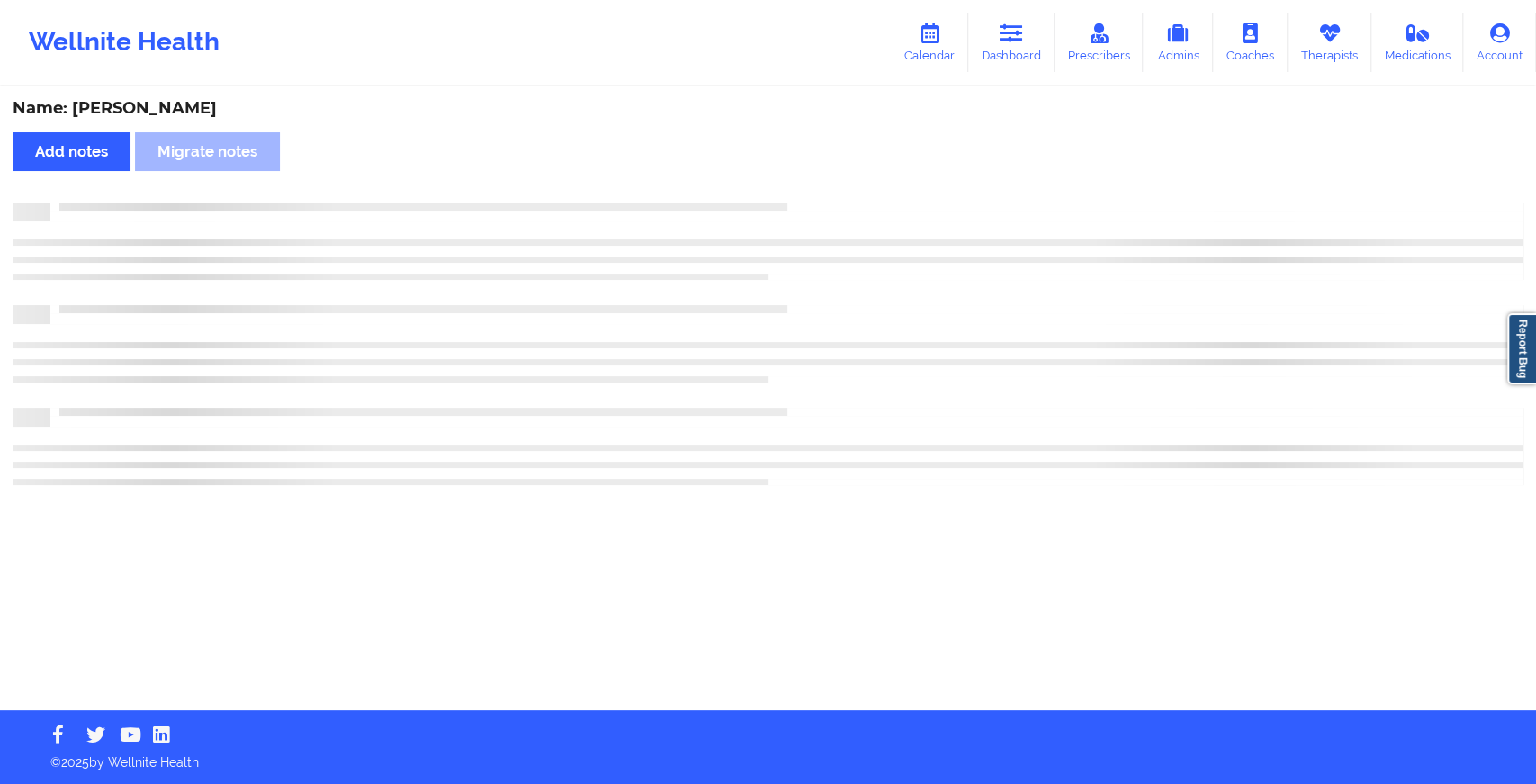
click at [818, 198] on div "Name: [PERSON_NAME] Add notes Migrate notes" at bounding box center [768, 399] width 1536 height 622
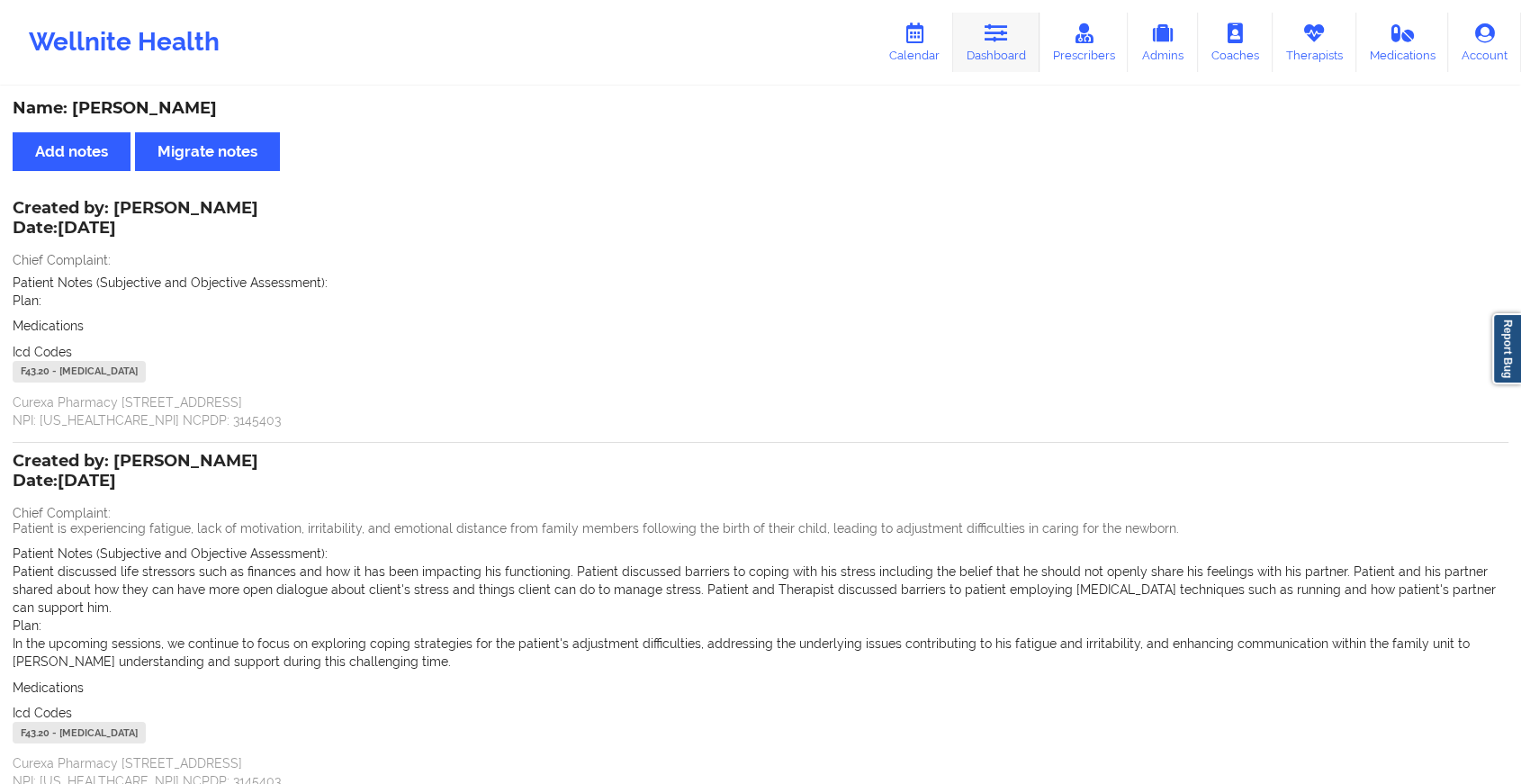
click at [1001, 38] on icon at bounding box center [996, 33] width 23 height 20
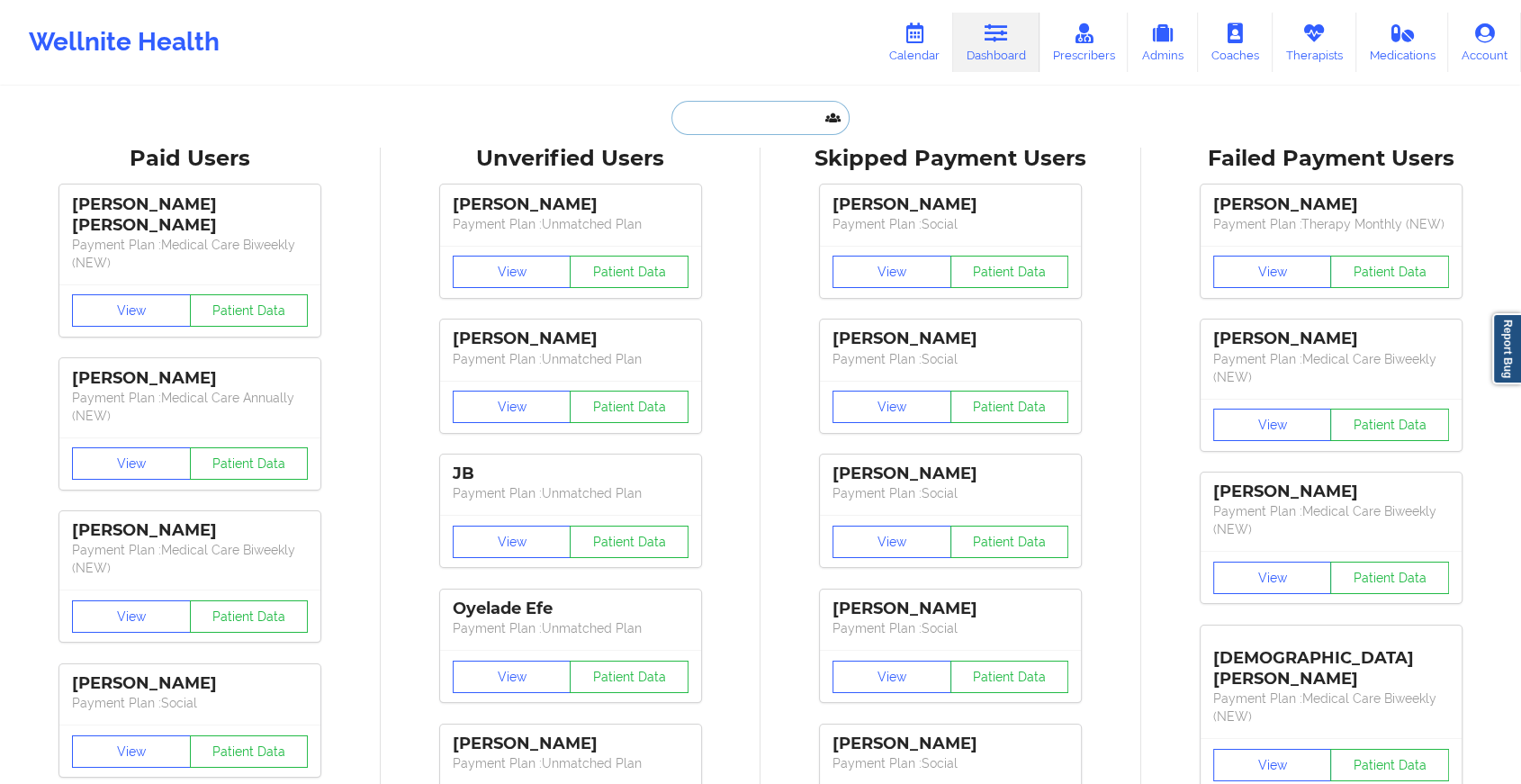
click at [751, 108] on input "text" at bounding box center [760, 117] width 179 height 34
paste input "[EMAIL_ADDRESS][DOMAIN_NAME]"
type input "[EMAIL_ADDRESS][DOMAIN_NAME]"
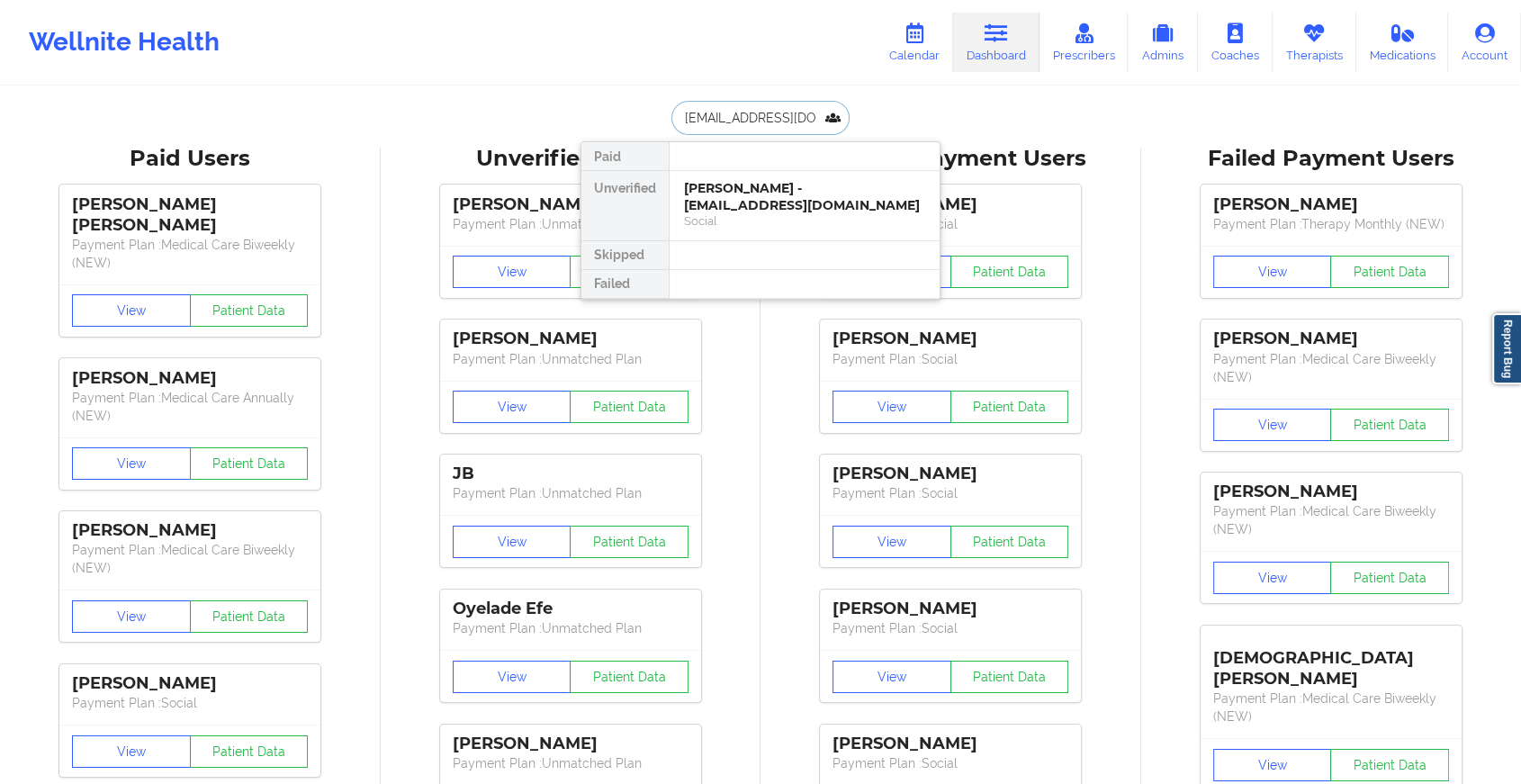
click at [758, 195] on div "[PERSON_NAME] - [EMAIL_ADDRESS][DOMAIN_NAME]" at bounding box center [805, 197] width 241 height 33
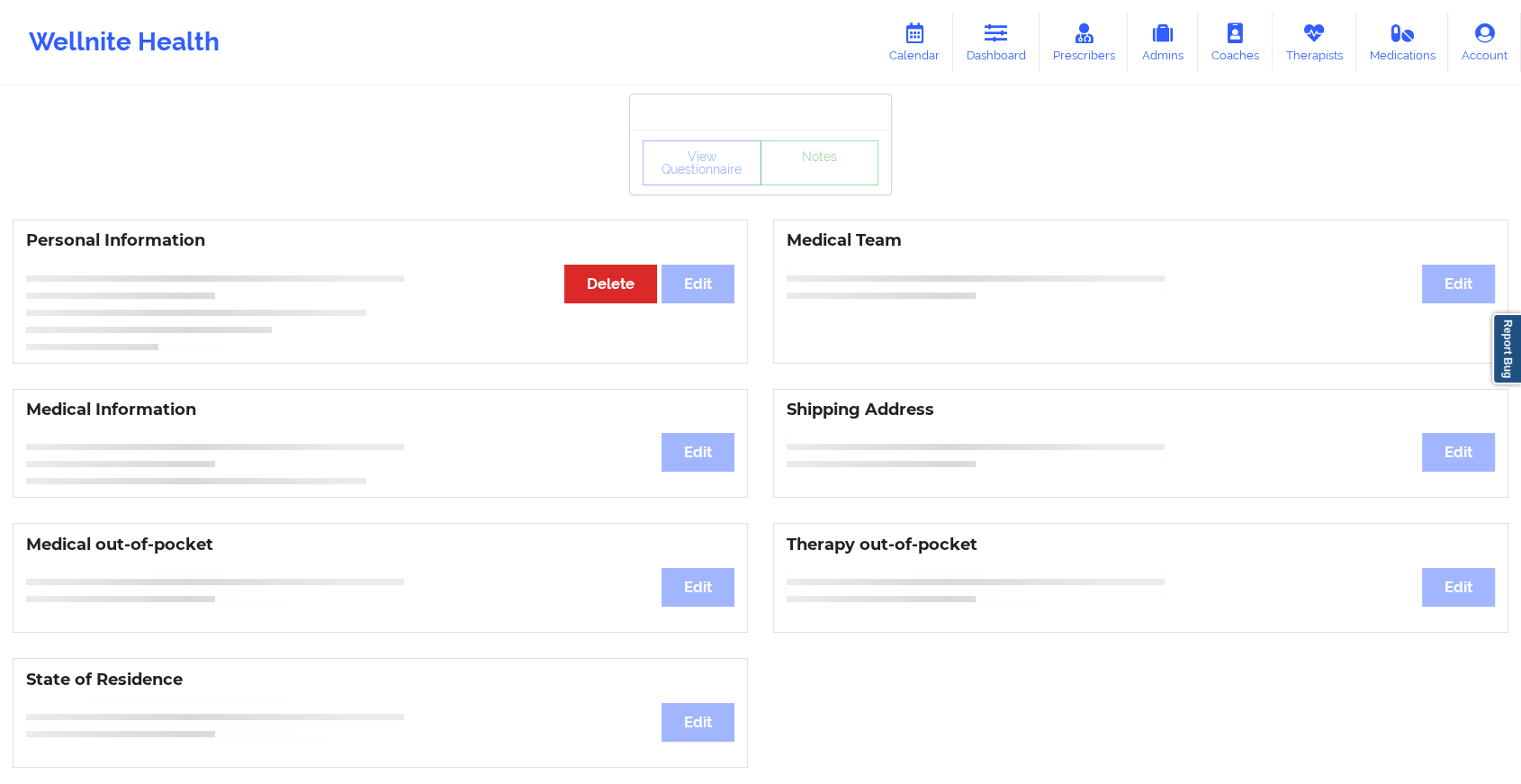
drag, startPoint x: 758, startPoint y: 195, endPoint x: 841, endPoint y: 170, distance: 86.7
click at [841, 170] on div "View Questionnaire Notes Personal Information Edit Delete Medical Team Edit Med…" at bounding box center [760, 759] width 1521 height 1518
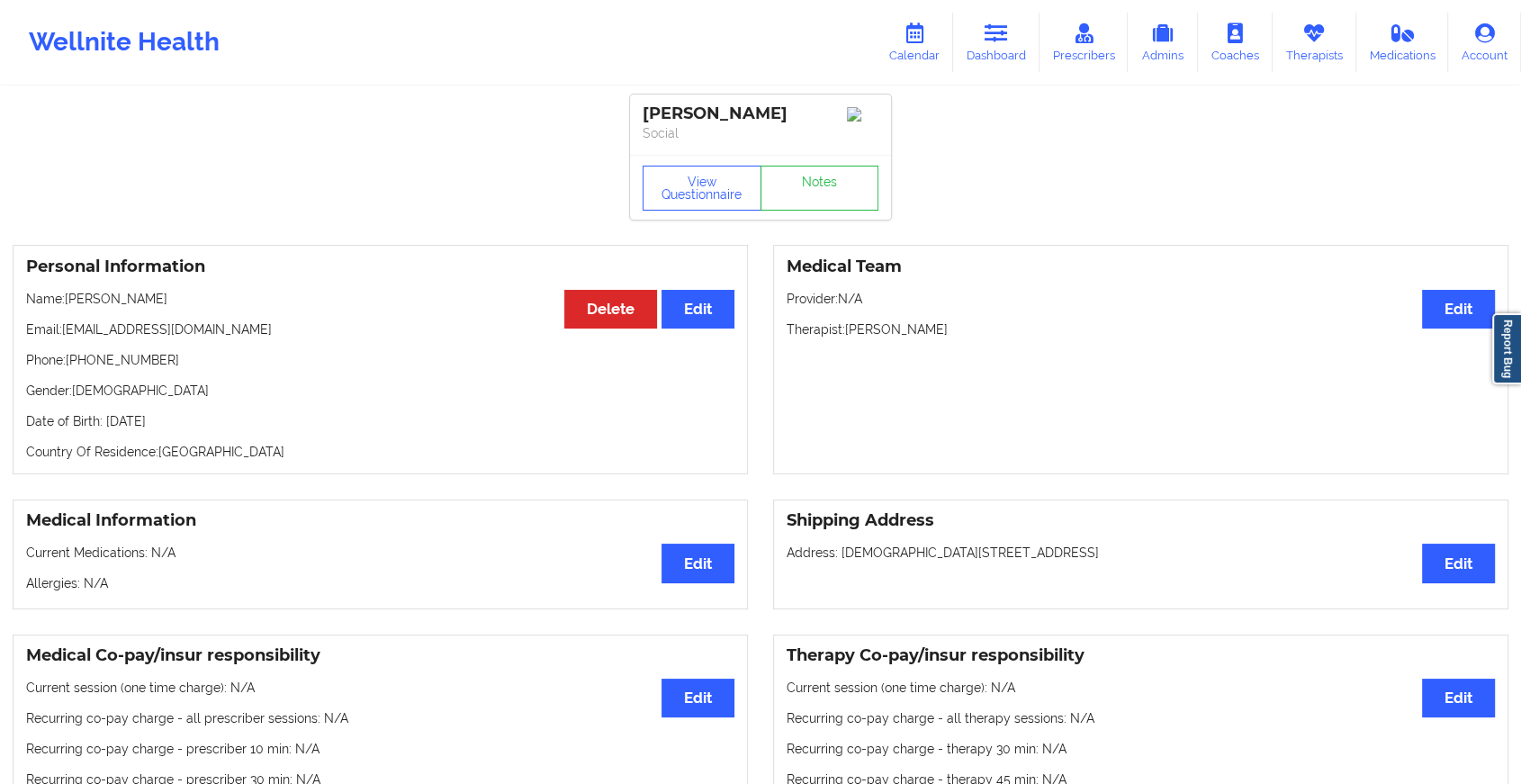
click at [841, 170] on div "View Questionnaire Notes" at bounding box center [760, 187] width 261 height 64
drag, startPoint x: 841, startPoint y: 170, endPoint x: 860, endPoint y: 181, distance: 22.0
click at [860, 181] on link "Notes" at bounding box center [819, 188] width 119 height 45
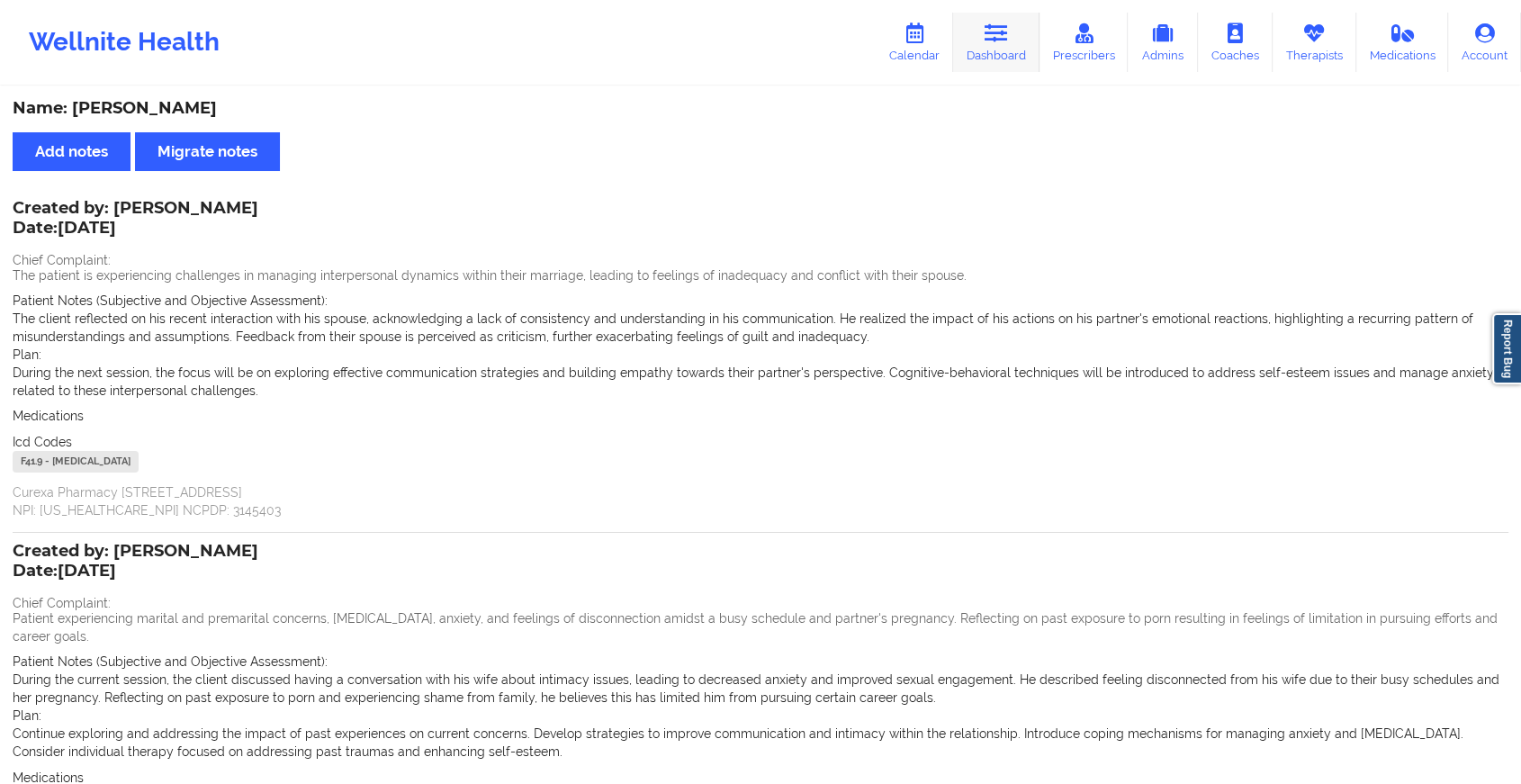
click at [994, 32] on icon at bounding box center [996, 33] width 23 height 20
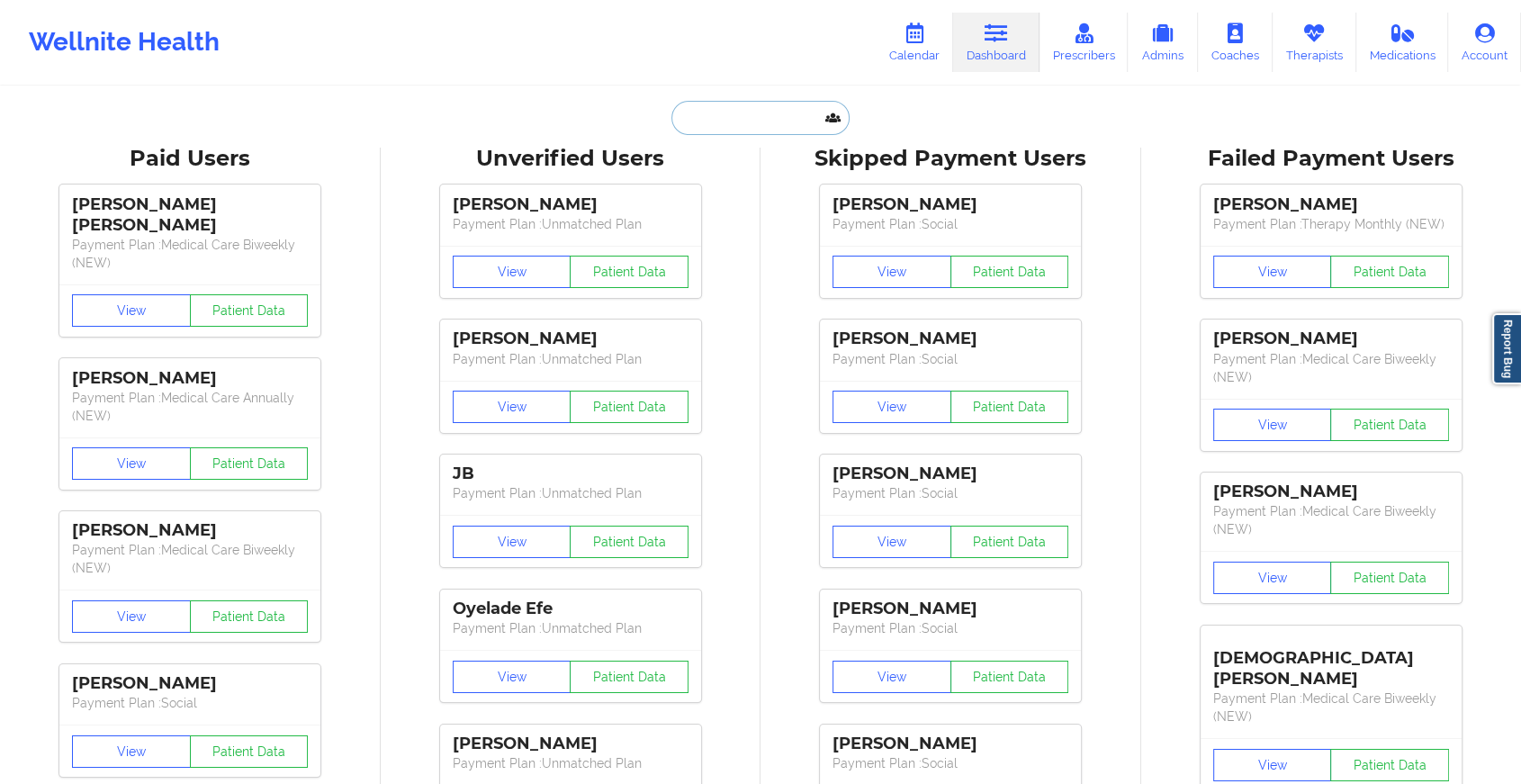
click at [749, 121] on input "text" at bounding box center [760, 117] width 179 height 34
paste input "[EMAIL_ADDRESS][DOMAIN_NAME]"
type input "[EMAIL_ADDRESS][DOMAIN_NAME]"
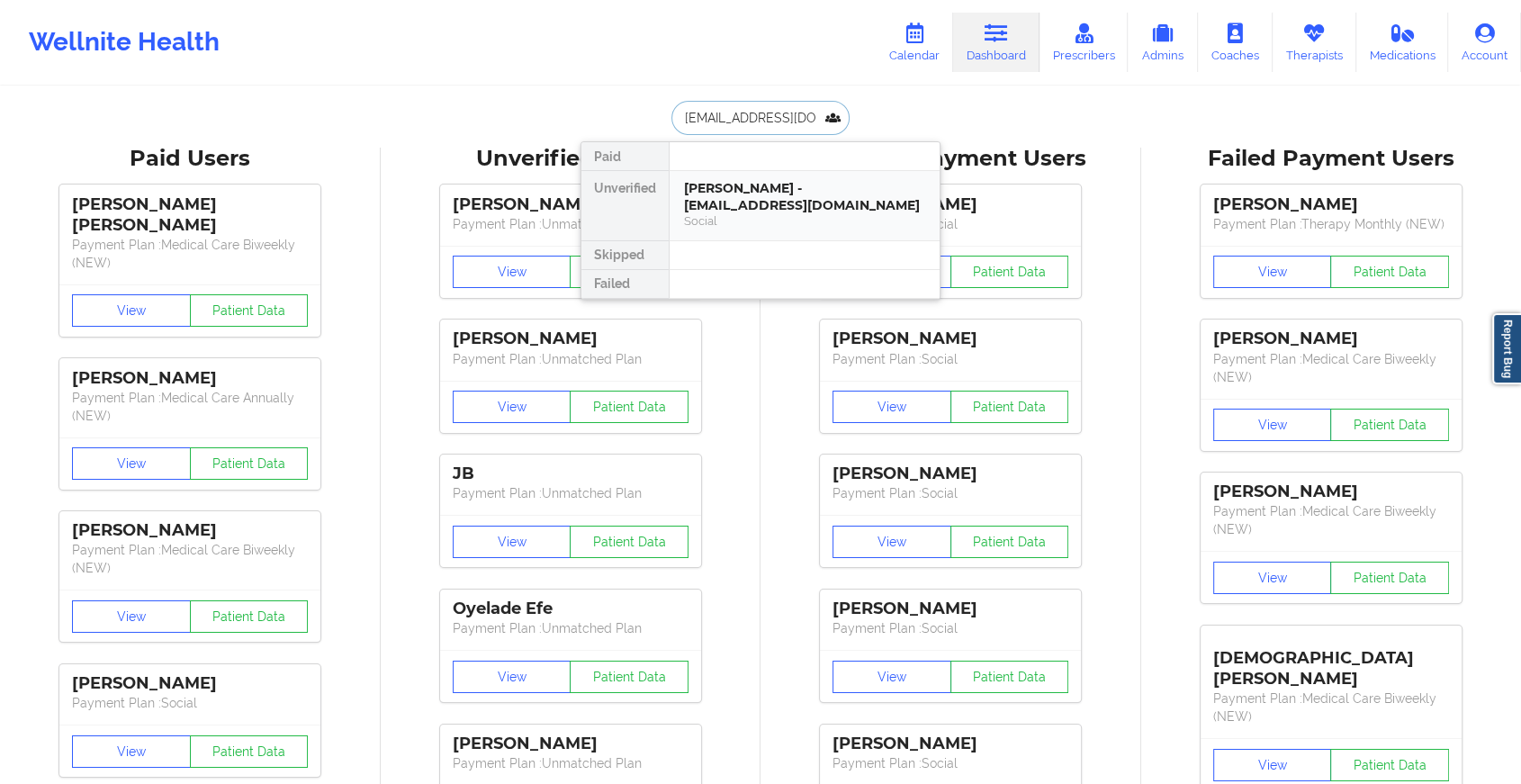
click at [714, 199] on div "[PERSON_NAME] - [EMAIL_ADDRESS][DOMAIN_NAME]" at bounding box center [805, 197] width 241 height 33
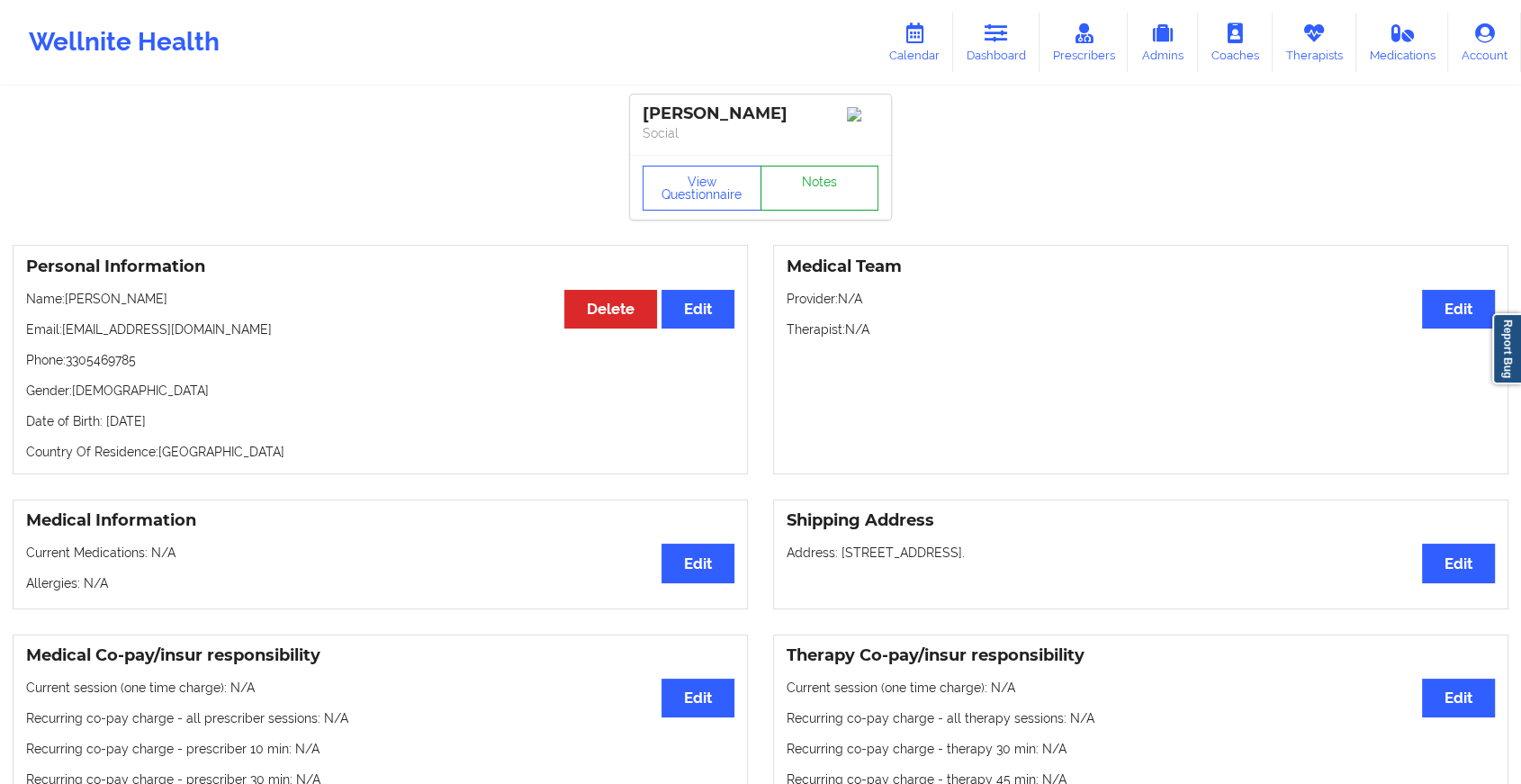
click at [822, 208] on link "Notes" at bounding box center [819, 188] width 119 height 45
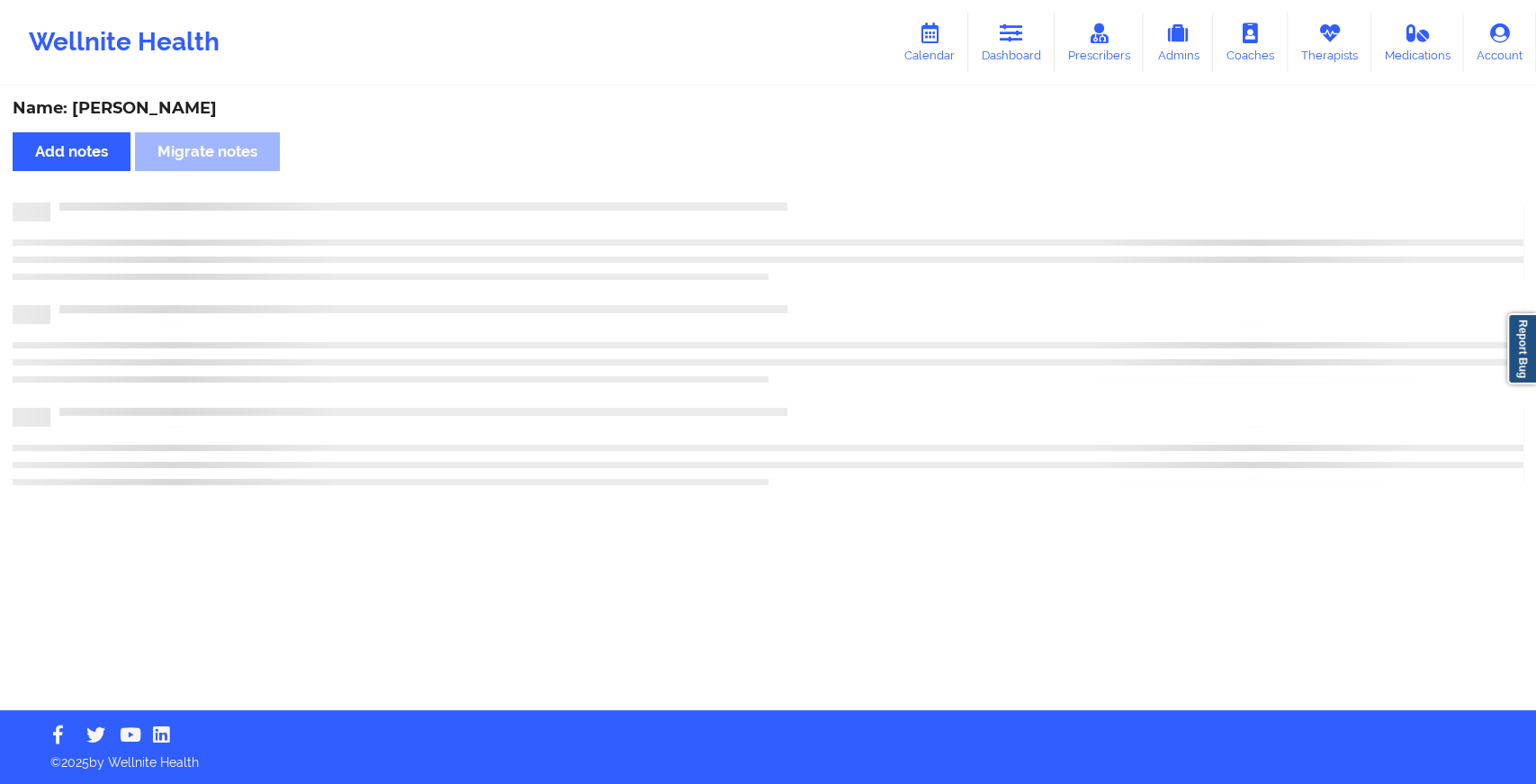
click at [822, 202] on div at bounding box center [787, 202] width 1472 height 0
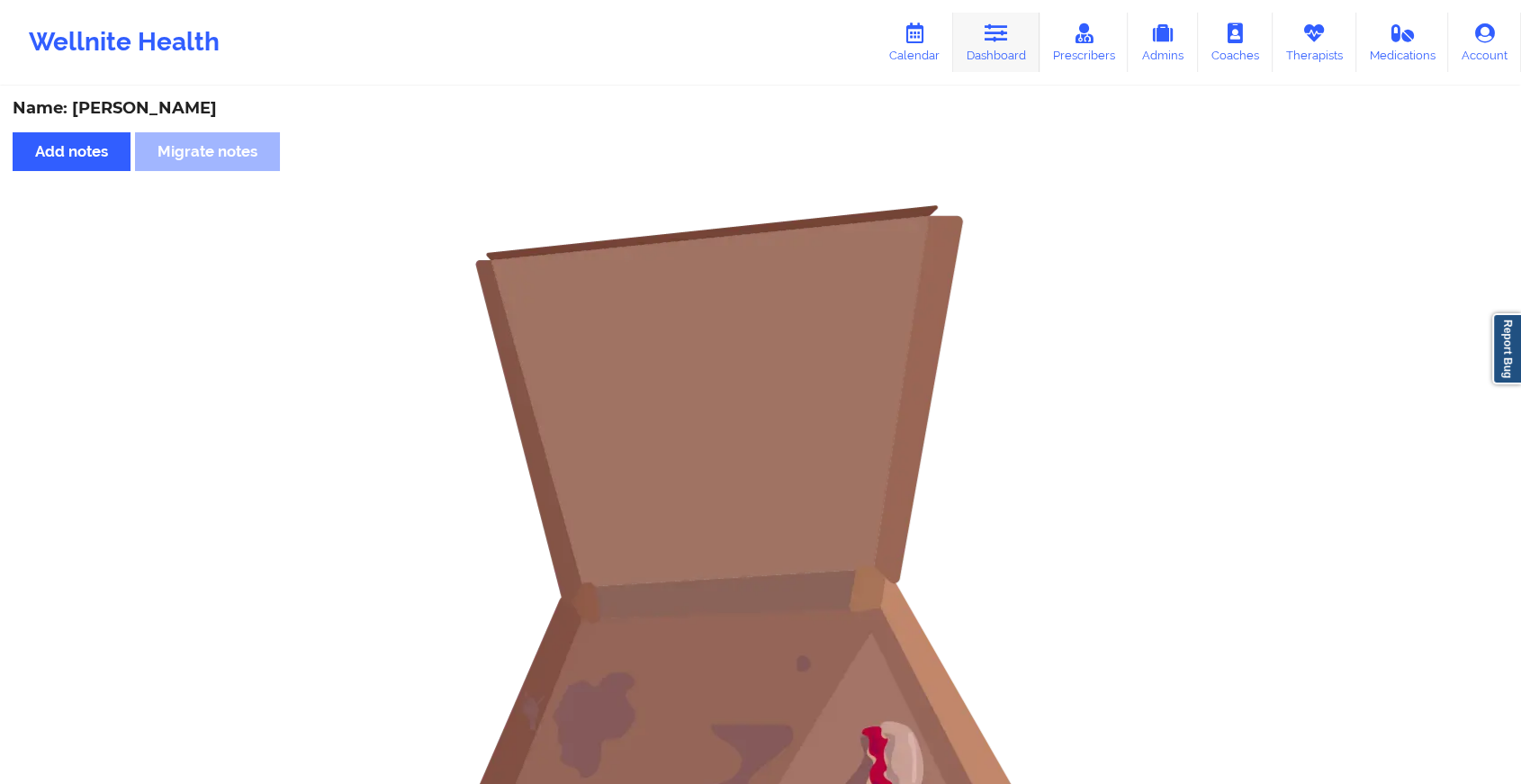
click at [993, 59] on link "Dashboard" at bounding box center [996, 42] width 87 height 60
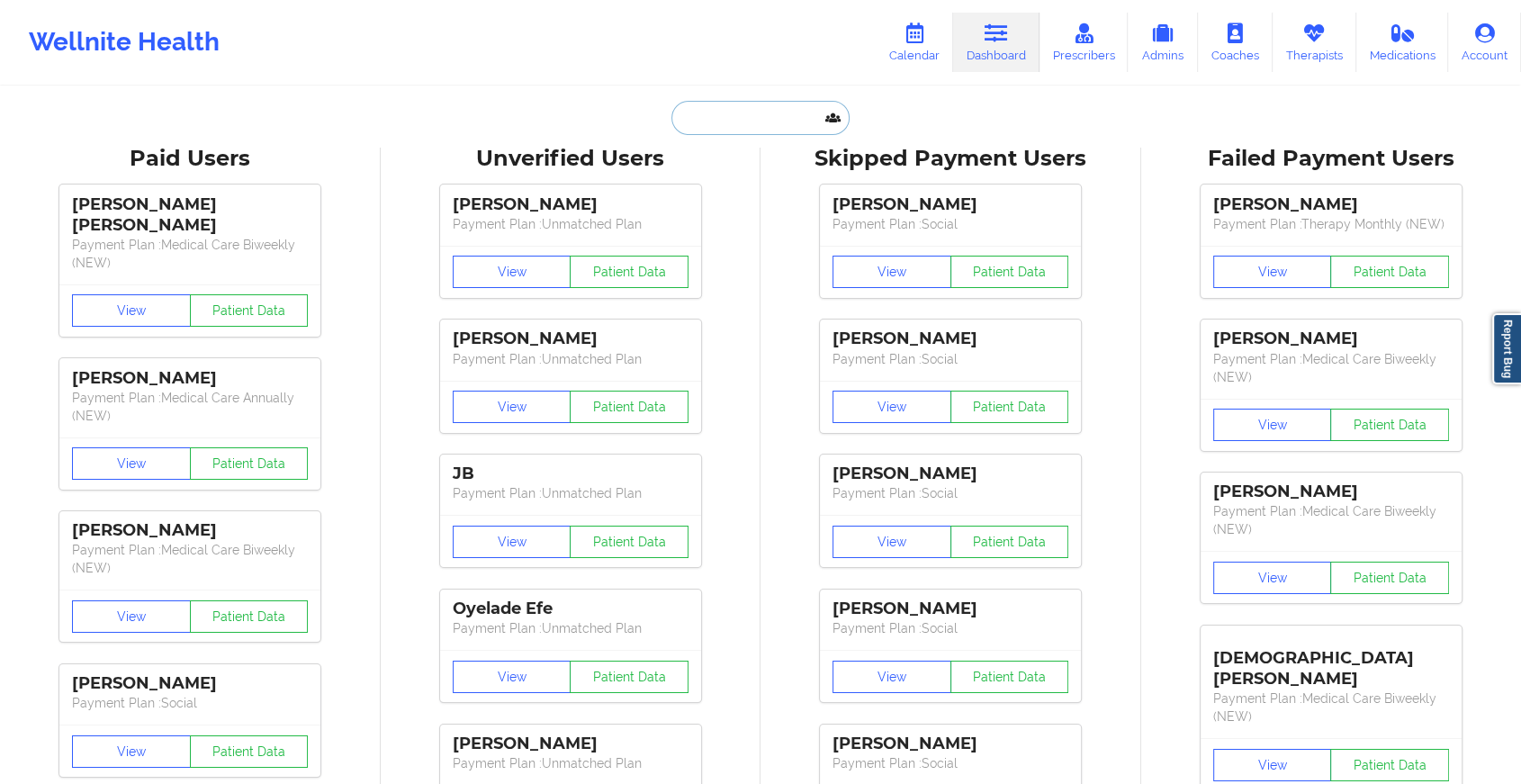
click at [804, 132] on input "text" at bounding box center [760, 117] width 179 height 34
paste input "[EMAIL_ADDRESS][DOMAIN_NAME]"
type input "[EMAIL_ADDRESS][DOMAIN_NAME]"
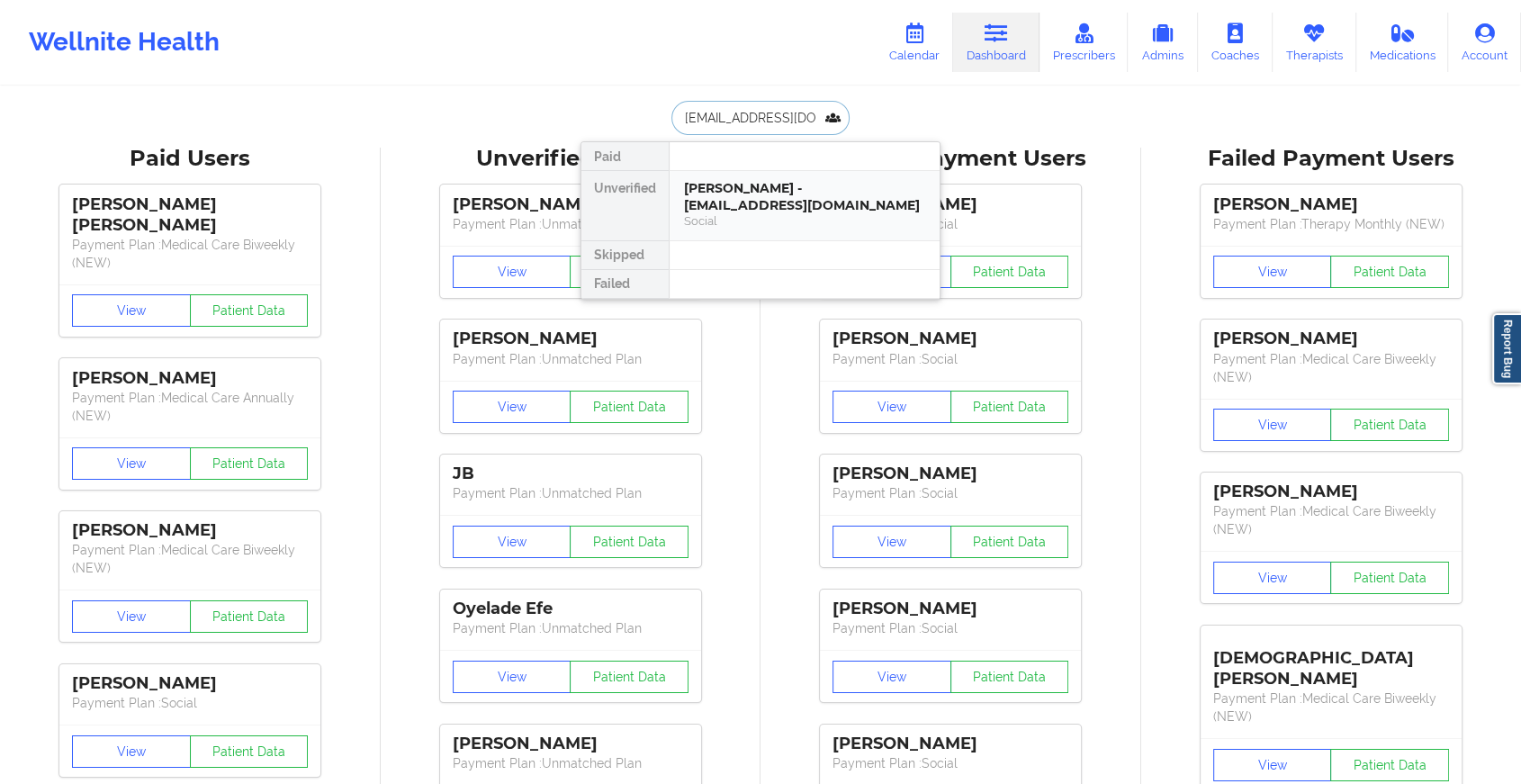
click at [799, 196] on div "[PERSON_NAME] - [EMAIL_ADDRESS][DOMAIN_NAME]" at bounding box center [805, 197] width 241 height 33
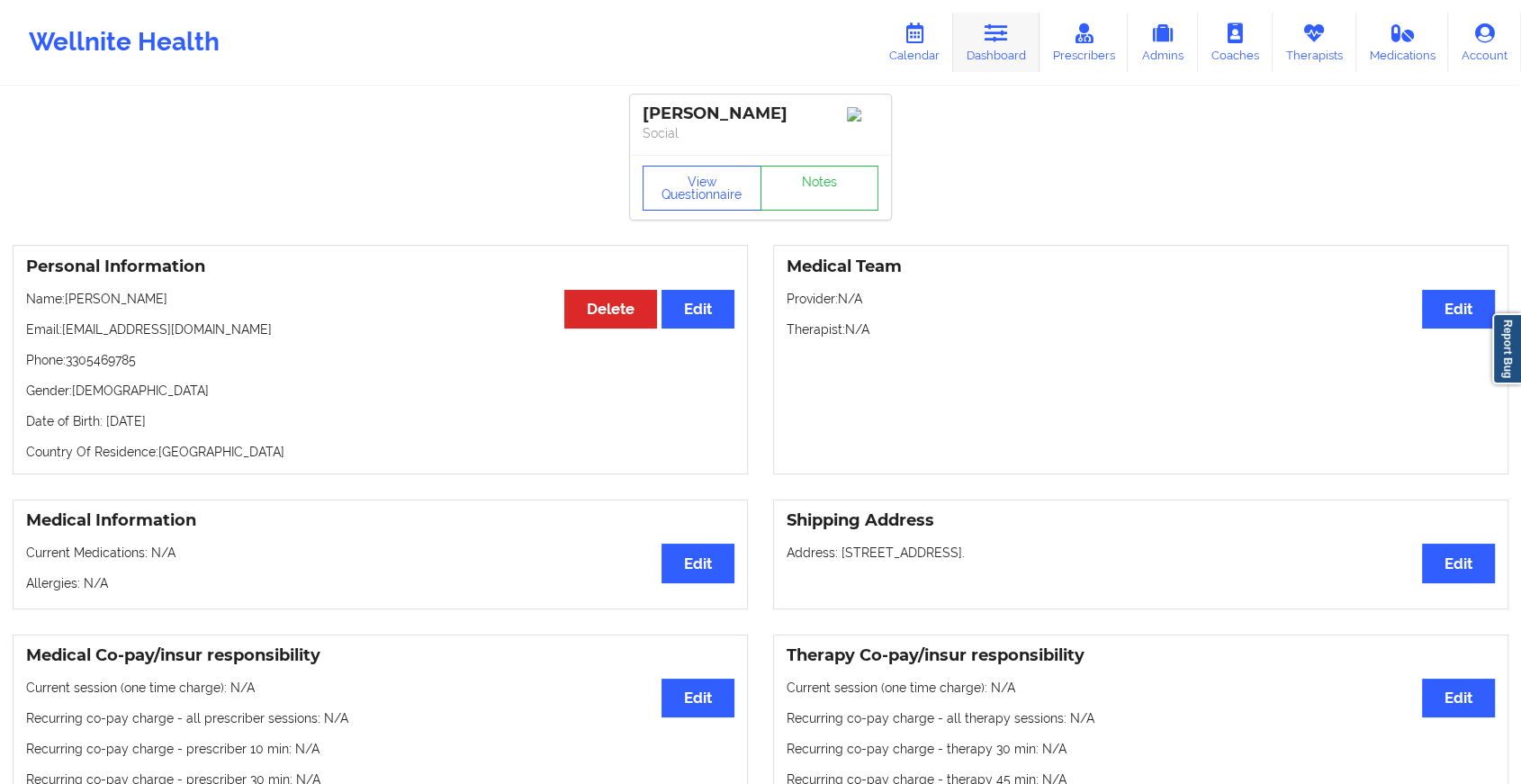
click at [1000, 48] on link "Dashboard" at bounding box center [996, 42] width 87 height 60
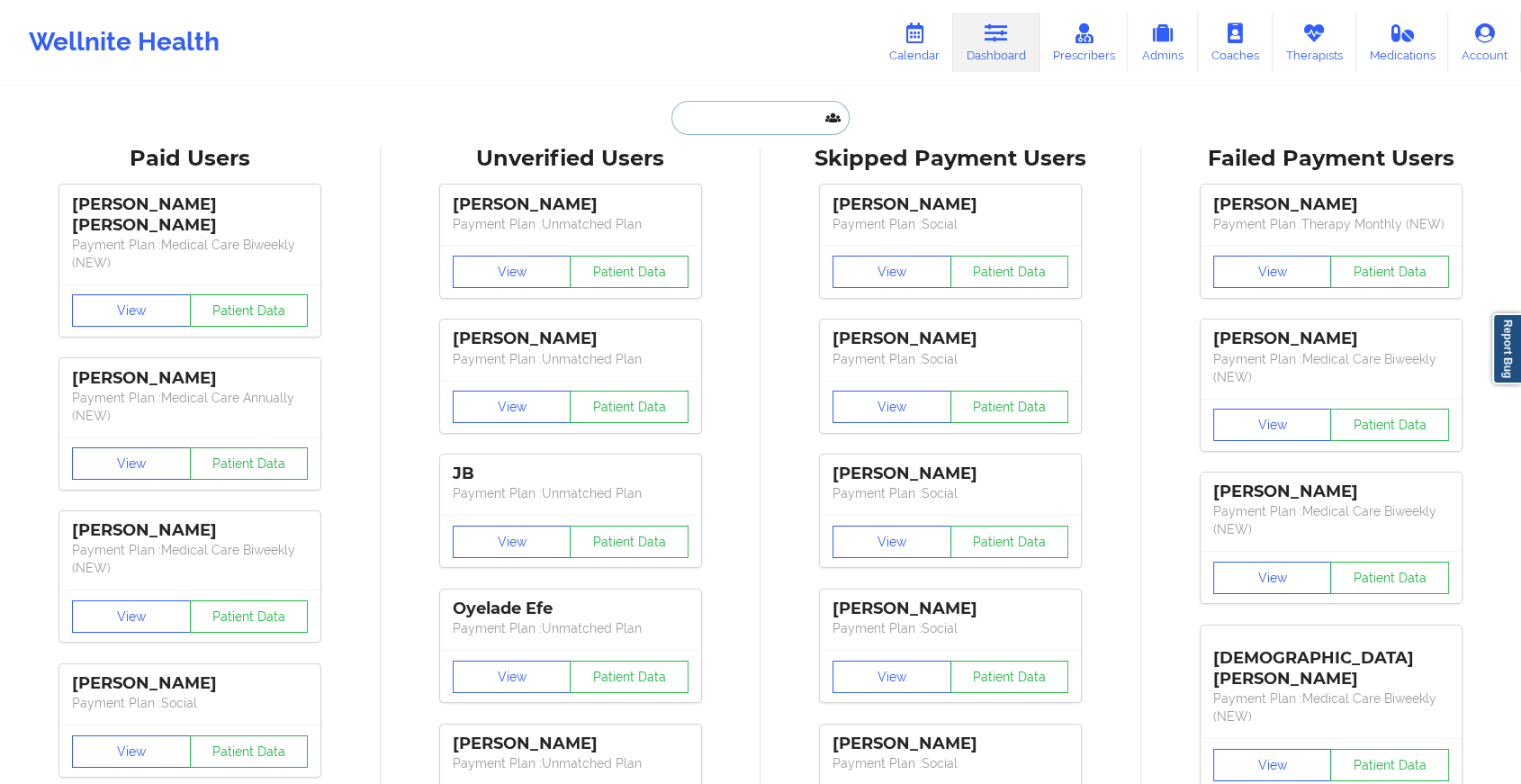
click at [755, 121] on input "text" at bounding box center [760, 117] width 179 height 34
paste input "[EMAIL_ADDRESS][DOMAIN_NAME]"
type input "[EMAIL_ADDRESS][DOMAIN_NAME]"
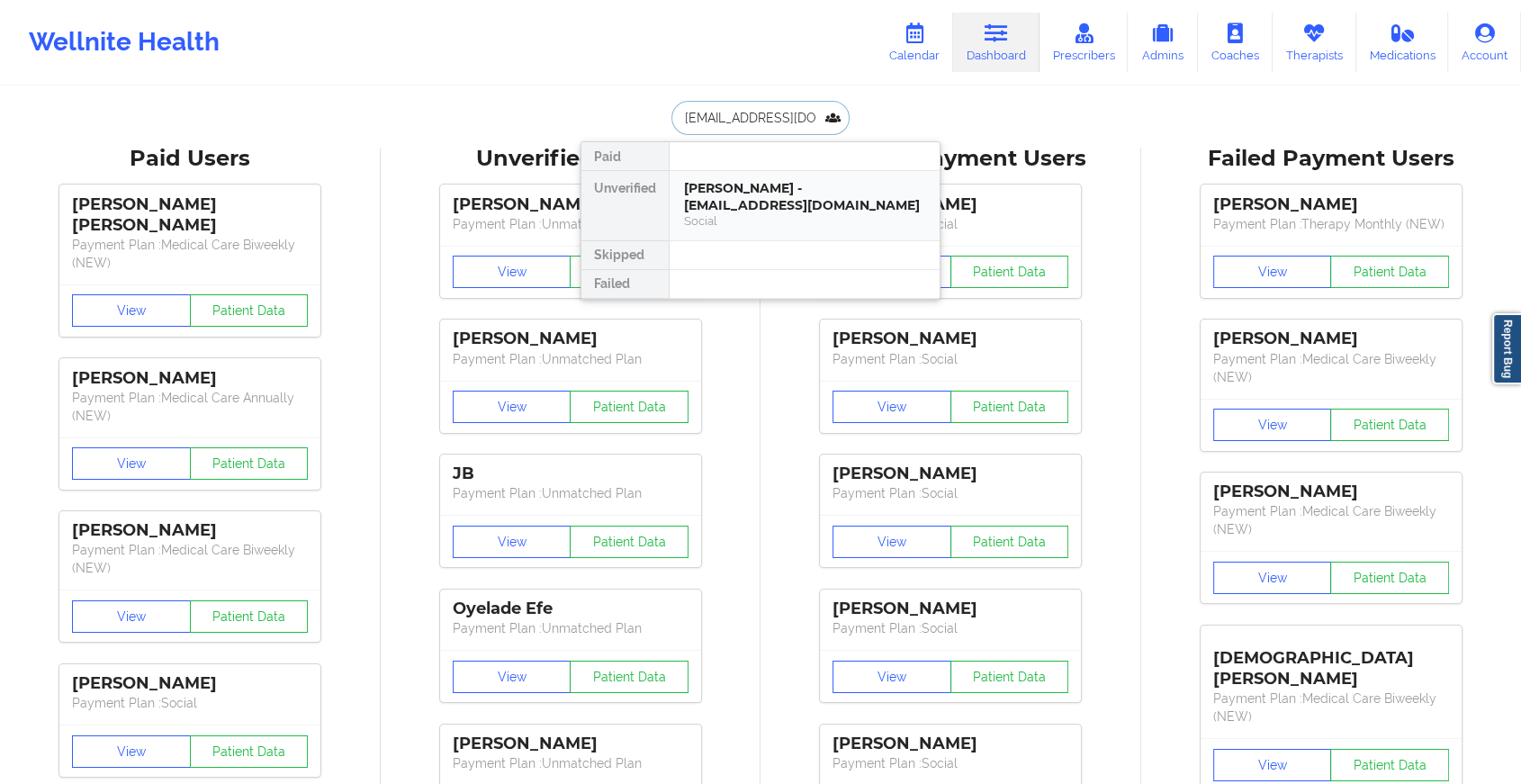
click at [778, 193] on div "[PERSON_NAME] - [EMAIL_ADDRESS][DOMAIN_NAME]" at bounding box center [805, 197] width 241 height 33
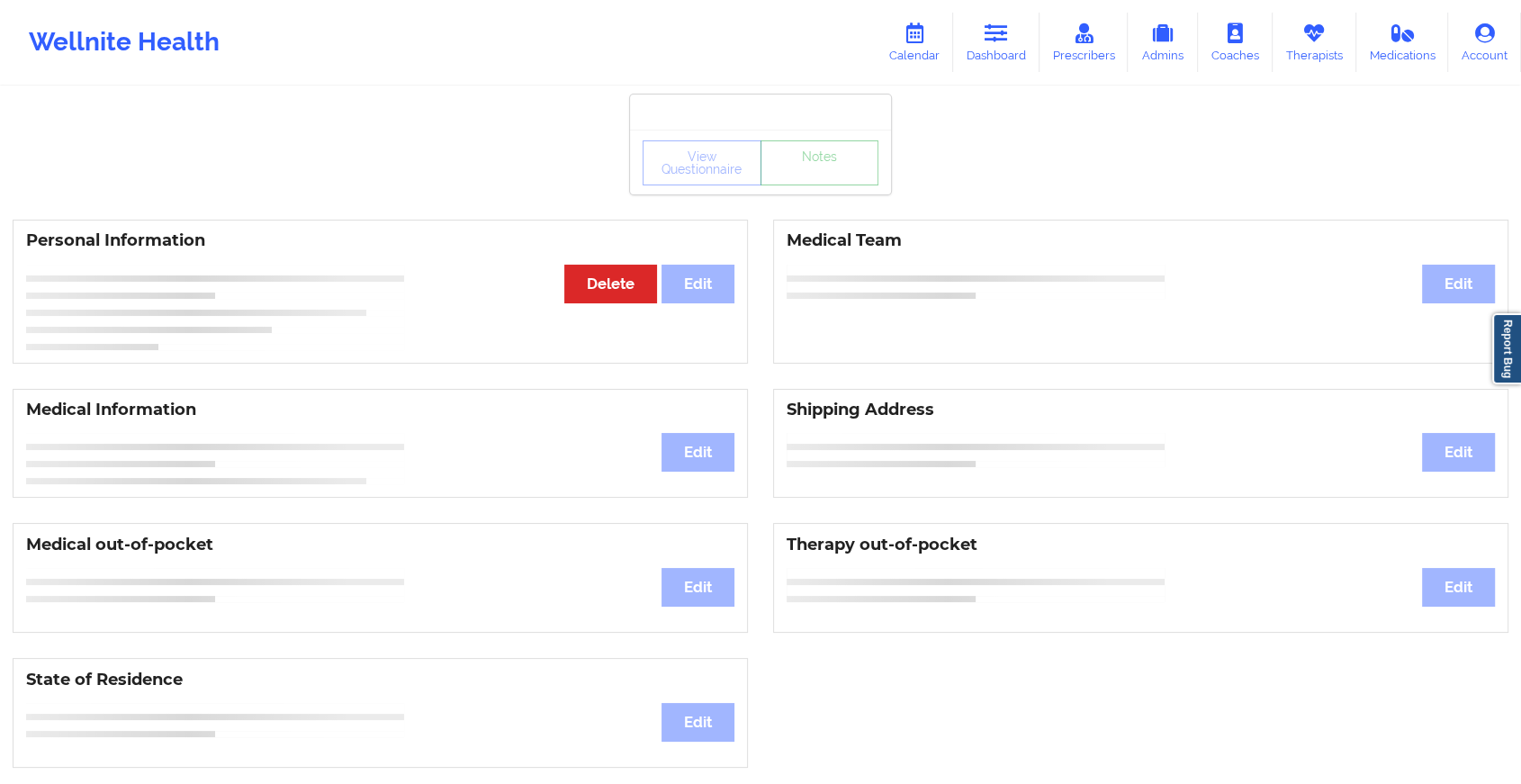
click at [832, 184] on link "Notes" at bounding box center [819, 163] width 119 height 45
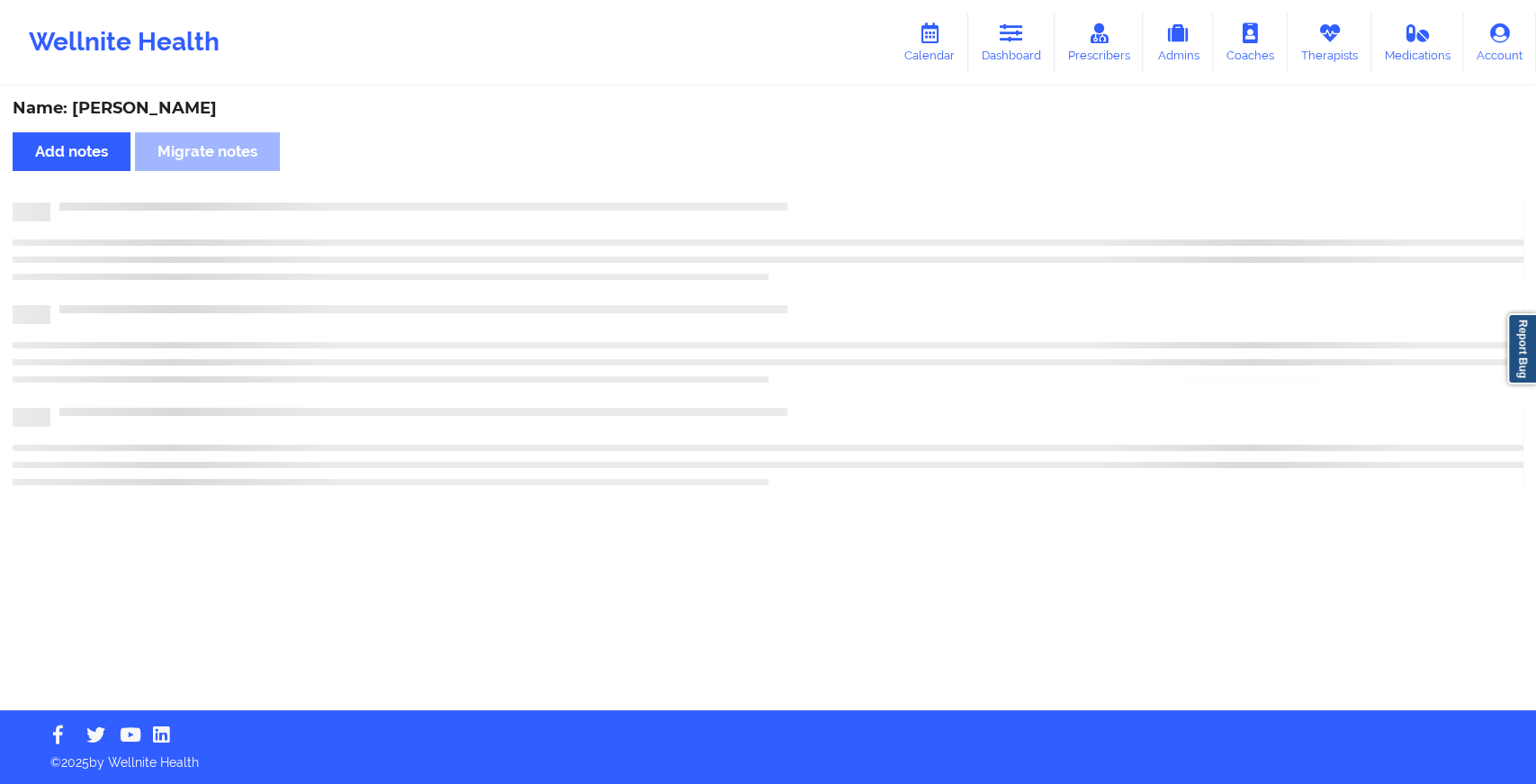
click at [832, 184] on div "Name: [PERSON_NAME] Add notes Migrate notes" at bounding box center [768, 399] width 1536 height 622
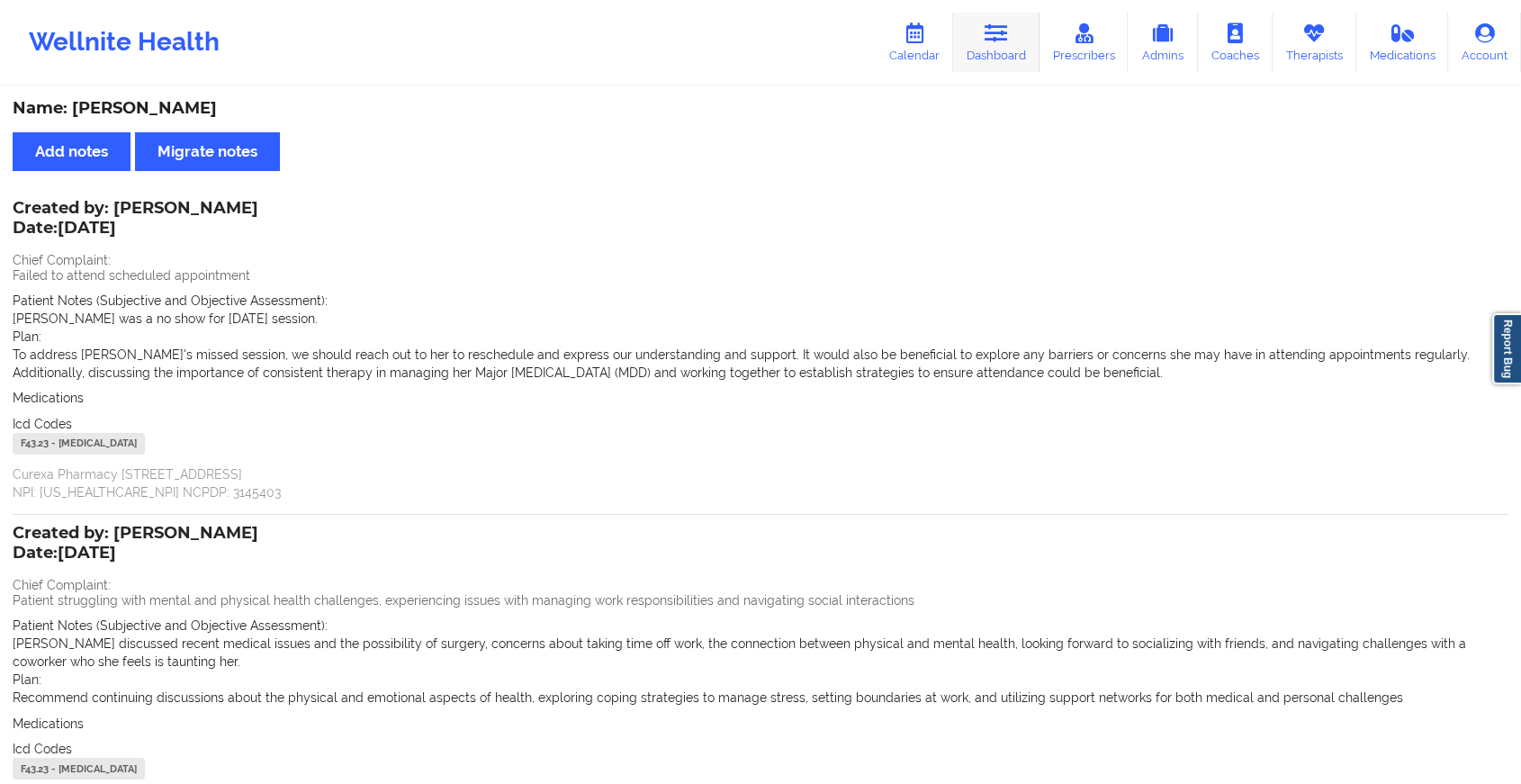
click at [1003, 50] on link "Dashboard" at bounding box center [996, 42] width 87 height 60
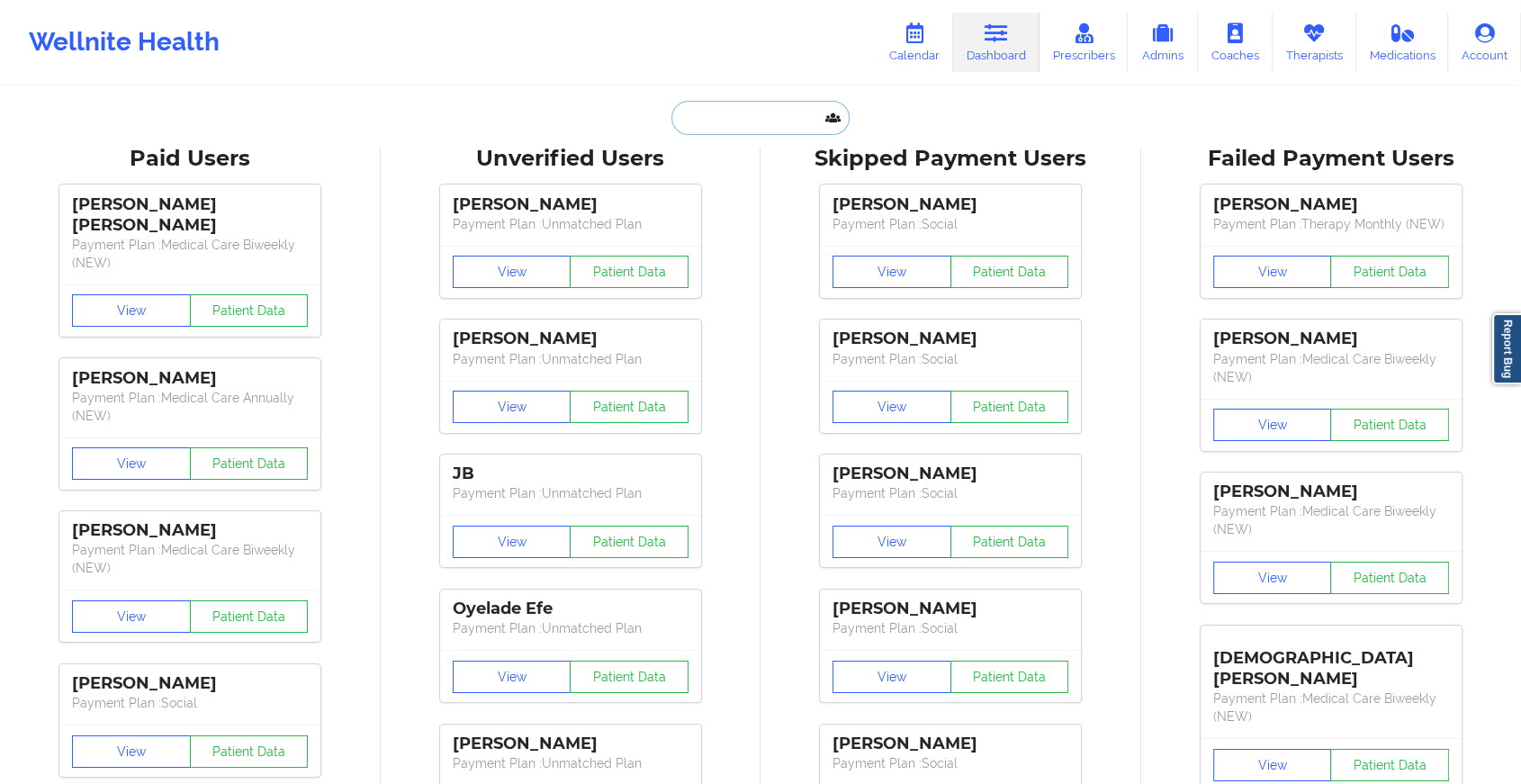
click at [784, 103] on input "text" at bounding box center [760, 117] width 179 height 34
paste input "[EMAIL_ADDRESS][DOMAIN_NAME]"
type input "[EMAIL_ADDRESS][DOMAIN_NAME]"
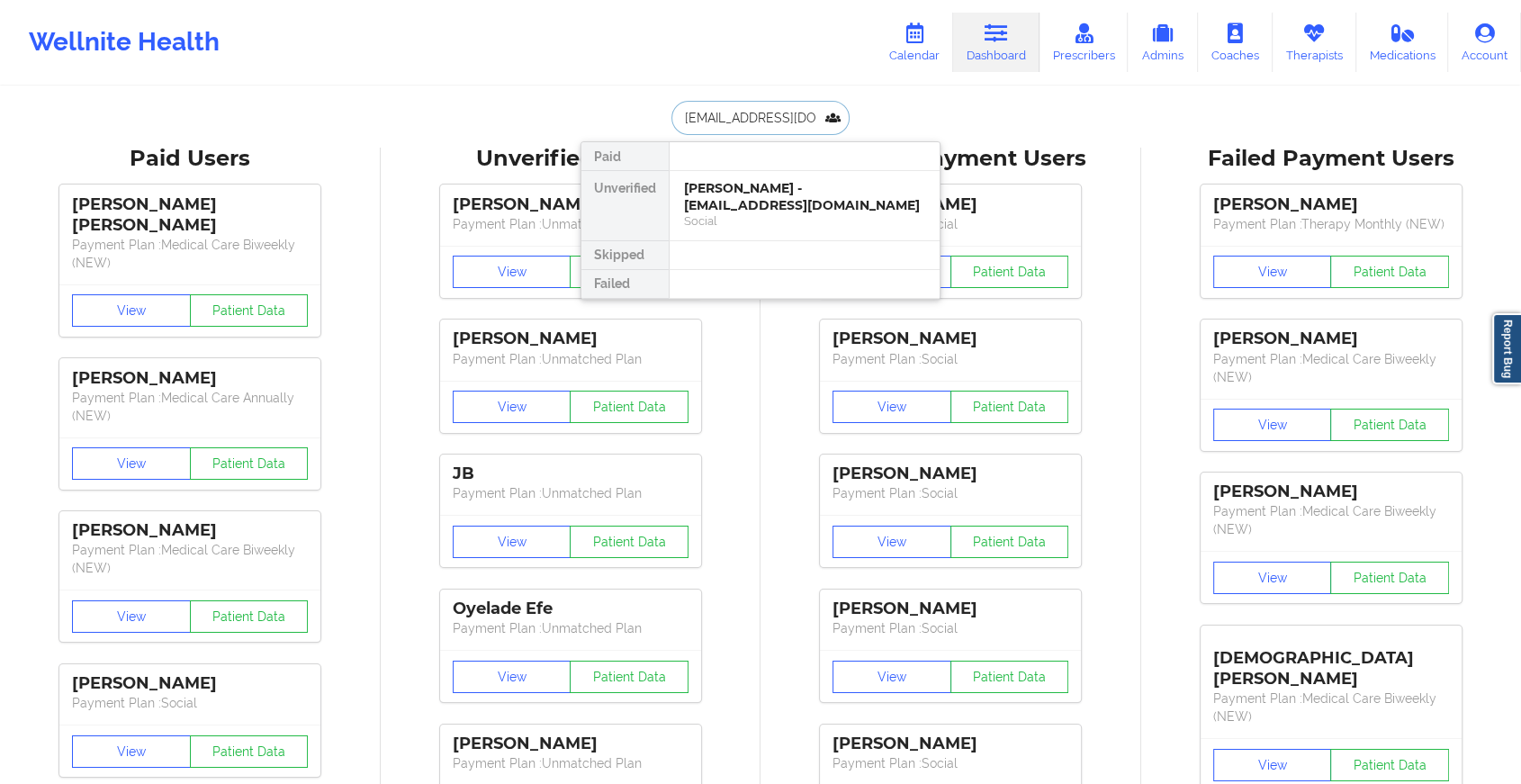
click at [742, 190] on div "[PERSON_NAME] - [EMAIL_ADDRESS][DOMAIN_NAME]" at bounding box center [805, 197] width 241 height 33
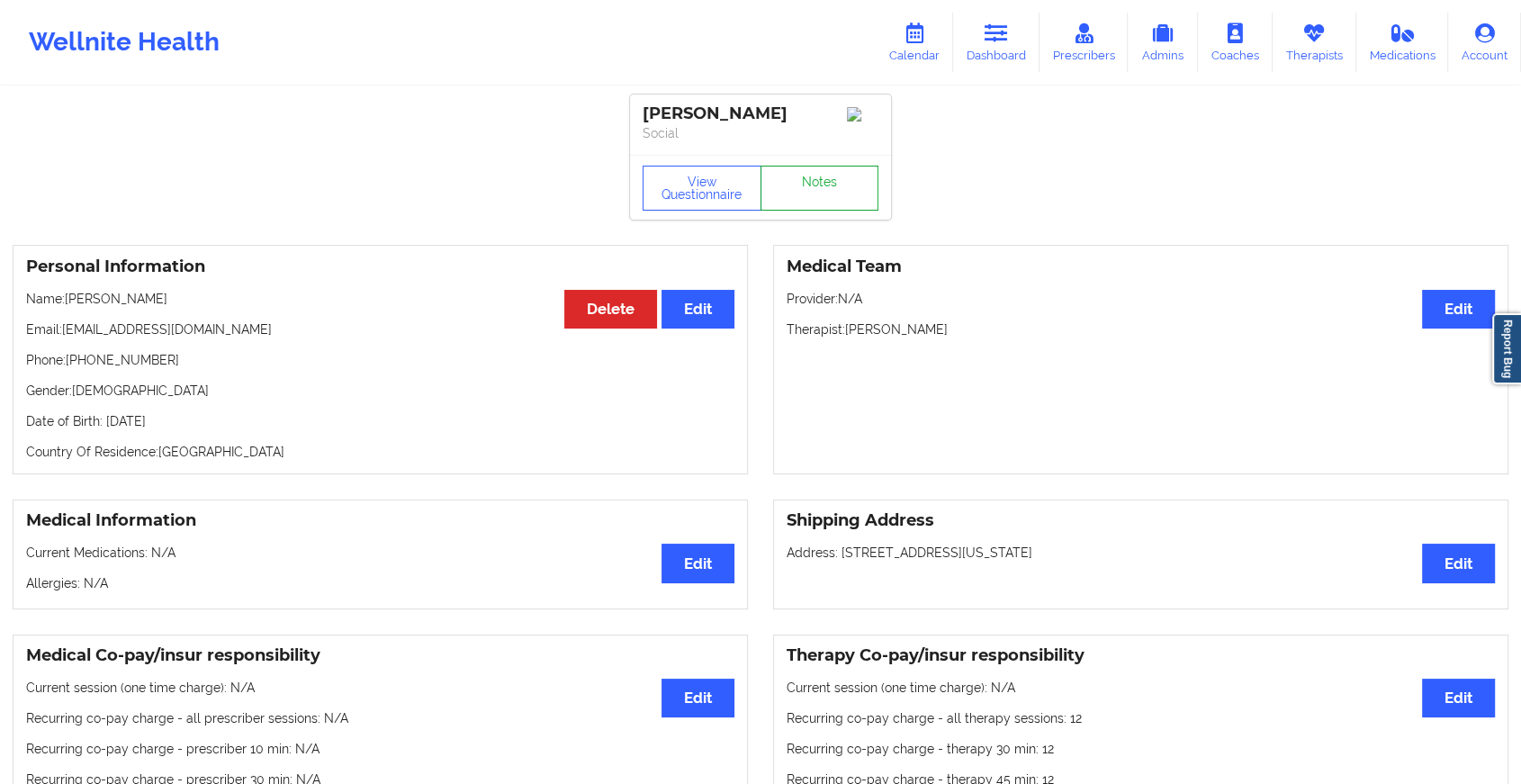
click at [821, 190] on link "Notes" at bounding box center [819, 188] width 119 height 45
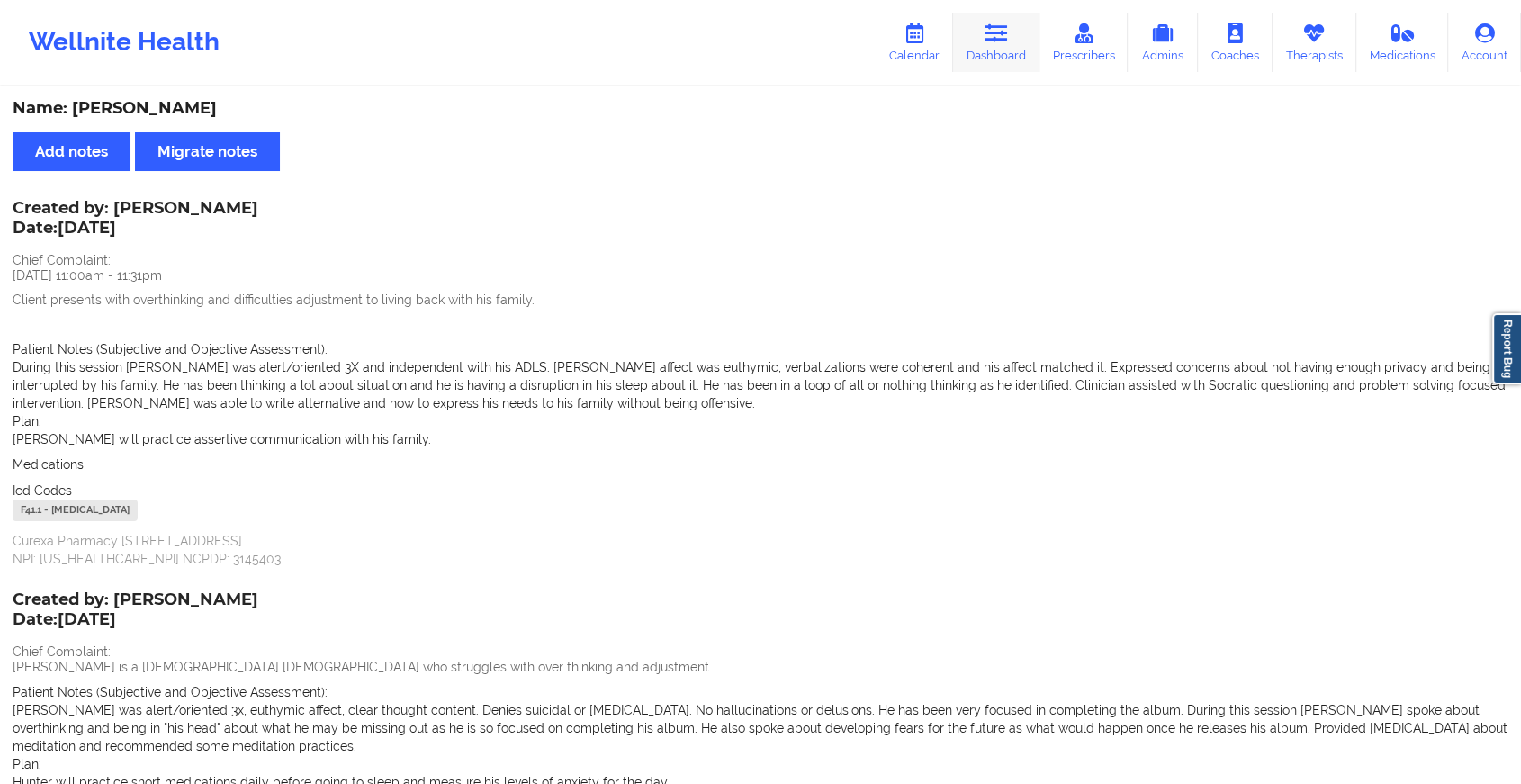
click at [1004, 26] on icon at bounding box center [996, 33] width 23 height 20
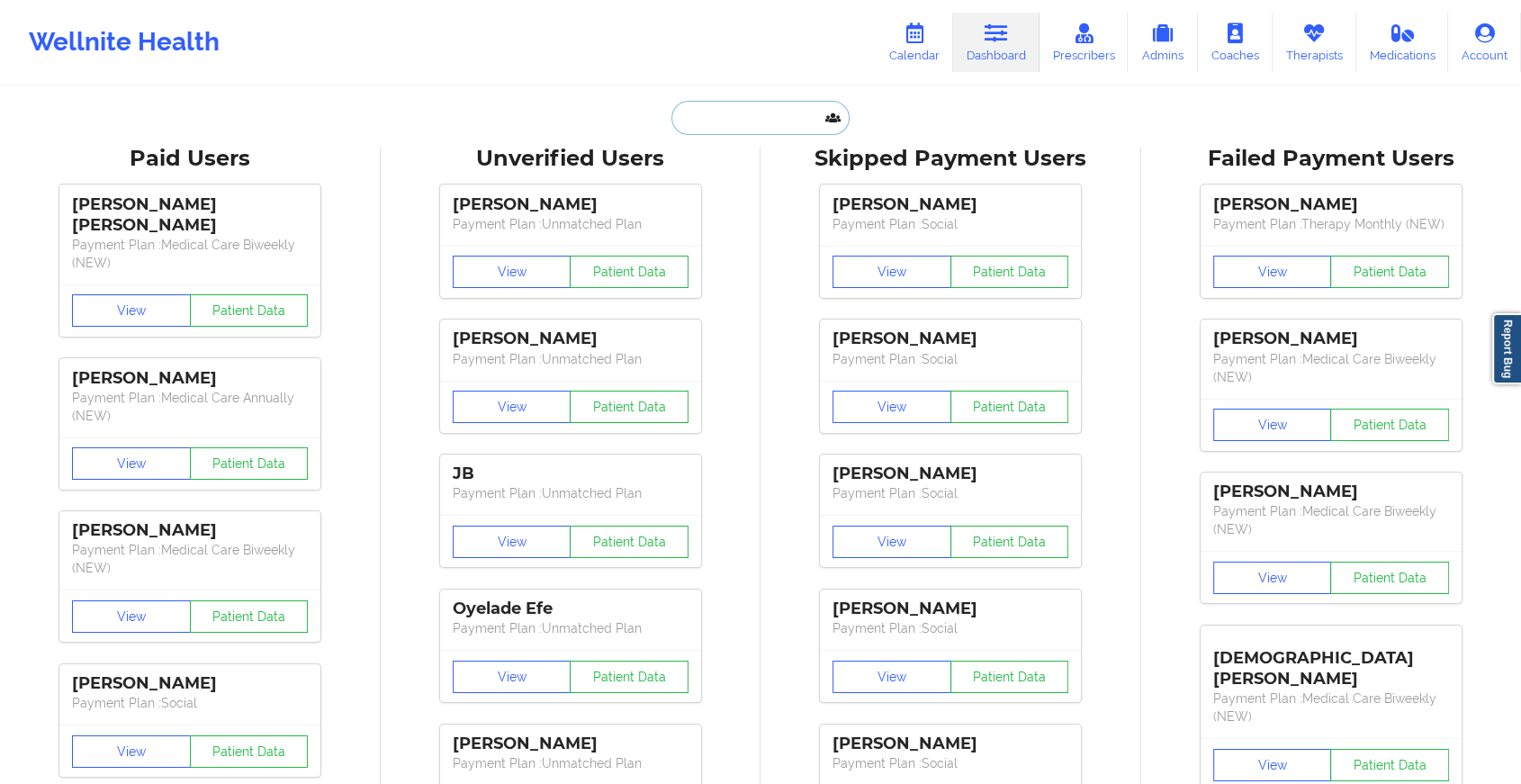
click at [752, 120] on input "text" at bounding box center [760, 117] width 179 height 34
paste input "[EMAIL_ADDRESS][DOMAIN_NAME]"
type input "[EMAIL_ADDRESS][DOMAIN_NAME]"
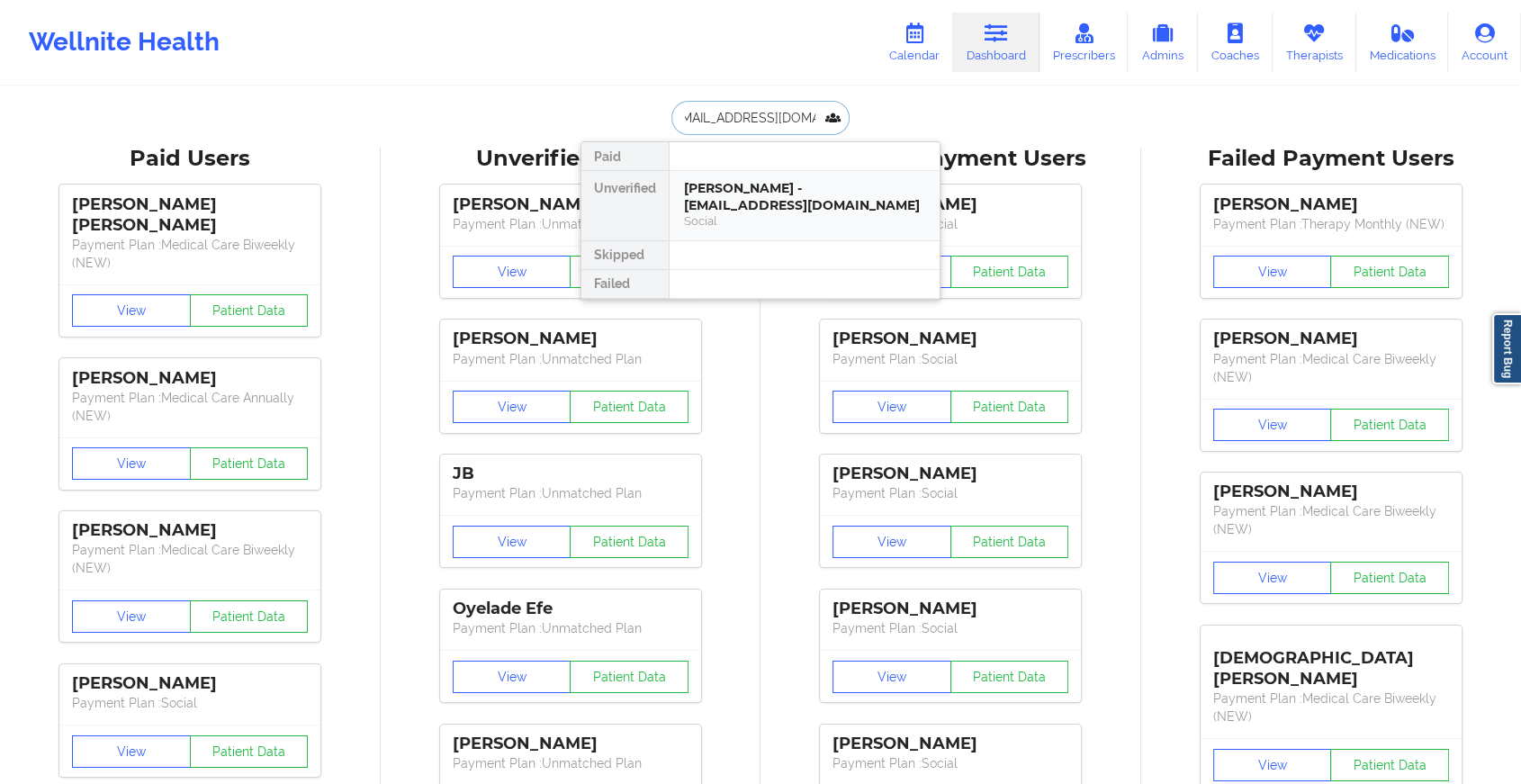
click at [790, 213] on div "[PERSON_NAME] - [EMAIL_ADDRESS][DOMAIN_NAME]" at bounding box center [805, 197] width 241 height 33
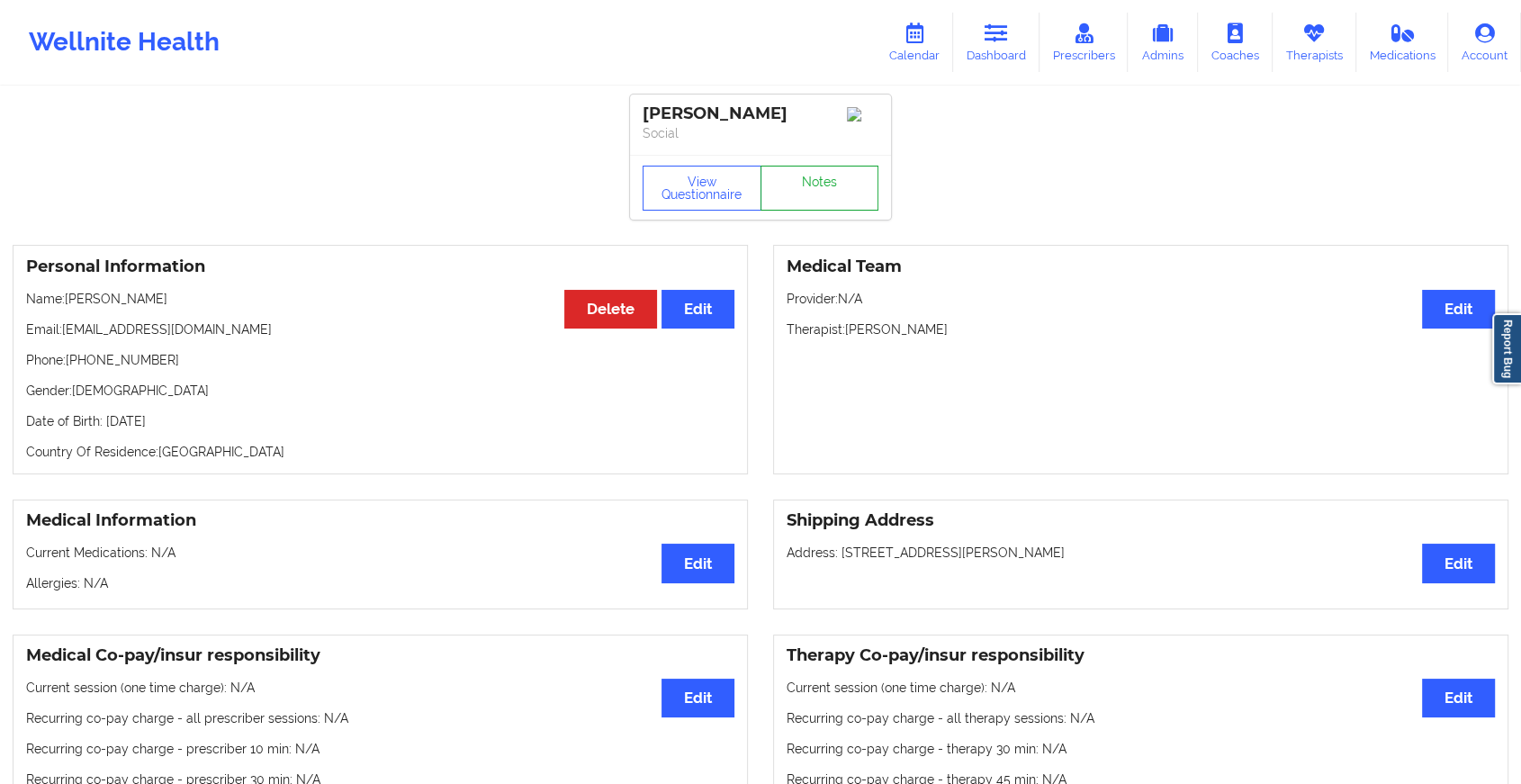
click at [807, 211] on link "Notes" at bounding box center [819, 188] width 119 height 45
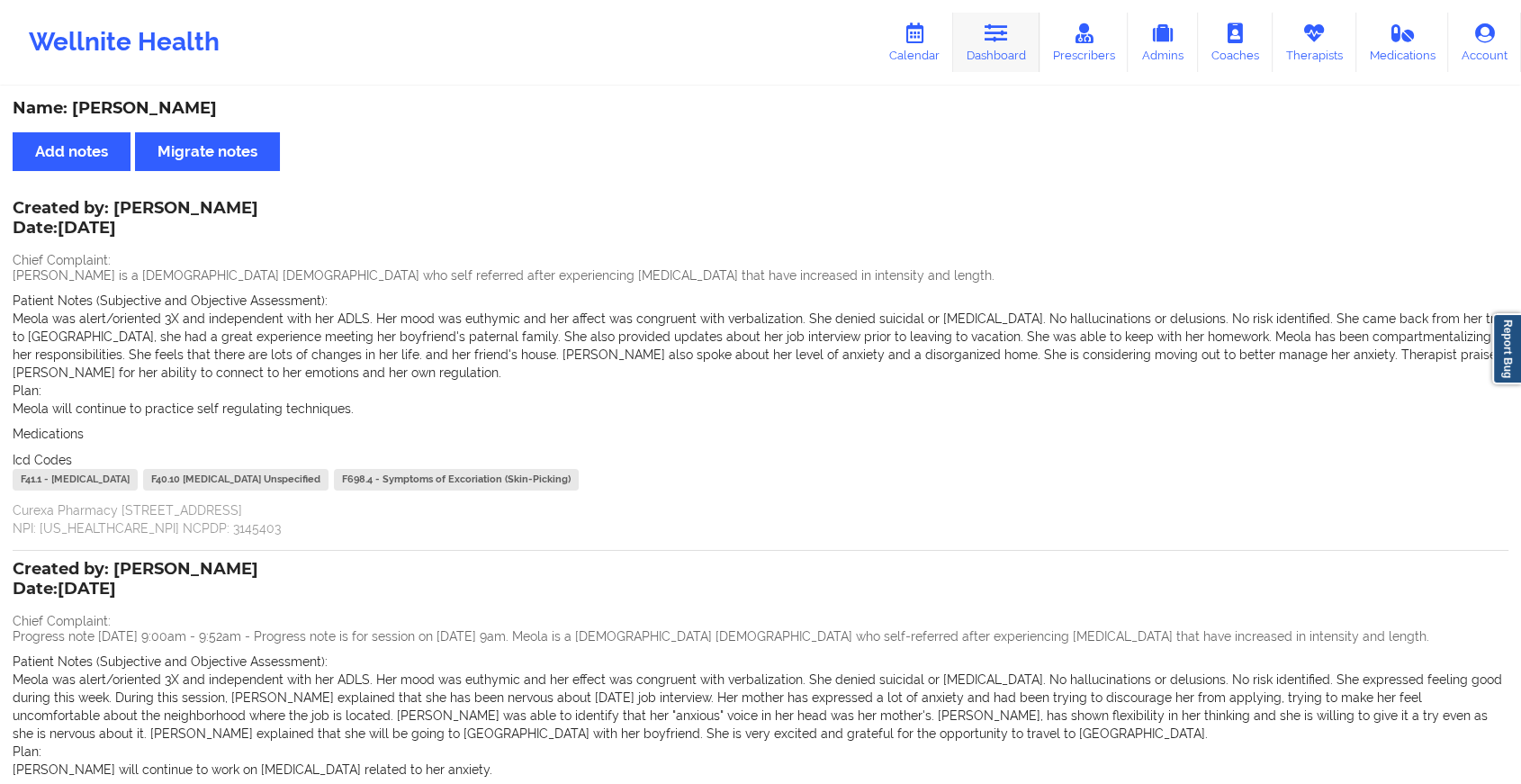
click at [1025, 29] on link "Dashboard" at bounding box center [996, 42] width 87 height 60
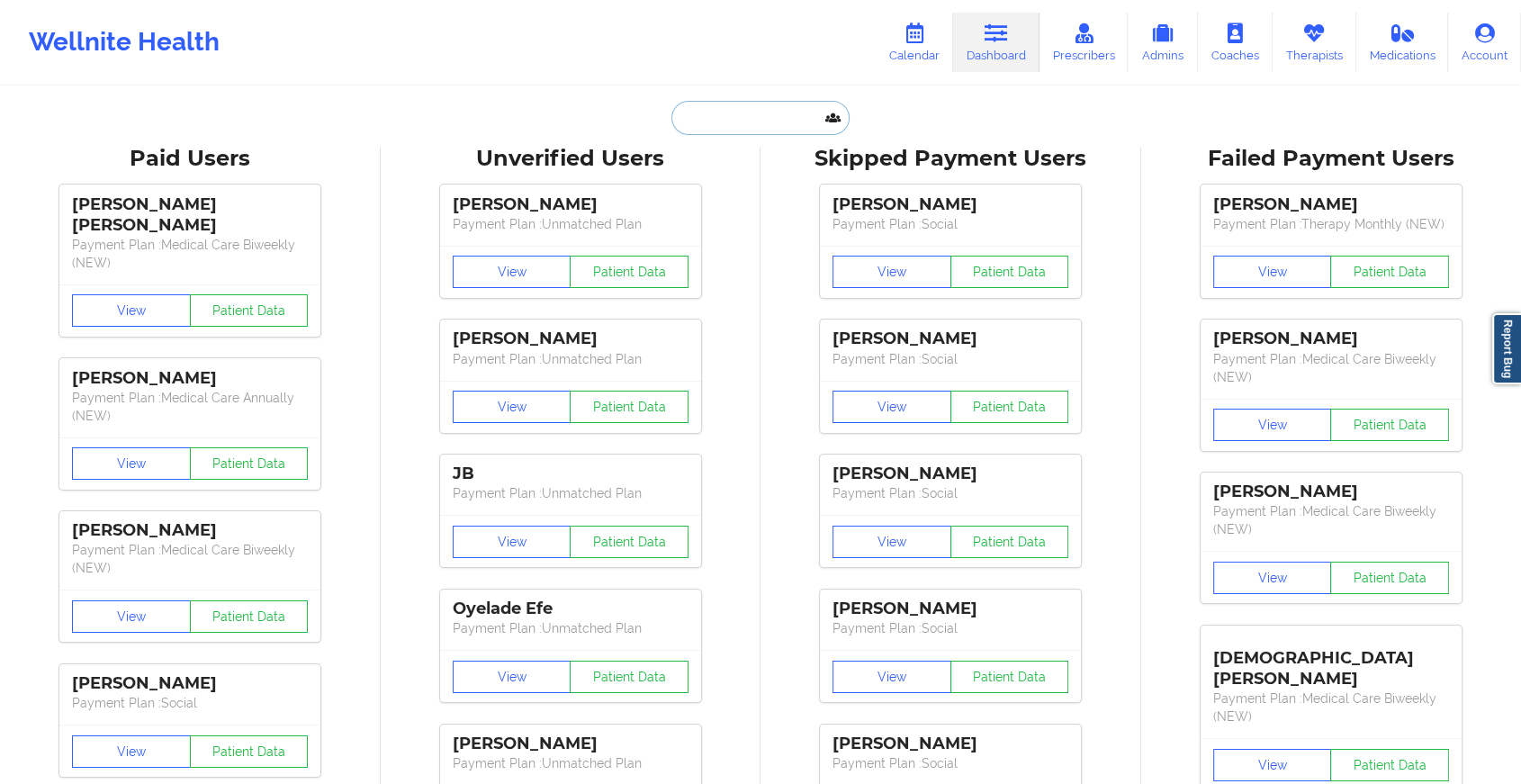
click at [749, 116] on input "text" at bounding box center [760, 117] width 179 height 34
paste input "[EMAIL_ADDRESS][DOMAIN_NAME]"
type input "[EMAIL_ADDRESS][DOMAIN_NAME]"
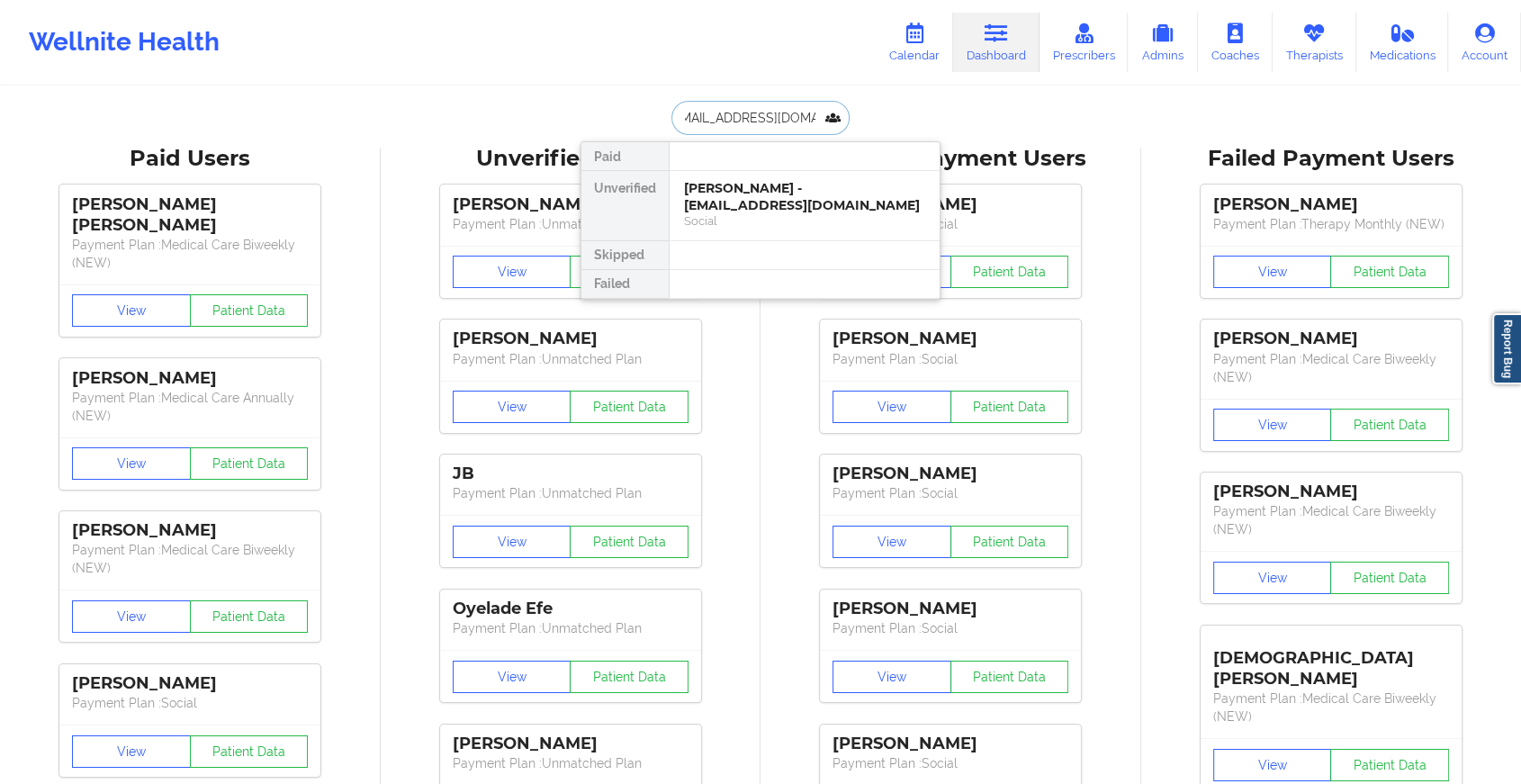
click at [768, 213] on div "[PERSON_NAME] - [EMAIL_ADDRESS][DOMAIN_NAME]" at bounding box center [805, 197] width 241 height 33
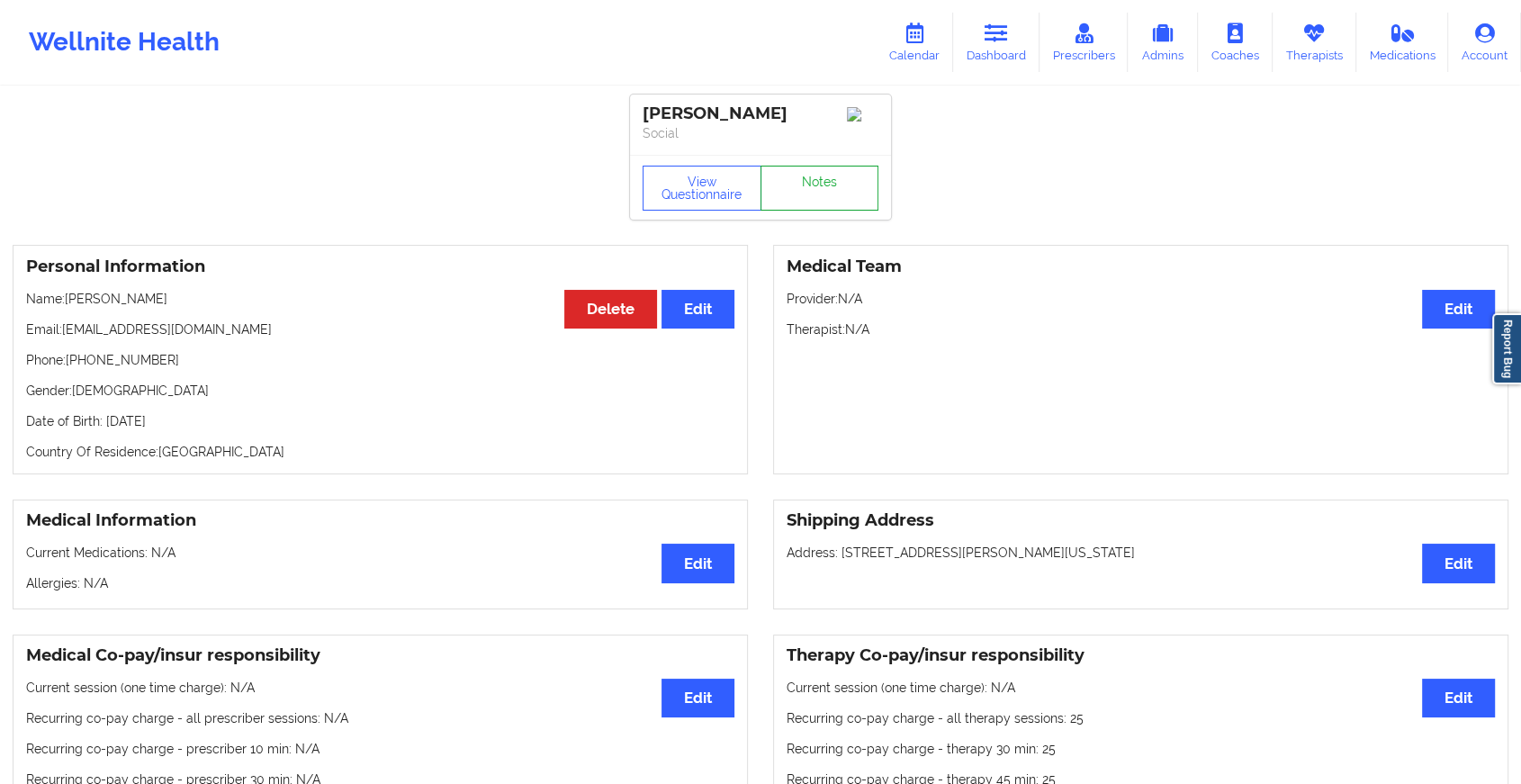
click at [794, 194] on link "Notes" at bounding box center [819, 188] width 119 height 45
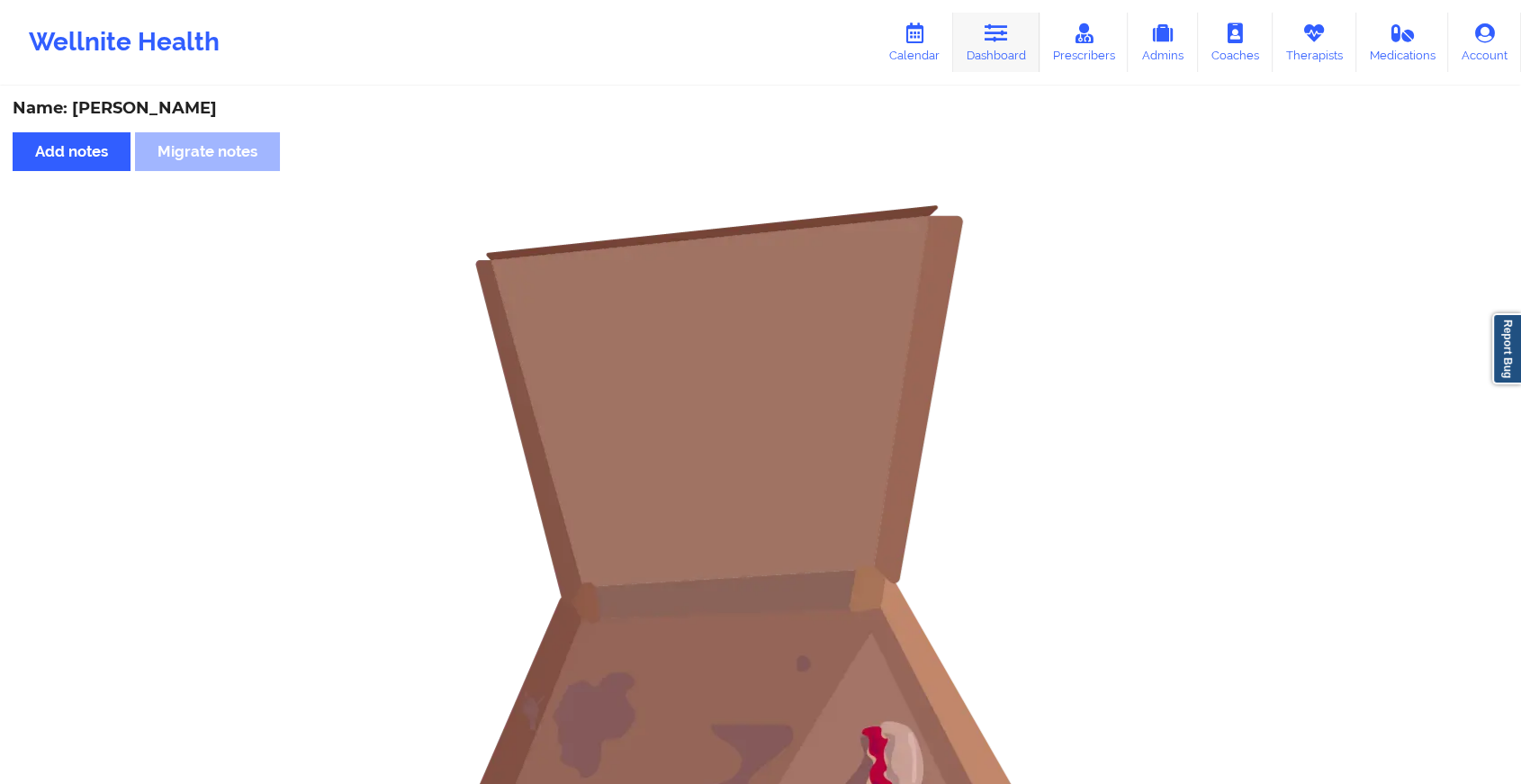
click at [1000, 32] on icon at bounding box center [996, 33] width 23 height 20
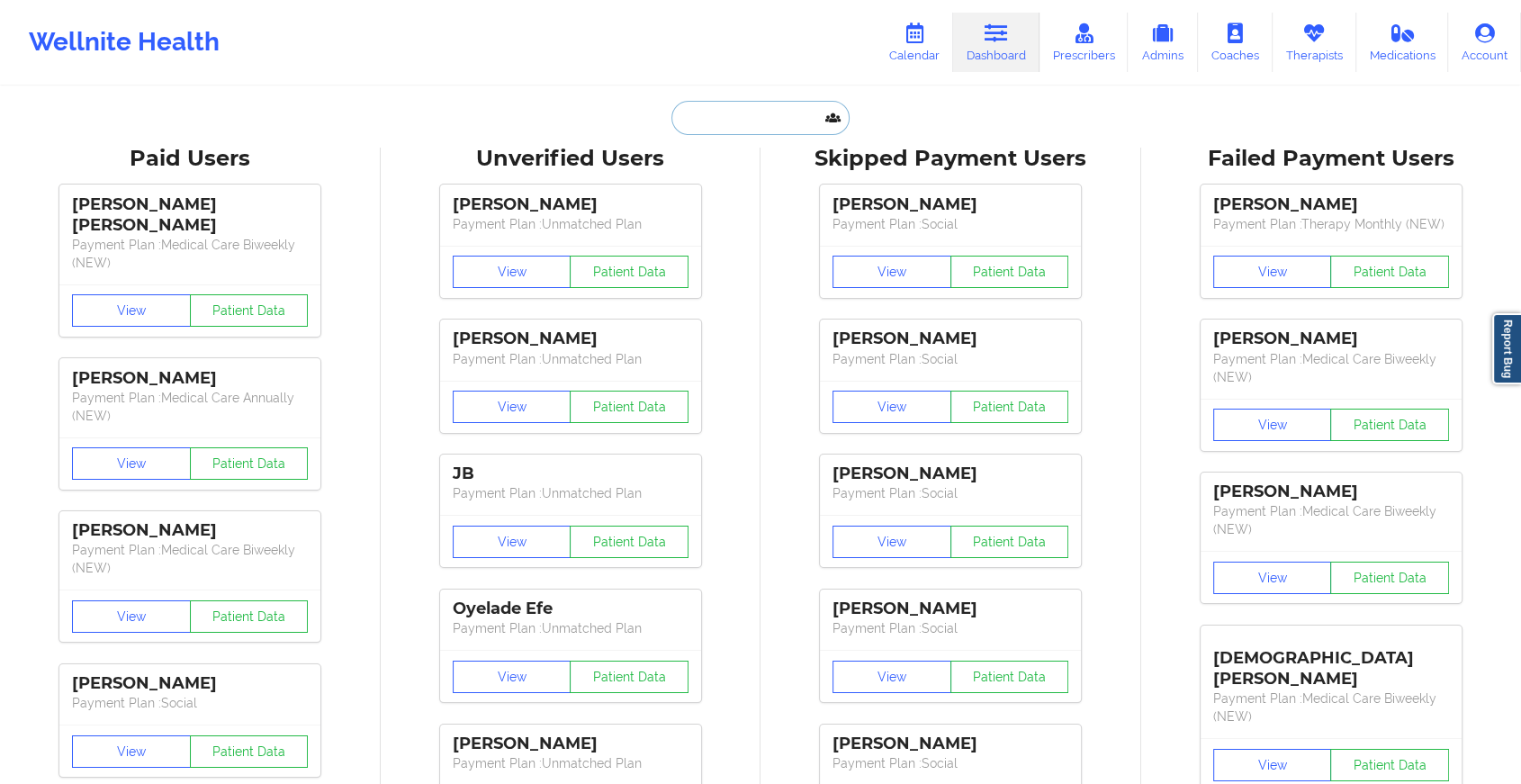
click at [792, 114] on input "text" at bounding box center [760, 117] width 179 height 34
paste input "[EMAIL_ADDRESS][DOMAIN_NAME]"
type input "[EMAIL_ADDRESS][DOMAIN_NAME]"
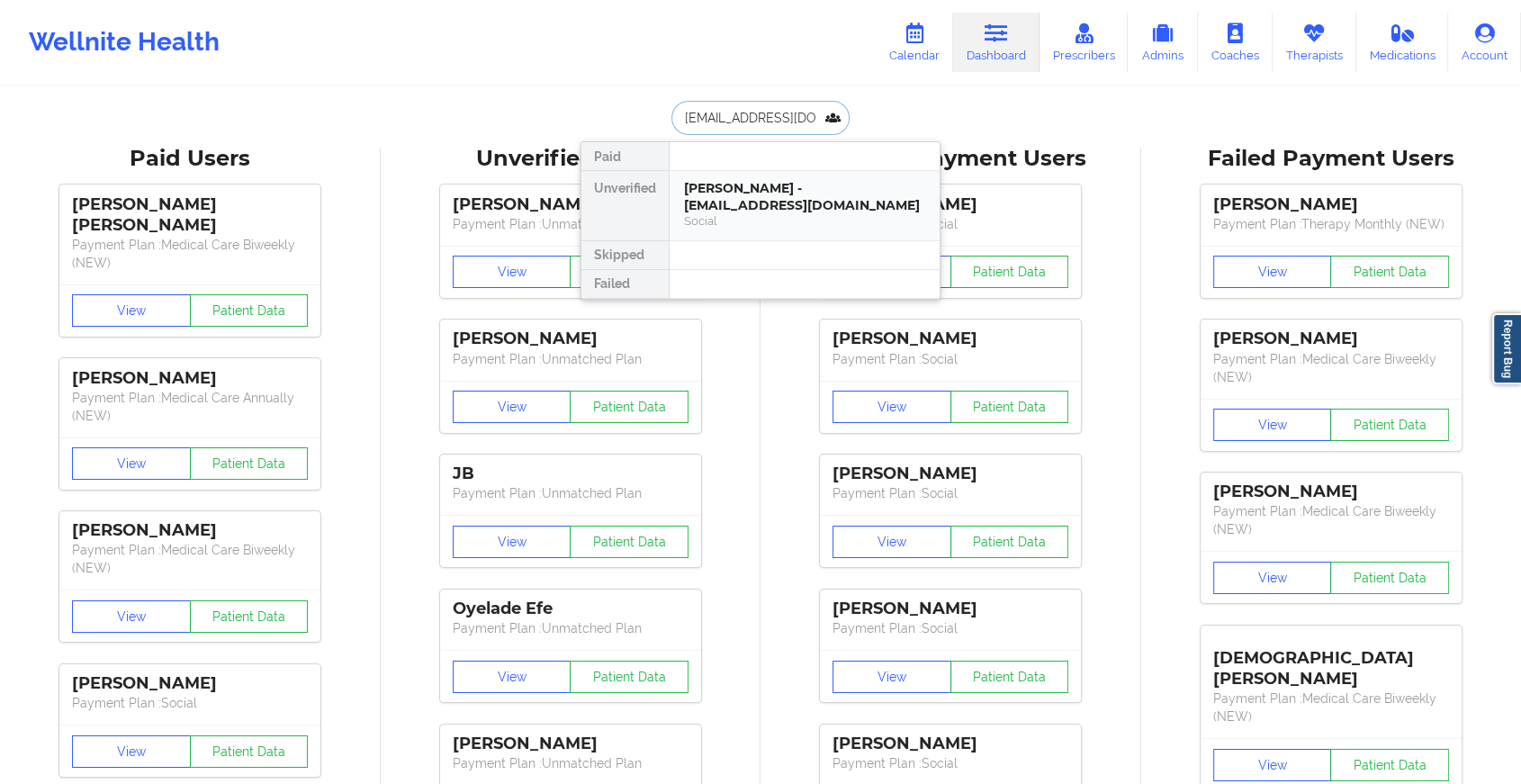
click at [780, 201] on div "[PERSON_NAME] - [EMAIL_ADDRESS][DOMAIN_NAME]" at bounding box center [805, 197] width 241 height 33
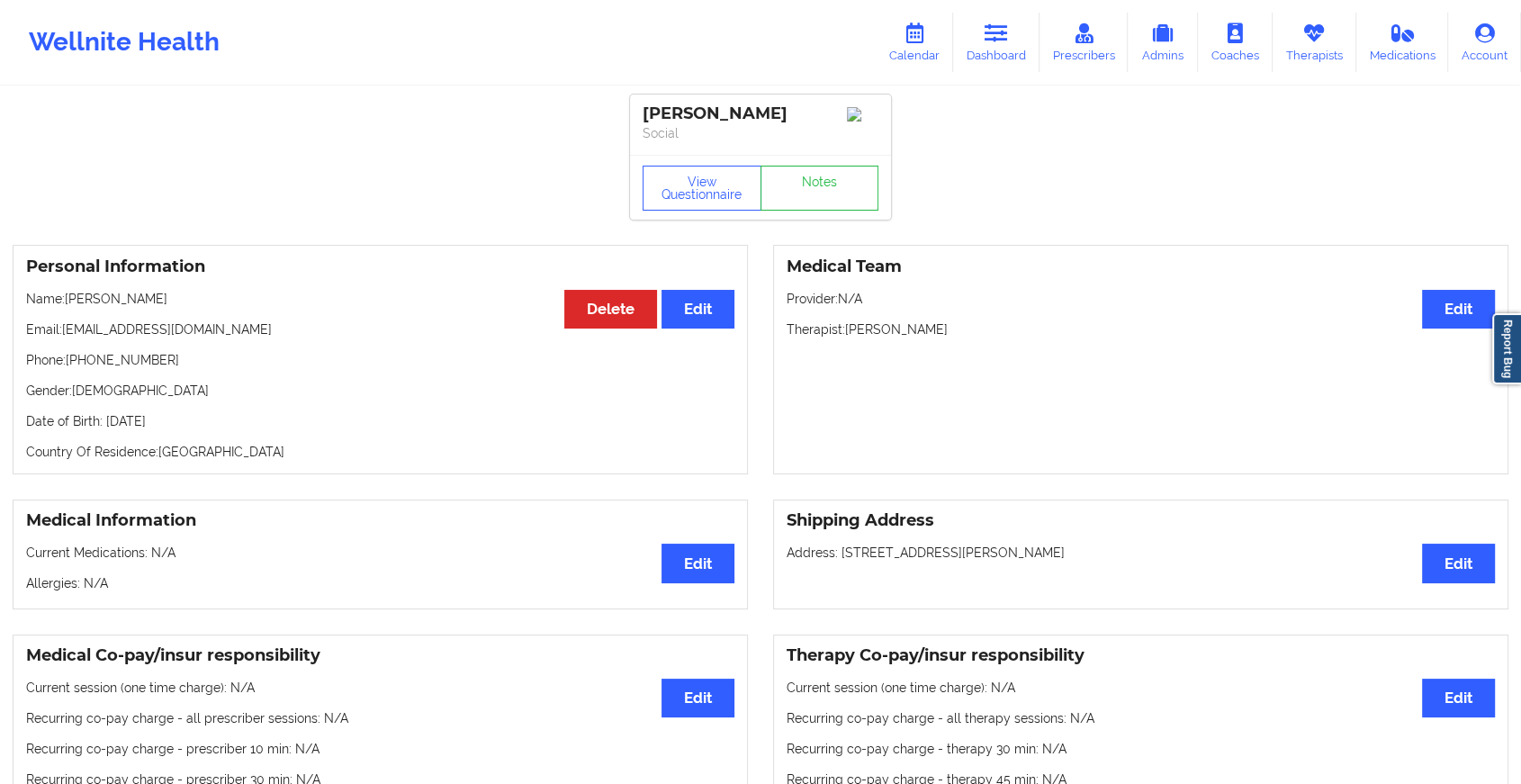
click at [772, 170] on div "View Questionnaire Notes" at bounding box center [760, 187] width 261 height 64
drag, startPoint x: 772, startPoint y: 170, endPoint x: 786, endPoint y: 182, distance: 18.4
click at [786, 182] on link "Notes" at bounding box center [819, 188] width 119 height 45
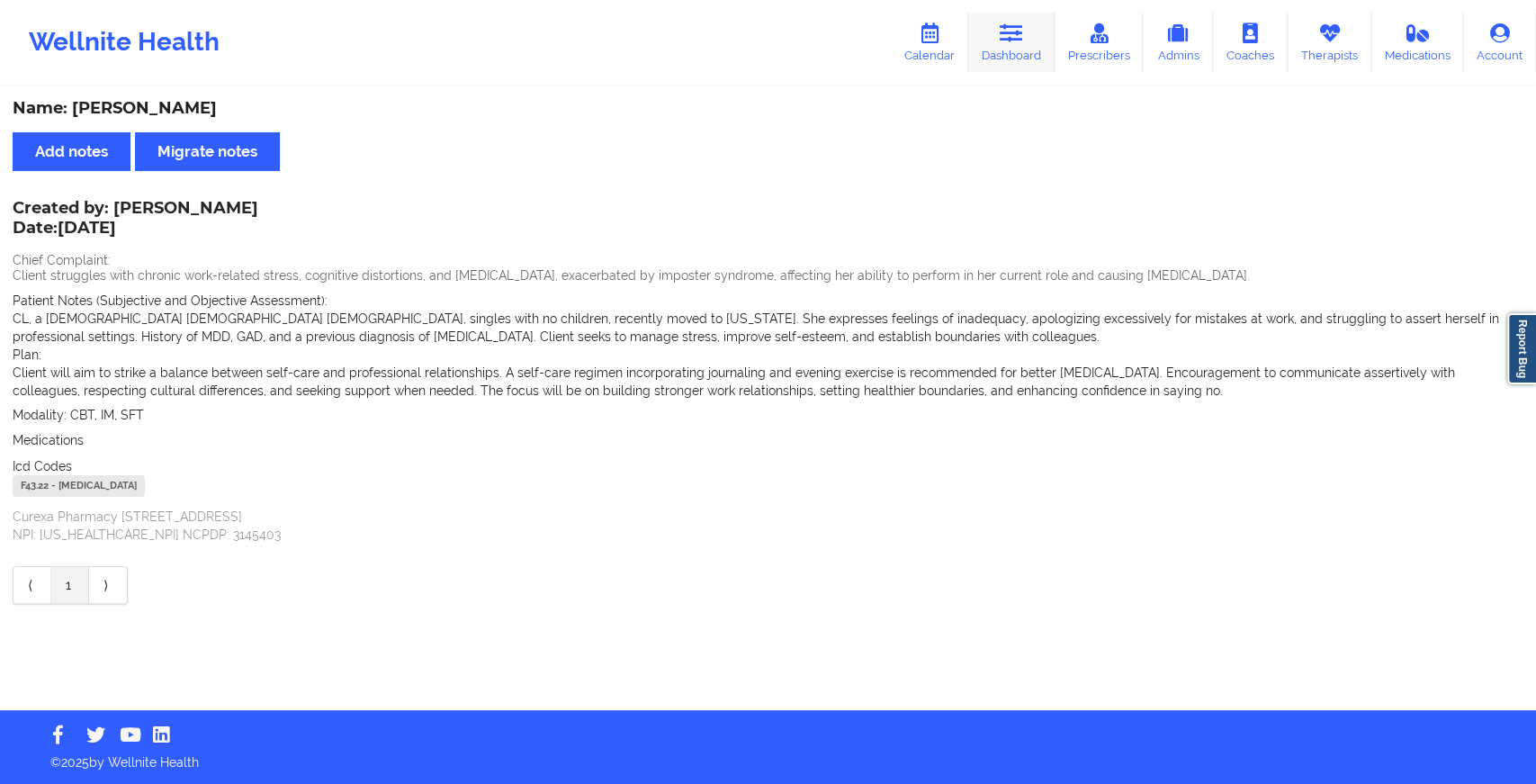
click at [1018, 30] on icon at bounding box center [1011, 33] width 23 height 20
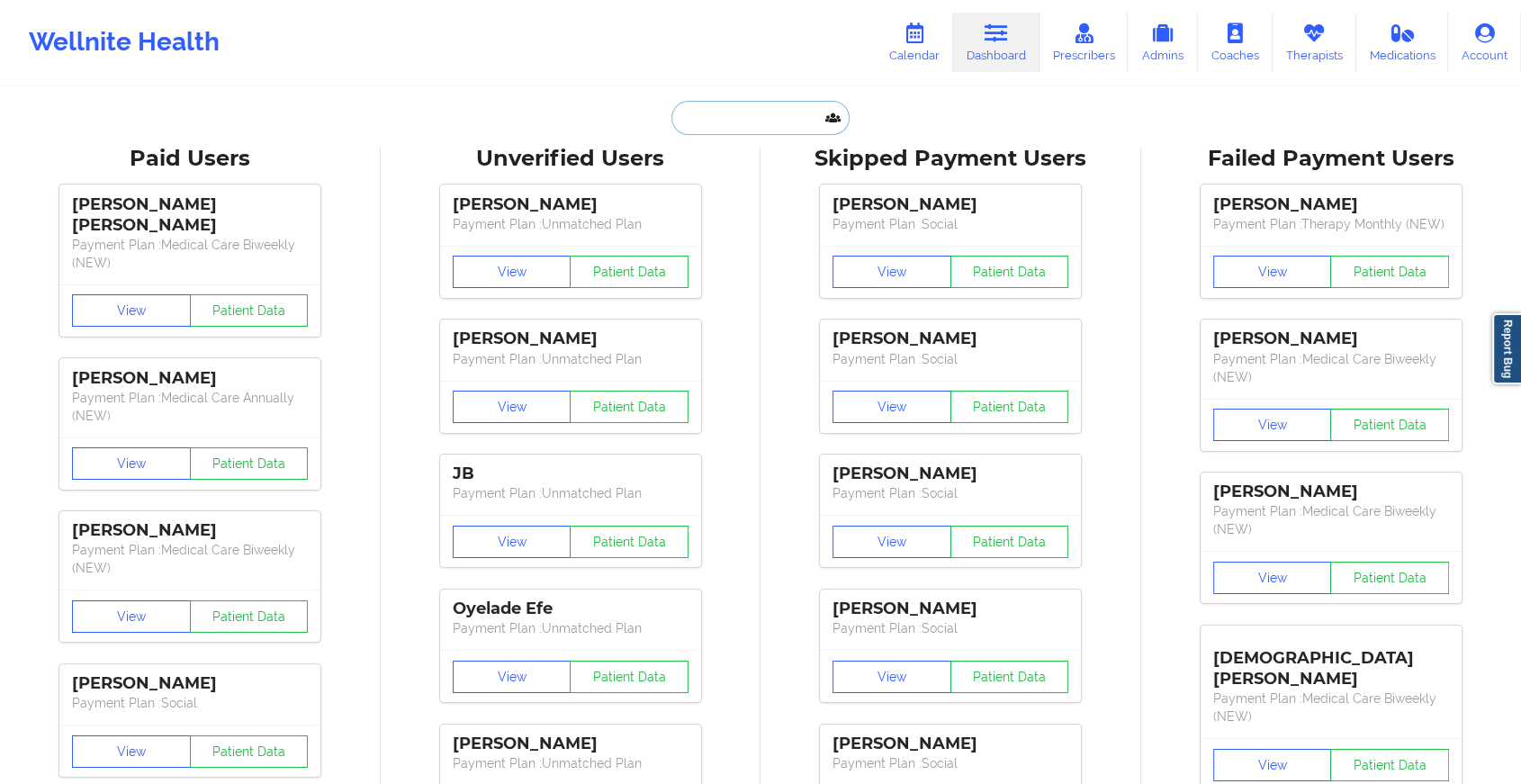
click at [738, 121] on input "text" at bounding box center [760, 117] width 179 height 34
paste input "[EMAIL_ADDRESS][DOMAIN_NAME]"
type input "[EMAIL_ADDRESS][DOMAIN_NAME]"
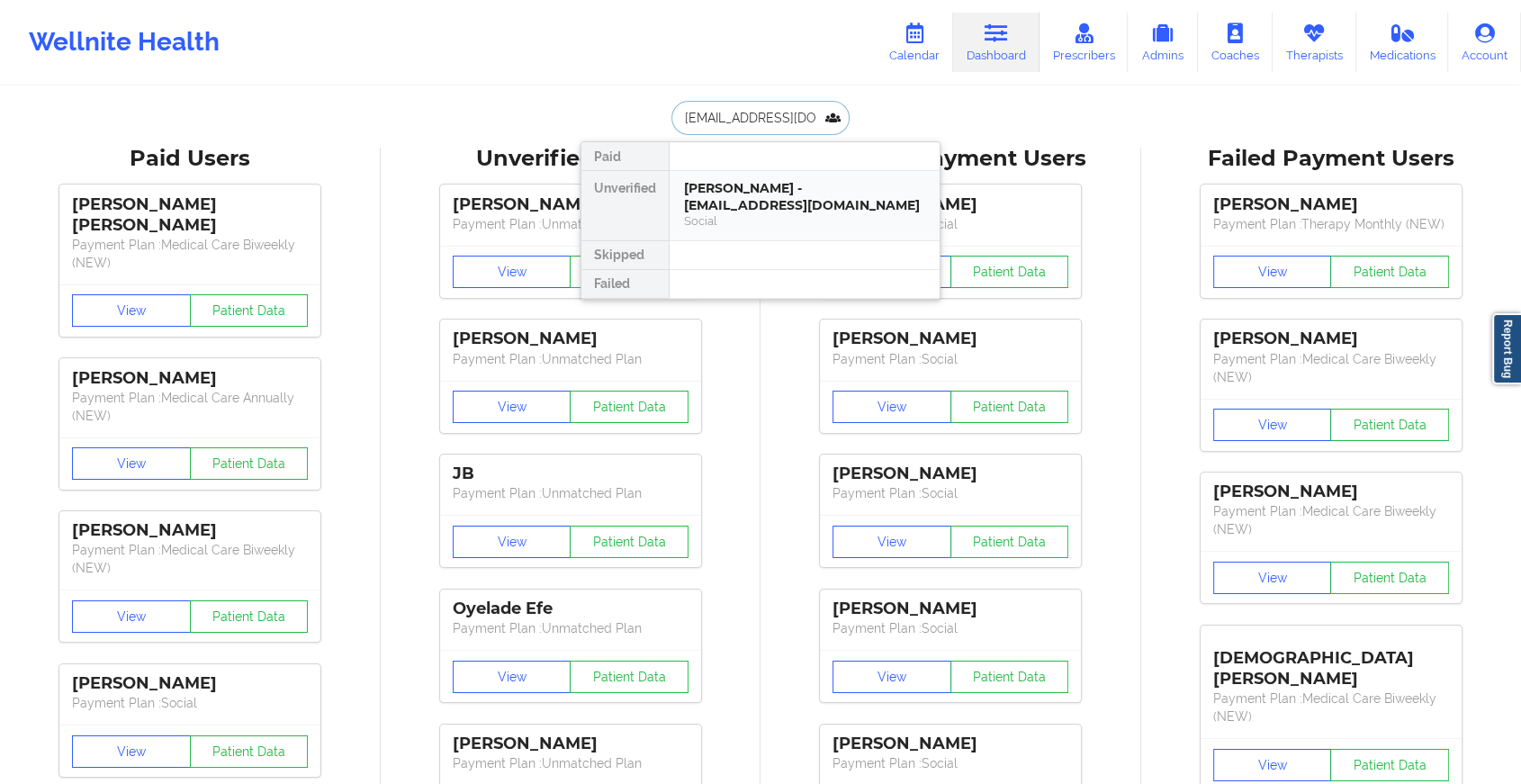
click at [726, 202] on div "[PERSON_NAME] - [EMAIL_ADDRESS][DOMAIN_NAME]" at bounding box center [805, 197] width 241 height 33
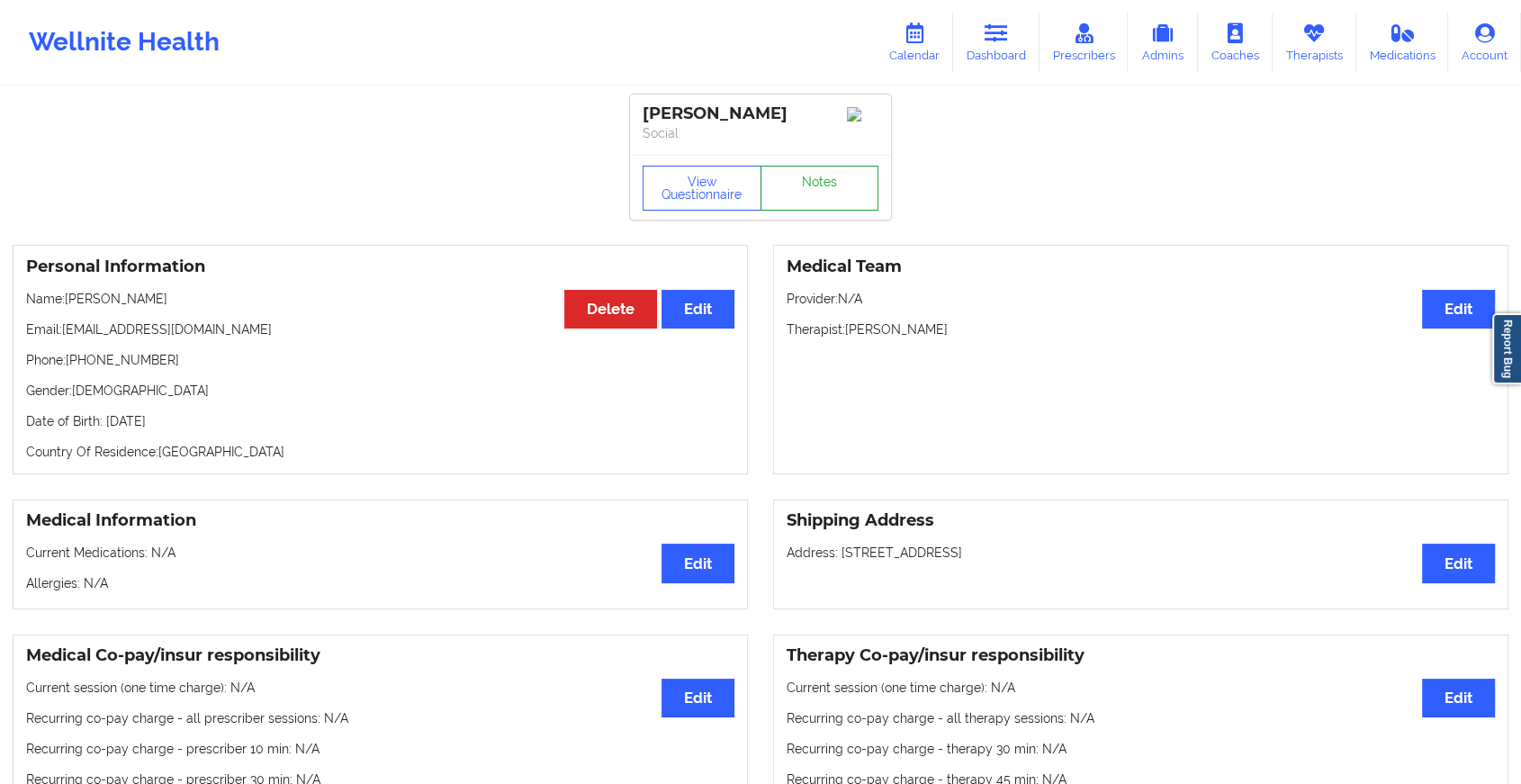
click at [815, 181] on link "Notes" at bounding box center [819, 188] width 119 height 45
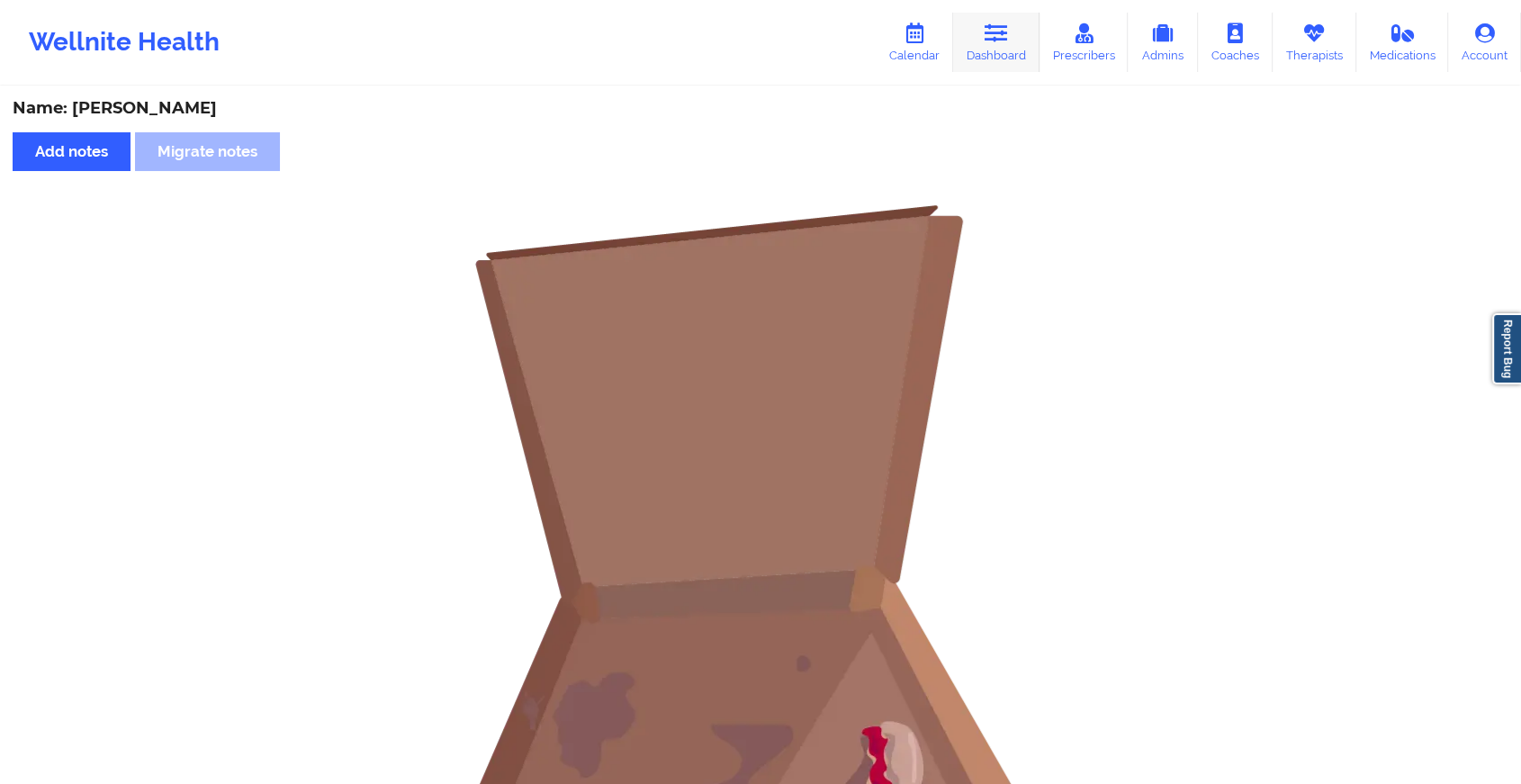
click at [1003, 29] on icon at bounding box center [996, 33] width 23 height 20
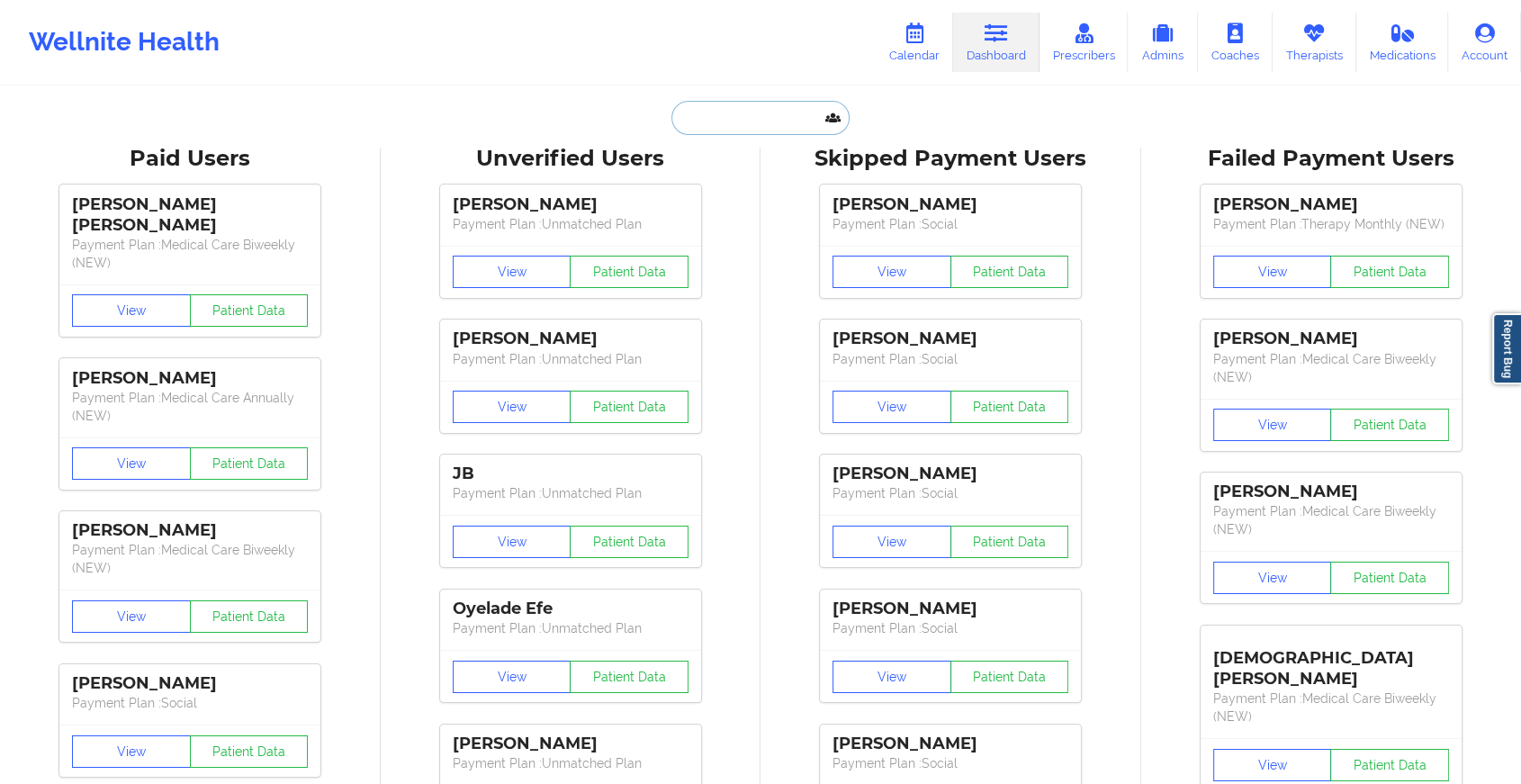
click at [796, 125] on input "text" at bounding box center [760, 117] width 179 height 34
paste input "[EMAIL_ADDRESS][DOMAIN_NAME]"
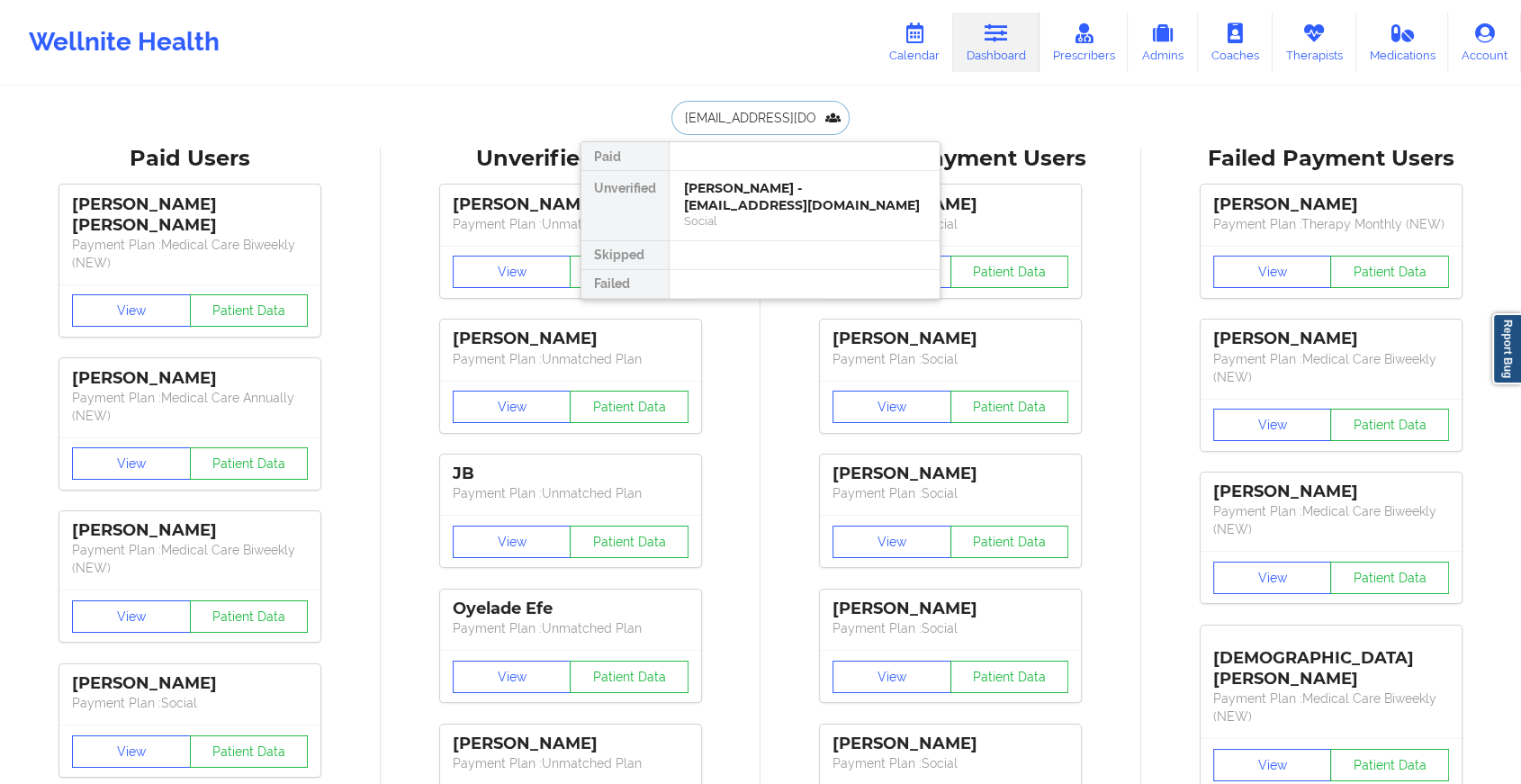
type input "[EMAIL_ADDRESS][DOMAIN_NAME]"
click at [751, 202] on div "[PERSON_NAME] - [PERSON_NAME][EMAIL_ADDRESS][PERSON_NAME][DOMAIN_NAME]" at bounding box center [805, 205] width 241 height 51
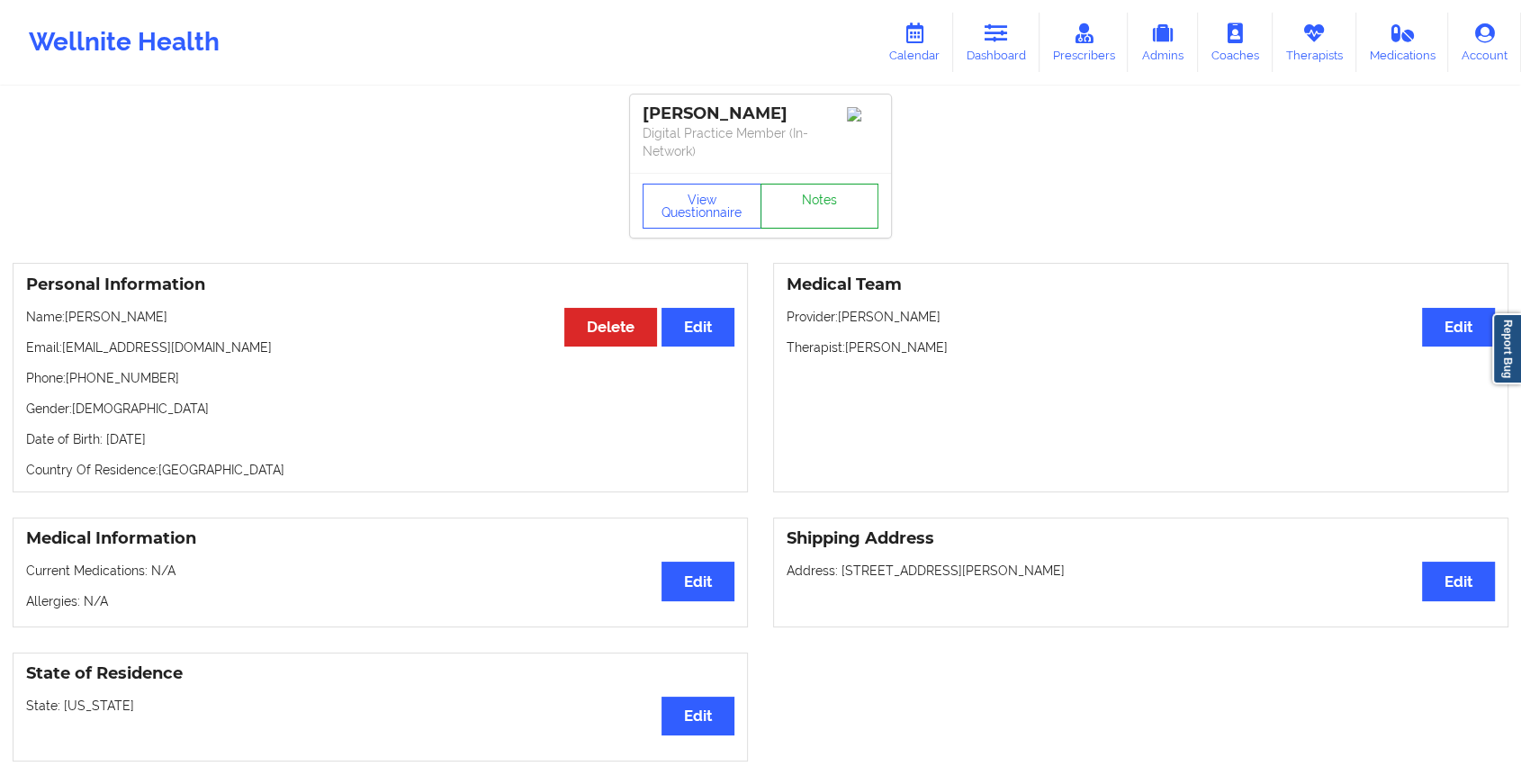
click at [831, 184] on link "Notes" at bounding box center [819, 205] width 119 height 45
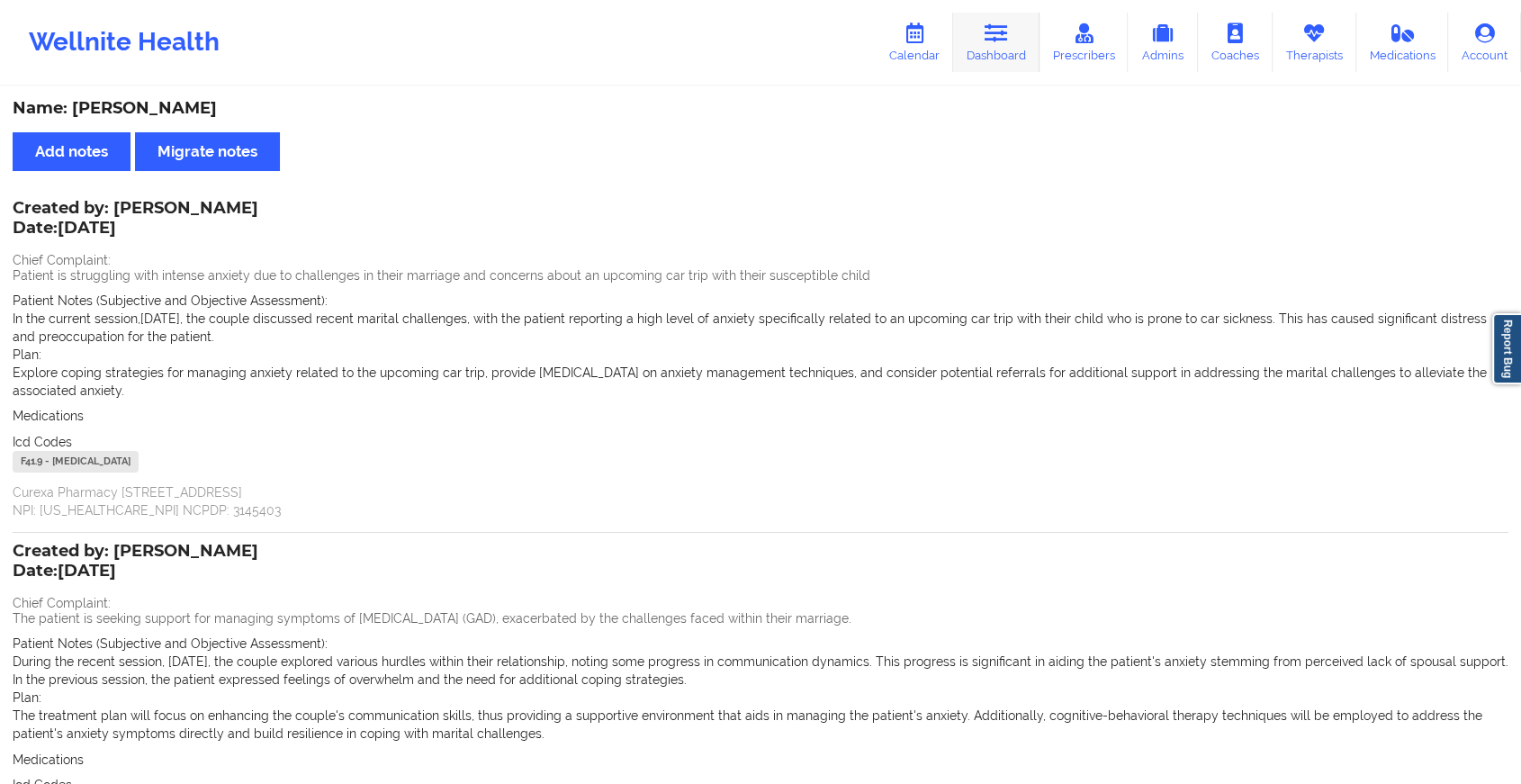
click at [998, 48] on link "Dashboard" at bounding box center [996, 42] width 87 height 60
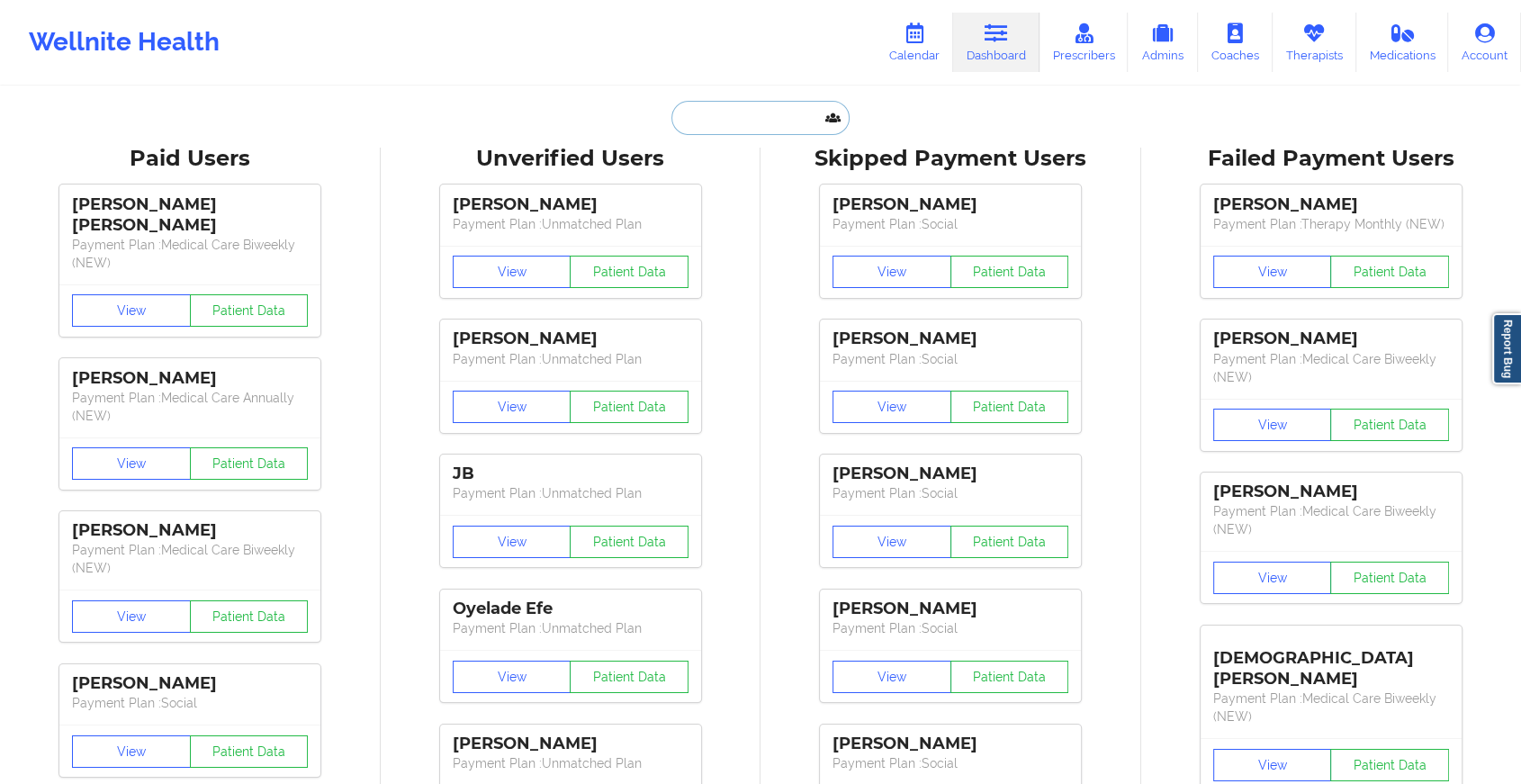
click at [792, 121] on input "text" at bounding box center [760, 117] width 179 height 34
paste input "[EMAIL_ADDRESS][DOMAIN_NAME]"
type input "[EMAIL_ADDRESS][DOMAIN_NAME]"
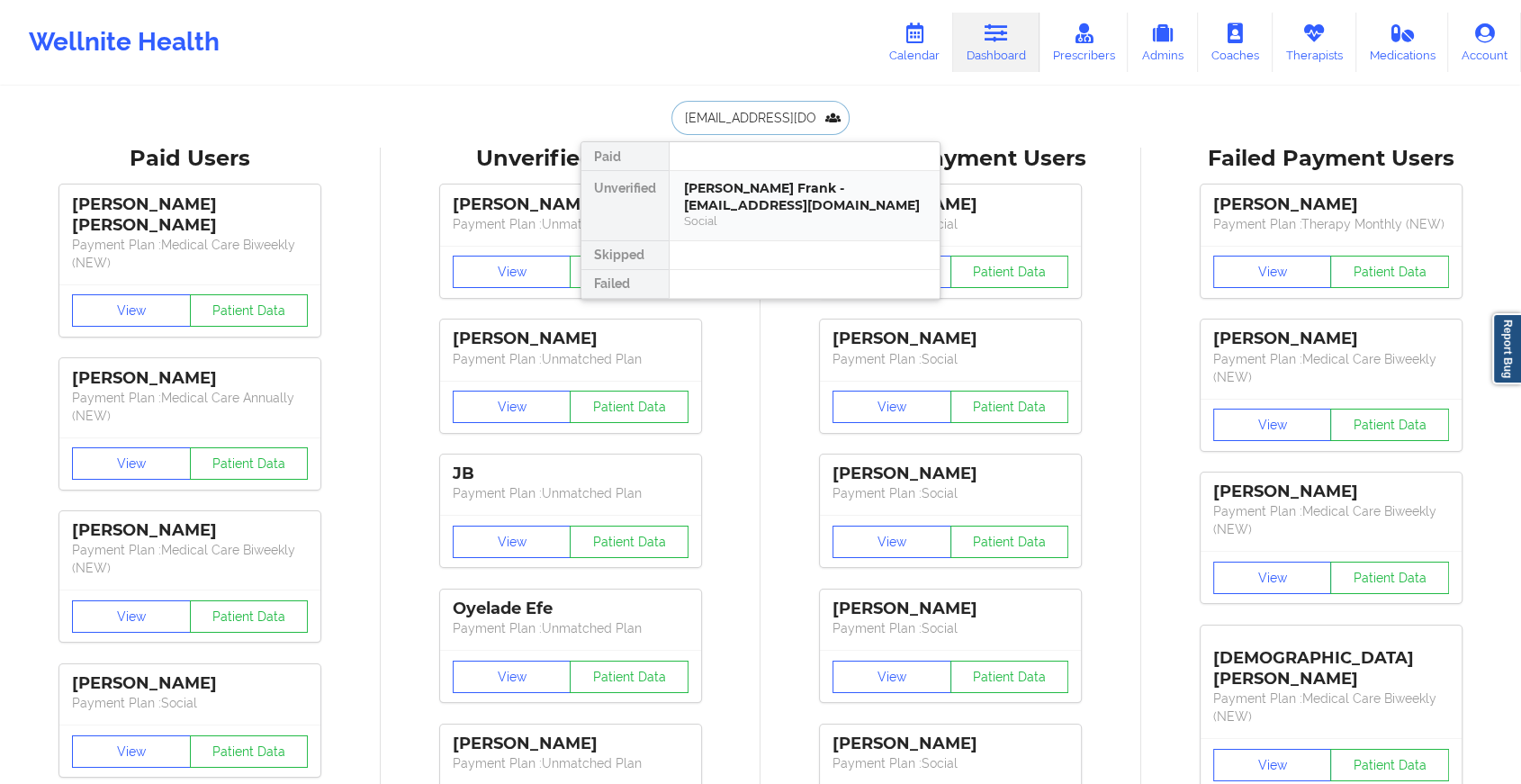
click at [772, 213] on div "Social" at bounding box center [805, 221] width 241 height 16
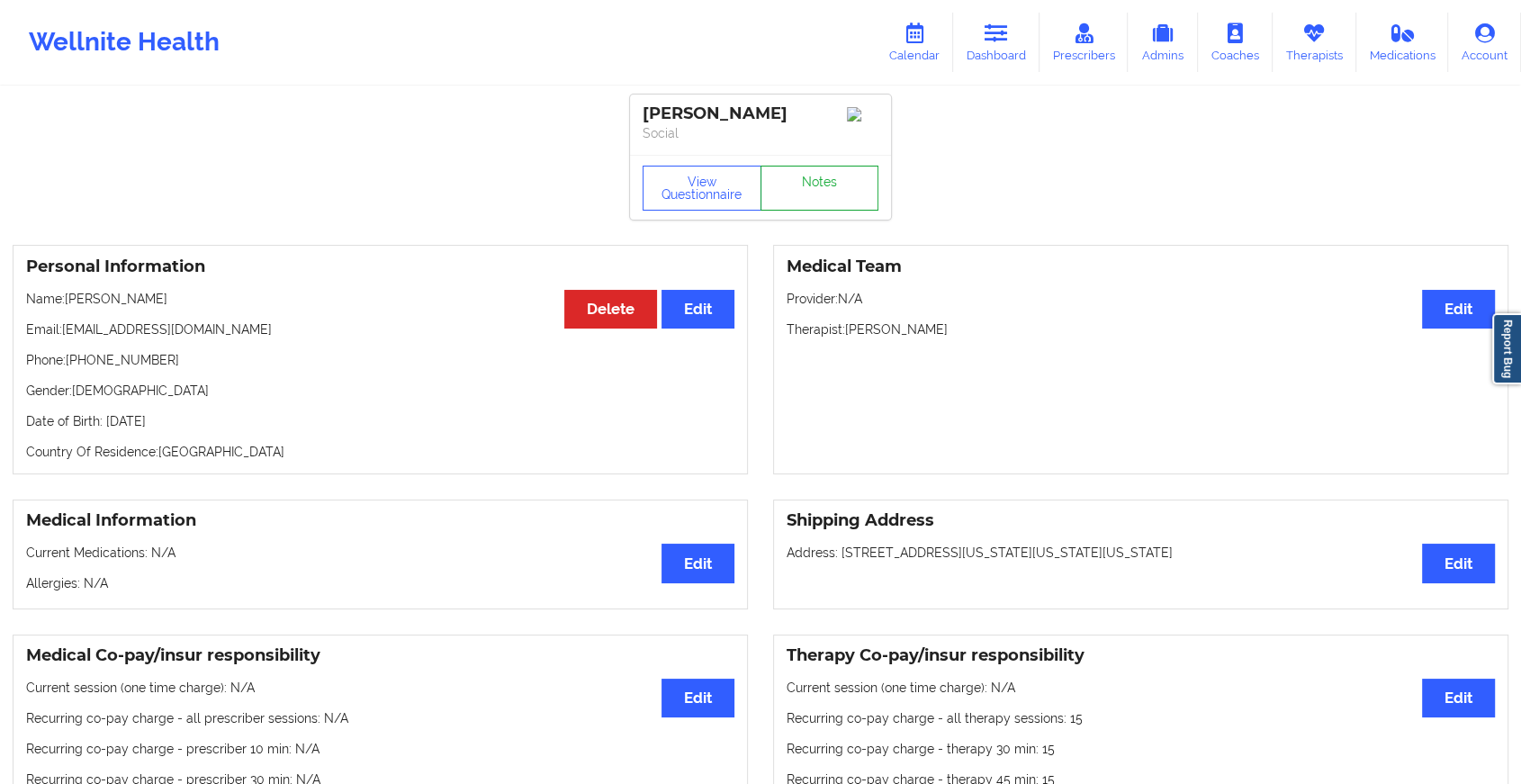
click at [834, 186] on link "Notes" at bounding box center [819, 188] width 119 height 45
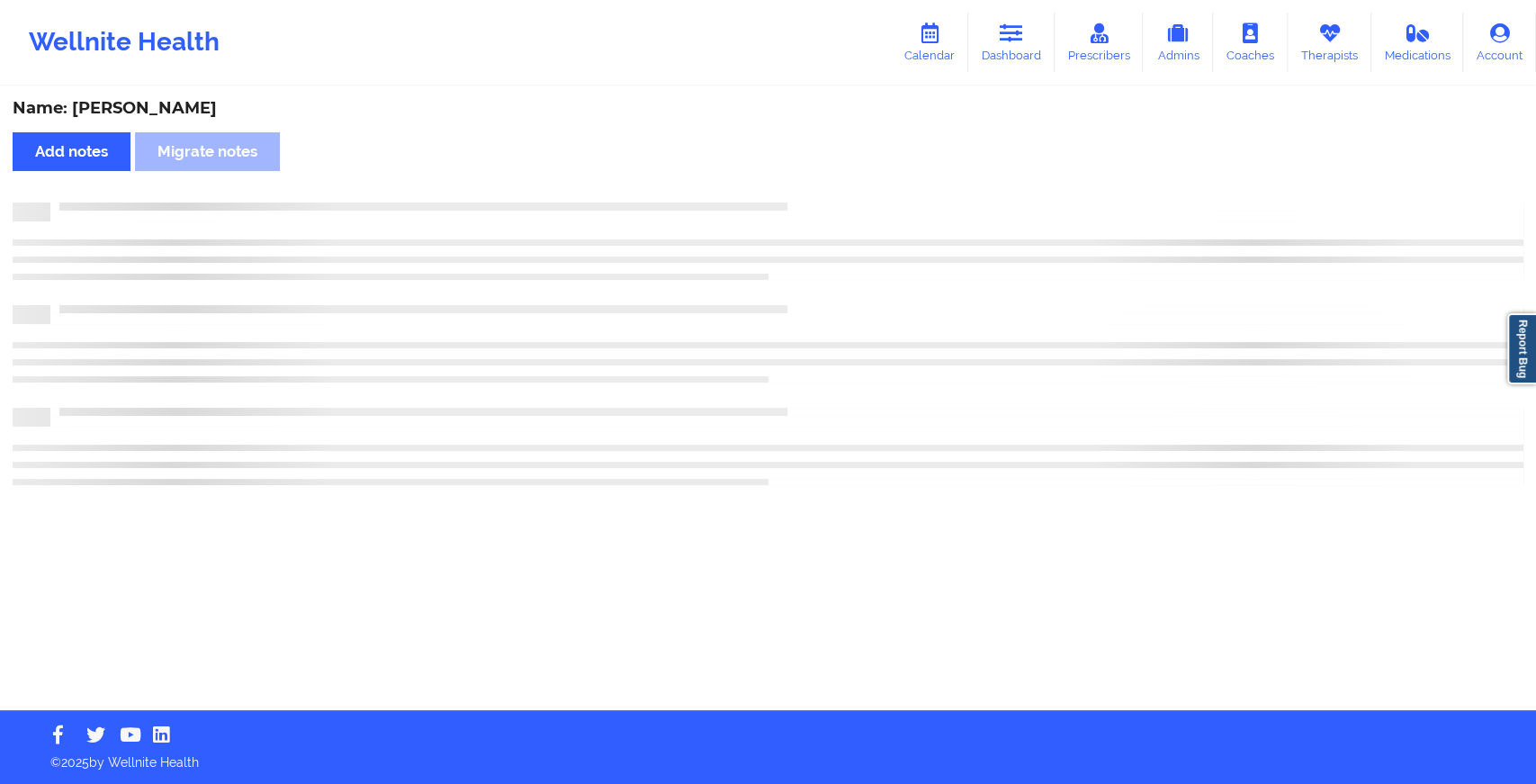
click at [834, 186] on div "Name: [PERSON_NAME] Add notes Migrate notes" at bounding box center [768, 399] width 1536 height 622
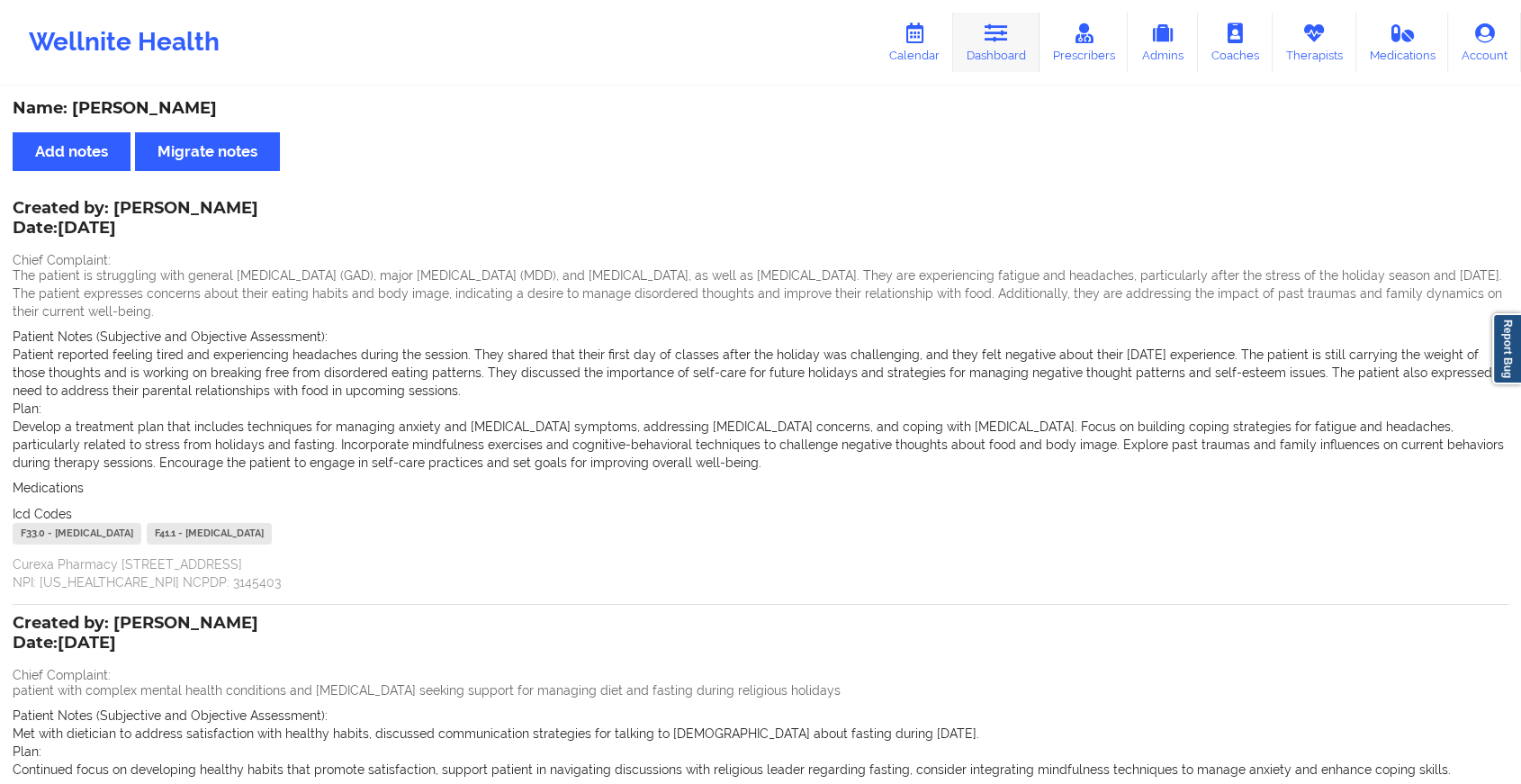
click at [986, 33] on link "Dashboard" at bounding box center [996, 42] width 87 height 60
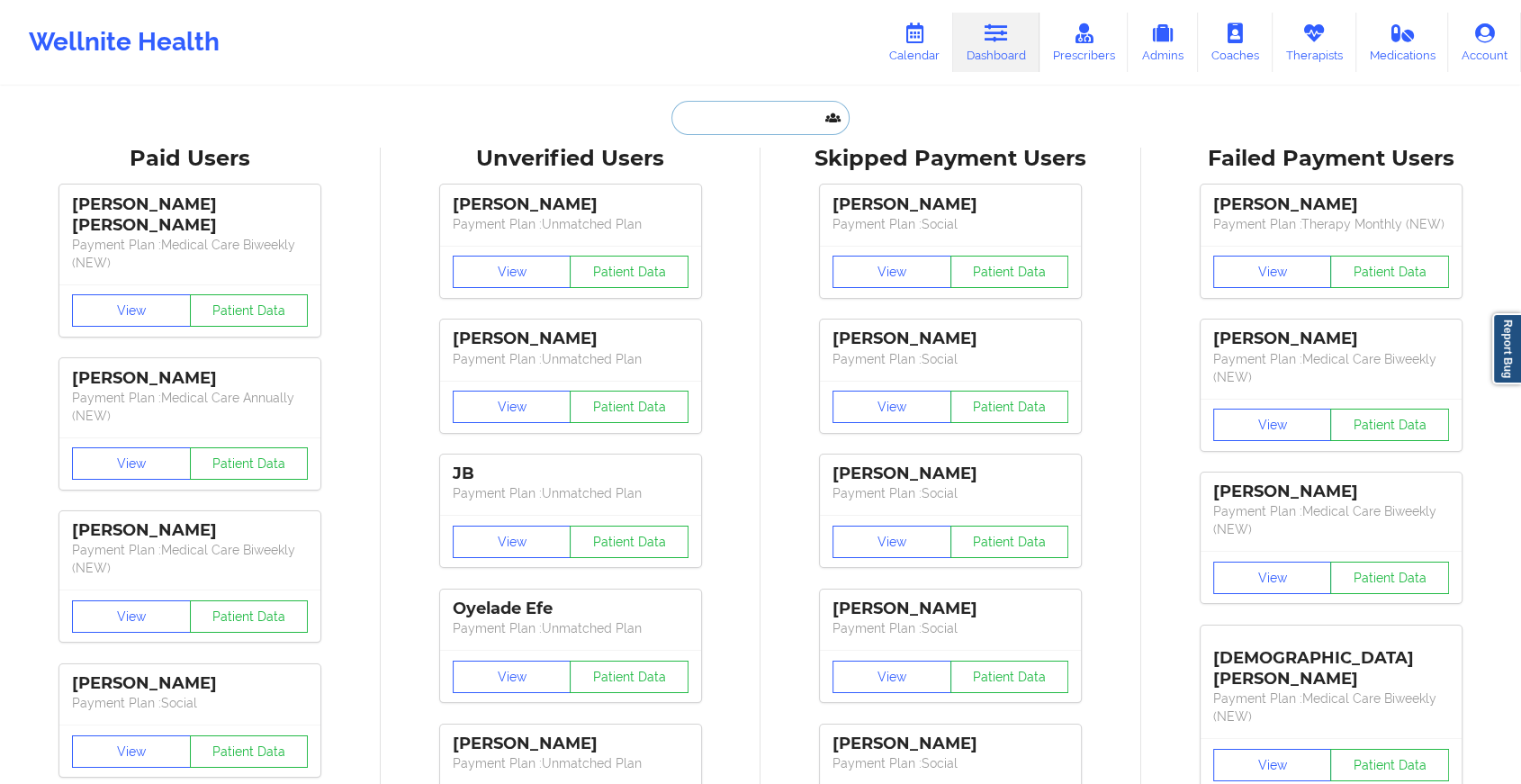
click at [792, 118] on input "text" at bounding box center [760, 117] width 179 height 34
paste input "[EMAIL_ADDRESS][DOMAIN_NAME]"
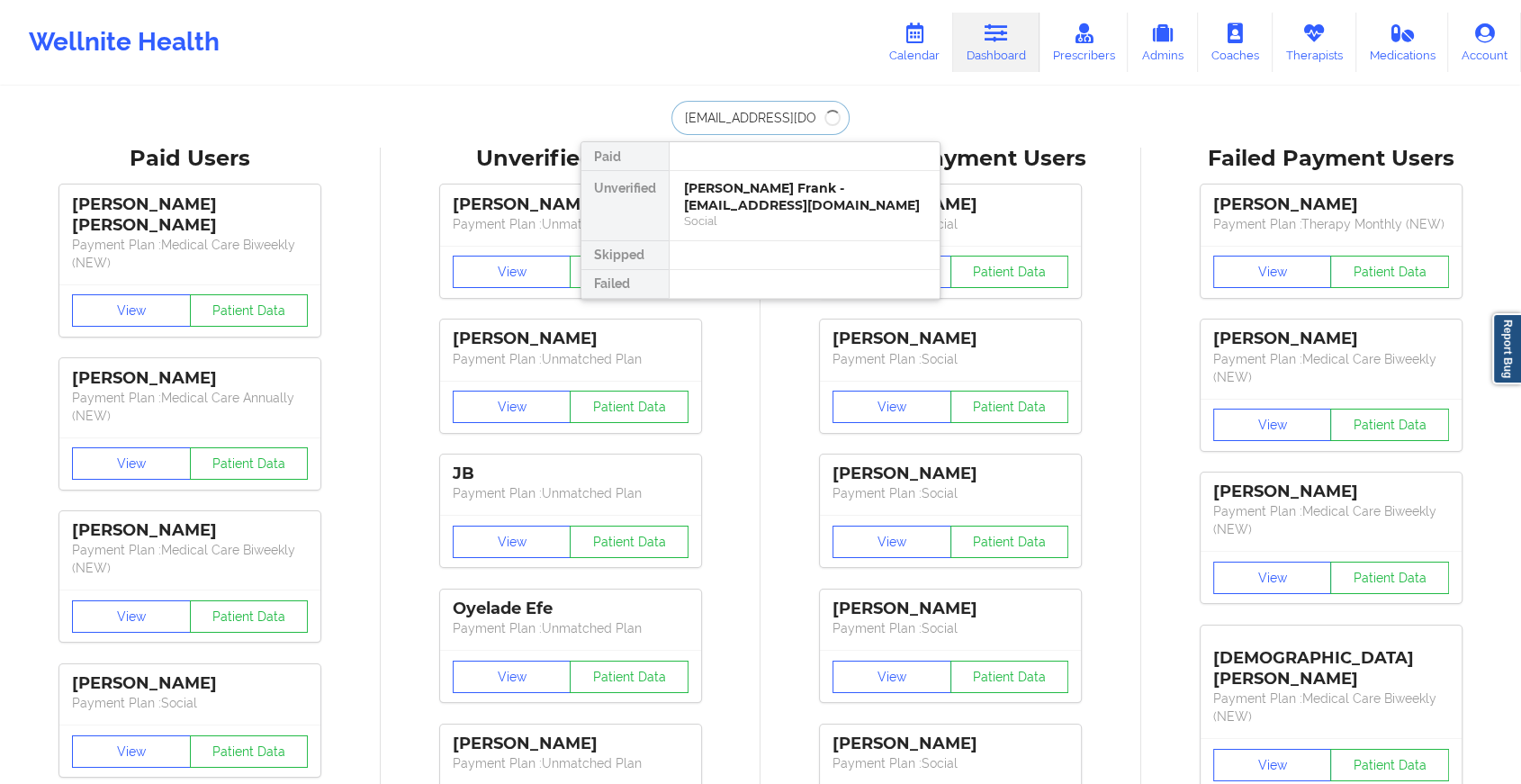
type input "[EMAIL_ADDRESS][DOMAIN_NAME]"
click at [821, 213] on div "Social" at bounding box center [805, 221] width 241 height 16
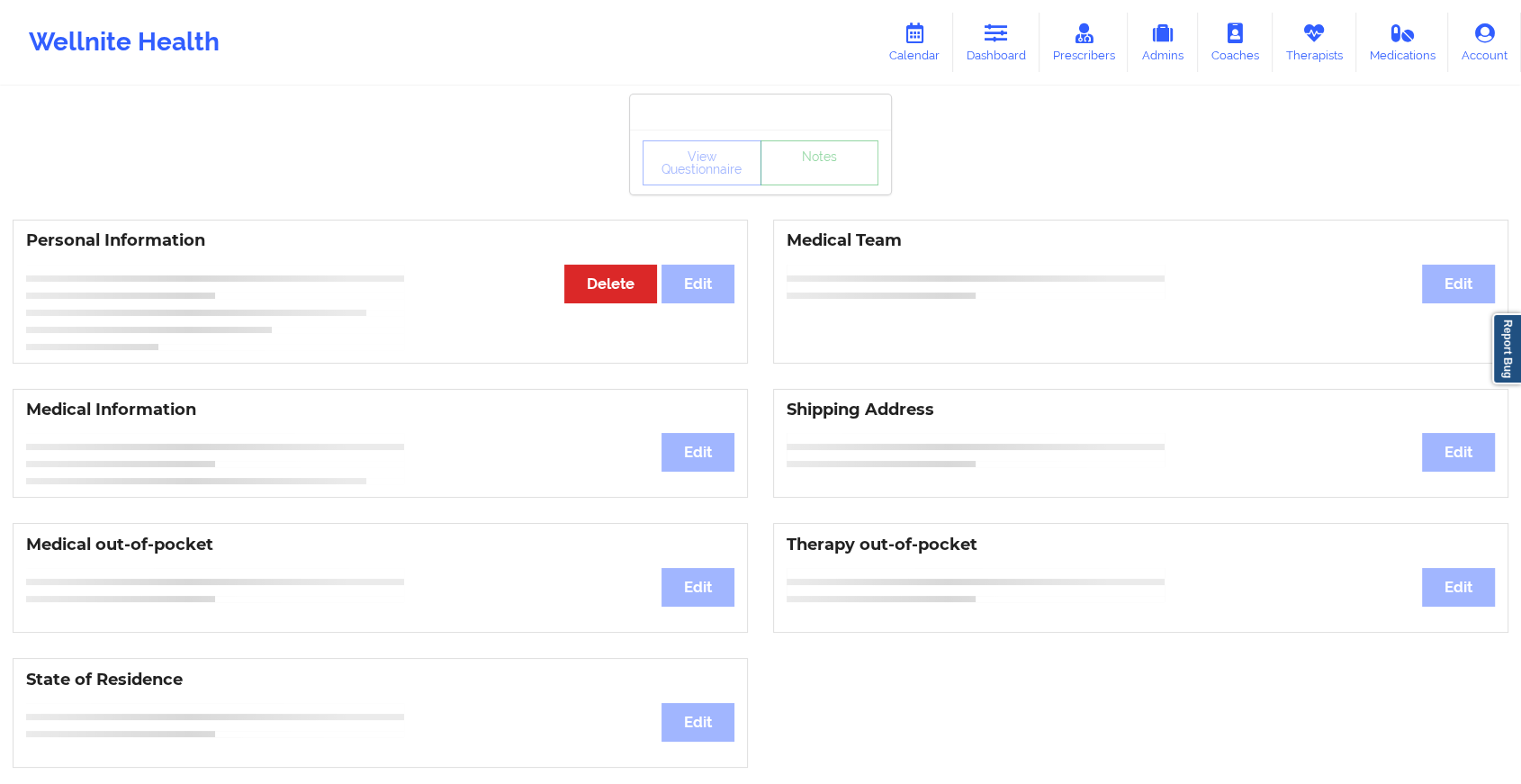
click at [820, 181] on link "Notes" at bounding box center [819, 163] width 119 height 45
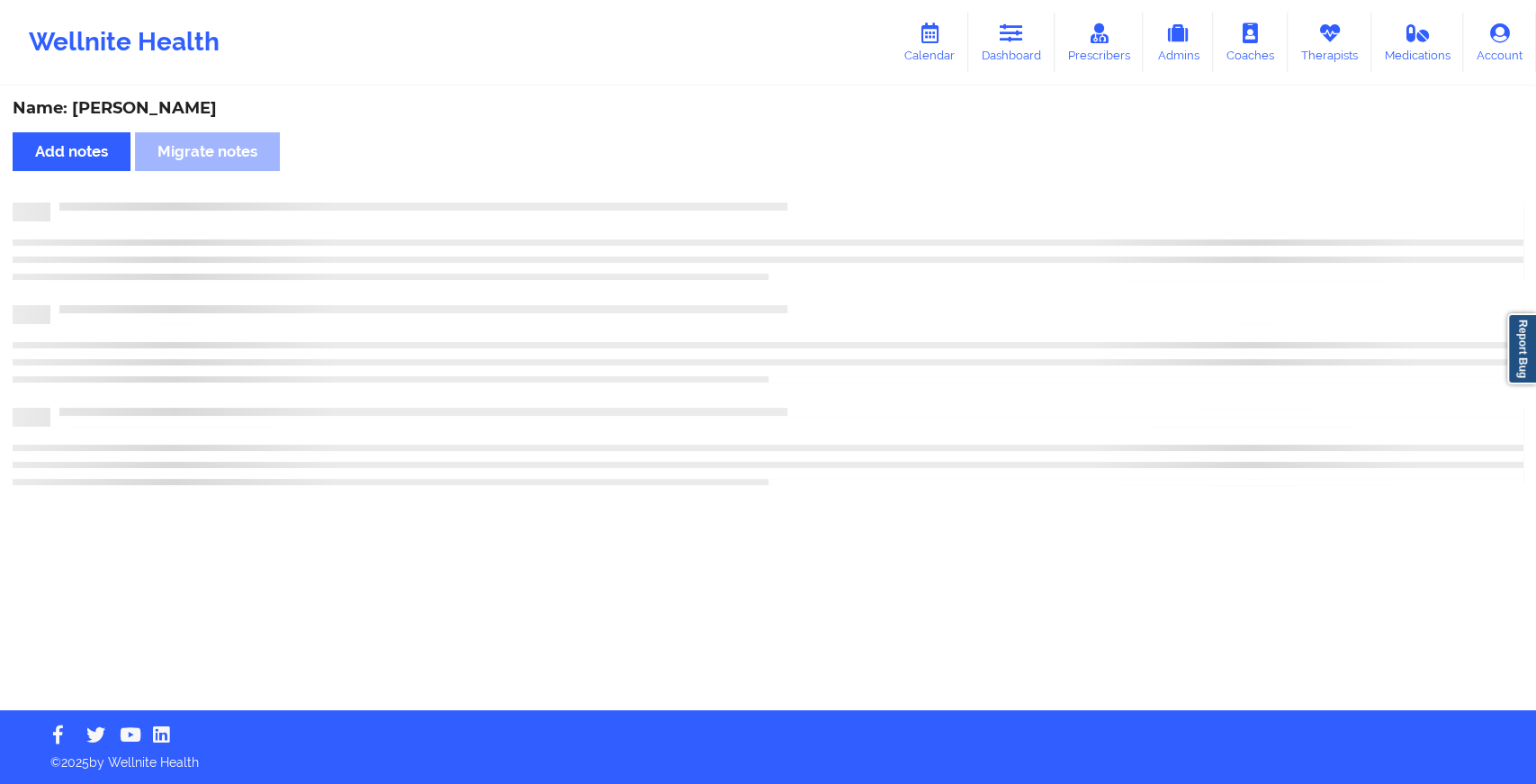
click at [820, 181] on div "Name: [PERSON_NAME] Add notes Migrate notes" at bounding box center [768, 399] width 1536 height 622
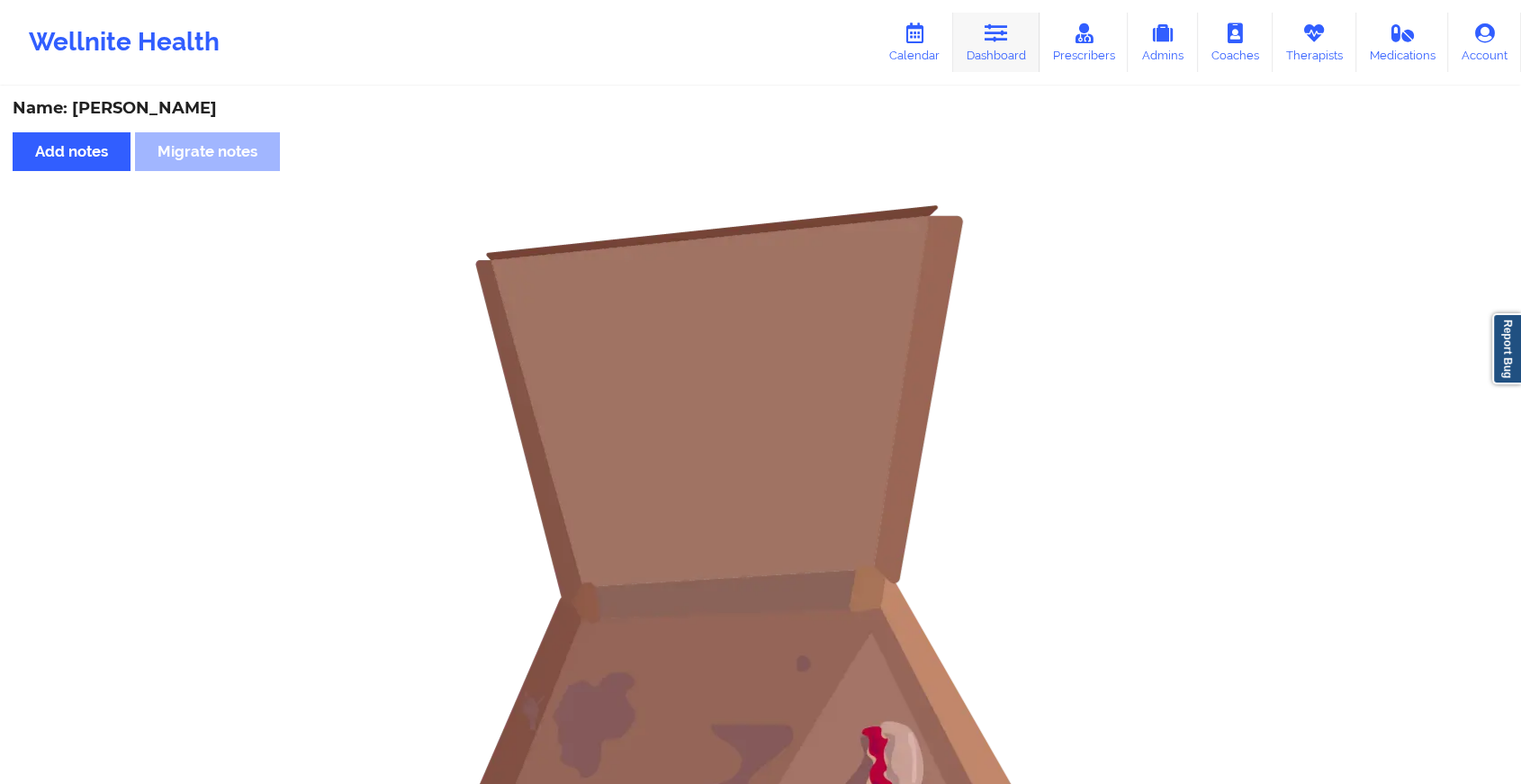
click at [1003, 63] on link "Dashboard" at bounding box center [996, 42] width 87 height 60
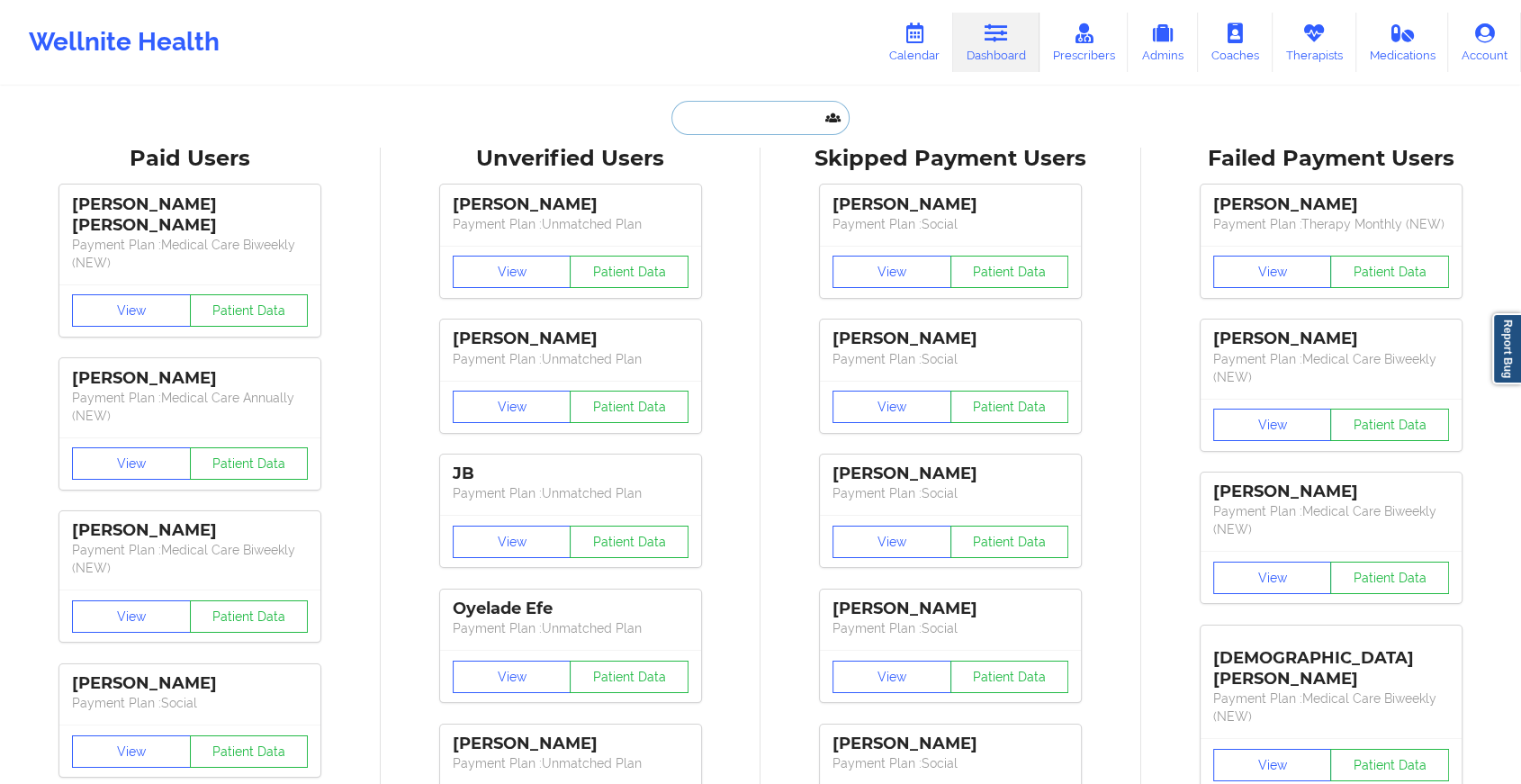
click at [757, 122] on input "text" at bounding box center [760, 117] width 179 height 34
paste input "[EMAIL_ADDRESS][DOMAIN_NAME]"
type input "[EMAIL_ADDRESS][DOMAIN_NAME]"
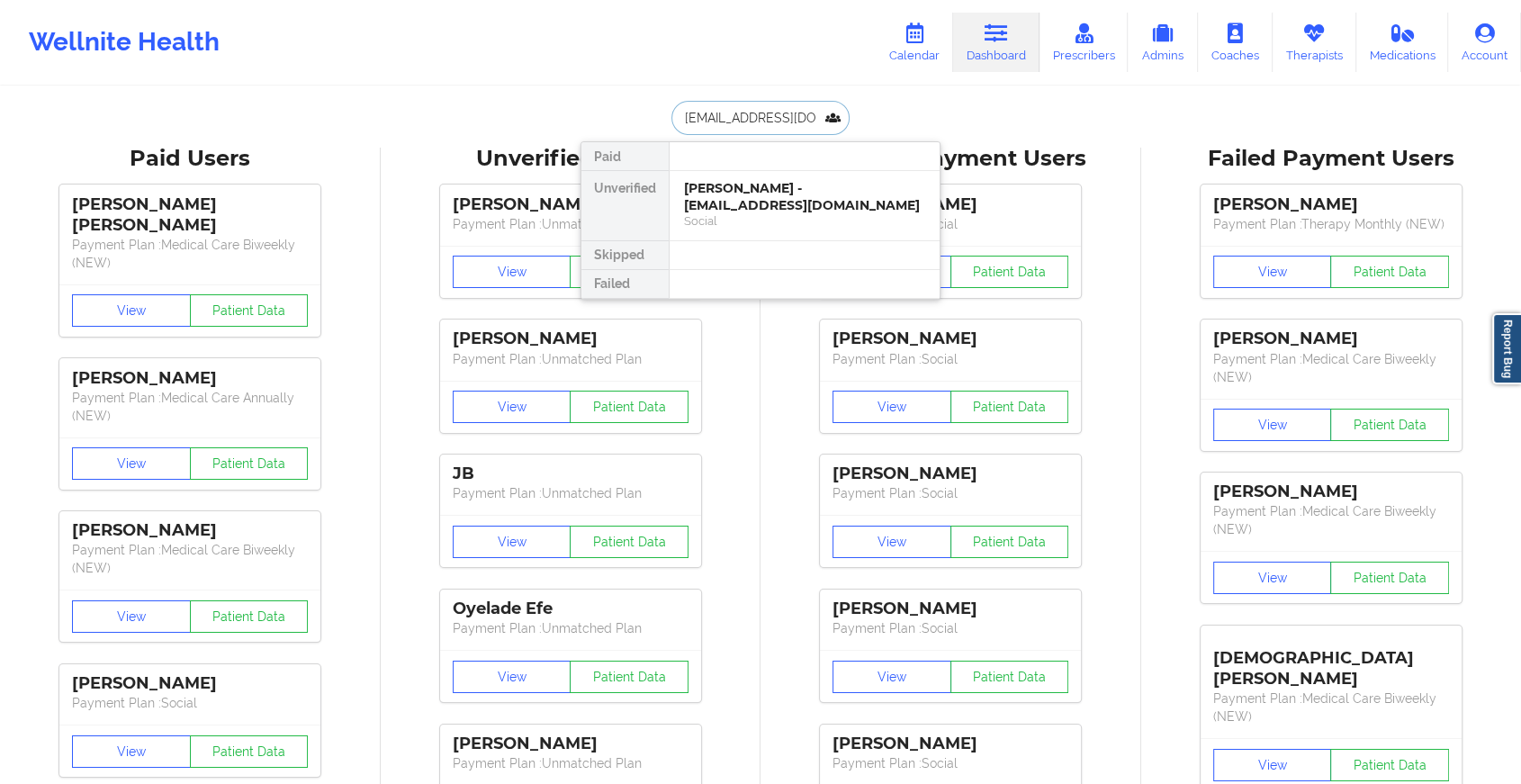
click at [759, 193] on div "[PERSON_NAME] - [EMAIL_ADDRESS][DOMAIN_NAME]" at bounding box center [805, 197] width 241 height 33
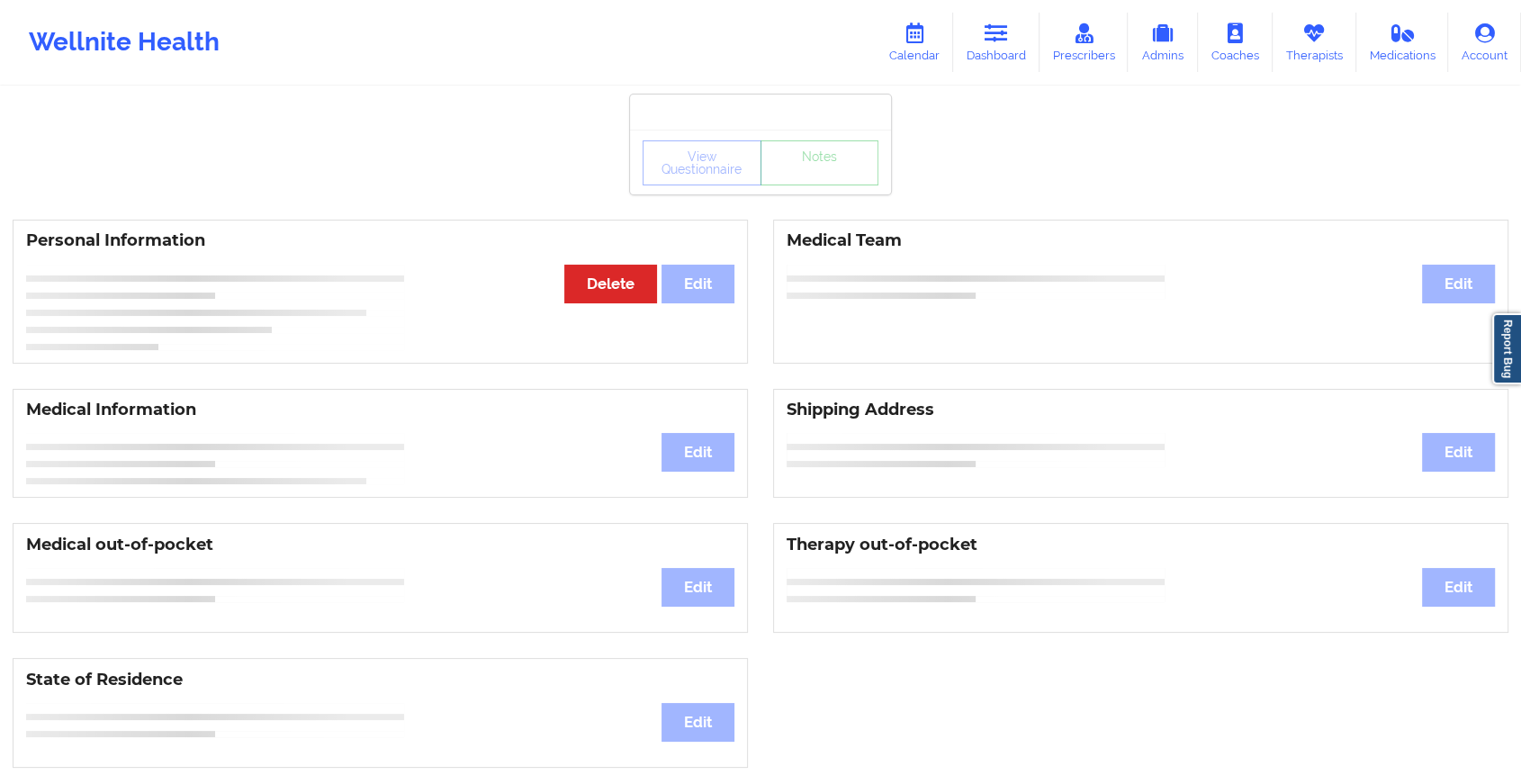
click at [759, 193] on div "View Questionnaire Notes" at bounding box center [760, 162] width 261 height 64
drag, startPoint x: 759, startPoint y: 193, endPoint x: 828, endPoint y: 179, distance: 70.4
click at [828, 179] on div "View Questionnaire Notes" at bounding box center [760, 163] width 236 height 45
click at [828, 179] on link "Notes" at bounding box center [819, 163] width 119 height 45
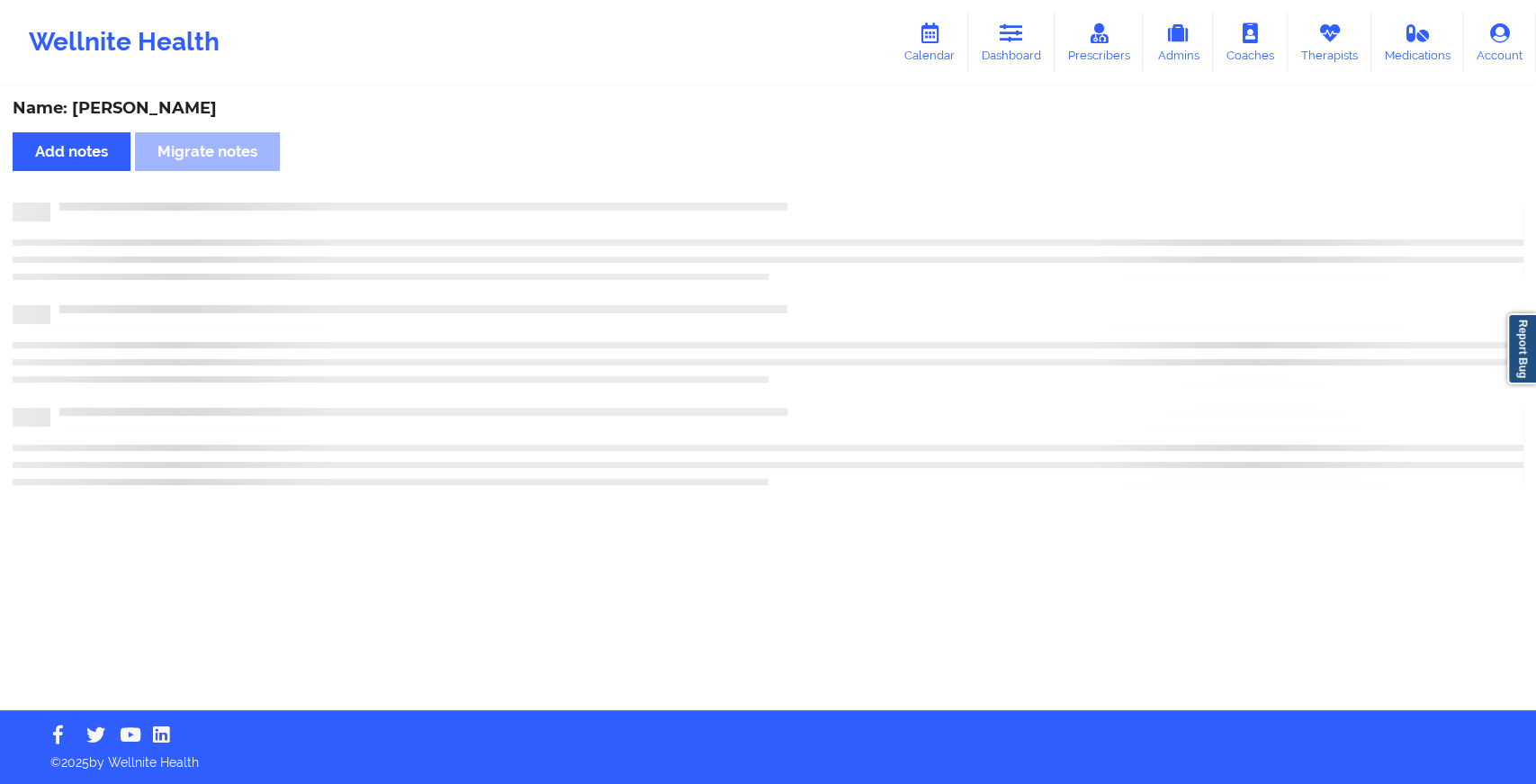
click at [827, 179] on div "Name: [PERSON_NAME] Add notes Migrate notes" at bounding box center [768, 399] width 1536 height 622
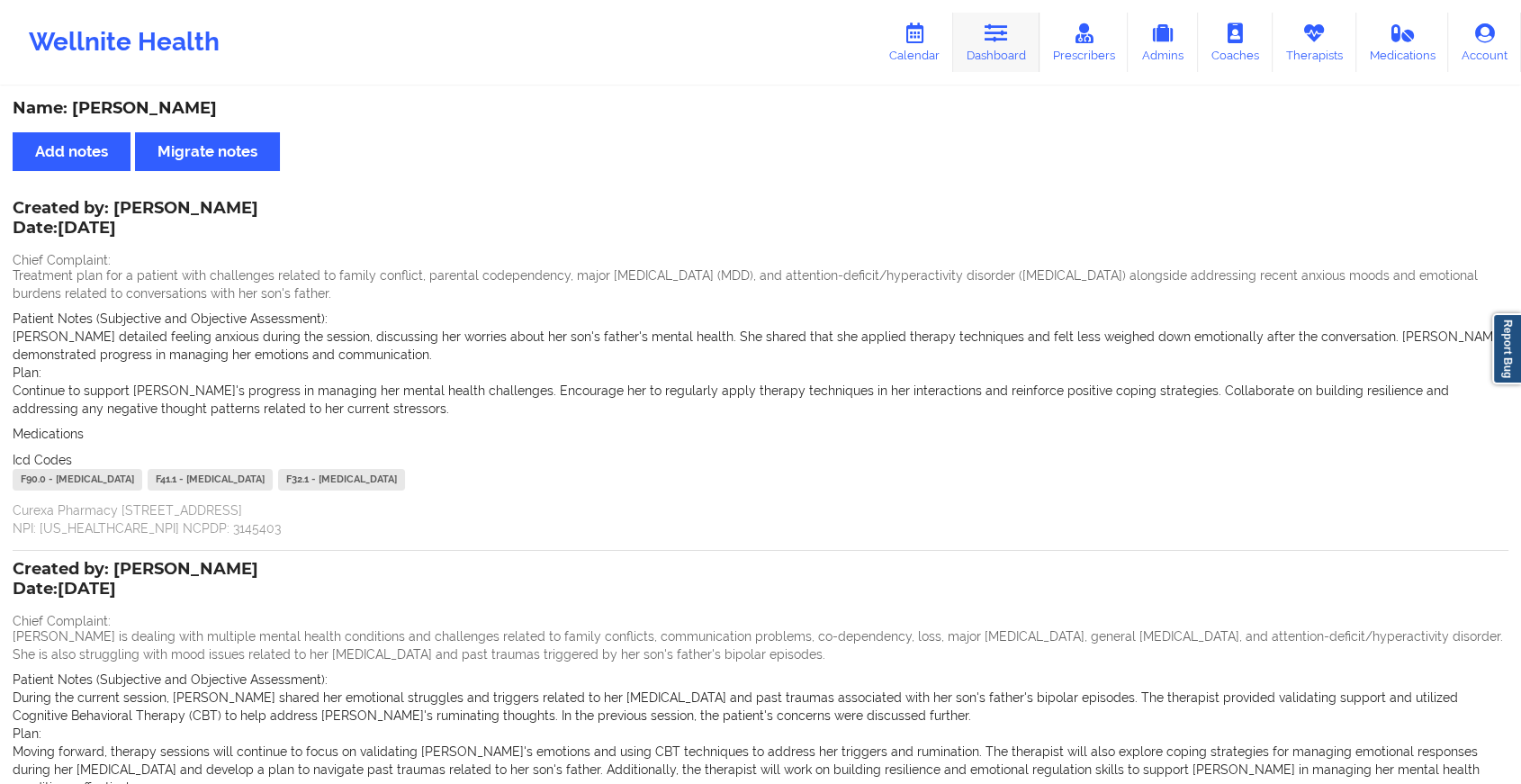
click at [1016, 36] on link "Dashboard" at bounding box center [996, 42] width 87 height 60
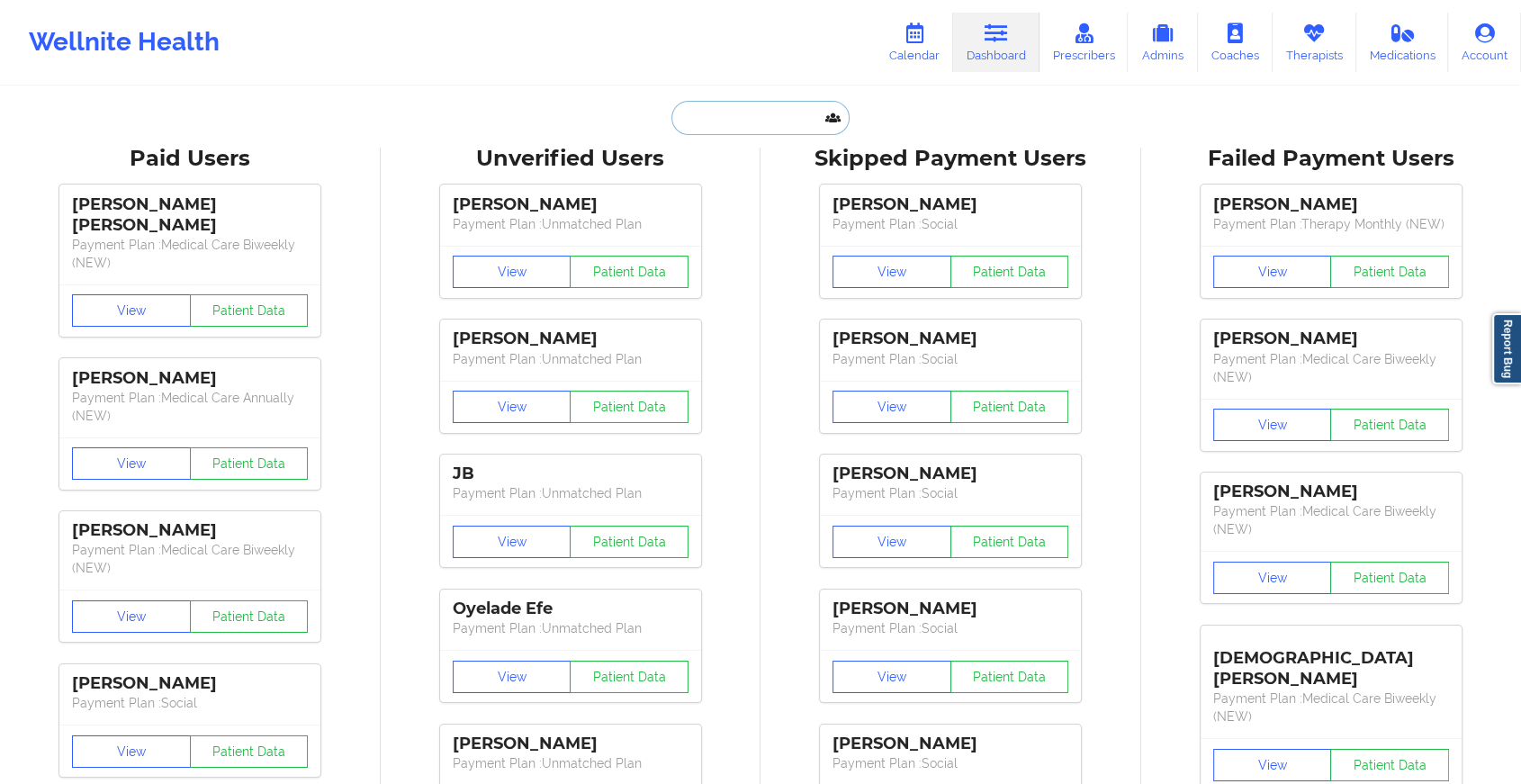
click at [741, 132] on input "text" at bounding box center [760, 117] width 179 height 34
paste input "[EMAIL_ADDRESS][DOMAIN_NAME]"
type input "[EMAIL_ADDRESS][DOMAIN_NAME]"
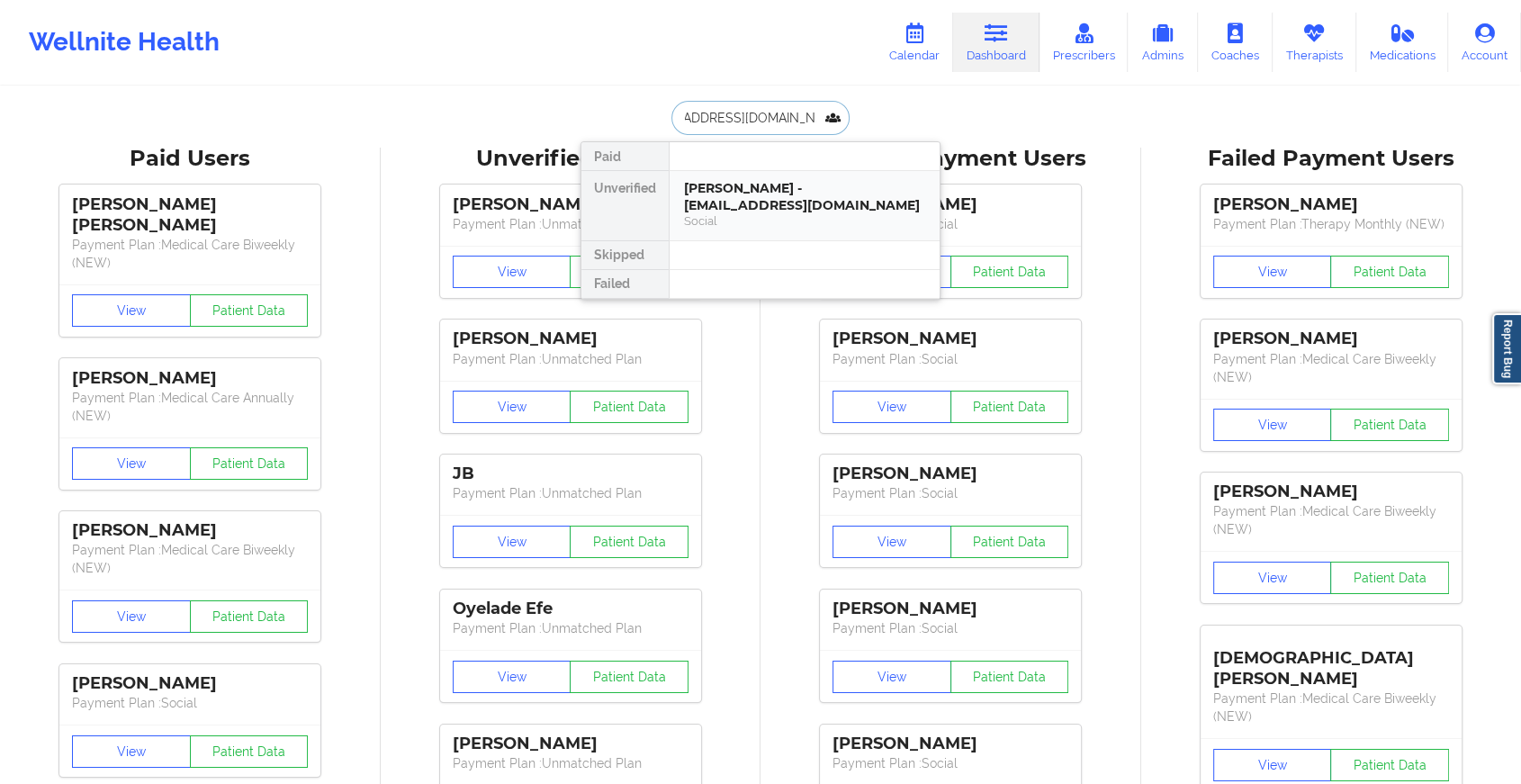
click at [746, 203] on div "[PERSON_NAME] - [EMAIL_ADDRESS][DOMAIN_NAME]" at bounding box center [805, 197] width 241 height 33
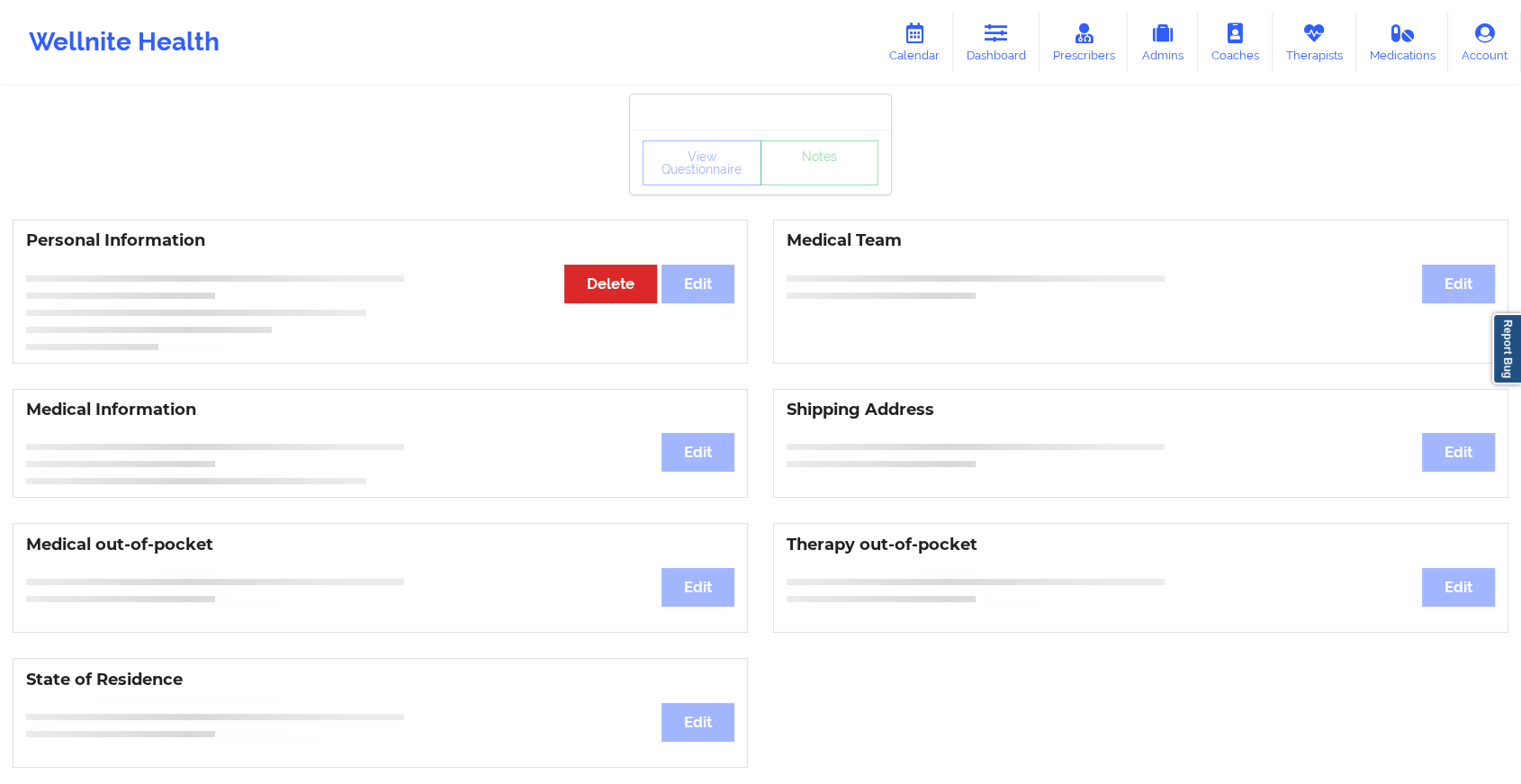
click at [813, 176] on div "View Questionnaire Notes" at bounding box center [760, 163] width 236 height 45
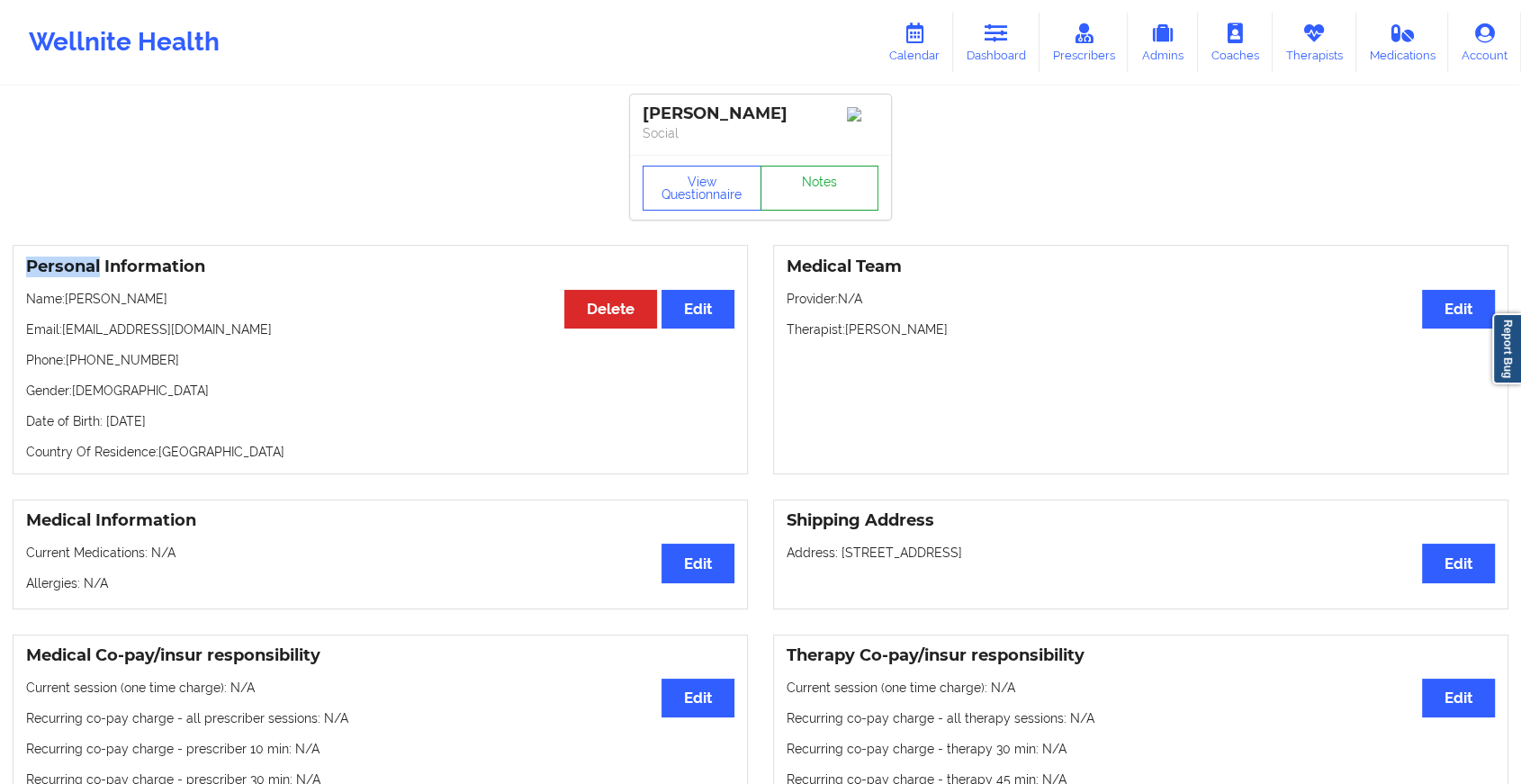
click at [813, 176] on link "Notes" at bounding box center [819, 188] width 119 height 45
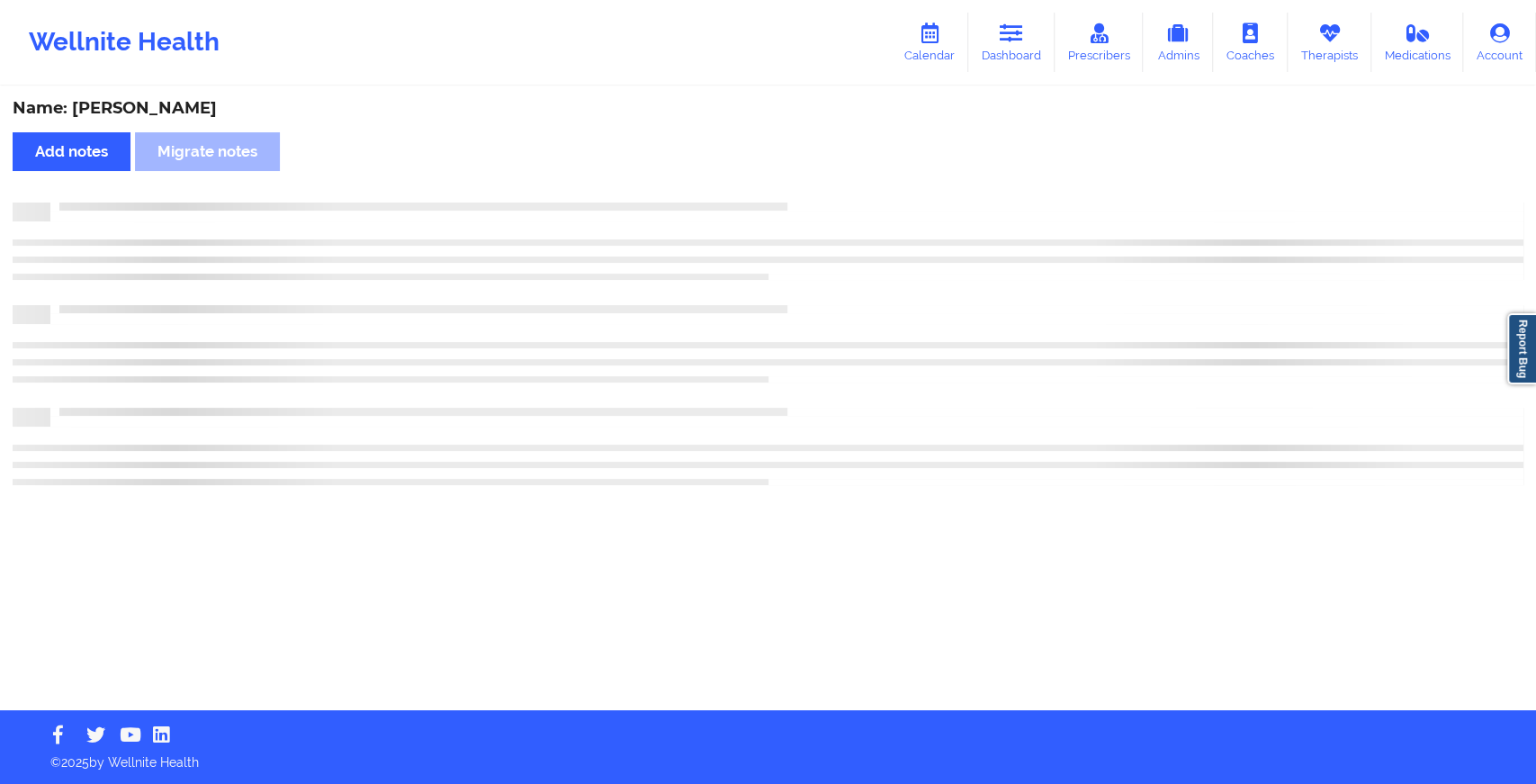
click at [813, 176] on div "Name: [PERSON_NAME] Add notes Migrate notes" at bounding box center [768, 399] width 1536 height 622
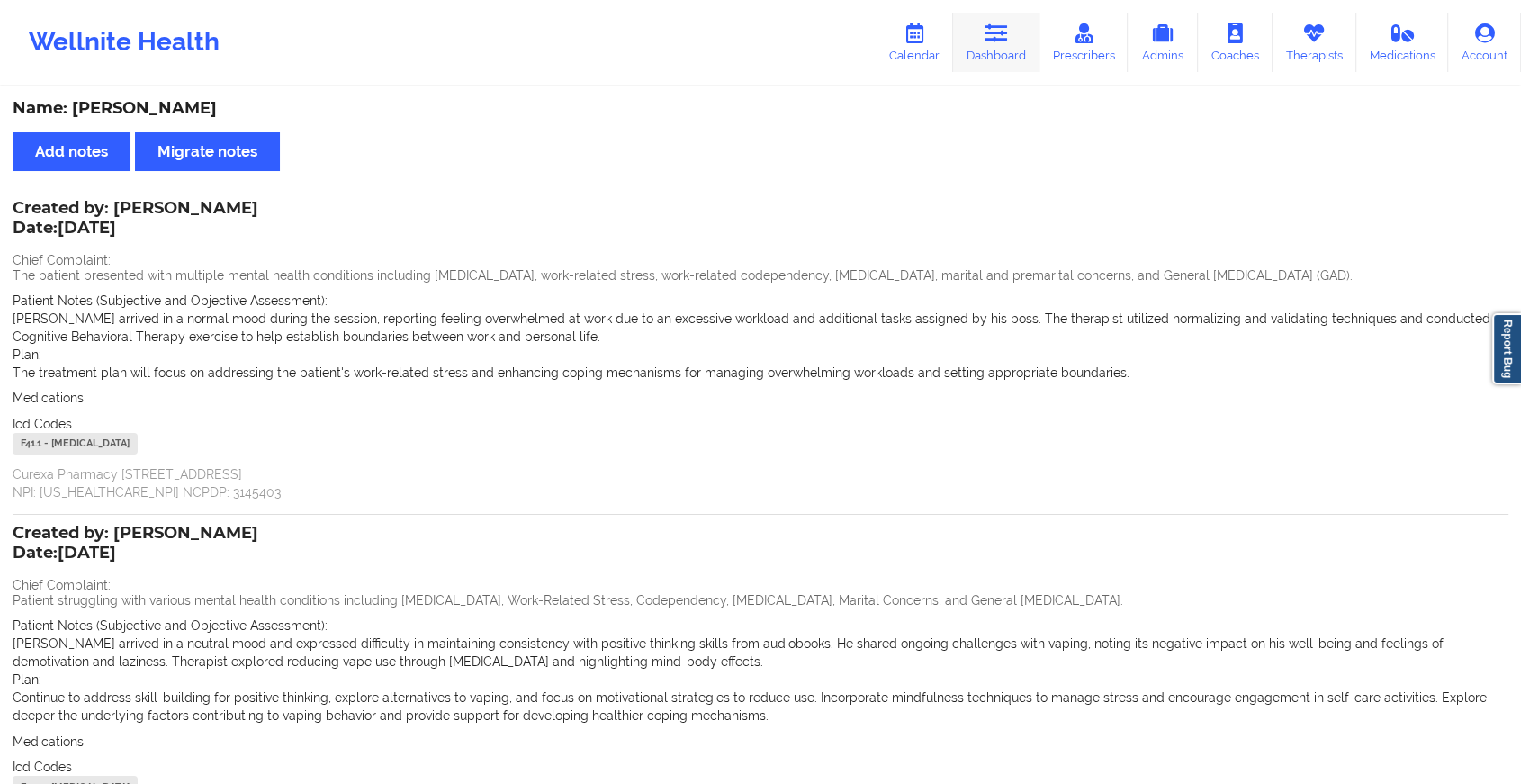
click at [1000, 30] on icon at bounding box center [996, 33] width 23 height 20
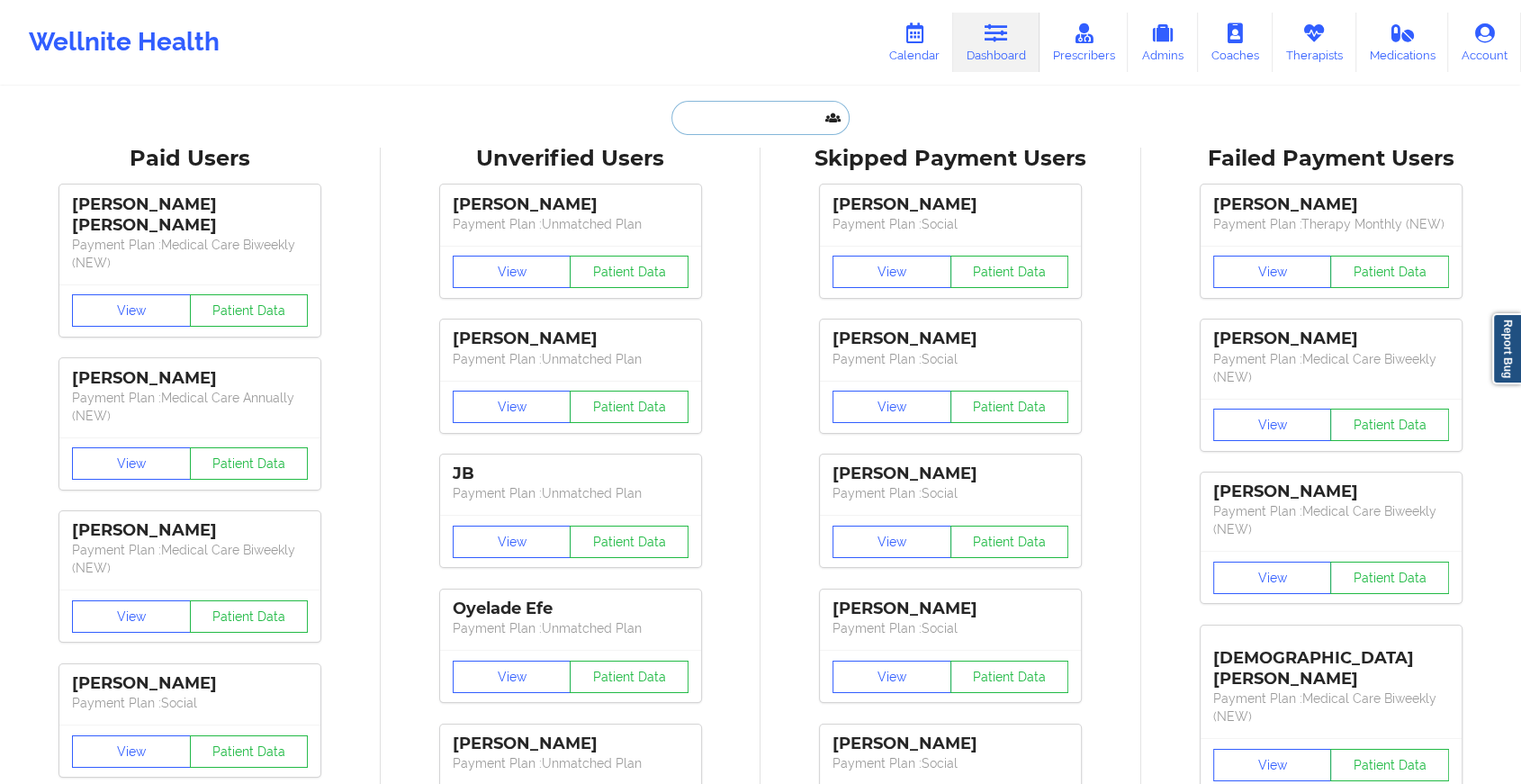
click at [736, 116] on input "text" at bounding box center [760, 117] width 179 height 34
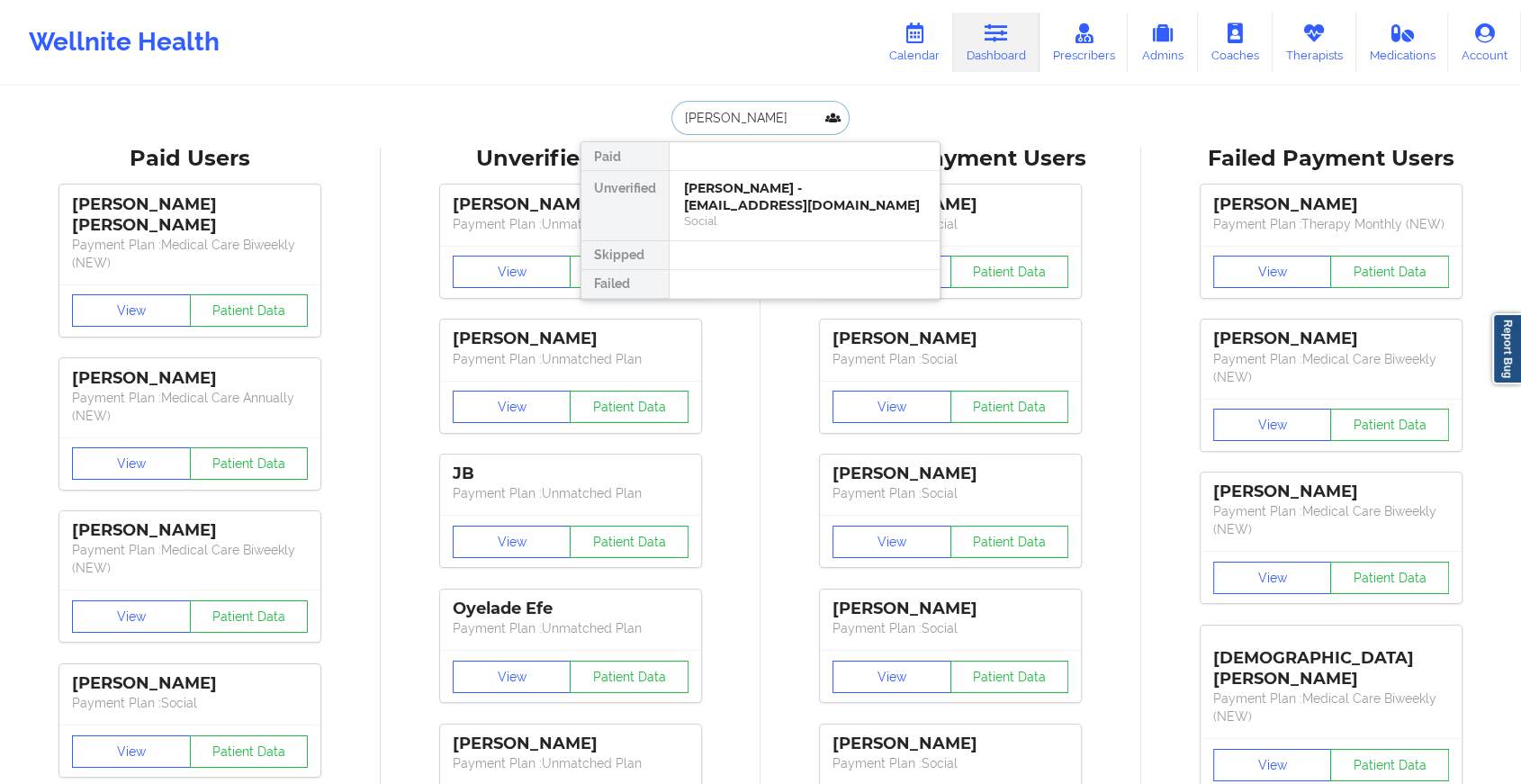
type input "[PERSON_NAME]"
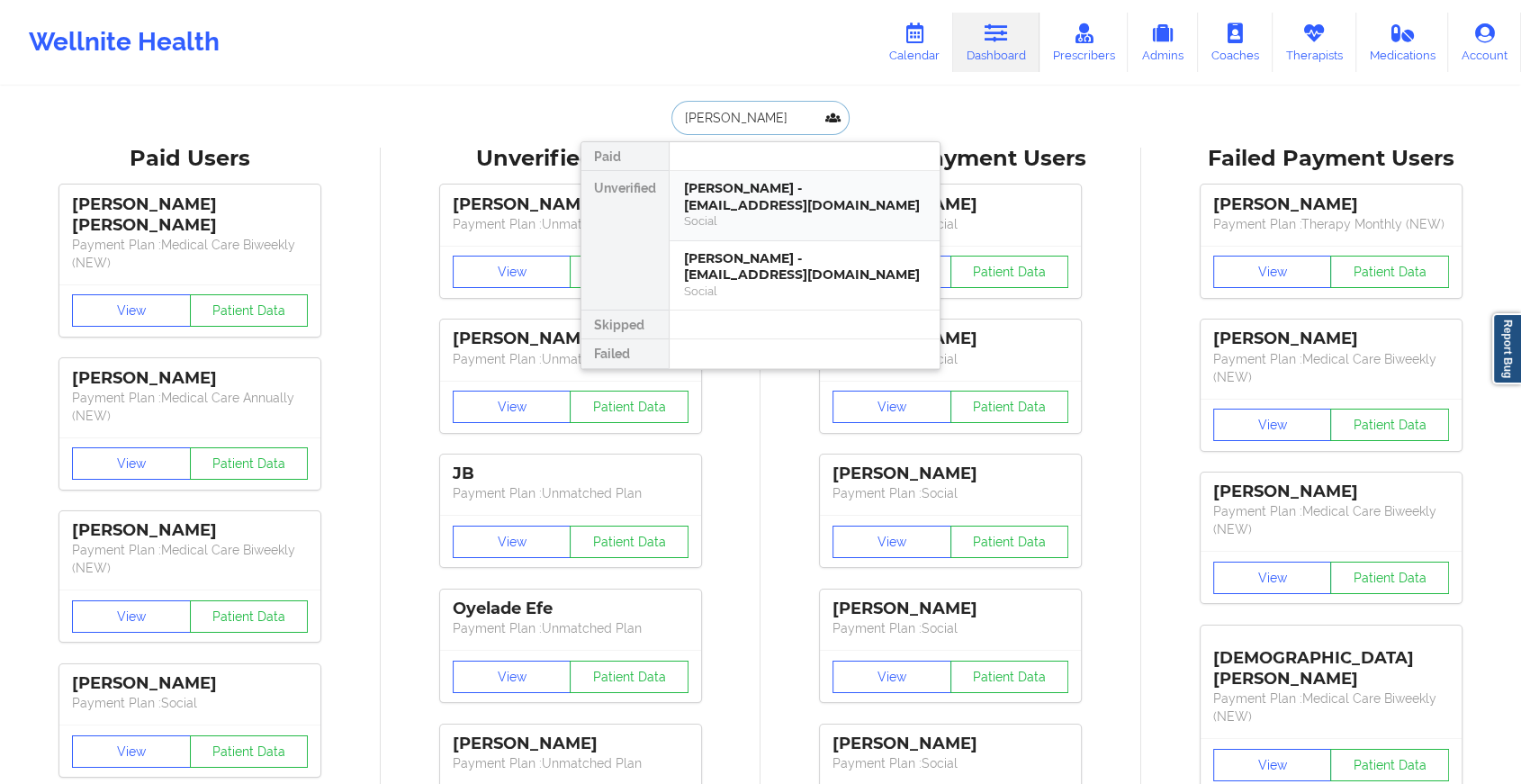
click at [731, 186] on div "[PERSON_NAME] - [EMAIL_ADDRESS][DOMAIN_NAME]" at bounding box center [805, 197] width 241 height 33
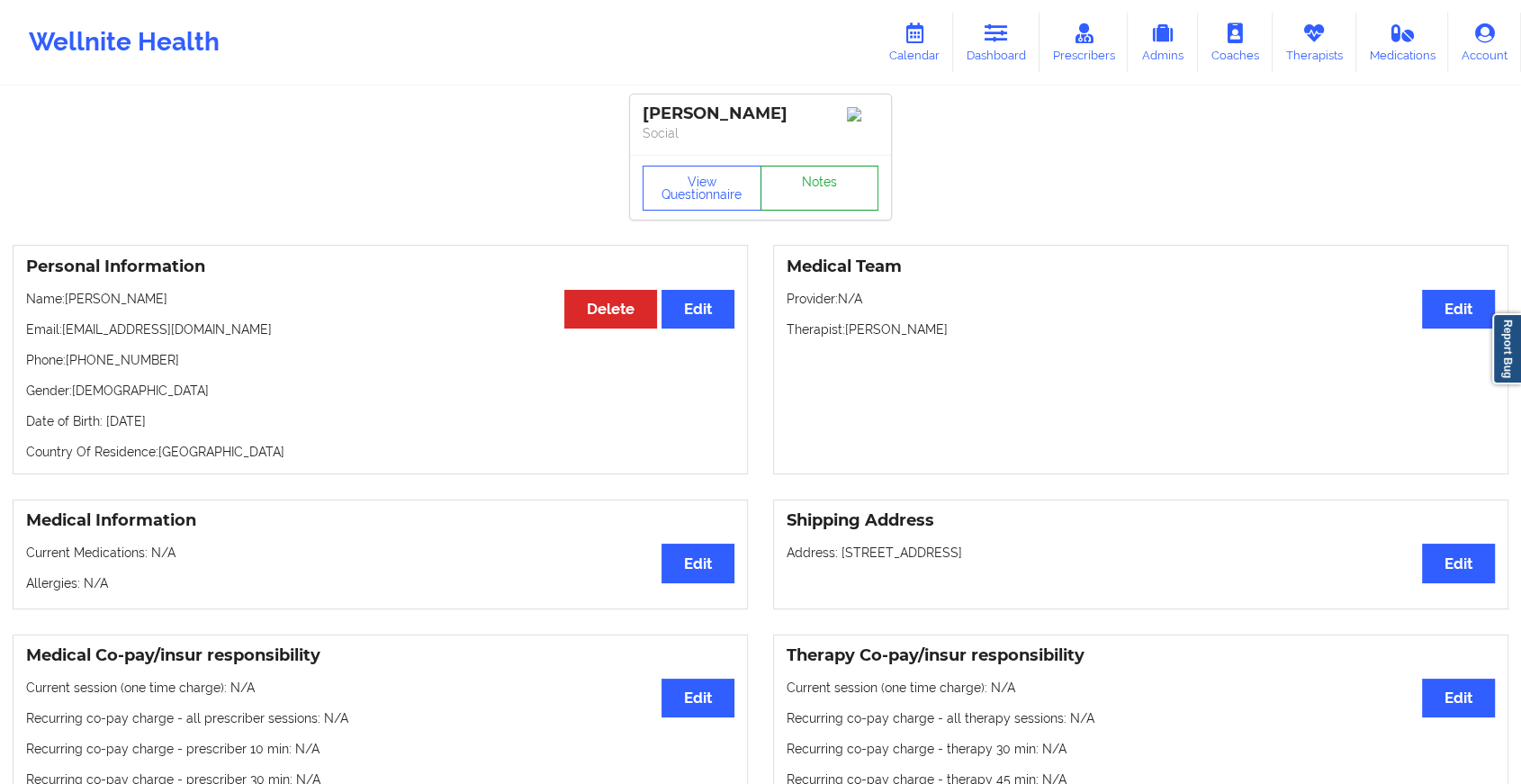
click at [822, 202] on link "Notes" at bounding box center [819, 188] width 119 height 45
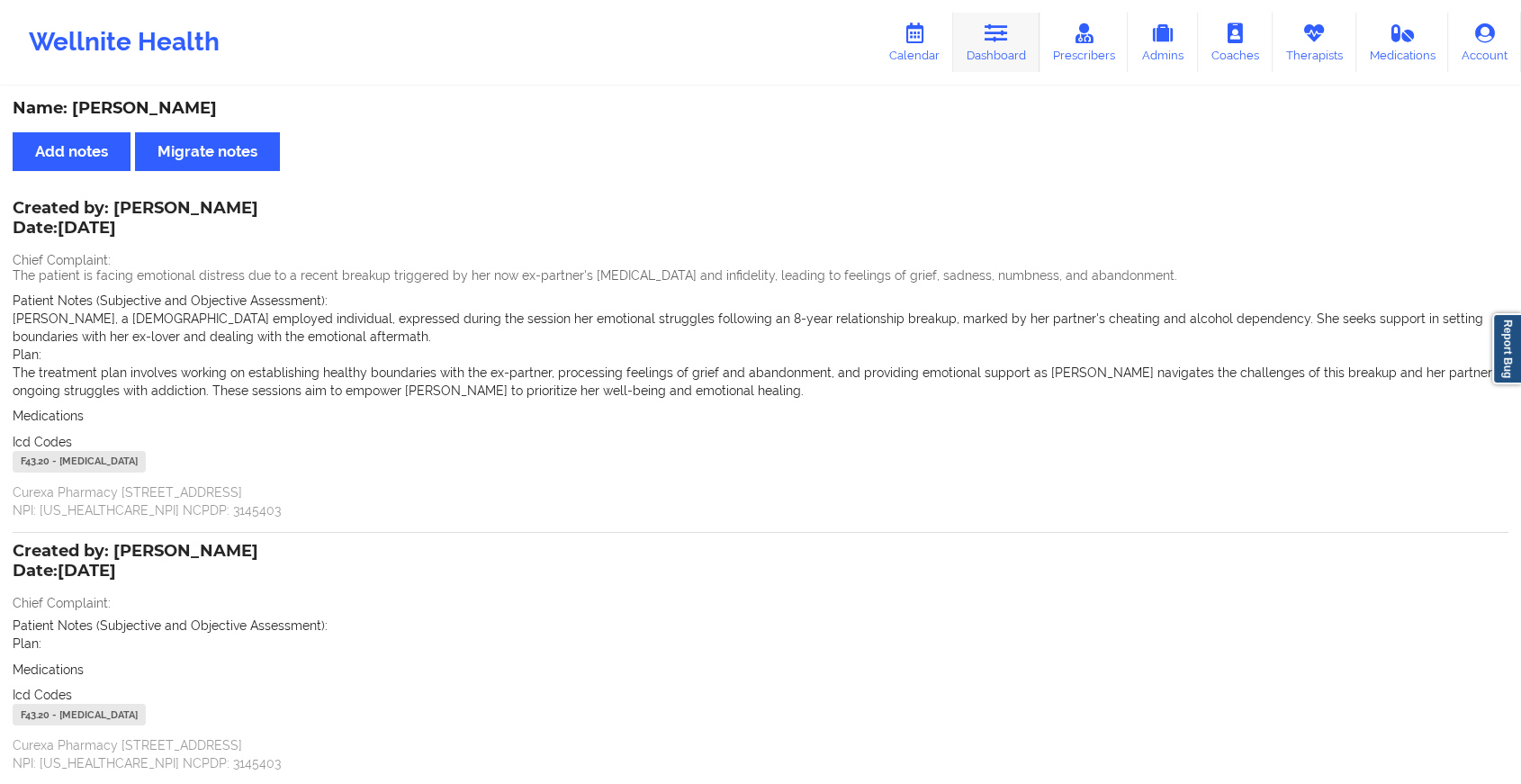
click at [991, 28] on icon at bounding box center [996, 33] width 23 height 20
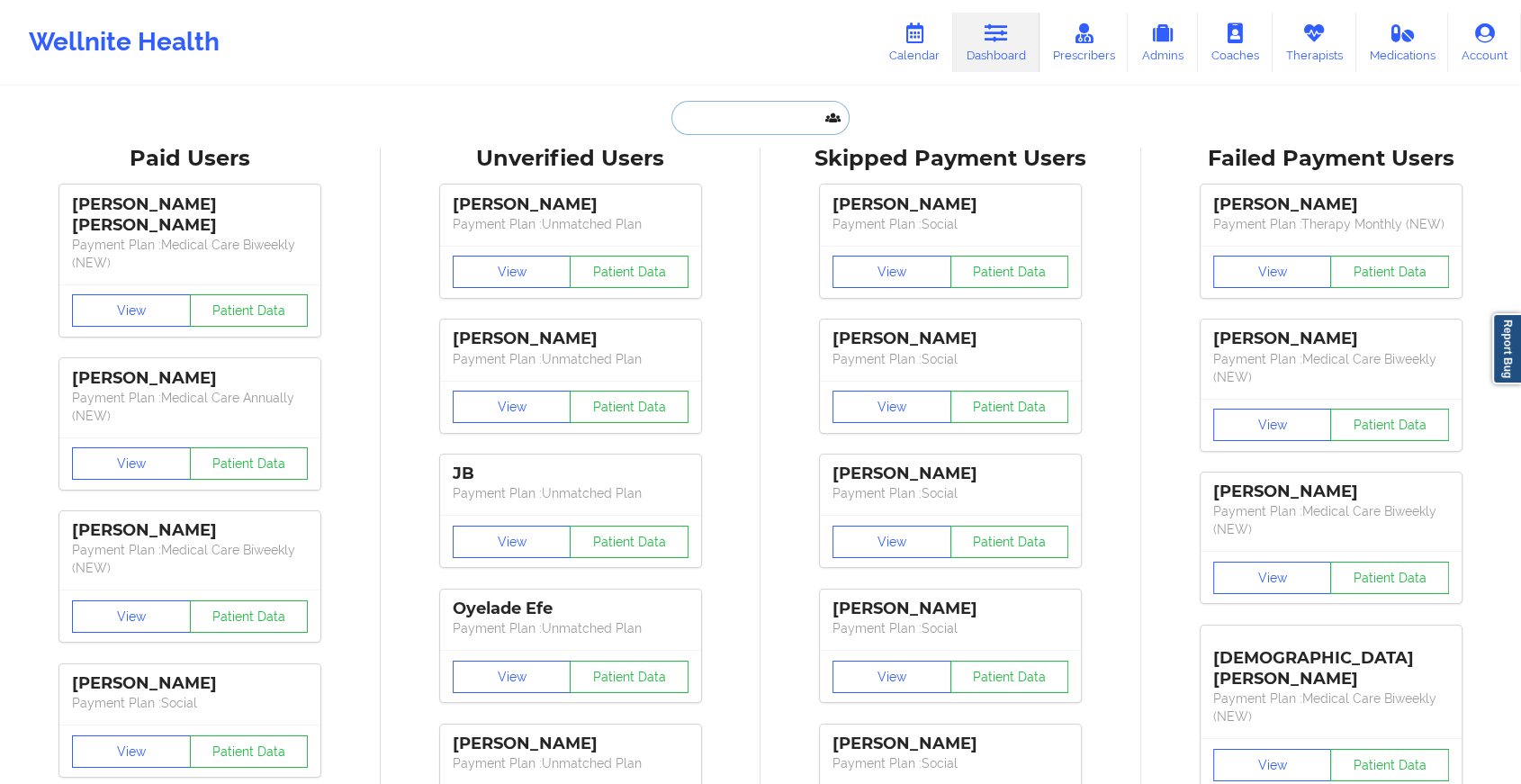
click at [726, 108] on input "text" at bounding box center [760, 117] width 179 height 34
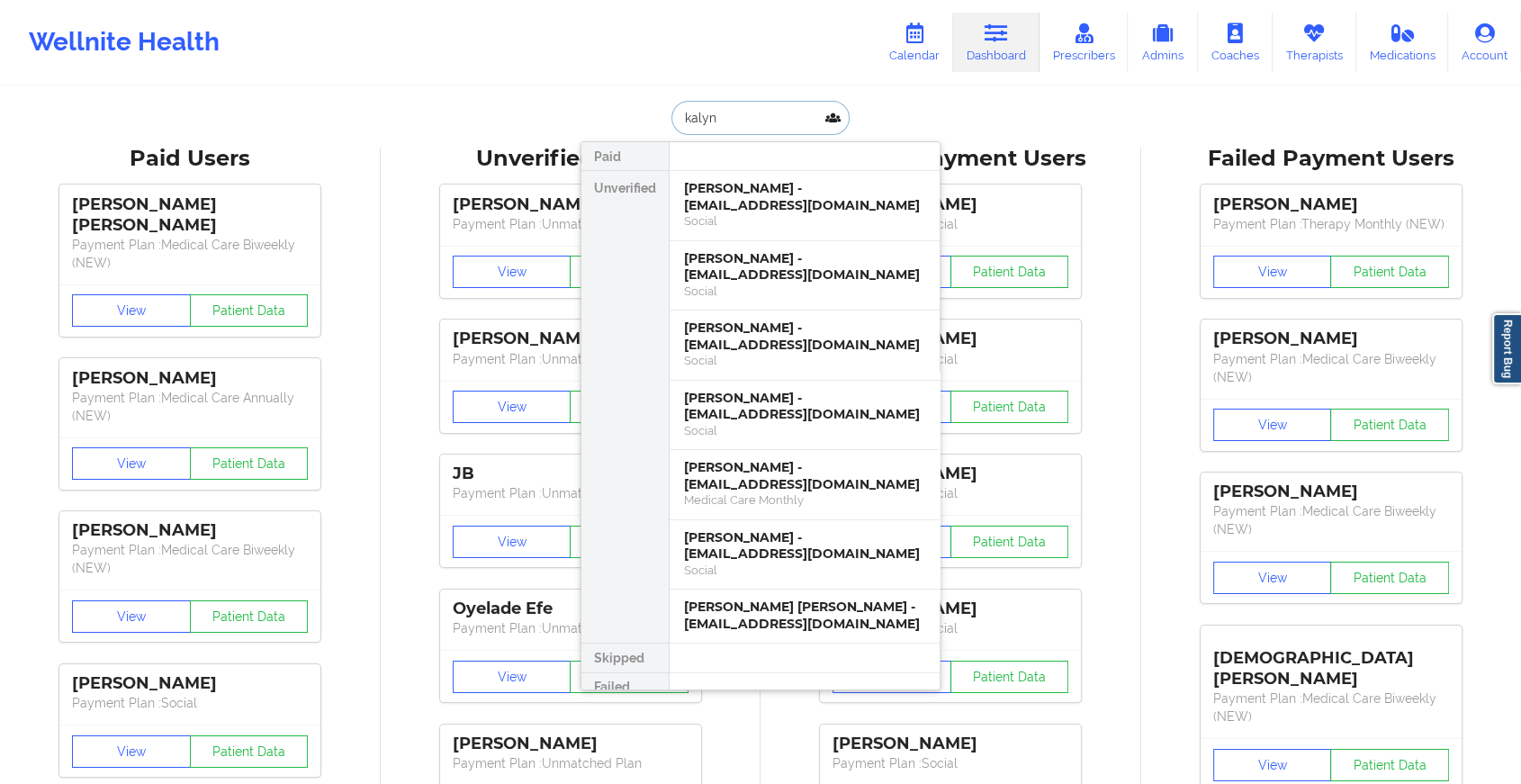
click at [794, 109] on input "kalyn" at bounding box center [760, 117] width 179 height 34
type input "k"
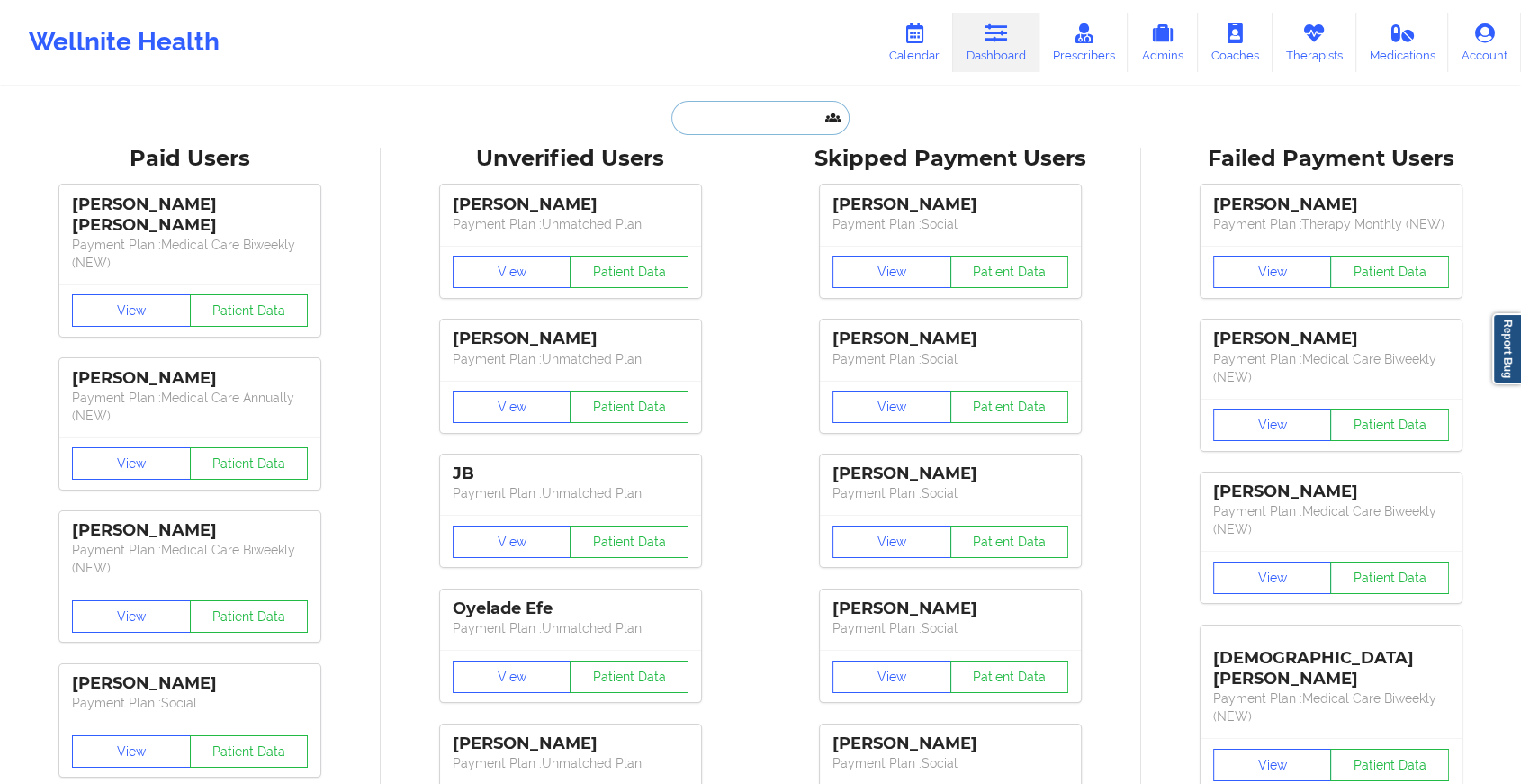
paste input "[EMAIL_ADDRESS][DOMAIN_NAME]"
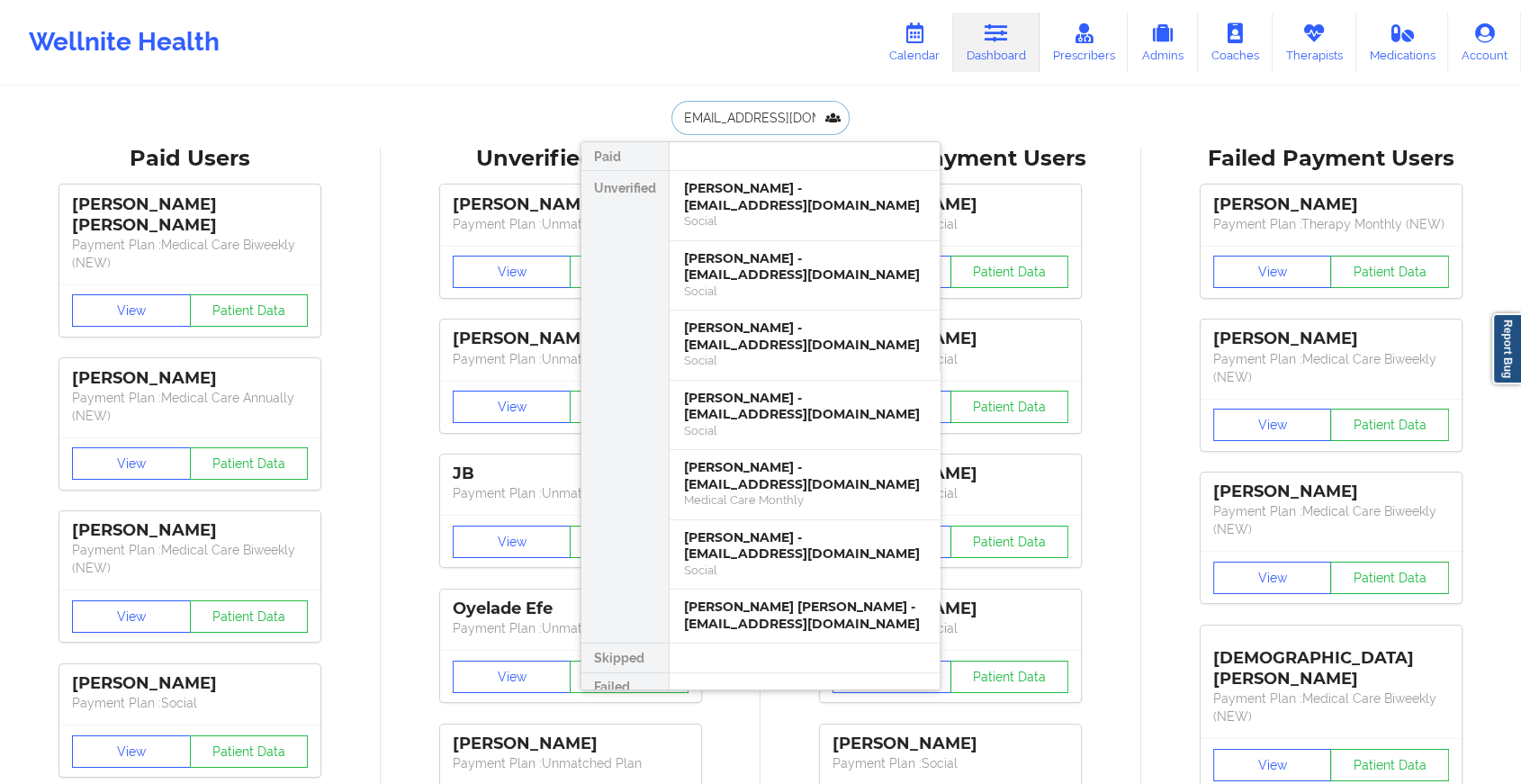
type input "[EMAIL_ADDRESS][DOMAIN_NAME]"
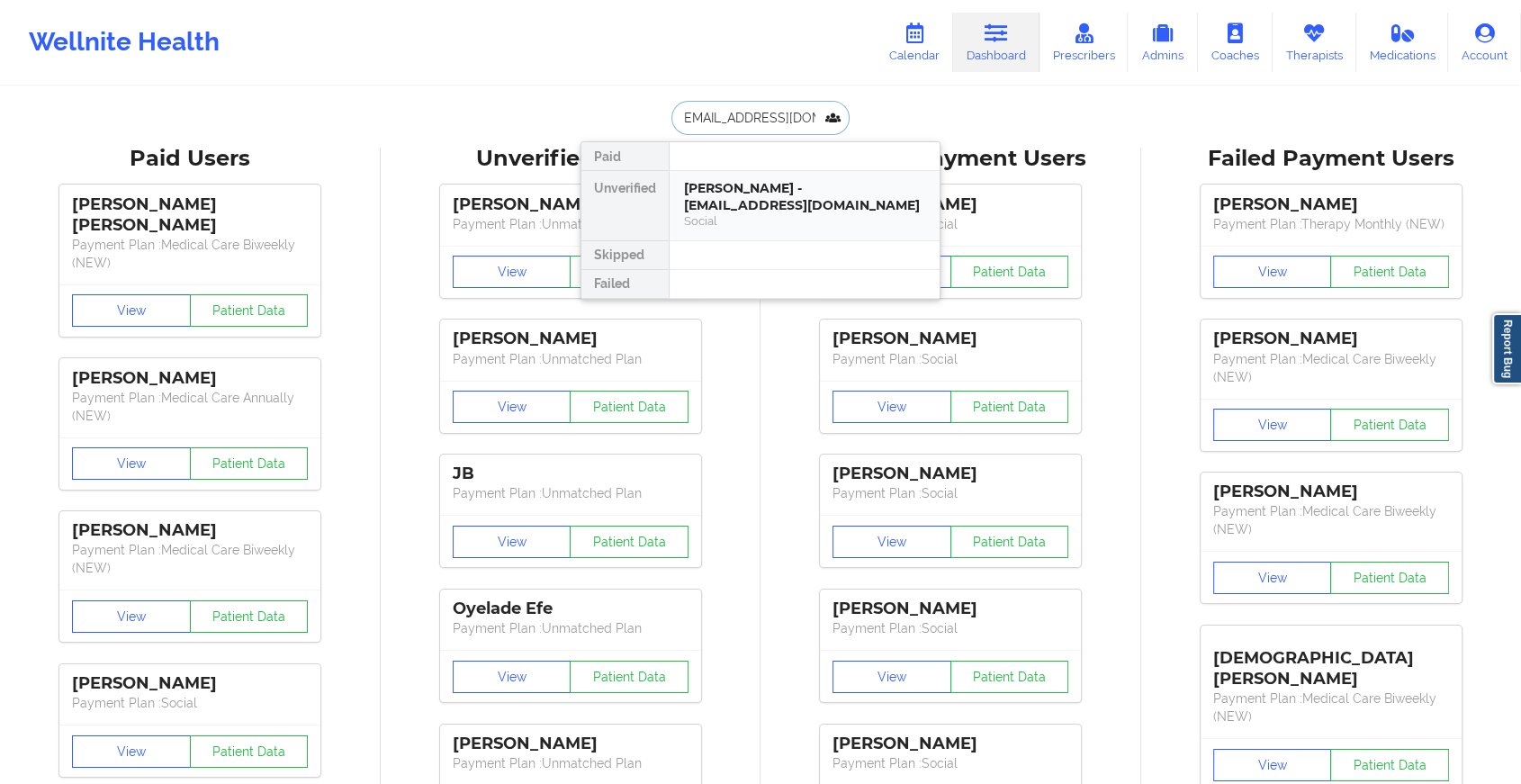
click at [785, 187] on div "[PERSON_NAME] - [EMAIL_ADDRESS][DOMAIN_NAME]" at bounding box center [805, 197] width 241 height 33
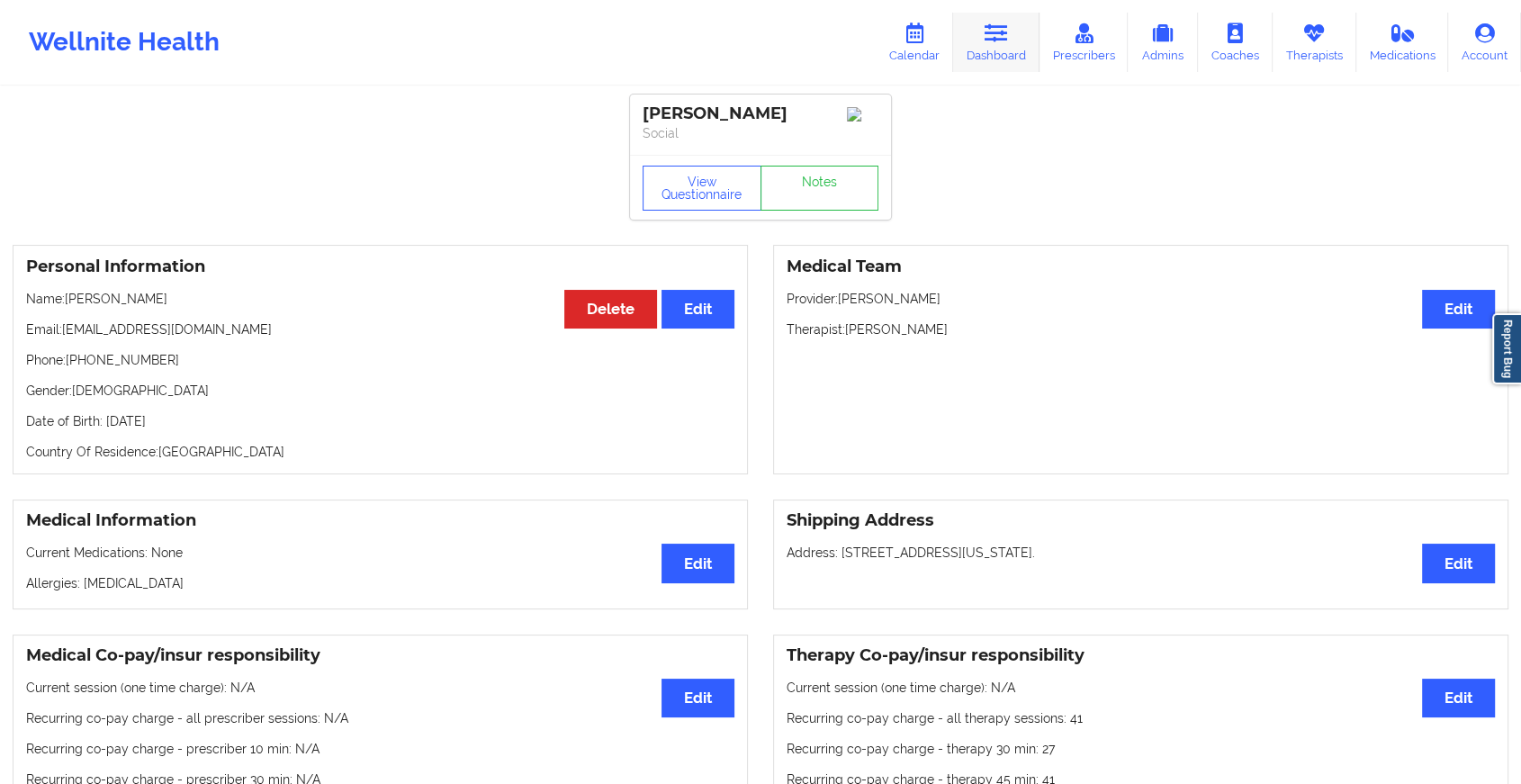
click at [995, 58] on link "Dashboard" at bounding box center [996, 42] width 87 height 60
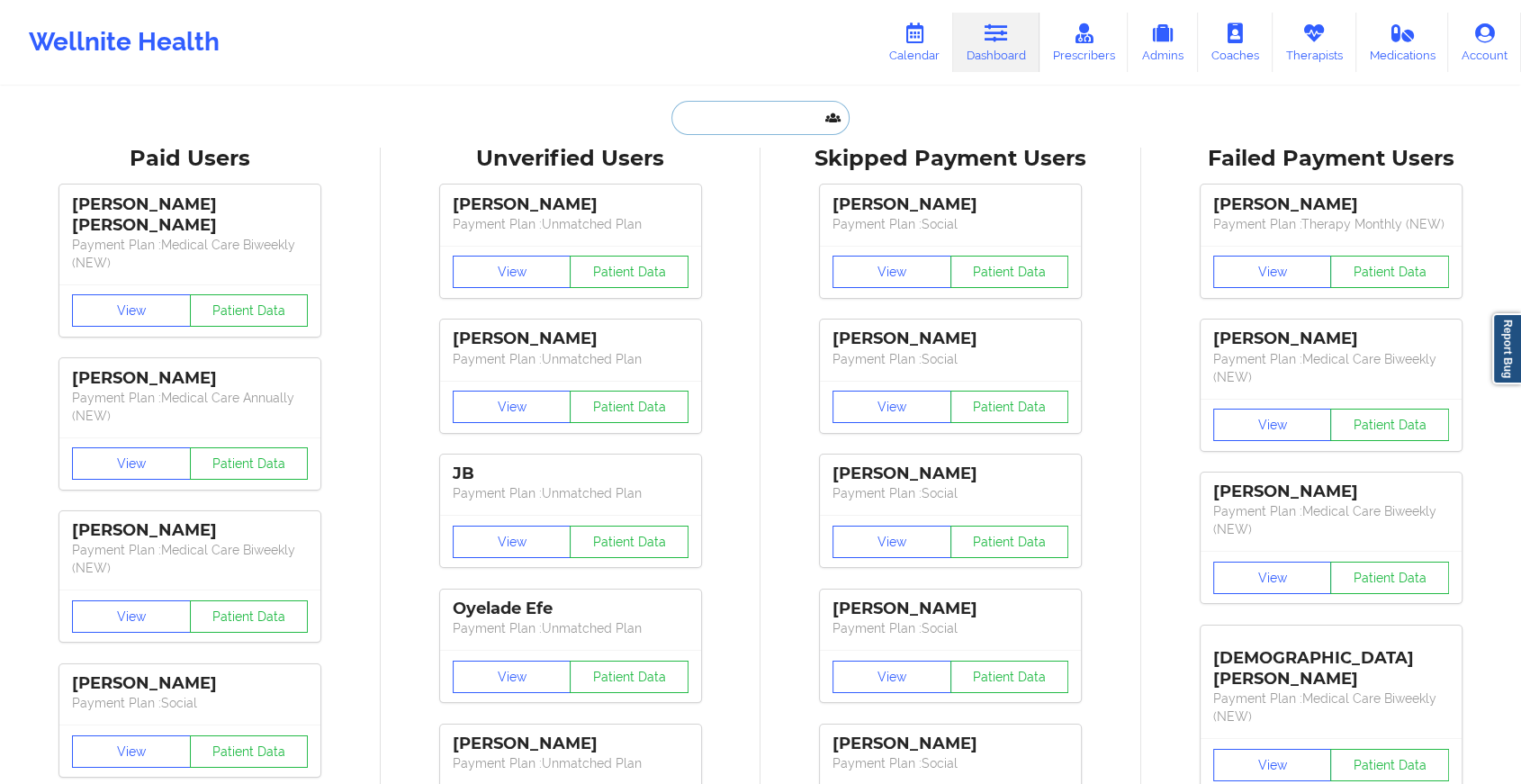
click at [762, 116] on input "text" at bounding box center [760, 117] width 179 height 34
paste input "[EMAIL_ADDRESS][DOMAIN_NAME]"
type input "[EMAIL_ADDRESS][DOMAIN_NAME]"
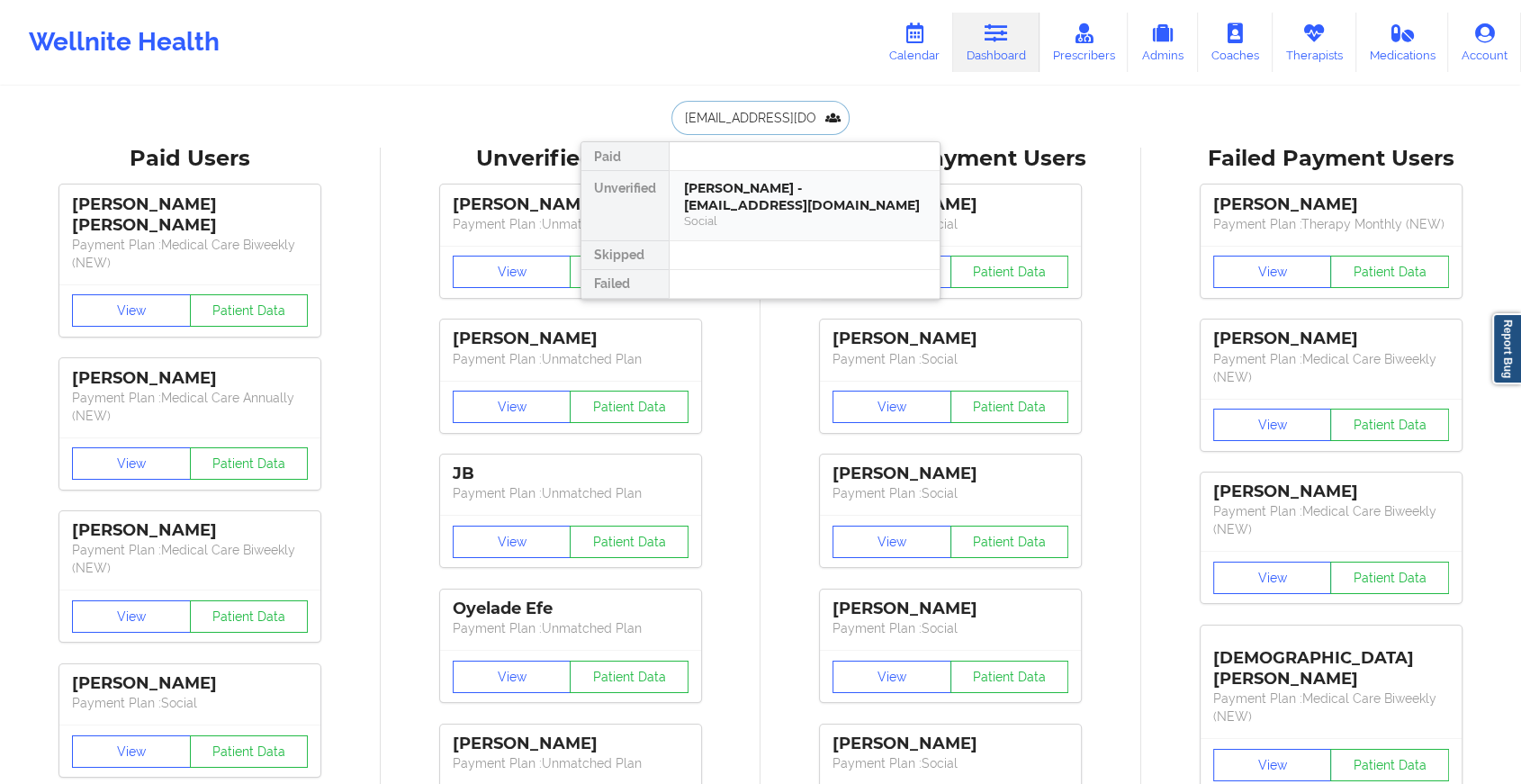
click at [819, 191] on div "[PERSON_NAME] - [EMAIL_ADDRESS][DOMAIN_NAME]" at bounding box center [805, 197] width 241 height 33
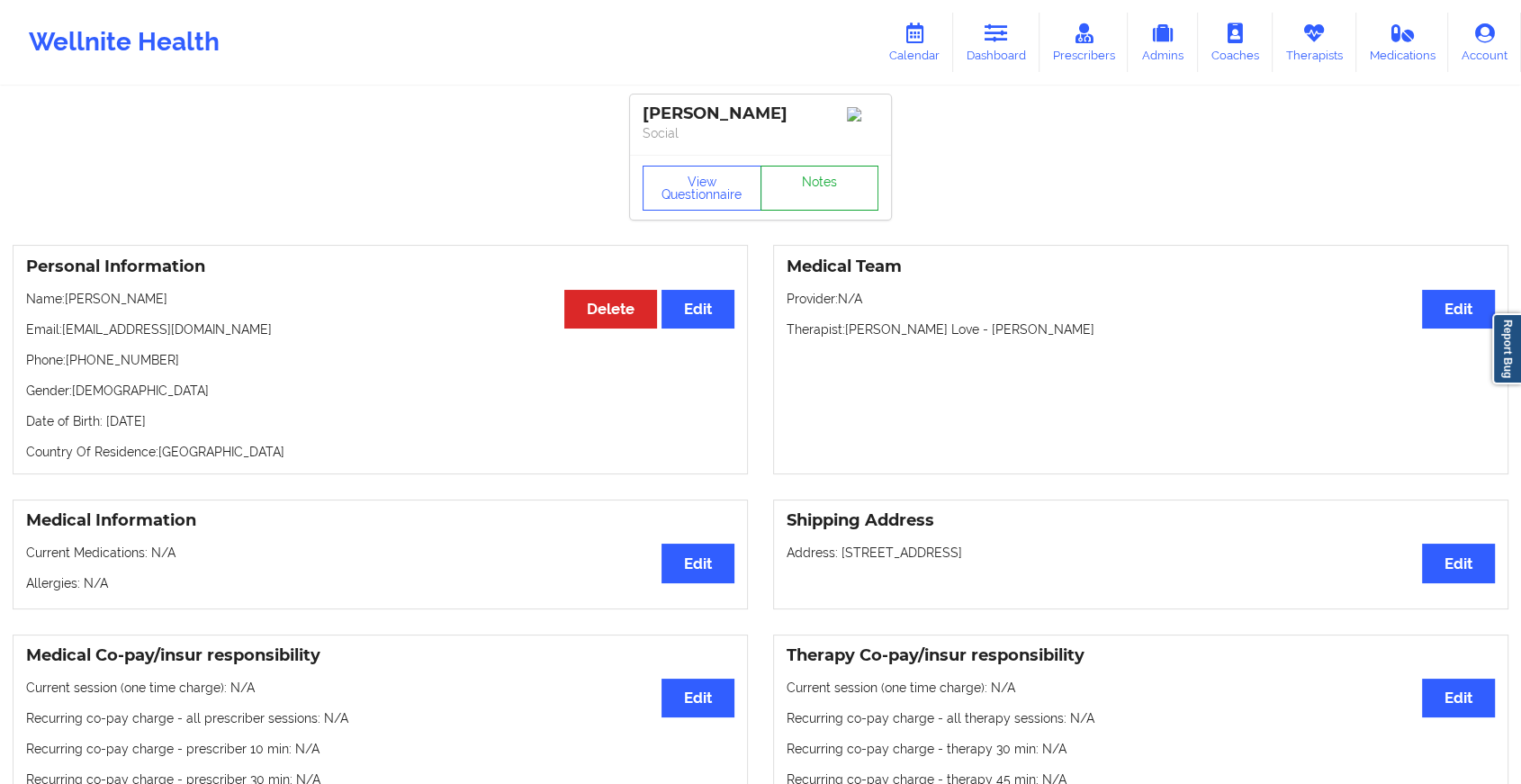
click at [820, 209] on link "Notes" at bounding box center [819, 188] width 119 height 45
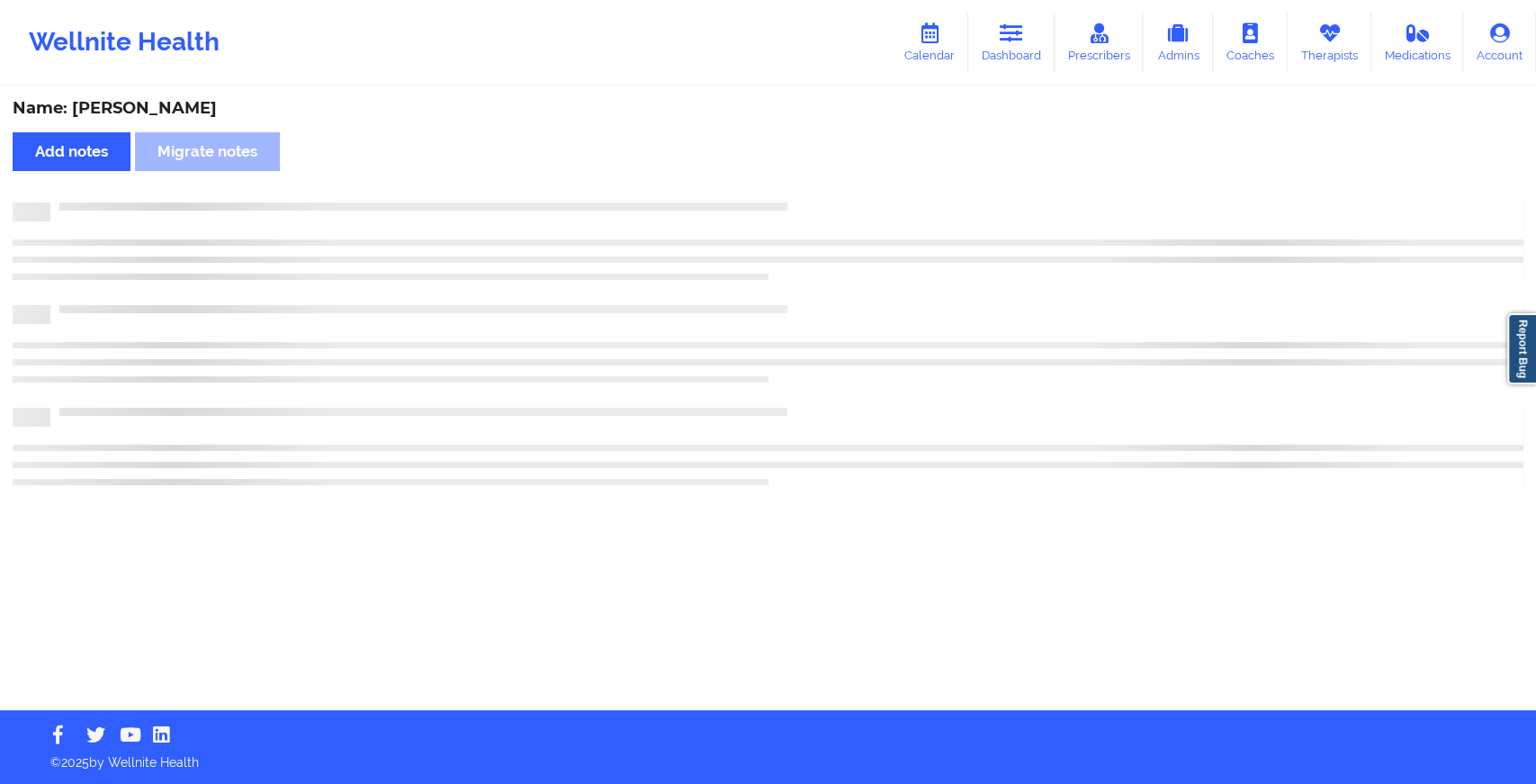
click at [820, 202] on div at bounding box center [787, 202] width 1472 height 0
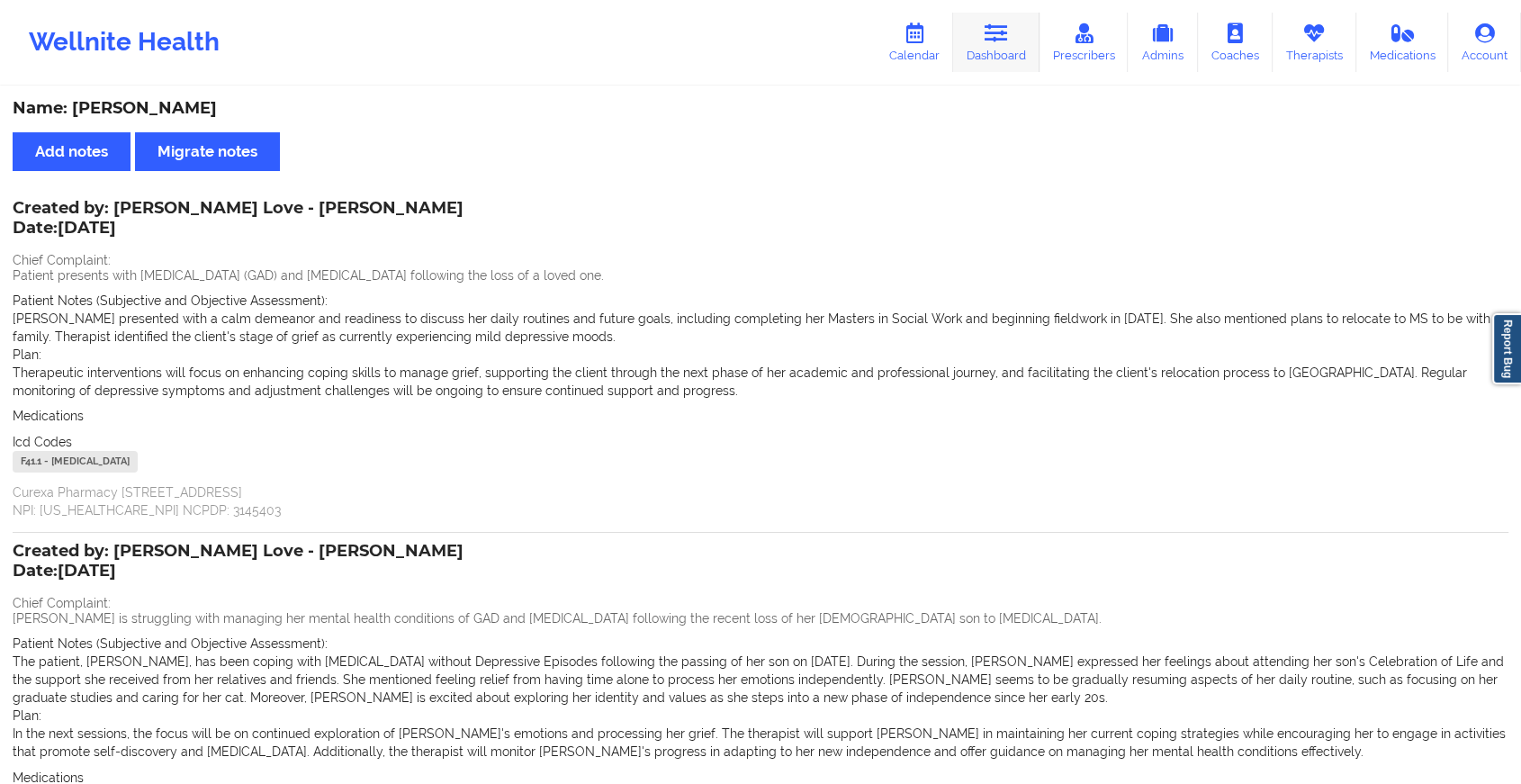
click at [975, 29] on link "Dashboard" at bounding box center [996, 42] width 87 height 60
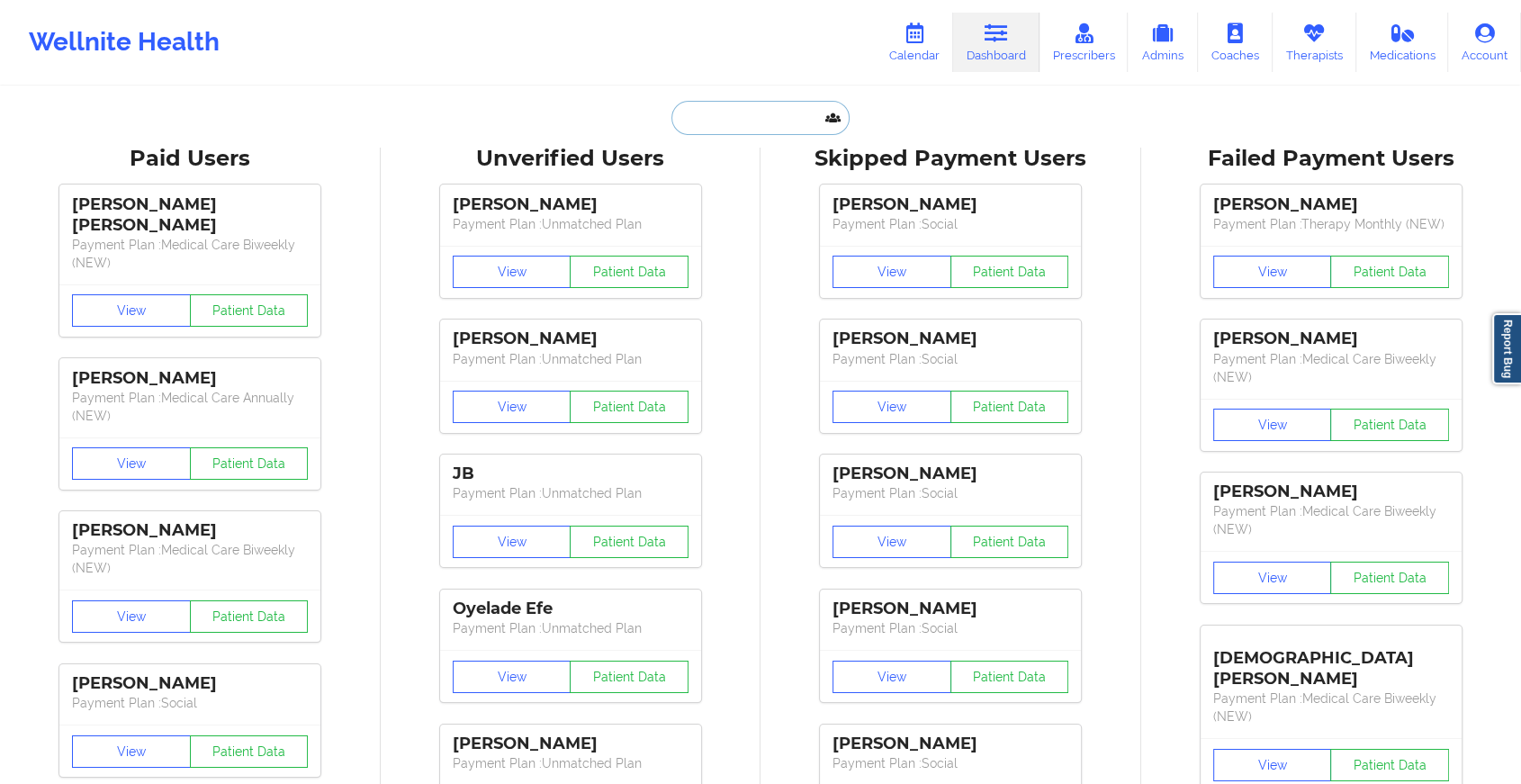
click at [770, 112] on input "text" at bounding box center [760, 117] width 179 height 34
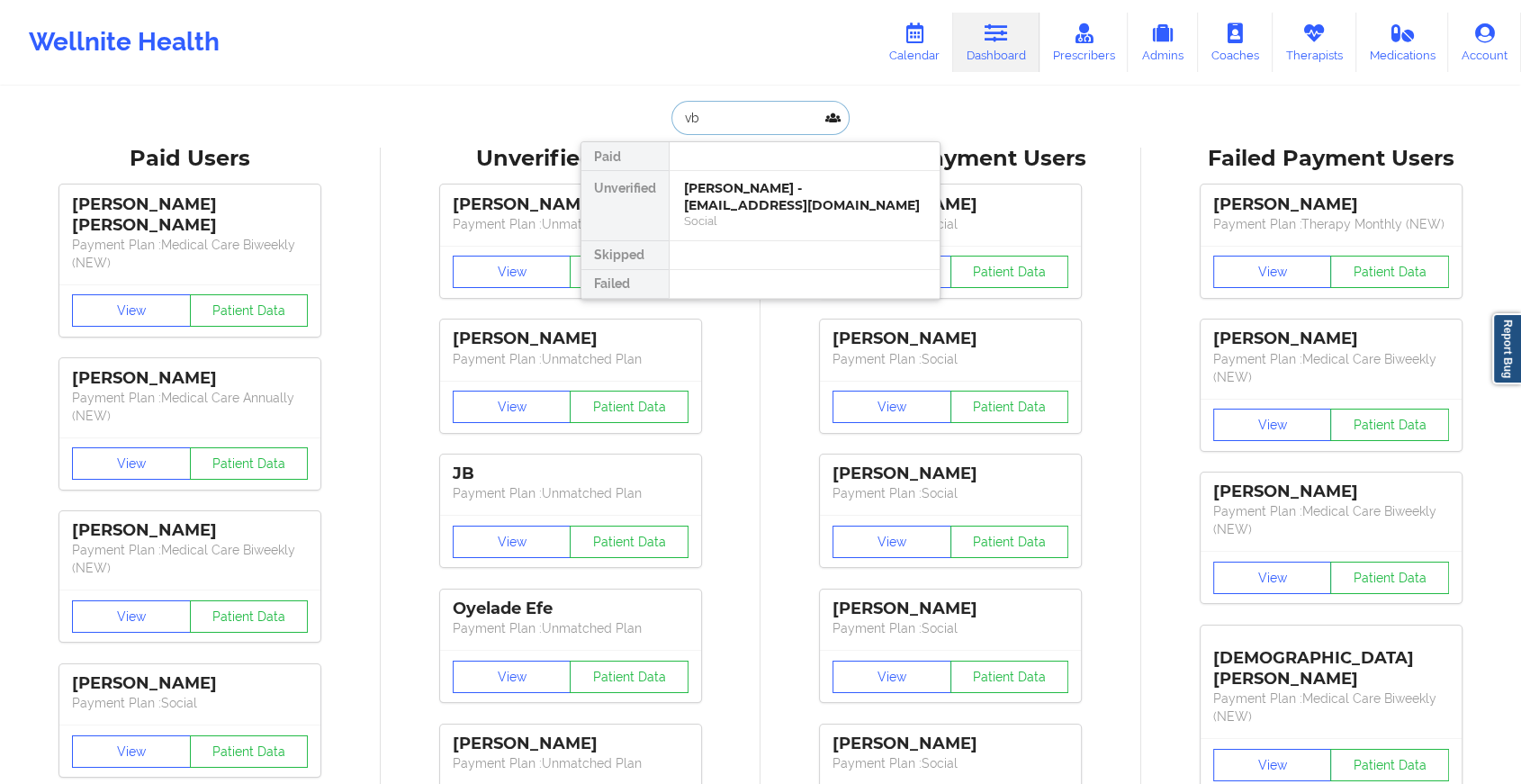
type input "v"
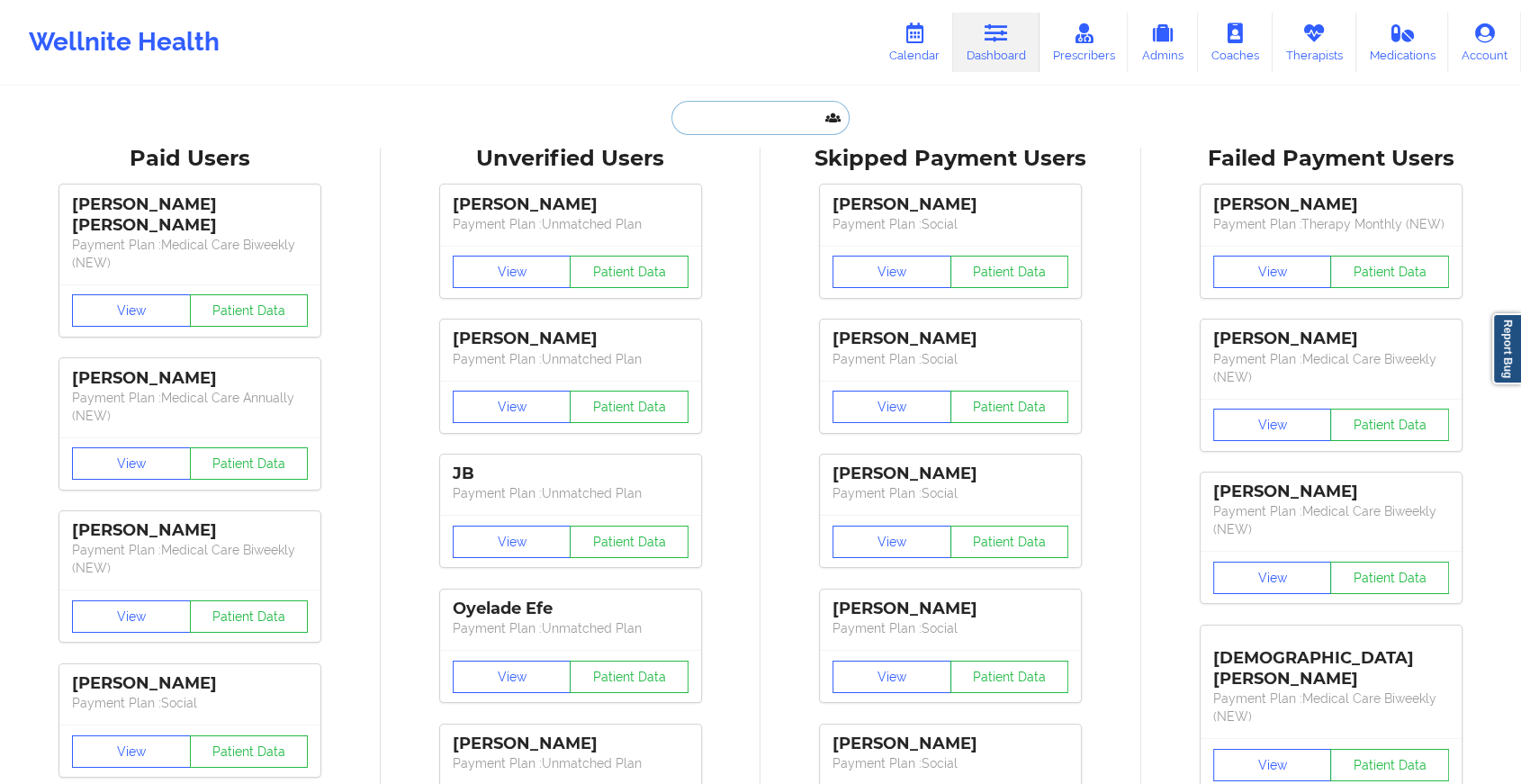
paste input "[EMAIL_ADDRESS][DOMAIN_NAME]"
type input "[EMAIL_ADDRESS][DOMAIN_NAME]"
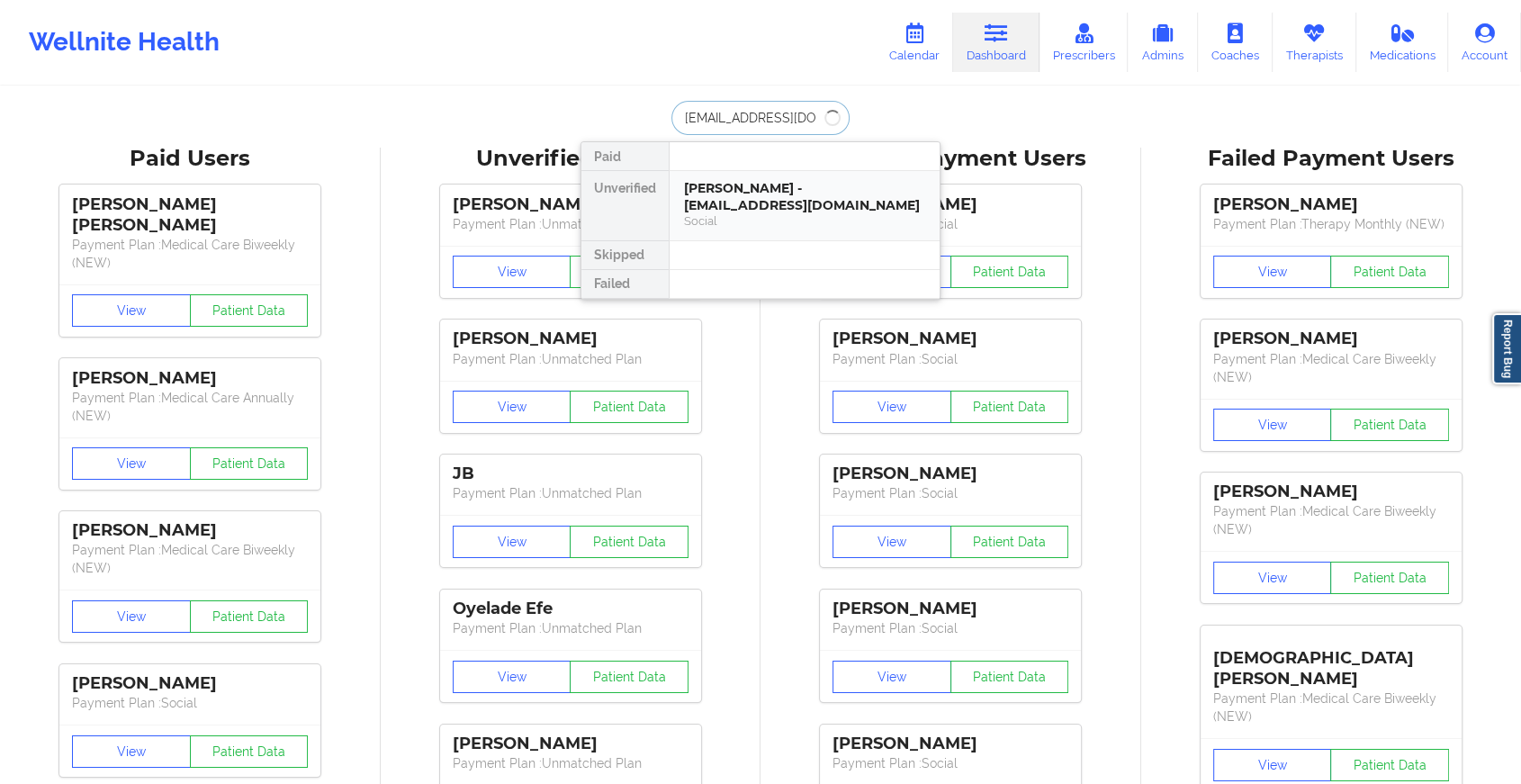
click at [761, 211] on div "[PERSON_NAME] - [EMAIL_ADDRESS][DOMAIN_NAME]" at bounding box center [805, 197] width 241 height 33
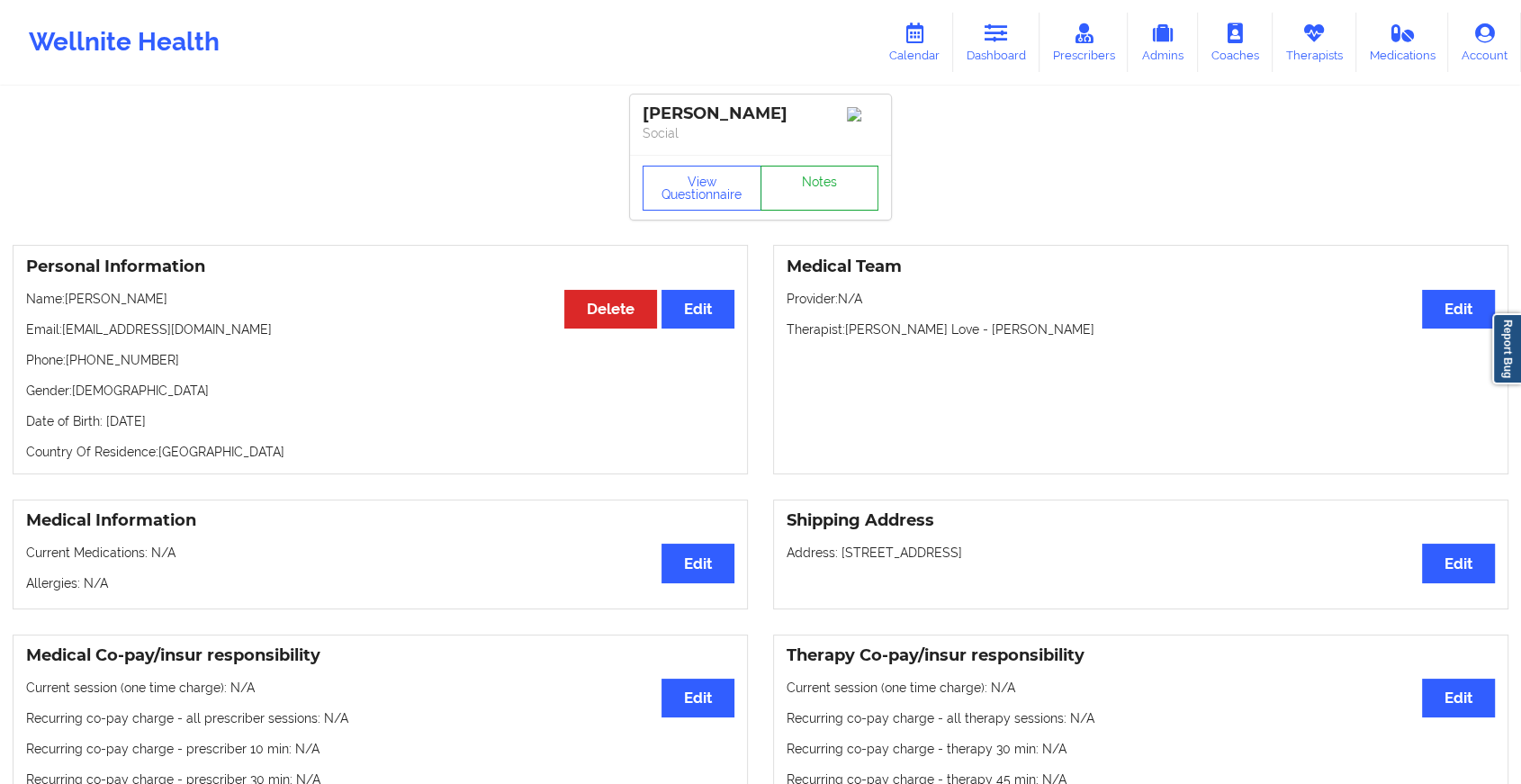
click at [852, 197] on link "Notes" at bounding box center [819, 188] width 119 height 45
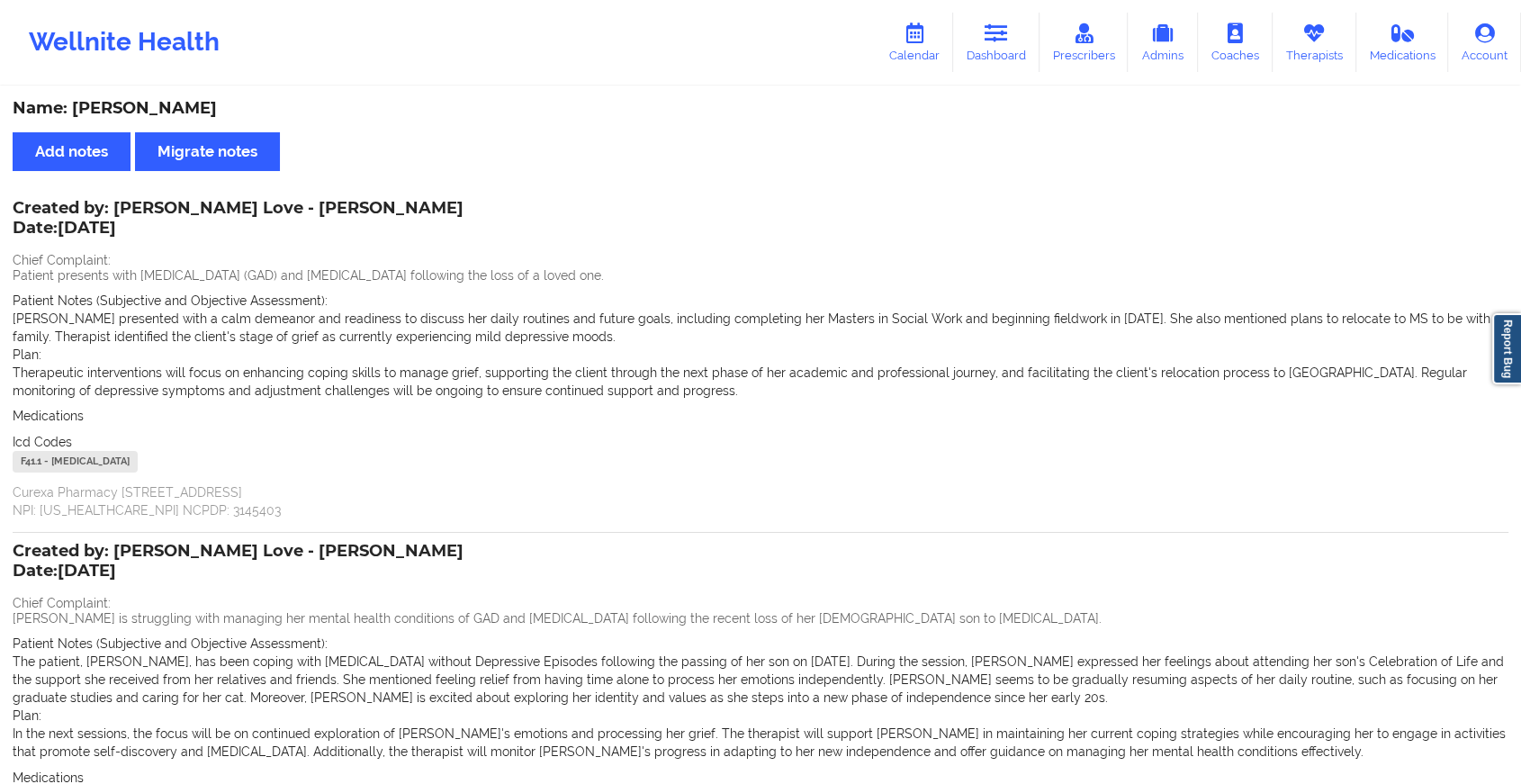
click at [1054, 501] on p "Curexa Pharmacy [STREET_ADDRESS] NPI: [US_HEALTHCARE_NPI] NCPDP: 3145403" at bounding box center [760, 501] width 1496 height 36
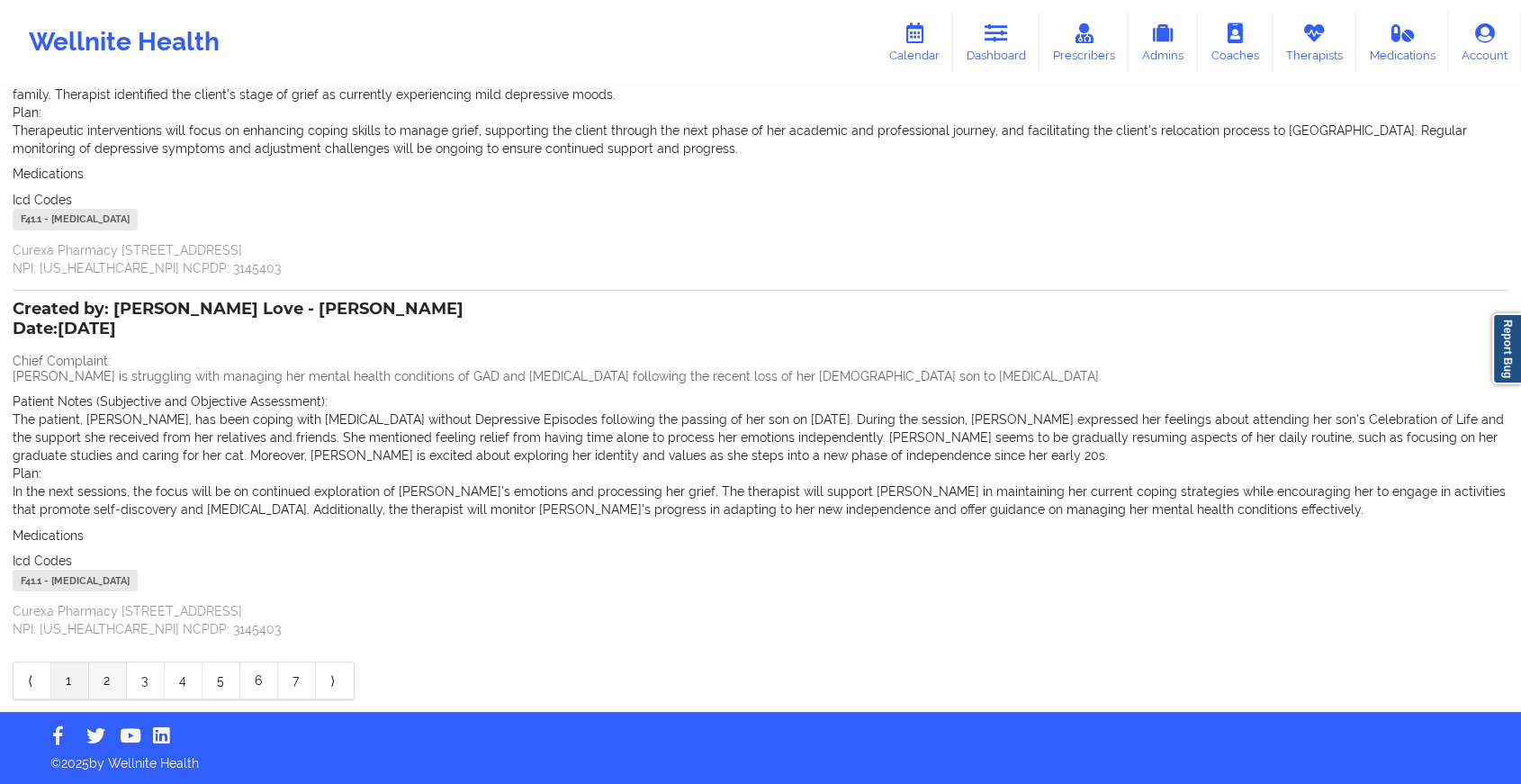
click at [108, 663] on link "2" at bounding box center [108, 680] width 38 height 36
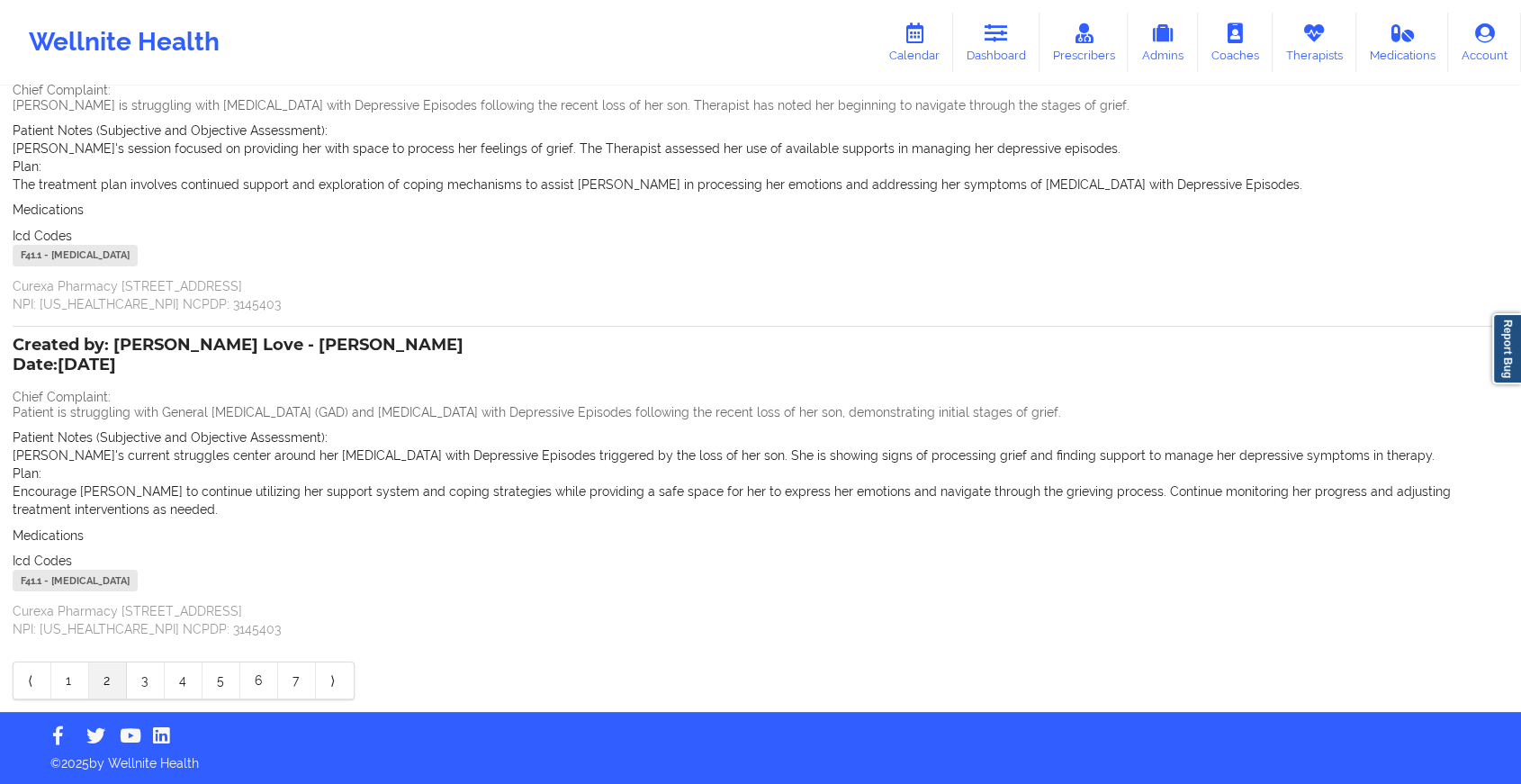
scroll to position [0, 0]
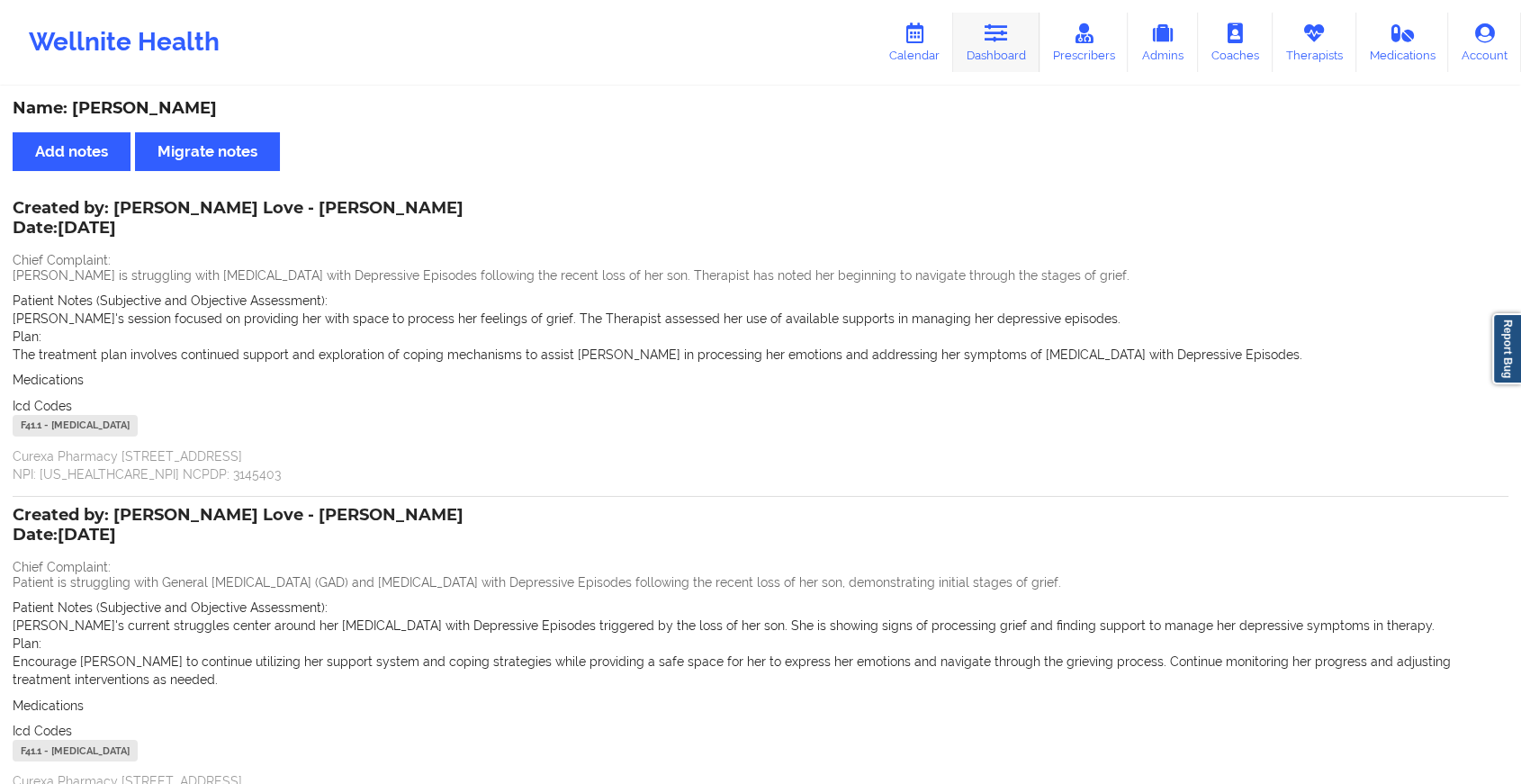
click at [1017, 47] on link "Dashboard" at bounding box center [996, 42] width 87 height 60
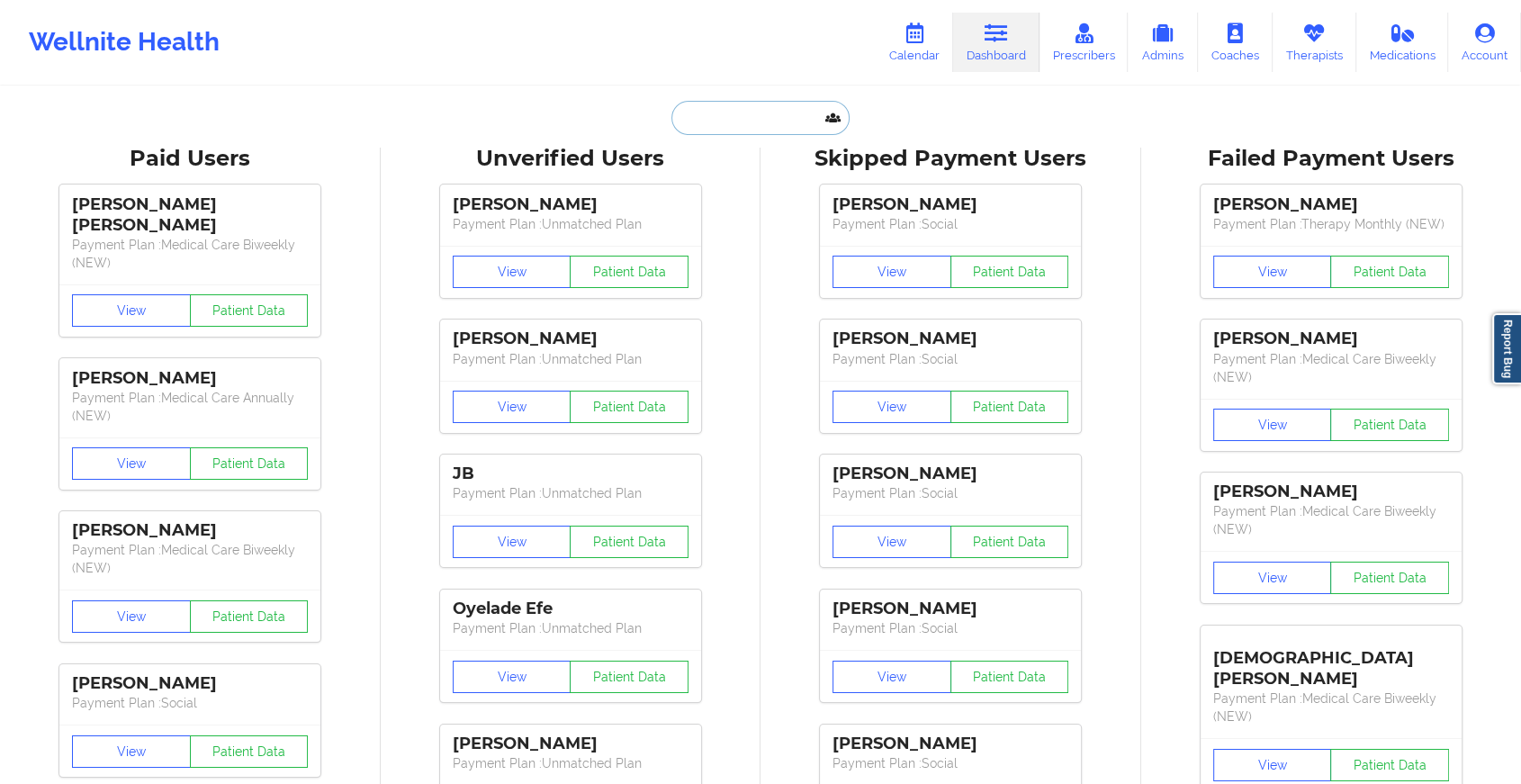
click at [713, 111] on input "text" at bounding box center [760, 117] width 179 height 34
paste input "[EMAIL_ADDRESS][DOMAIN_NAME]"
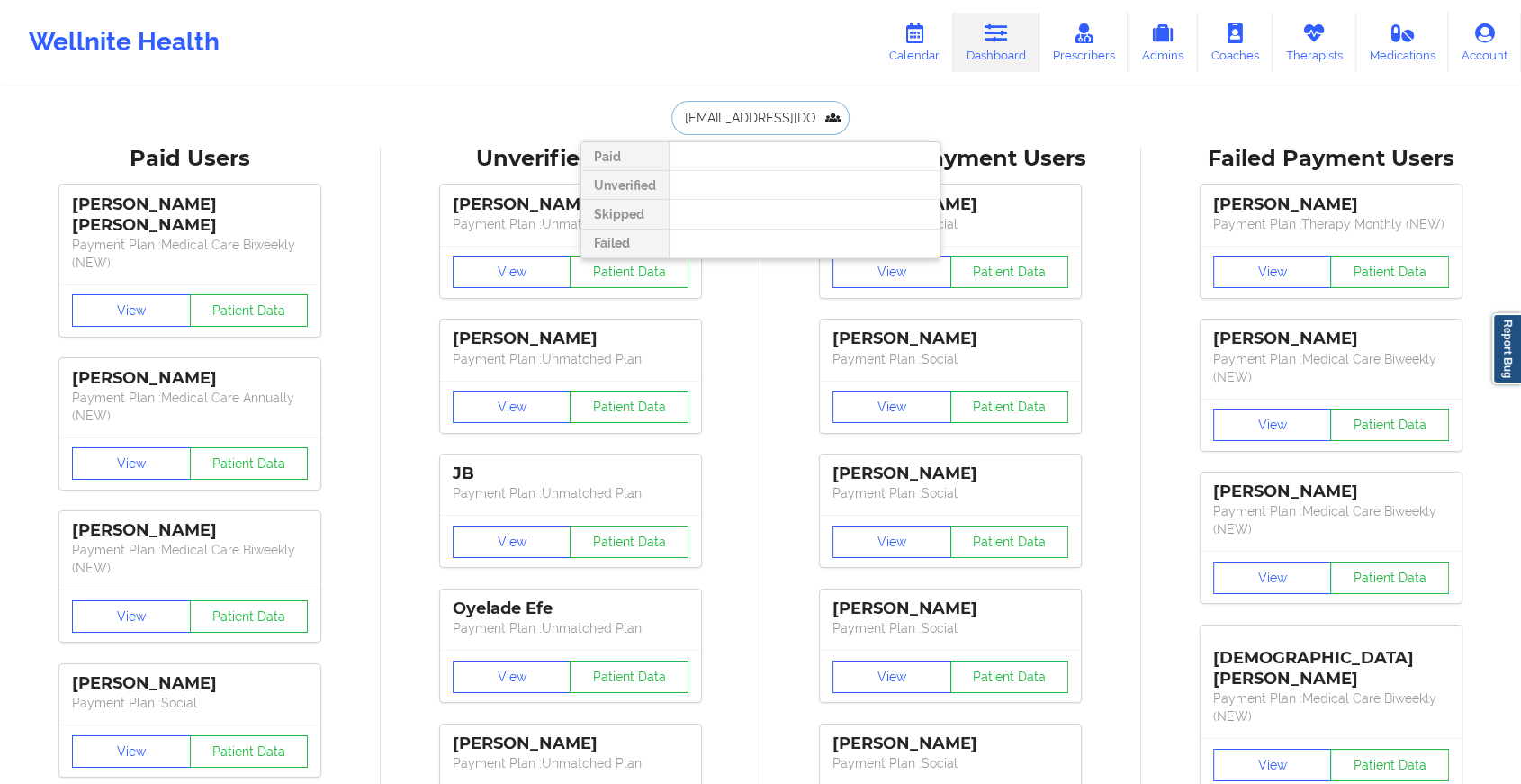
click at [794, 119] on input "[EMAIL_ADDRESS][DOMAIN_NAME]" at bounding box center [760, 117] width 179 height 34
type input "."
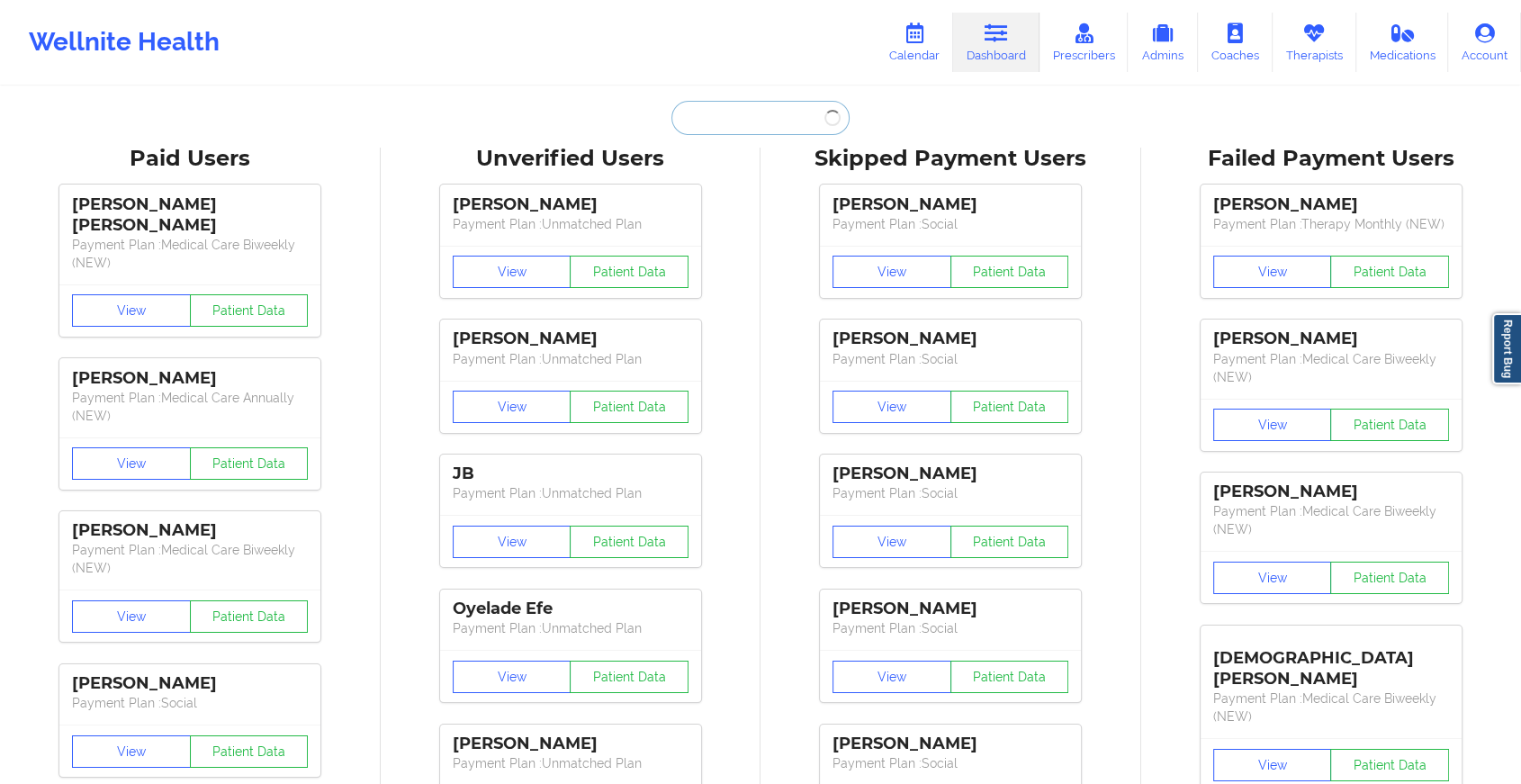
paste input "[EMAIL_ADDRESS][DOMAIN_NAME]"
type input "[EMAIL_ADDRESS][DOMAIN_NAME]"
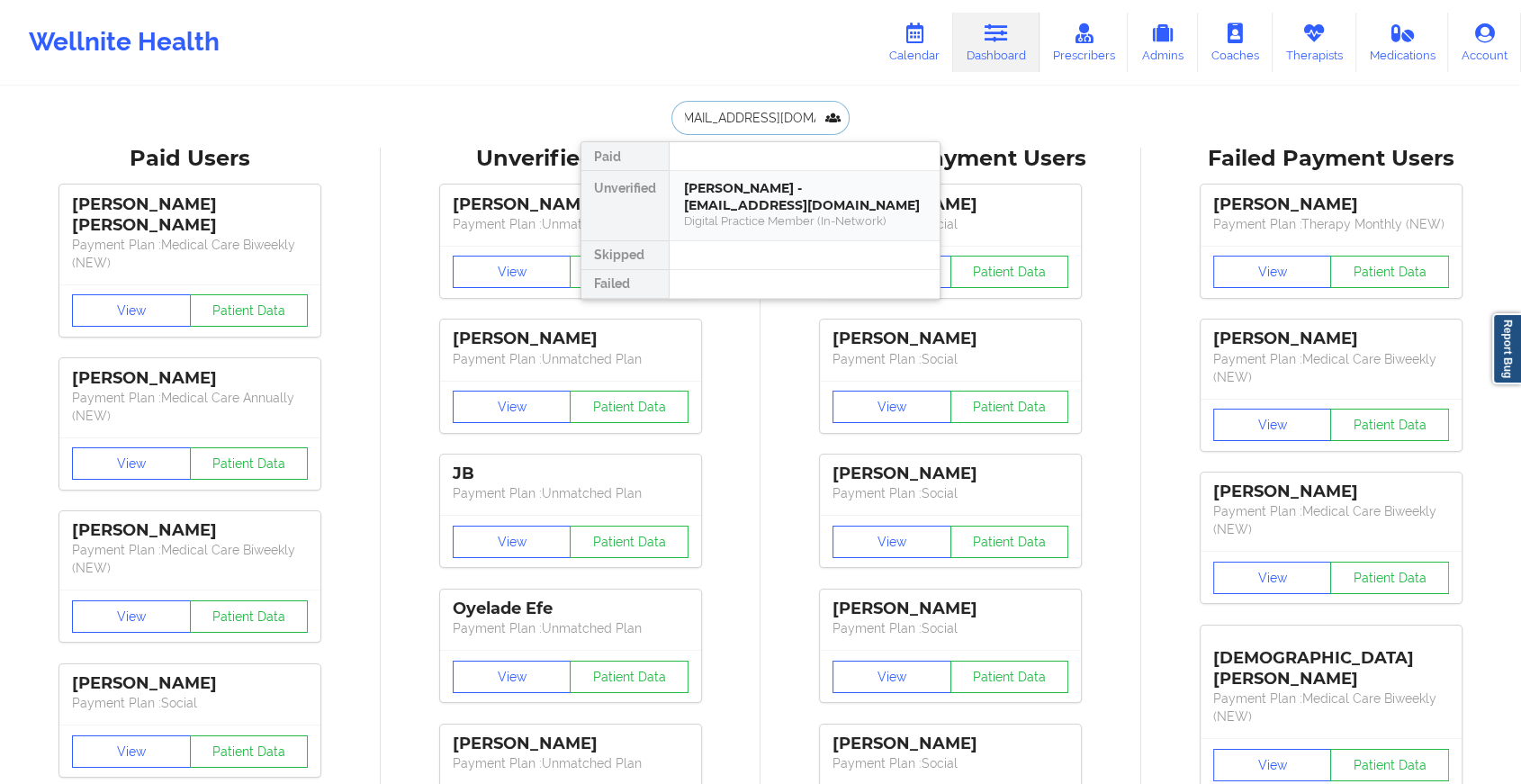
click at [819, 193] on div "[PERSON_NAME] - [EMAIL_ADDRESS][DOMAIN_NAME]" at bounding box center [805, 197] width 241 height 33
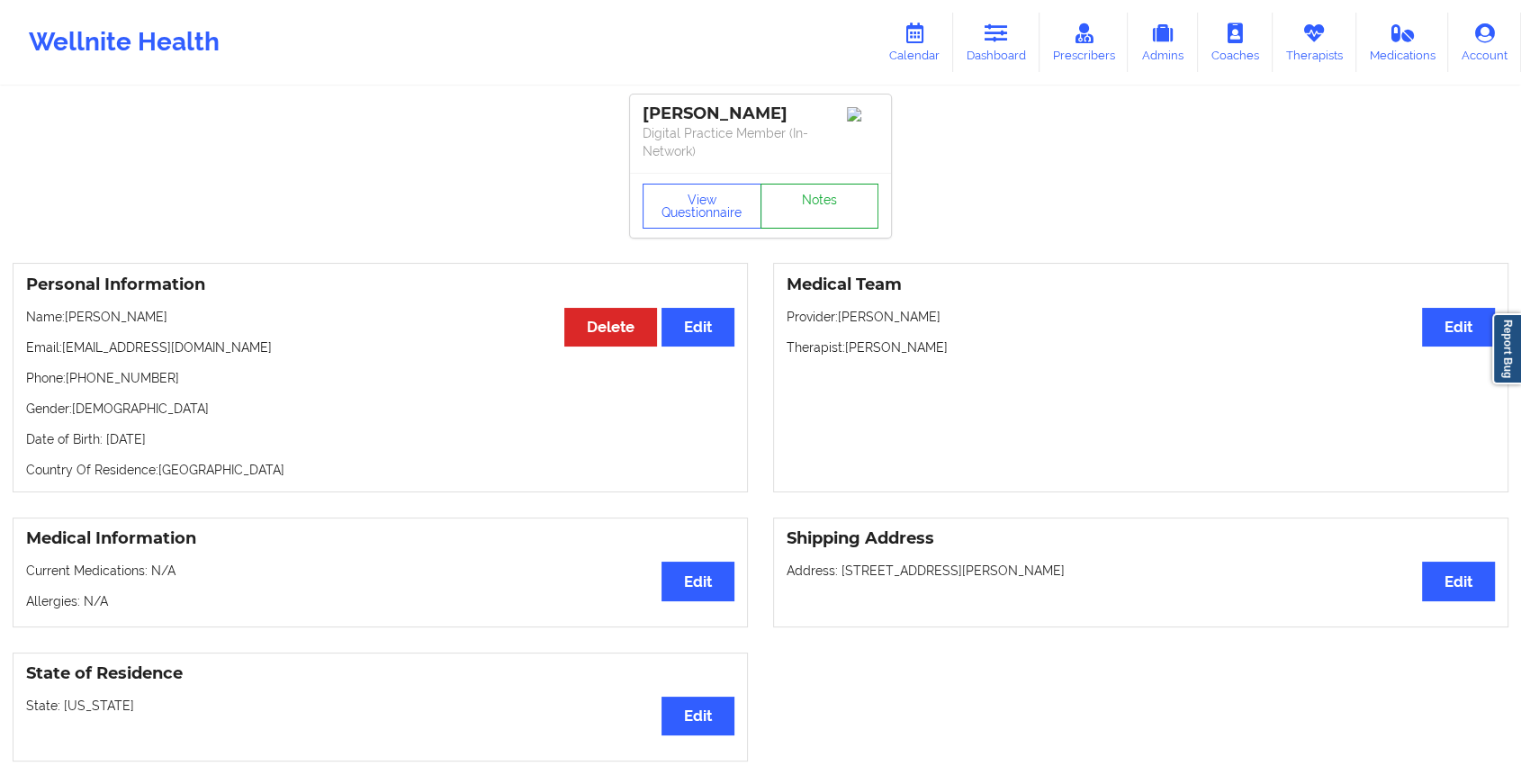
click at [817, 187] on link "Notes" at bounding box center [819, 205] width 119 height 45
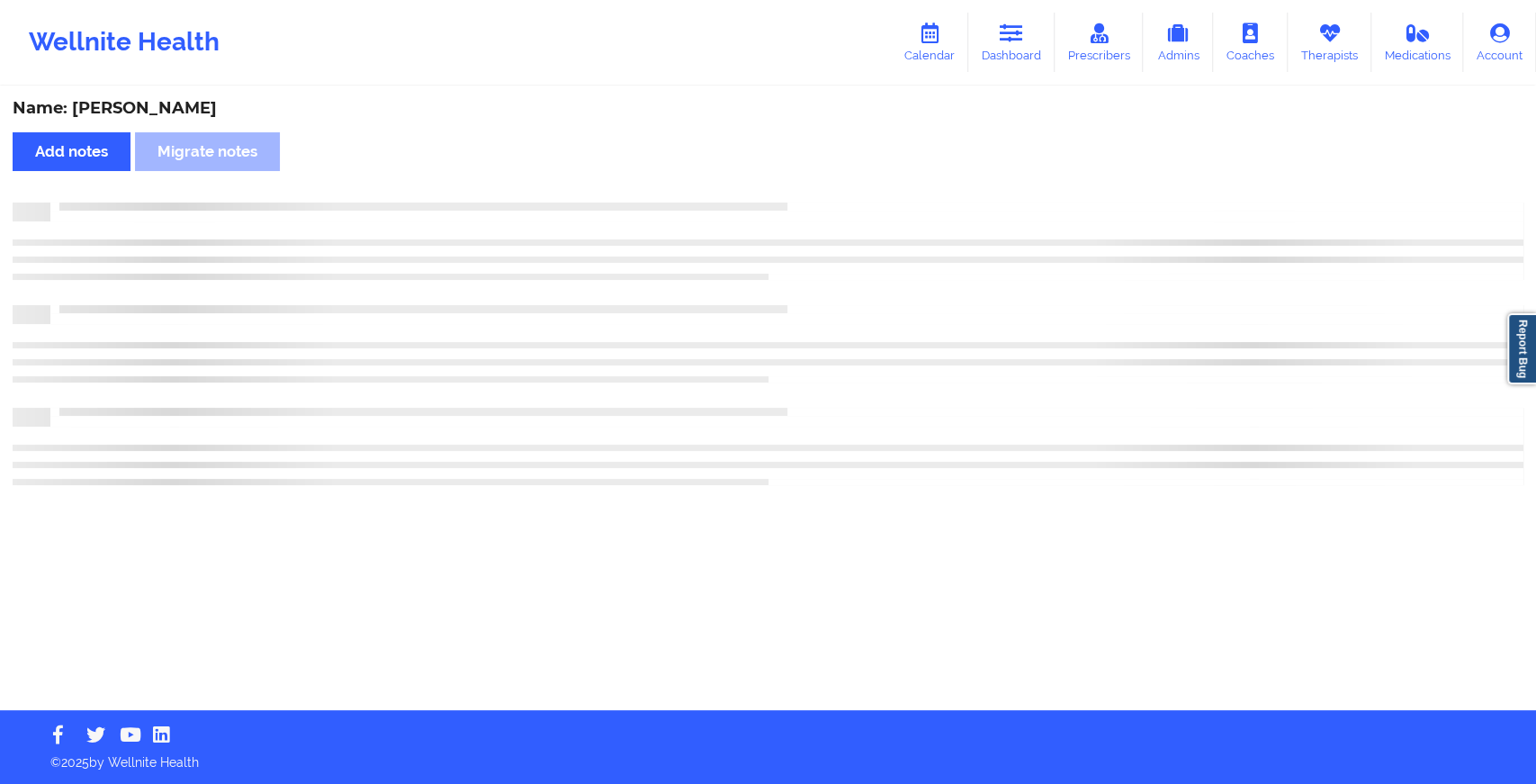
click at [816, 187] on div "Name: [PERSON_NAME] Add notes Migrate notes" at bounding box center [768, 399] width 1536 height 622
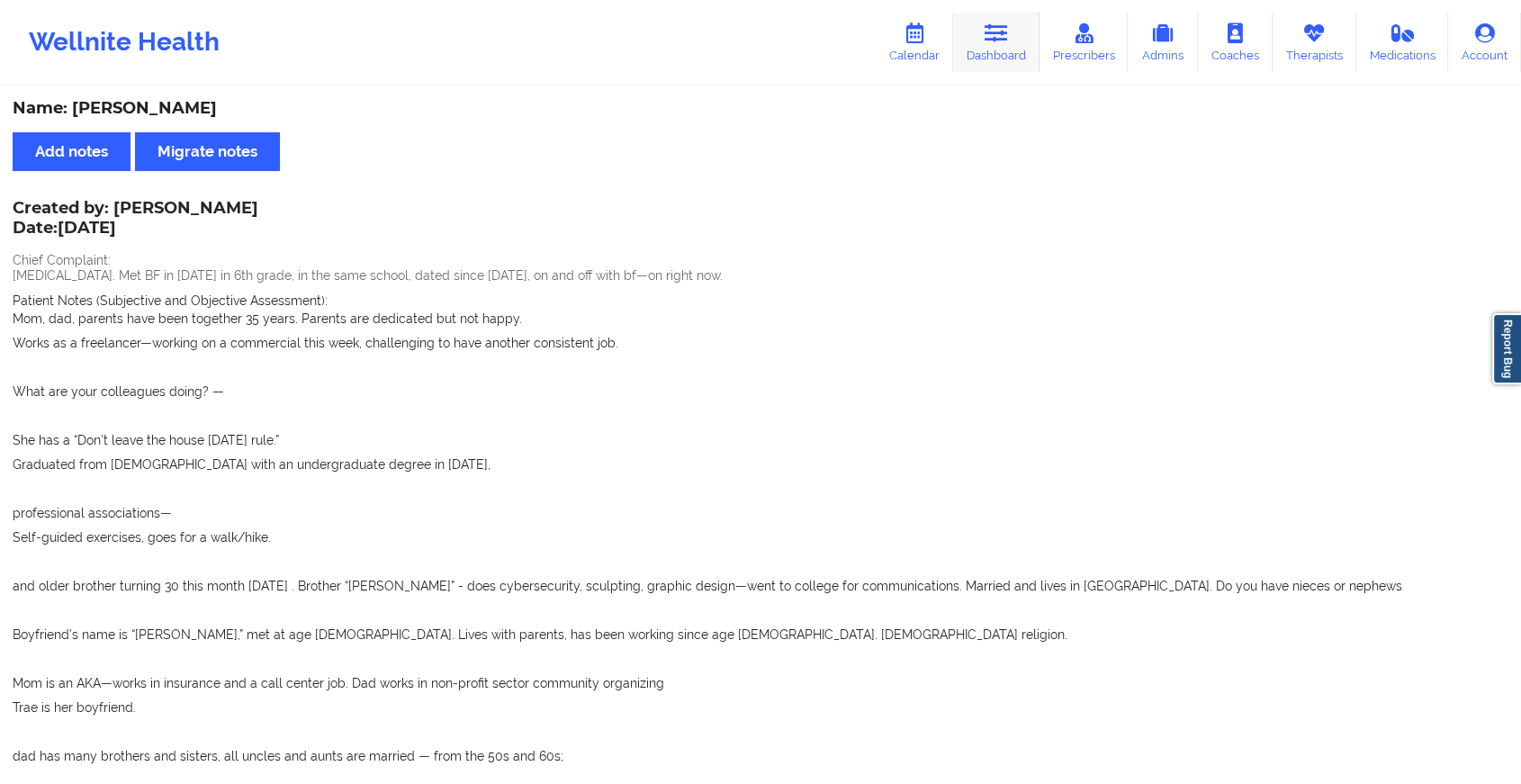
click at [988, 29] on icon at bounding box center [996, 33] width 23 height 20
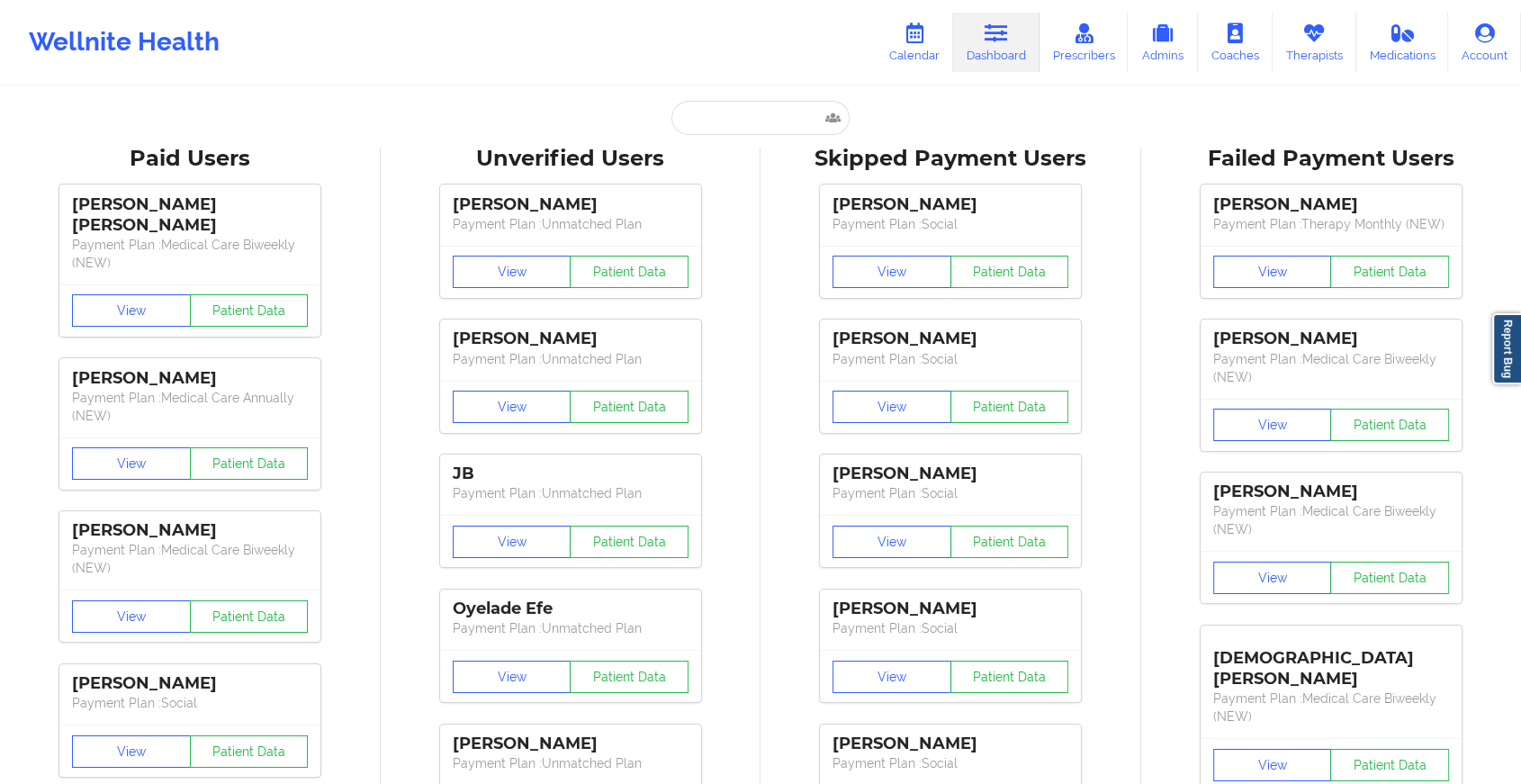
paste input "[EMAIL_ADDRESS][DOMAIN_NAME]"
click at [736, 110] on input "text" at bounding box center [760, 117] width 179 height 34
type input "[EMAIL_ADDRESS][DOMAIN_NAME]"
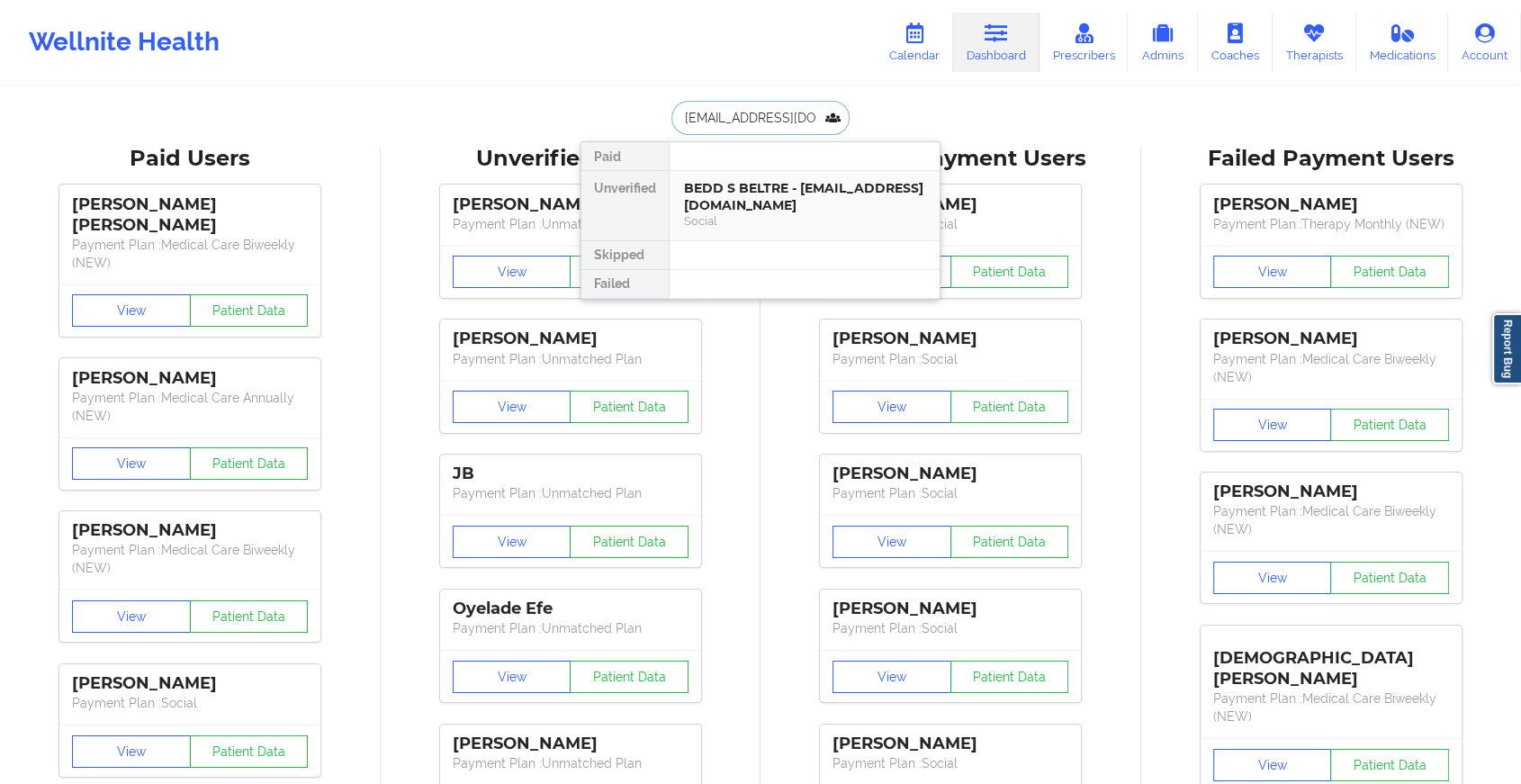
click at [800, 189] on div "BEDD S BELTRE - [EMAIL_ADDRESS][DOMAIN_NAME]" at bounding box center [805, 197] width 241 height 33
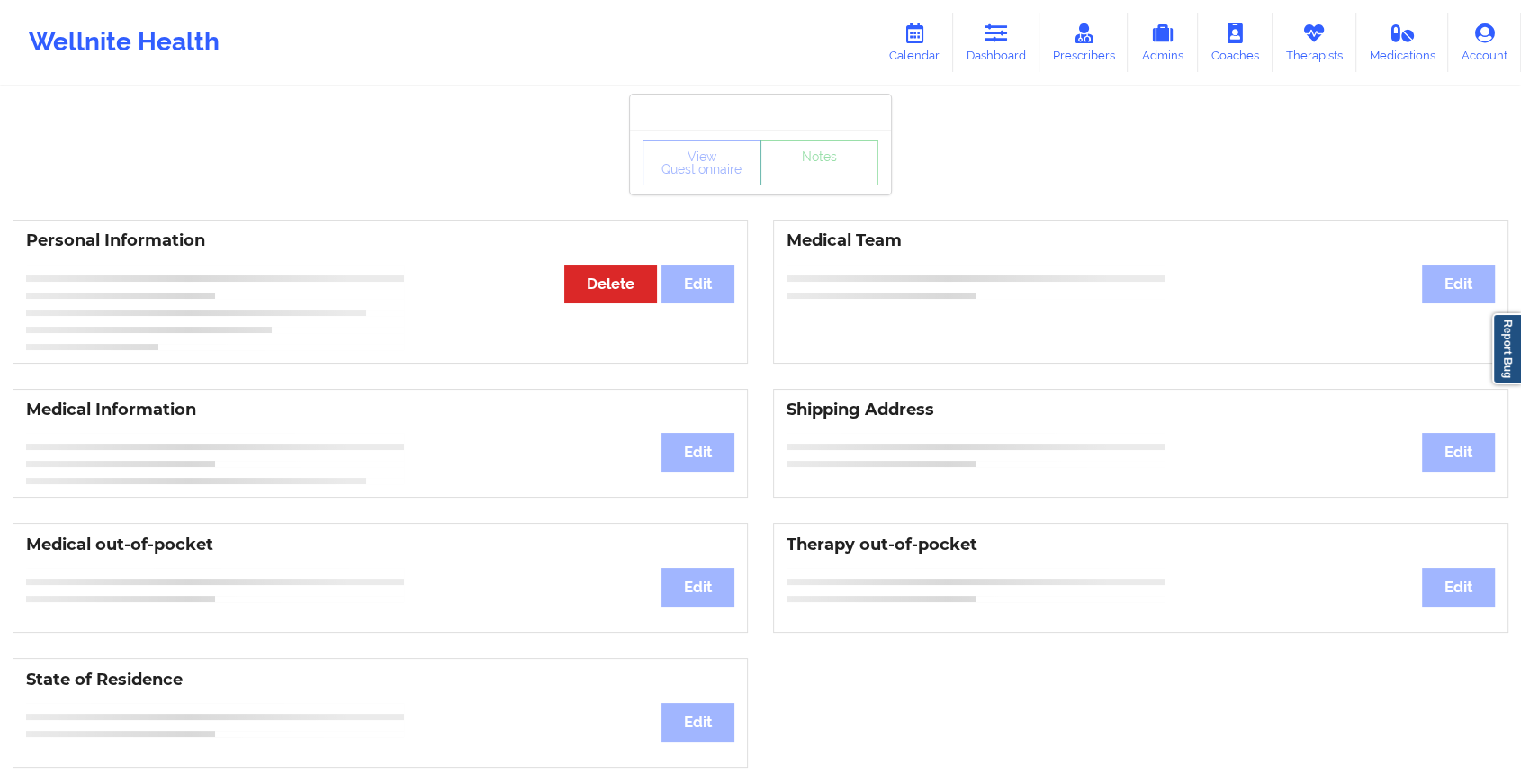
click at [837, 187] on div "View Questionnaire Notes" at bounding box center [760, 162] width 261 height 64
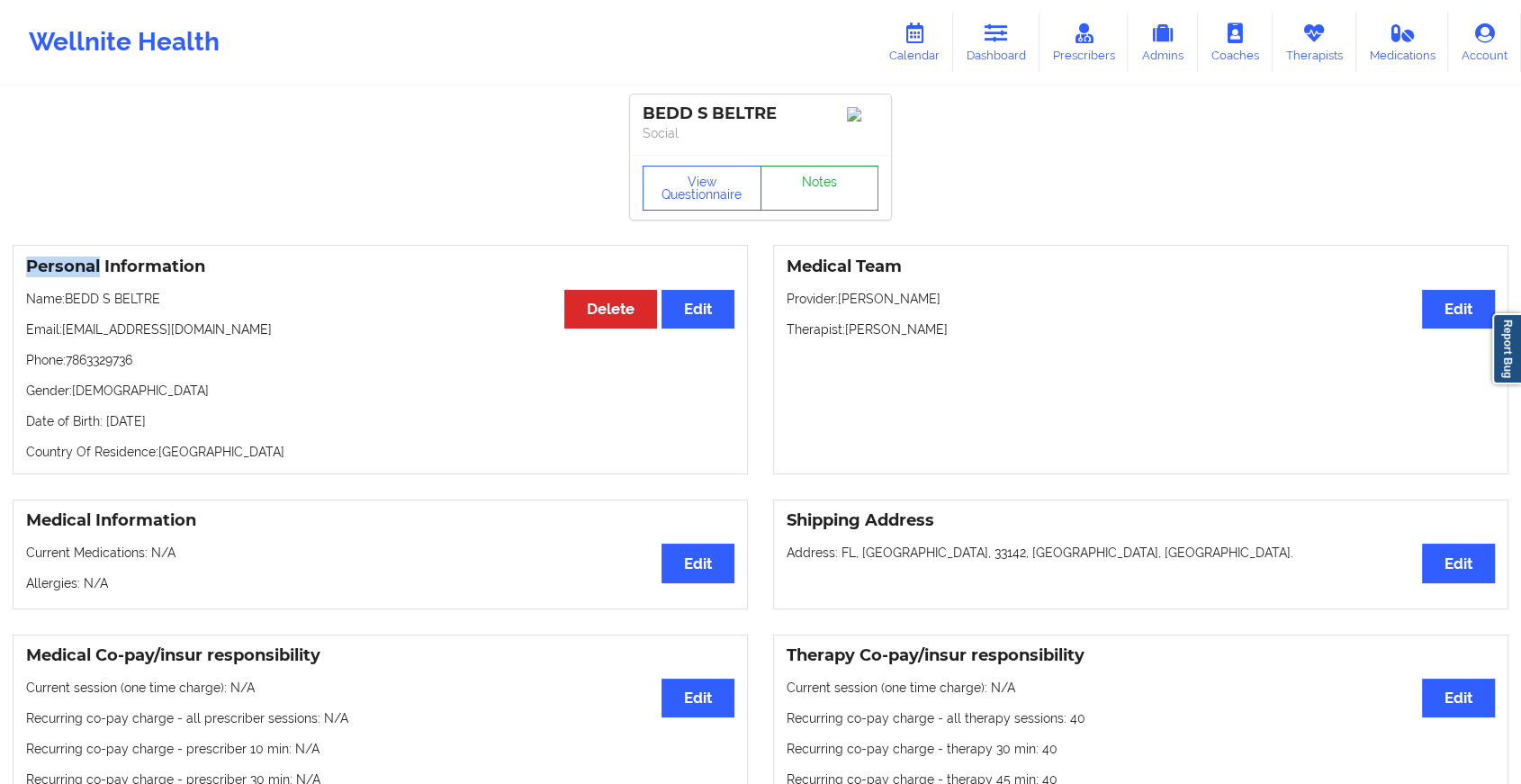
click at [837, 187] on link "Notes" at bounding box center [819, 188] width 119 height 45
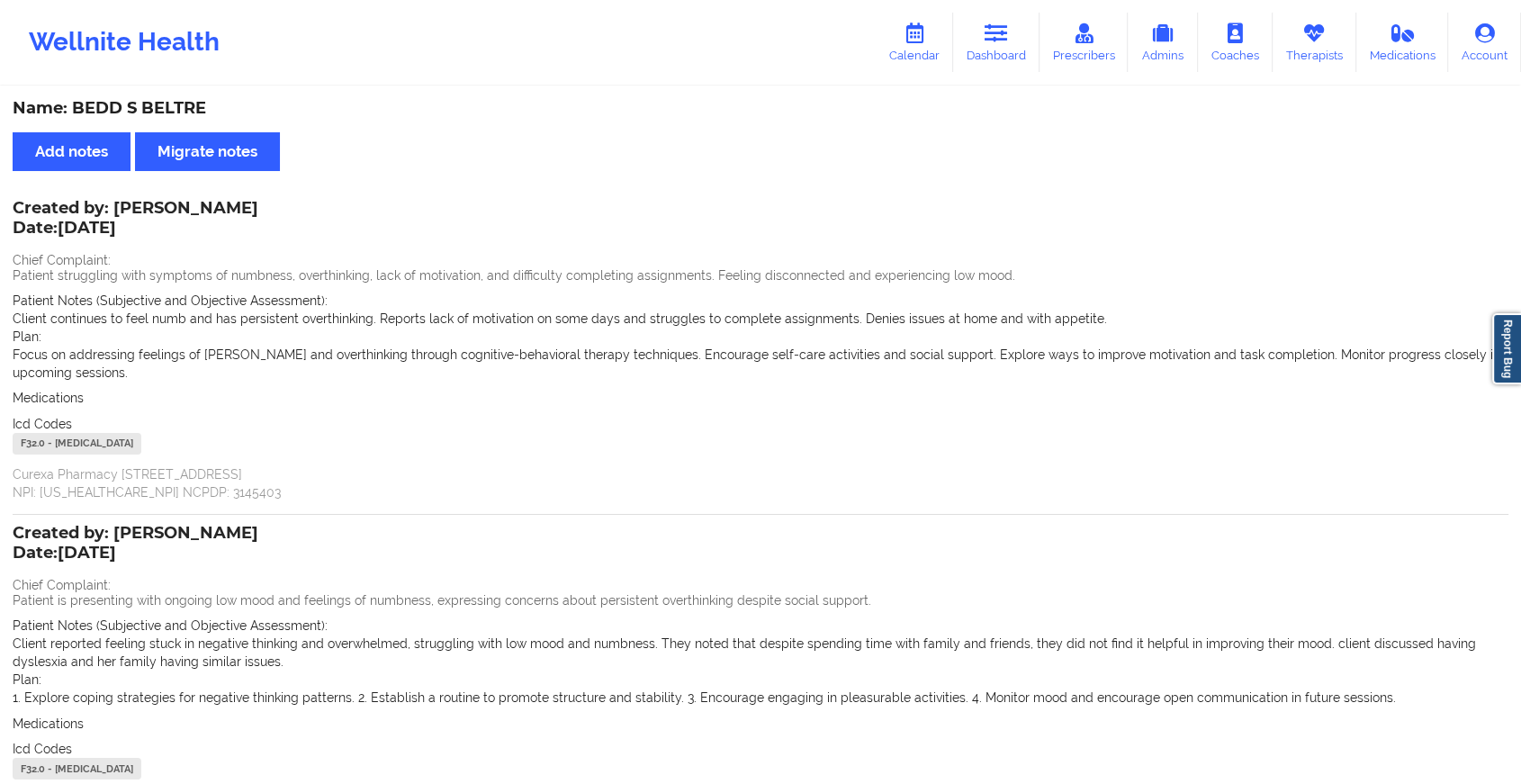
scroll to position [188, 0]
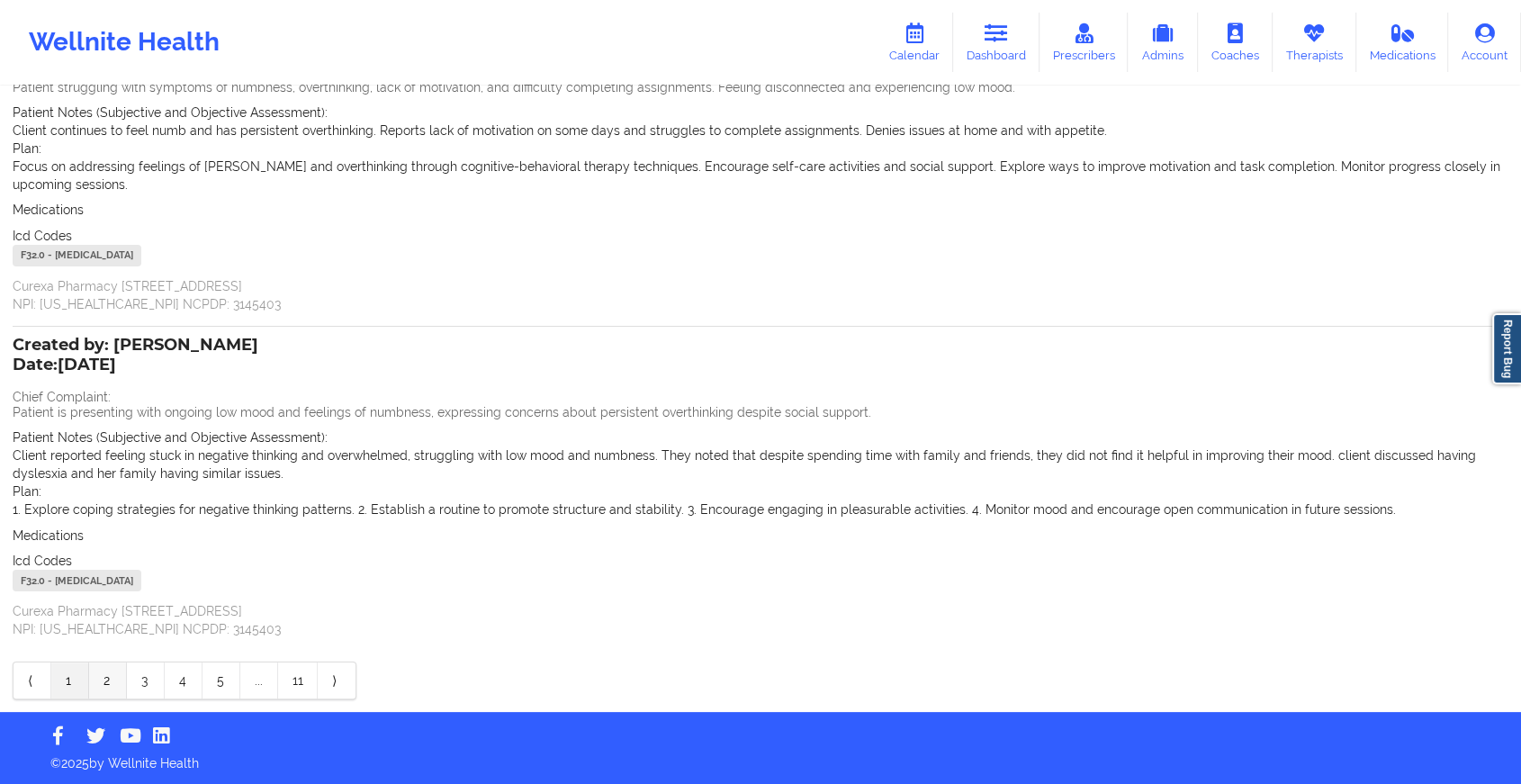
click at [99, 682] on link "2" at bounding box center [108, 680] width 38 height 36
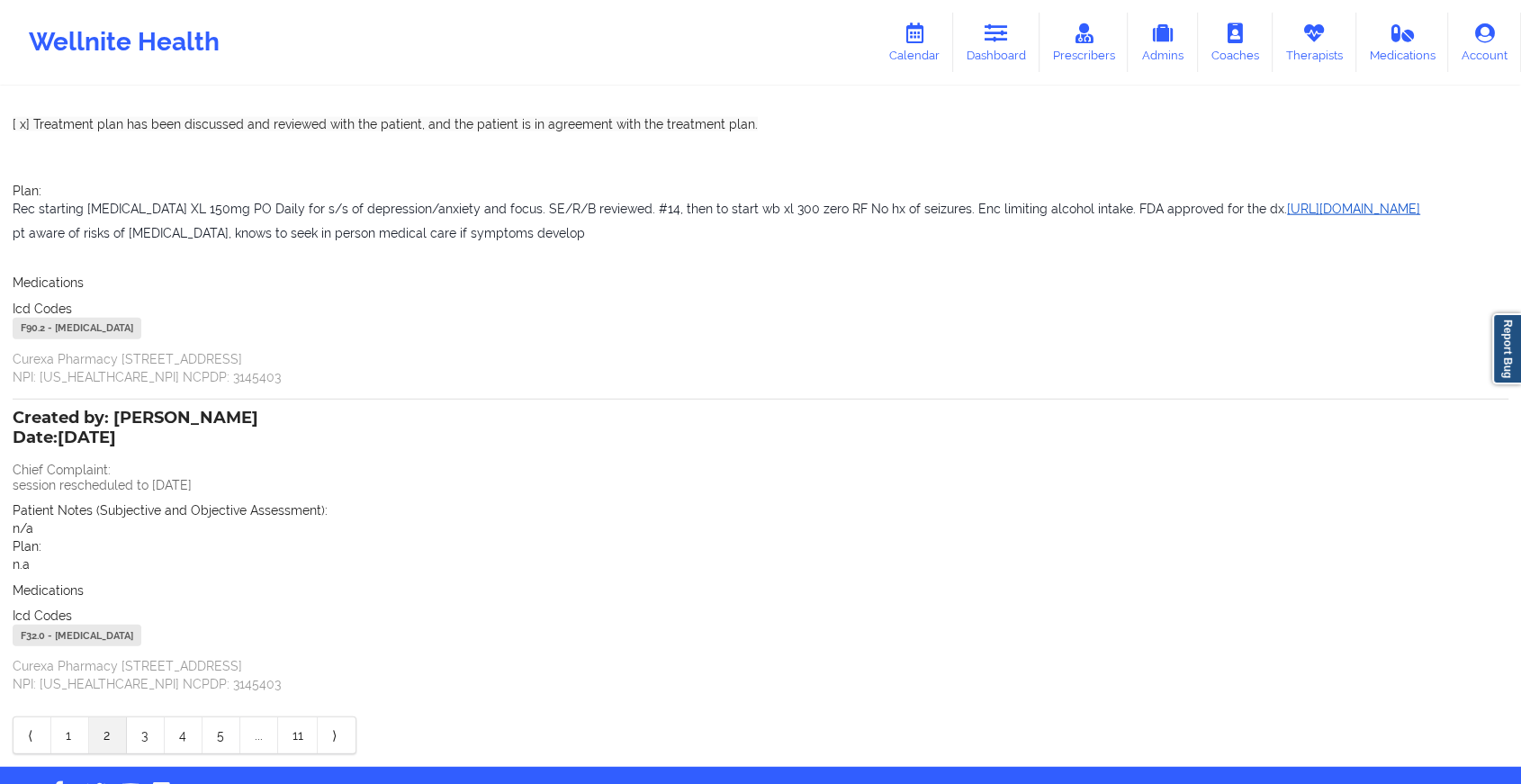
scroll to position [4474, 0]
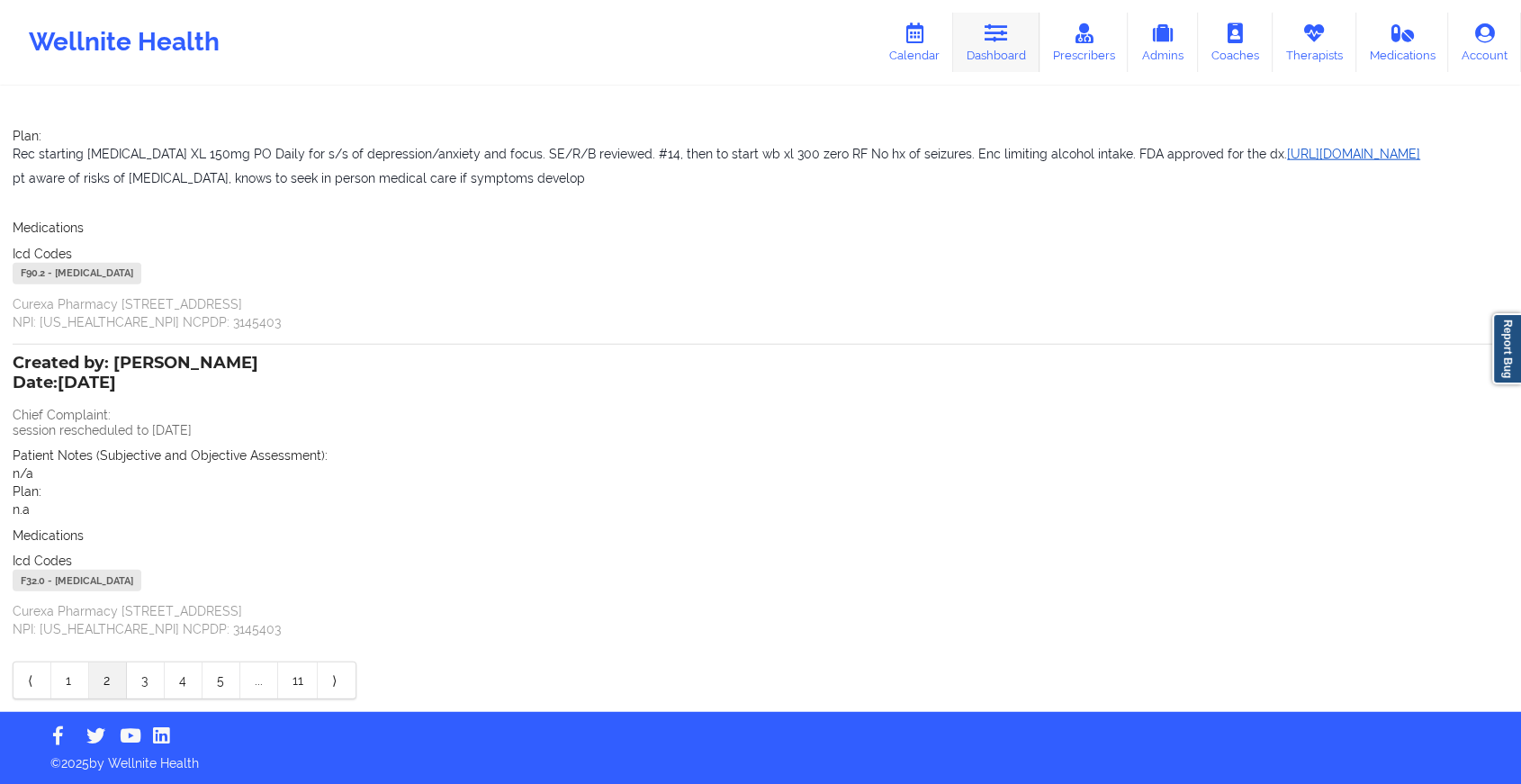
click at [1004, 36] on icon at bounding box center [996, 33] width 23 height 20
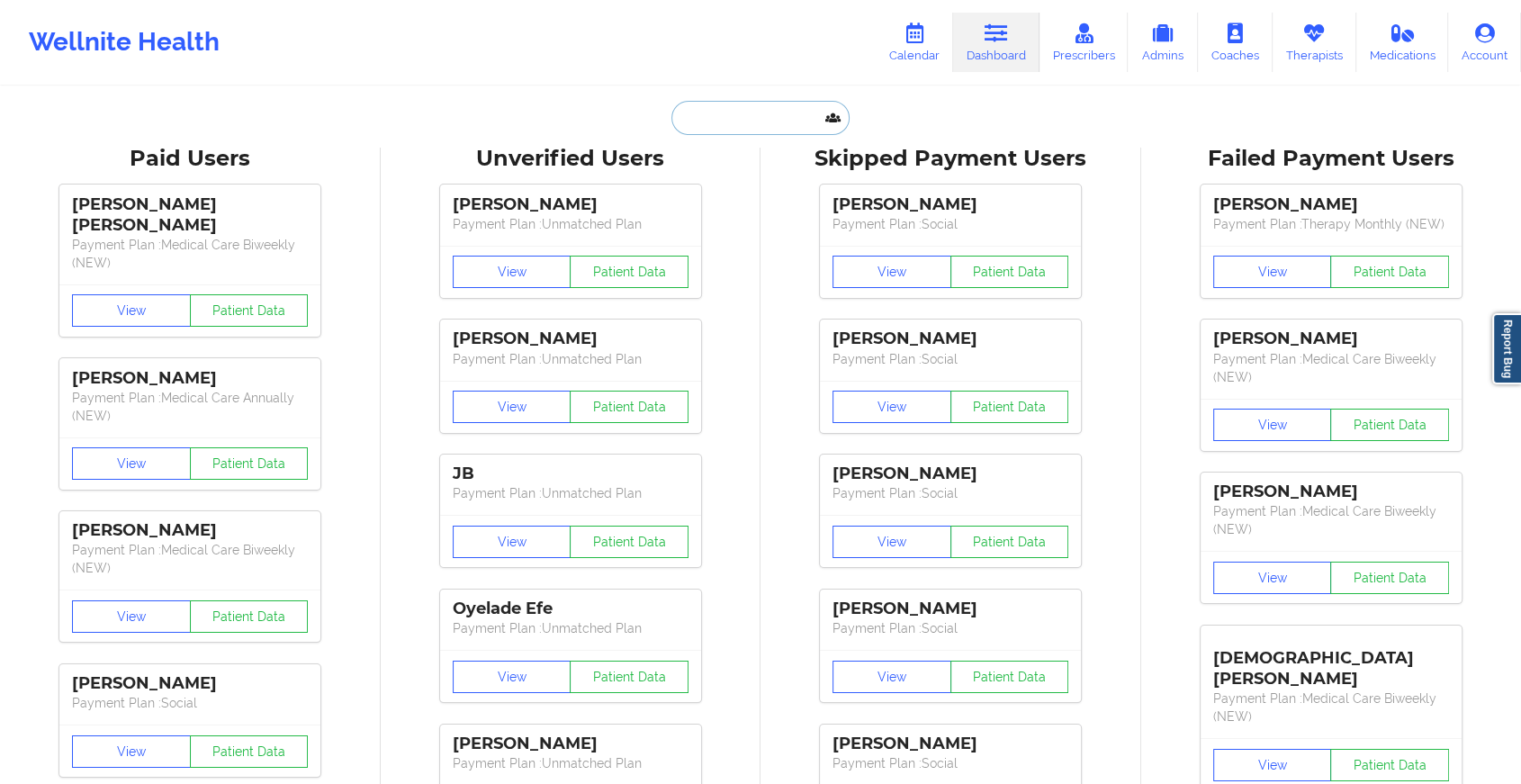
click at [772, 104] on input "text" at bounding box center [760, 117] width 179 height 34
paste input "[EMAIL_ADDRESS][DOMAIN_NAME]"
type input "[EMAIL_ADDRESS][DOMAIN_NAME]"
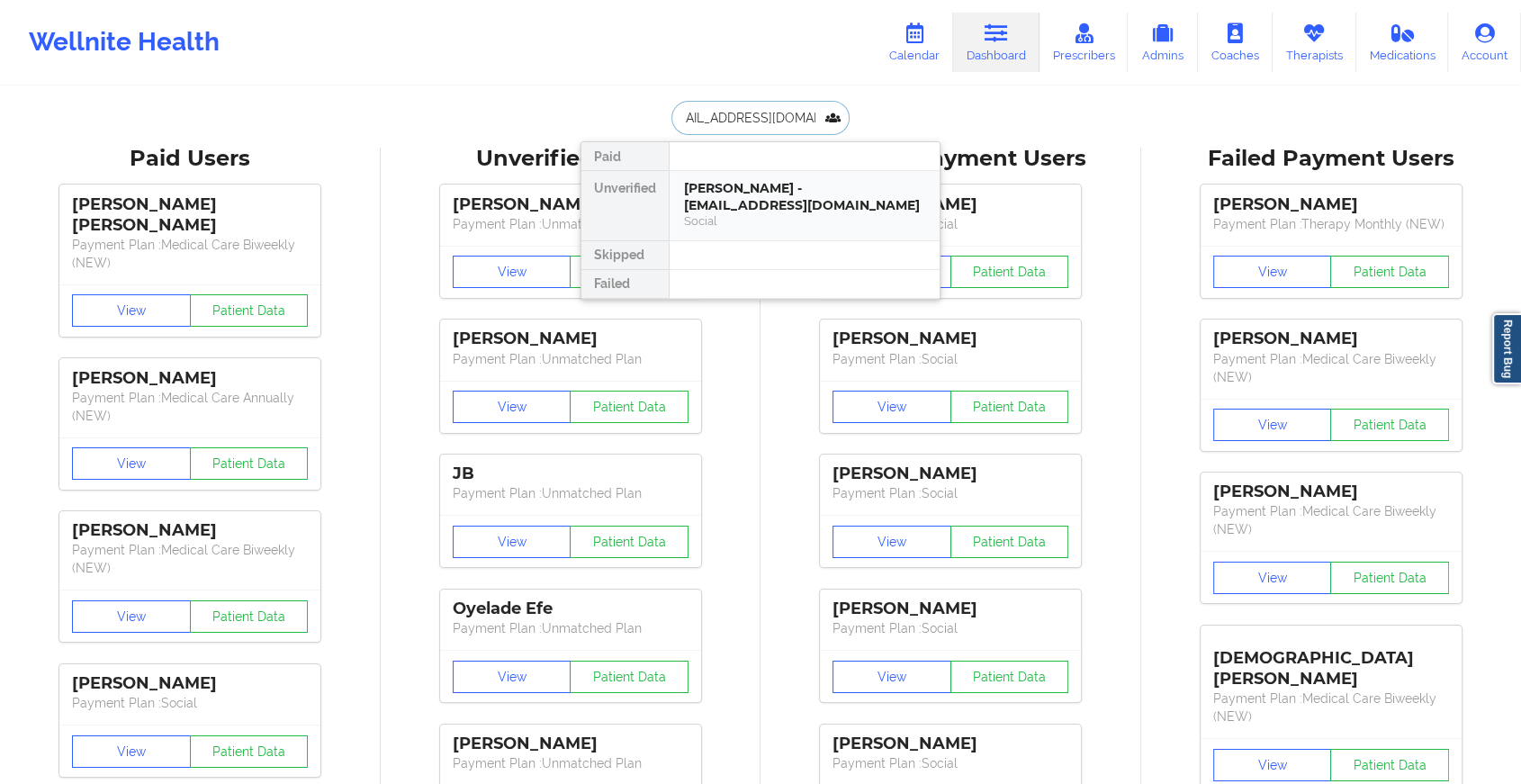
click at [802, 194] on div "[PERSON_NAME] - [EMAIL_ADDRESS][DOMAIN_NAME]" at bounding box center [805, 197] width 241 height 33
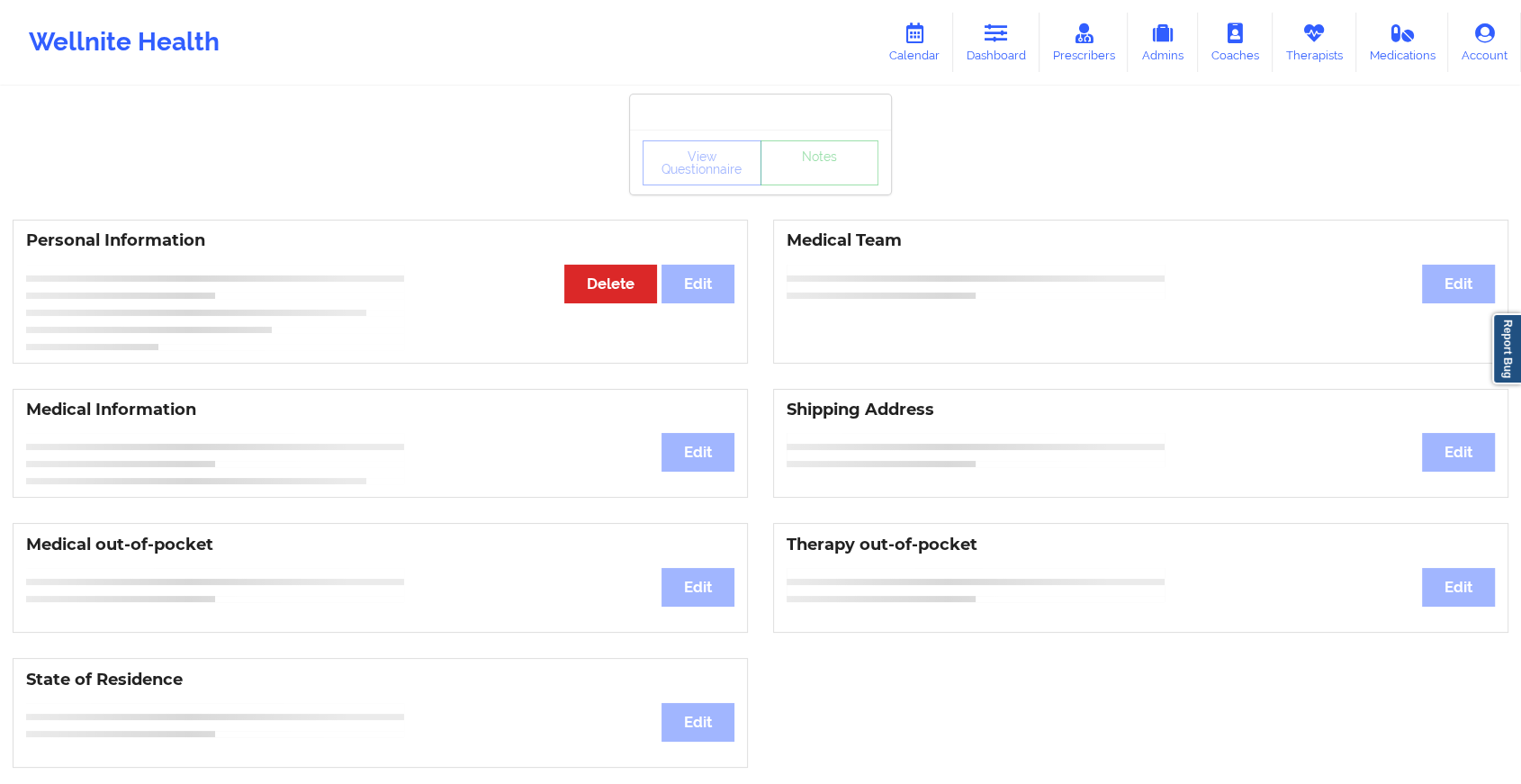
click at [816, 202] on div "View Questionnaire Notes Personal Information Edit Delete Medical Team Edit Med…" at bounding box center [760, 759] width 1521 height 1518
click at [816, 185] on link "Notes" at bounding box center [819, 163] width 119 height 45
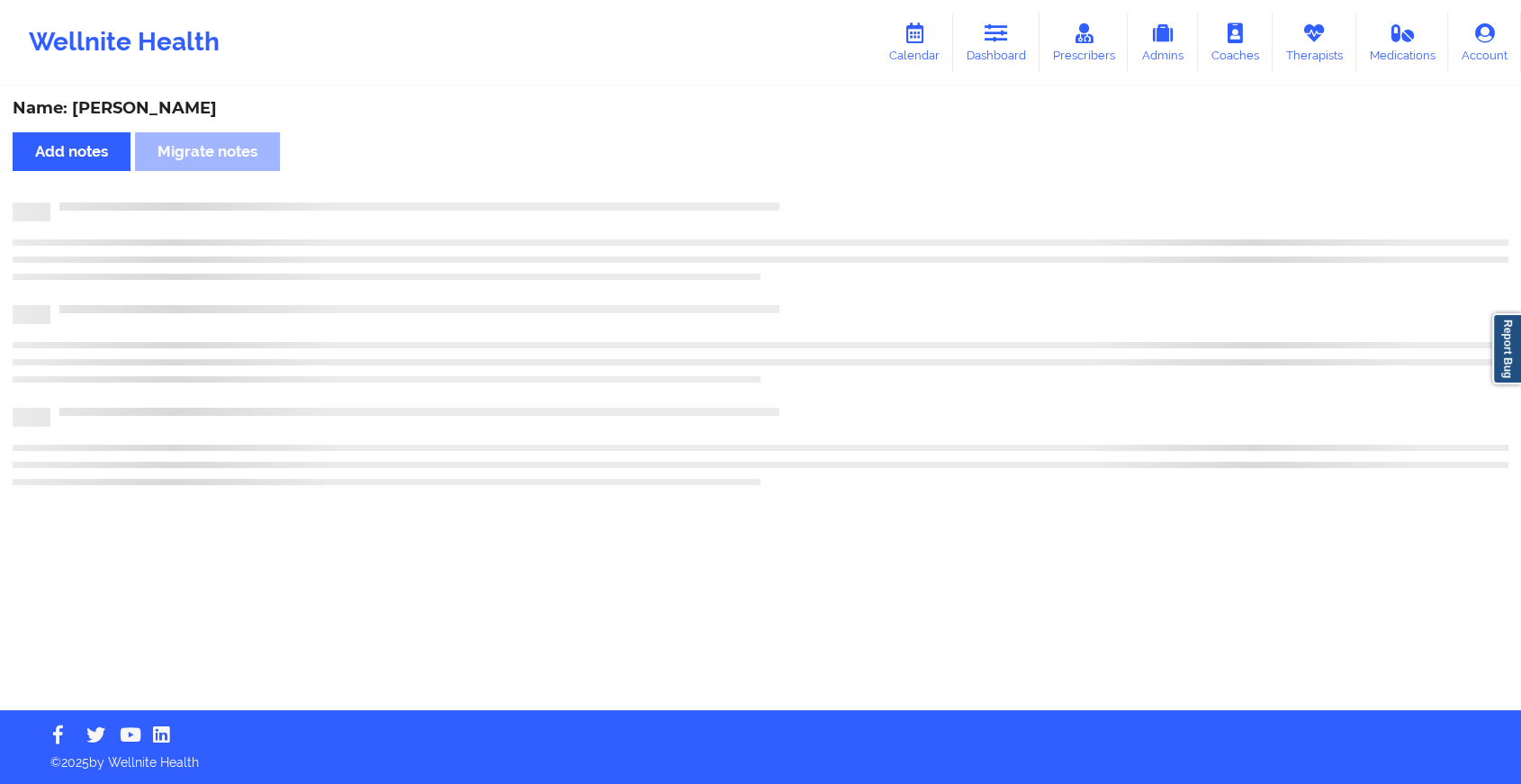
click at [816, 202] on div at bounding box center [780, 202] width 1458 height 0
drag, startPoint x: 816, startPoint y: 202, endPoint x: 886, endPoint y: 261, distance: 91.5
click at [886, 261] on div at bounding box center [769, 241] width 1512 height 77
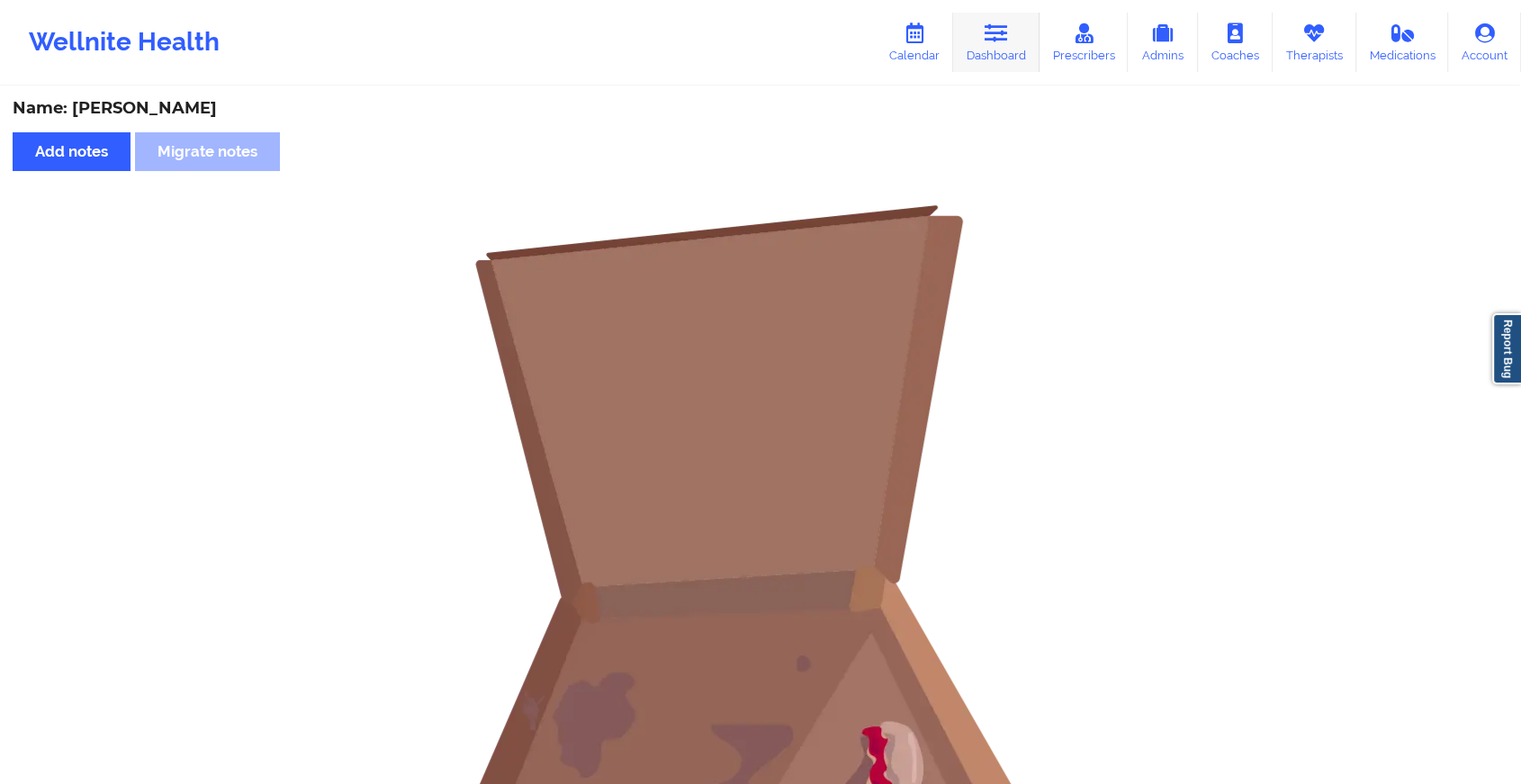
click at [995, 51] on link "Dashboard" at bounding box center [996, 42] width 87 height 60
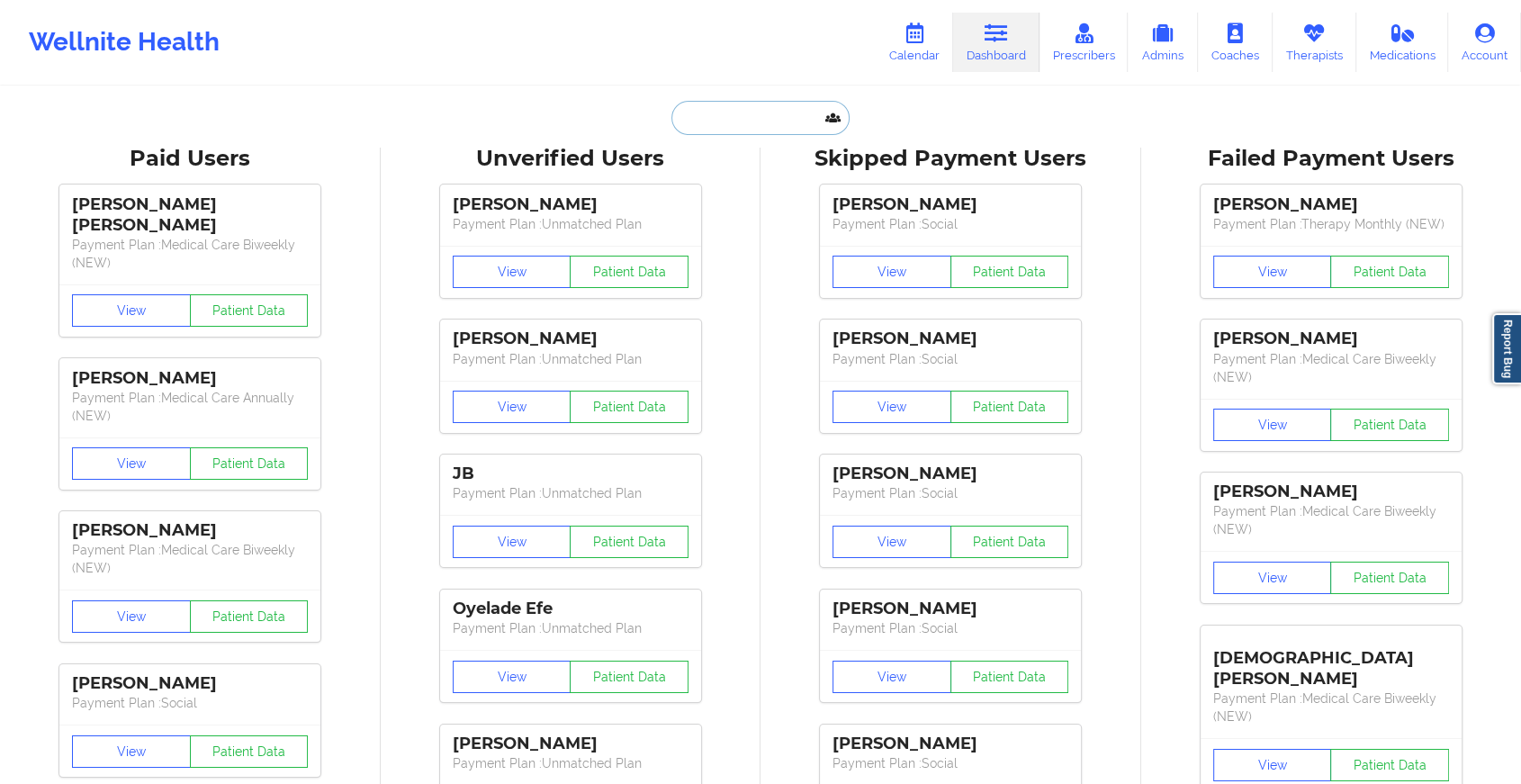
click at [771, 105] on input "text" at bounding box center [760, 117] width 179 height 34
paste input "[EMAIL_ADDRESS][DOMAIN_NAME]"
type input "[EMAIL_ADDRESS][DOMAIN_NAME]"
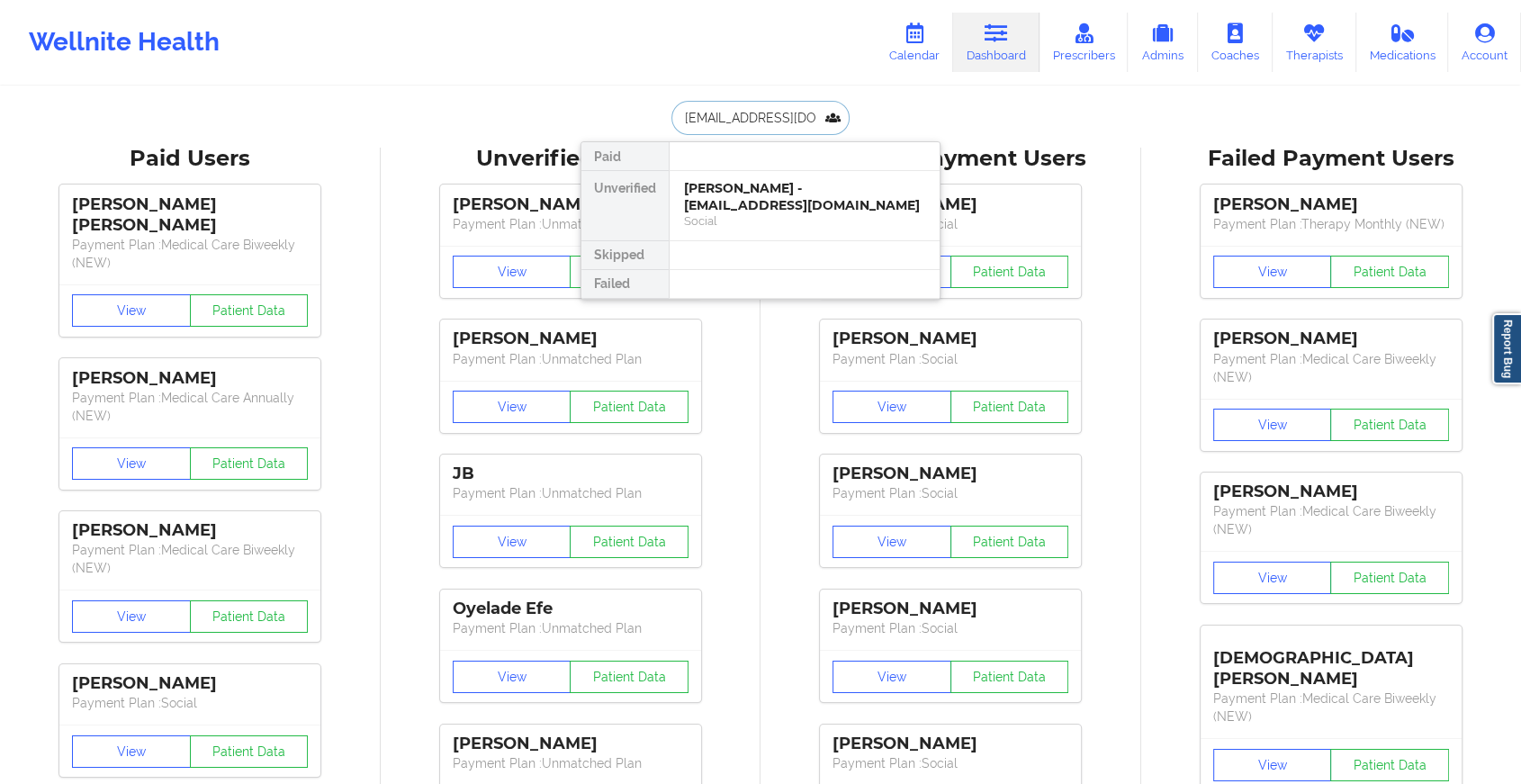
scroll to position [0, 55]
click at [781, 209] on div "[PERSON_NAME] - [EMAIL_ADDRESS][DOMAIN_NAME]" at bounding box center [805, 197] width 241 height 33
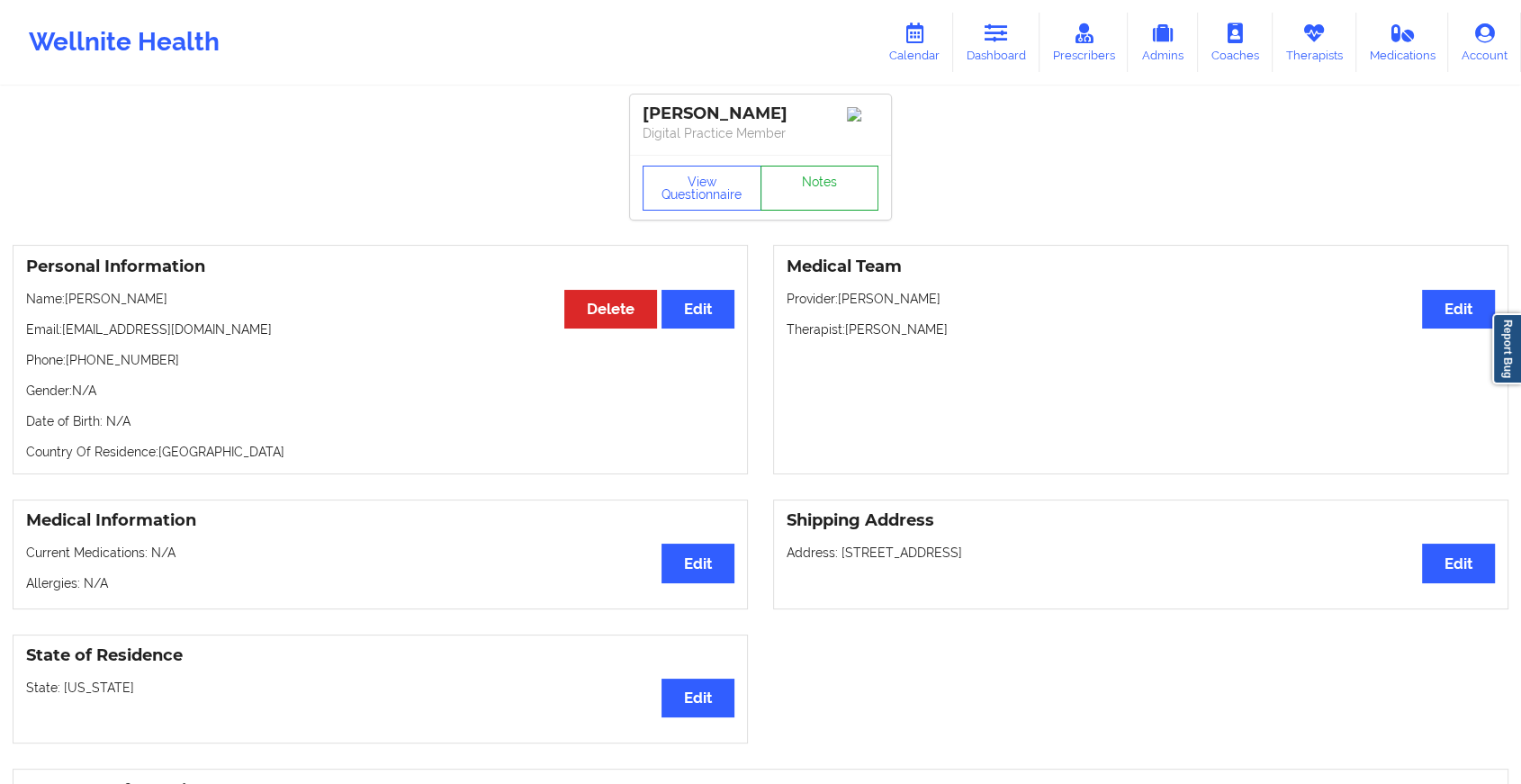
click at [839, 194] on link "Notes" at bounding box center [819, 188] width 119 height 45
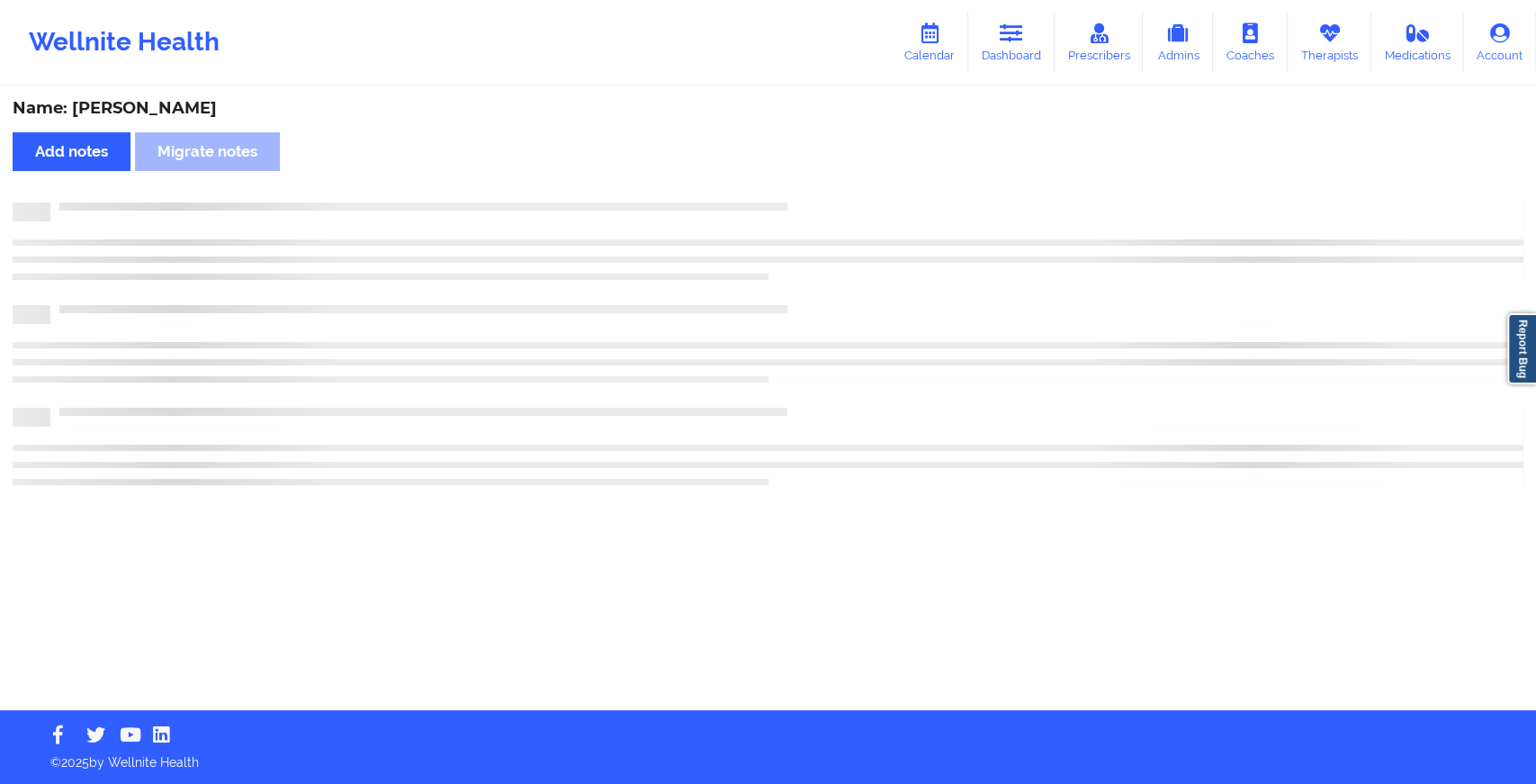
click at [882, 218] on div "Name: [PERSON_NAME] Add notes Migrate notes" at bounding box center [768, 399] width 1536 height 622
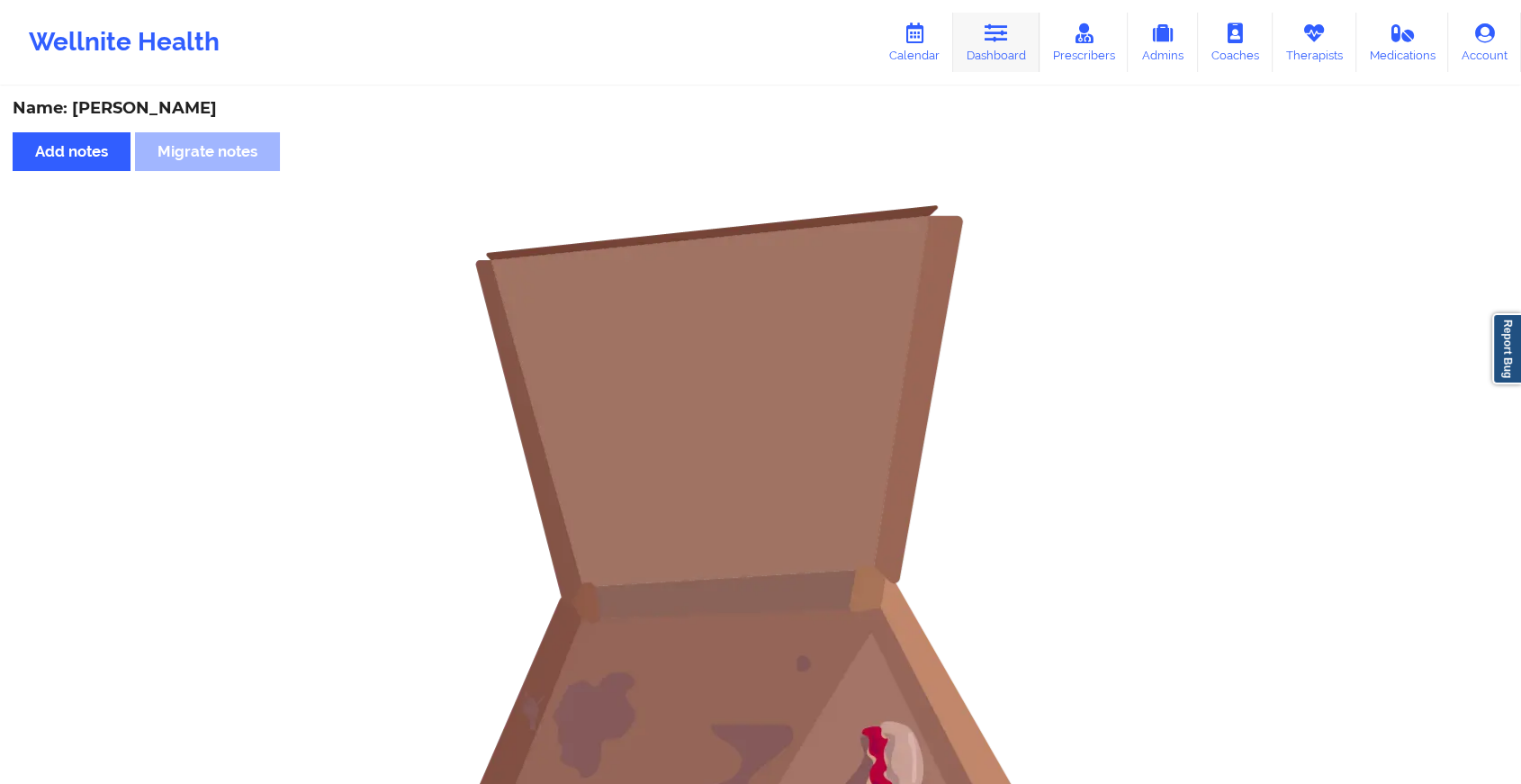
click at [1002, 29] on icon at bounding box center [996, 33] width 23 height 20
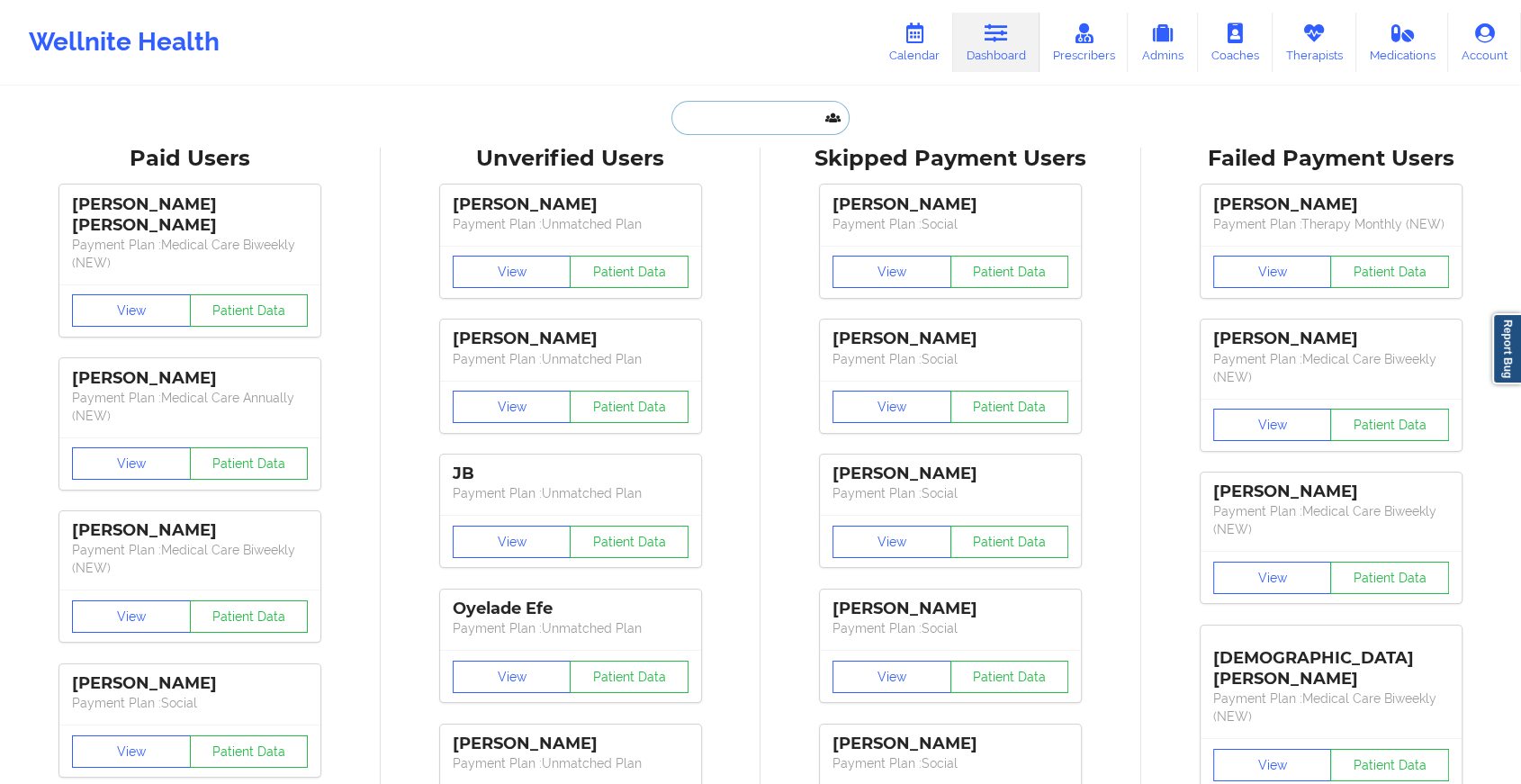
click at [797, 133] on input "text" at bounding box center [760, 117] width 179 height 34
paste input "[PERSON_NAME][EMAIL_ADDRESS][PERSON_NAME][DOMAIN_NAME]"
type input "[PERSON_NAME][EMAIL_ADDRESS][PERSON_NAME][DOMAIN_NAME]"
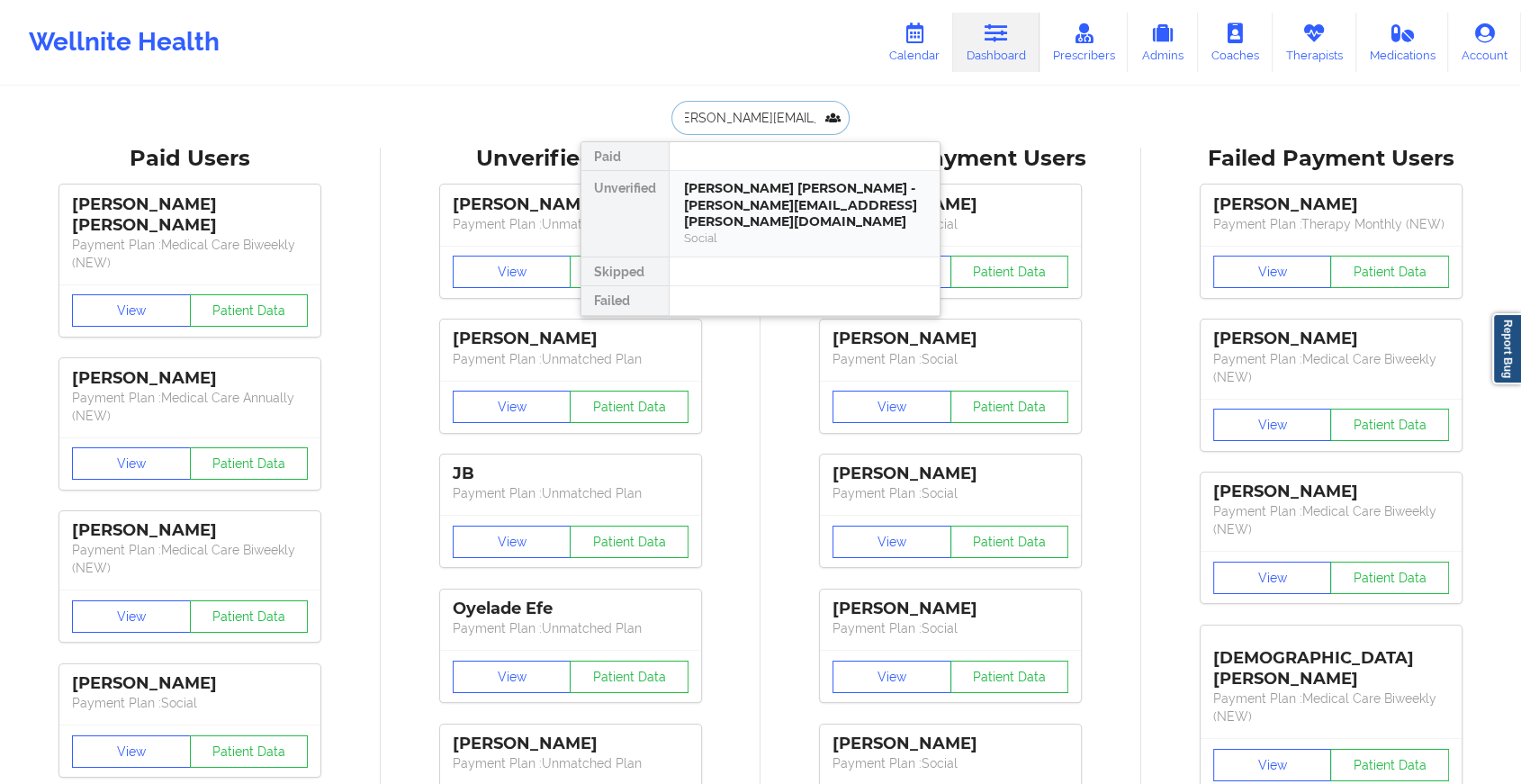
click at [820, 230] on div "Social" at bounding box center [805, 237] width 241 height 16
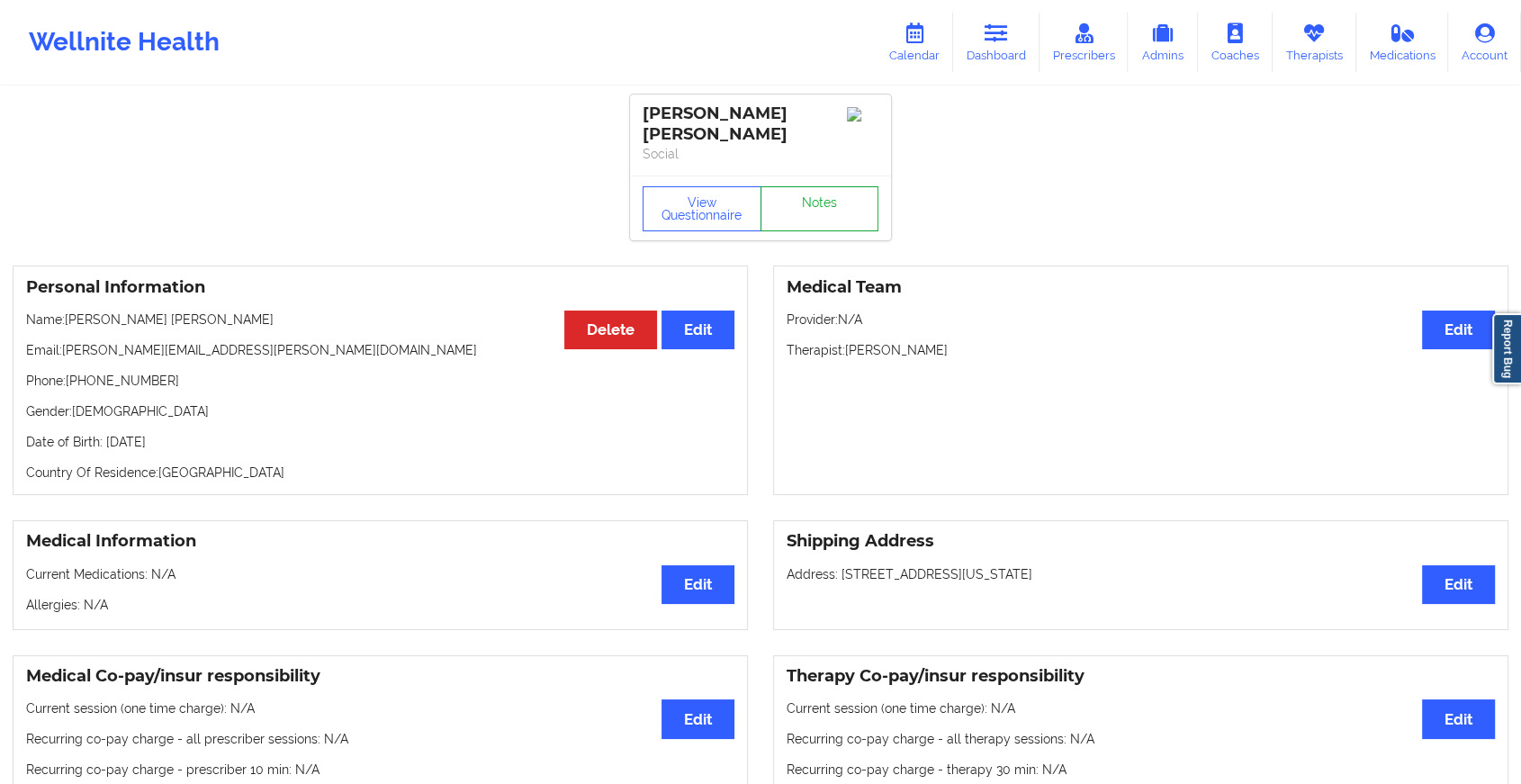
click at [845, 216] on link "Notes" at bounding box center [819, 208] width 119 height 45
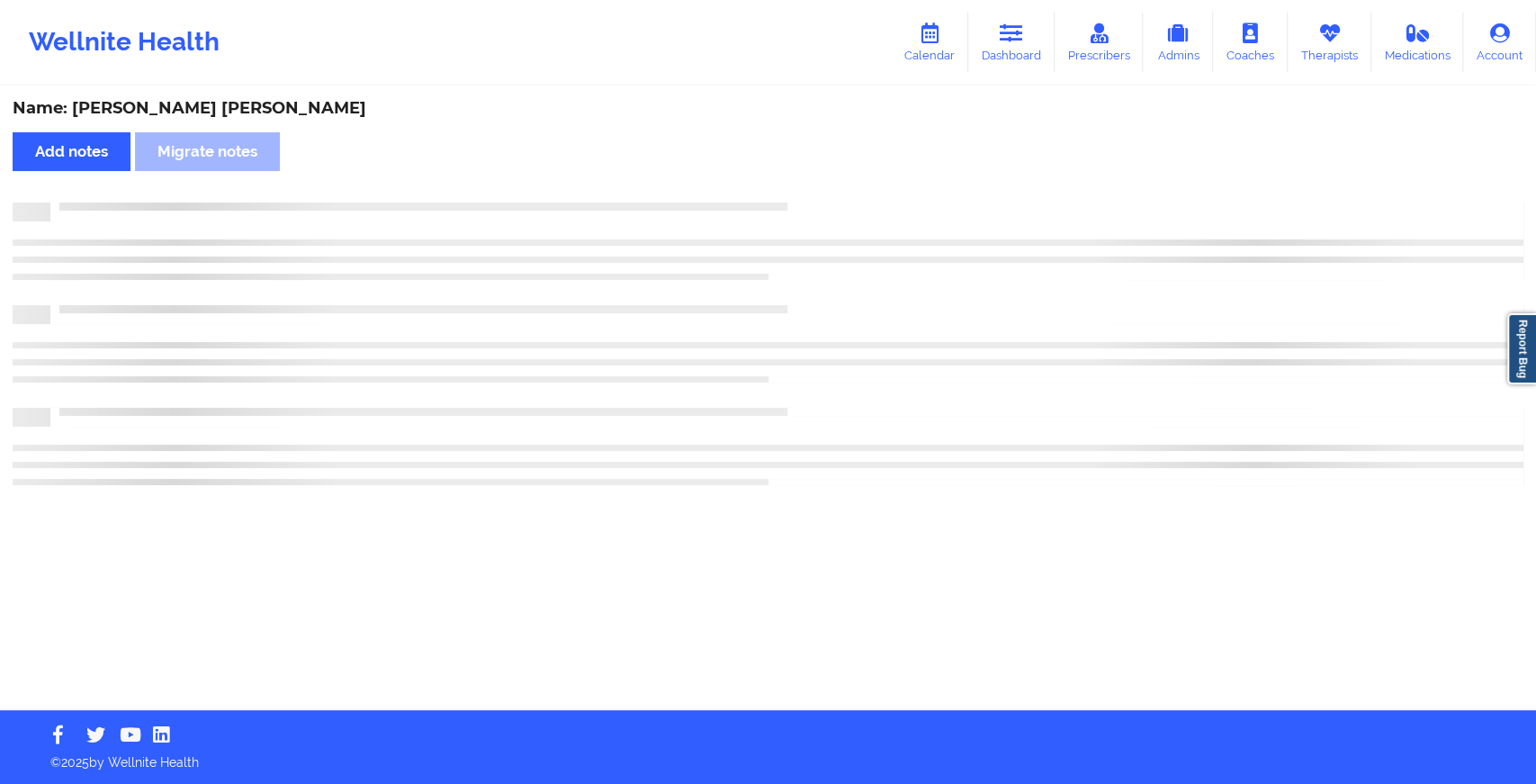
click at [845, 216] on div at bounding box center [768, 212] width 1511 height 19
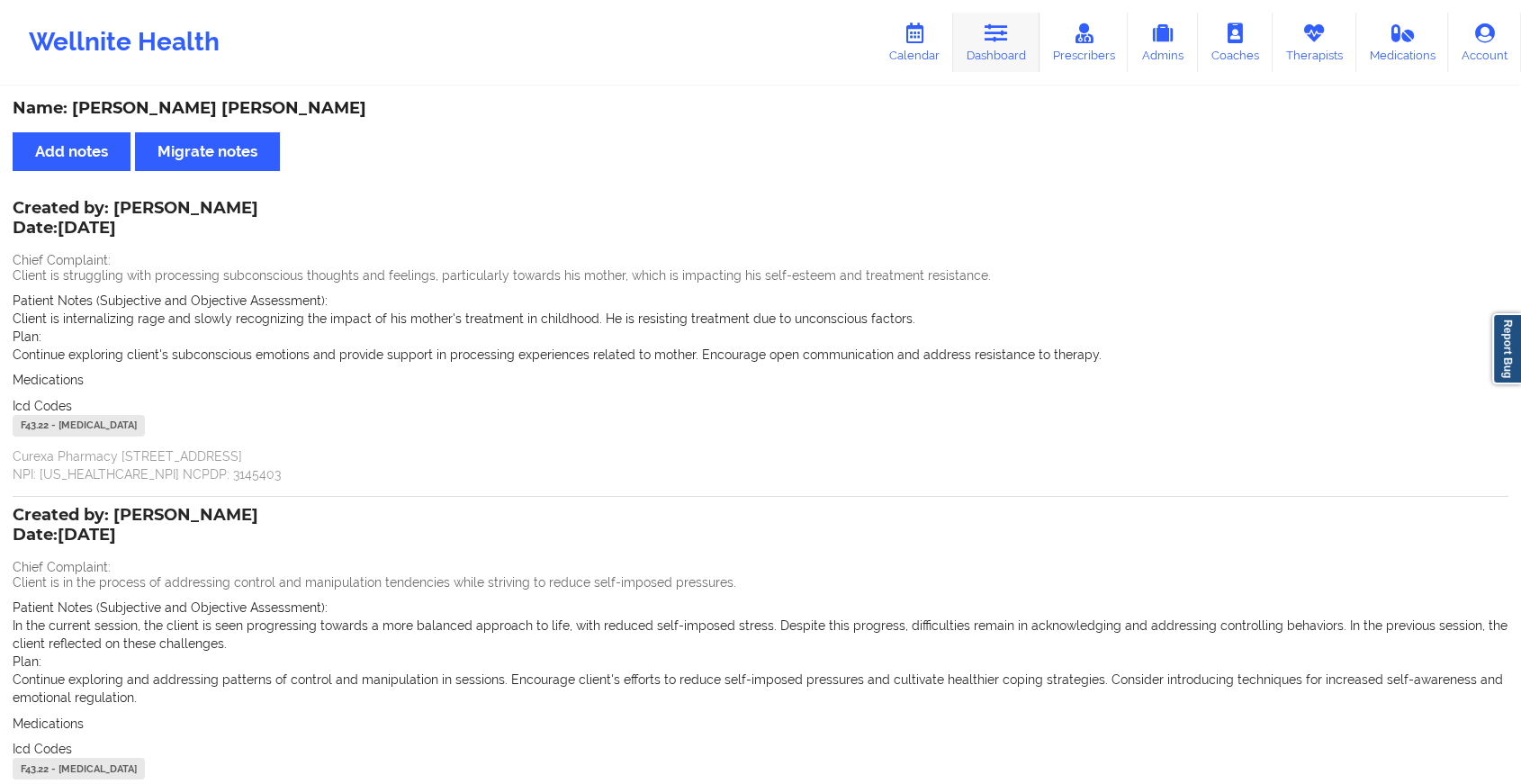
click at [1003, 59] on link "Dashboard" at bounding box center [996, 42] width 87 height 60
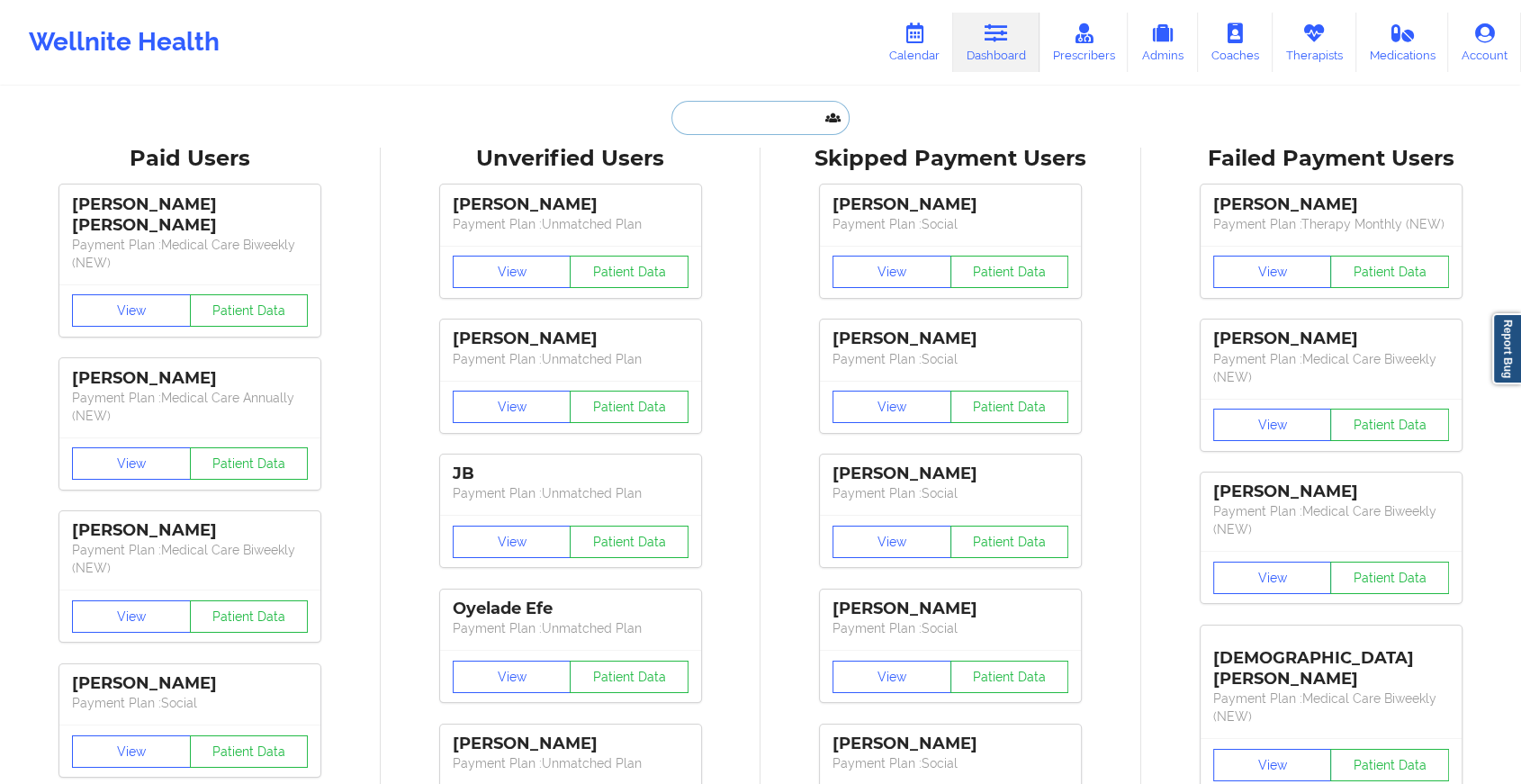
click at [743, 133] on input "text" at bounding box center [760, 117] width 179 height 34
paste input "[EMAIL_ADDRESS][DOMAIN_NAME]"
type input "[EMAIL_ADDRESS][DOMAIN_NAME]"
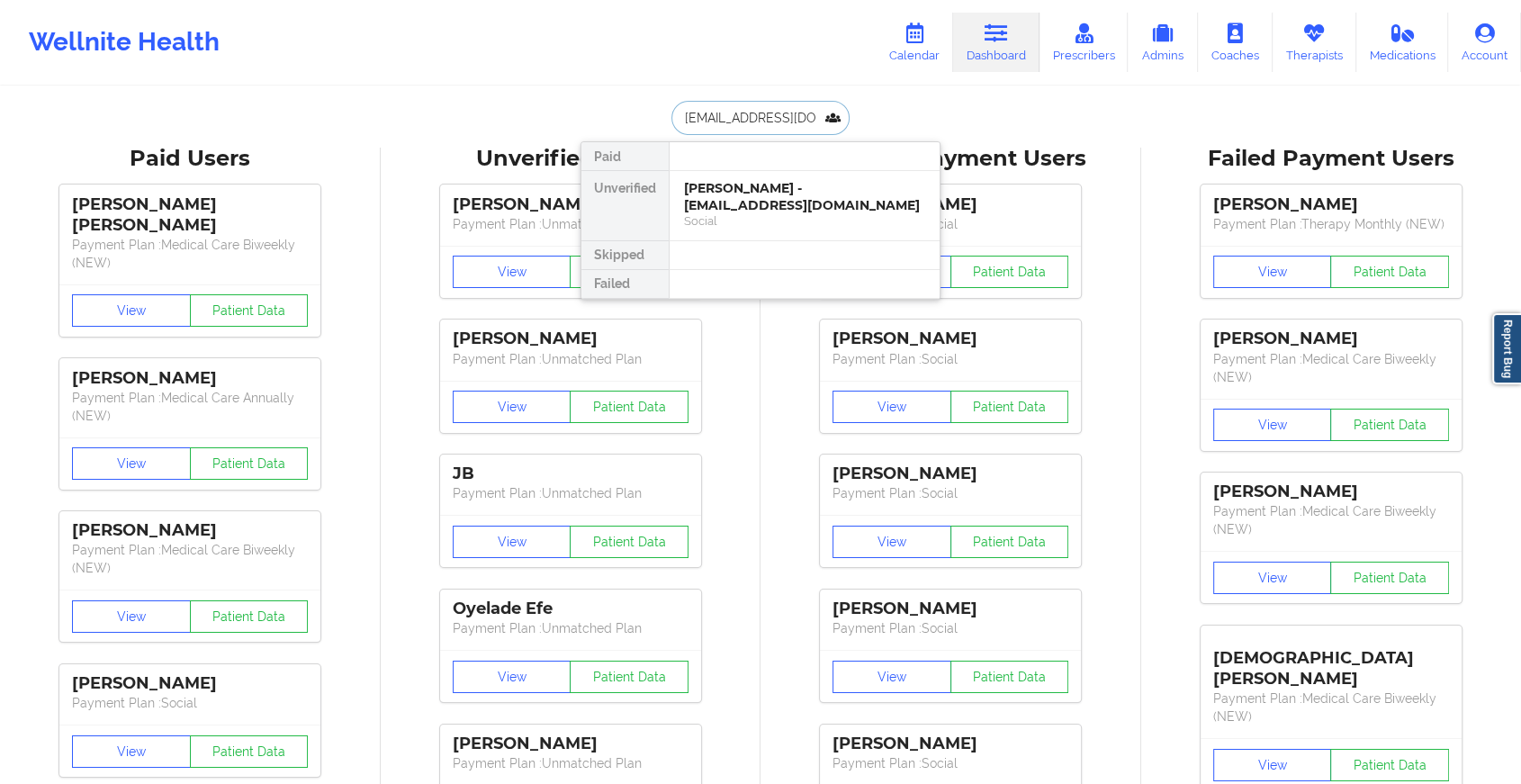
click at [778, 192] on div "[PERSON_NAME] - [EMAIL_ADDRESS][DOMAIN_NAME]" at bounding box center [805, 197] width 241 height 33
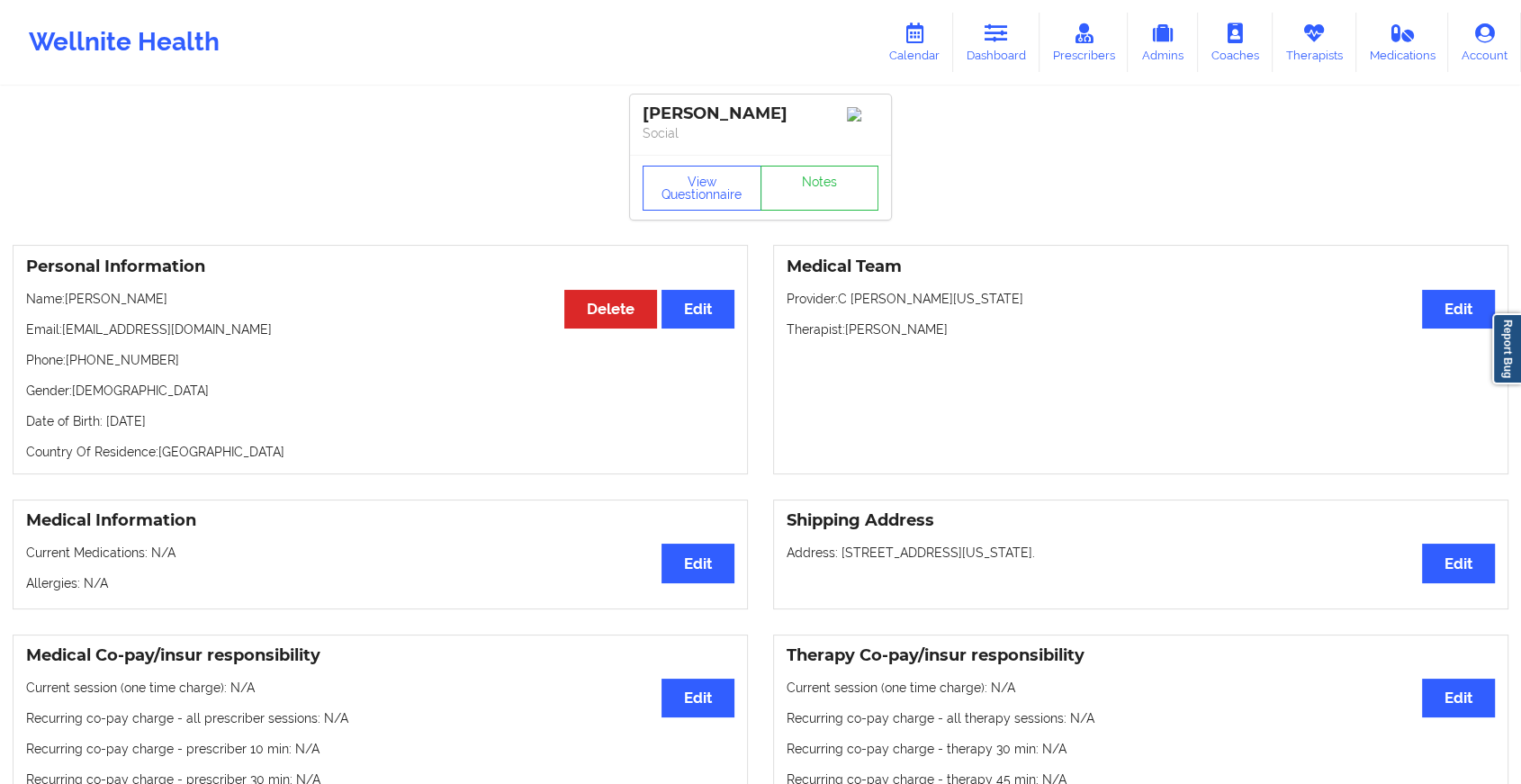
click at [786, 181] on div "View Questionnaire Notes" at bounding box center [760, 188] width 236 height 45
click at [786, 181] on link "Notes" at bounding box center [819, 188] width 119 height 45
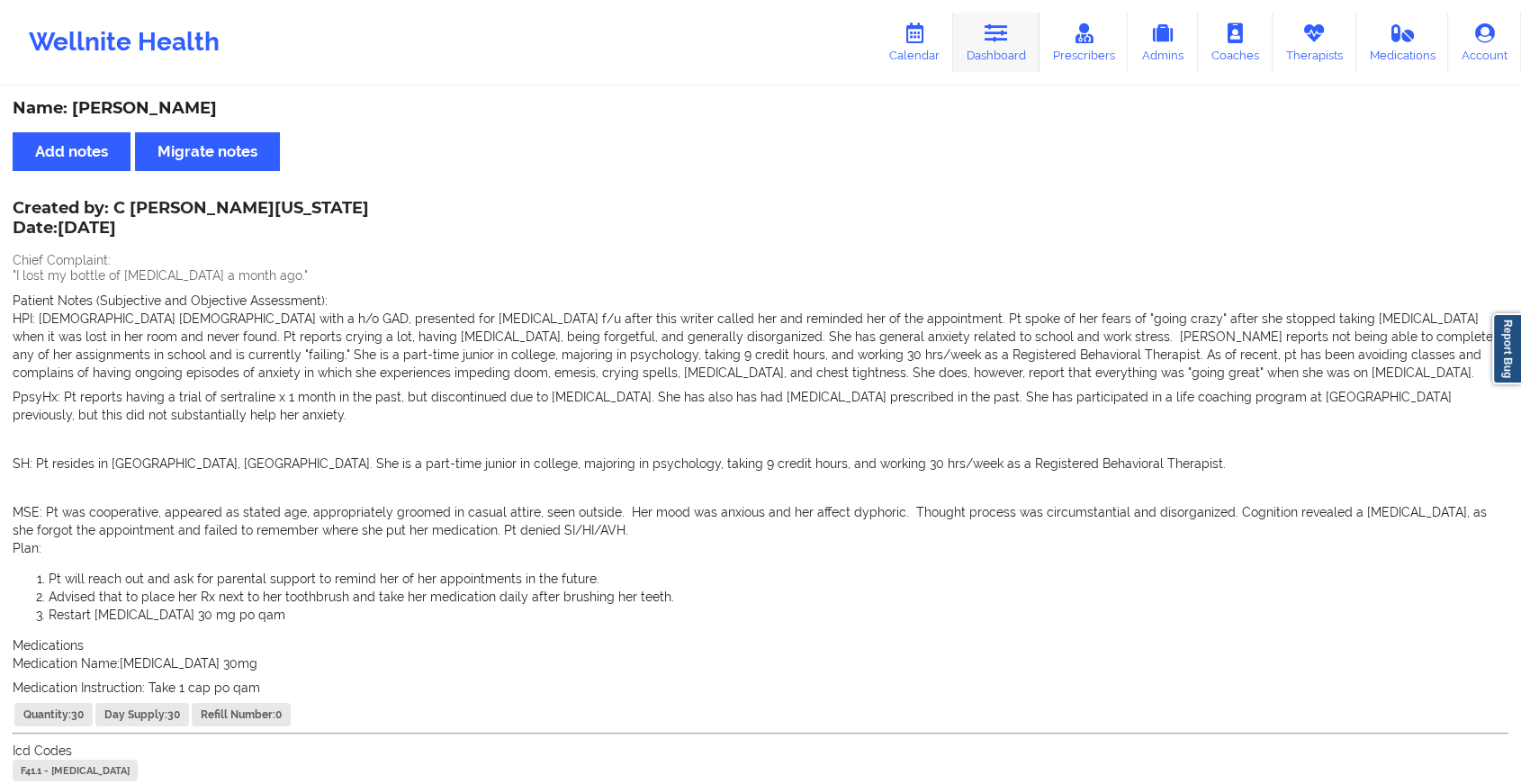
click at [973, 42] on link "Dashboard" at bounding box center [996, 42] width 87 height 60
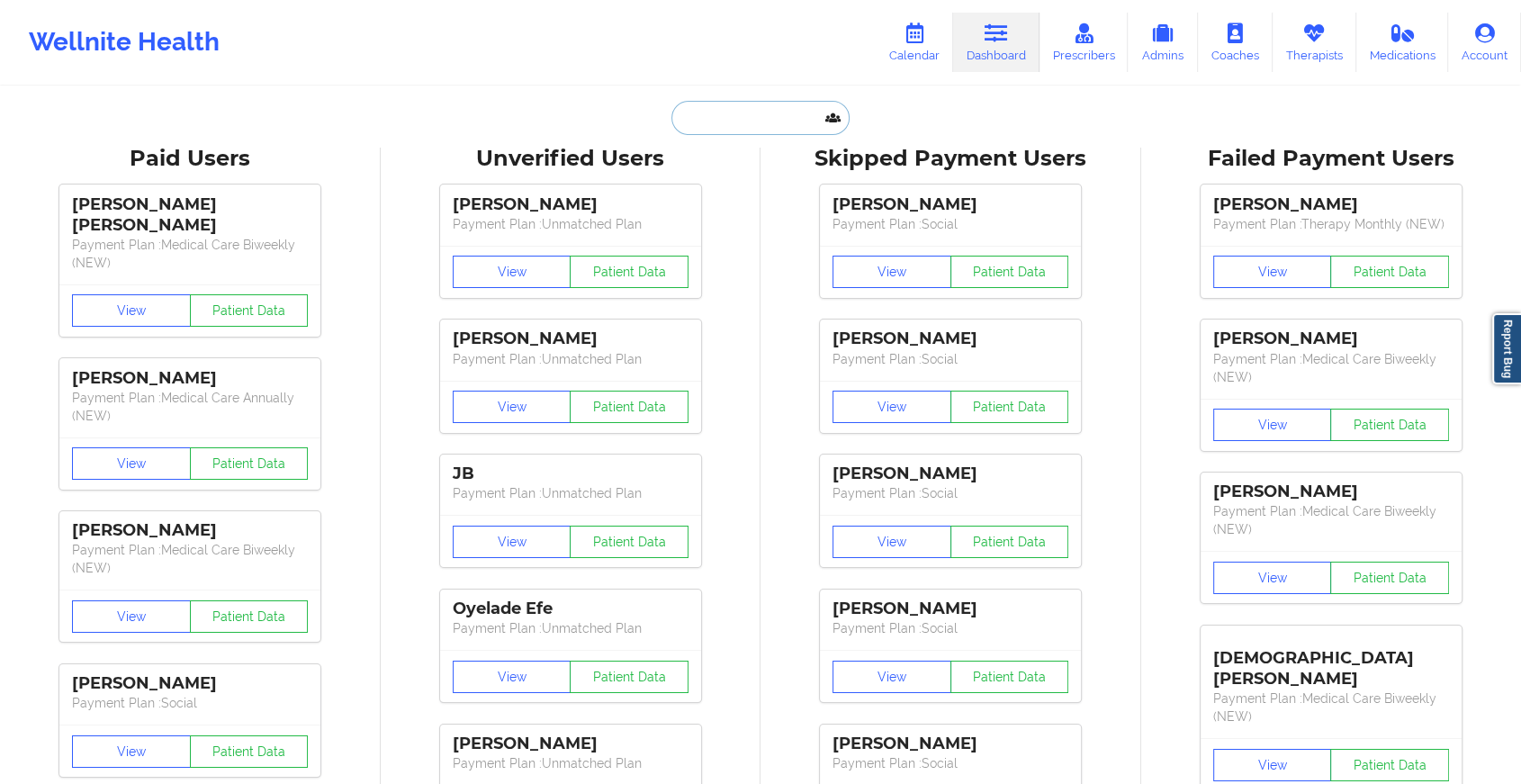
click at [786, 130] on input "text" at bounding box center [760, 117] width 179 height 34
type input "v"
paste input "[EMAIL_ADDRESS][DOMAIN_NAME]"
type input "[EMAIL_ADDRESS][DOMAIN_NAME]"
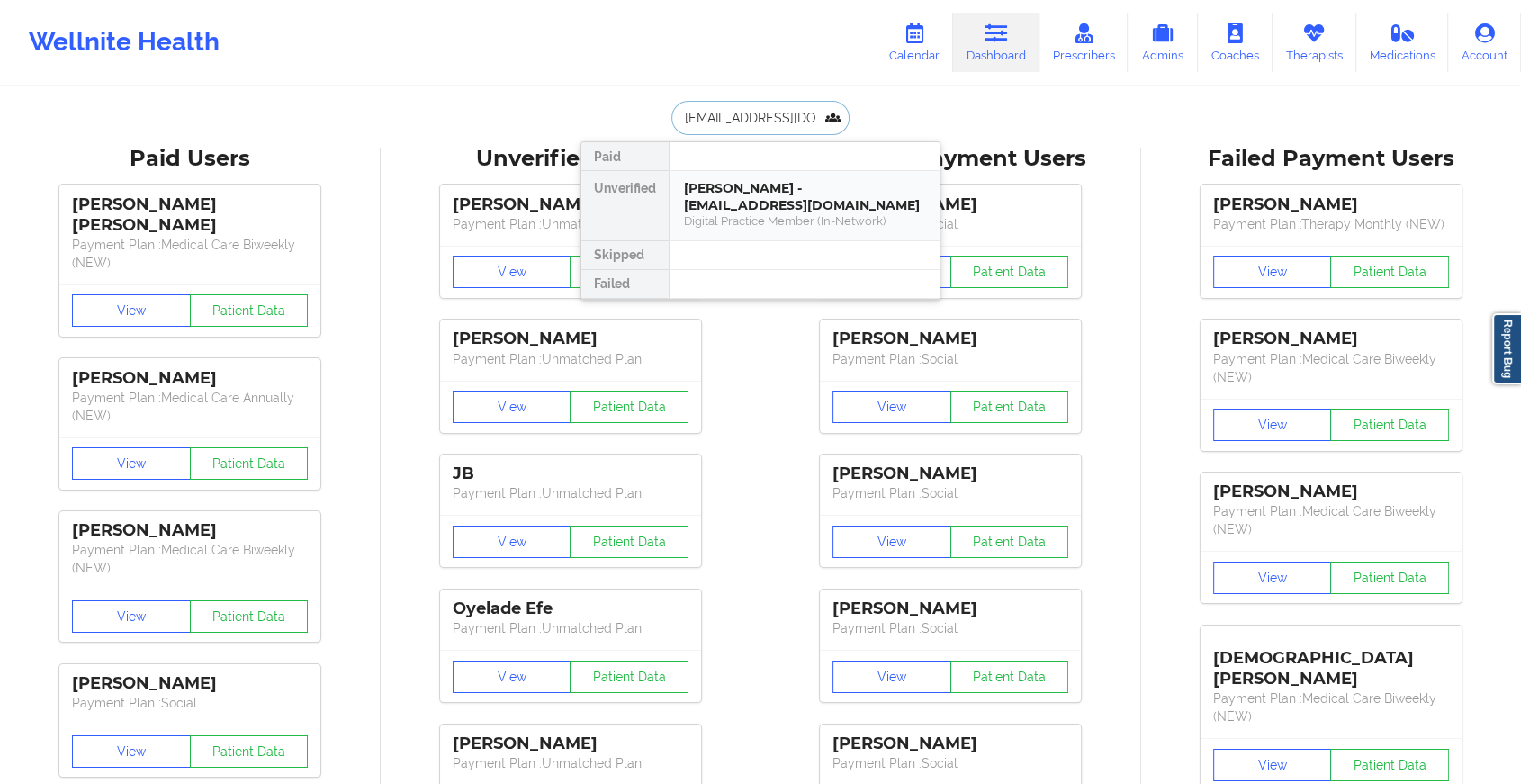
click at [796, 201] on div "[PERSON_NAME] - [EMAIL_ADDRESS][DOMAIN_NAME]" at bounding box center [805, 197] width 241 height 33
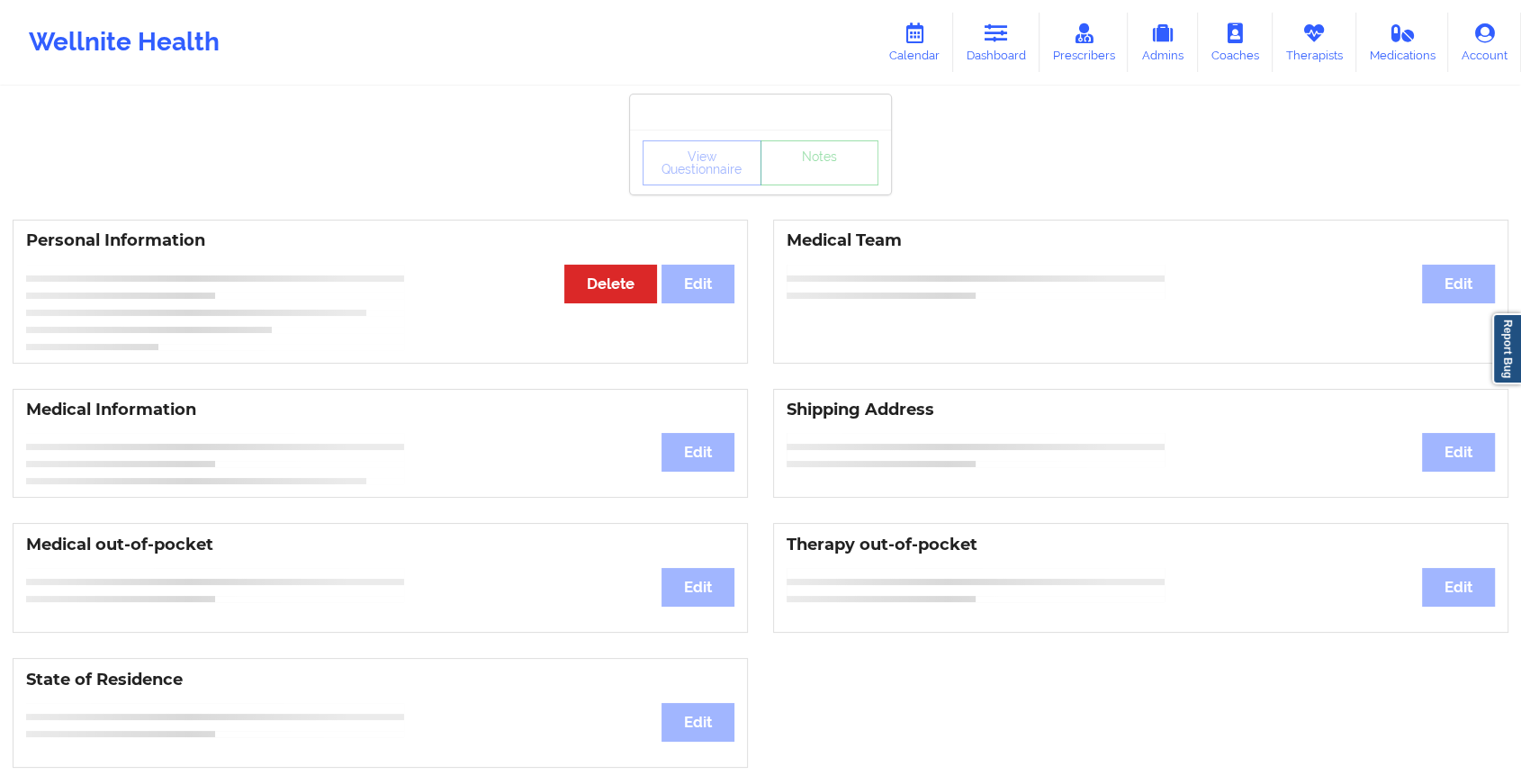
click at [823, 179] on div "View Questionnaire Notes" at bounding box center [760, 162] width 261 height 64
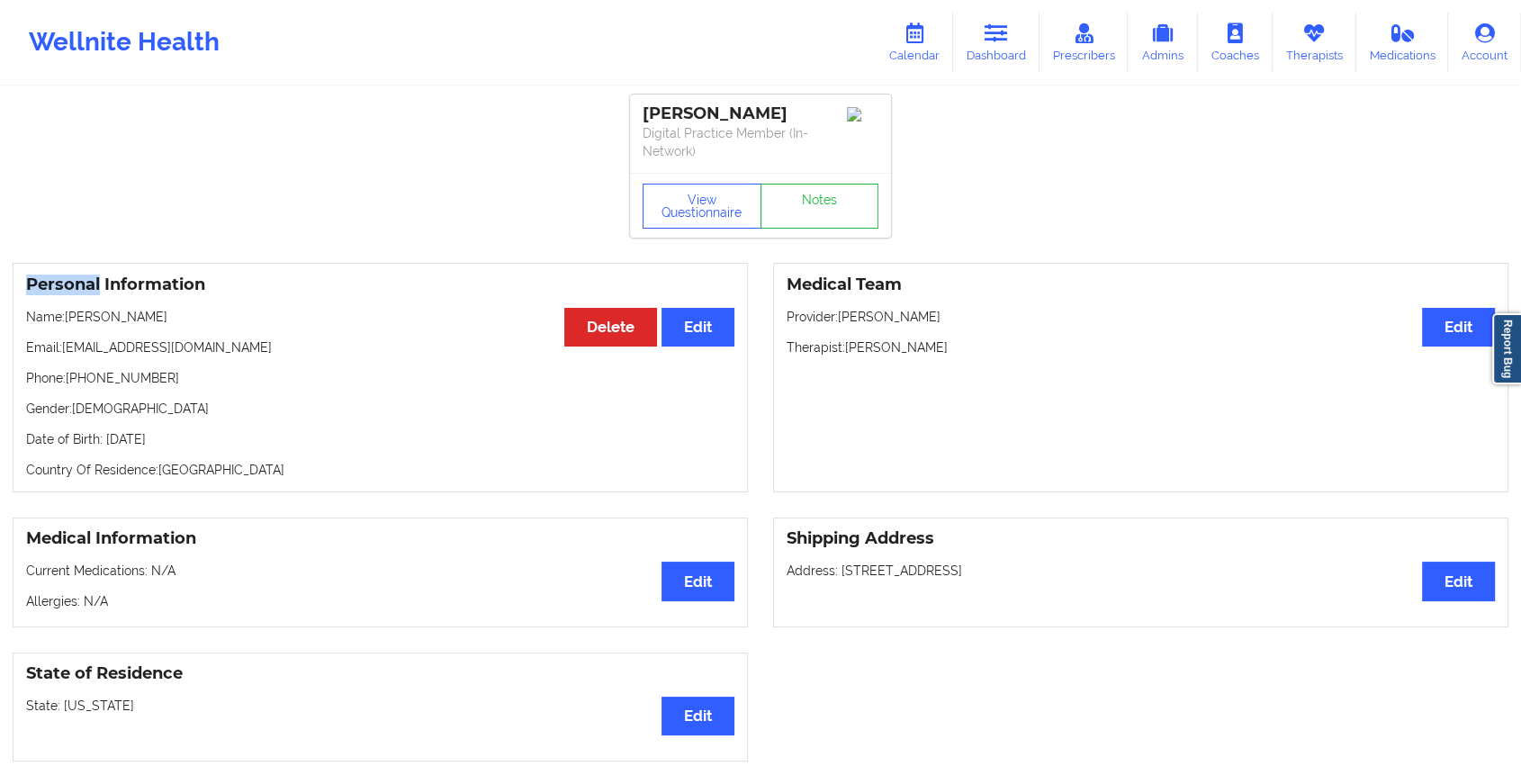
click at [823, 179] on div "View Questionnaire Notes" at bounding box center [760, 205] width 261 height 64
drag, startPoint x: 823, startPoint y: 179, endPoint x: 825, endPoint y: 199, distance: 20.1
click at [825, 199] on link "Notes" at bounding box center [819, 205] width 119 height 45
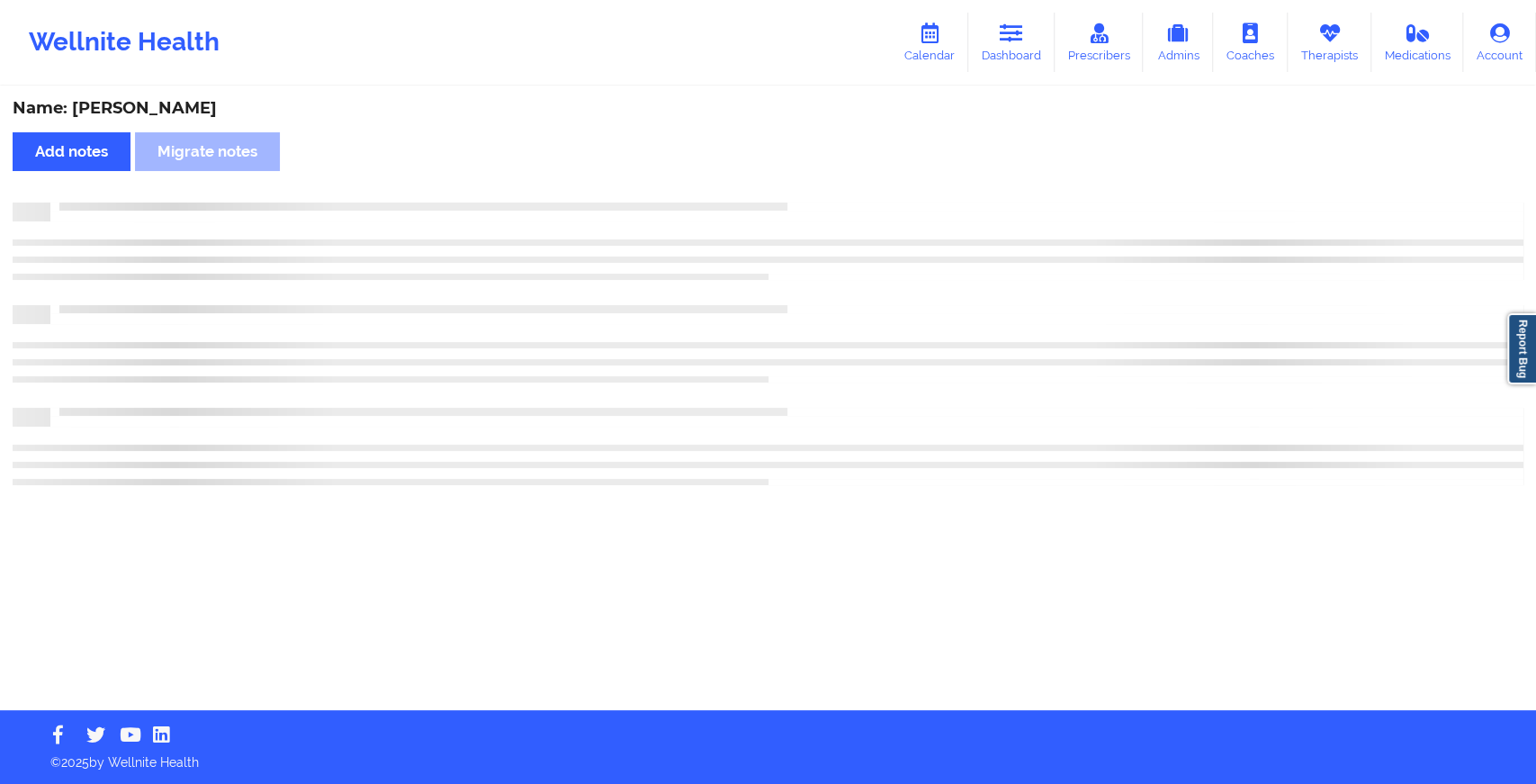
click at [825, 199] on div "Name: [PERSON_NAME] Add notes Migrate notes" at bounding box center [768, 399] width 1536 height 622
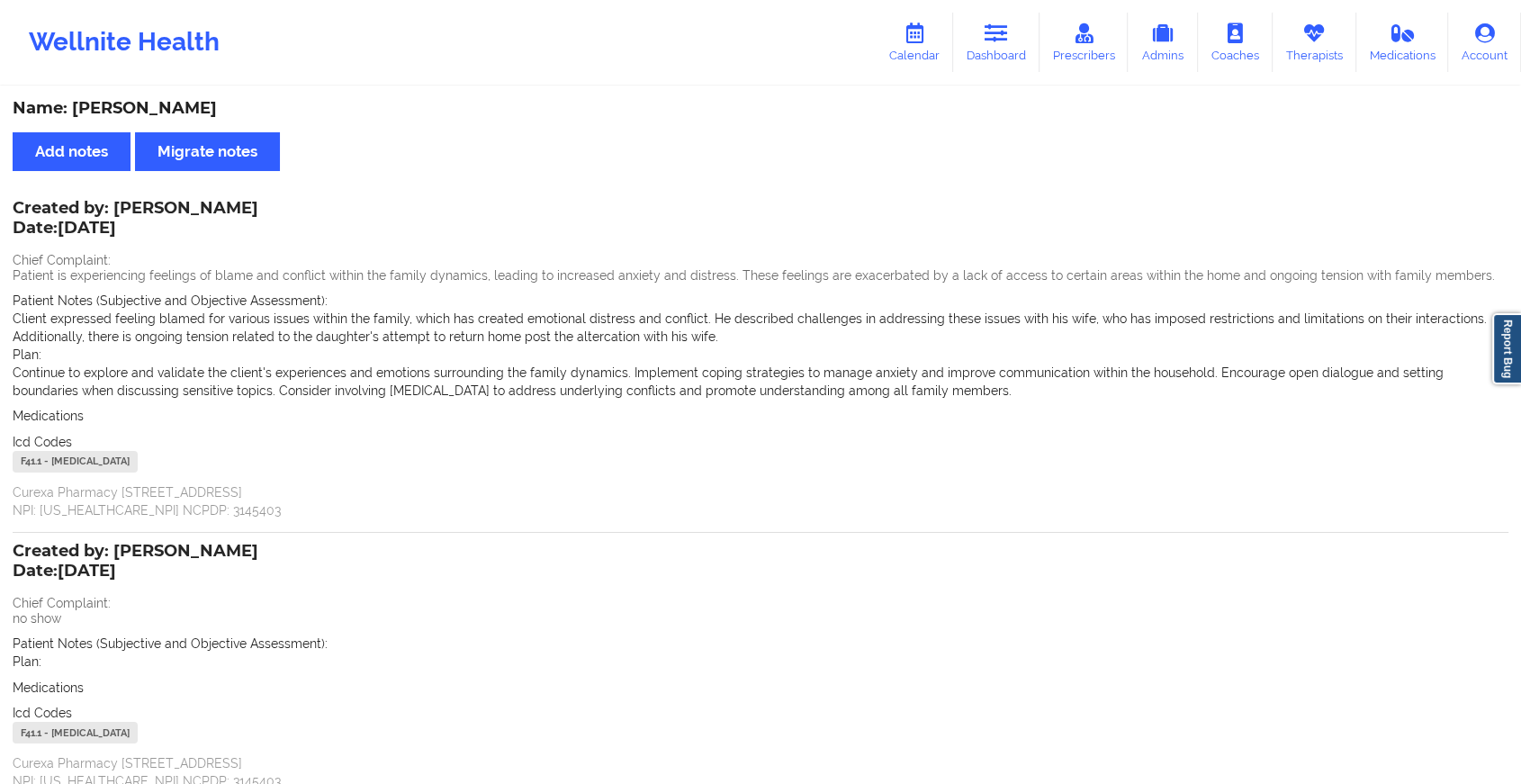
scroll to position [152, 0]
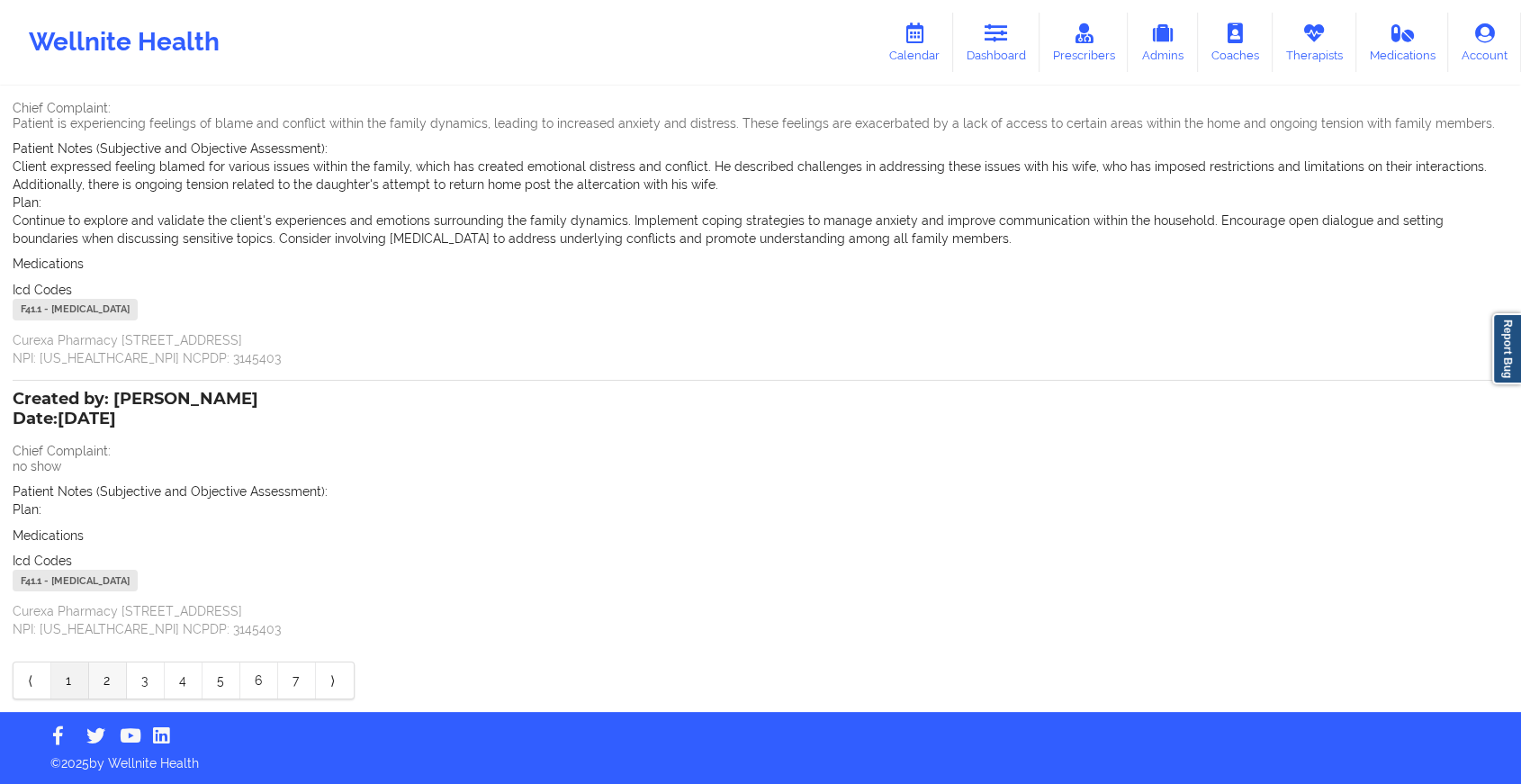
click at [115, 687] on link "2" at bounding box center [108, 680] width 38 height 36
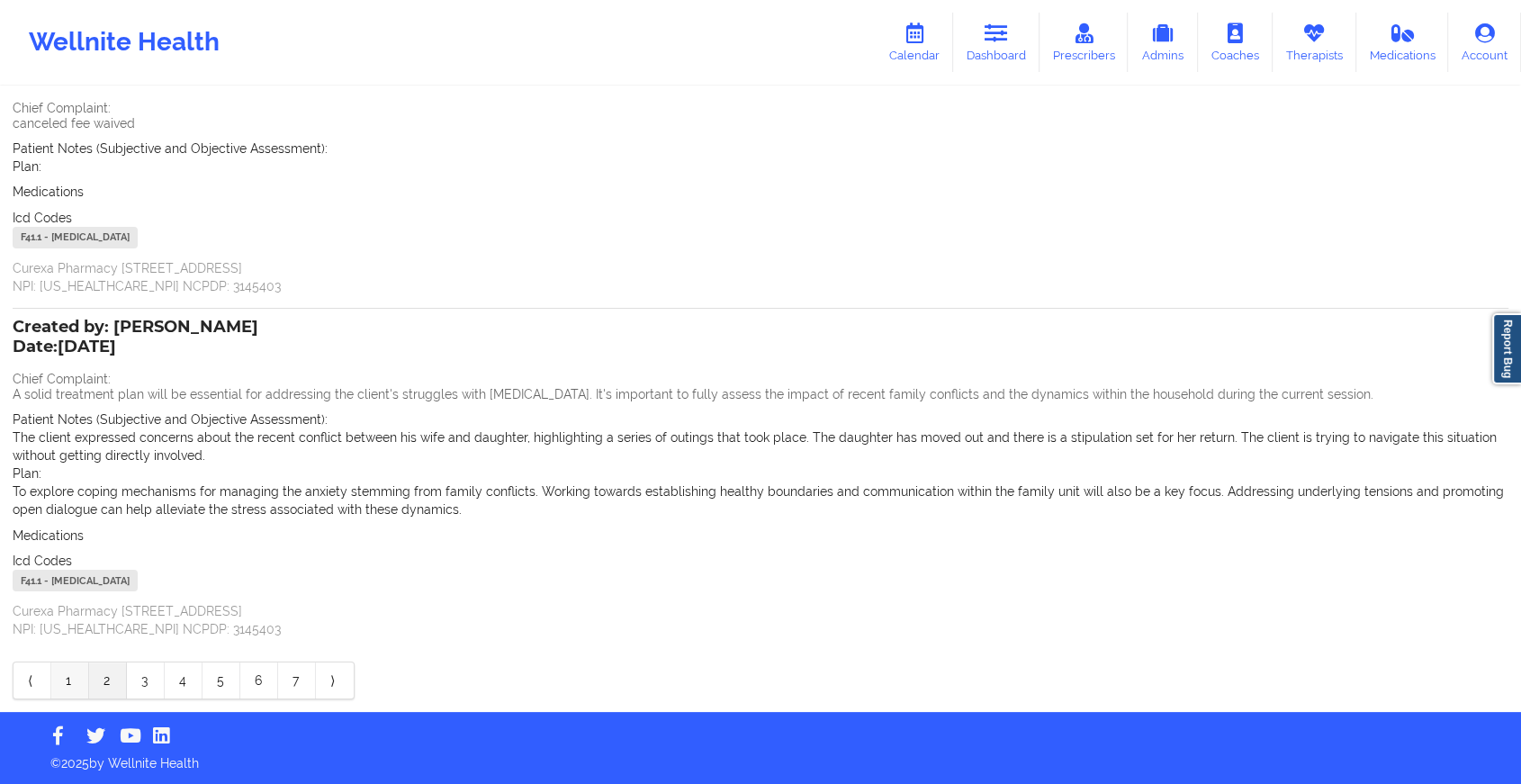
click at [65, 681] on link "1" at bounding box center [70, 680] width 38 height 36
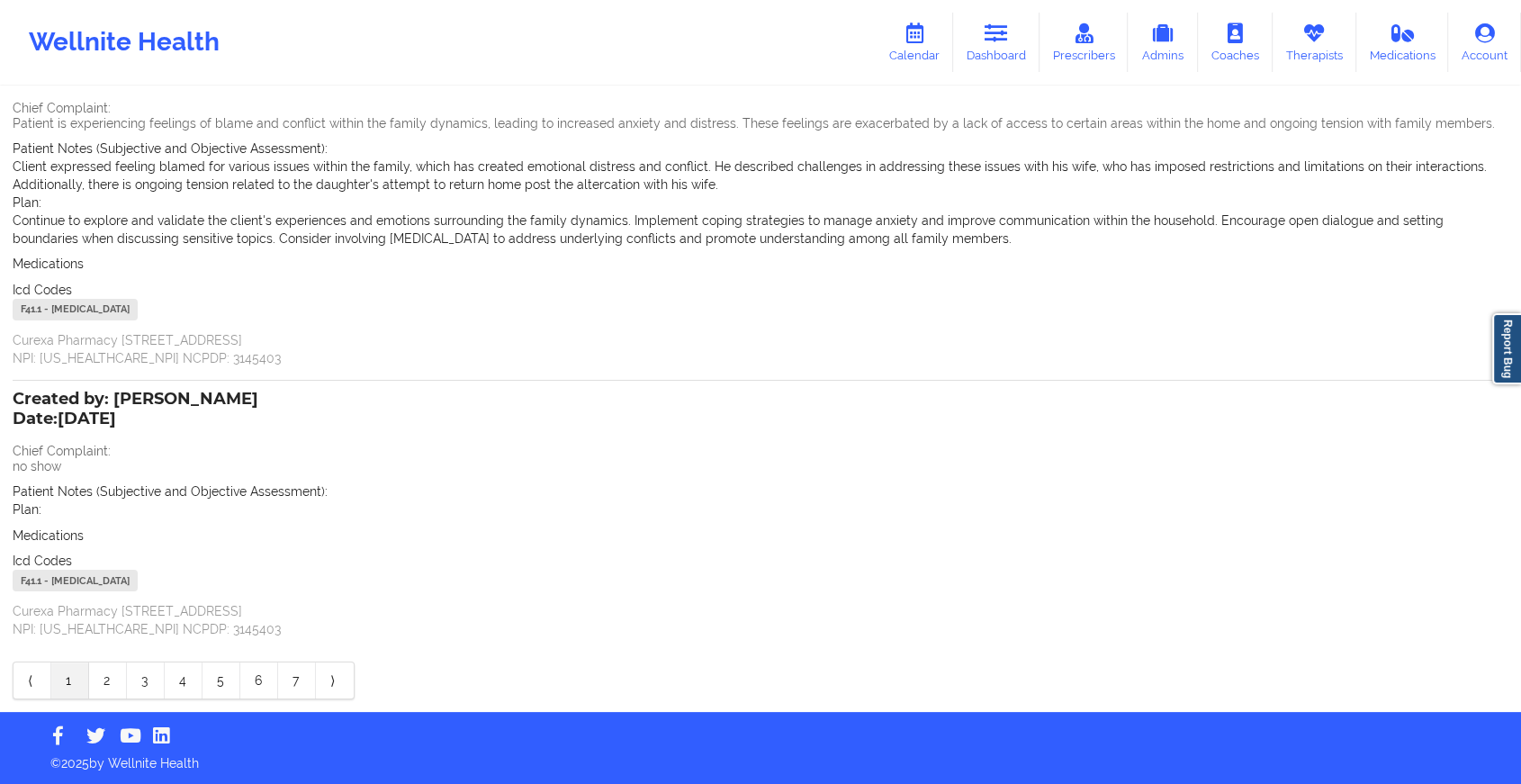
scroll to position [0, 0]
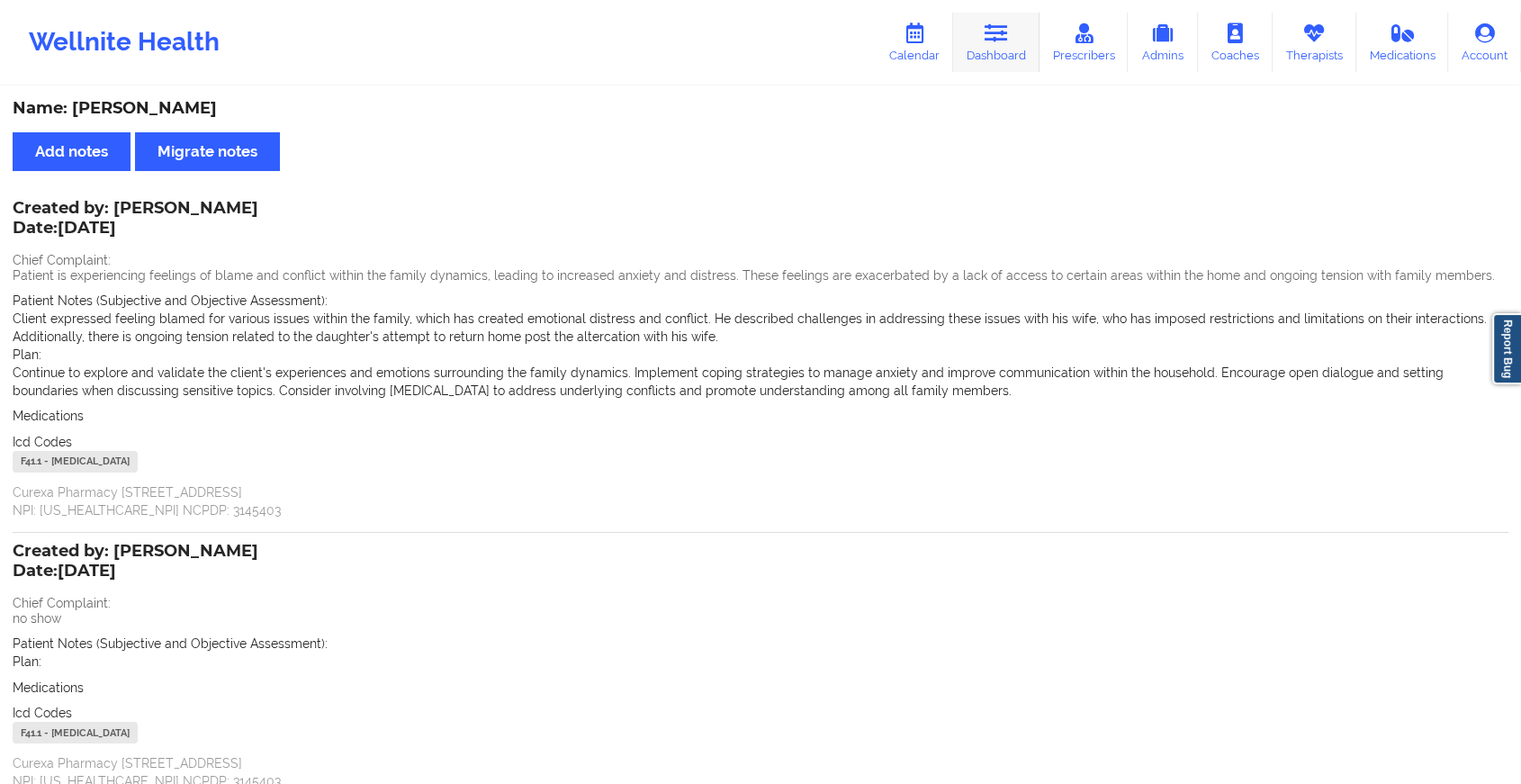
click at [980, 24] on link "Dashboard" at bounding box center [996, 42] width 87 height 60
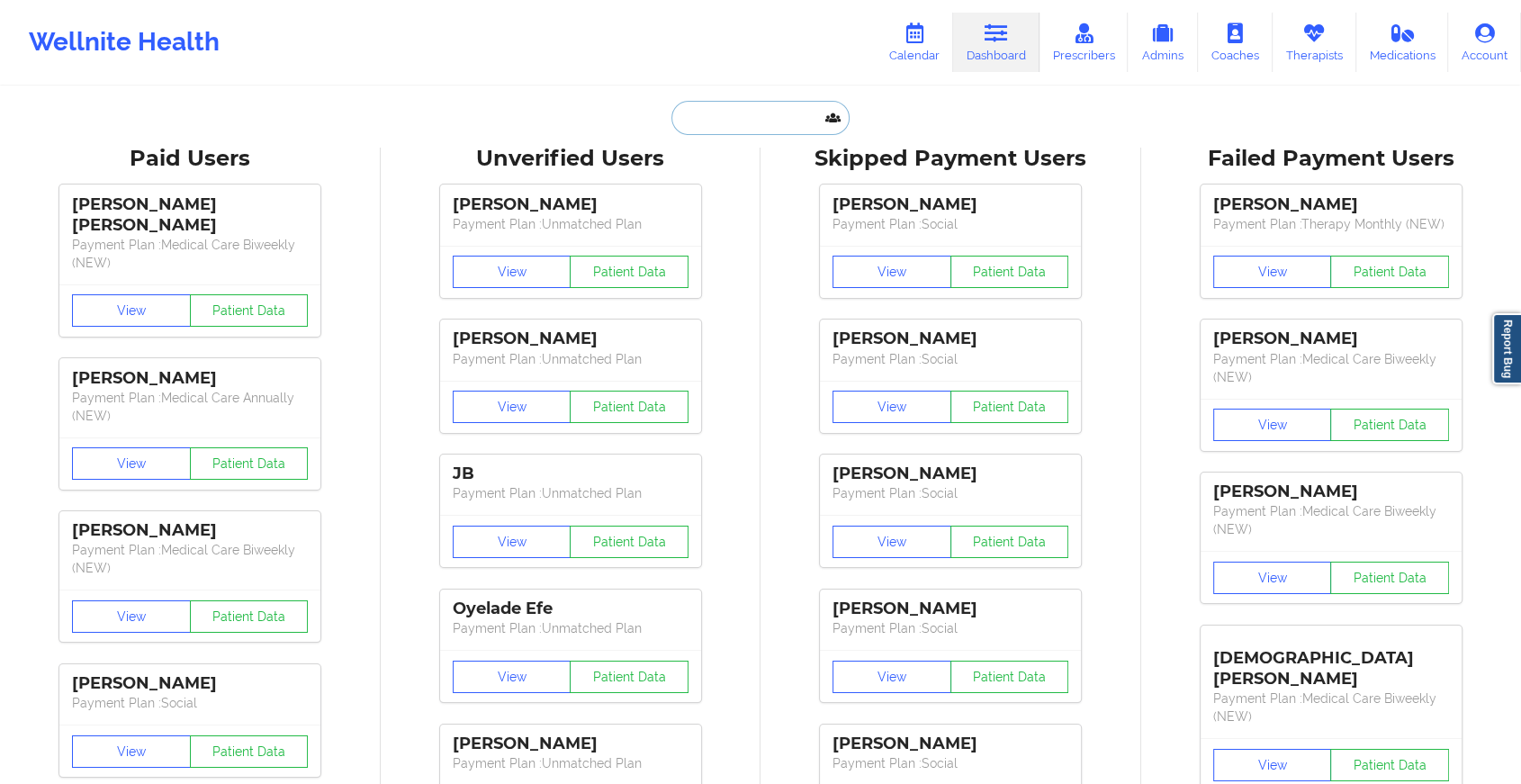
click at [746, 133] on input "text" at bounding box center [760, 117] width 179 height 34
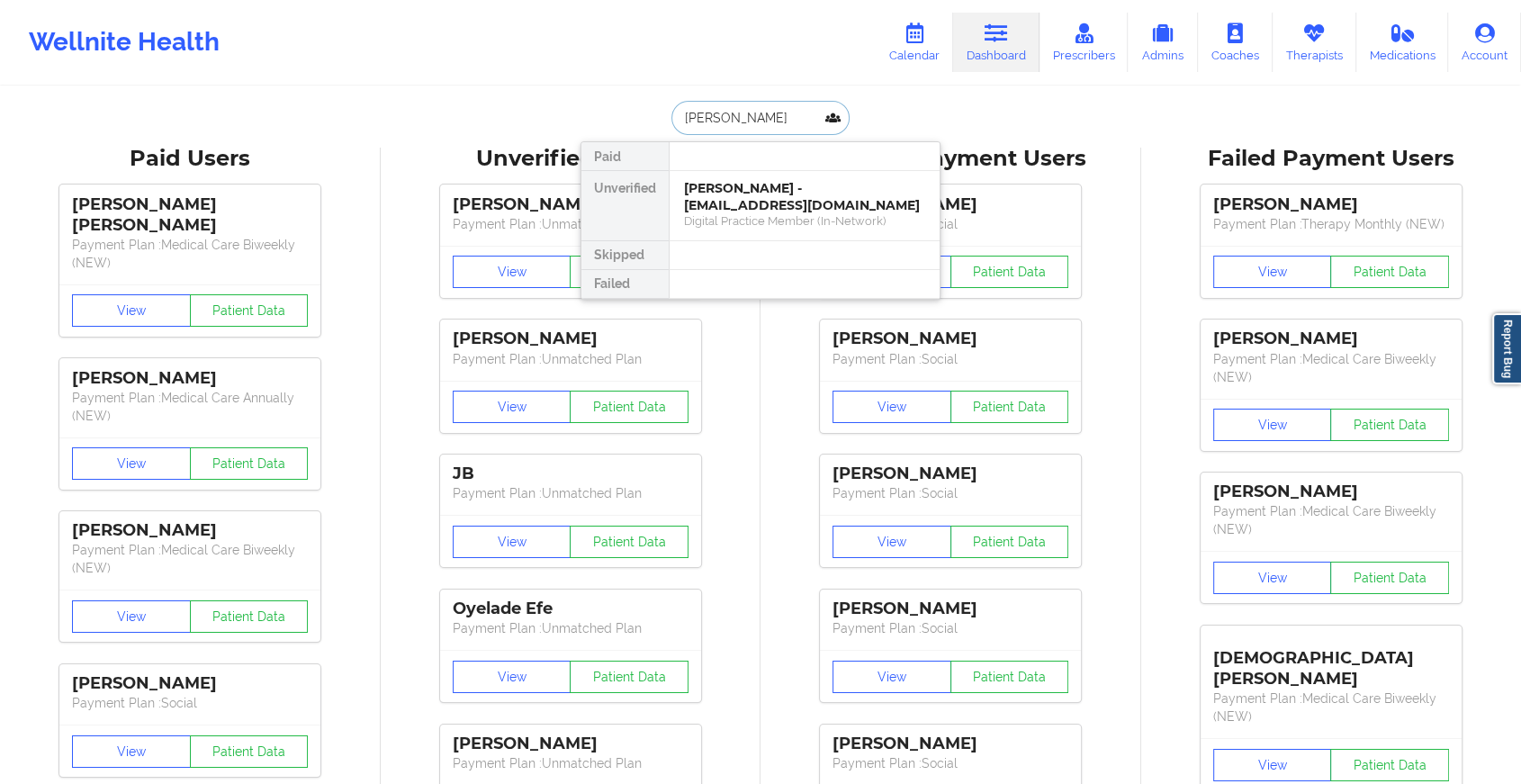
type input "[PERSON_NAME]"
click at [777, 197] on div "[PERSON_NAME] - [EMAIL_ADDRESS][DOMAIN_NAME]" at bounding box center [805, 197] width 241 height 33
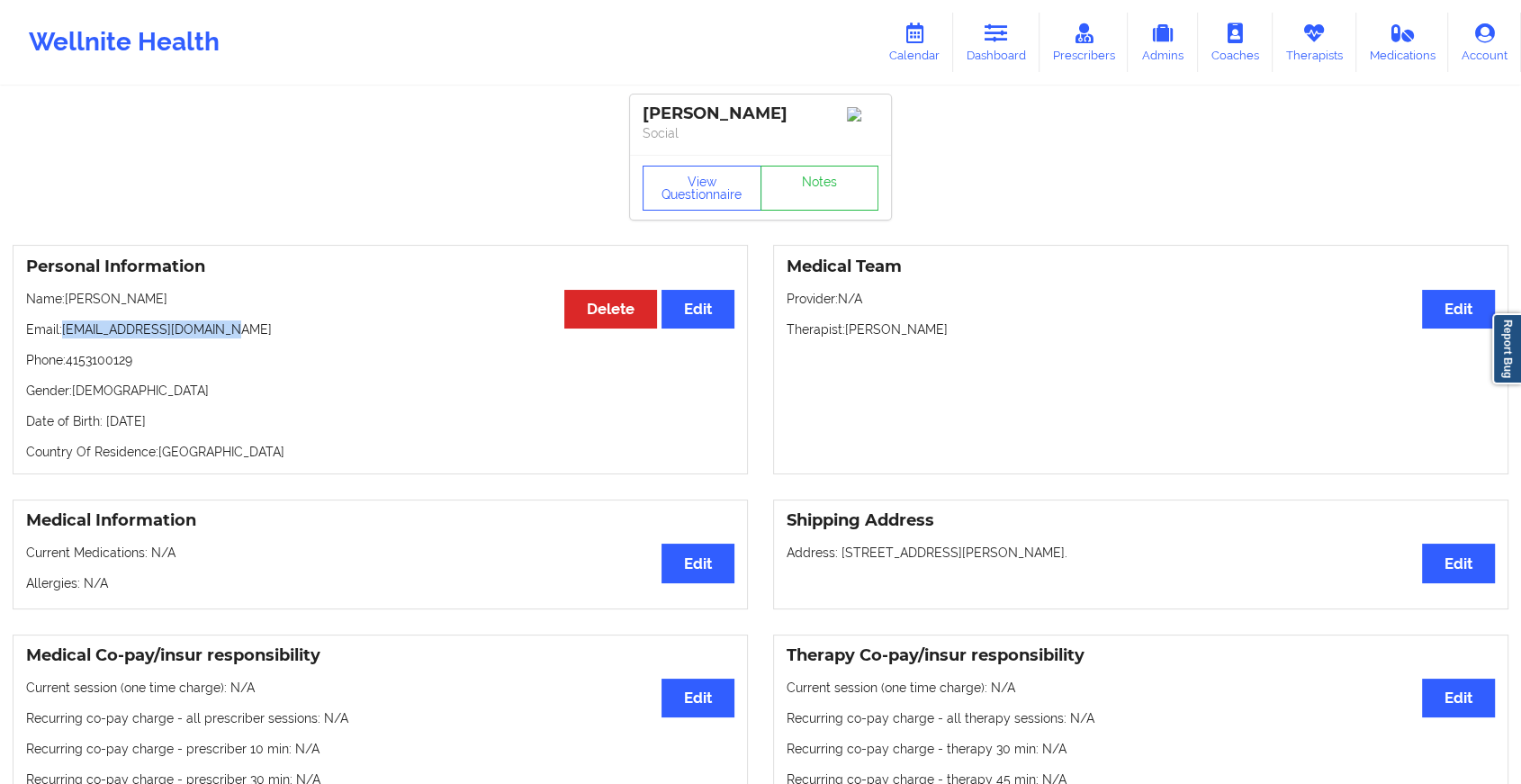
drag, startPoint x: 63, startPoint y: 332, endPoint x: 290, endPoint y: 322, distance: 227.2
click at [290, 322] on div "Personal Information Edit Delete Name: [PERSON_NAME] Email: [EMAIL_ADDRESS][DOM…" at bounding box center [380, 359] width 736 height 229
copy p "[EMAIL_ADDRESS][DOMAIN_NAME]"
click at [1034, 27] on link "Dashboard" at bounding box center [996, 42] width 87 height 60
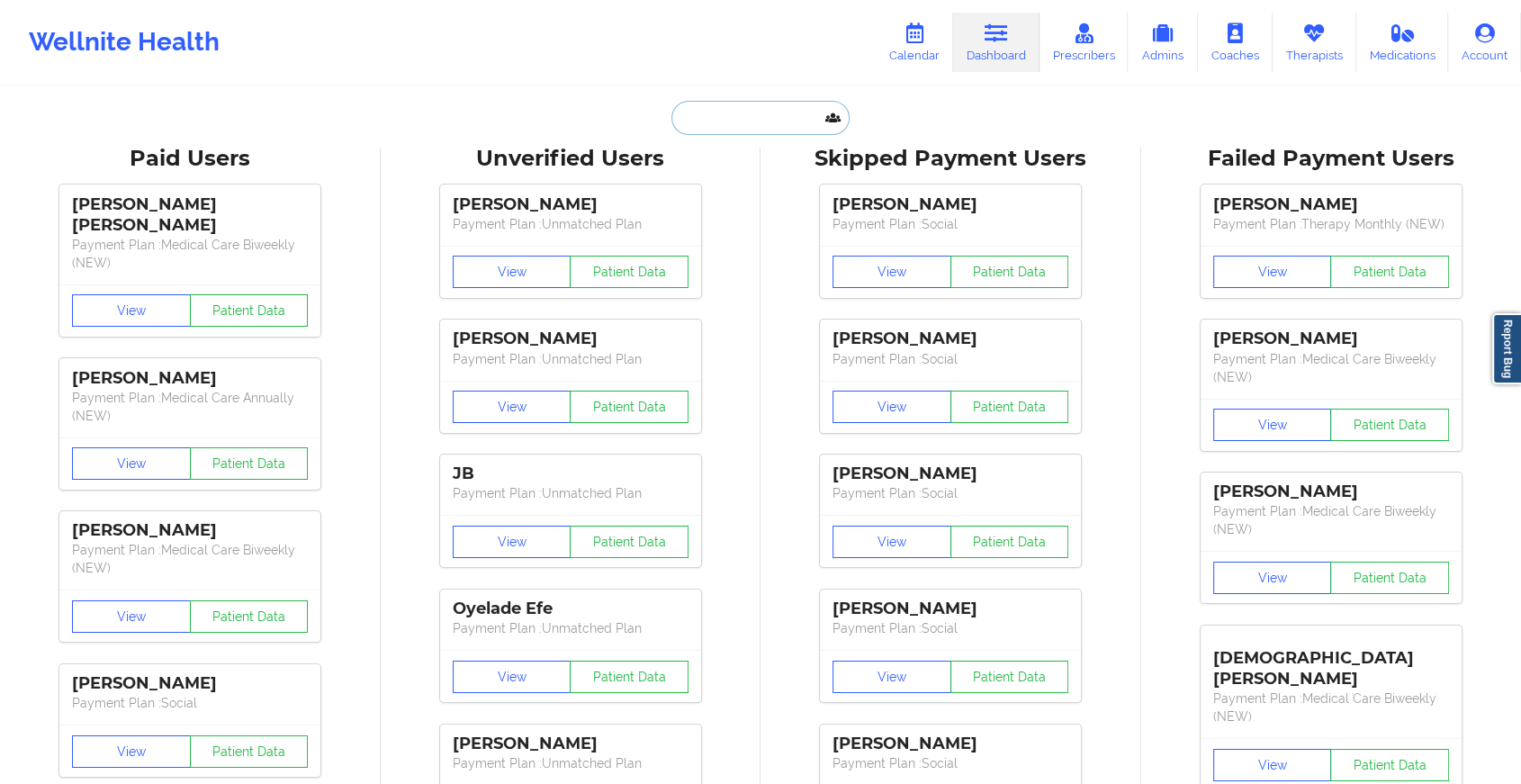
click at [756, 112] on input "text" at bounding box center [760, 117] width 179 height 34
paste input "[PERSON_NAME][EMAIL_ADDRESS][PERSON_NAME][DOMAIN_NAME]"
type input "[PERSON_NAME][EMAIL_ADDRESS][PERSON_NAME][DOMAIN_NAME]"
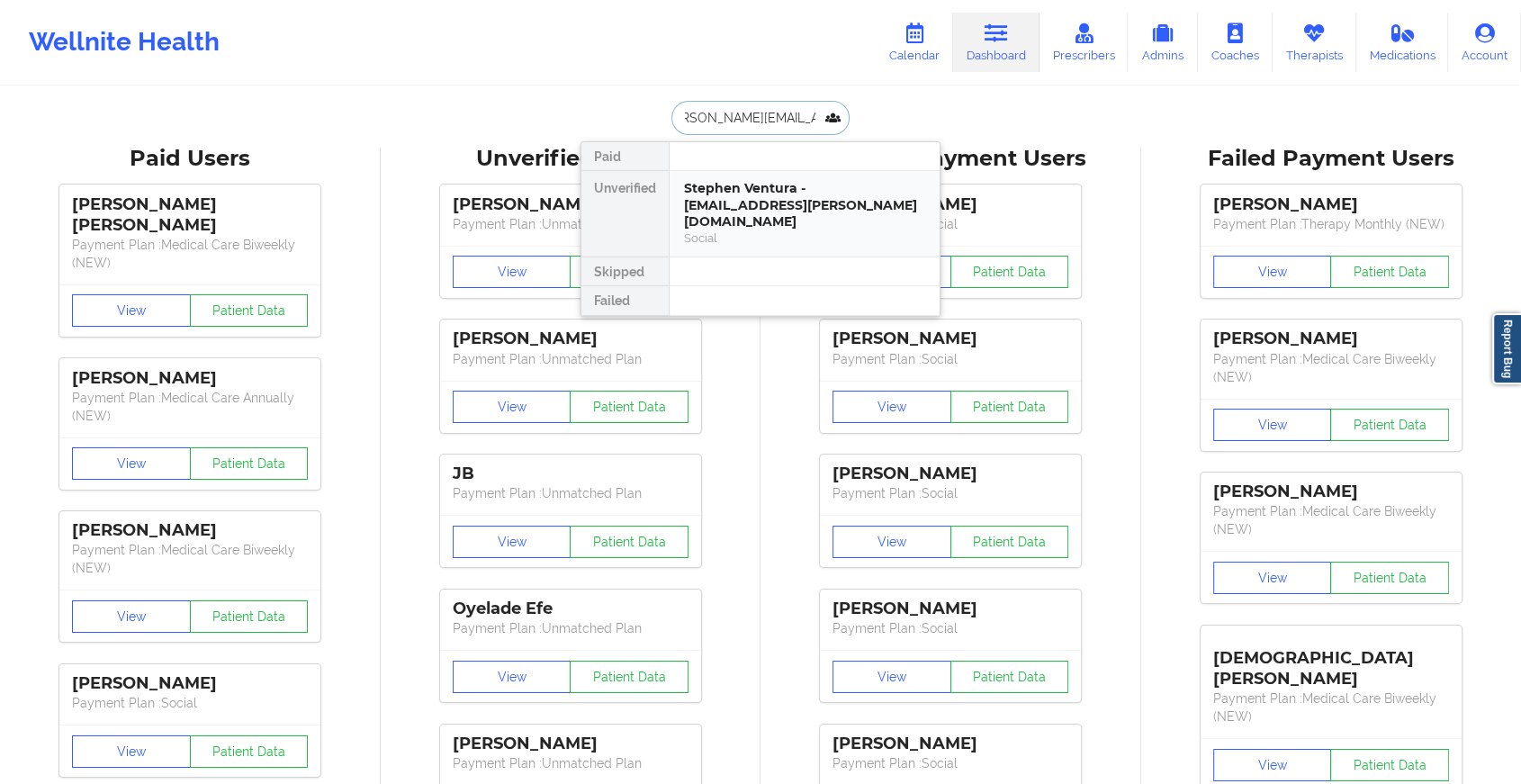
click at [782, 188] on div "Stephen Ventura - [EMAIL_ADDRESS][PERSON_NAME][DOMAIN_NAME]" at bounding box center [805, 205] width 241 height 51
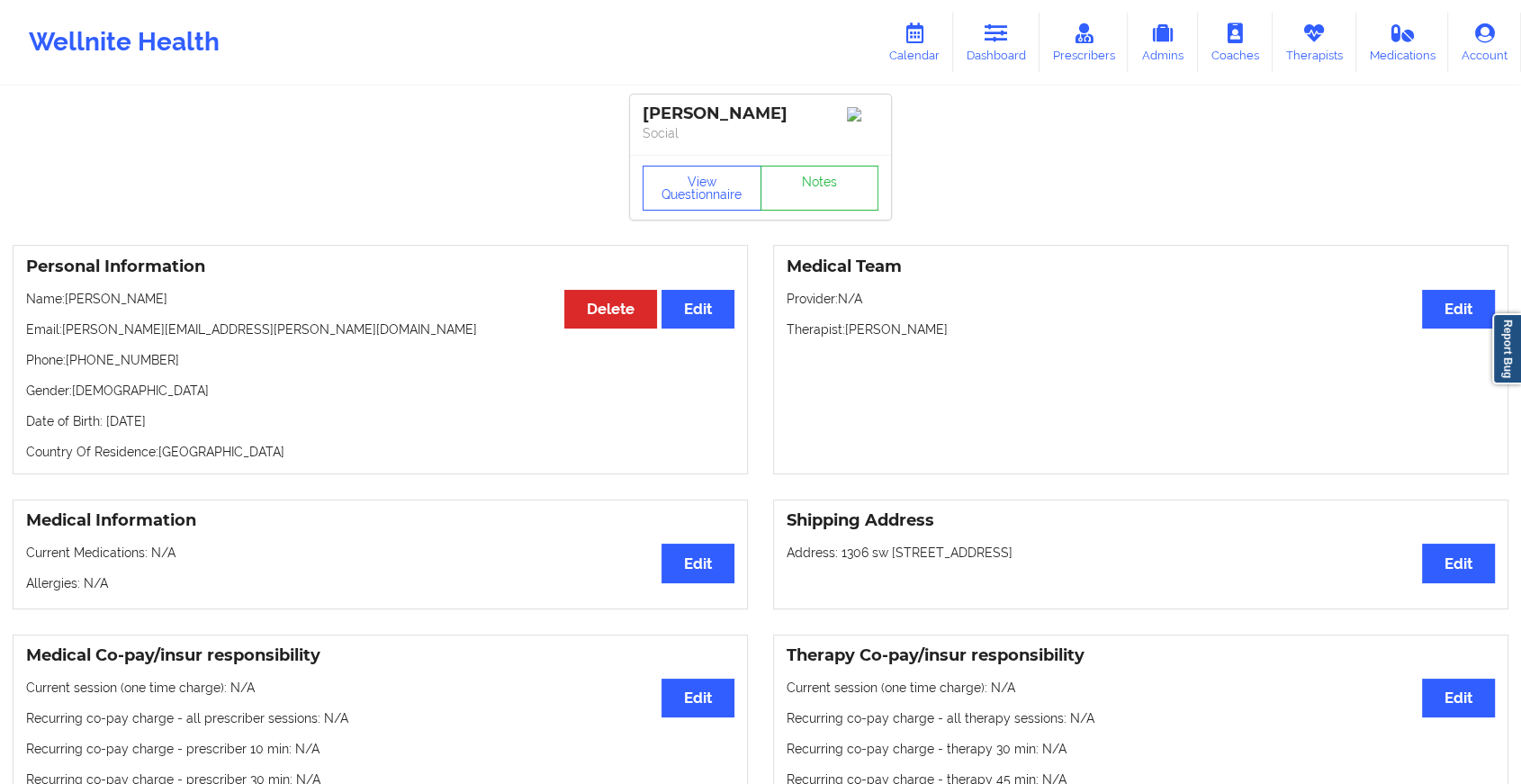
click at [827, 180] on div "View Questionnaire Notes" at bounding box center [760, 188] width 236 height 45
click at [827, 180] on link "Notes" at bounding box center [819, 188] width 119 height 45
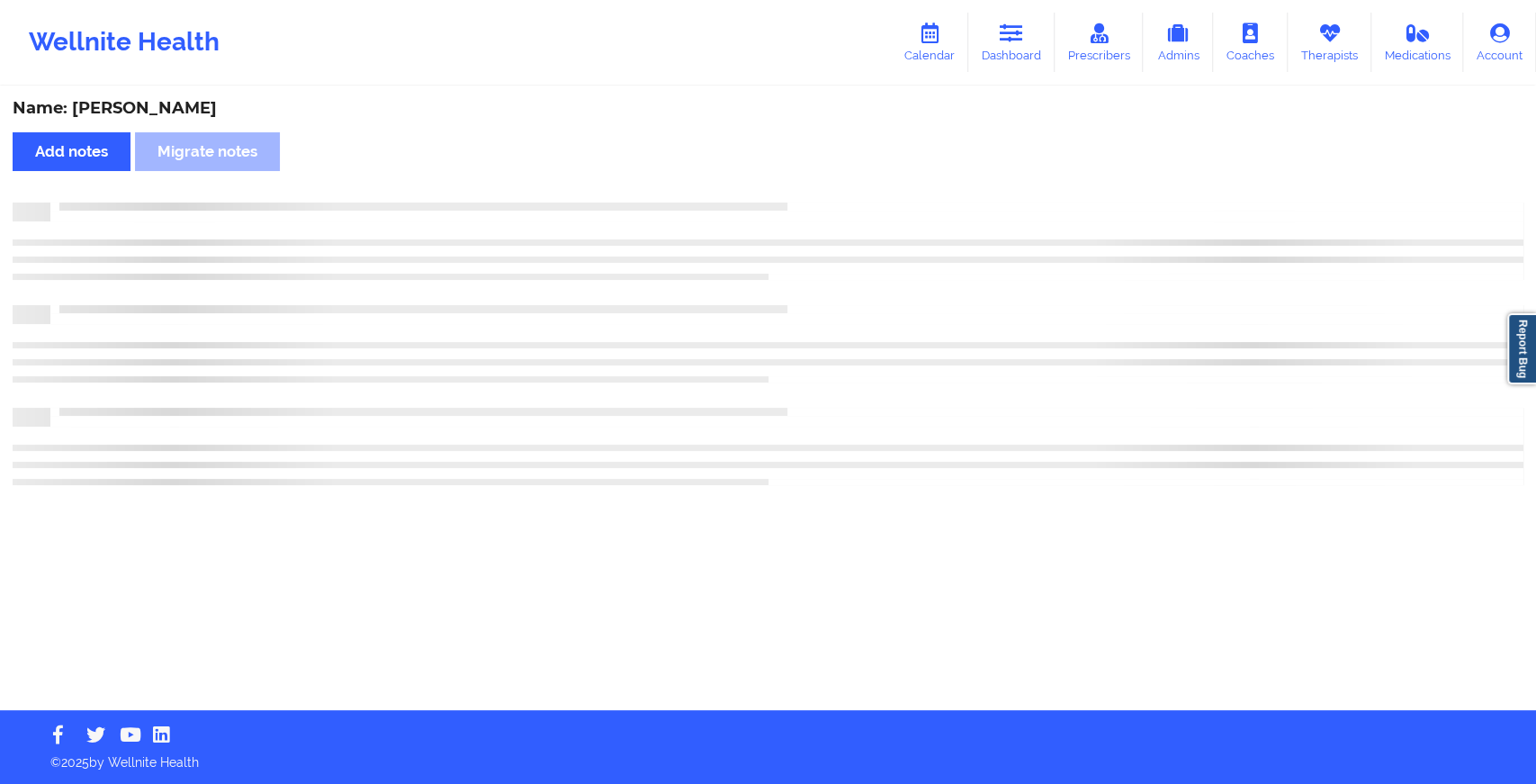
click at [826, 180] on div "Name: [PERSON_NAME] Add notes Migrate notes" at bounding box center [768, 399] width 1536 height 622
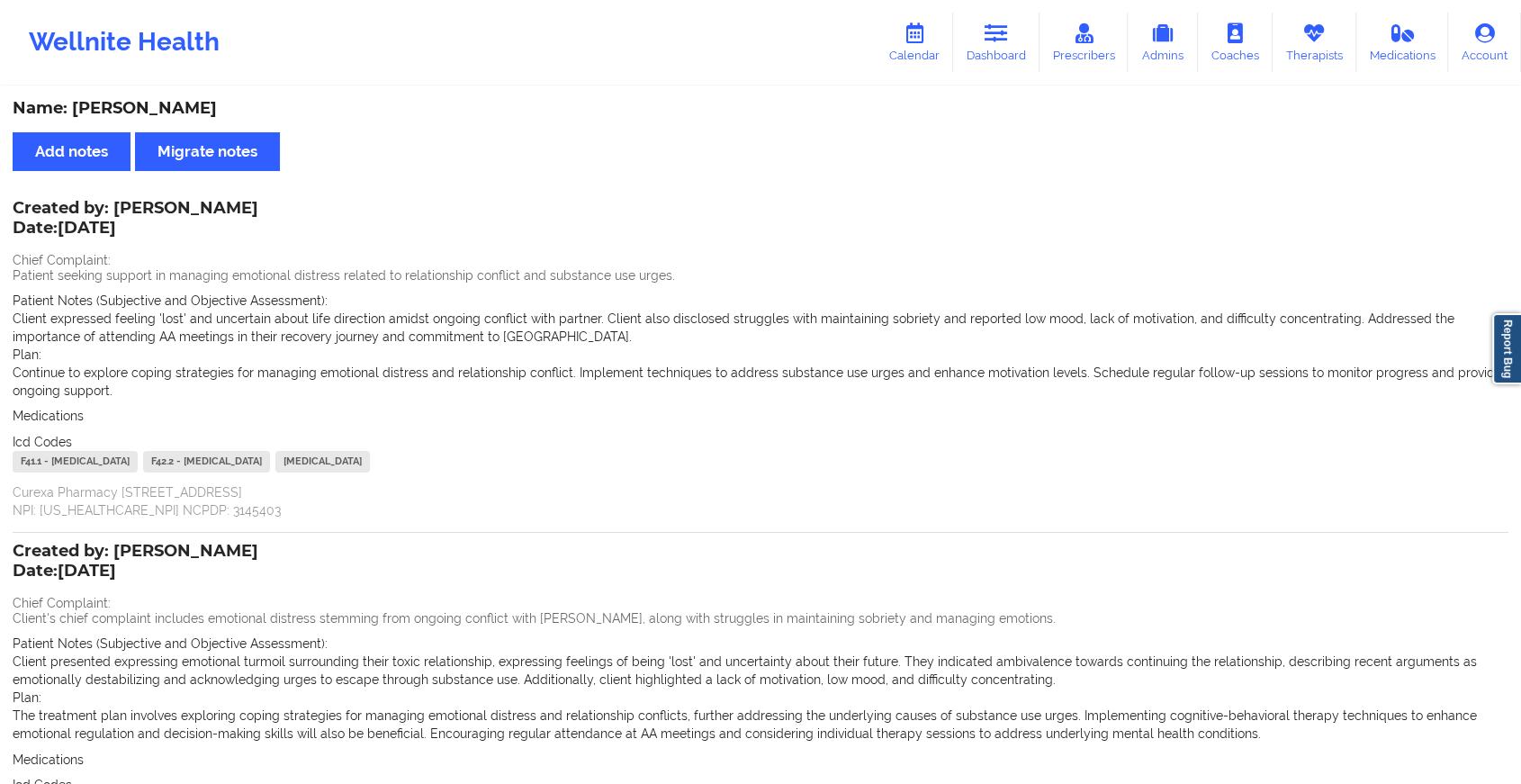
scroll to position [158, 0]
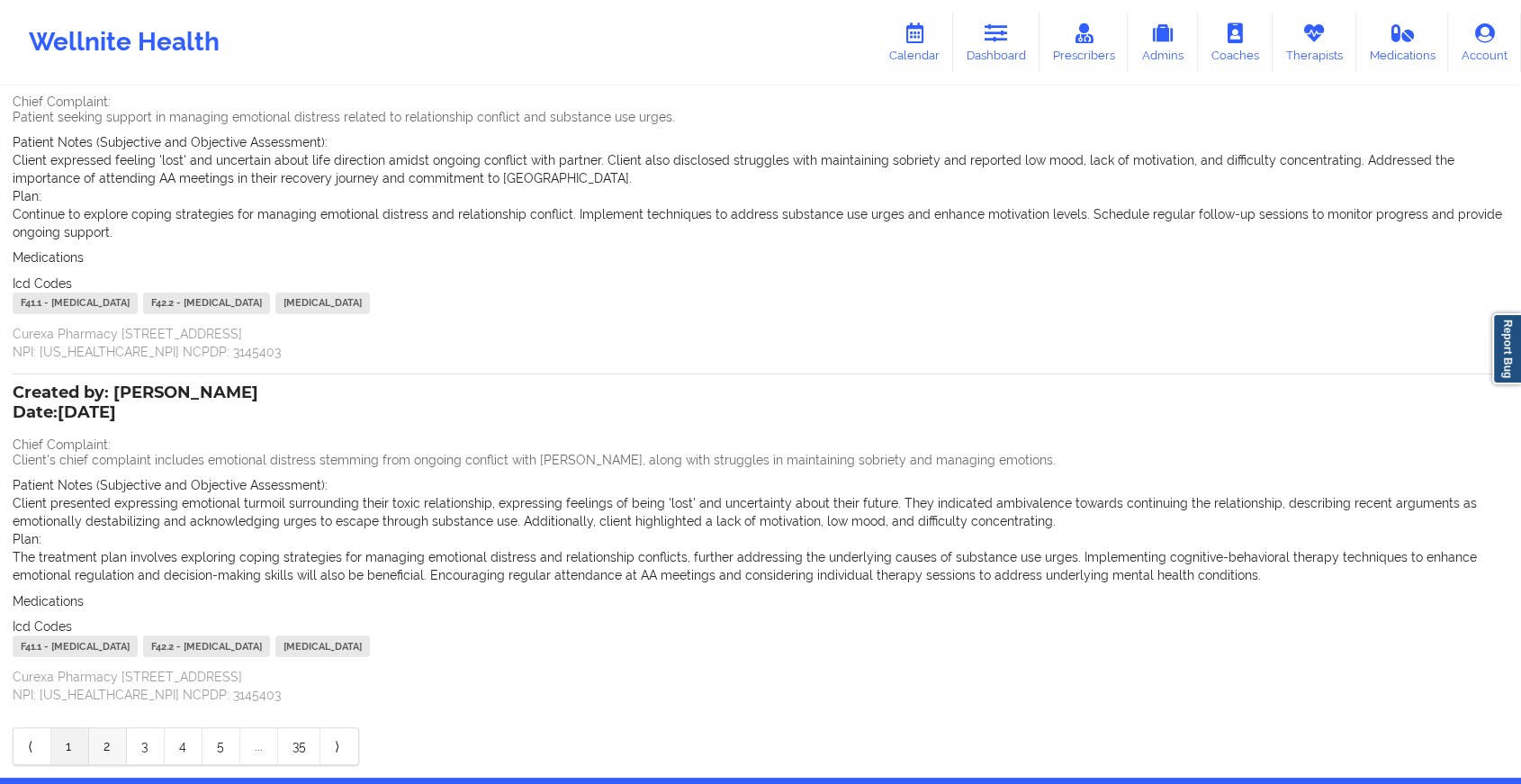
click at [106, 731] on link "2" at bounding box center [108, 745] width 38 height 36
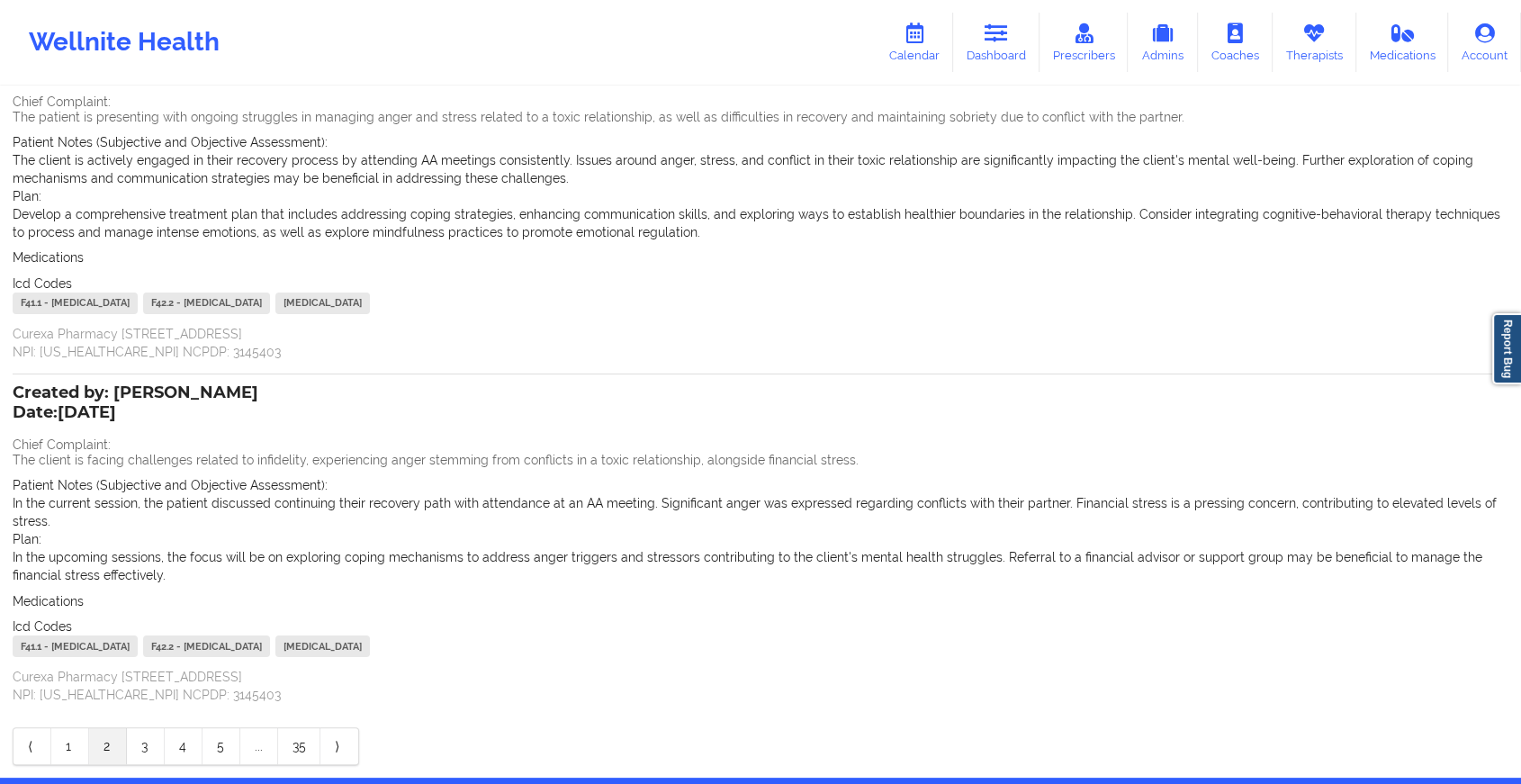
scroll to position [0, 0]
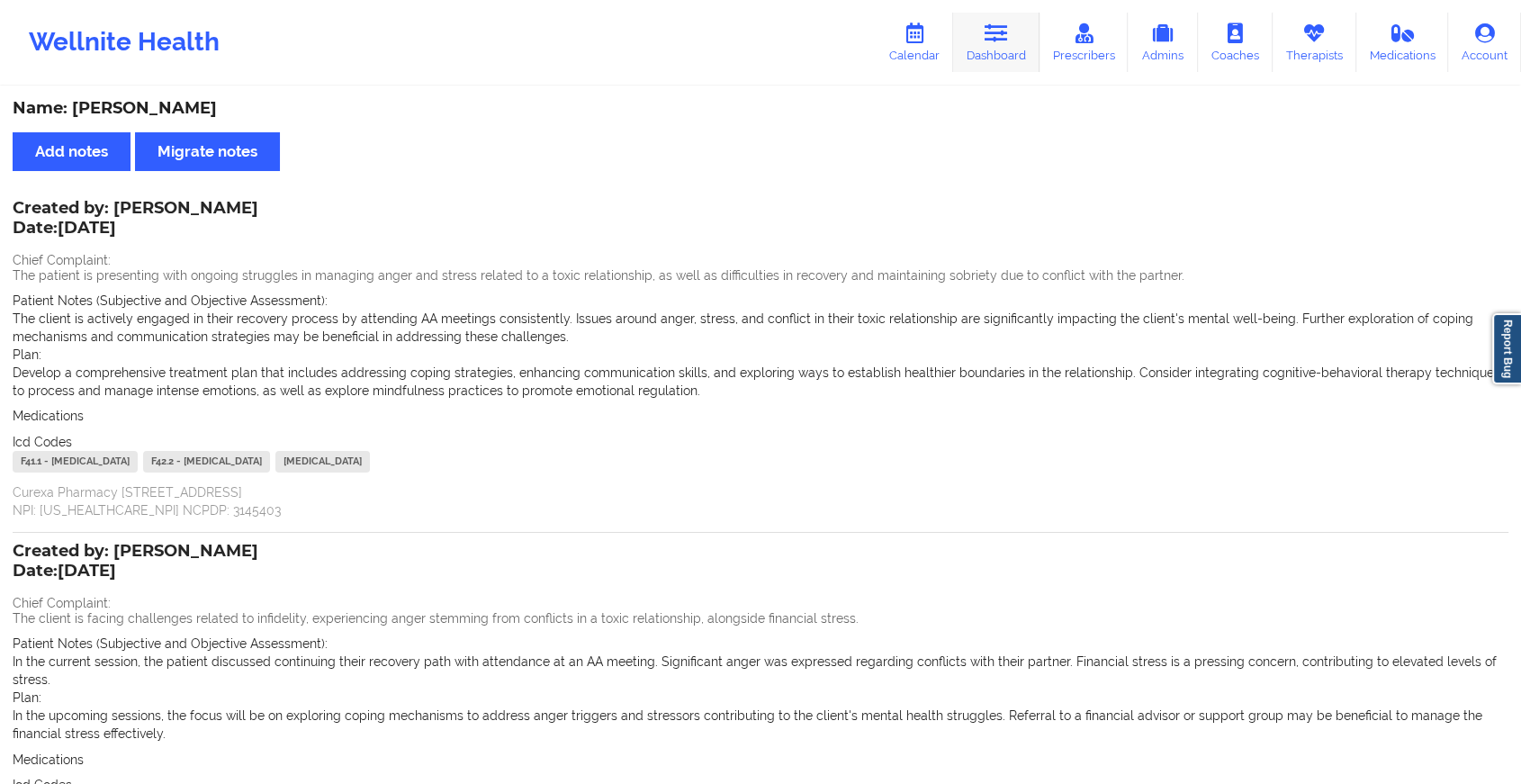
click at [981, 36] on link "Dashboard" at bounding box center [996, 42] width 87 height 60
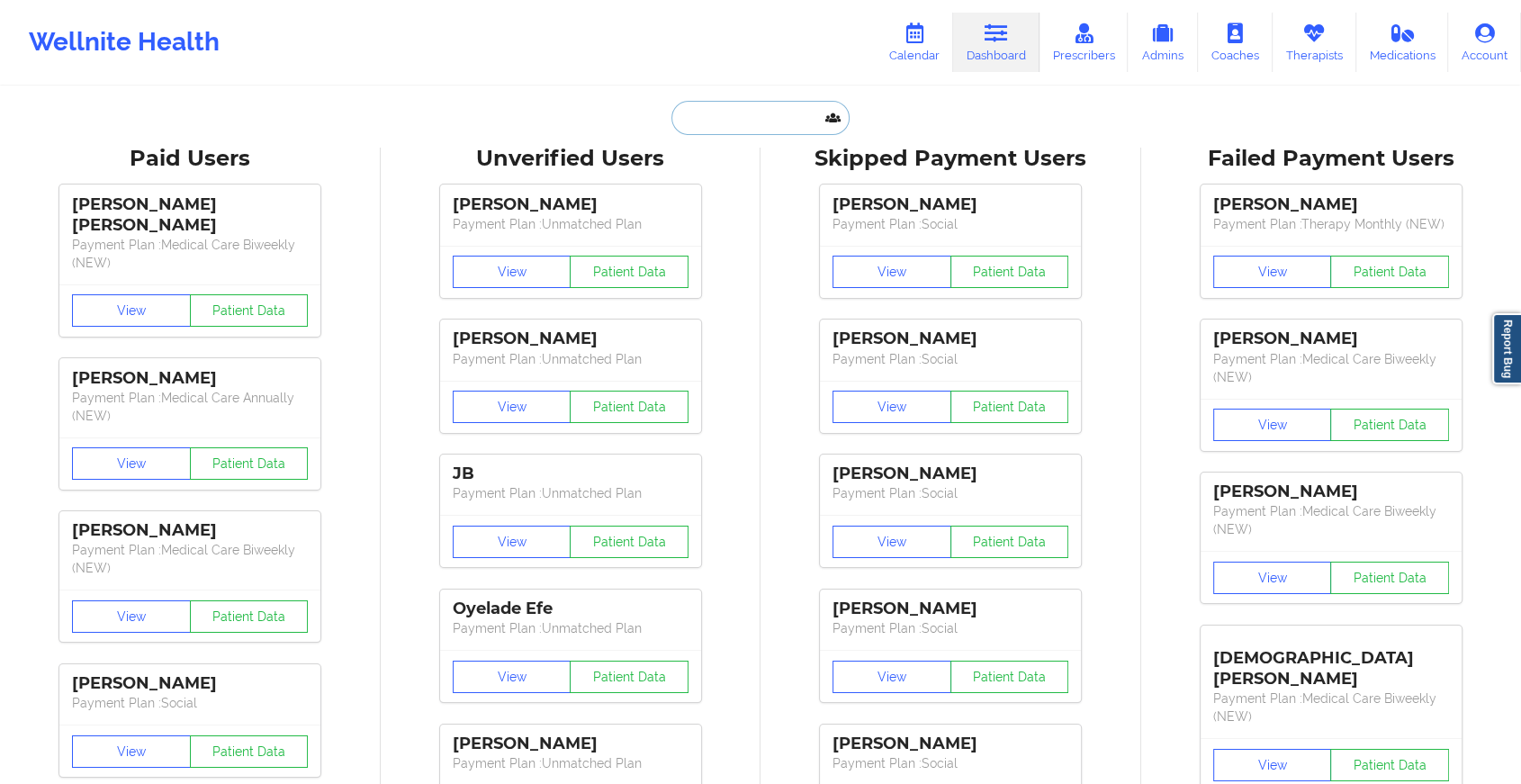
click at [699, 120] on input "text" at bounding box center [760, 117] width 179 height 34
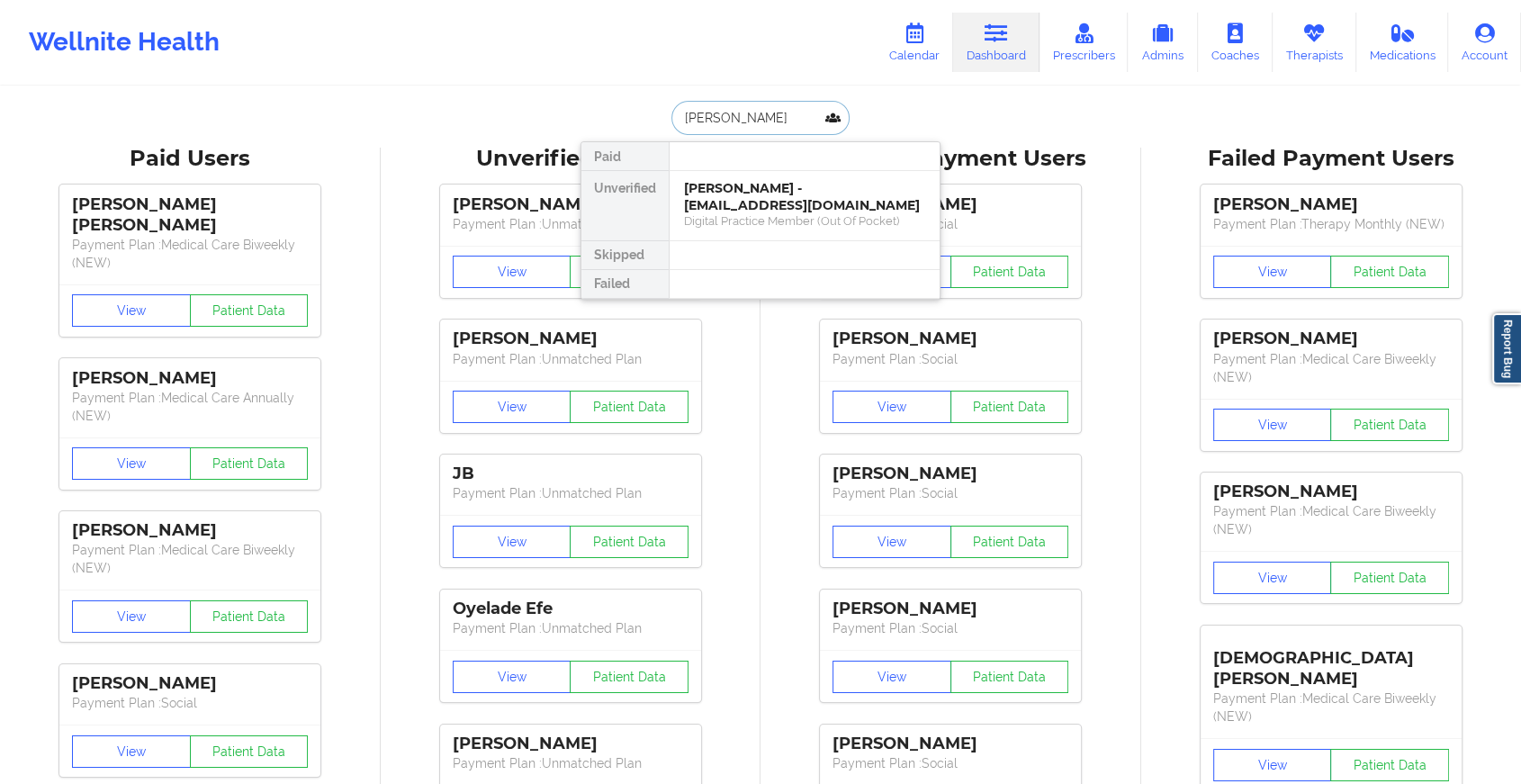
type input "[PERSON_NAME]"
drag, startPoint x: 793, startPoint y: 108, endPoint x: 677, endPoint y: 129, distance: 117.9
click at [677, 129] on input "[PERSON_NAME]" at bounding box center [760, 117] width 179 height 34
click at [745, 209] on div "[PERSON_NAME] - [EMAIL_ADDRESS][DOMAIN_NAME]" at bounding box center [805, 197] width 241 height 33
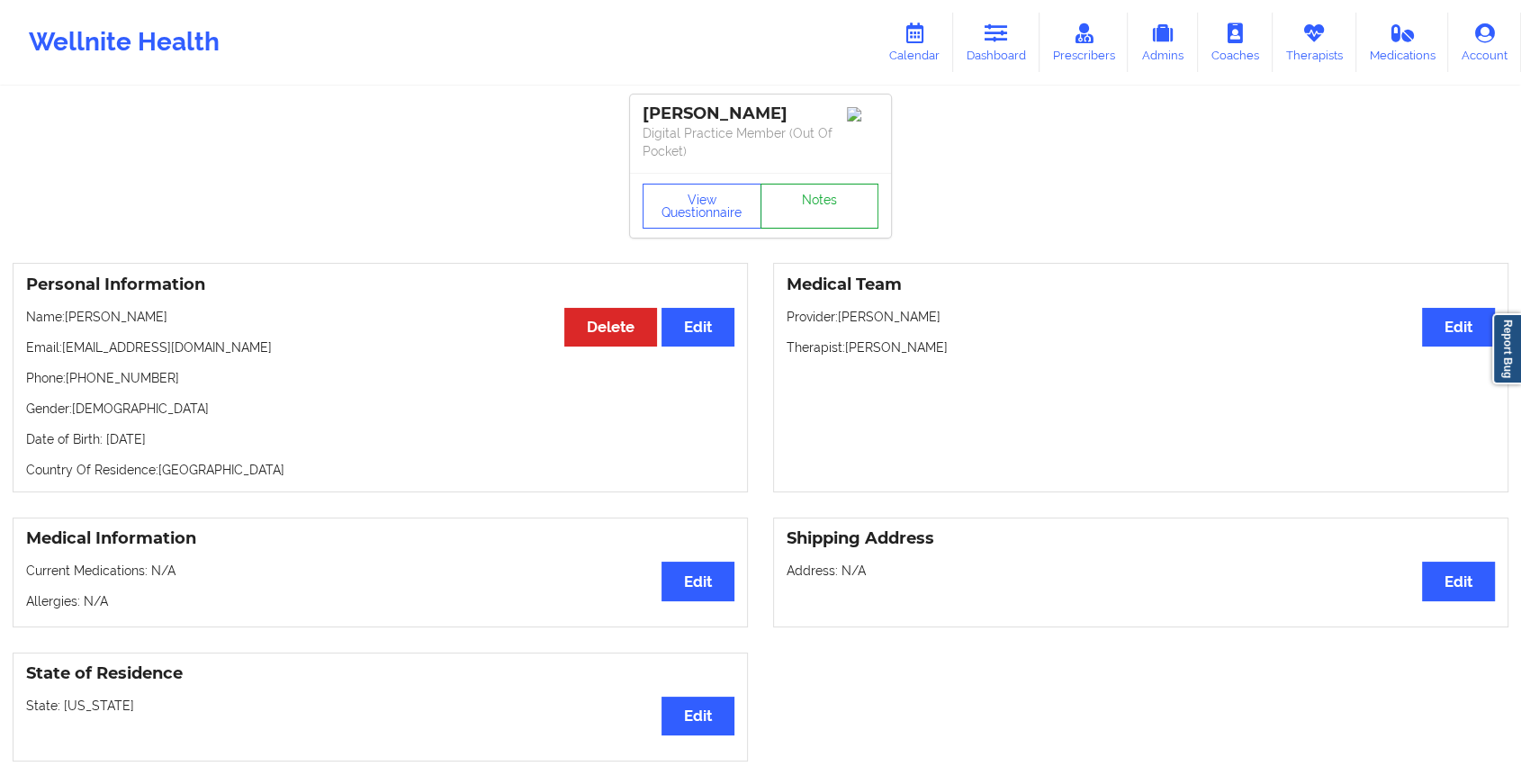
click at [807, 184] on link "Notes" at bounding box center [819, 205] width 119 height 45
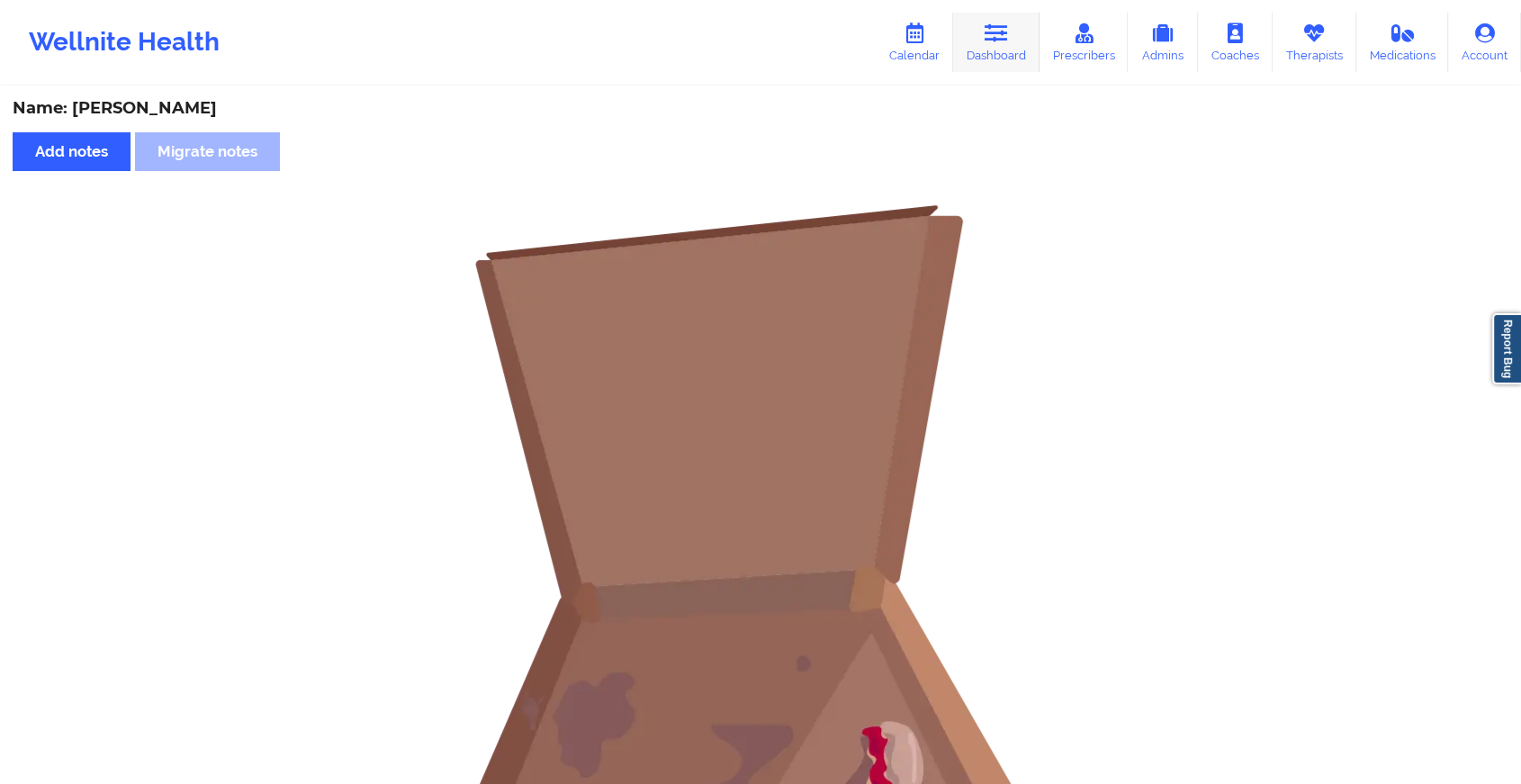
click at [993, 31] on icon at bounding box center [996, 33] width 23 height 20
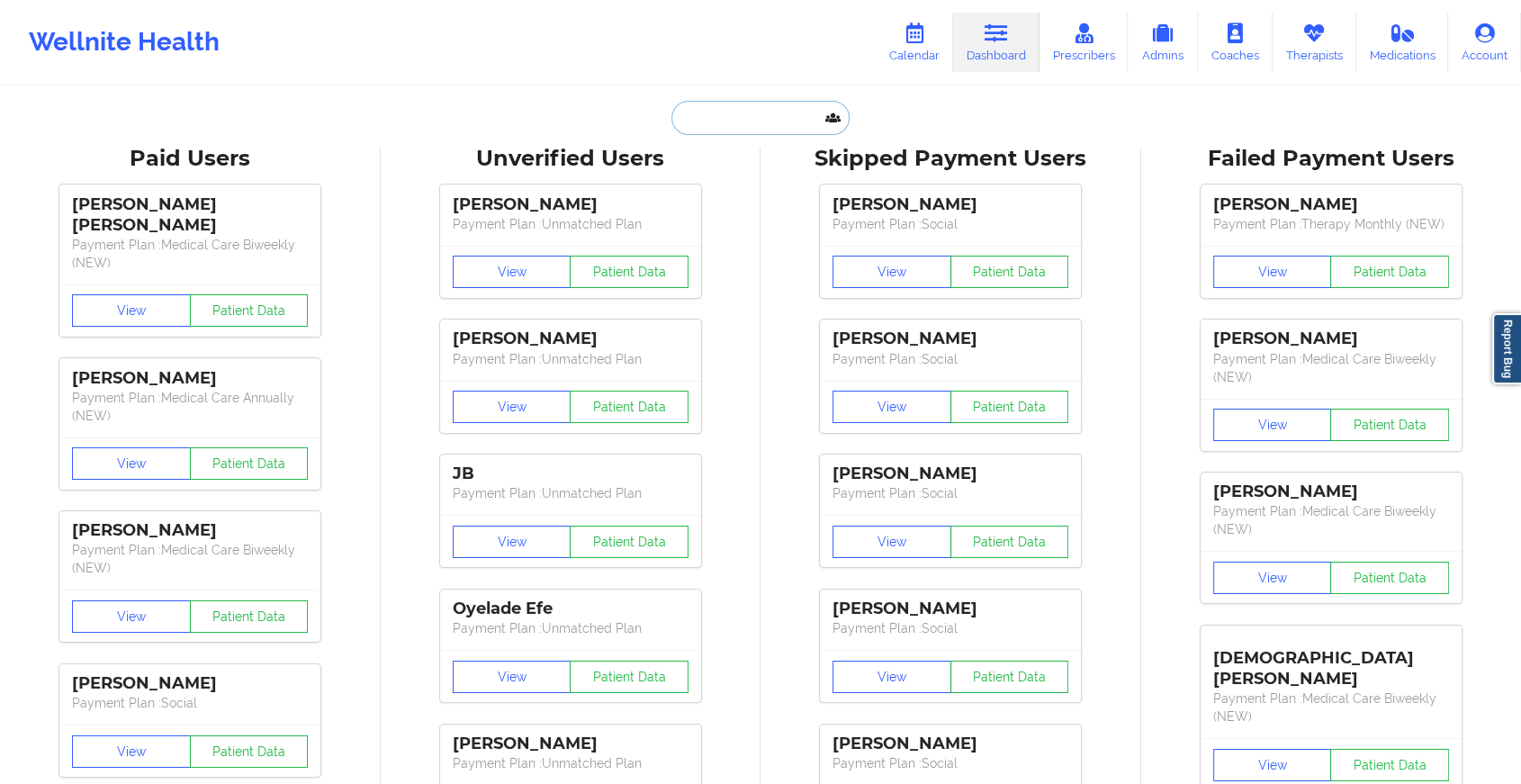
click at [773, 116] on input "text" at bounding box center [760, 117] width 179 height 34
paste input "[EMAIL_ADDRESS][DOMAIN_NAME]"
type input "[EMAIL_ADDRESS][DOMAIN_NAME]"
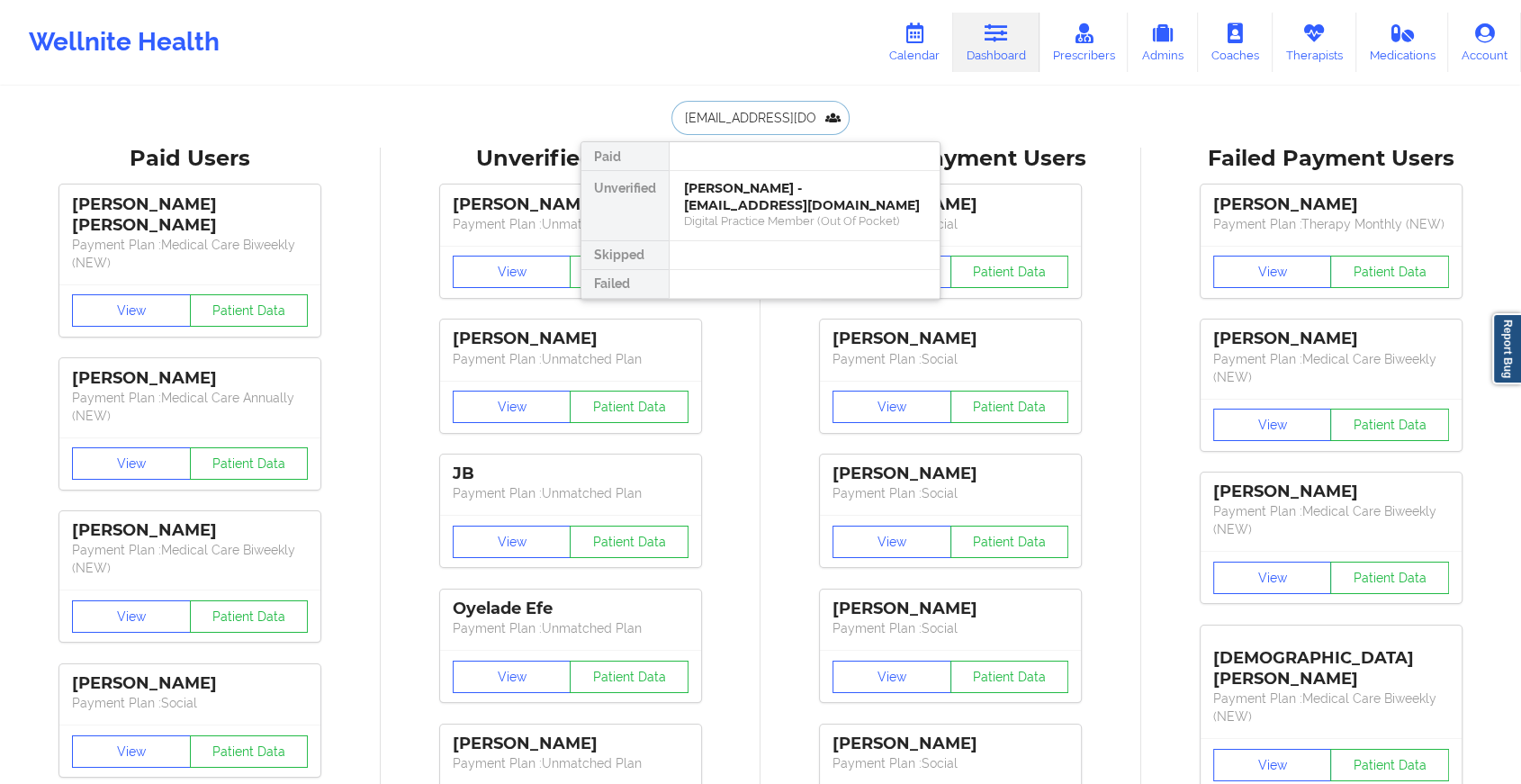
scroll to position [0, 37]
click at [745, 198] on div "[PERSON_NAME] - [EMAIL_ADDRESS][DOMAIN_NAME]" at bounding box center [805, 197] width 241 height 33
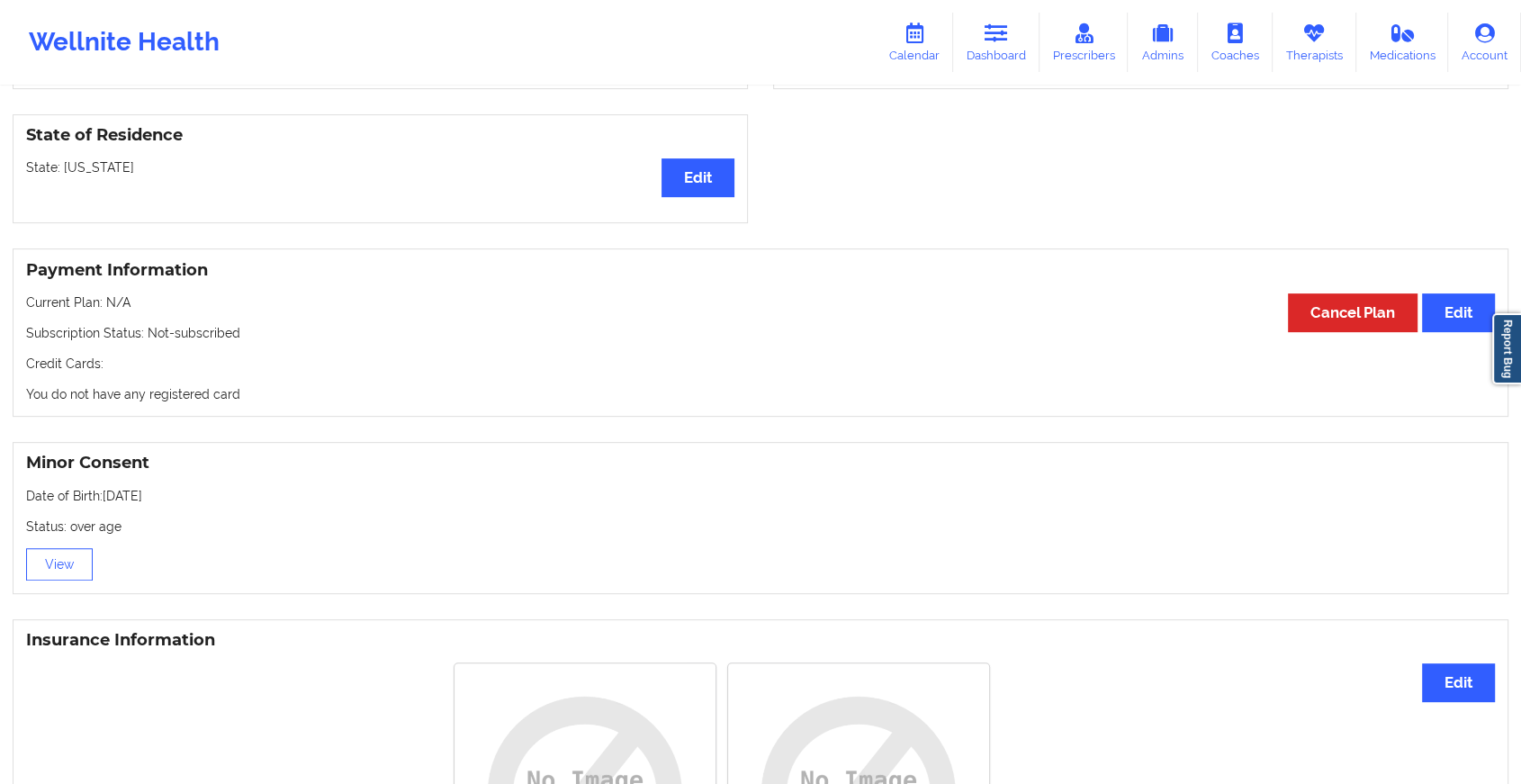
scroll to position [533, 0]
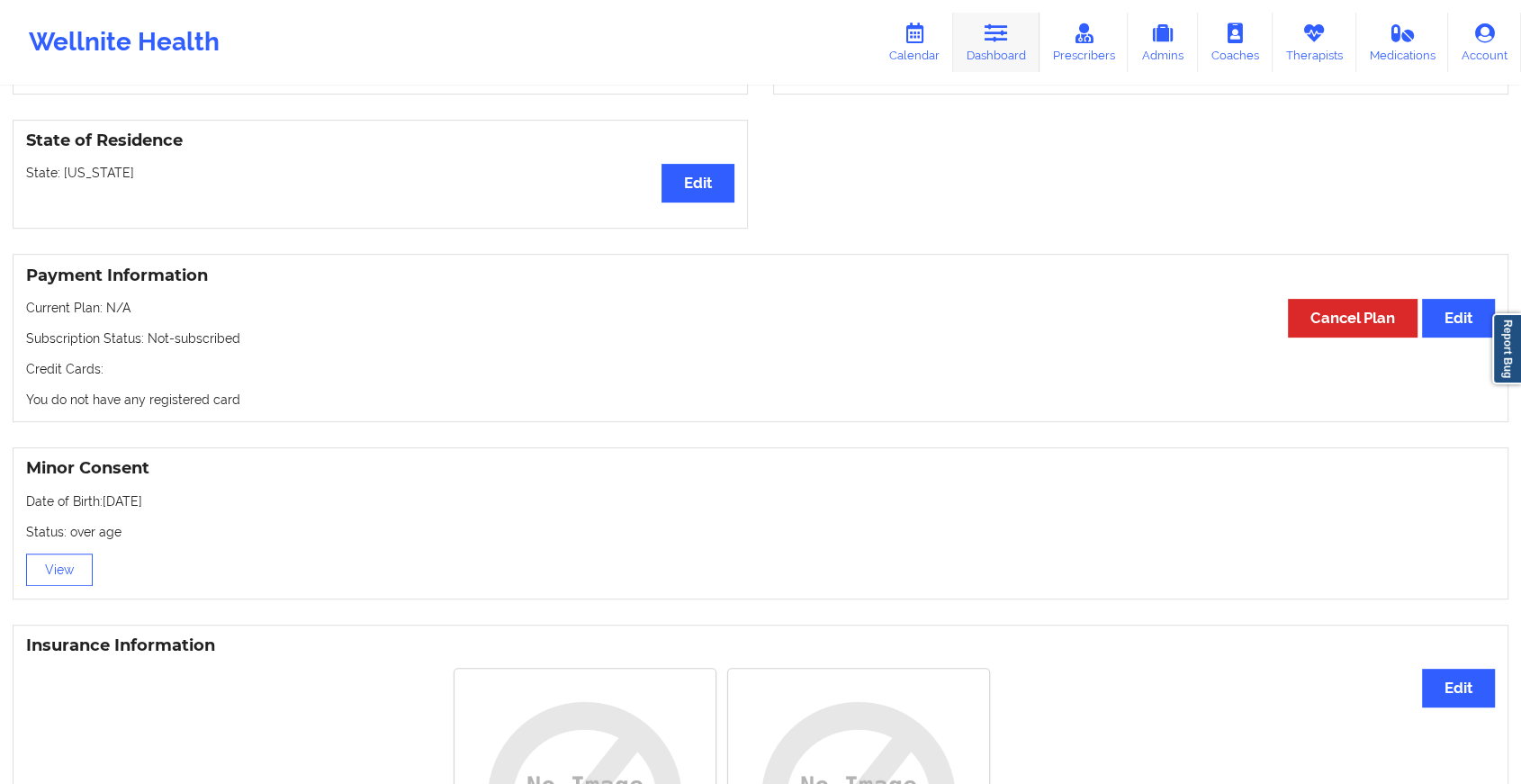
click at [1010, 21] on link "Dashboard" at bounding box center [996, 42] width 87 height 60
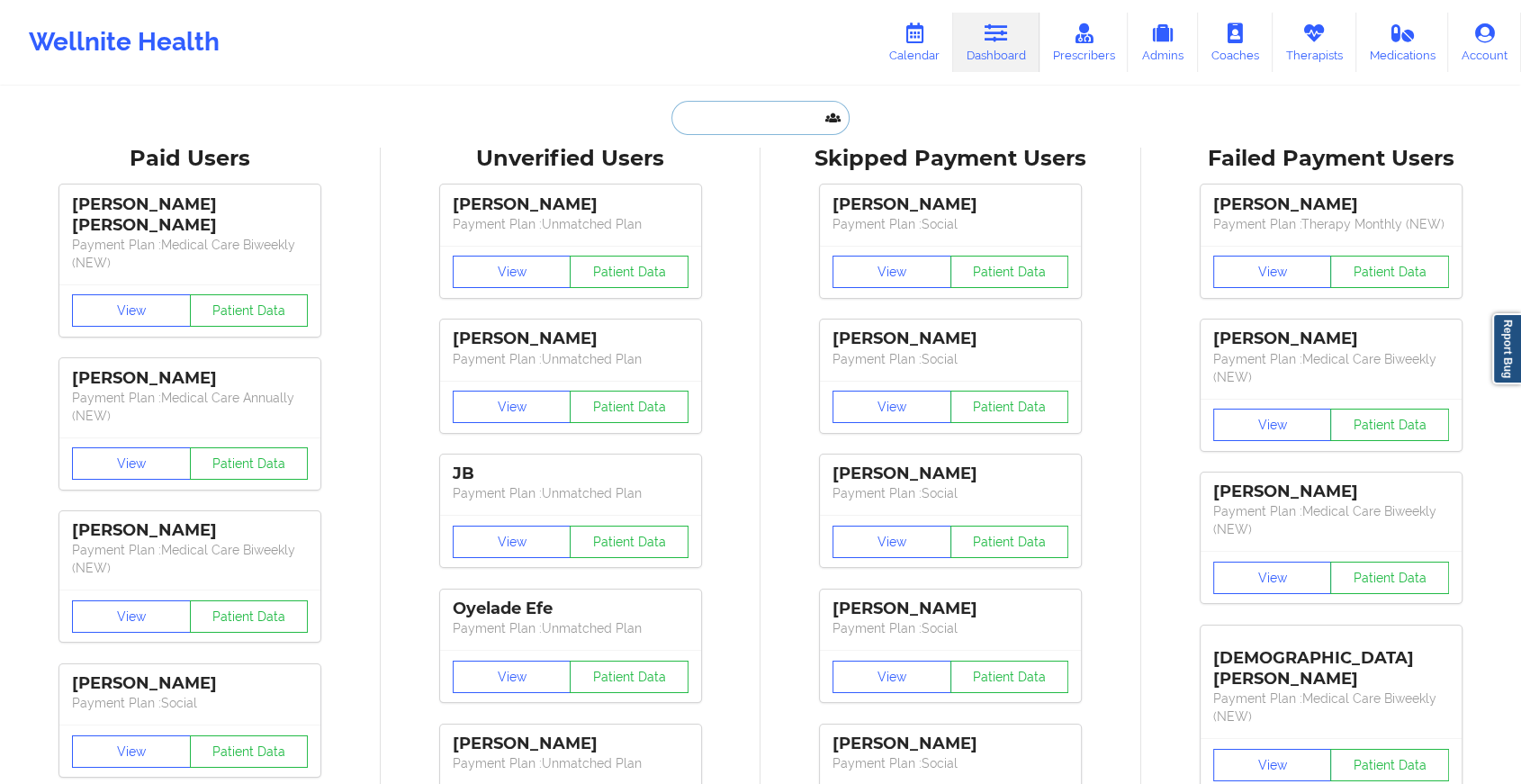
click at [713, 101] on input "text" at bounding box center [760, 117] width 179 height 34
paste input "[PERSON_NAME][EMAIL_ADDRESS][DOMAIN_NAME]"
type input "[PERSON_NAME][EMAIL_ADDRESS][DOMAIN_NAME]"
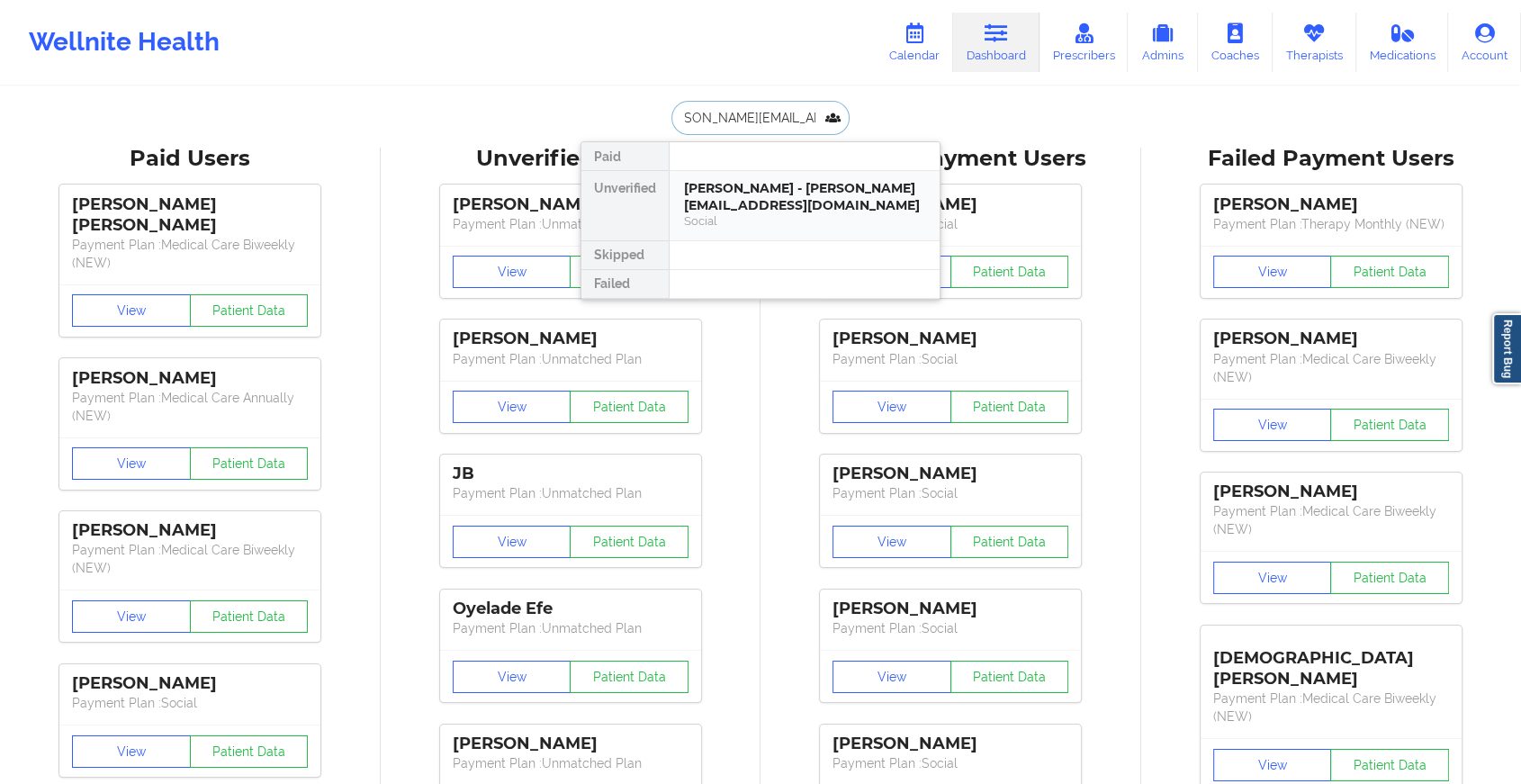
click at [792, 208] on div "[PERSON_NAME] - [PERSON_NAME][EMAIL_ADDRESS][DOMAIN_NAME]" at bounding box center [805, 197] width 241 height 33
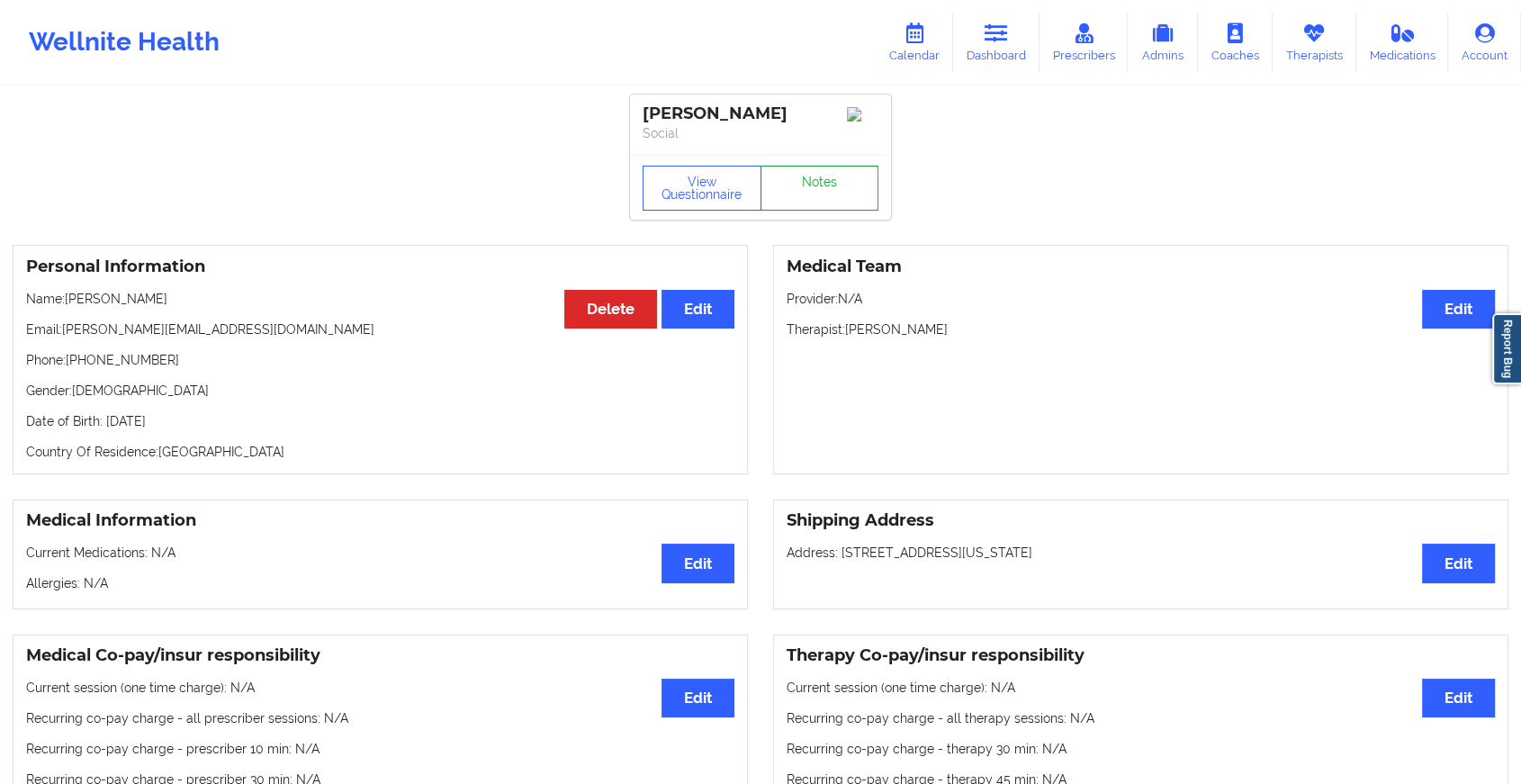
click at [815, 190] on link "Notes" at bounding box center [819, 188] width 119 height 45
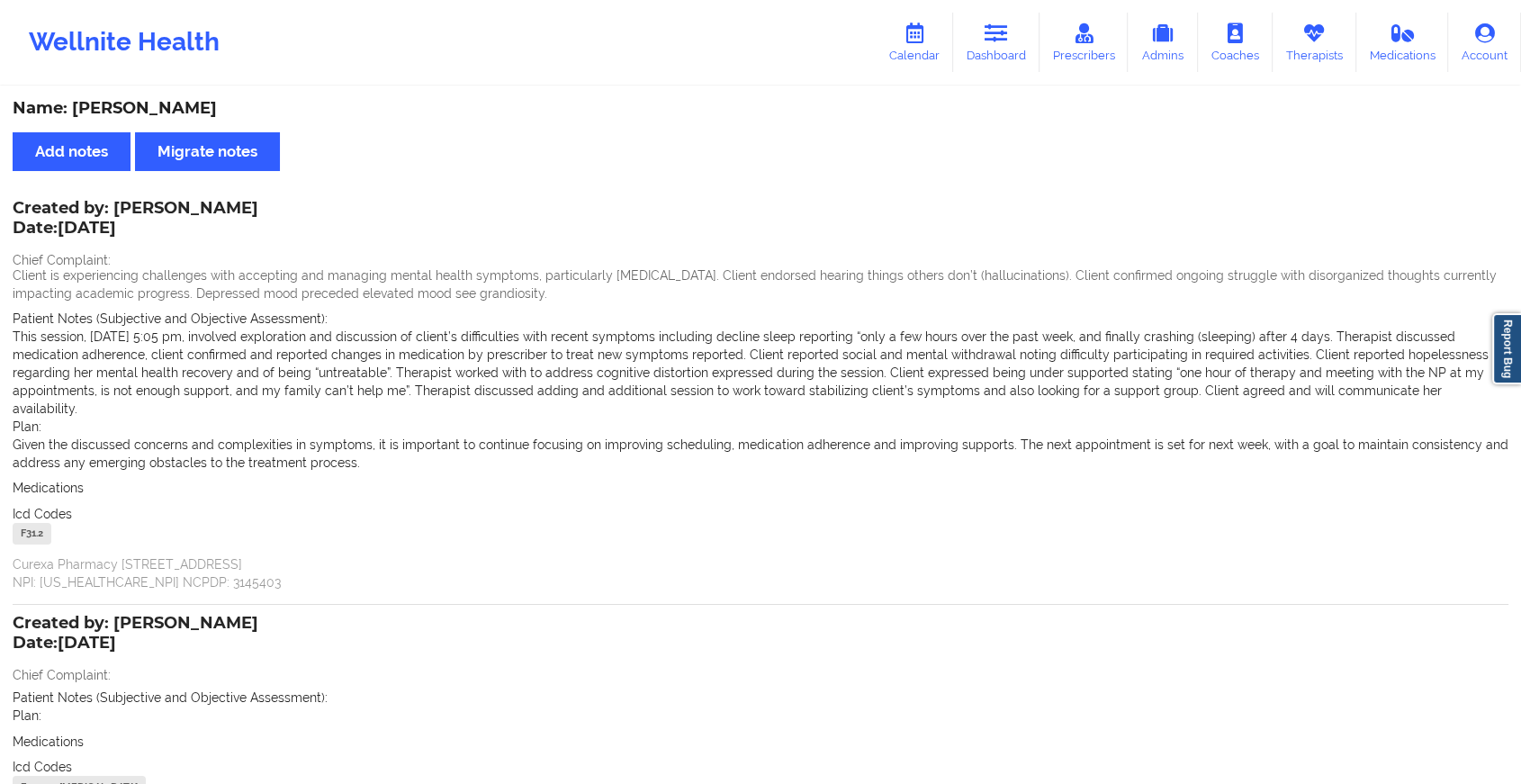
scroll to position [188, 0]
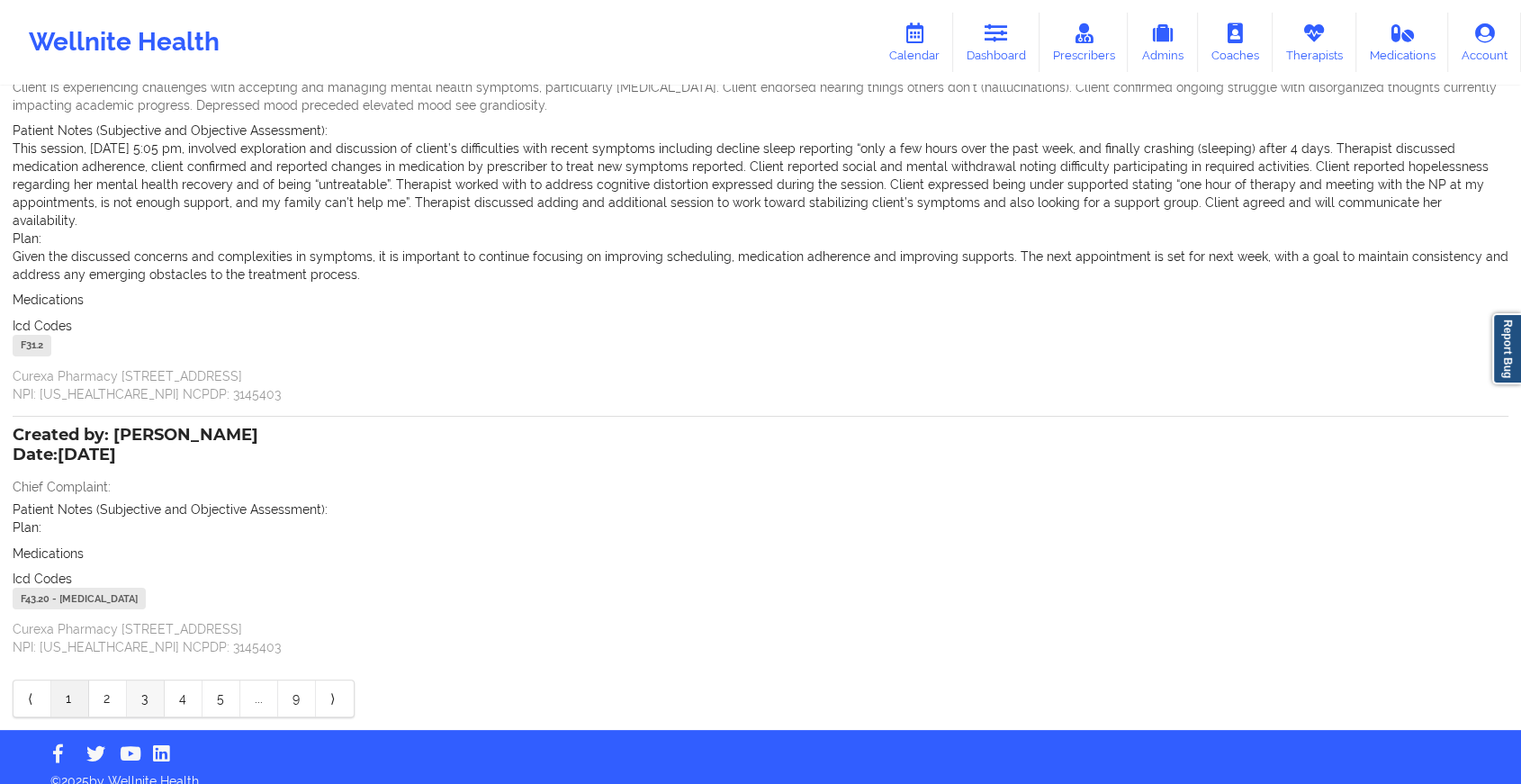
click at [137, 680] on link "3" at bounding box center [145, 698] width 38 height 36
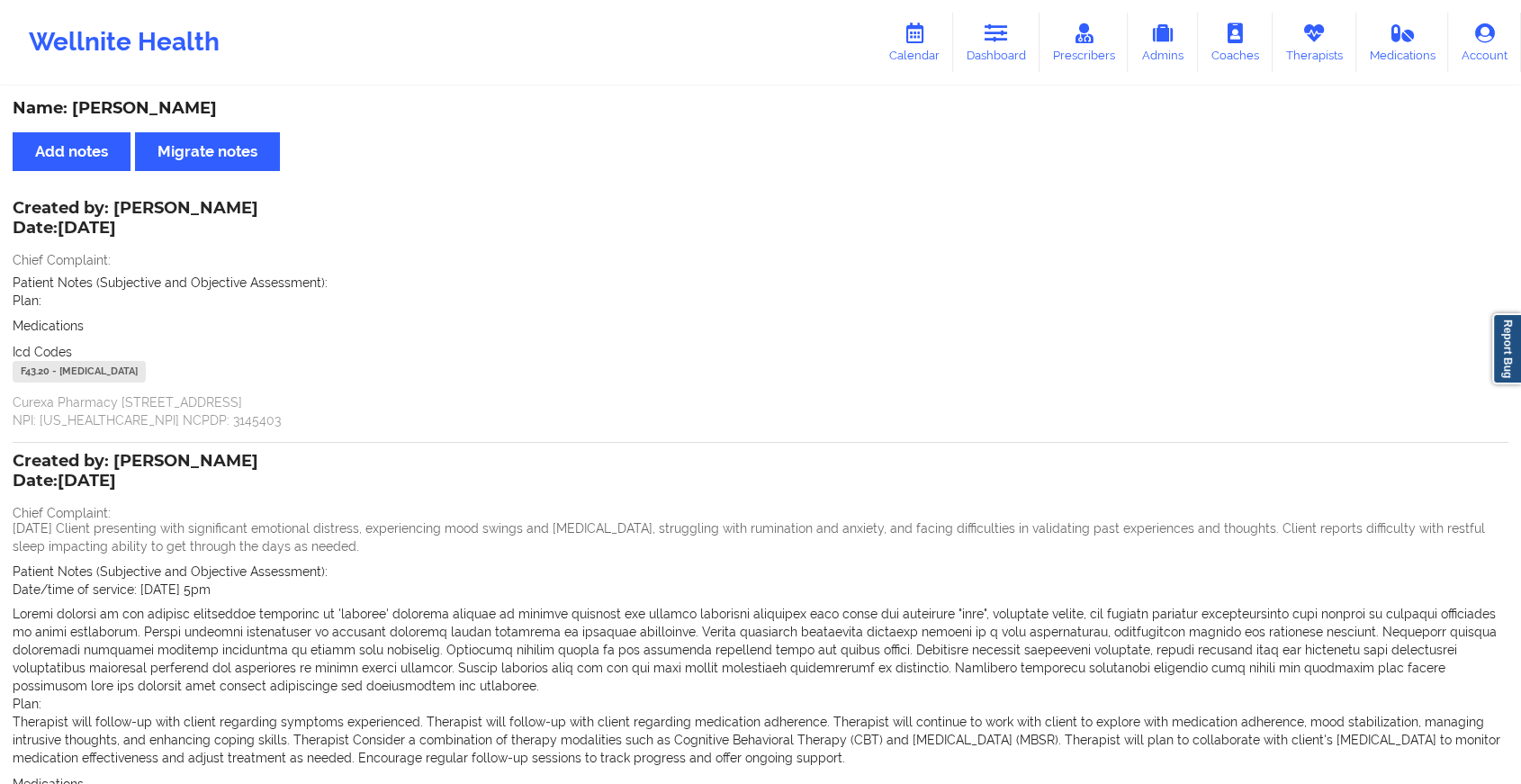
scroll to position [248, 0]
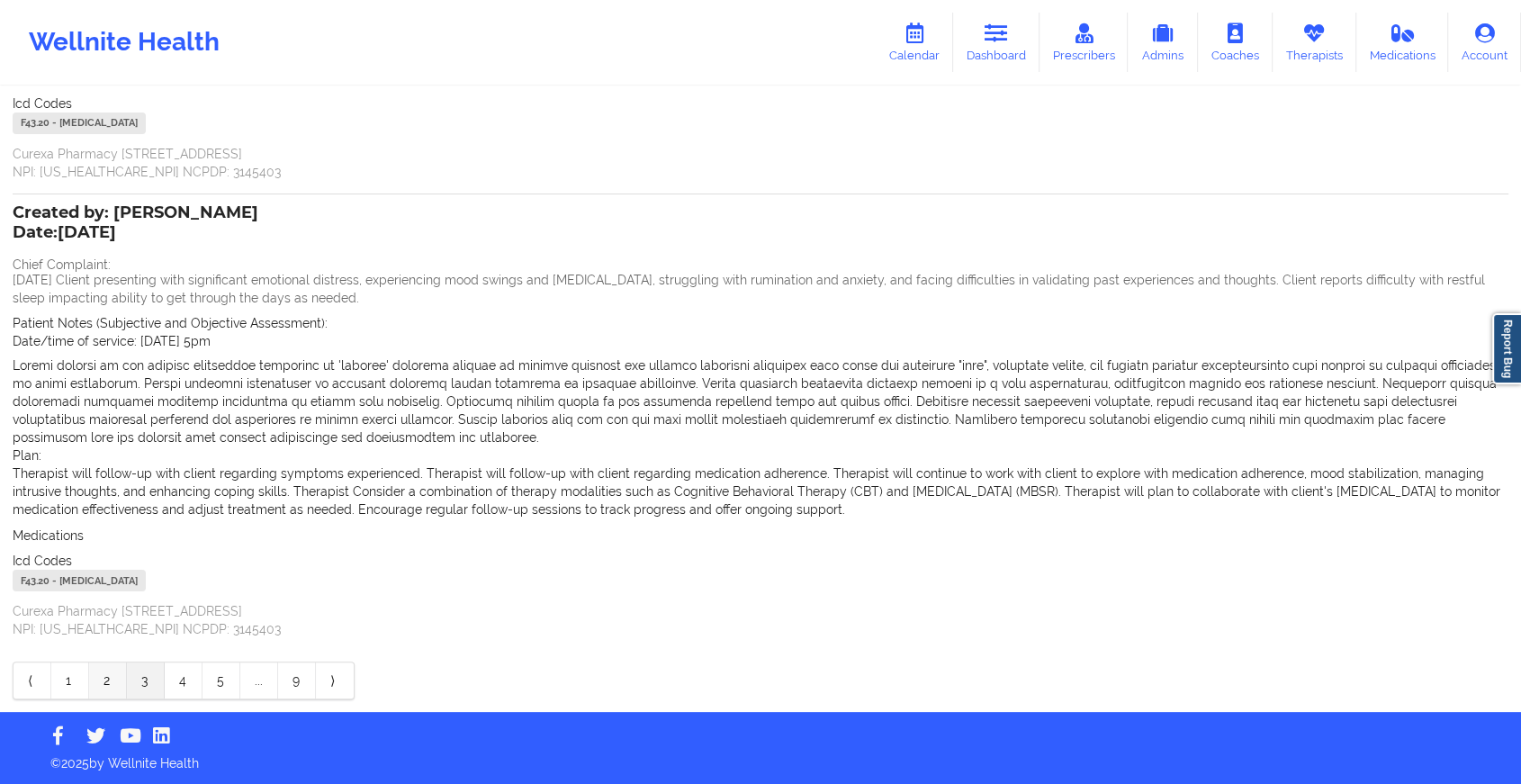
click at [109, 691] on link "2" at bounding box center [108, 680] width 38 height 36
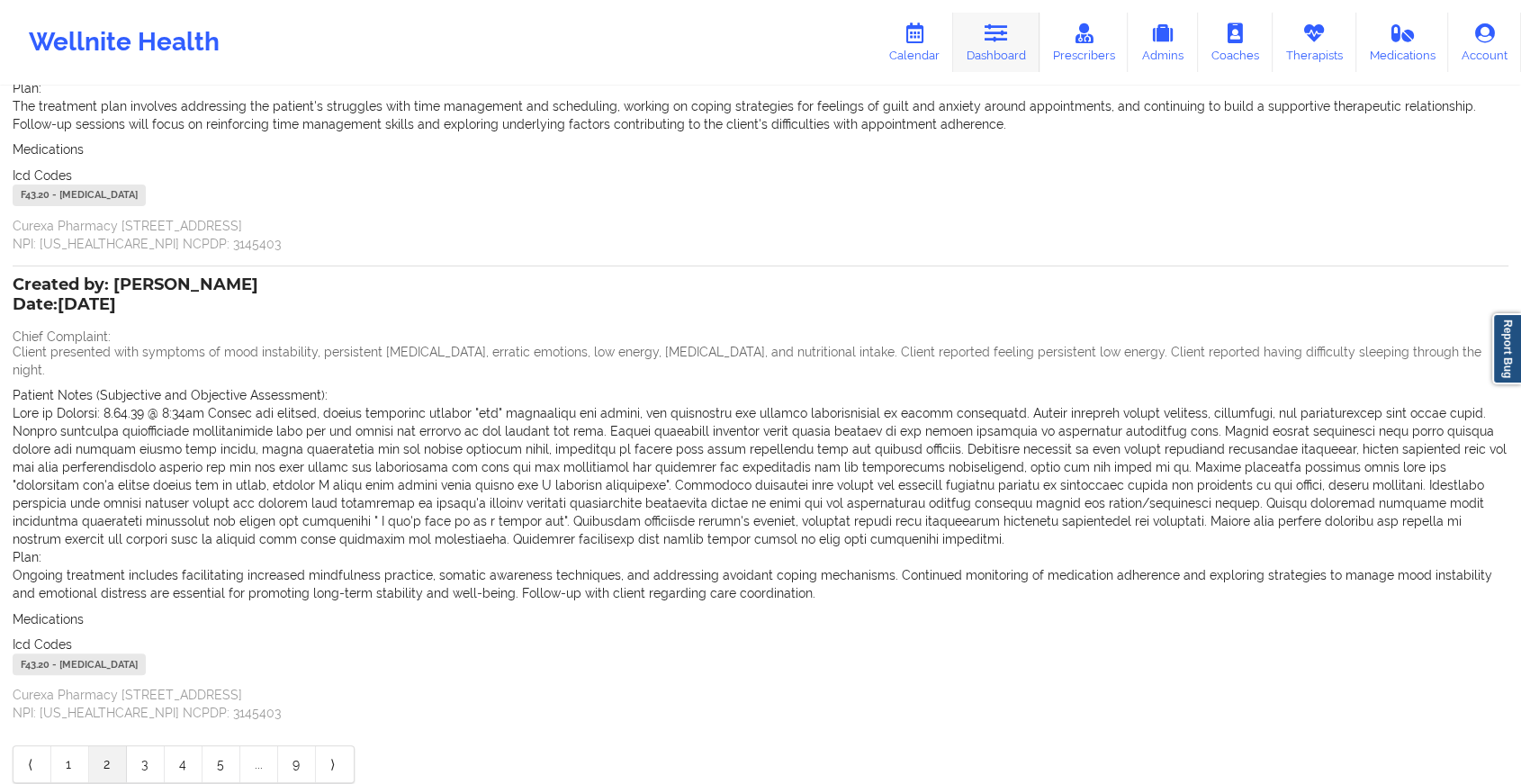
click at [990, 44] on link "Dashboard" at bounding box center [996, 42] width 87 height 60
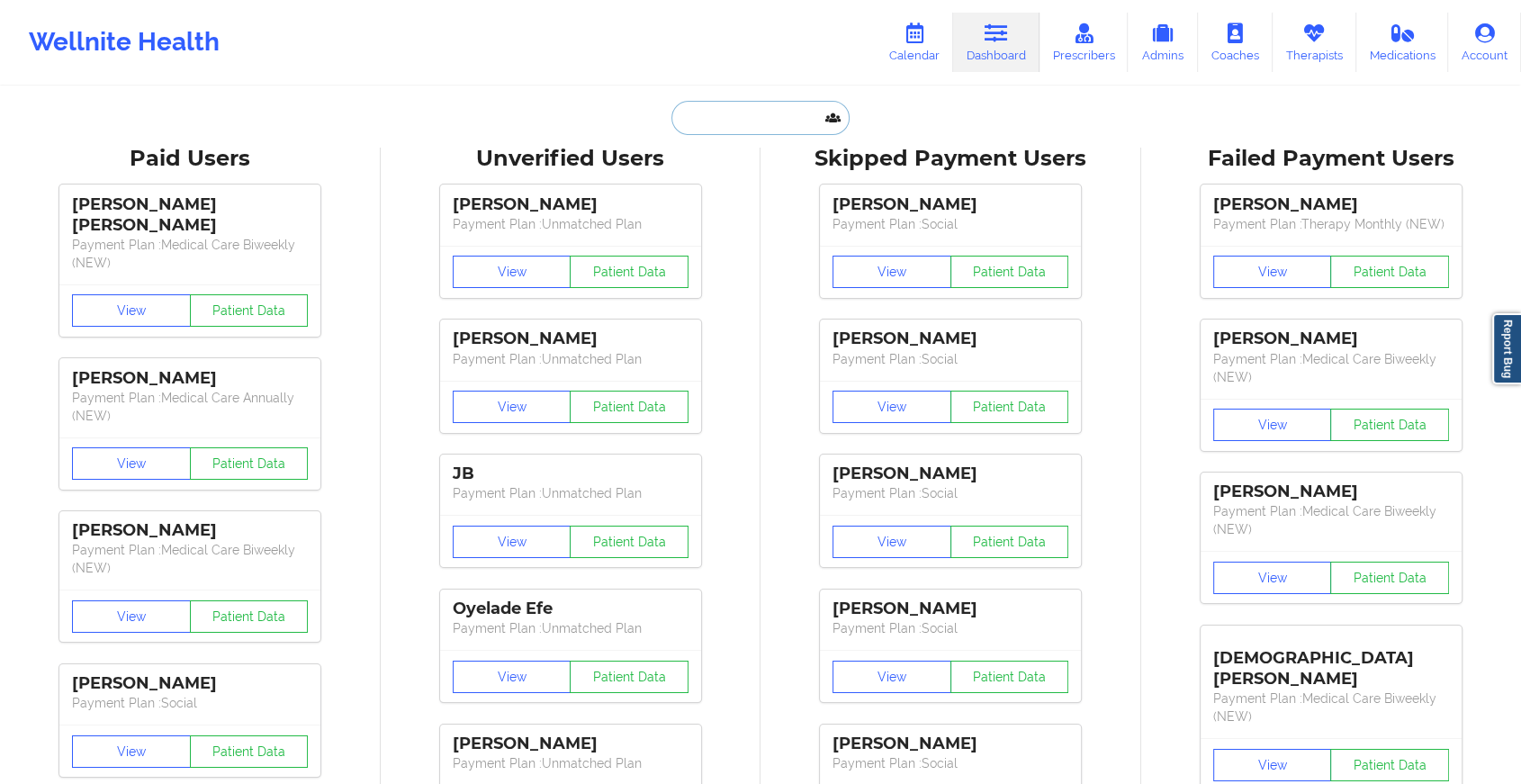
click at [718, 107] on input "text" at bounding box center [760, 117] width 179 height 34
paste input "[EMAIL_ADDRESS][DOMAIN_NAME]"
type input "[EMAIL_ADDRESS][DOMAIN_NAME]"
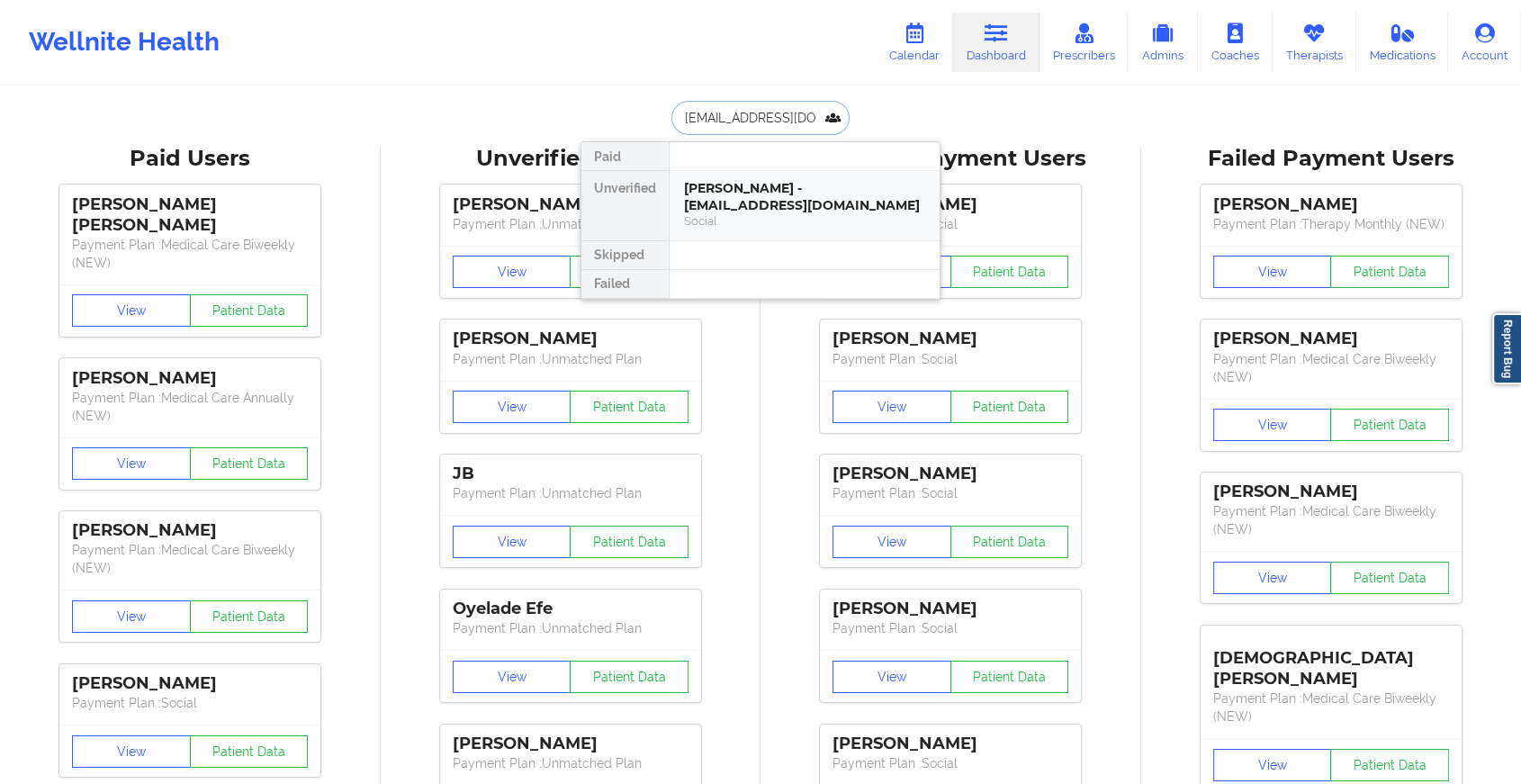
drag, startPoint x: 788, startPoint y: 195, endPoint x: 803, endPoint y: 186, distance: 17.5
click at [803, 186] on div "[PERSON_NAME] - [EMAIL_ADDRESS][DOMAIN_NAME]" at bounding box center [805, 197] width 241 height 33
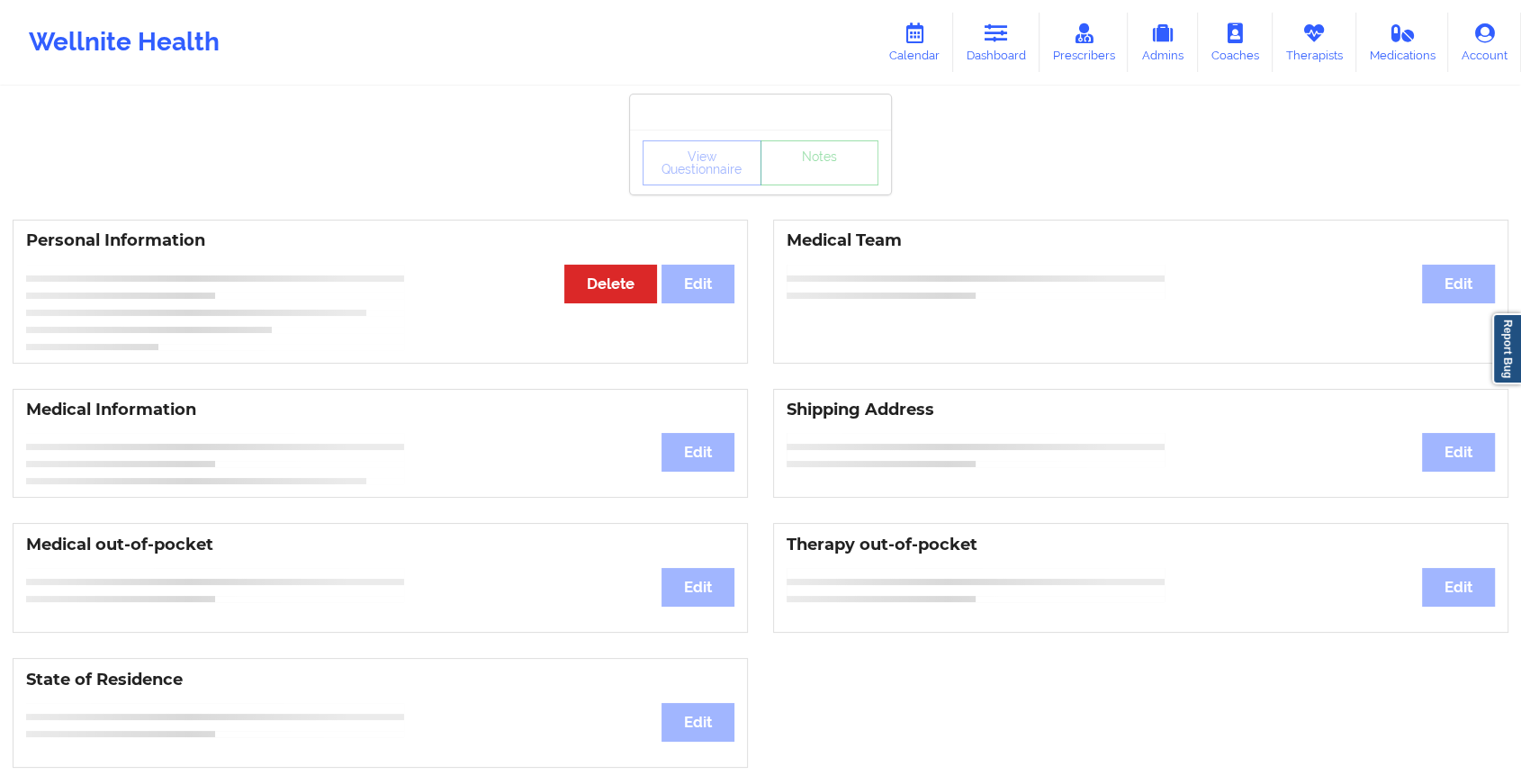
click at [803, 186] on div "View Questionnaire Notes" at bounding box center [760, 162] width 261 height 64
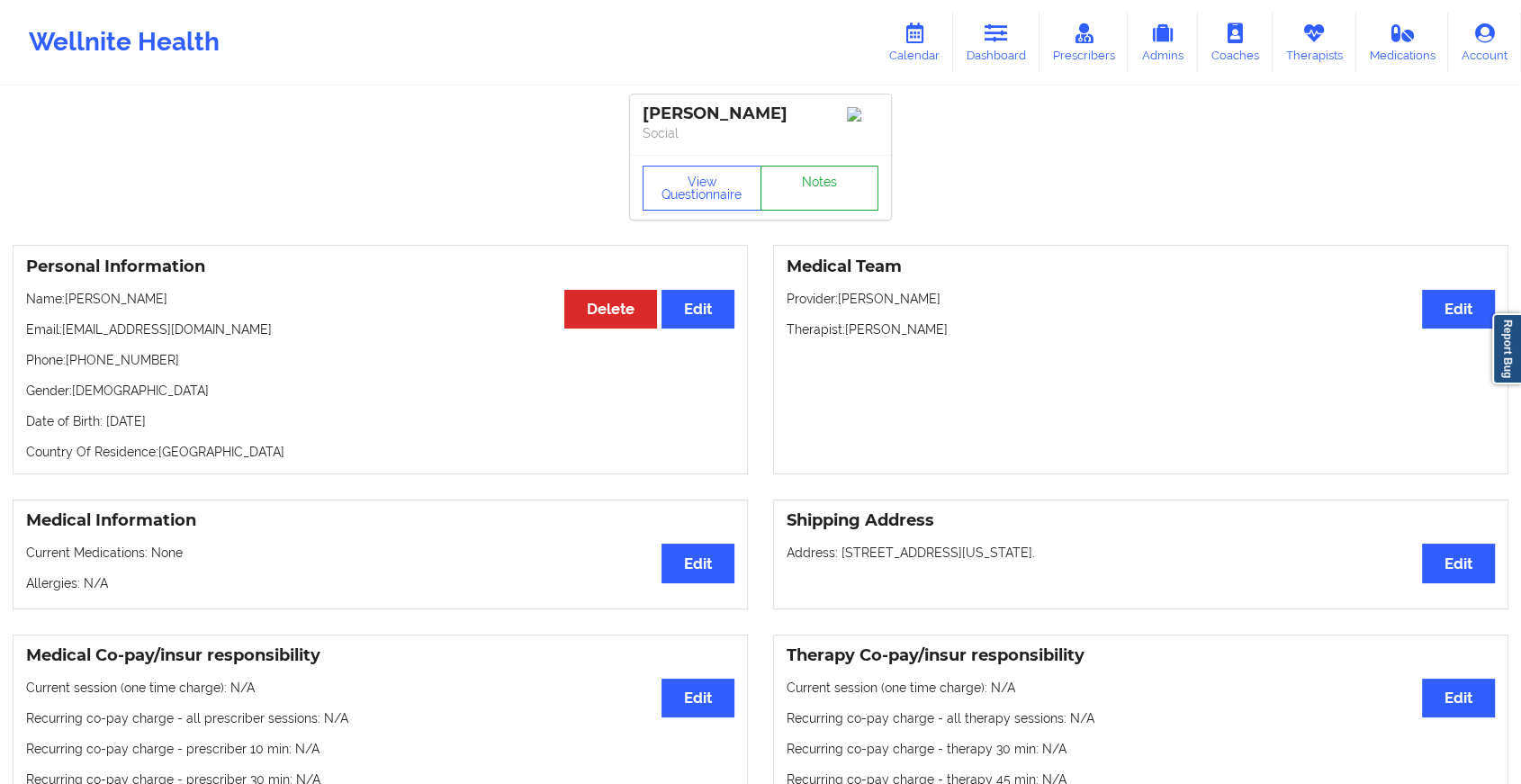
click at [821, 190] on link "Notes" at bounding box center [819, 188] width 119 height 45
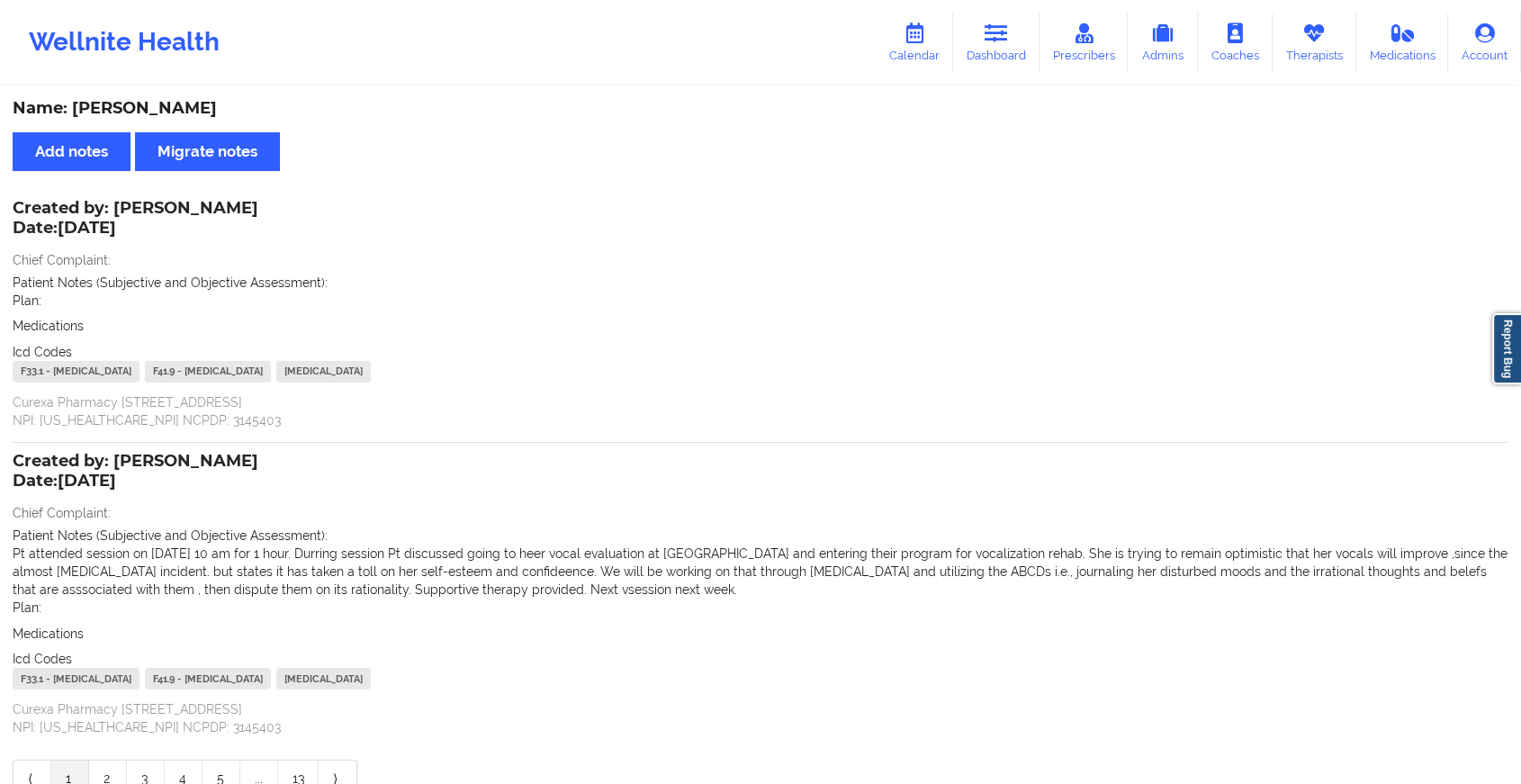
scroll to position [98, 0]
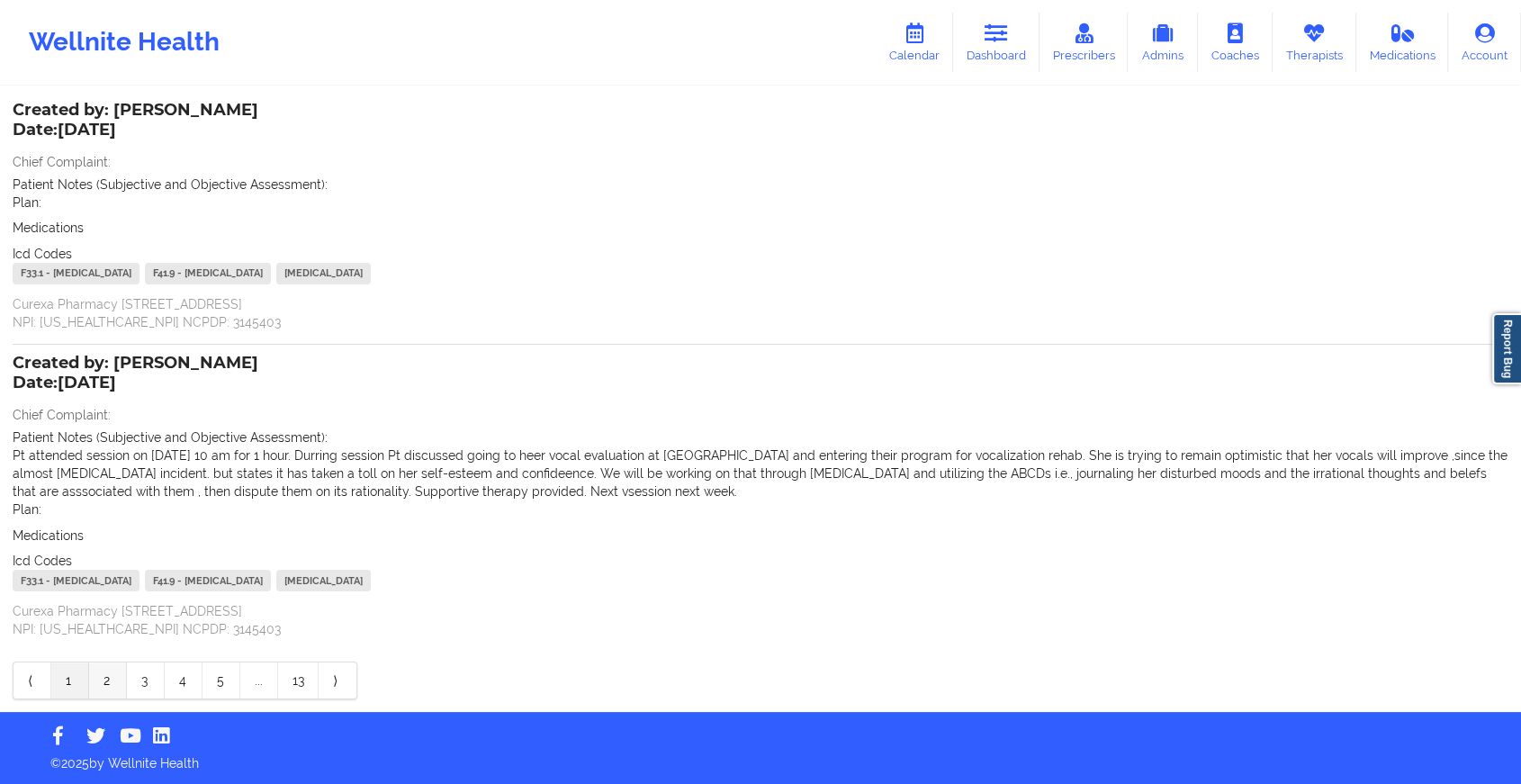
click at [114, 672] on link "2" at bounding box center [108, 680] width 38 height 36
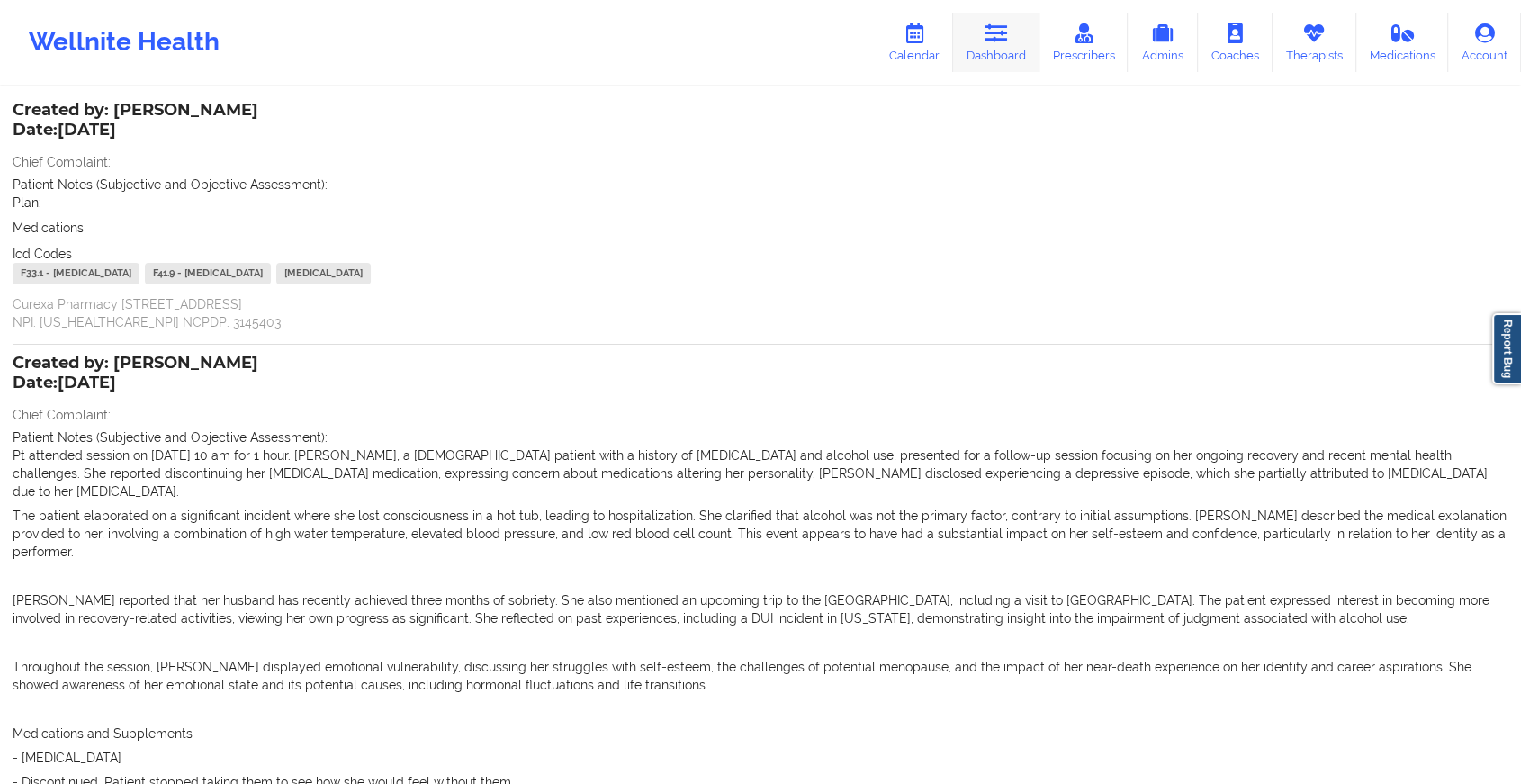
click at [1008, 57] on link "Dashboard" at bounding box center [996, 42] width 87 height 60
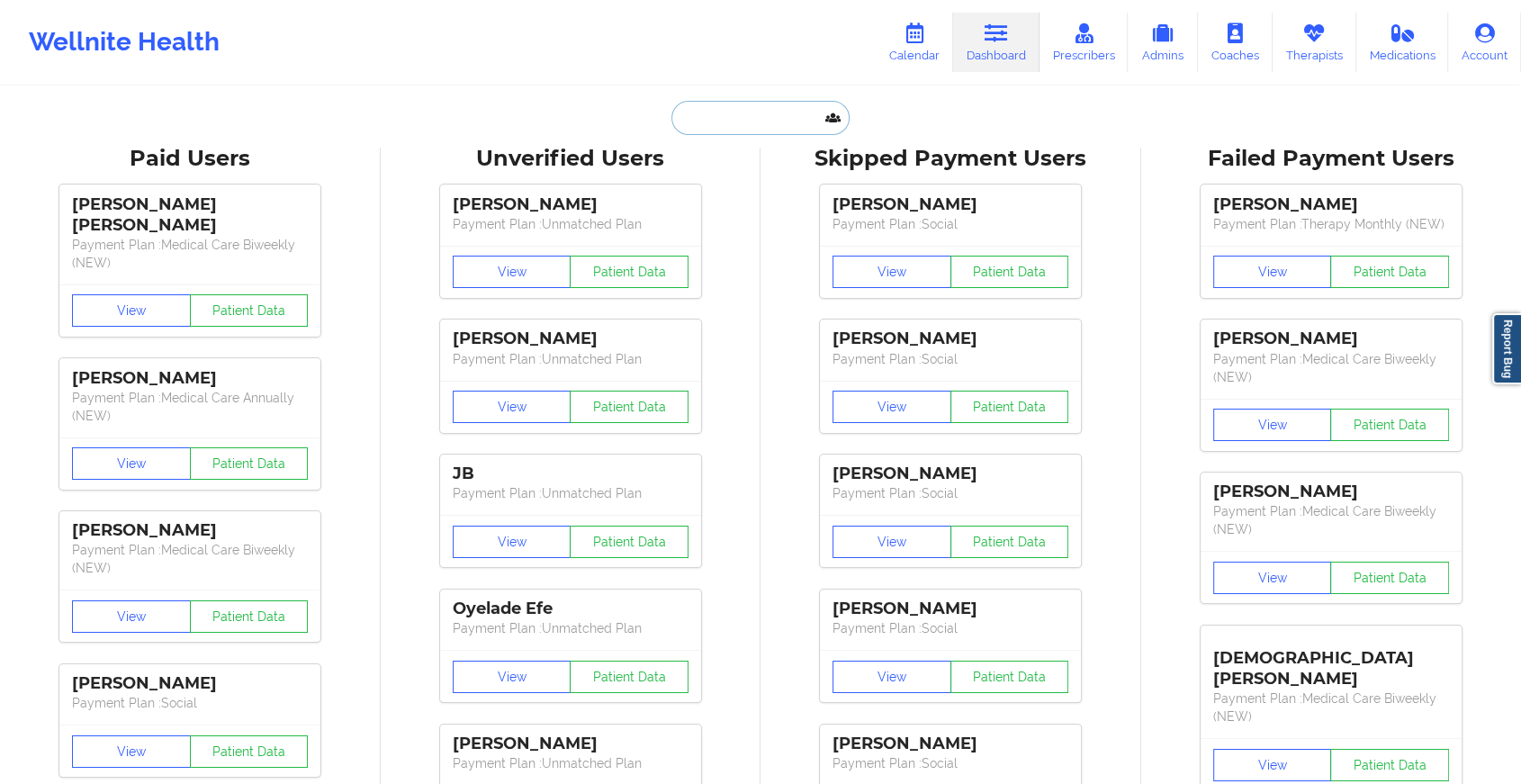
click at [774, 108] on input "text" at bounding box center [760, 117] width 179 height 34
paste input "[PERSON_NAME][EMAIL_ADDRESS][MEDICAL_DATA][DOMAIN_NAME]"
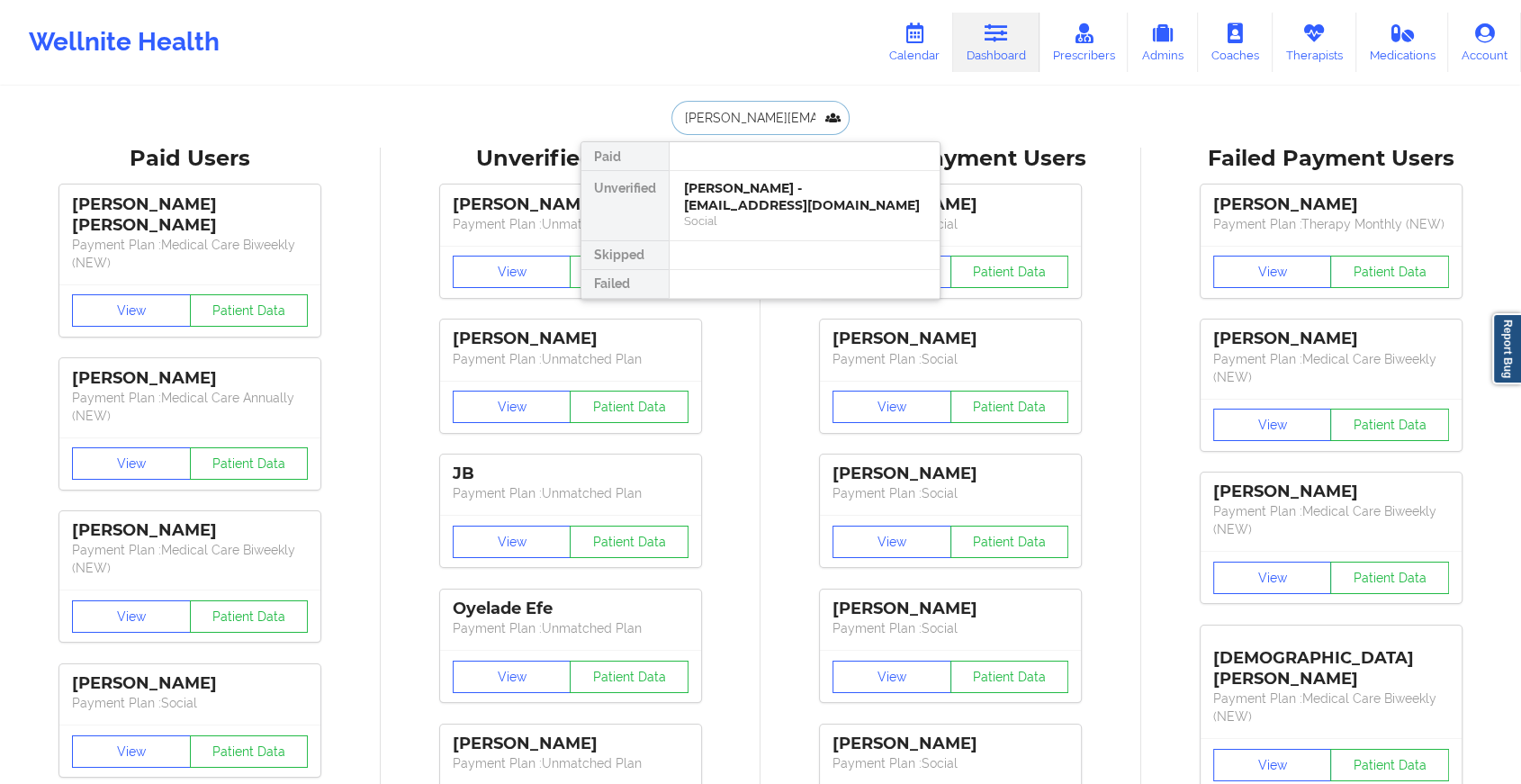
scroll to position [0, 4]
type input "[PERSON_NAME][EMAIL_ADDRESS][MEDICAL_DATA][DOMAIN_NAME]"
click at [745, 202] on div "Dennis [MEDICAL_DATA] - [EMAIL_ADDRESS][MEDICAL_DATA][DOMAIN_NAME]" at bounding box center [805, 205] width 241 height 51
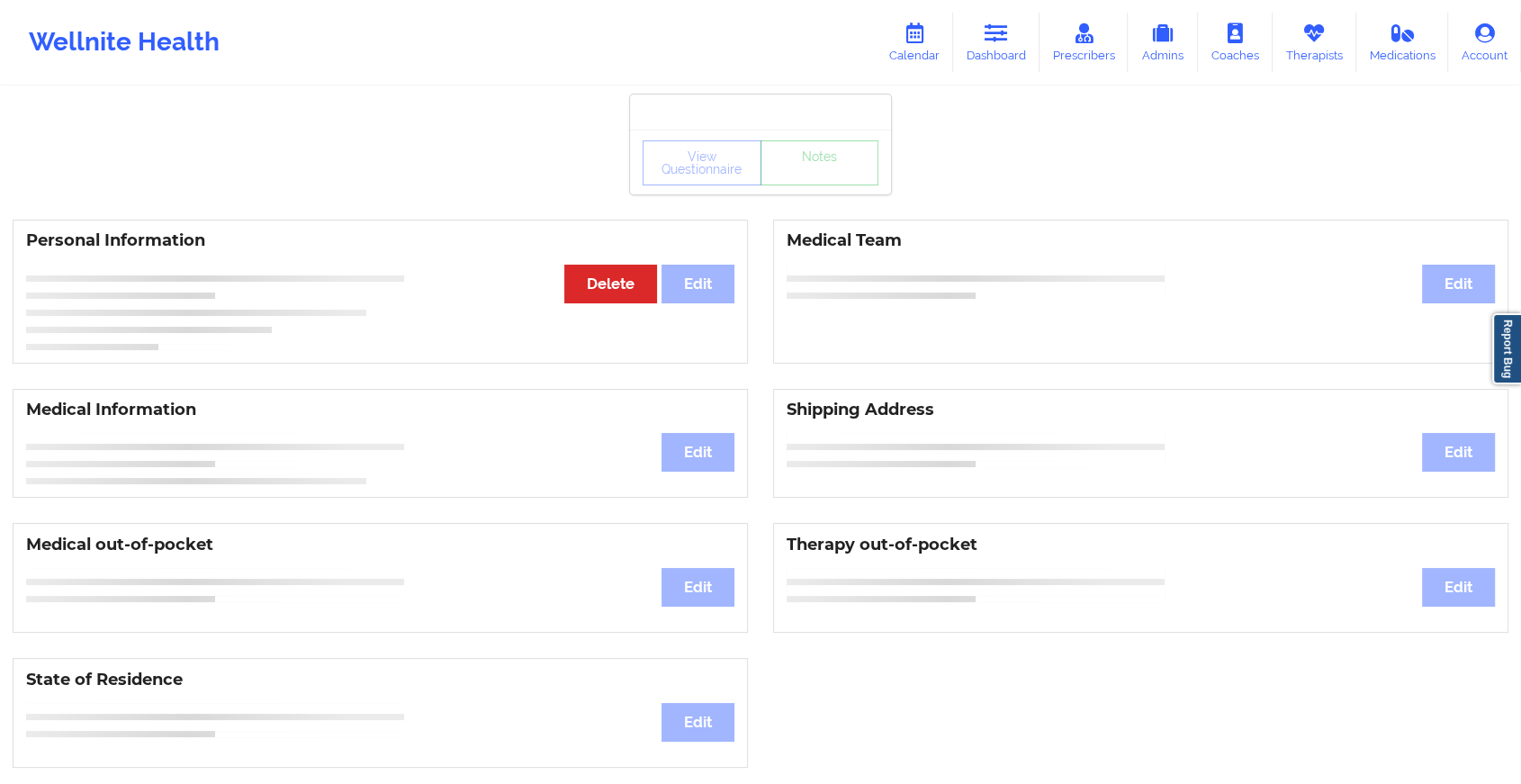
click at [813, 179] on div "View Questionnaire Notes" at bounding box center [760, 163] width 236 height 45
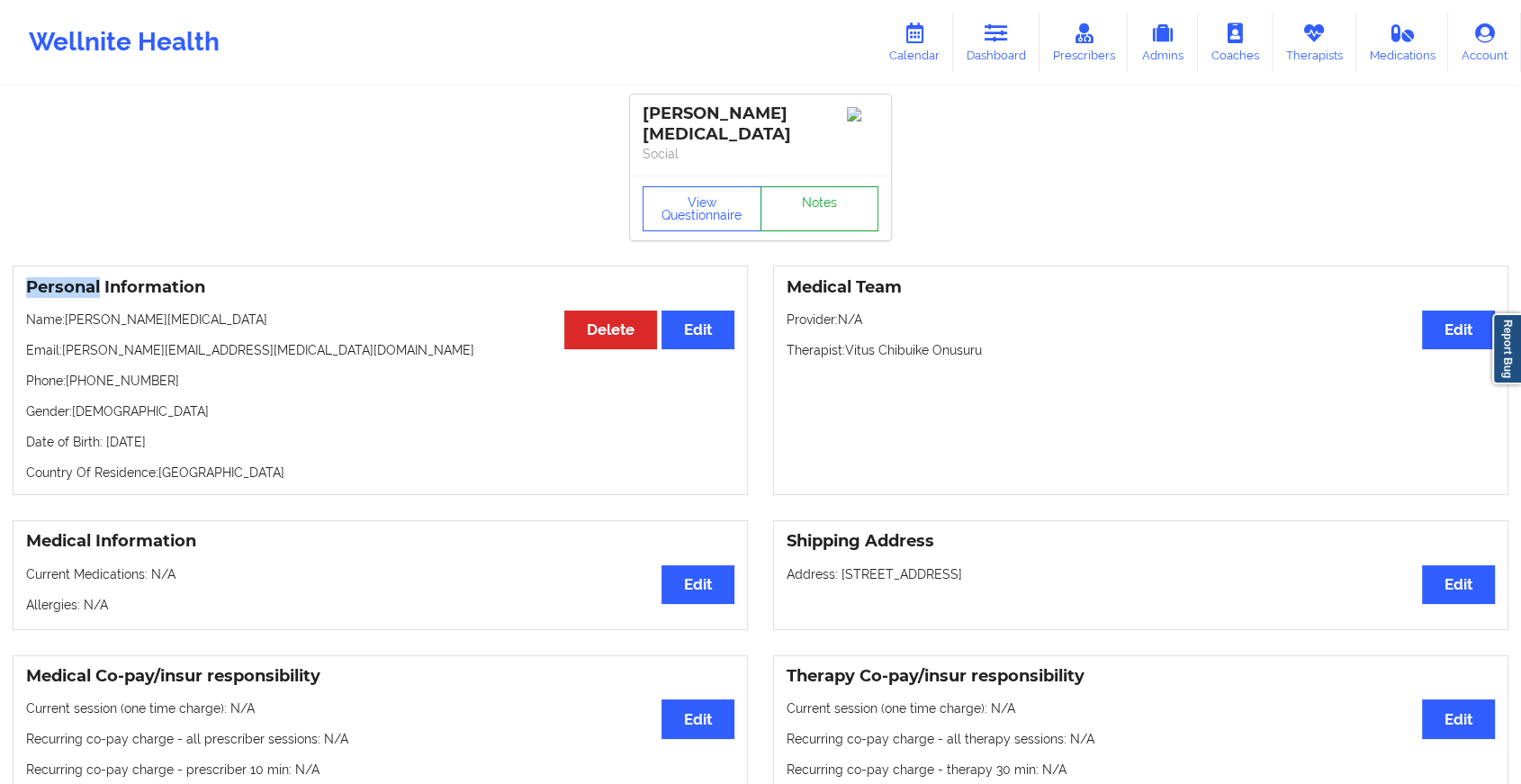
drag, startPoint x: 813, startPoint y: 179, endPoint x: 801, endPoint y: 211, distance: 34.2
click at [801, 211] on link "Notes" at bounding box center [819, 208] width 119 height 45
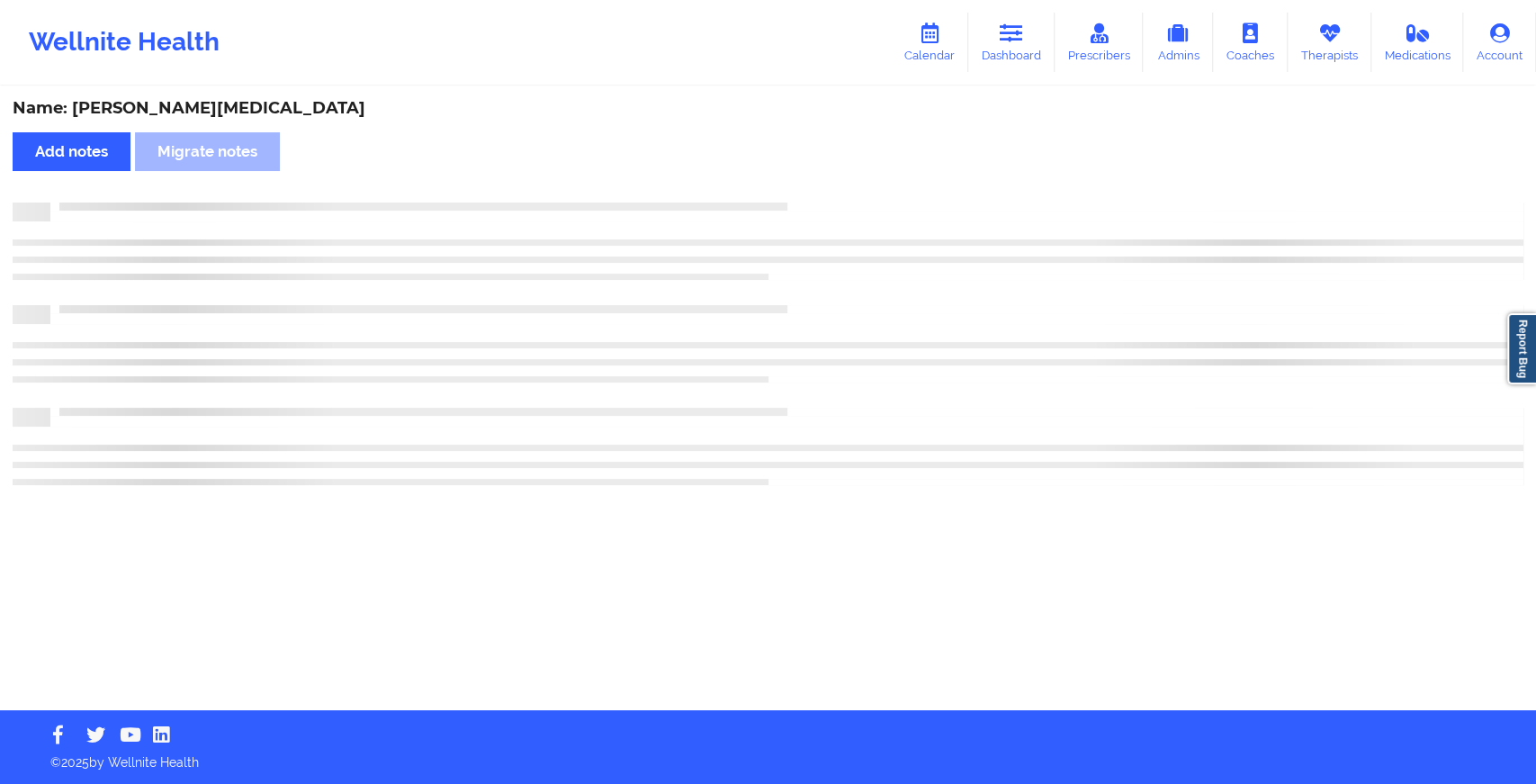
click at [801, 211] on div at bounding box center [768, 212] width 1511 height 19
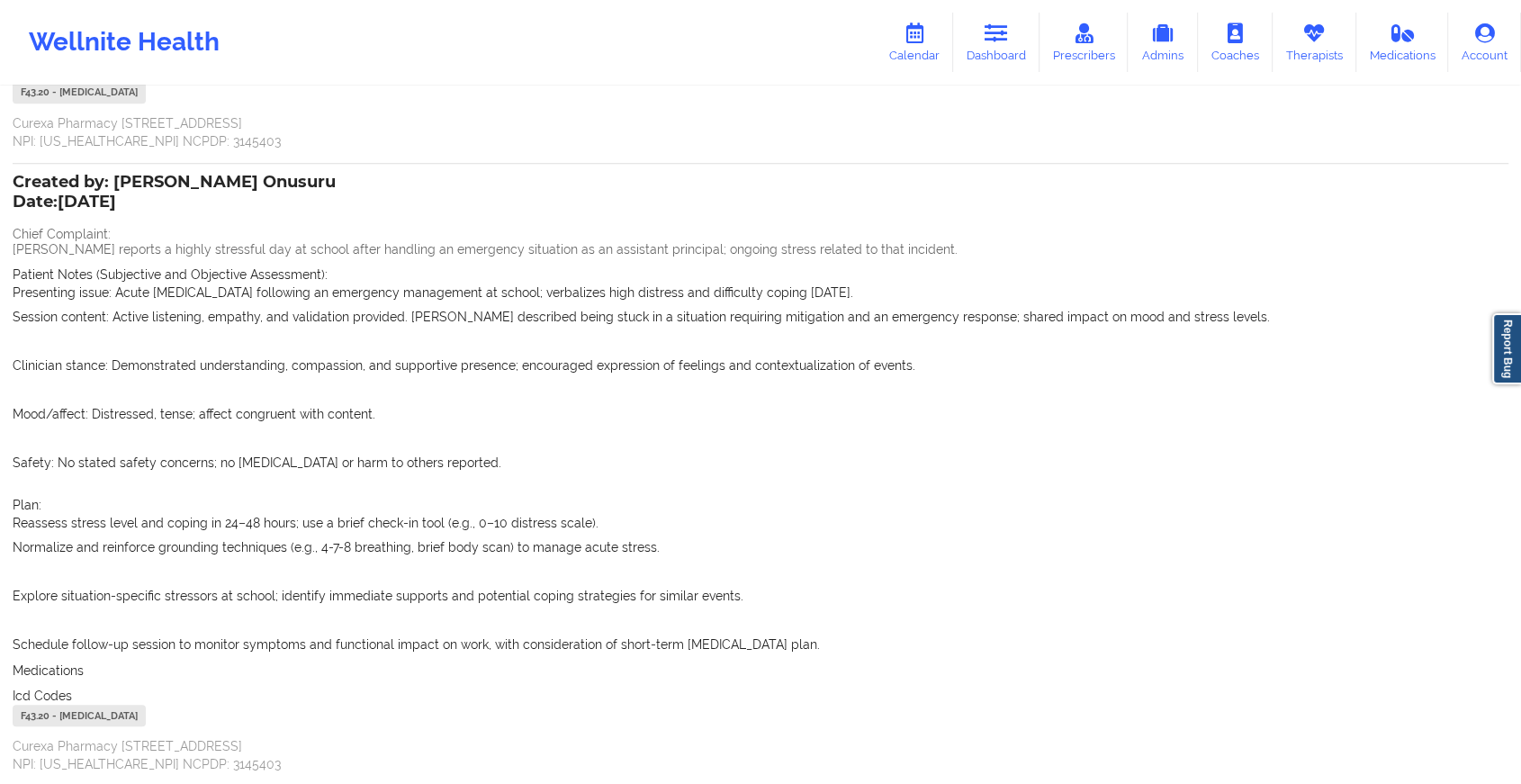
scroll to position [1000, 0]
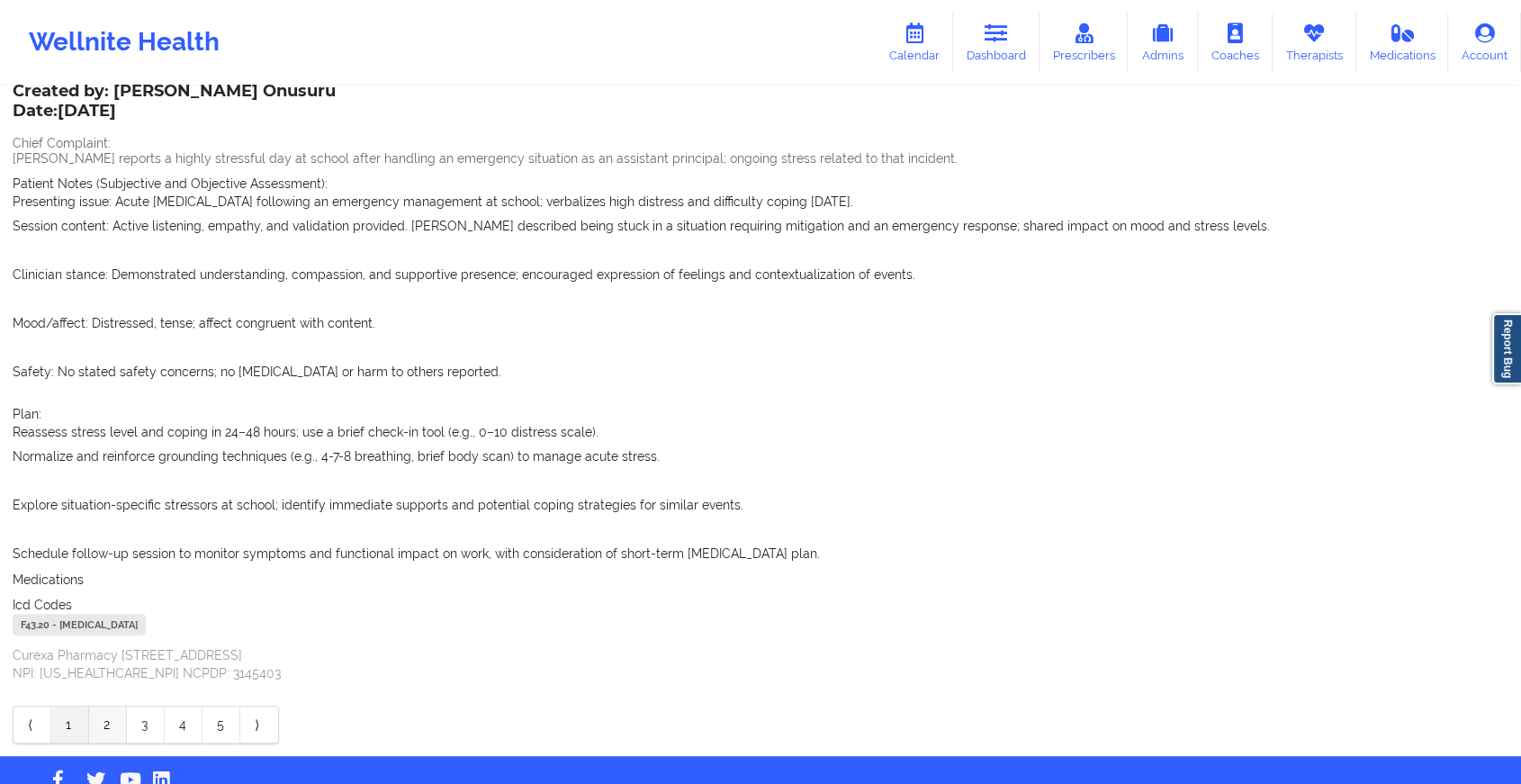
click at [106, 733] on link "2" at bounding box center [108, 723] width 38 height 36
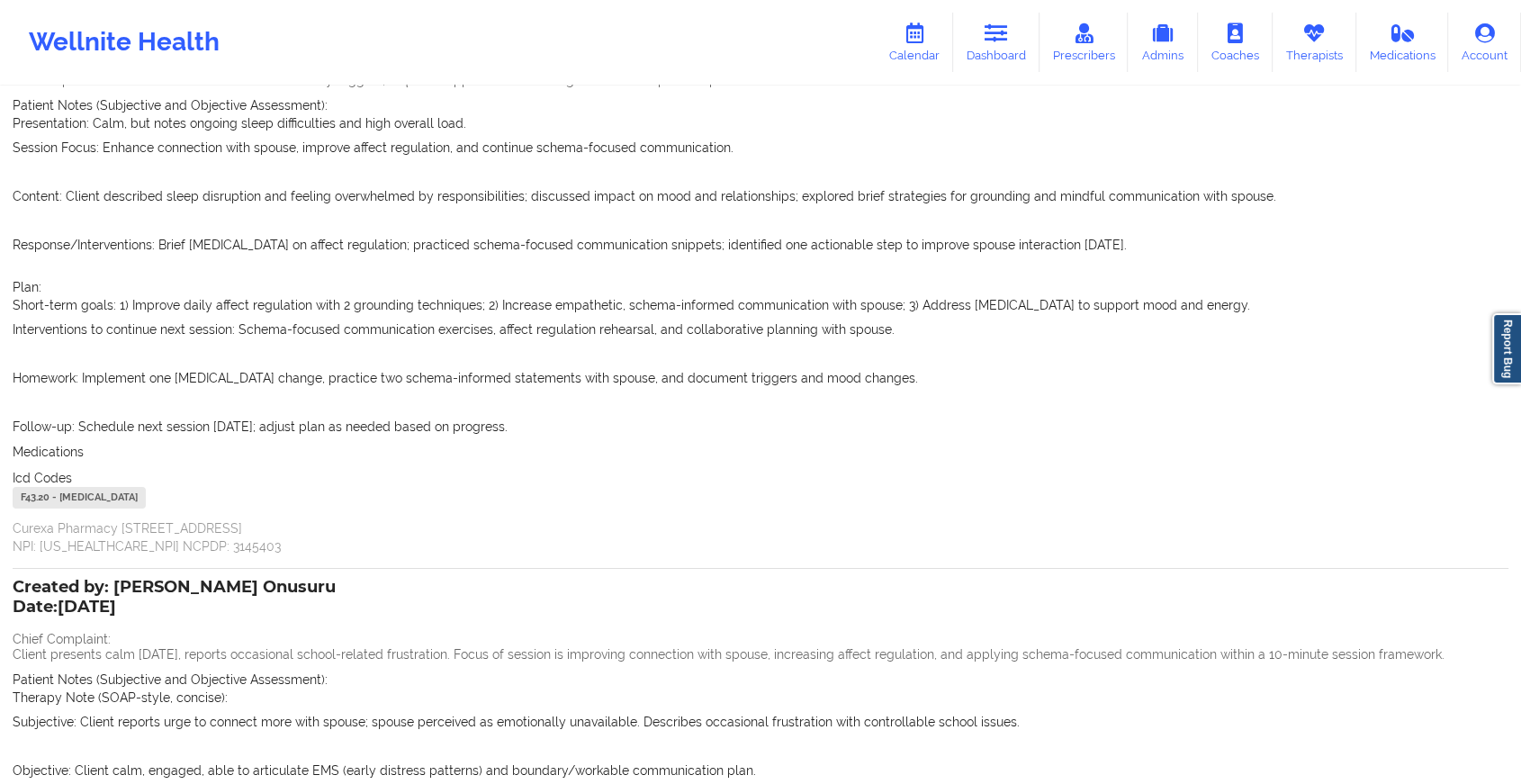
scroll to position [0, 0]
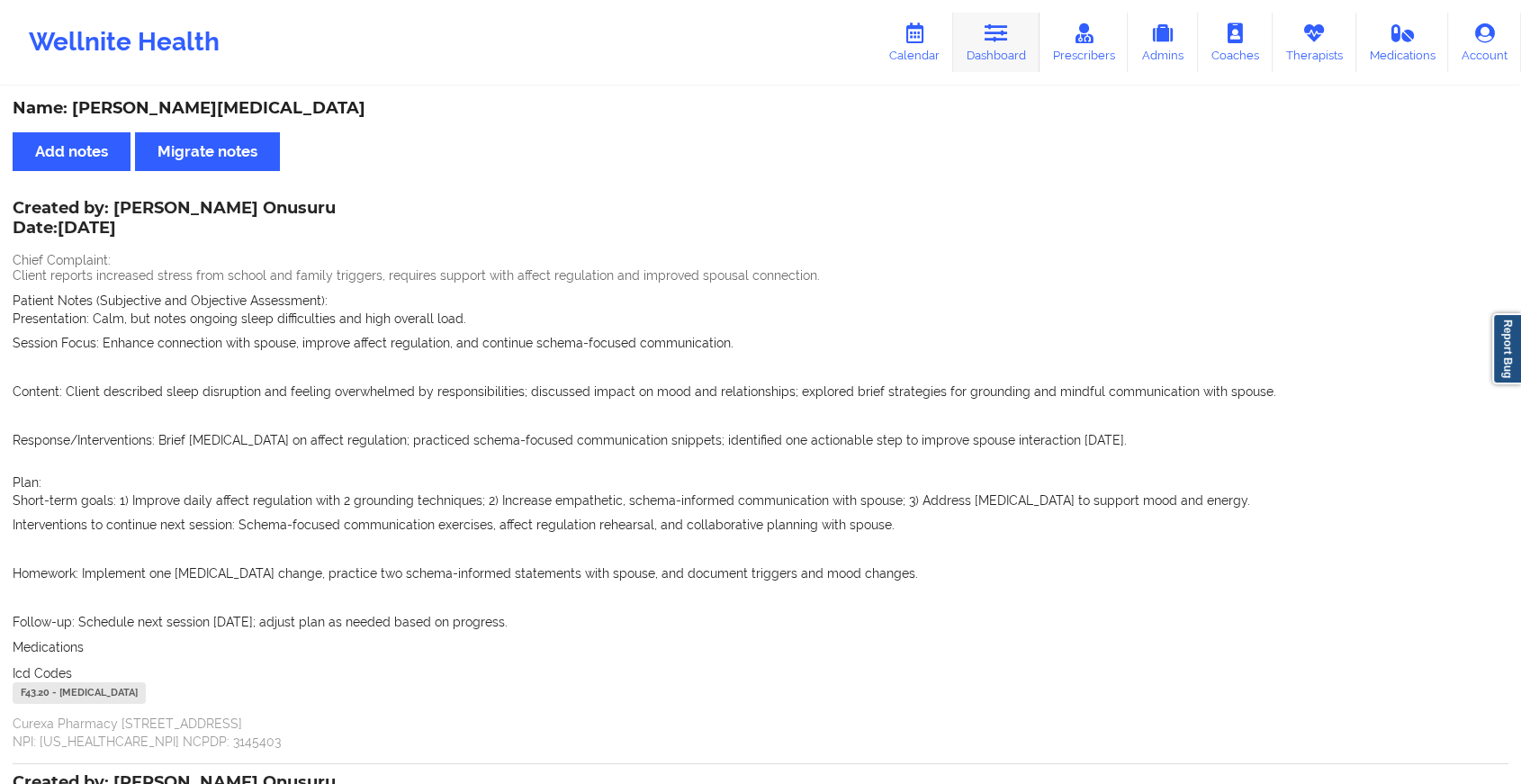
click at [1006, 40] on icon at bounding box center [996, 33] width 23 height 20
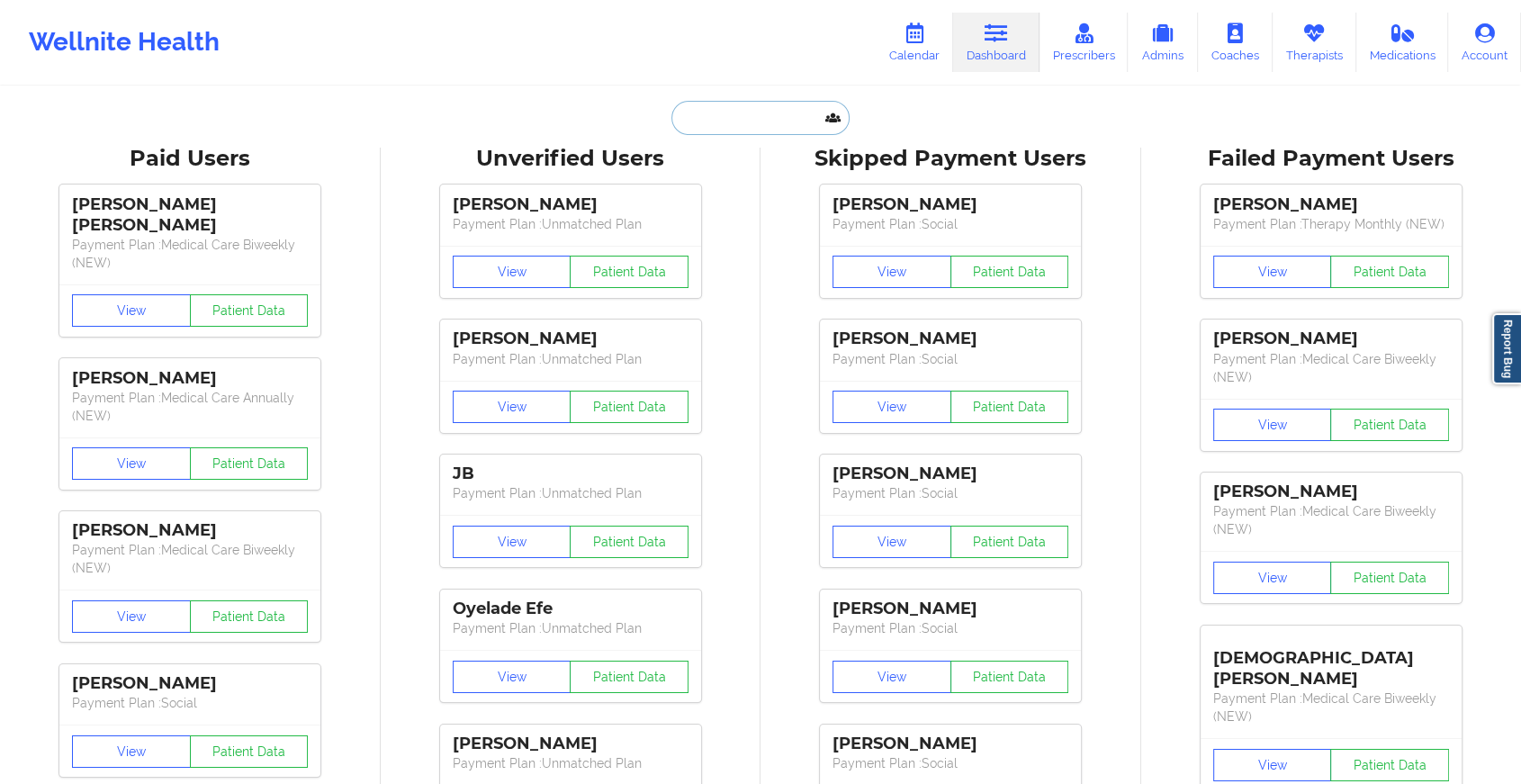
click at [766, 123] on input "text" at bounding box center [760, 117] width 179 height 34
paste input "[EMAIL_ADDRESS][DOMAIN_NAME]"
type input "[EMAIL_ADDRESS][DOMAIN_NAME]"
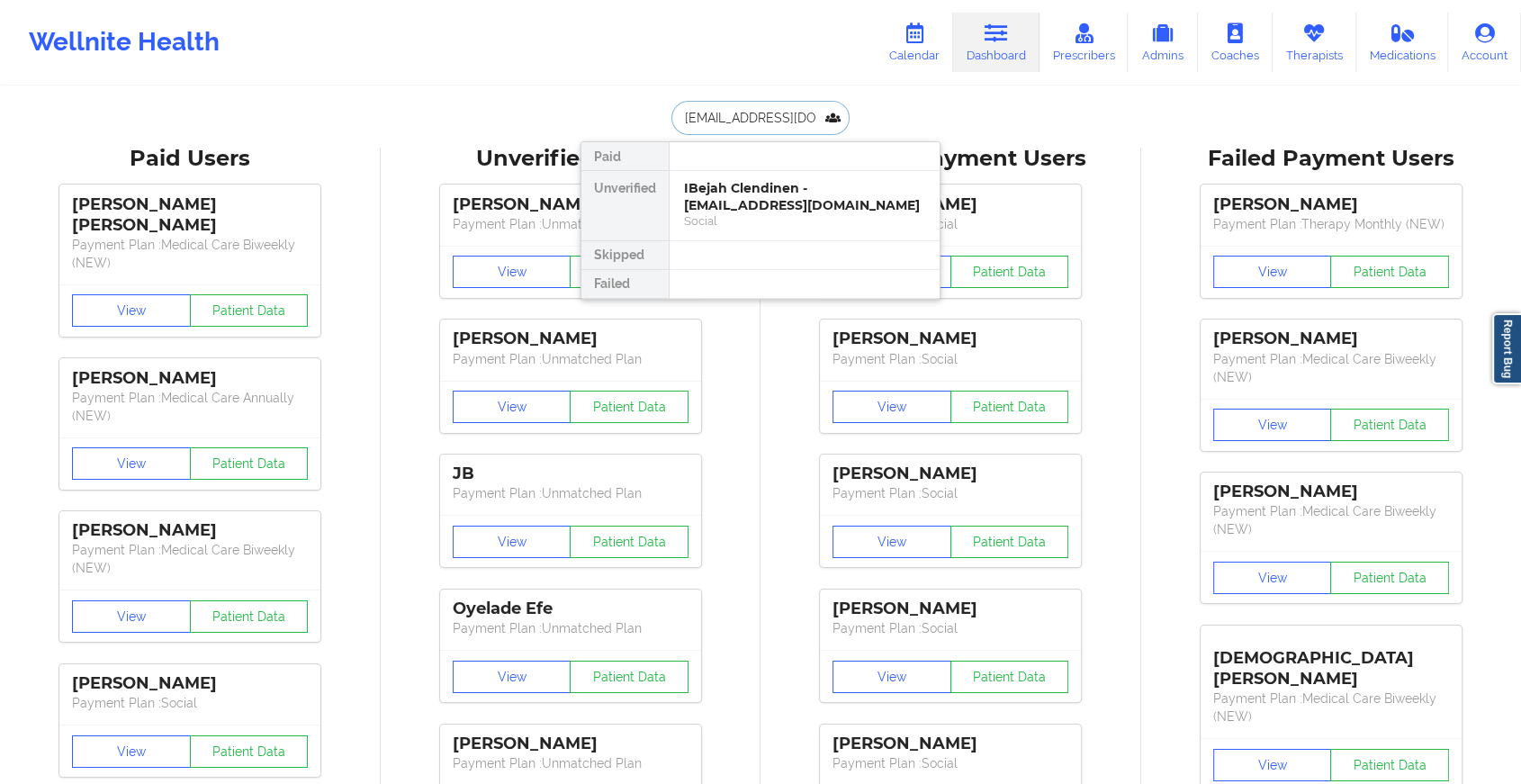
click at [799, 201] on div "IBejah Clendinen - [EMAIL_ADDRESS][DOMAIN_NAME]" at bounding box center [805, 197] width 241 height 33
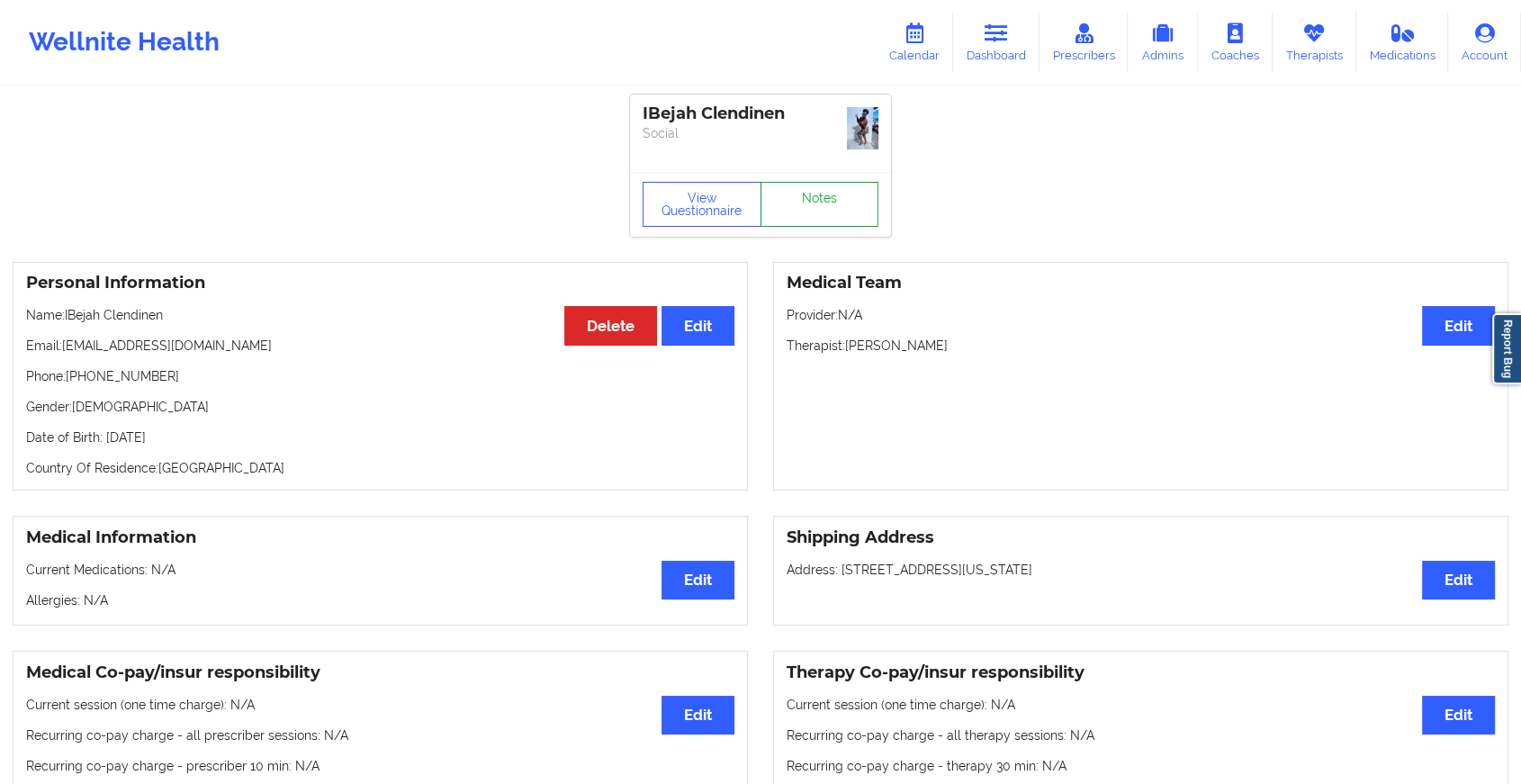
click at [842, 188] on link "Notes" at bounding box center [819, 203] width 119 height 45
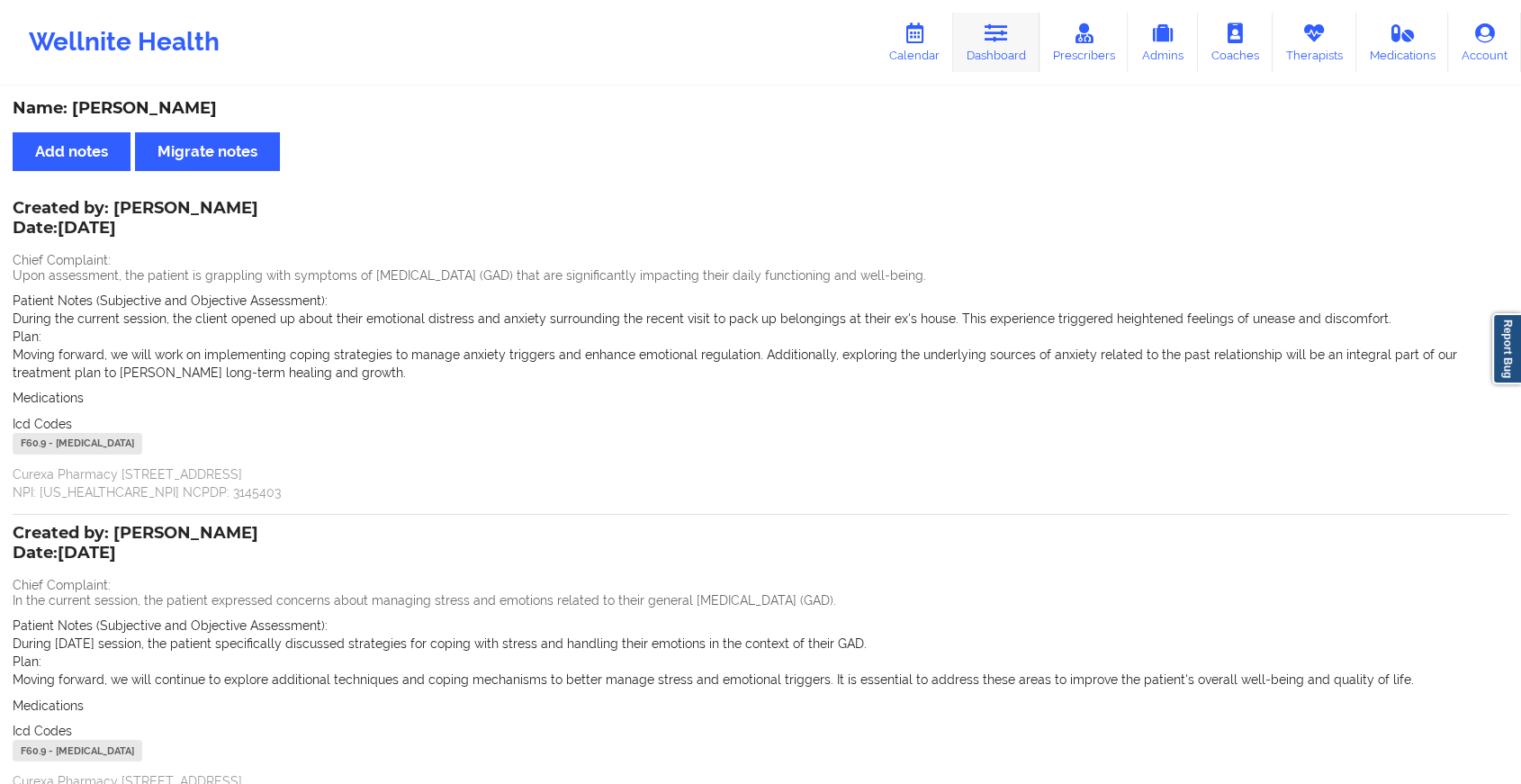
click at [997, 42] on icon at bounding box center [996, 33] width 23 height 20
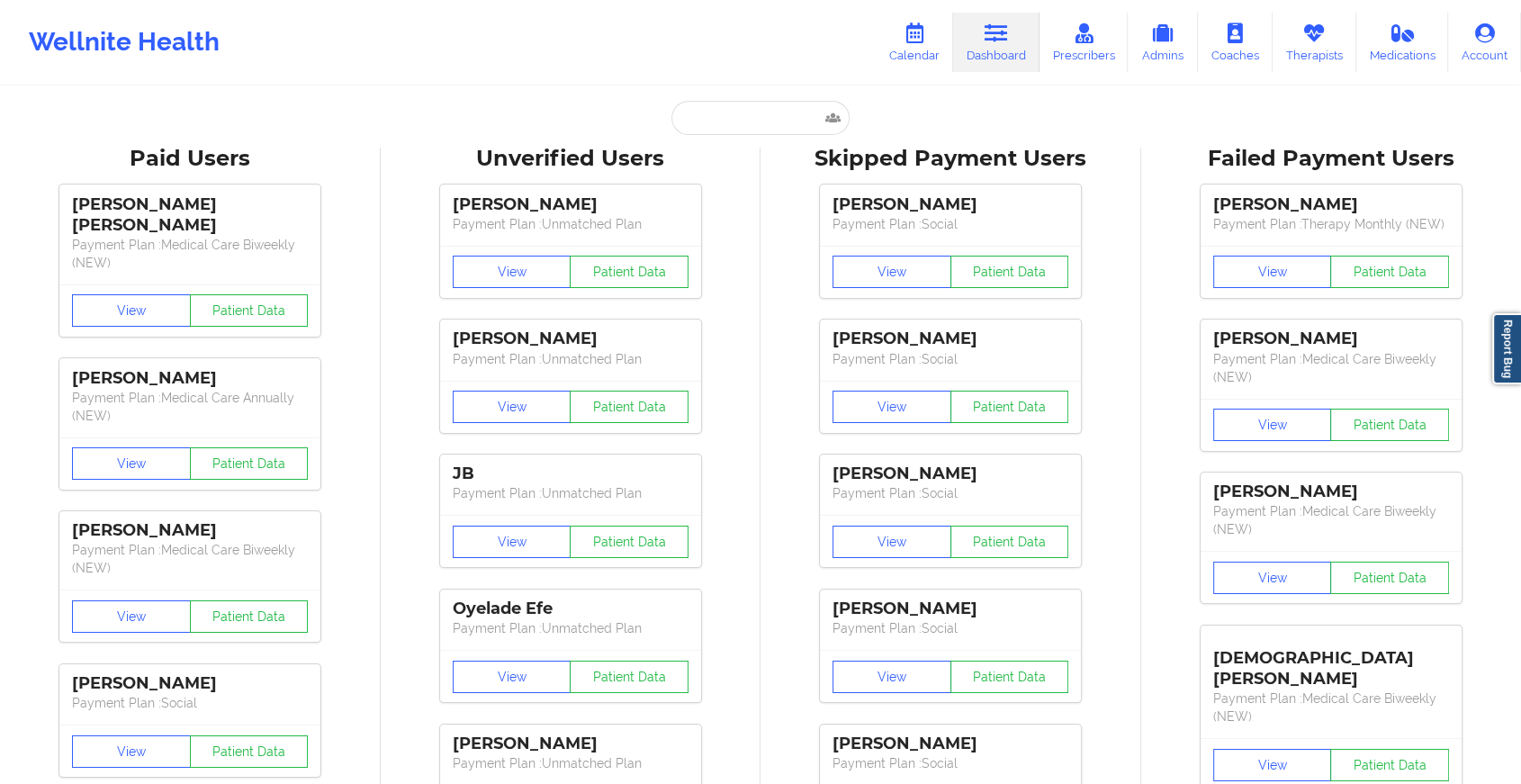
click at [714, 115] on input "text" at bounding box center [760, 117] width 179 height 34
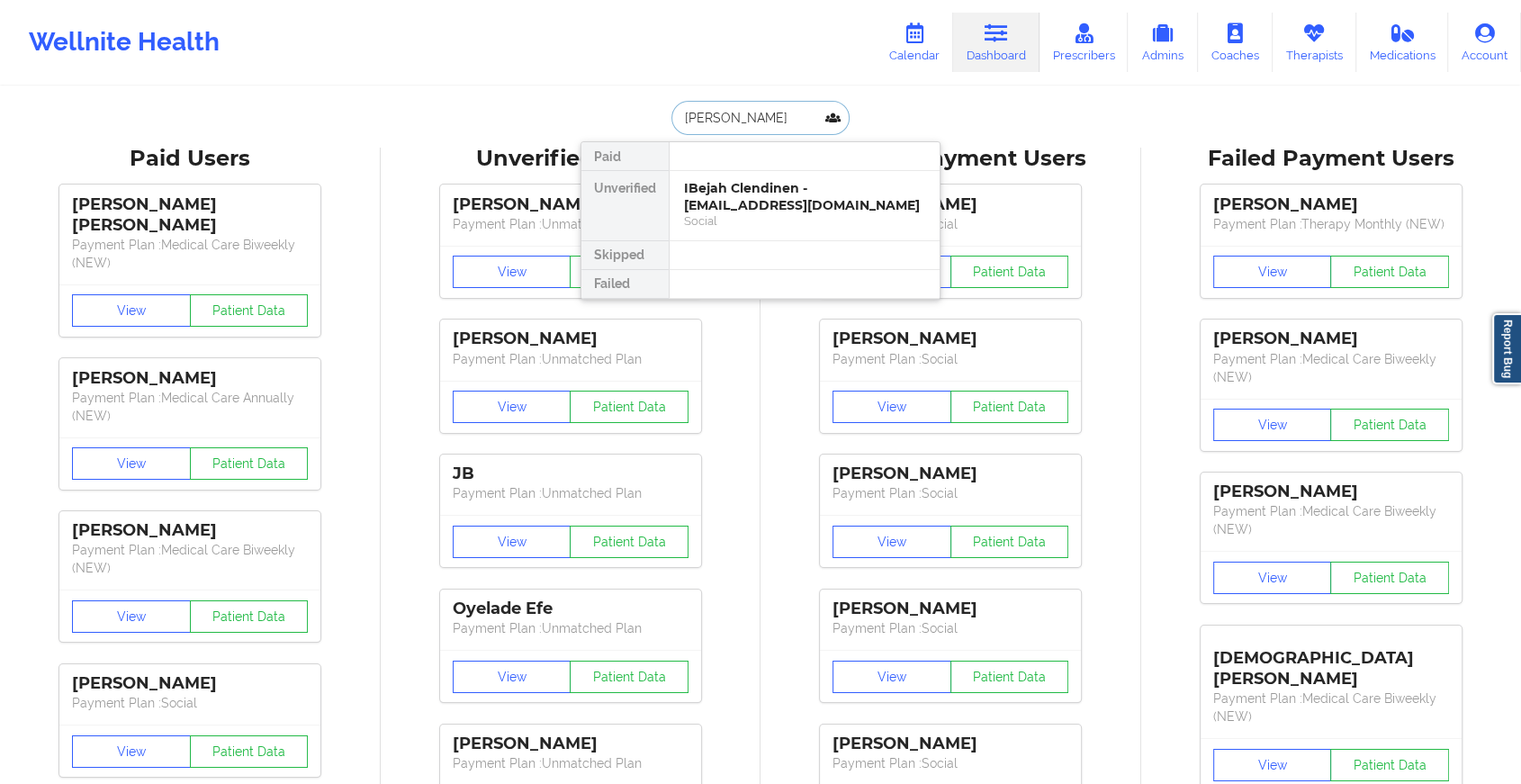
type input "[PERSON_NAME]"
click at [756, 202] on div "[PERSON_NAME] - [EMAIL_ADDRESS][DOMAIN_NAME]" at bounding box center [805, 197] width 241 height 33
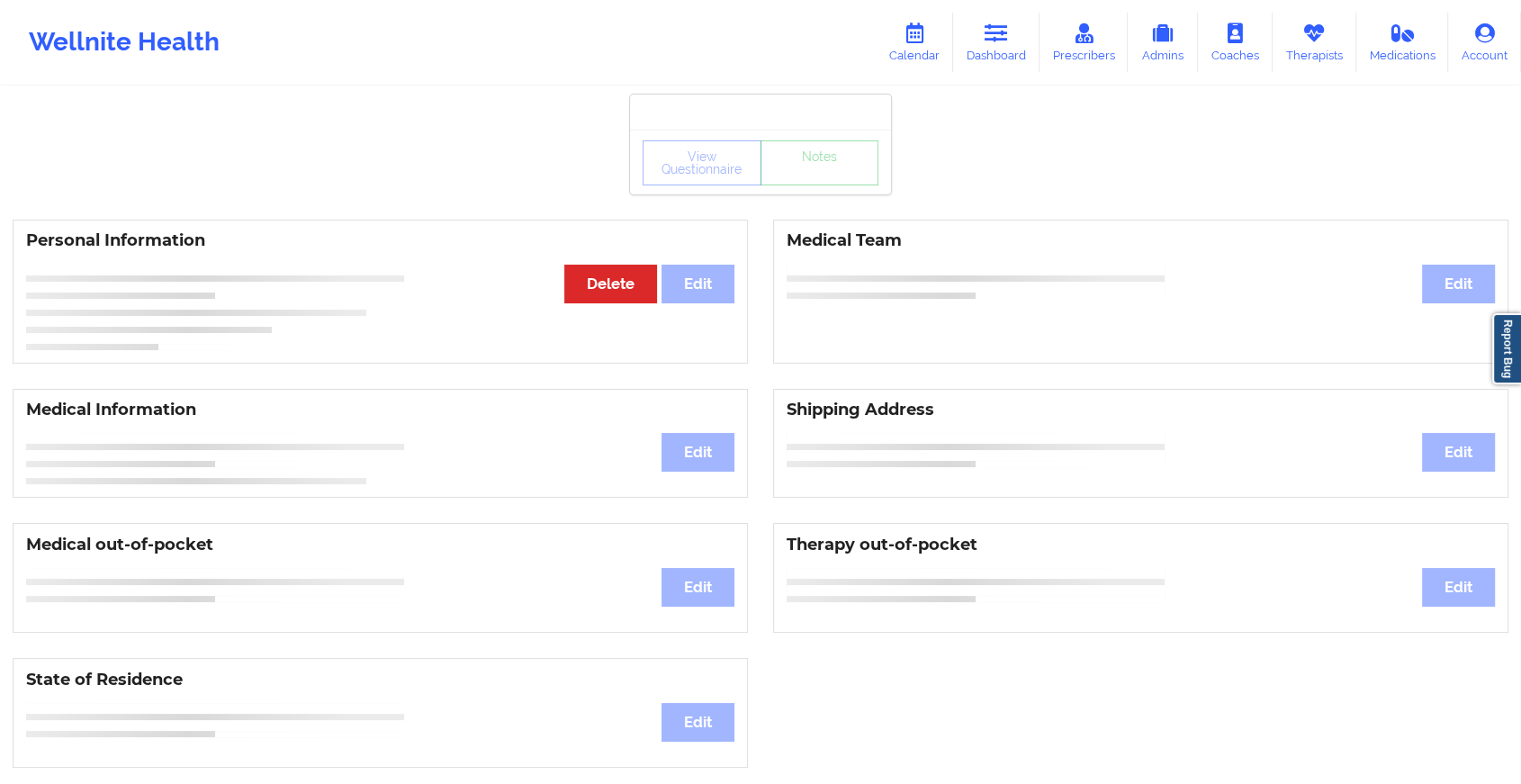
click at [816, 175] on div "View Questionnaire Notes" at bounding box center [760, 163] width 236 height 45
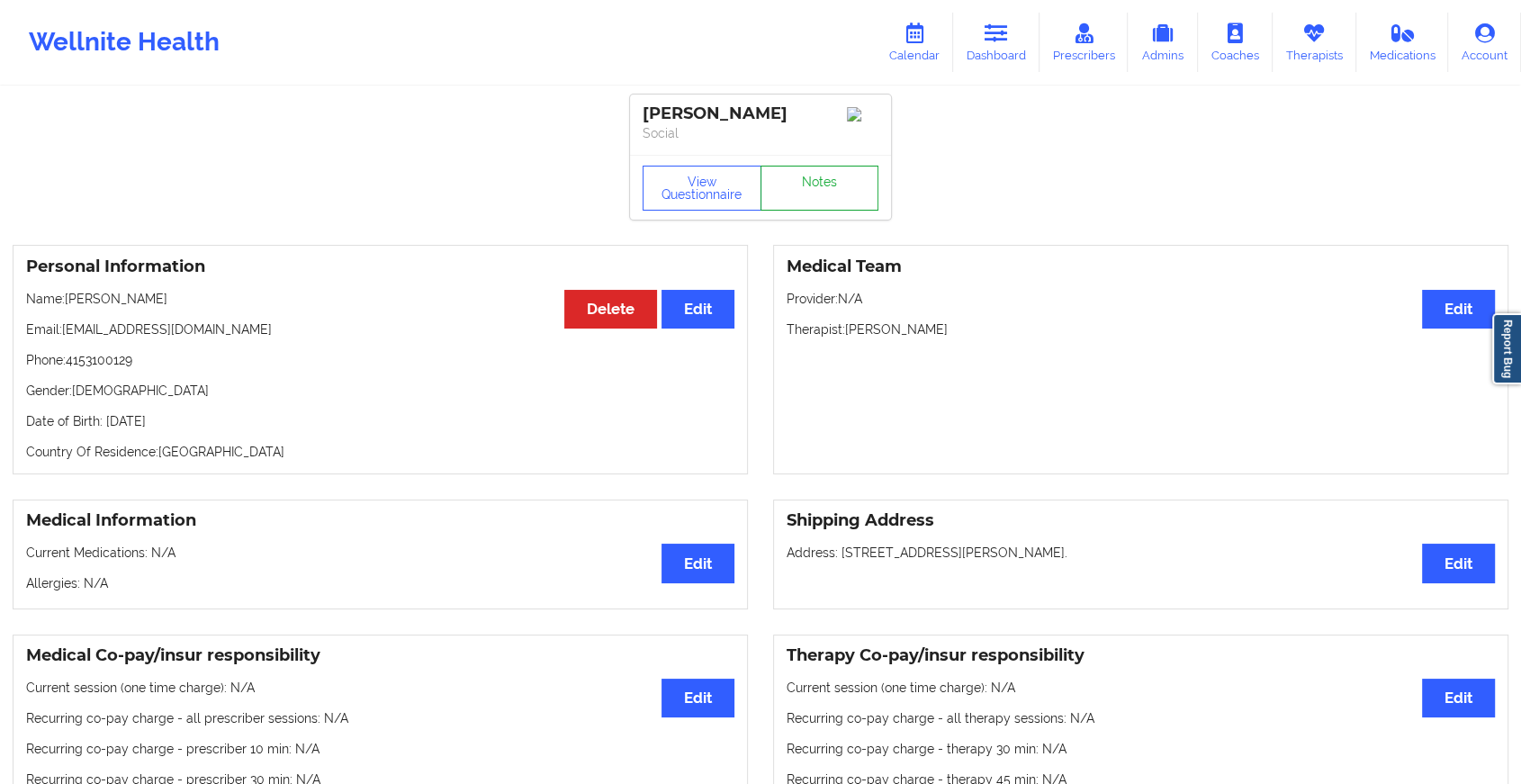
click at [816, 175] on link "Notes" at bounding box center [819, 188] width 119 height 45
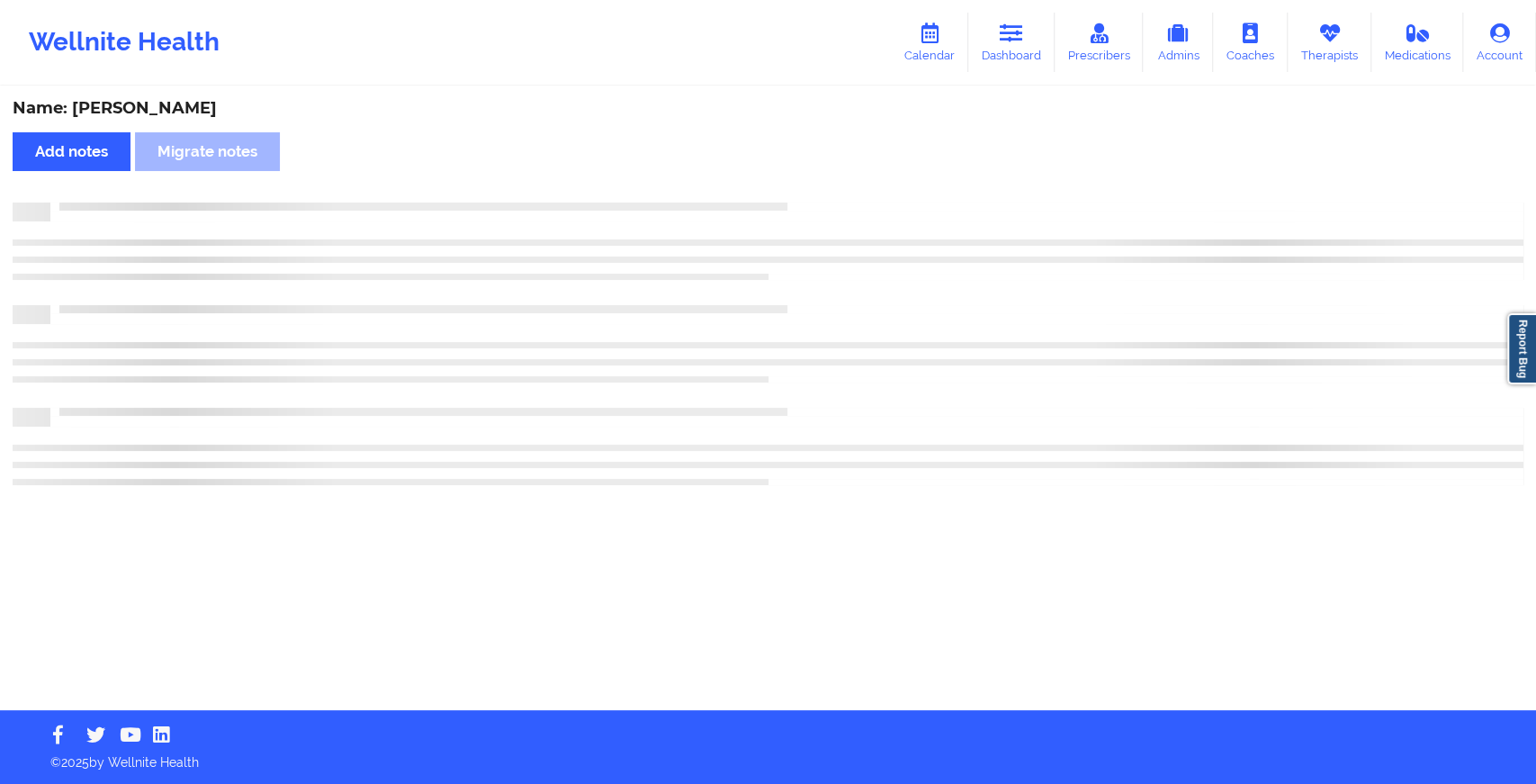
click at [815, 175] on div "Name: [PERSON_NAME] Add notes Migrate notes" at bounding box center [768, 399] width 1536 height 622
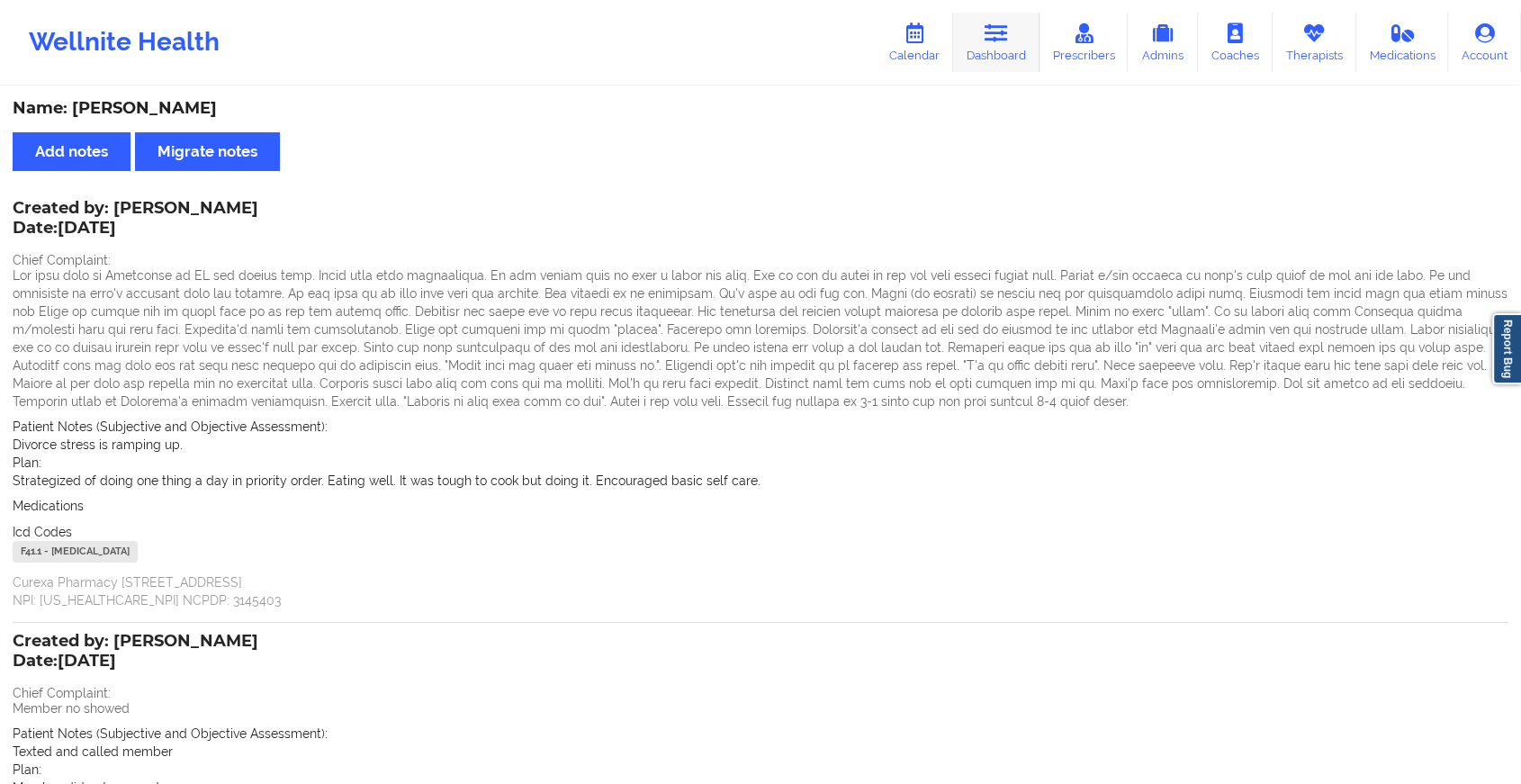
click at [974, 20] on link "Dashboard" at bounding box center [996, 42] width 87 height 60
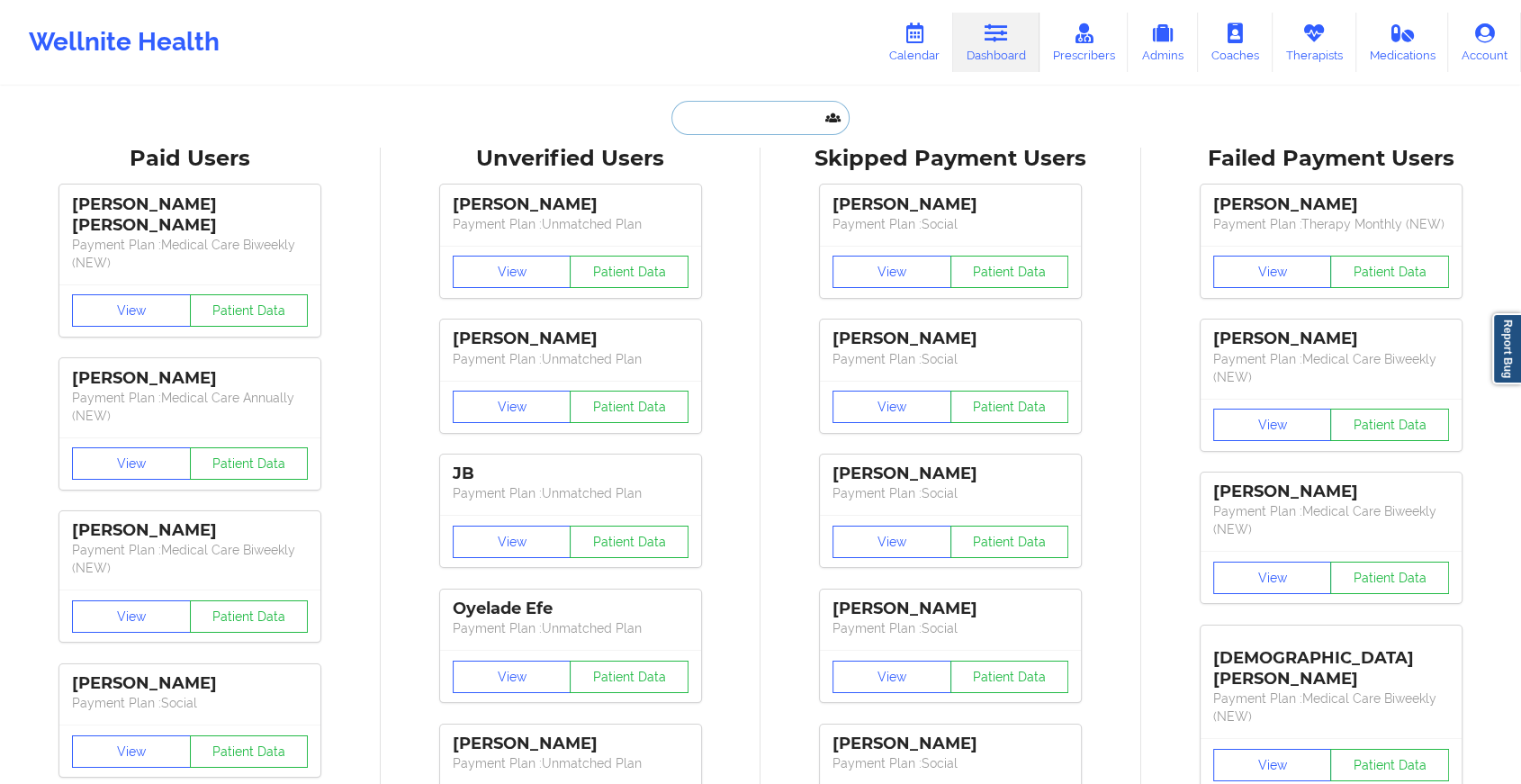
click at [749, 105] on input "text" at bounding box center [760, 117] width 179 height 34
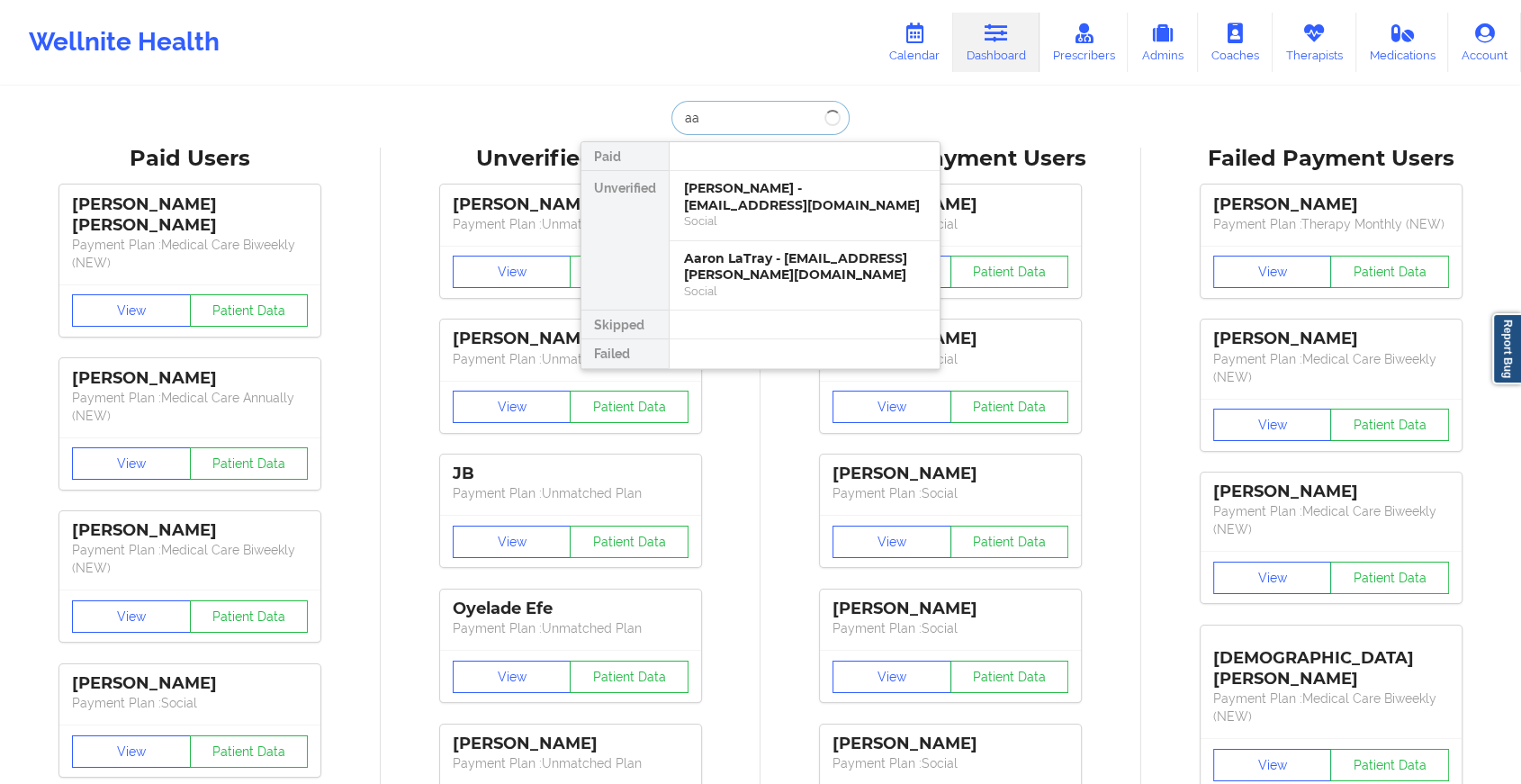
type input "a"
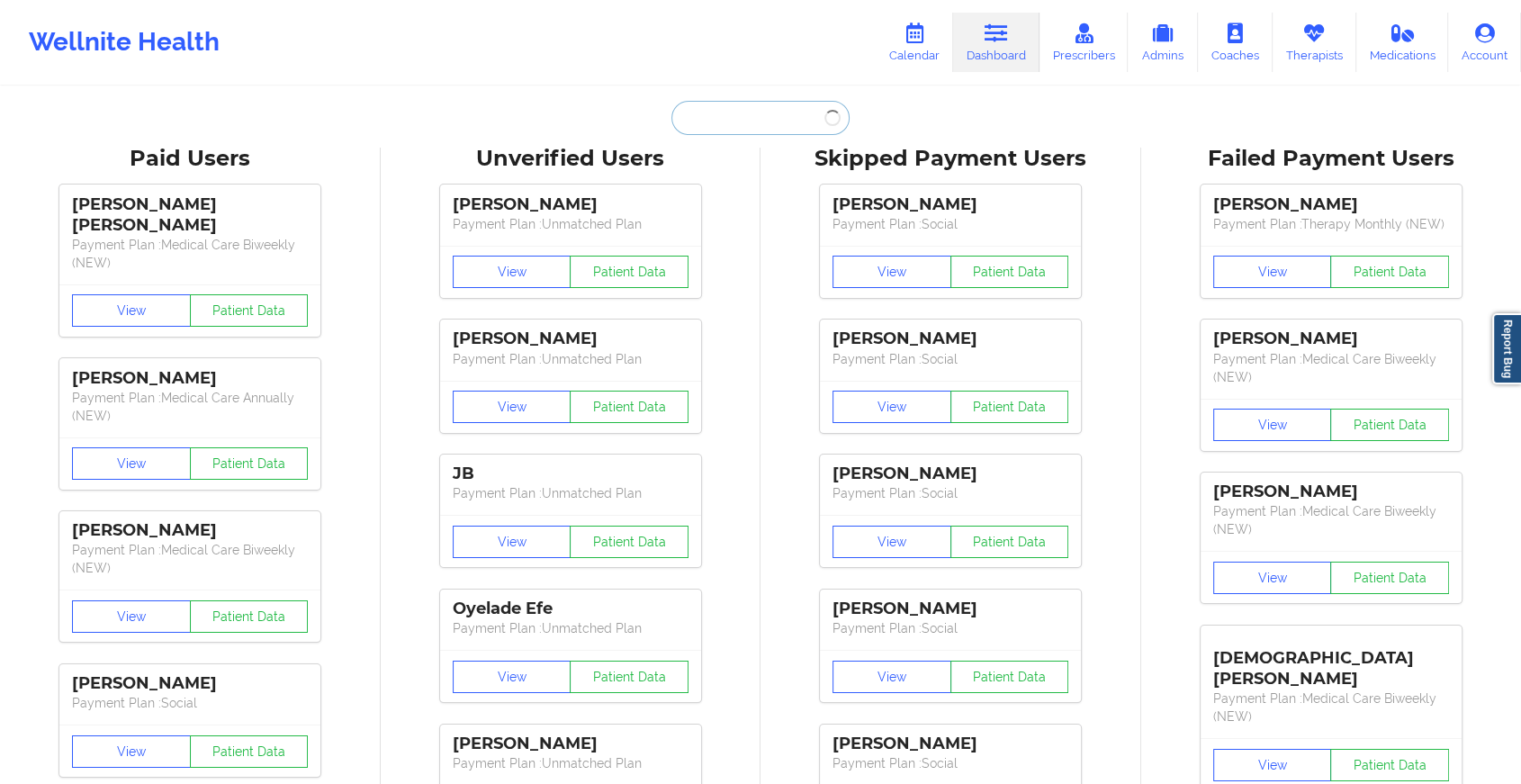
paste input "[EMAIL_ADDRESS][DOMAIN_NAME]"
type input "[EMAIL_ADDRESS][DOMAIN_NAME]"
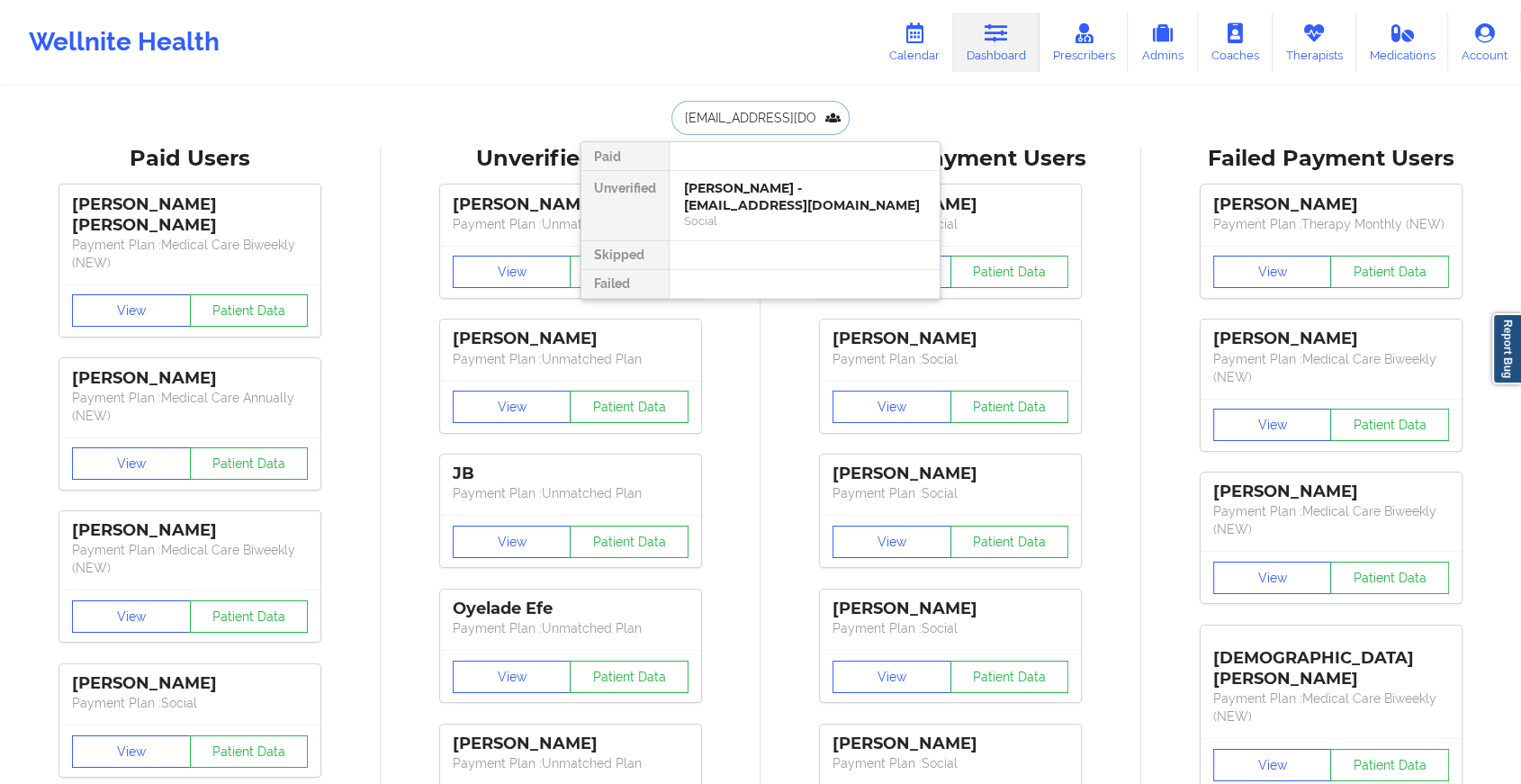
click at [795, 193] on div "[PERSON_NAME] - [EMAIL_ADDRESS][DOMAIN_NAME]" at bounding box center [805, 197] width 241 height 33
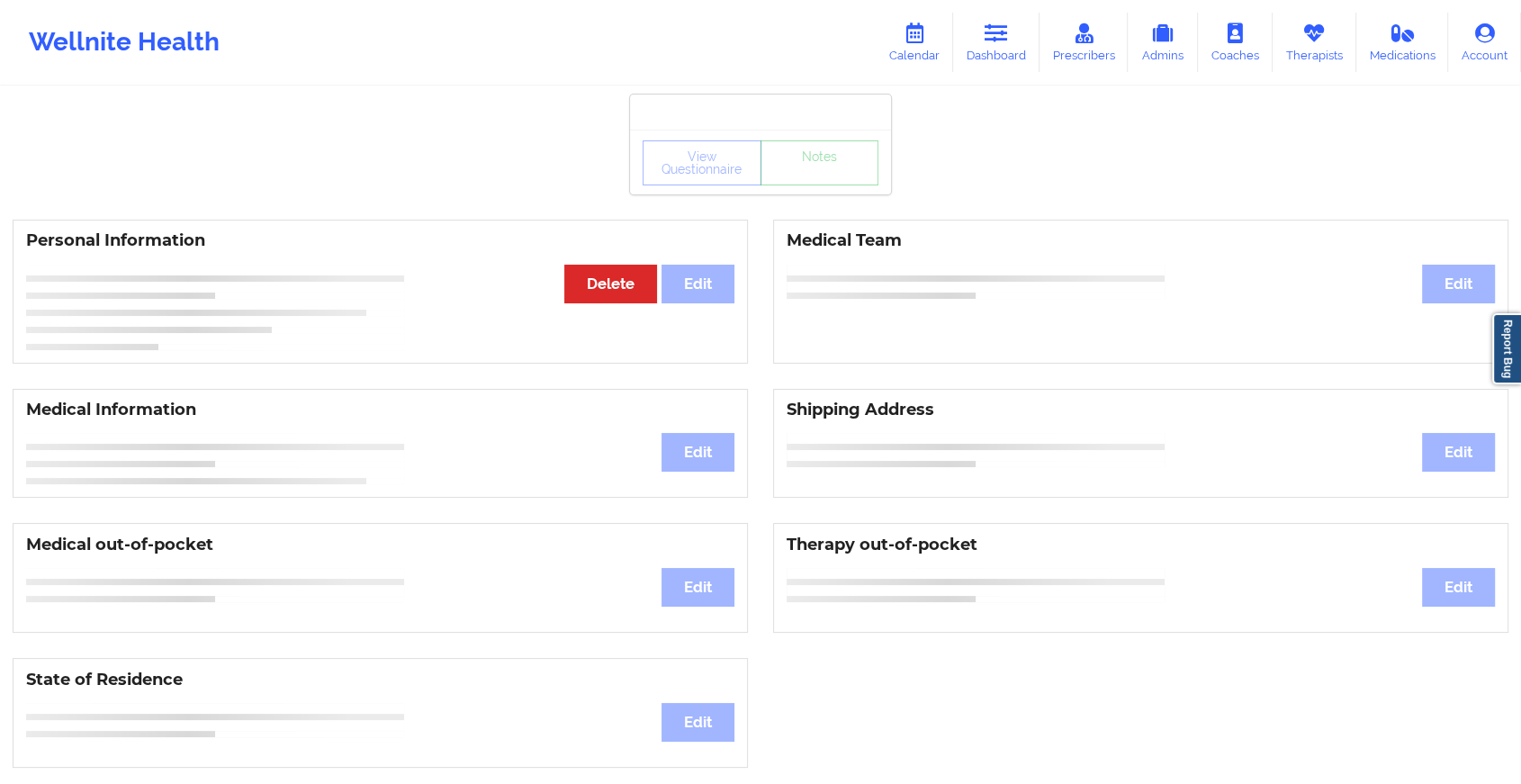
click at [822, 181] on div "View Questionnaire Notes" at bounding box center [760, 163] width 236 height 45
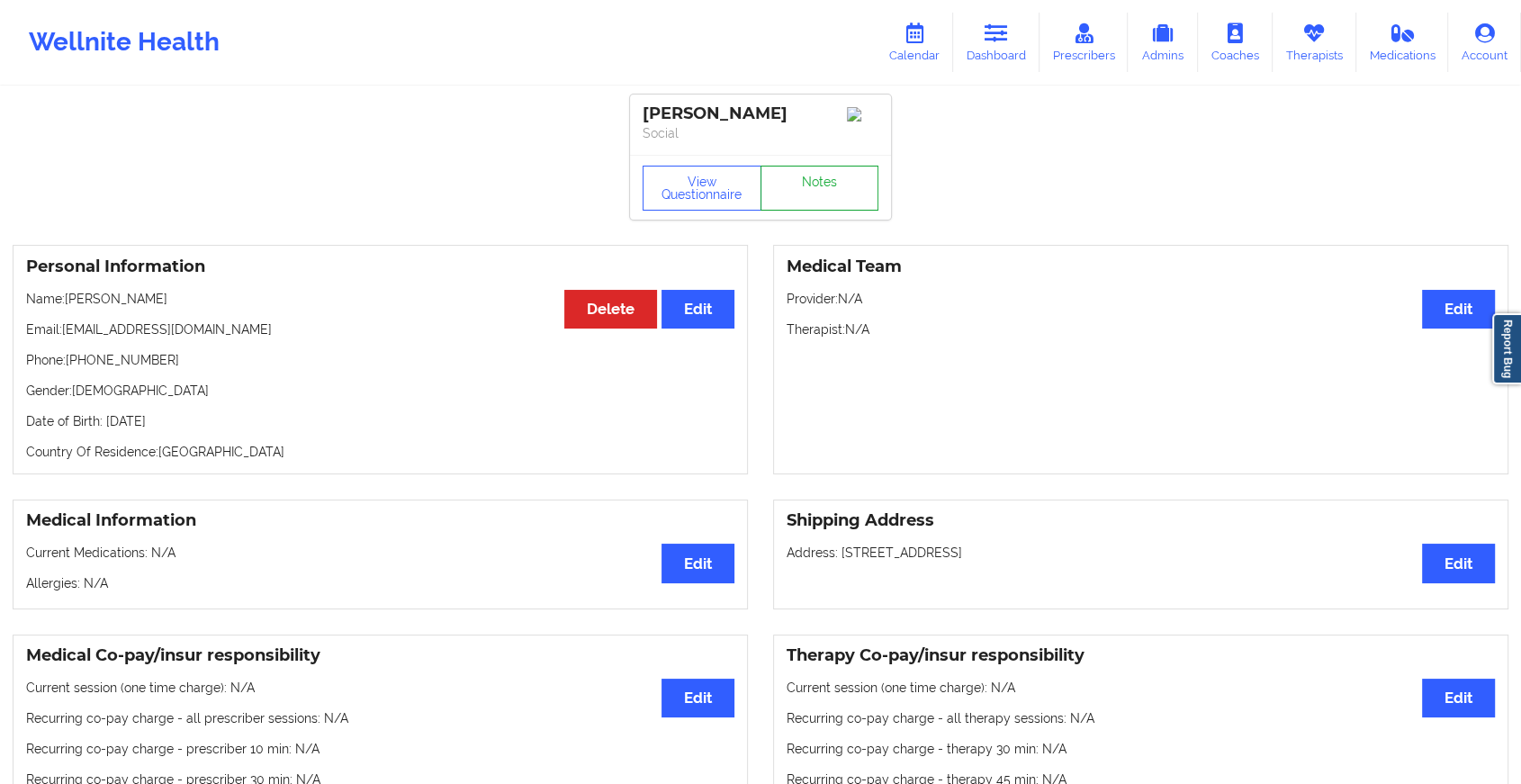
click at [822, 181] on link "Notes" at bounding box center [819, 188] width 119 height 45
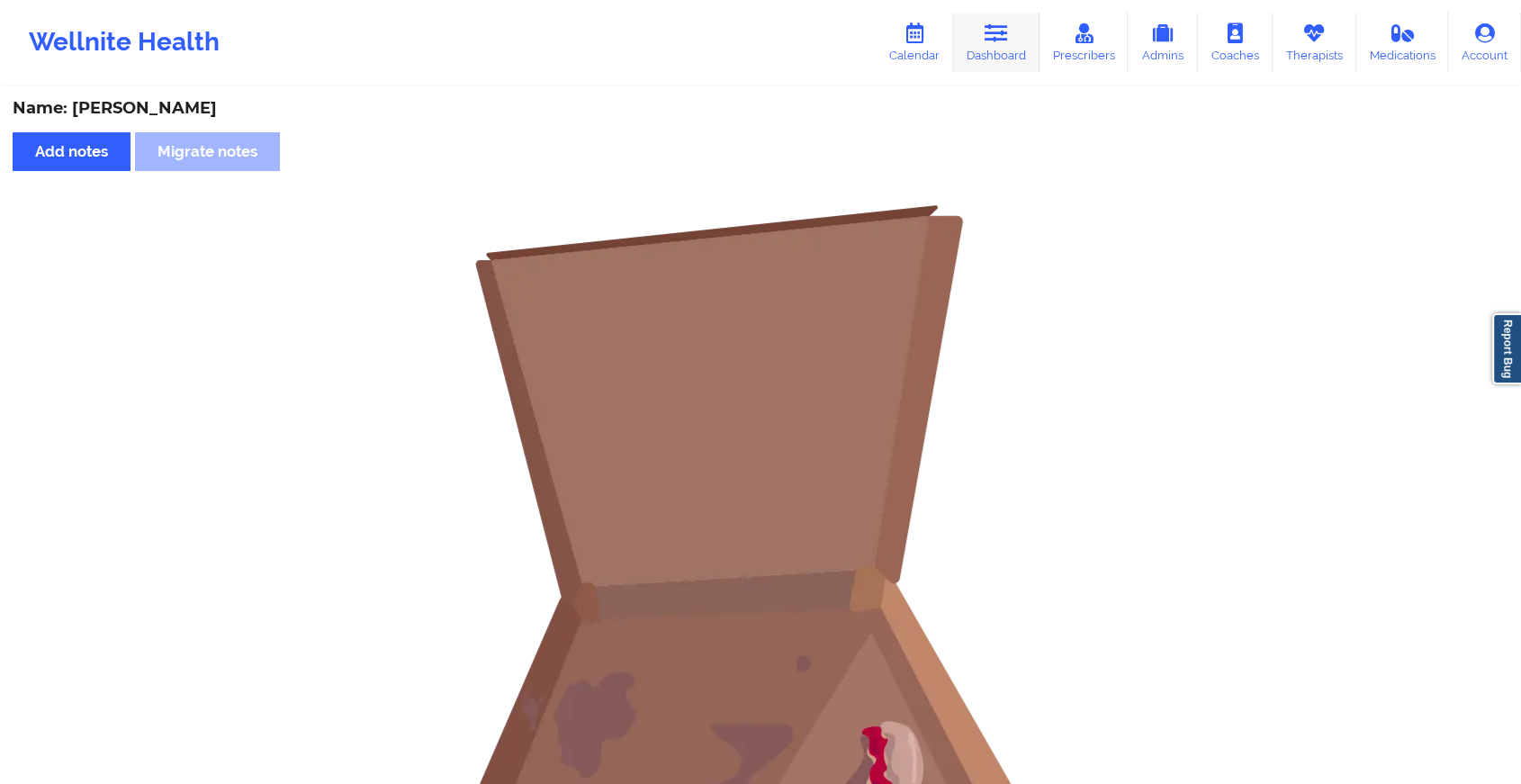
click at [994, 23] on icon at bounding box center [996, 33] width 23 height 20
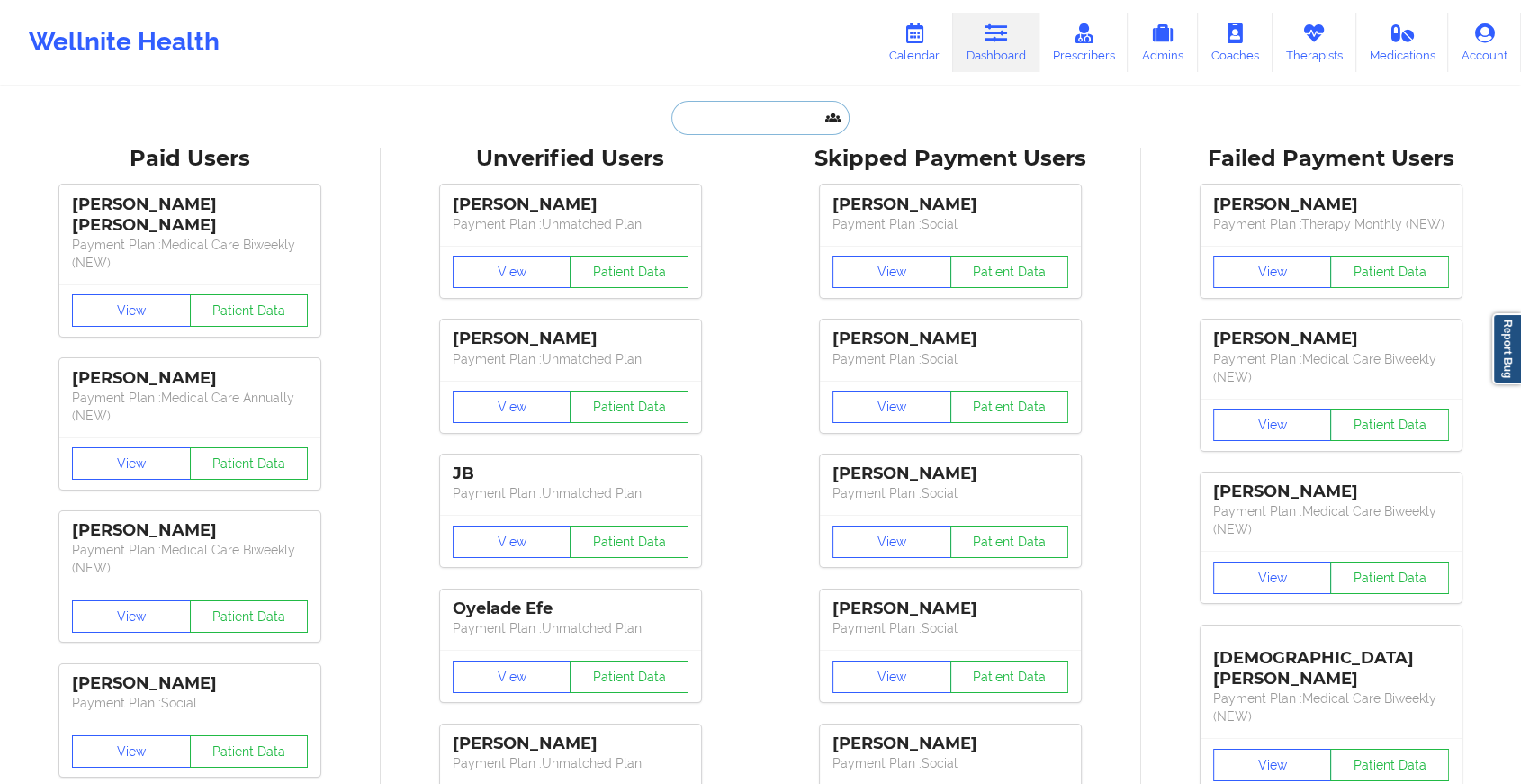
click at [784, 109] on input "text" at bounding box center [760, 117] width 179 height 34
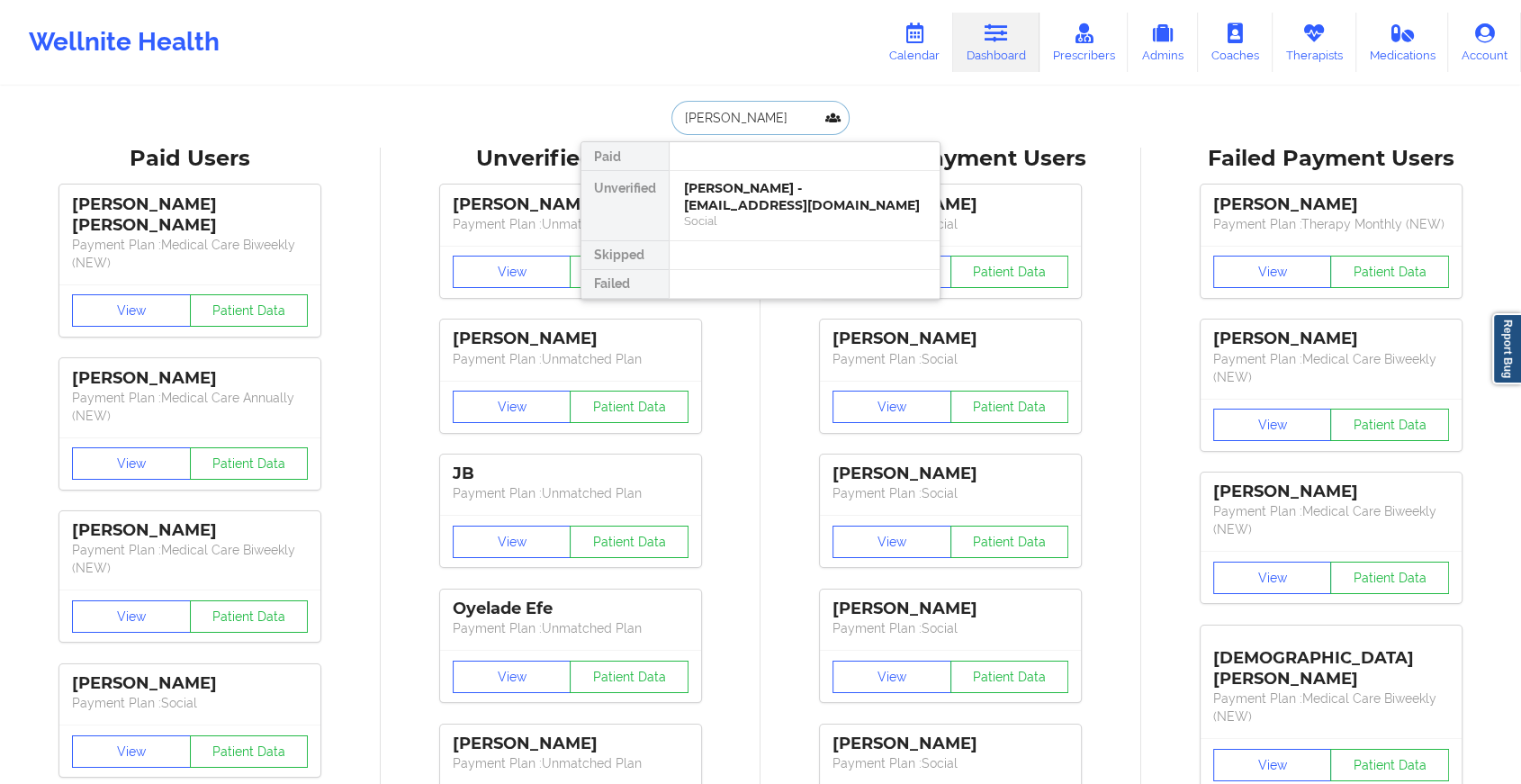
type input "[PERSON_NAME]"
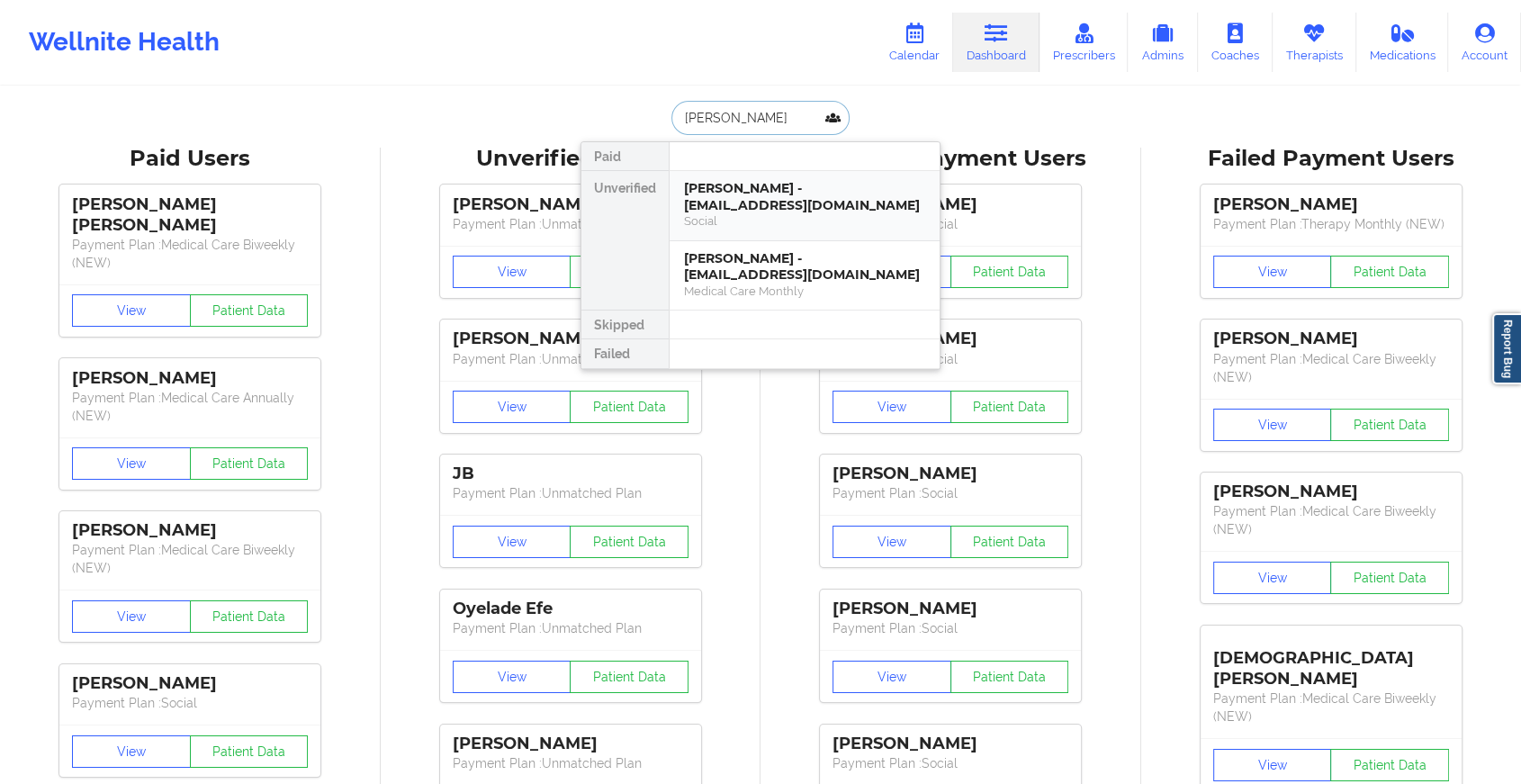
click at [784, 186] on div "[PERSON_NAME] - [EMAIL_ADDRESS][DOMAIN_NAME]" at bounding box center [805, 197] width 241 height 33
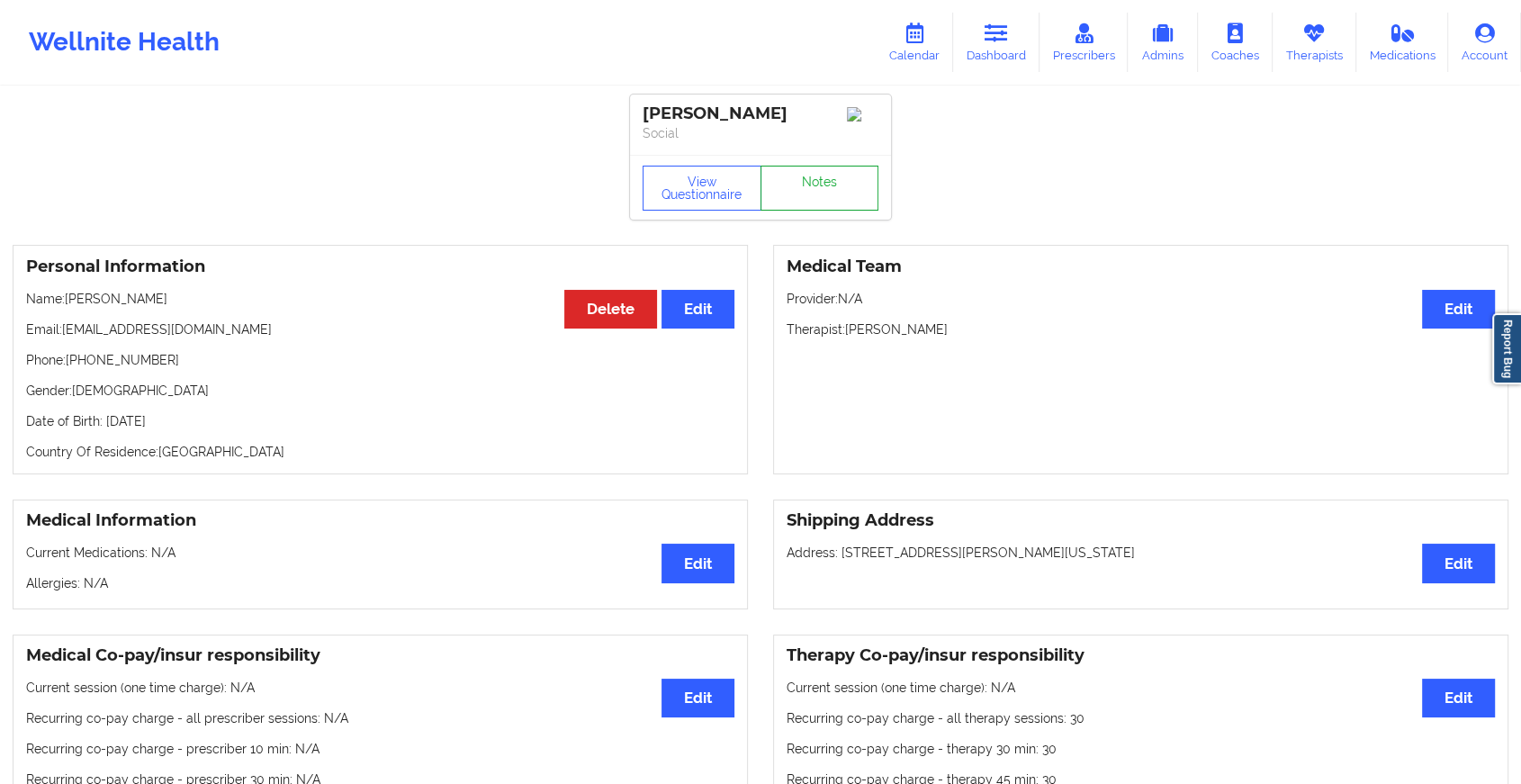
click at [814, 191] on link "Notes" at bounding box center [819, 188] width 119 height 45
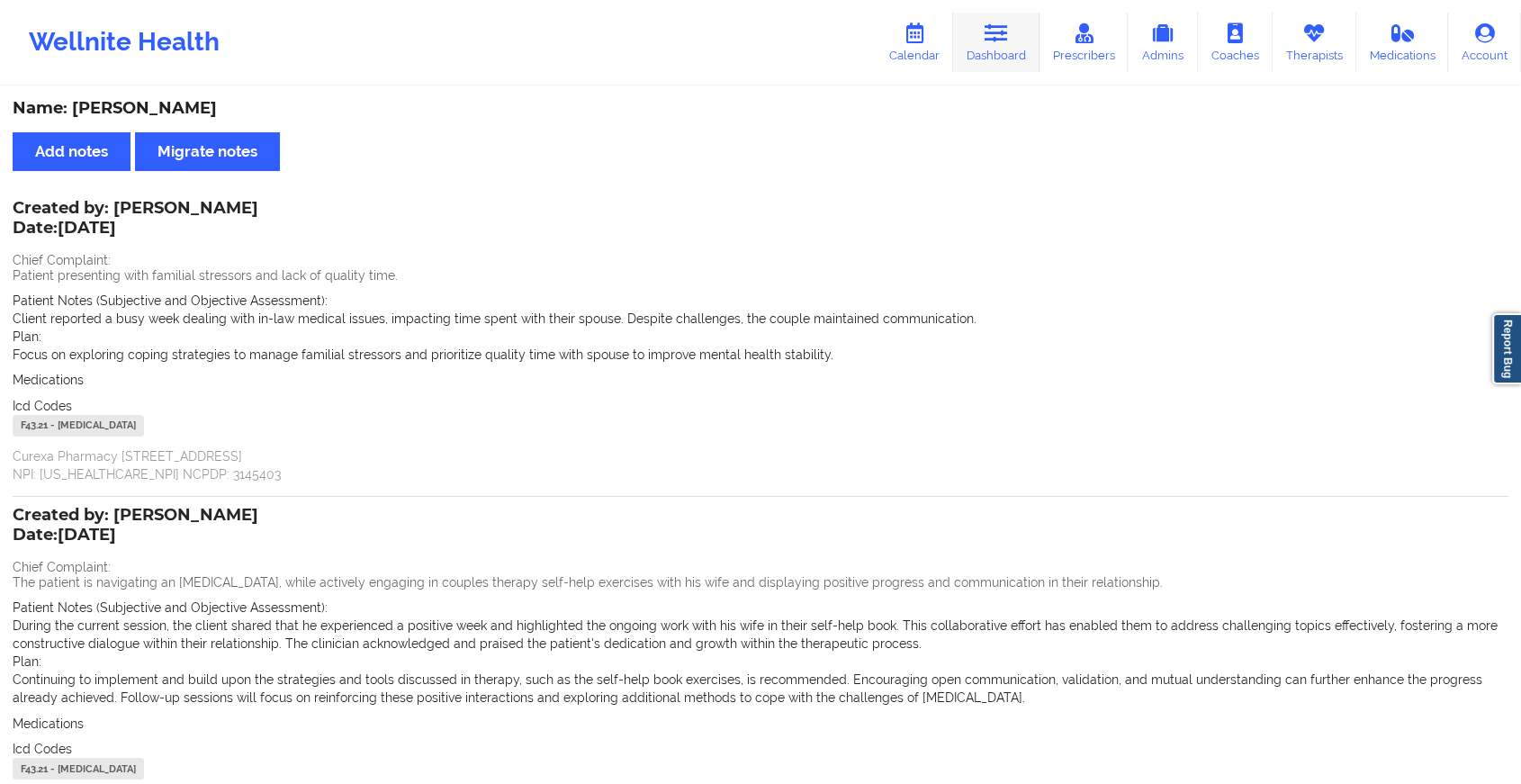
click at [997, 15] on link "Dashboard" at bounding box center [996, 42] width 87 height 60
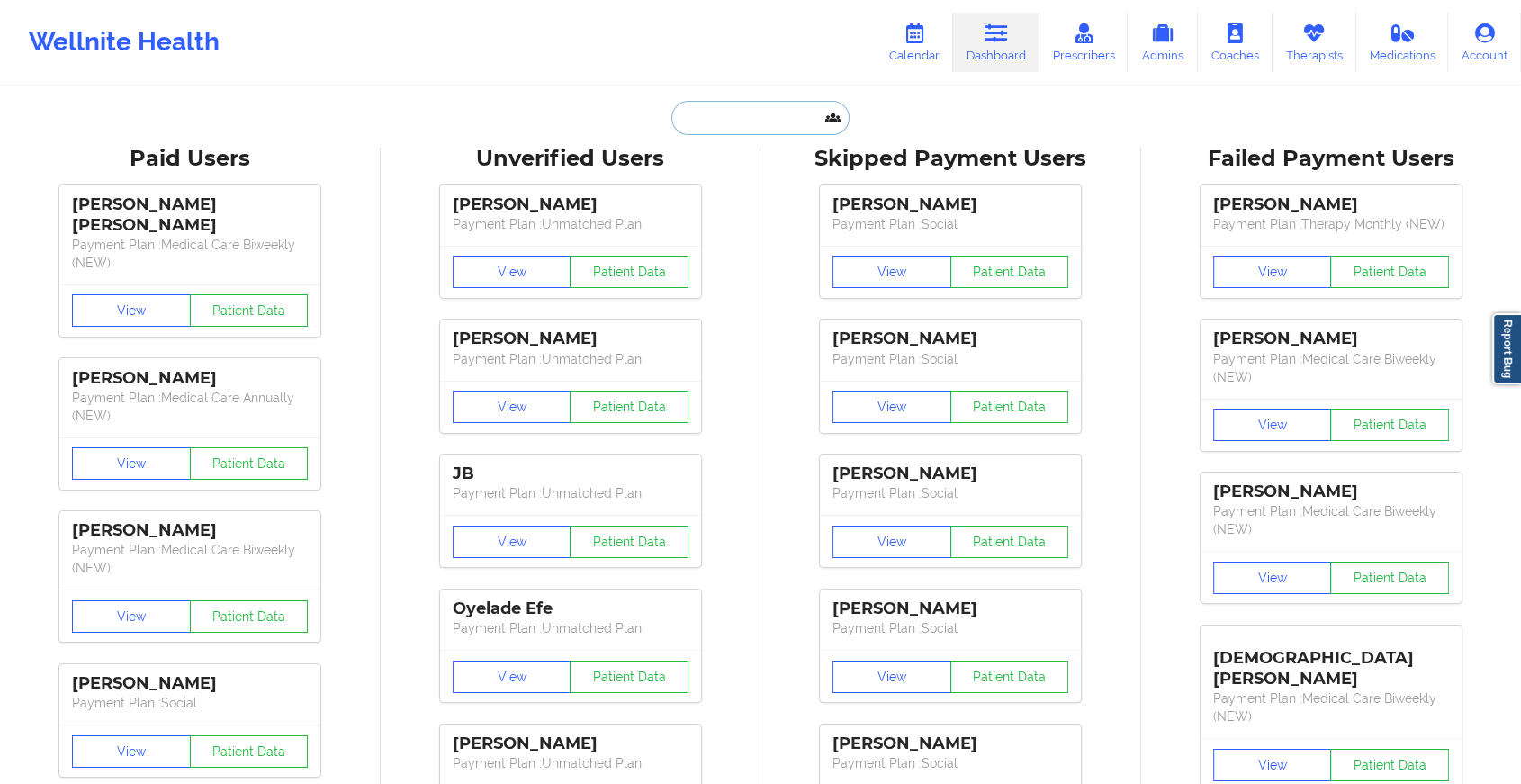
click at [755, 120] on input "text" at bounding box center [760, 117] width 179 height 34
type input "s"
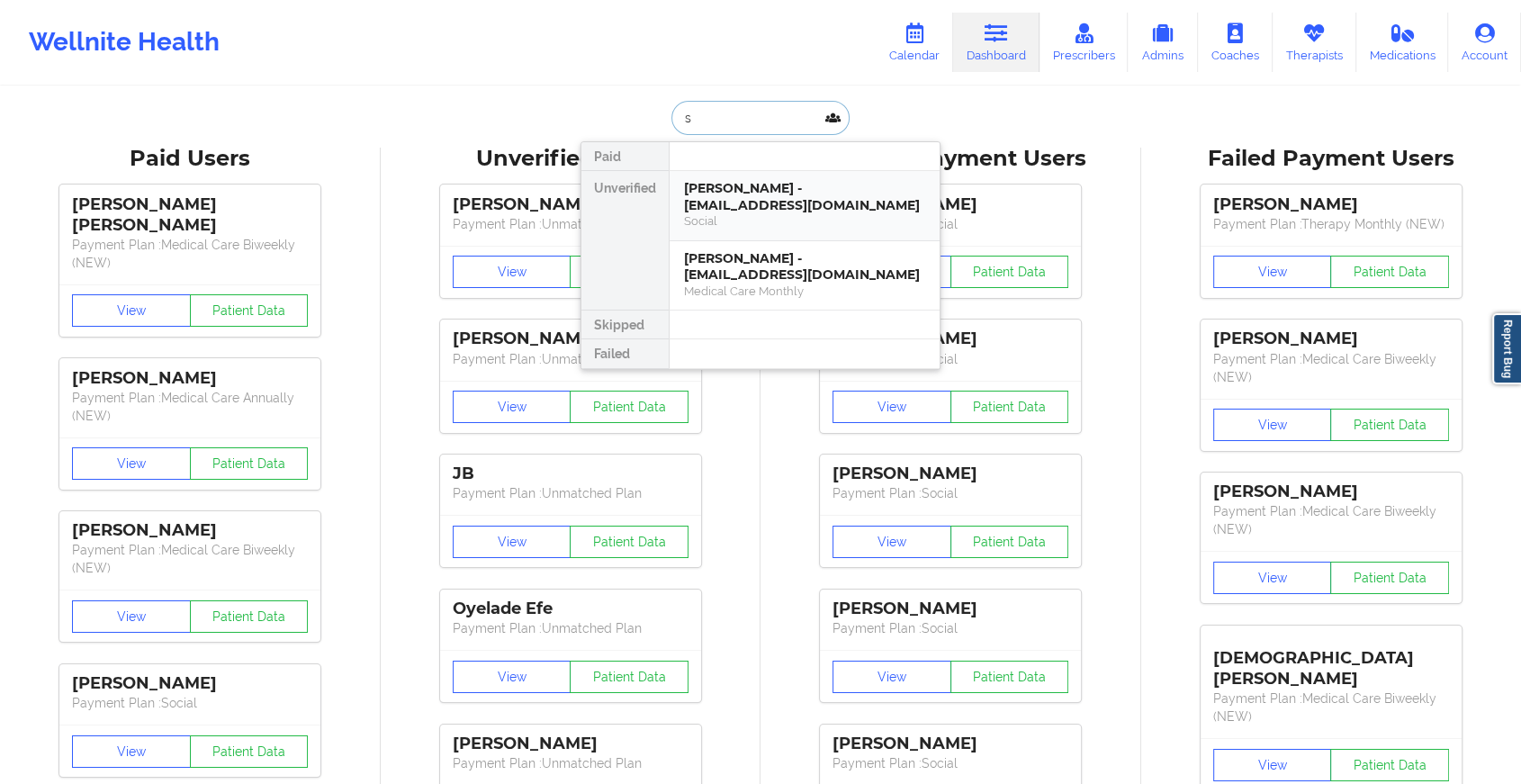
click at [751, 213] on div "Social" at bounding box center [805, 221] width 241 height 16
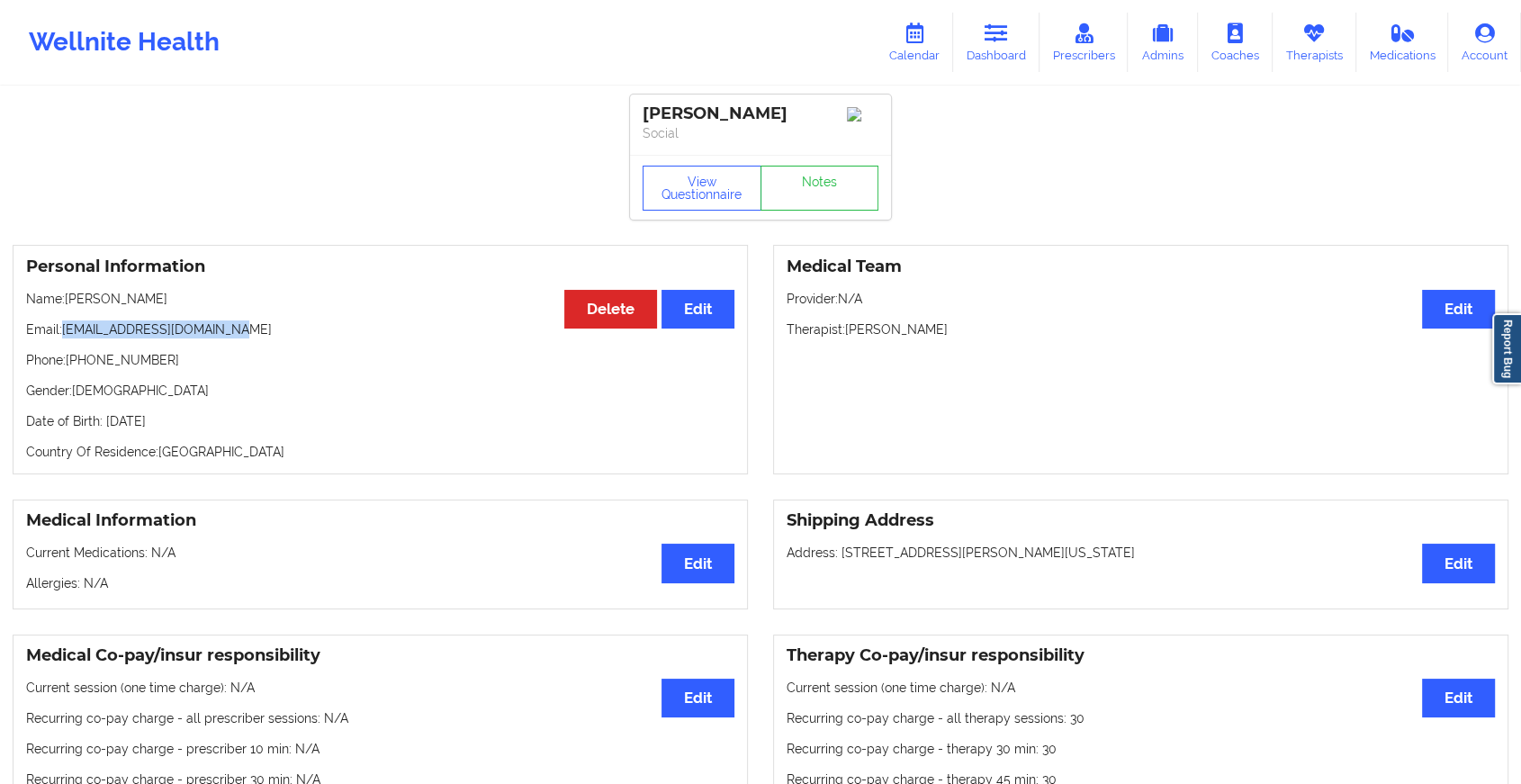
drag, startPoint x: 63, startPoint y: 331, endPoint x: 345, endPoint y: 331, distance: 282.0
click at [345, 331] on p "Email: [EMAIL_ADDRESS][DOMAIN_NAME]" at bounding box center [379, 329] width 708 height 18
copy p "[EMAIL_ADDRESS][DOMAIN_NAME]"
click at [1016, 50] on link "Dashboard" at bounding box center [996, 42] width 87 height 60
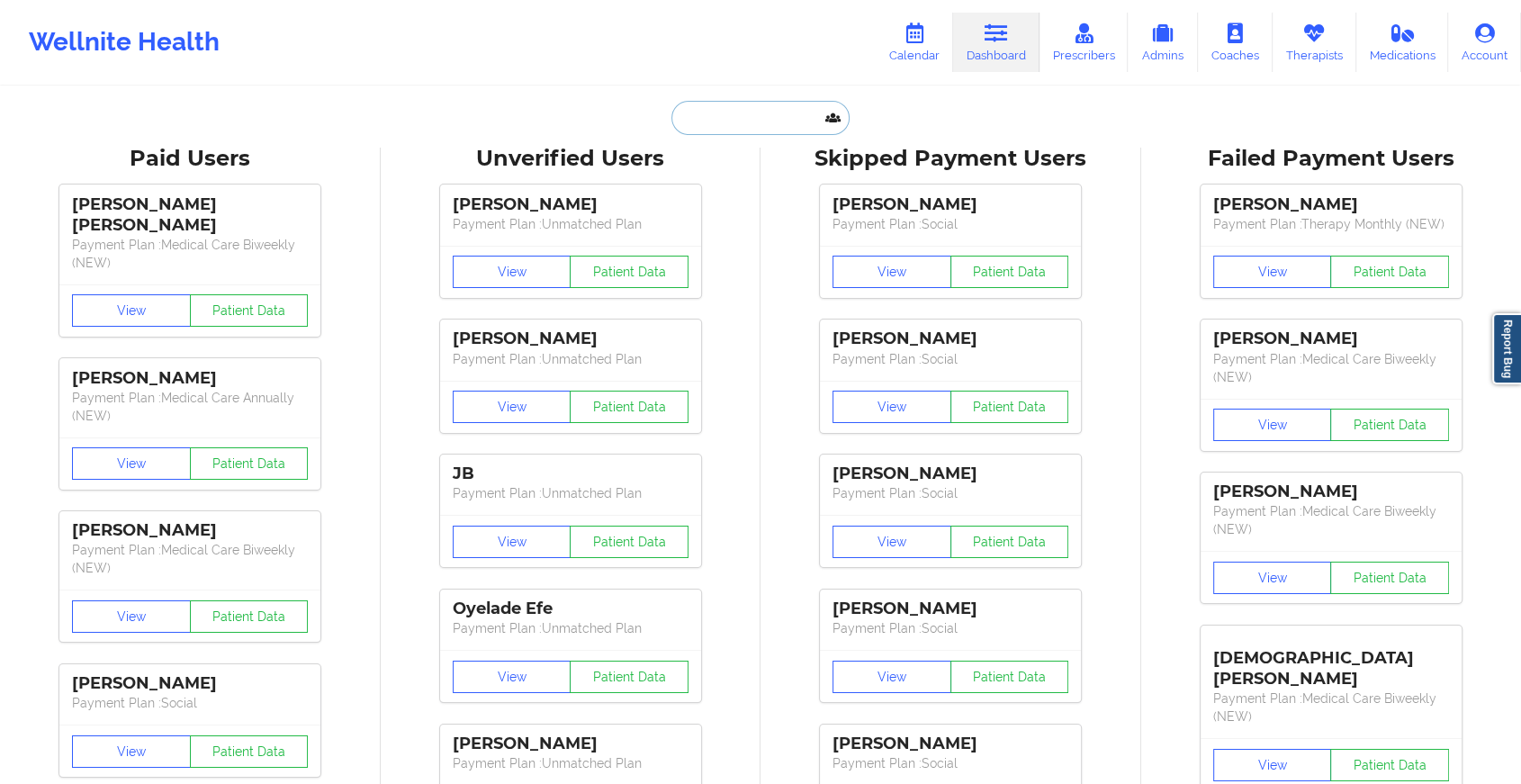
click at [774, 115] on input "text" at bounding box center [760, 117] width 179 height 34
paste input "[EMAIL_ADDRESS][DOMAIN_NAME]"
type input "[EMAIL_ADDRESS][DOMAIN_NAME]"
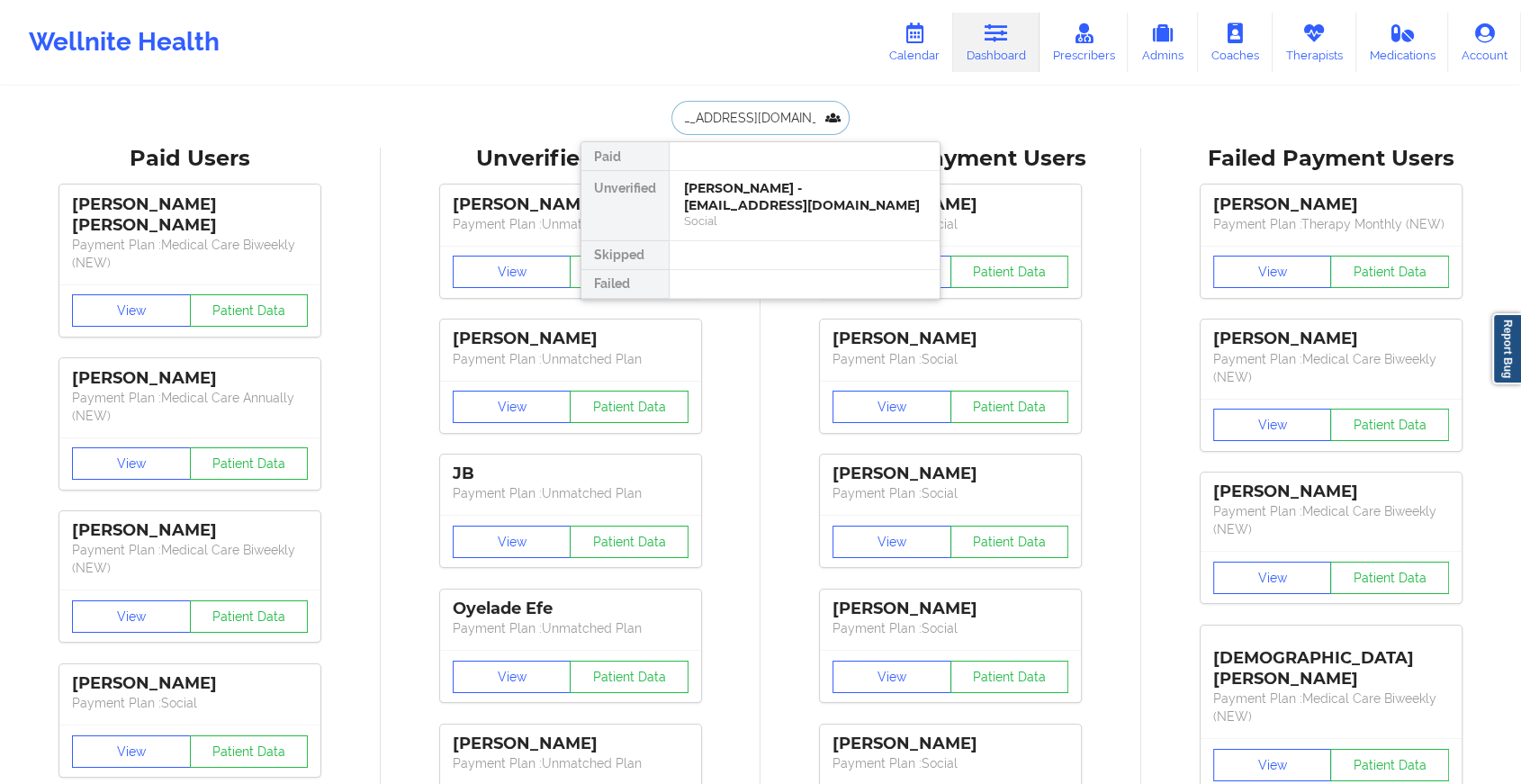
click at [734, 196] on div "[PERSON_NAME] - [EMAIL_ADDRESS][DOMAIN_NAME]" at bounding box center [805, 197] width 241 height 33
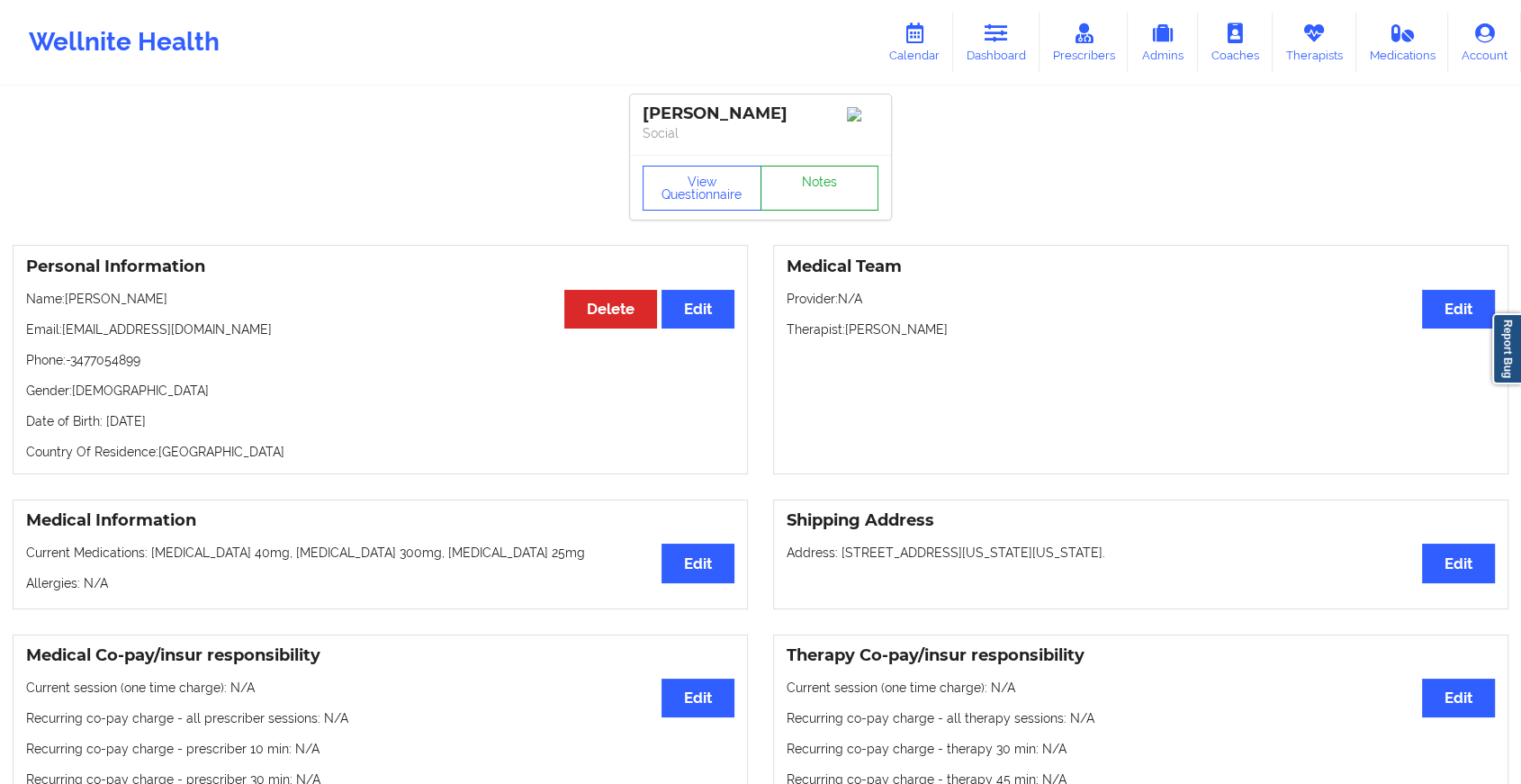
click at [844, 185] on link "Notes" at bounding box center [819, 188] width 119 height 45
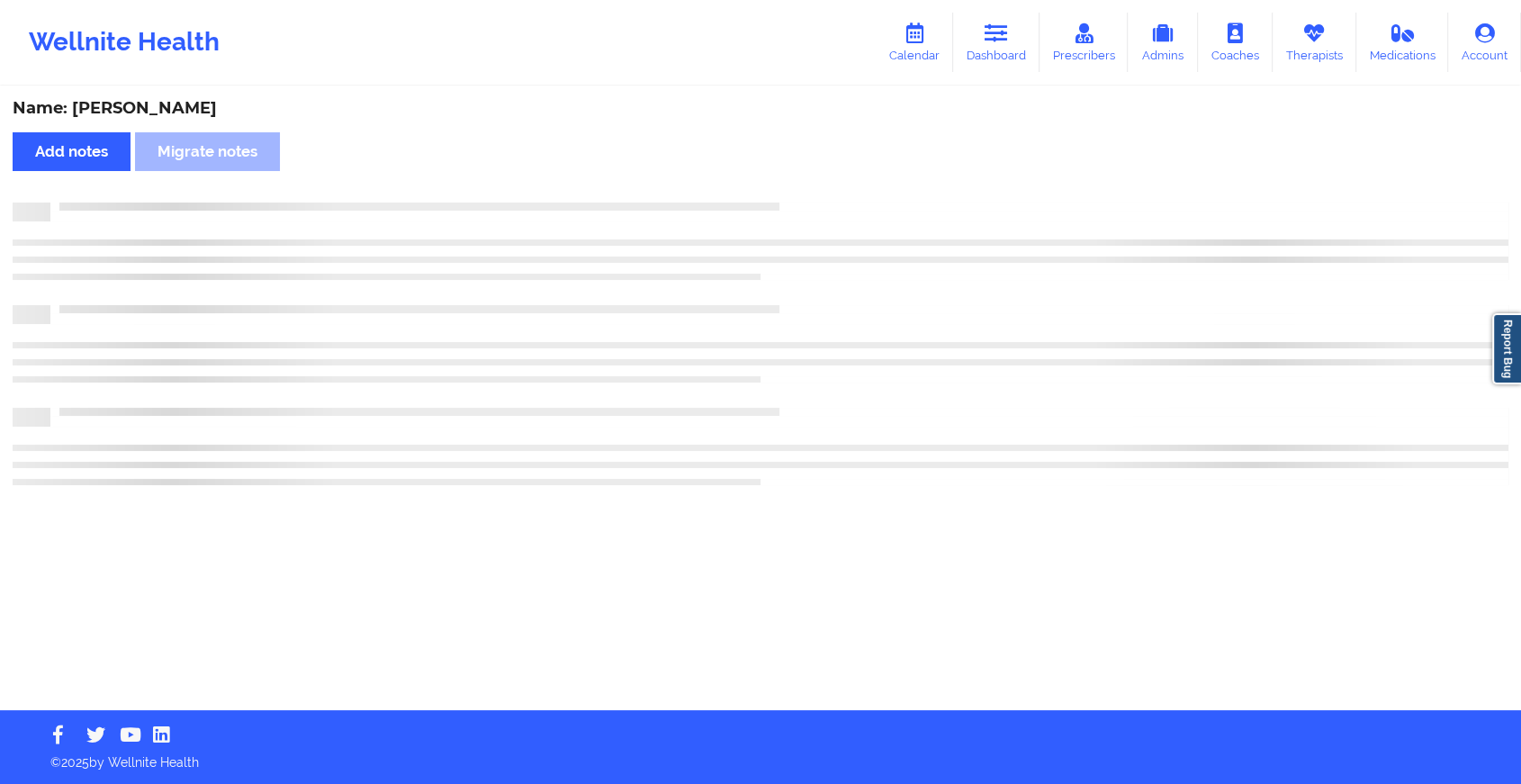
click at [844, 185] on div "Name: [PERSON_NAME] Add notes Migrate notes" at bounding box center [760, 399] width 1521 height 622
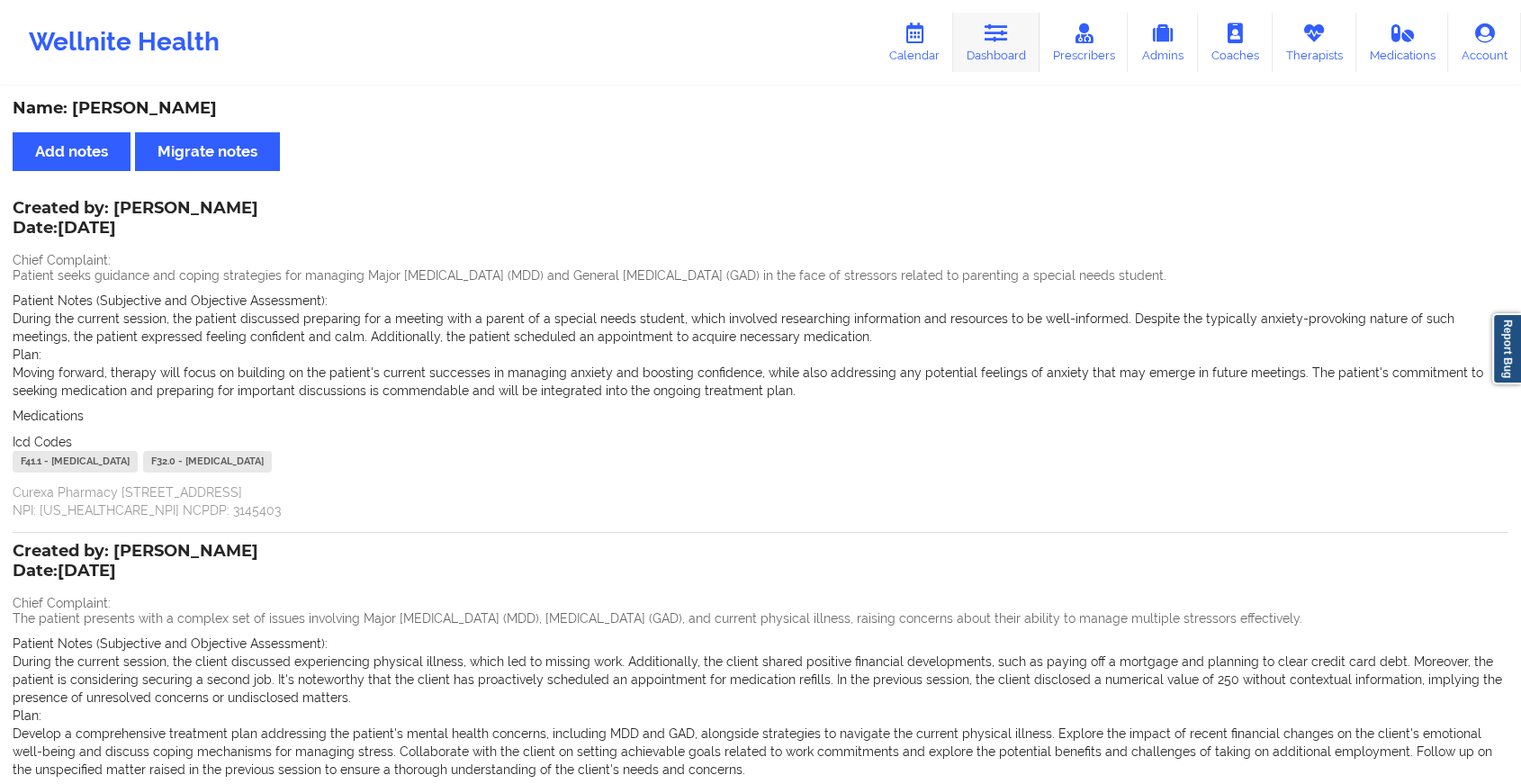
click at [998, 23] on icon at bounding box center [996, 33] width 23 height 20
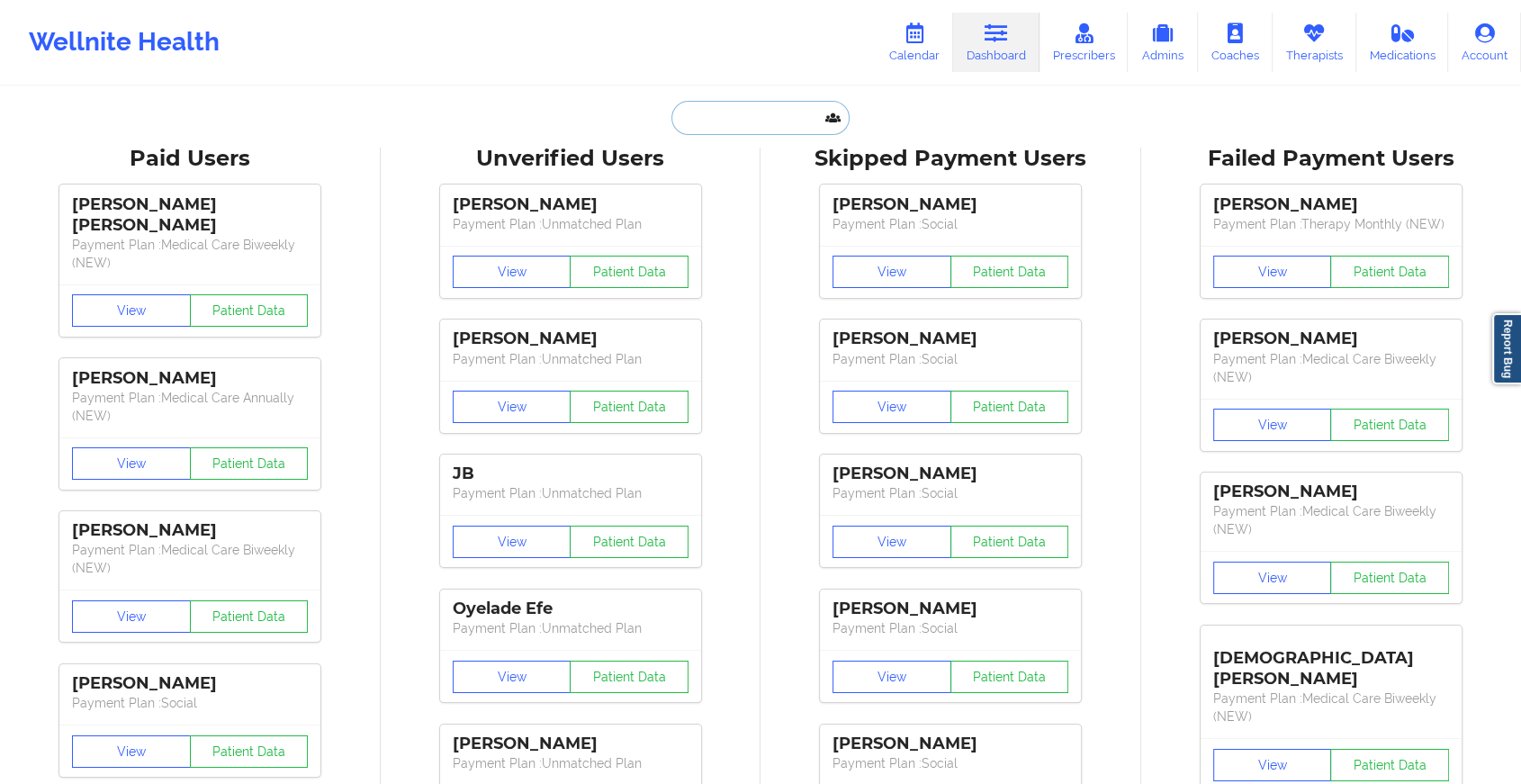
click at [702, 107] on input "text" at bounding box center [760, 117] width 179 height 34
paste input "[EMAIL_ADDRESS][DOMAIN_NAME]"
type input "[EMAIL_ADDRESS][DOMAIN_NAME]"
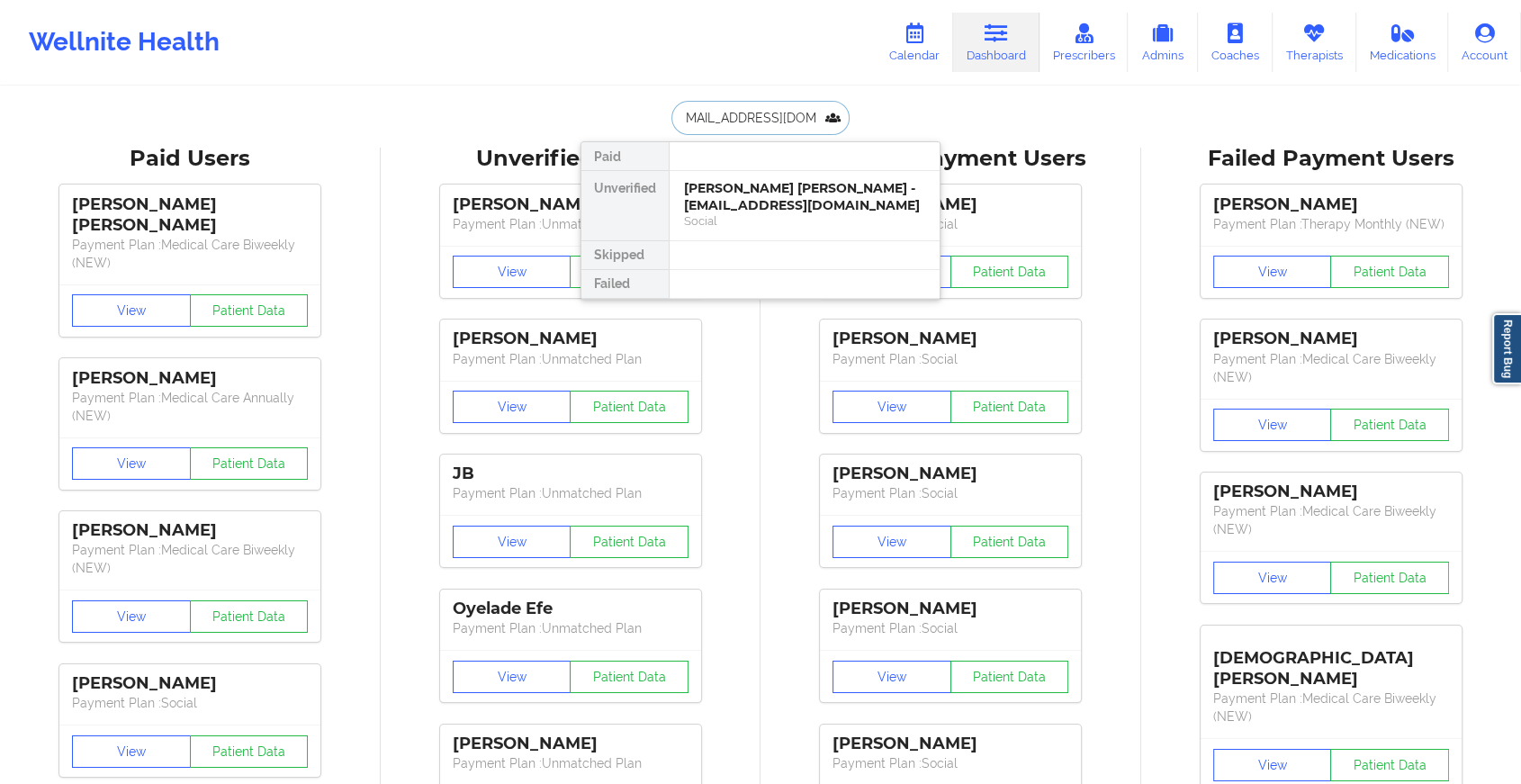
click at [780, 194] on div "[PERSON_NAME] [PERSON_NAME] - [EMAIL_ADDRESS][DOMAIN_NAME]" at bounding box center [805, 197] width 241 height 33
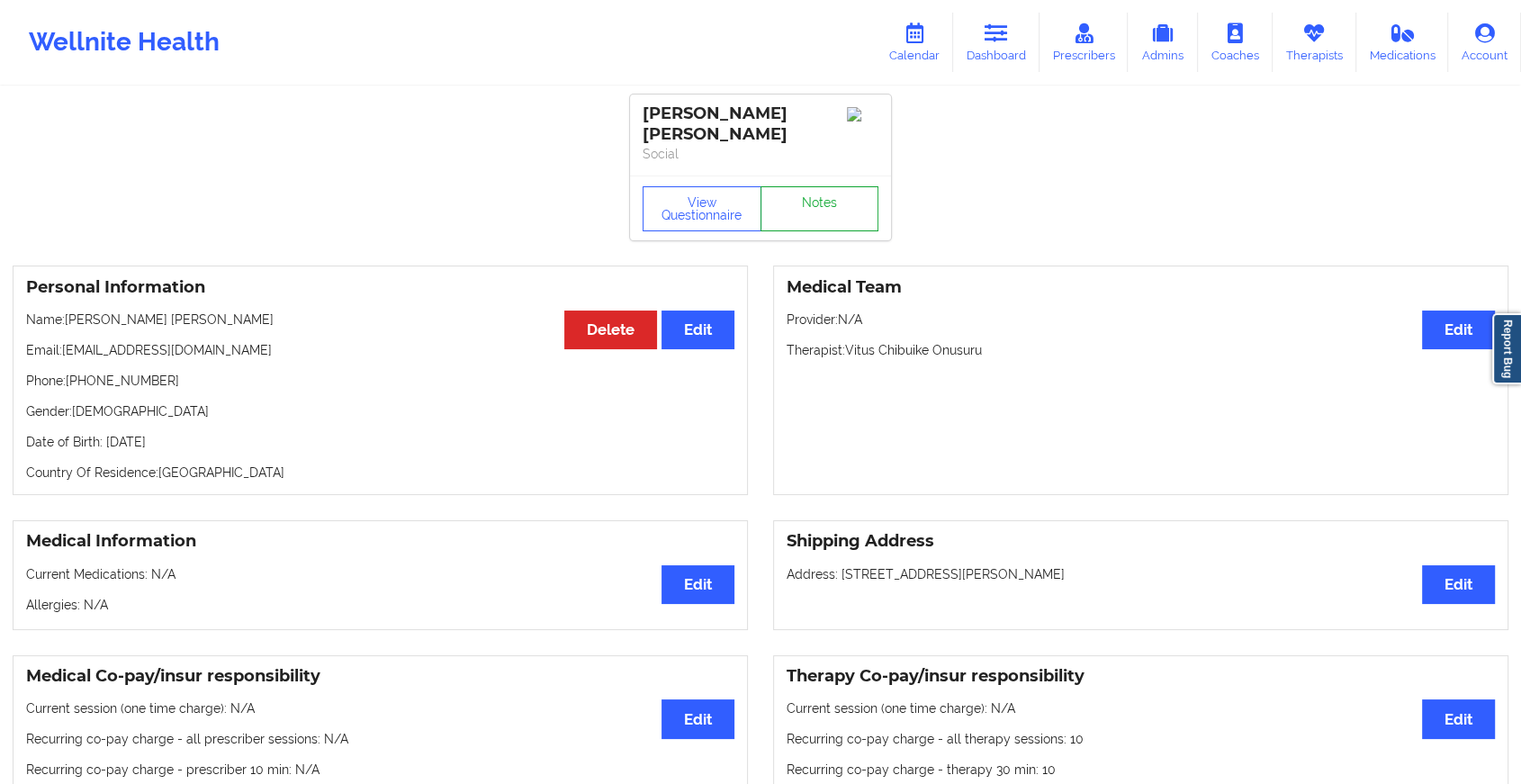
click at [853, 192] on link "Notes" at bounding box center [819, 208] width 119 height 45
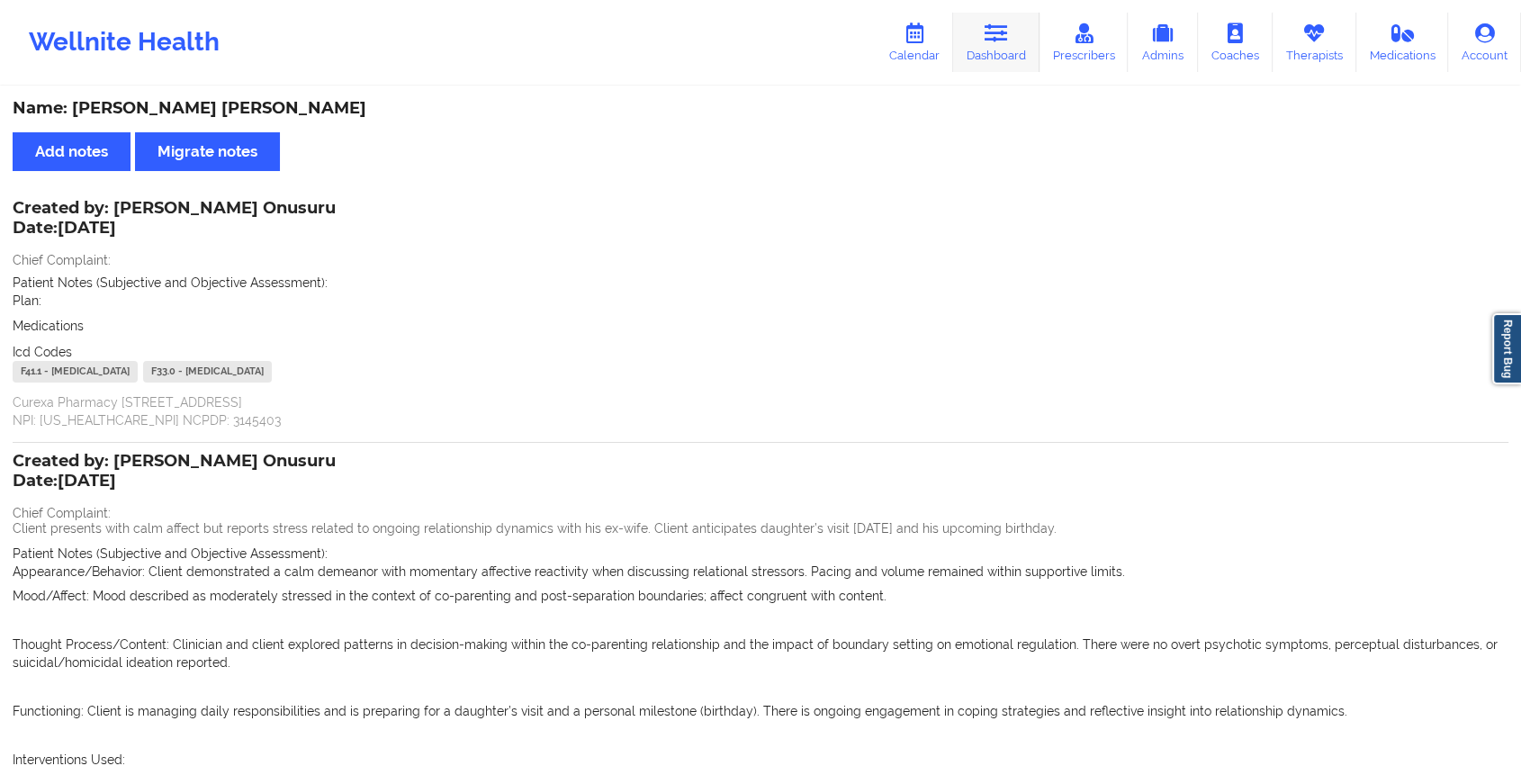
click at [1008, 46] on link "Dashboard" at bounding box center [996, 42] width 87 height 60
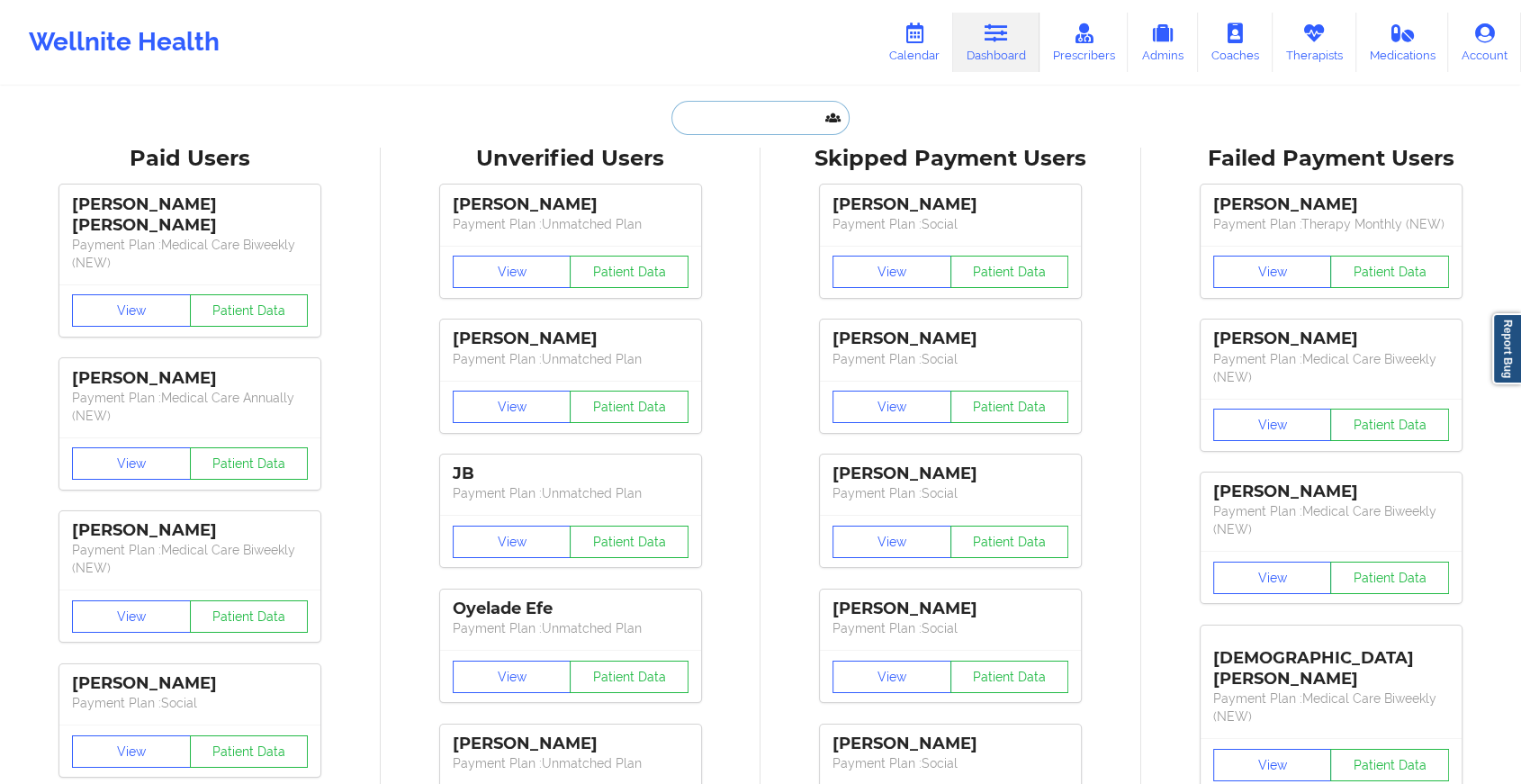
click at [792, 124] on input "text" at bounding box center [760, 117] width 179 height 34
paste input "[EMAIL_ADDRESS][DOMAIN_NAME]"
type input "[EMAIL_ADDRESS][DOMAIN_NAME]"
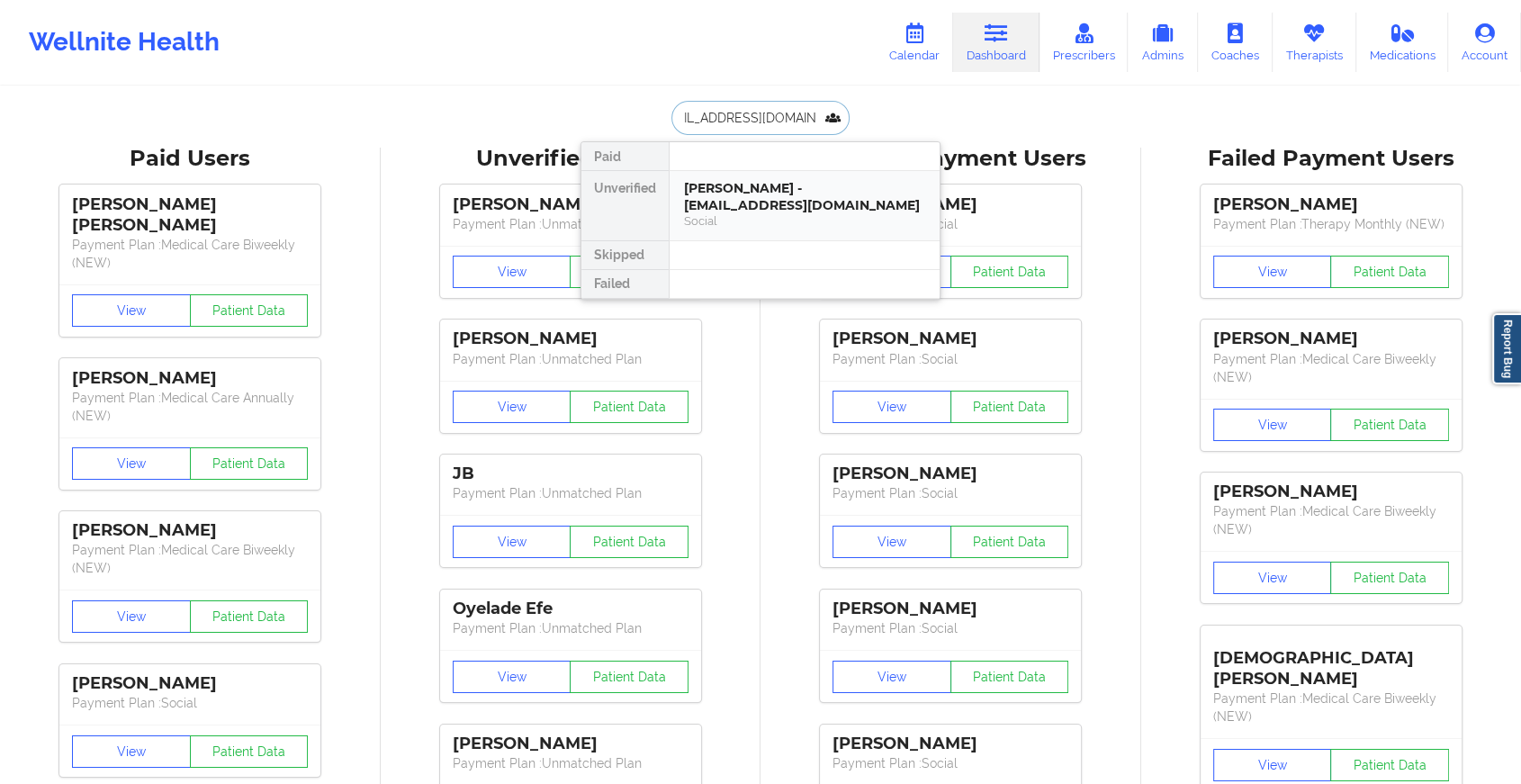
click at [738, 202] on div "[PERSON_NAME] - [EMAIL_ADDRESS][DOMAIN_NAME]" at bounding box center [805, 197] width 241 height 33
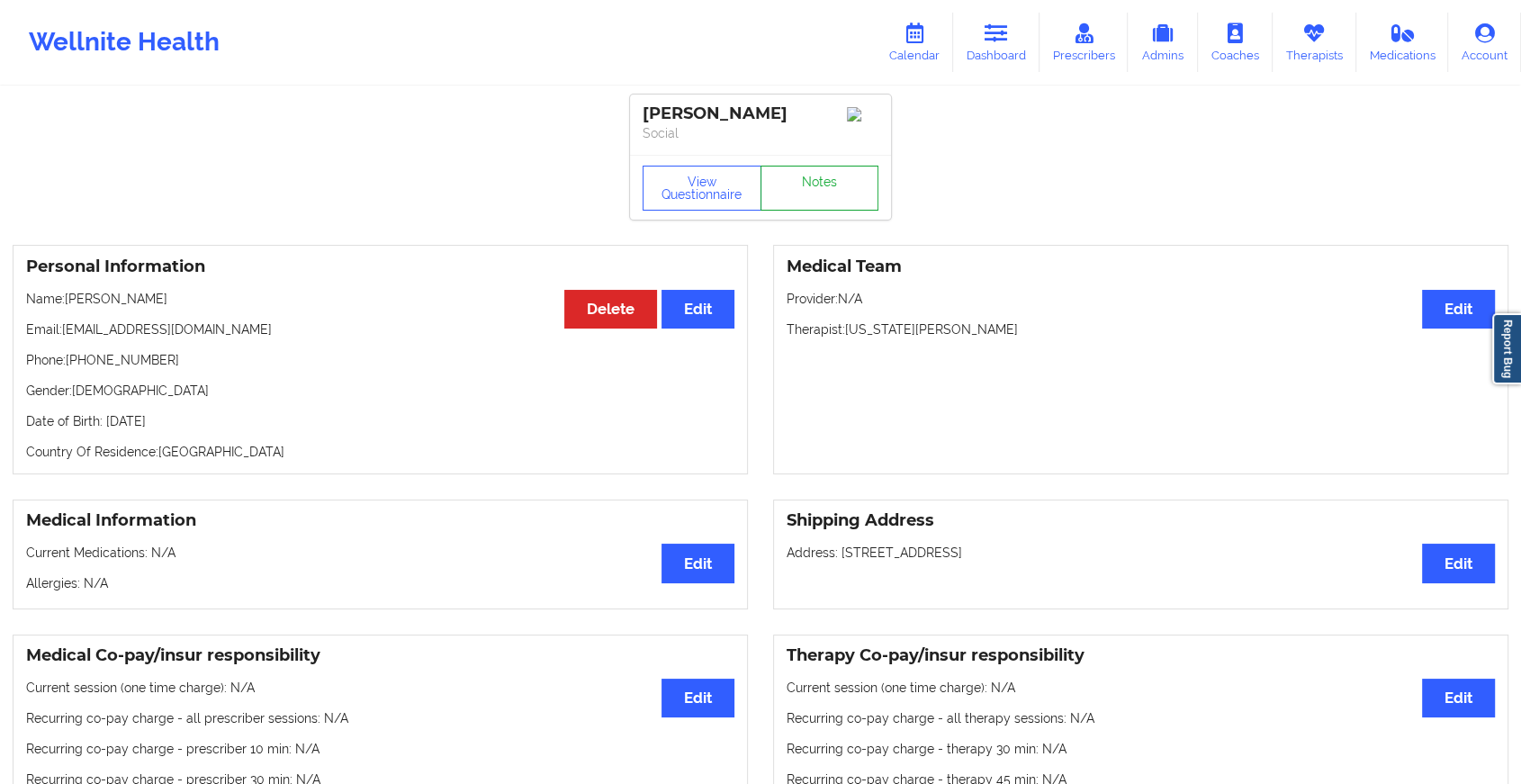
click at [806, 184] on link "Notes" at bounding box center [819, 188] width 119 height 45
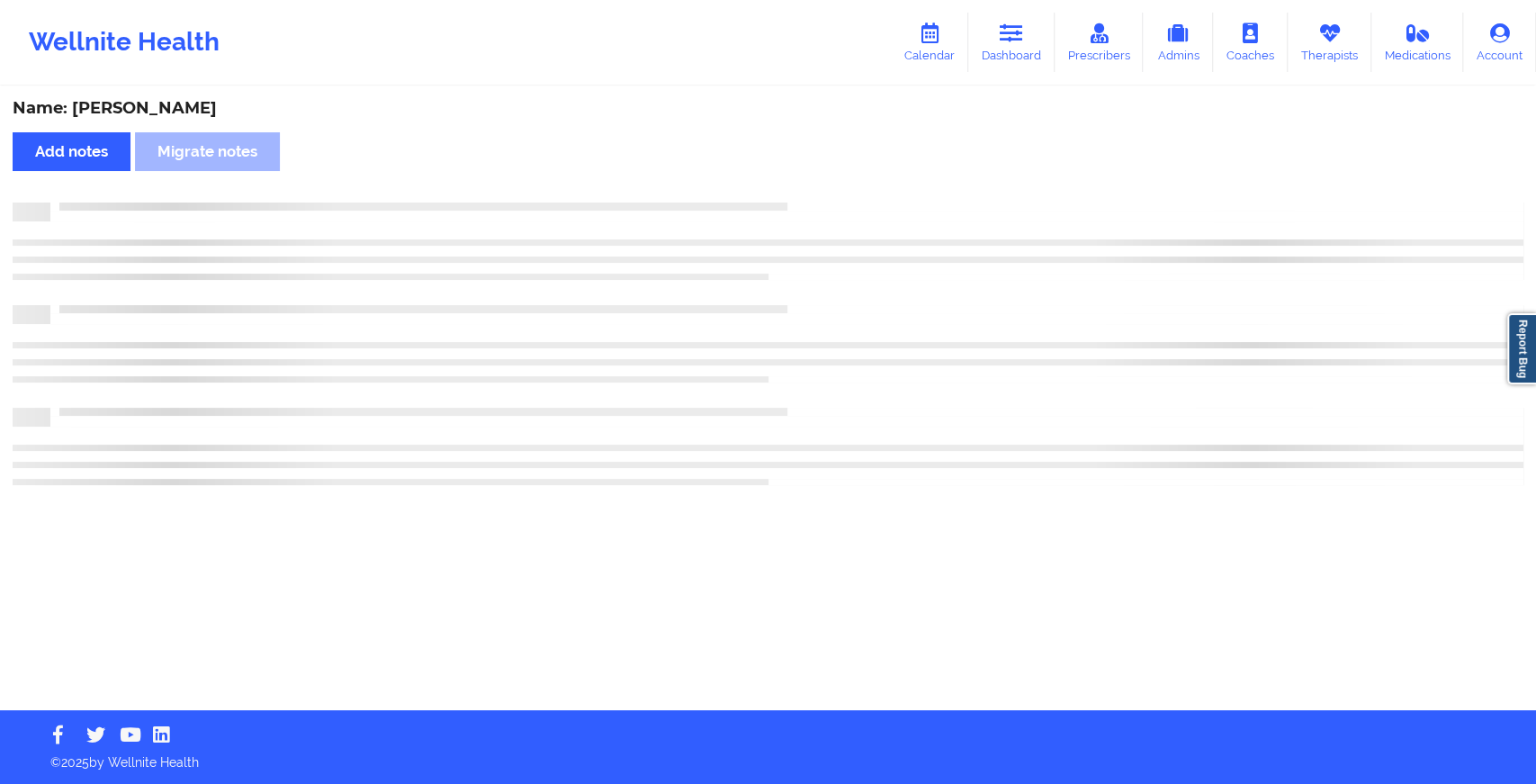
click at [814, 195] on div "Name: [PERSON_NAME] Add notes Migrate notes" at bounding box center [768, 399] width 1536 height 622
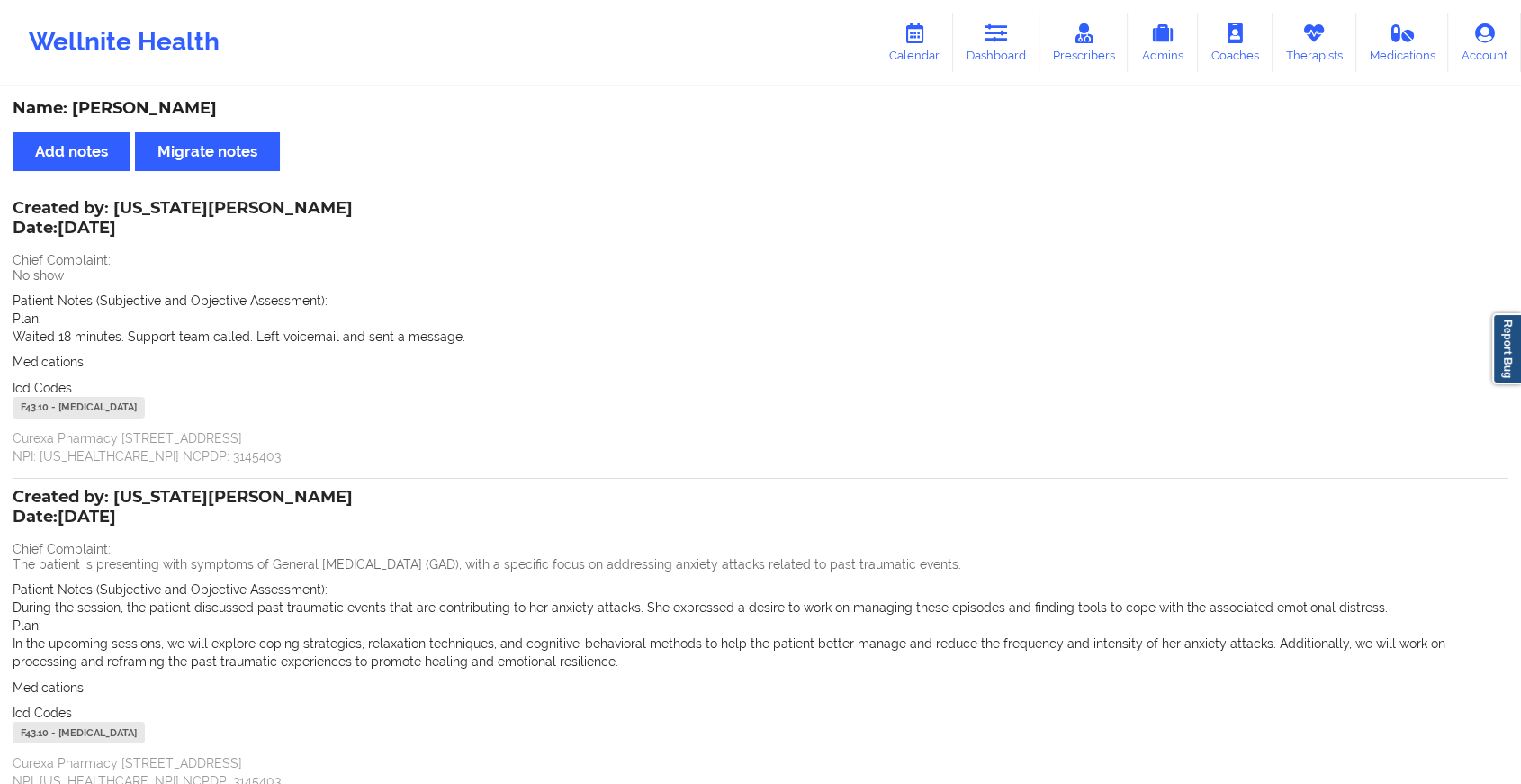
scroll to position [30, 0]
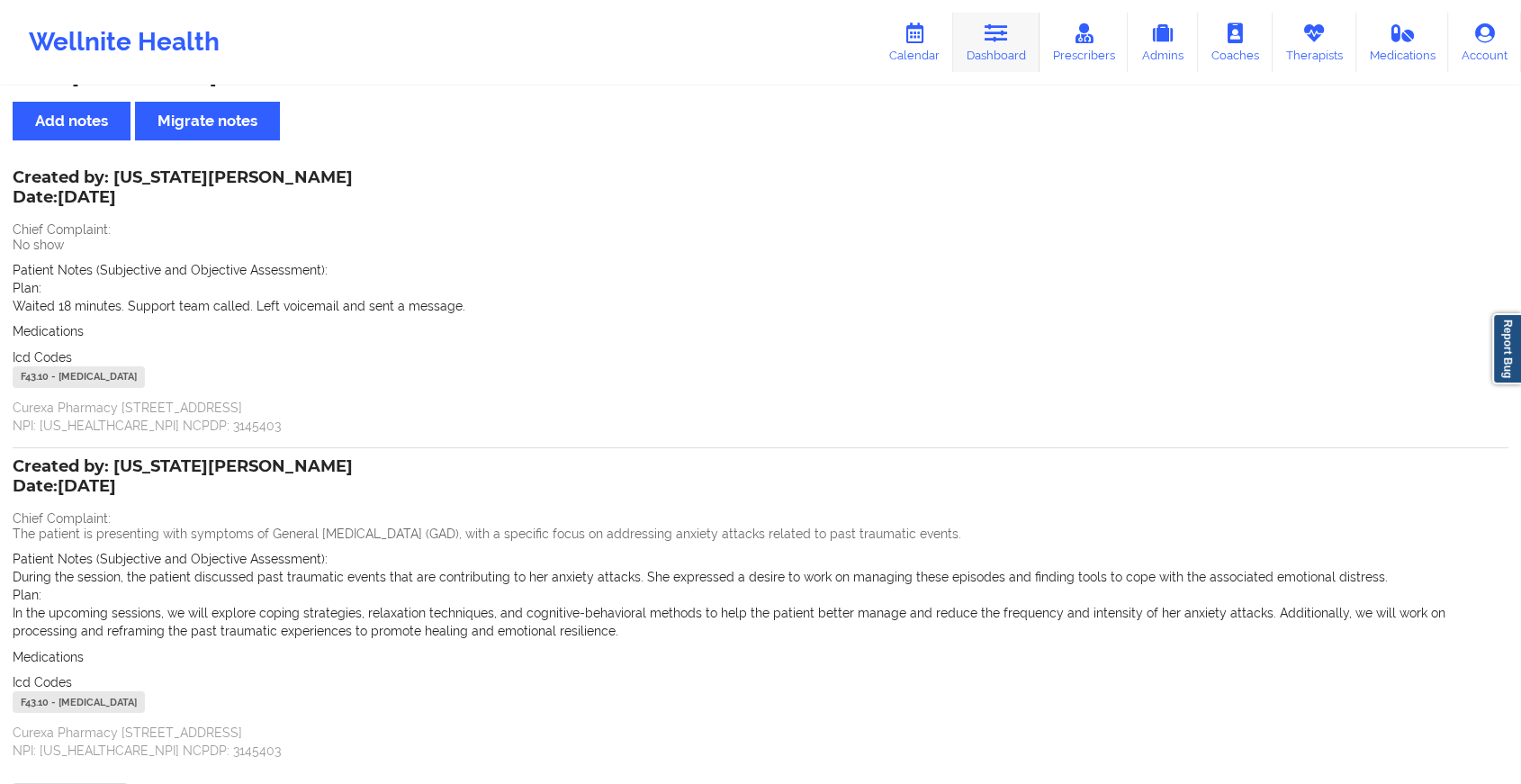
click at [1008, 57] on link "Dashboard" at bounding box center [996, 42] width 87 height 60
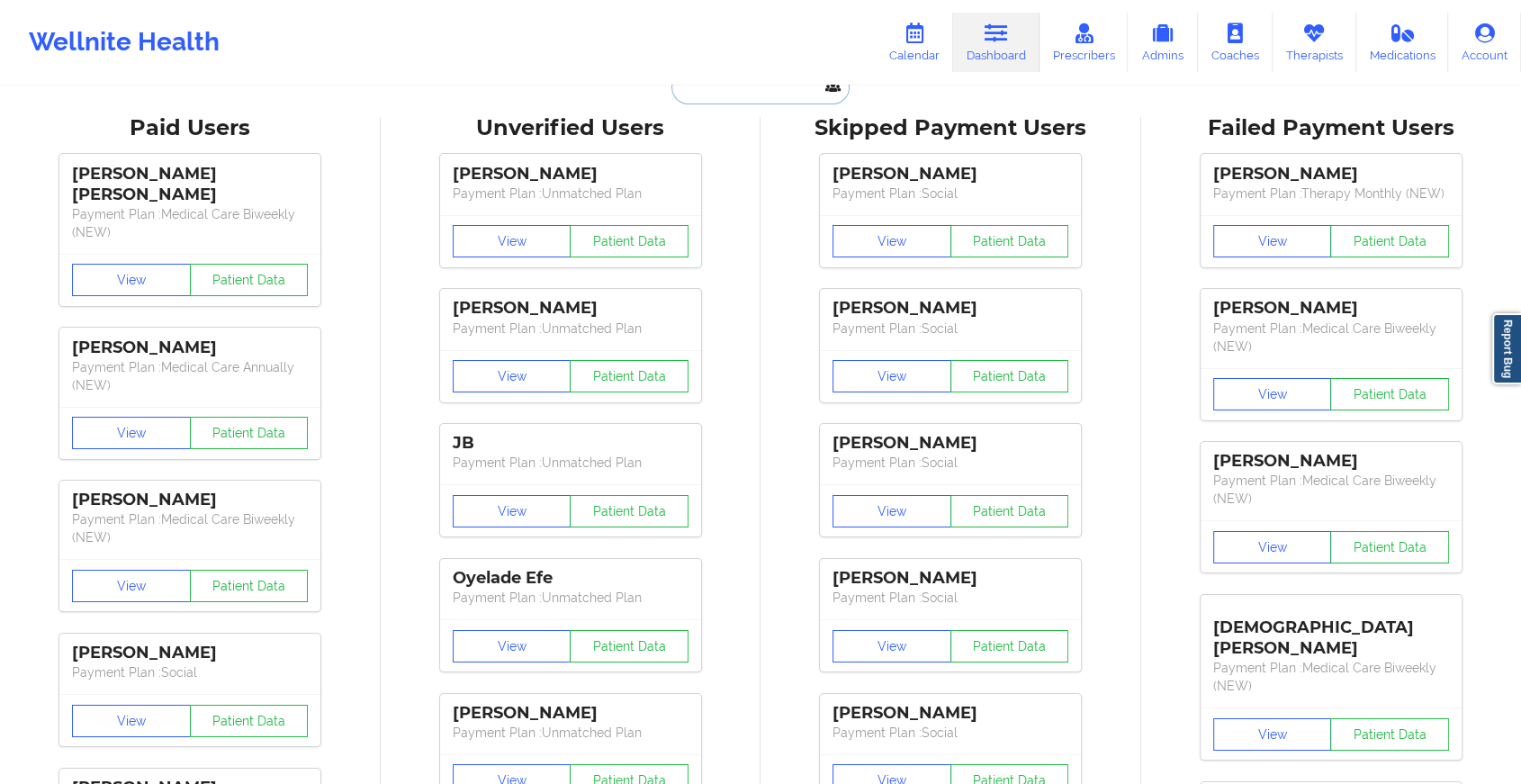
click at [751, 86] on input "text" at bounding box center [760, 86] width 179 height 34
paste input "[EMAIL_ADDRESS][DOMAIN_NAME]"
type input "[EMAIL_ADDRESS][DOMAIN_NAME]"
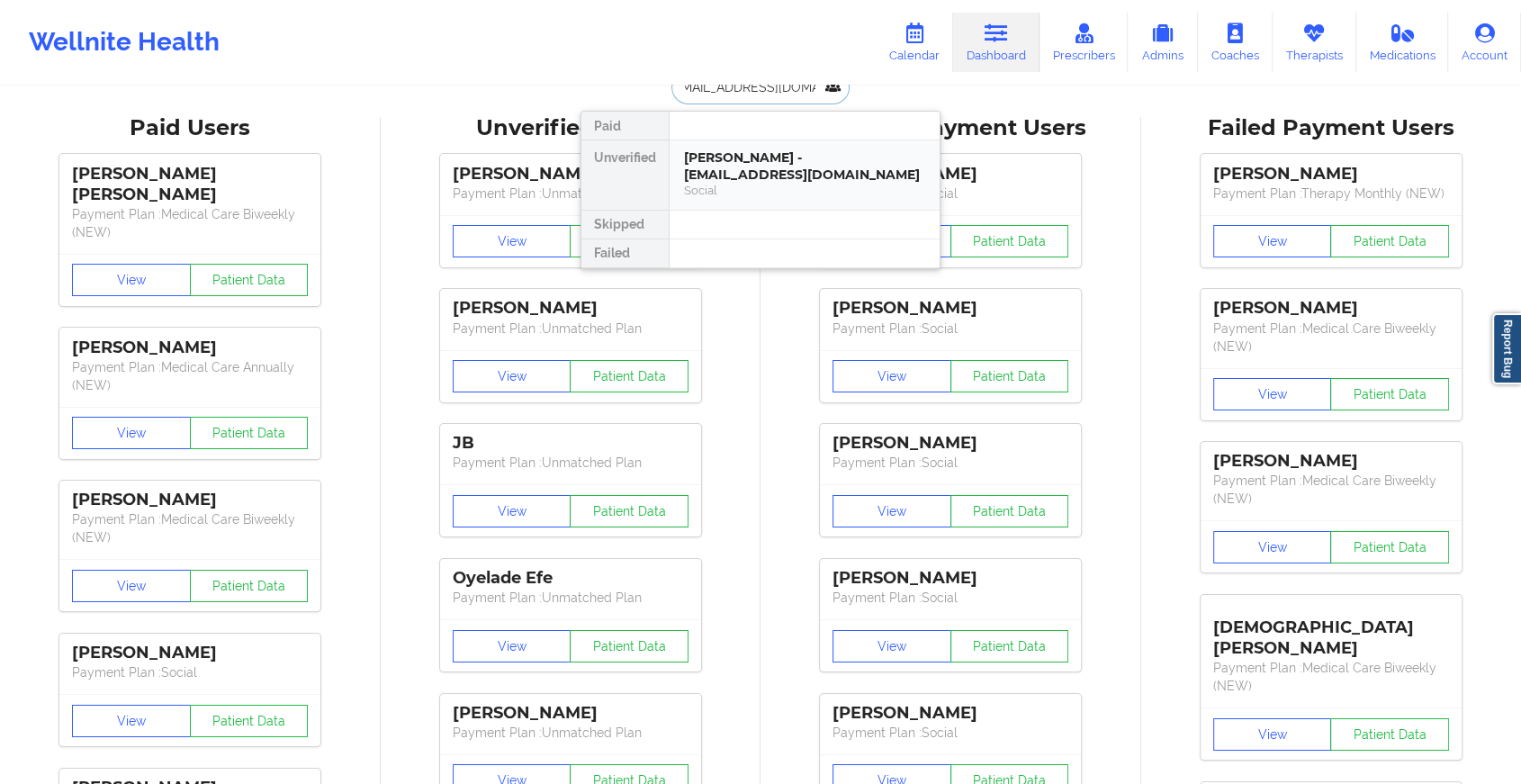
click at [770, 156] on div "[PERSON_NAME] - [EMAIL_ADDRESS][DOMAIN_NAME]" at bounding box center [805, 166] width 241 height 33
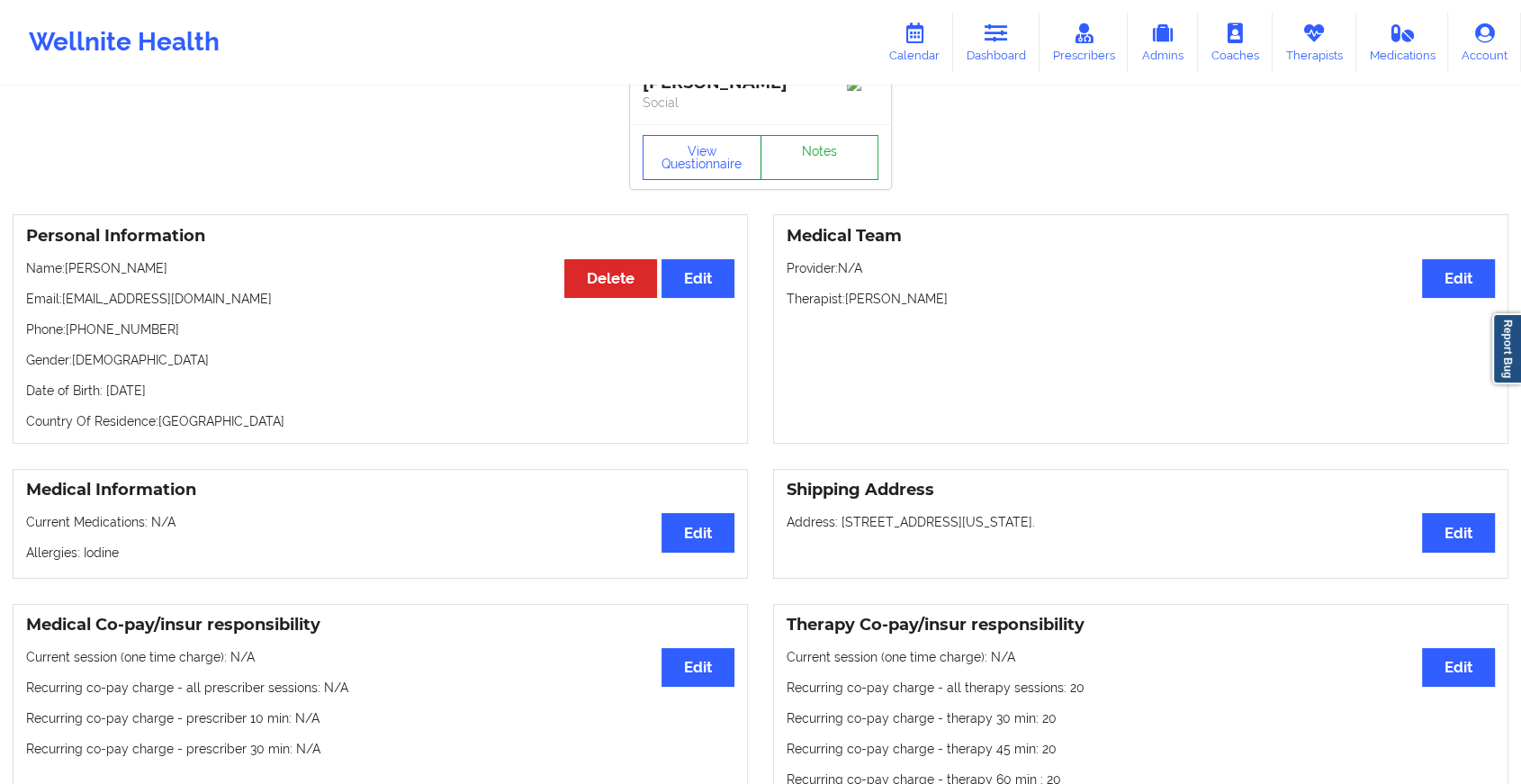
click at [842, 160] on link "Notes" at bounding box center [819, 157] width 119 height 45
